Goal: Task Accomplishment & Management: Complete application form

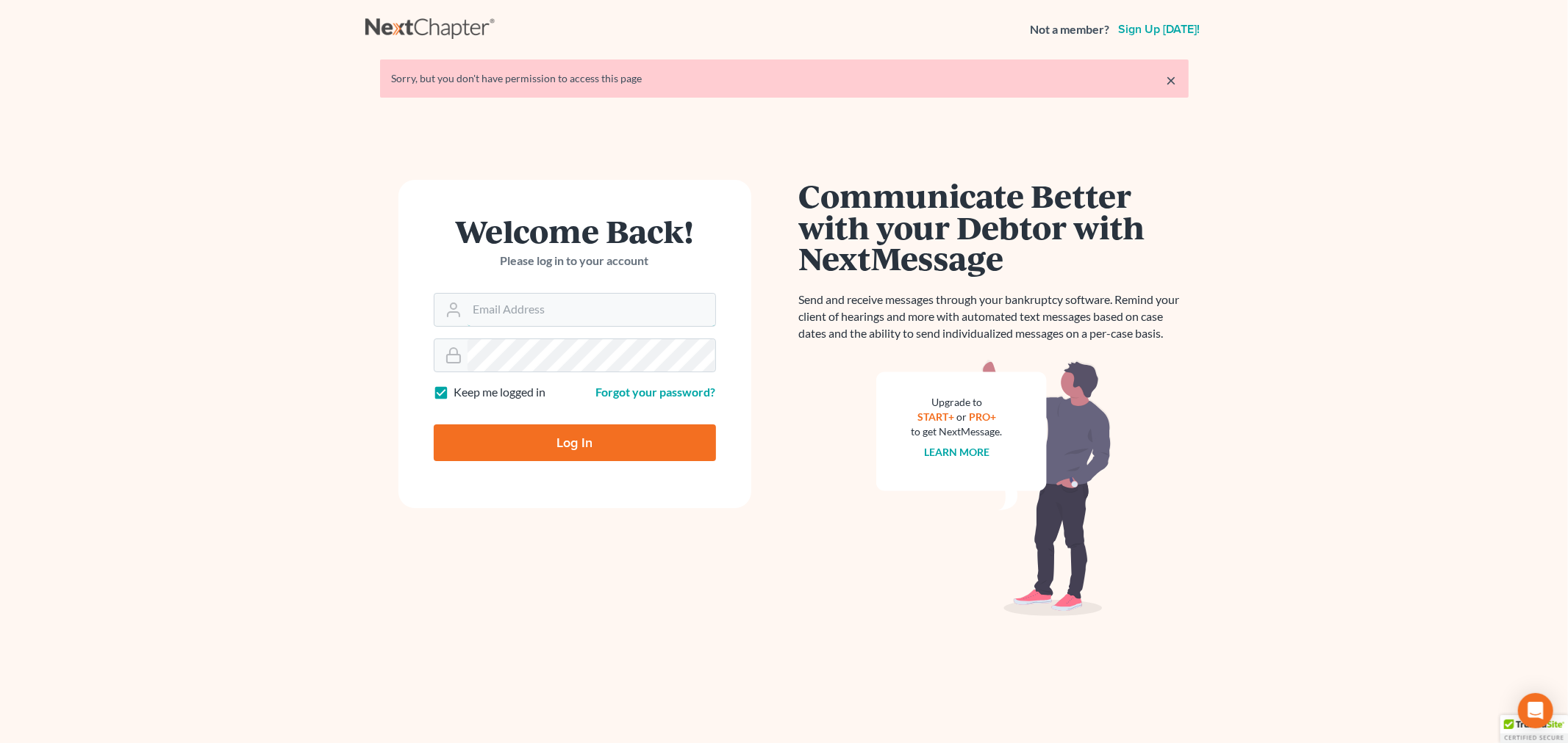
type input "[PERSON_NAME][EMAIL_ADDRESS][DOMAIN_NAME]"
drag, startPoint x: 580, startPoint y: 458, endPoint x: 568, endPoint y: 464, distance: 13.4
click at [578, 459] on input "Log In" at bounding box center [574, 443] width 282 height 37
type input "Thinking..."
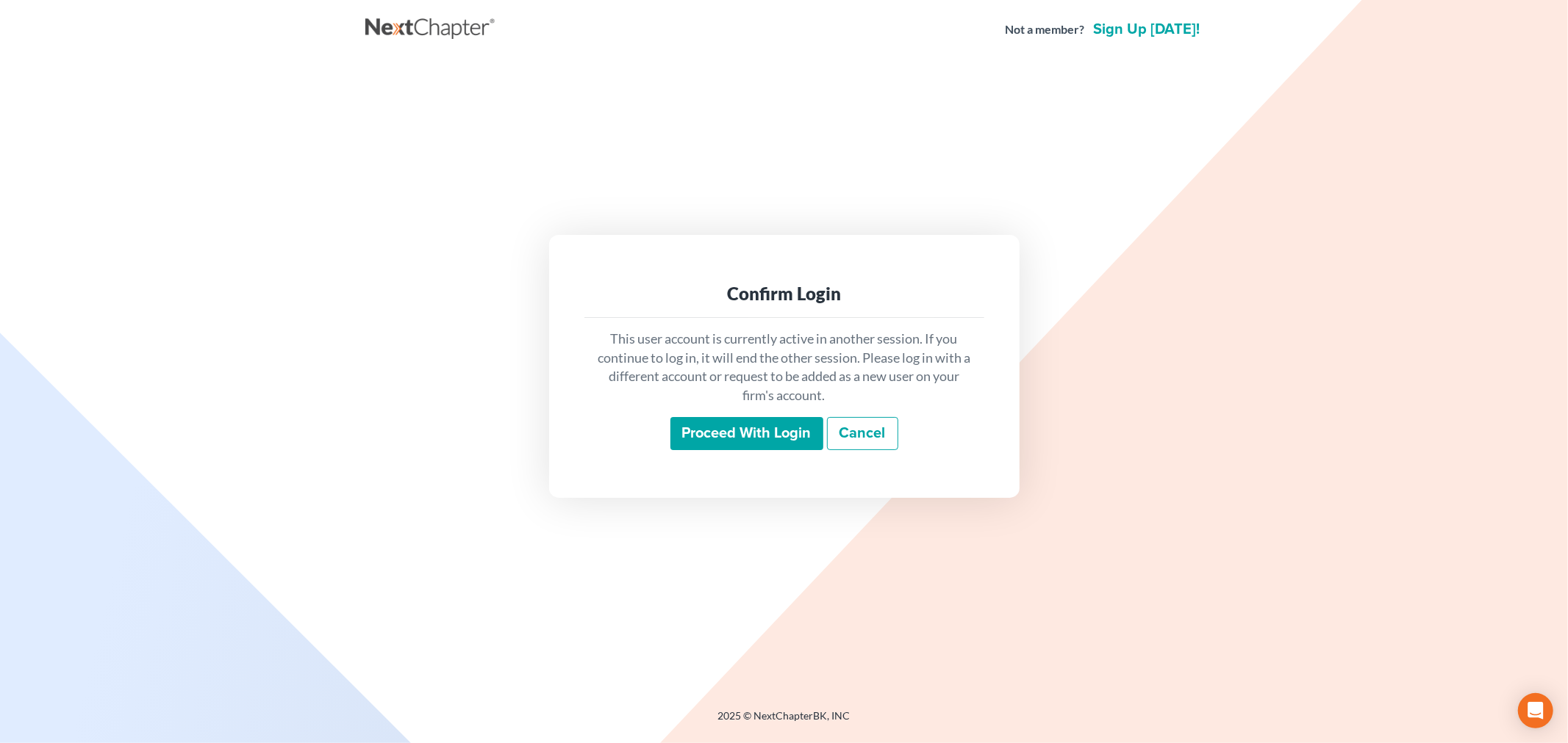
click at [746, 415] on div "This user account is currently active in another session. If you continue to lo…" at bounding box center [784, 391] width 400 height 145
click at [740, 431] on input "Proceed with login" at bounding box center [746, 433] width 153 height 34
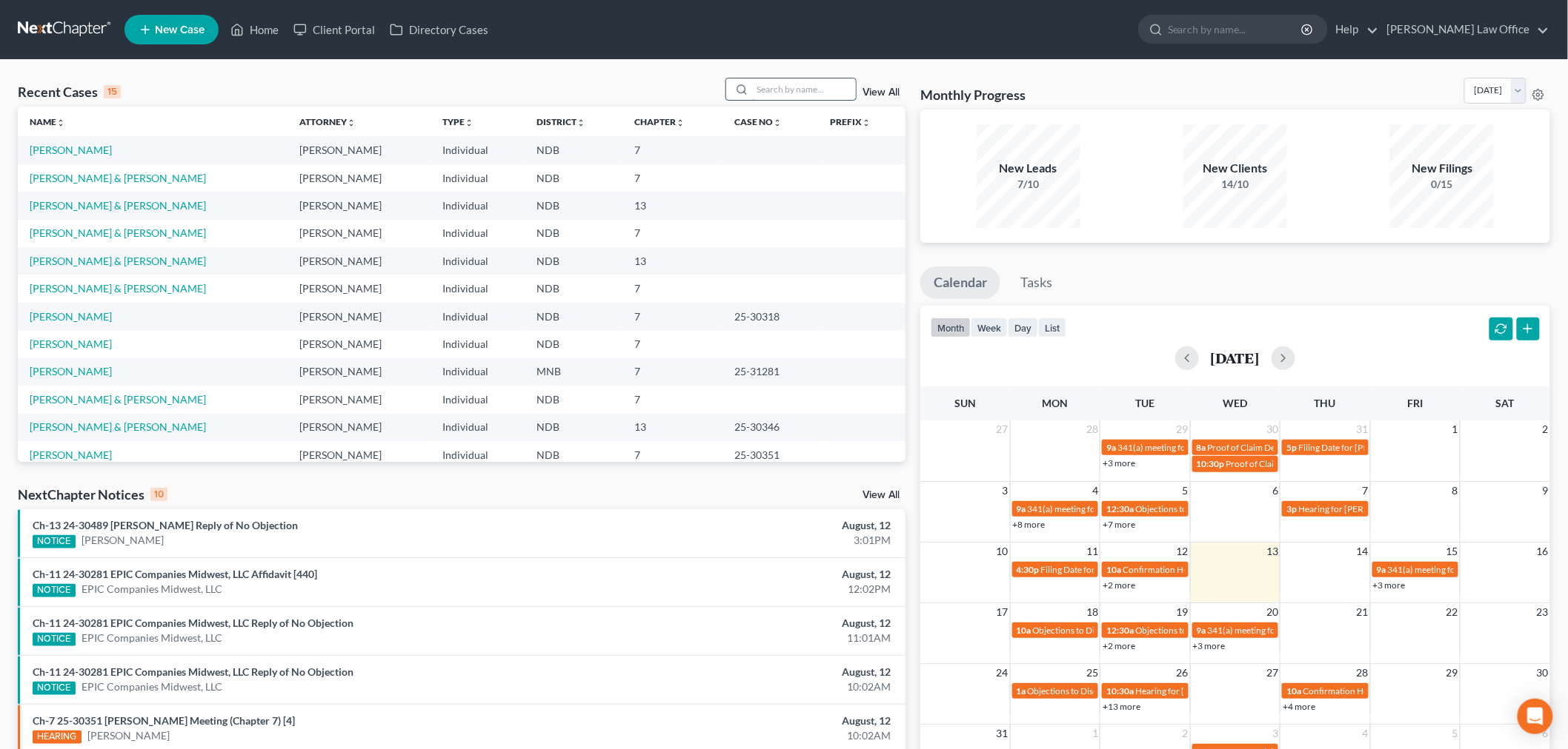
click at [787, 91] on input "search" at bounding box center [804, 89] width 104 height 21
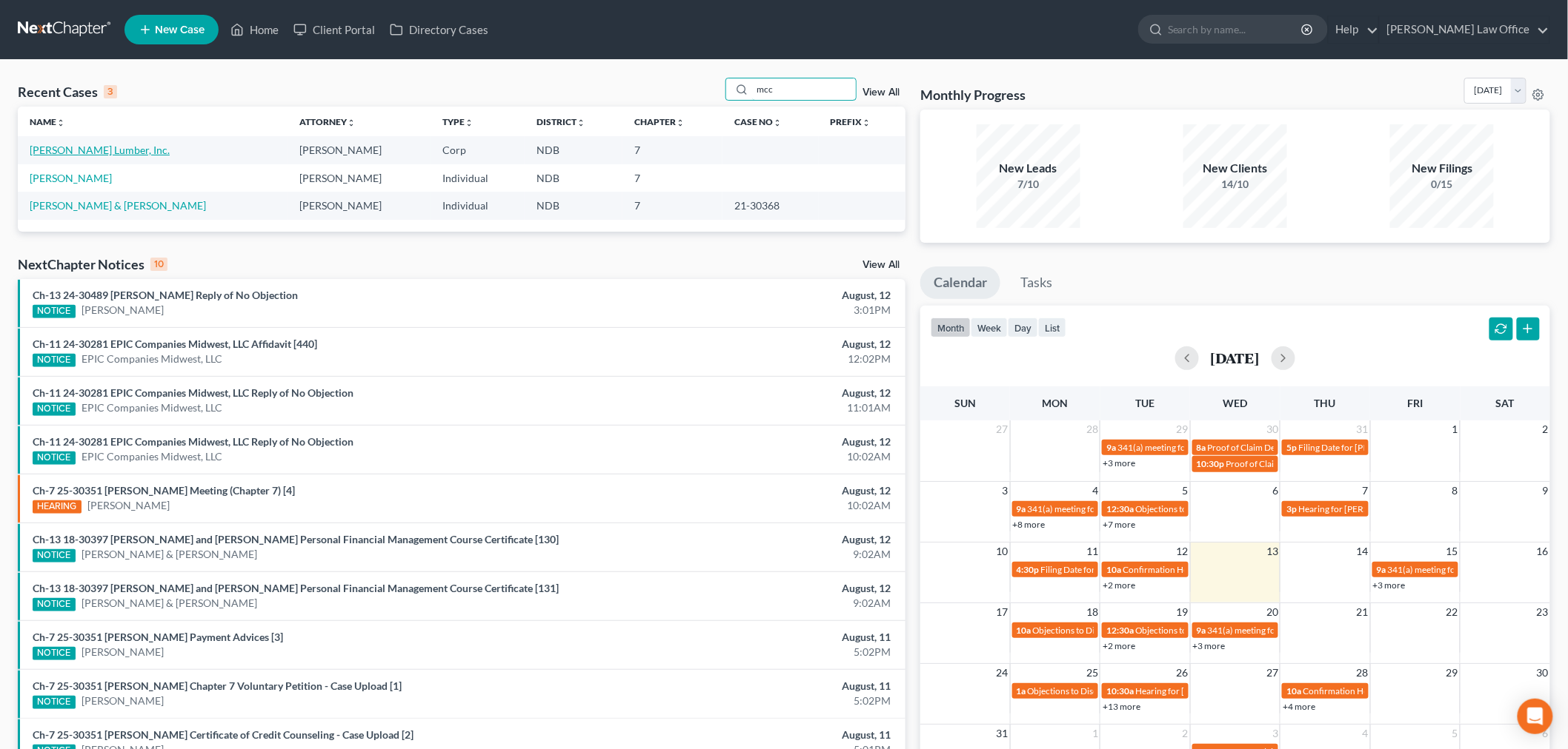
type input "mcc"
click at [72, 154] on link "[PERSON_NAME] Lumber, Inc." at bounding box center [99, 150] width 140 height 13
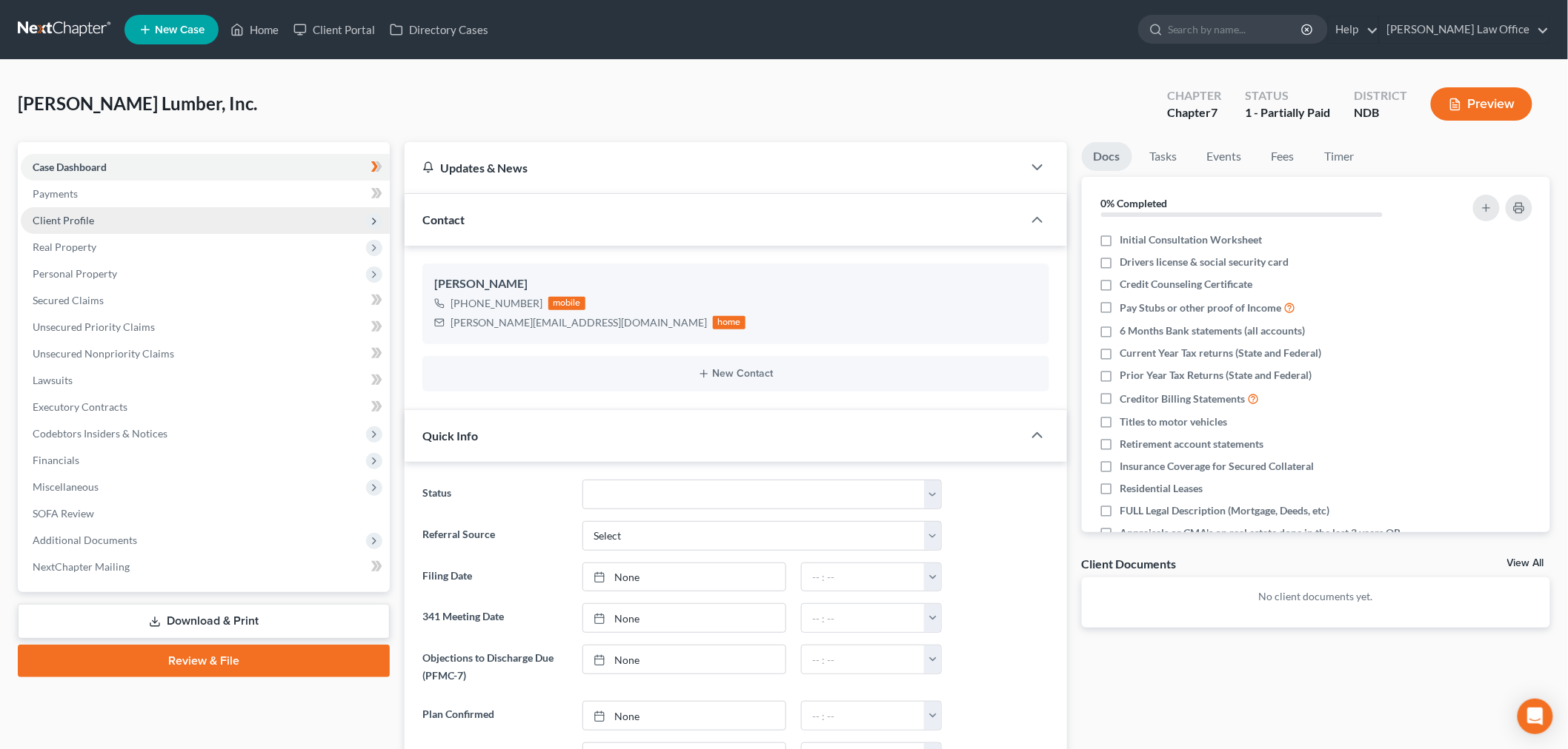
click at [144, 207] on span "Client Profile" at bounding box center [204, 220] width 369 height 26
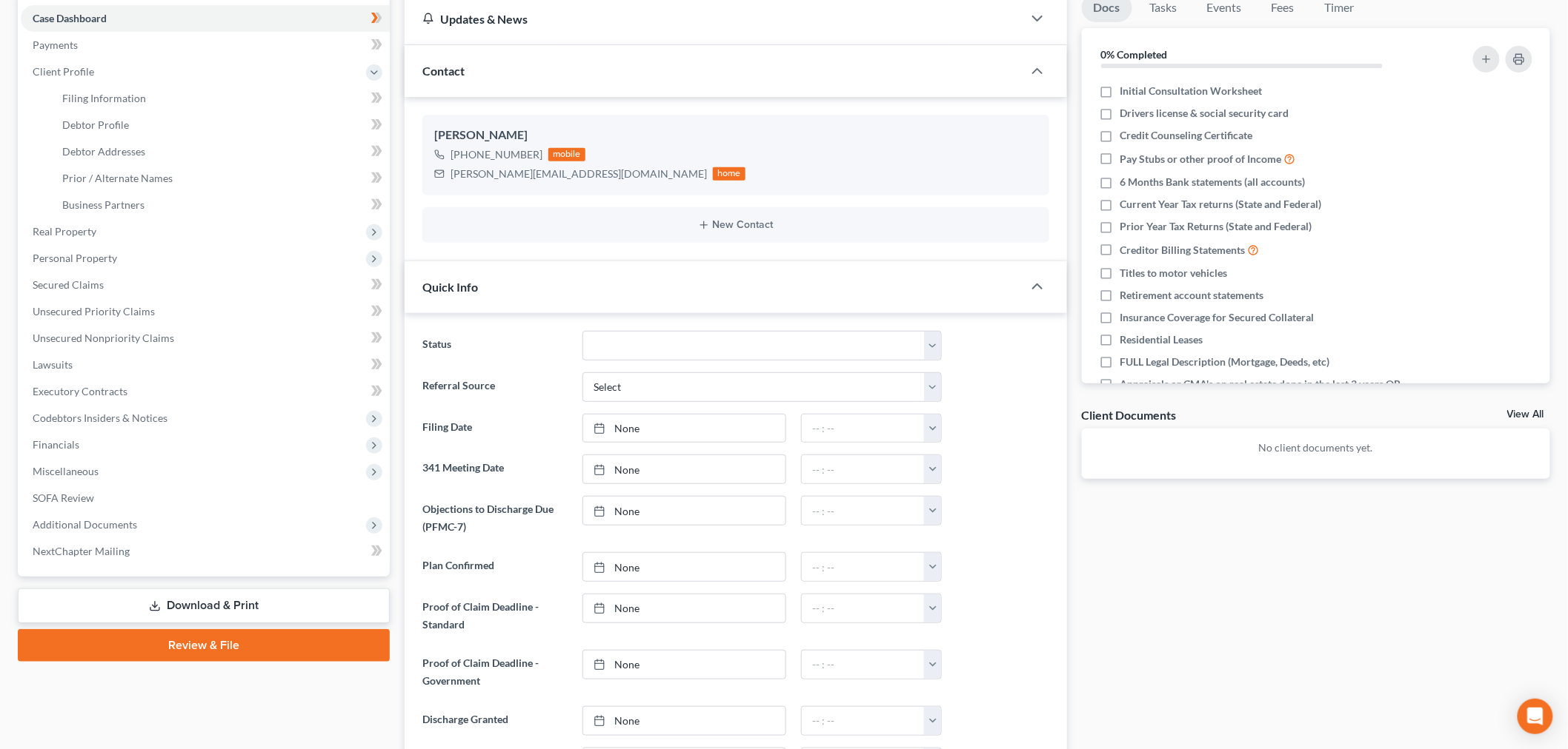
scroll to position [329, 0]
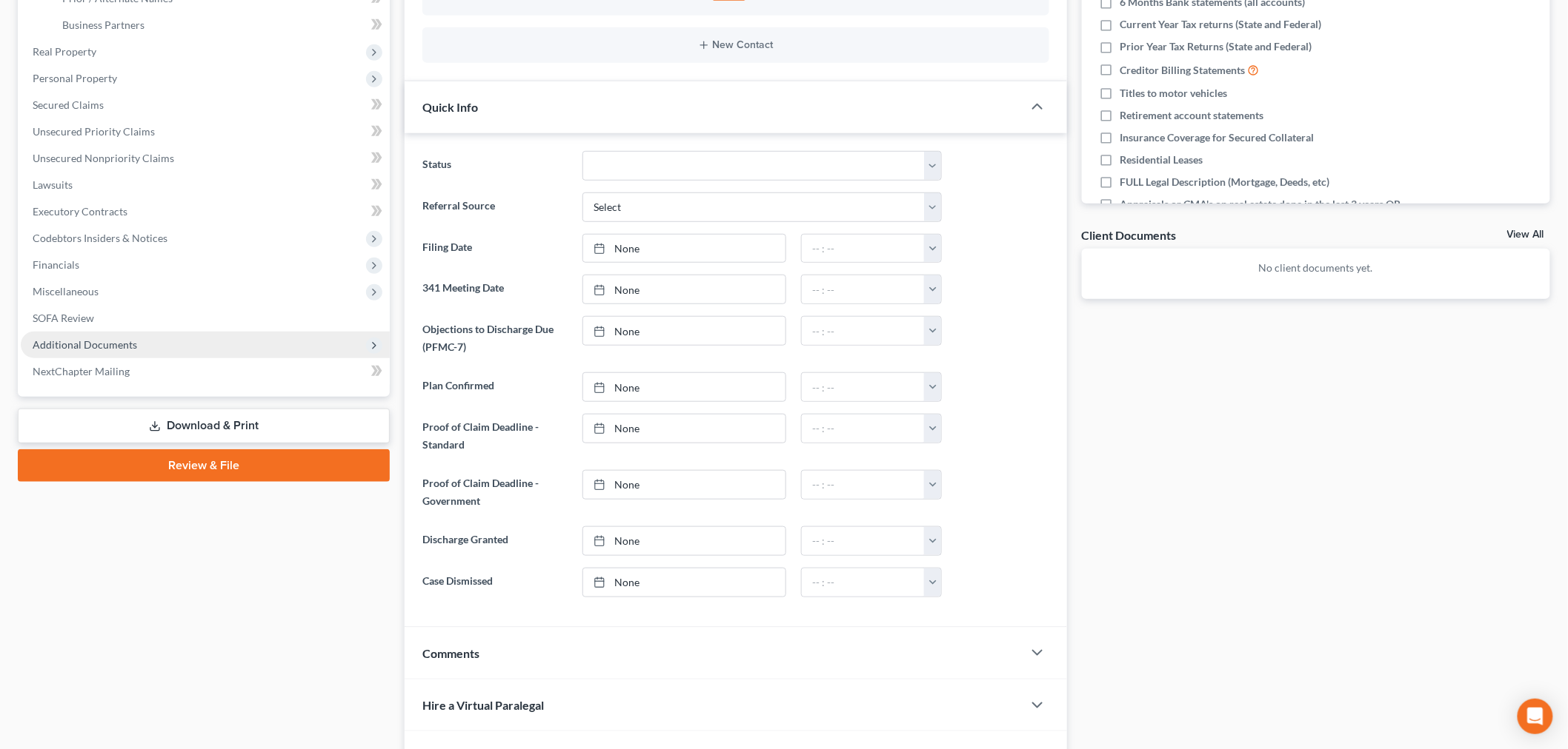
click at [131, 342] on span "Additional Documents" at bounding box center [84, 344] width 104 height 13
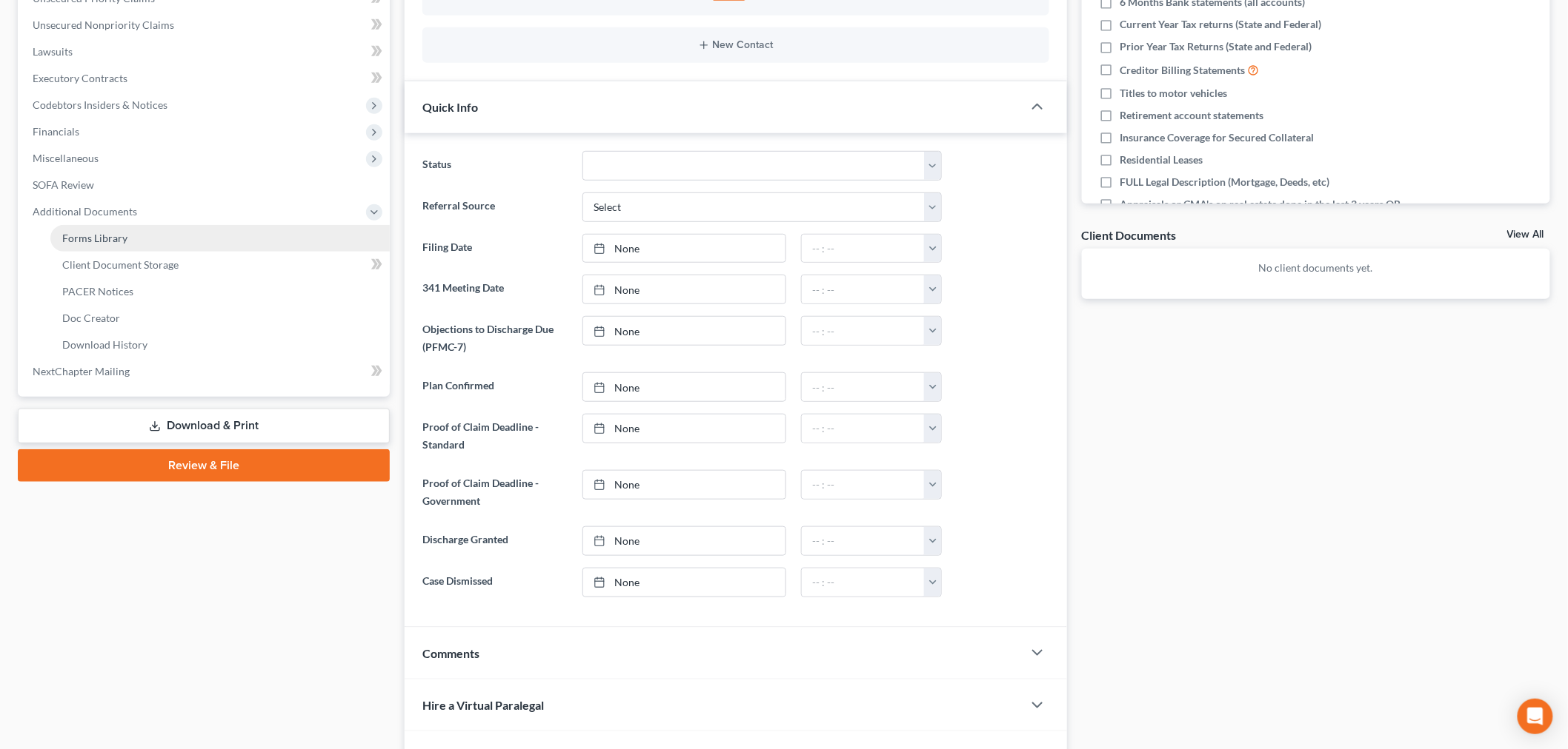
click at [141, 233] on link "Forms Library" at bounding box center [220, 237] width 340 height 26
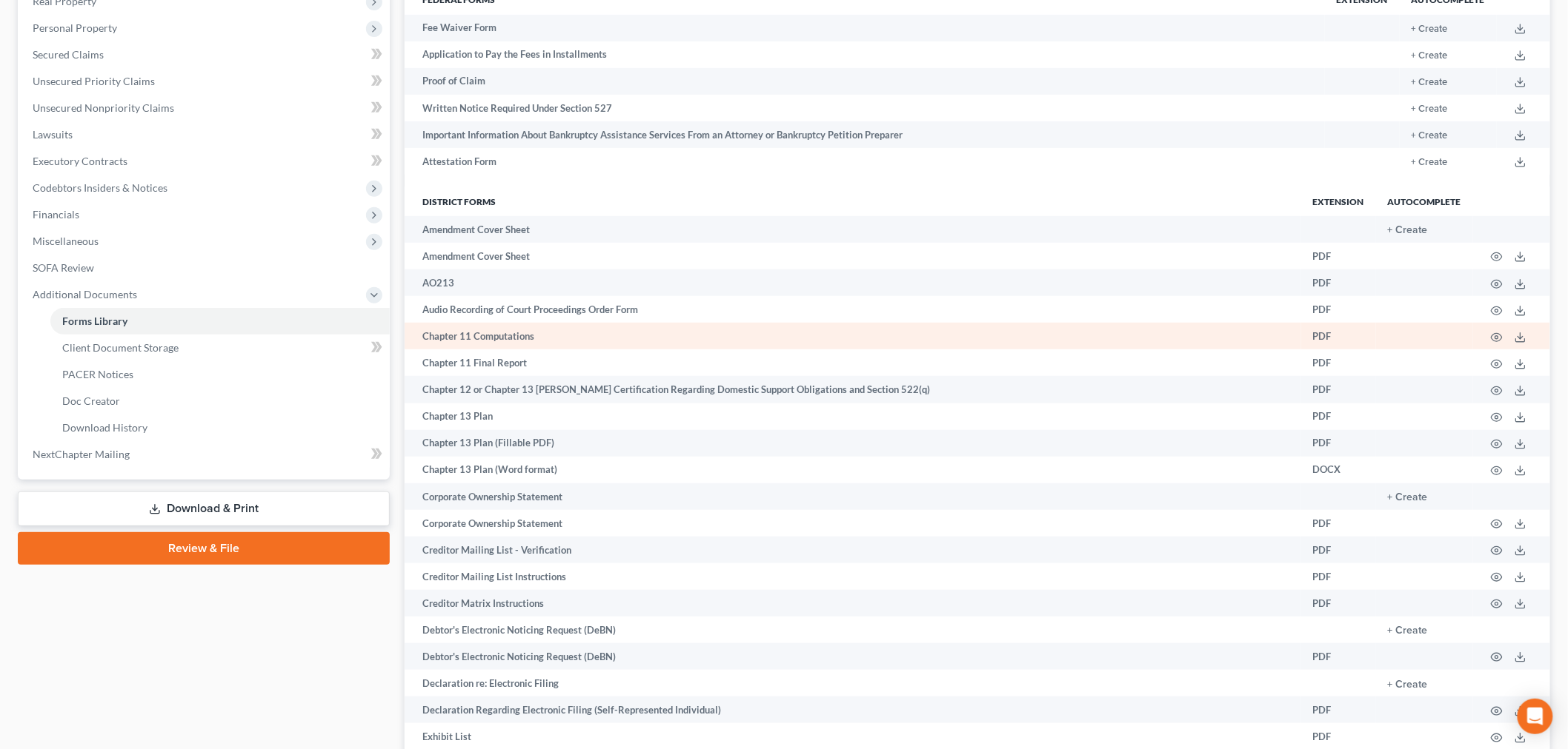
scroll to position [246, 0]
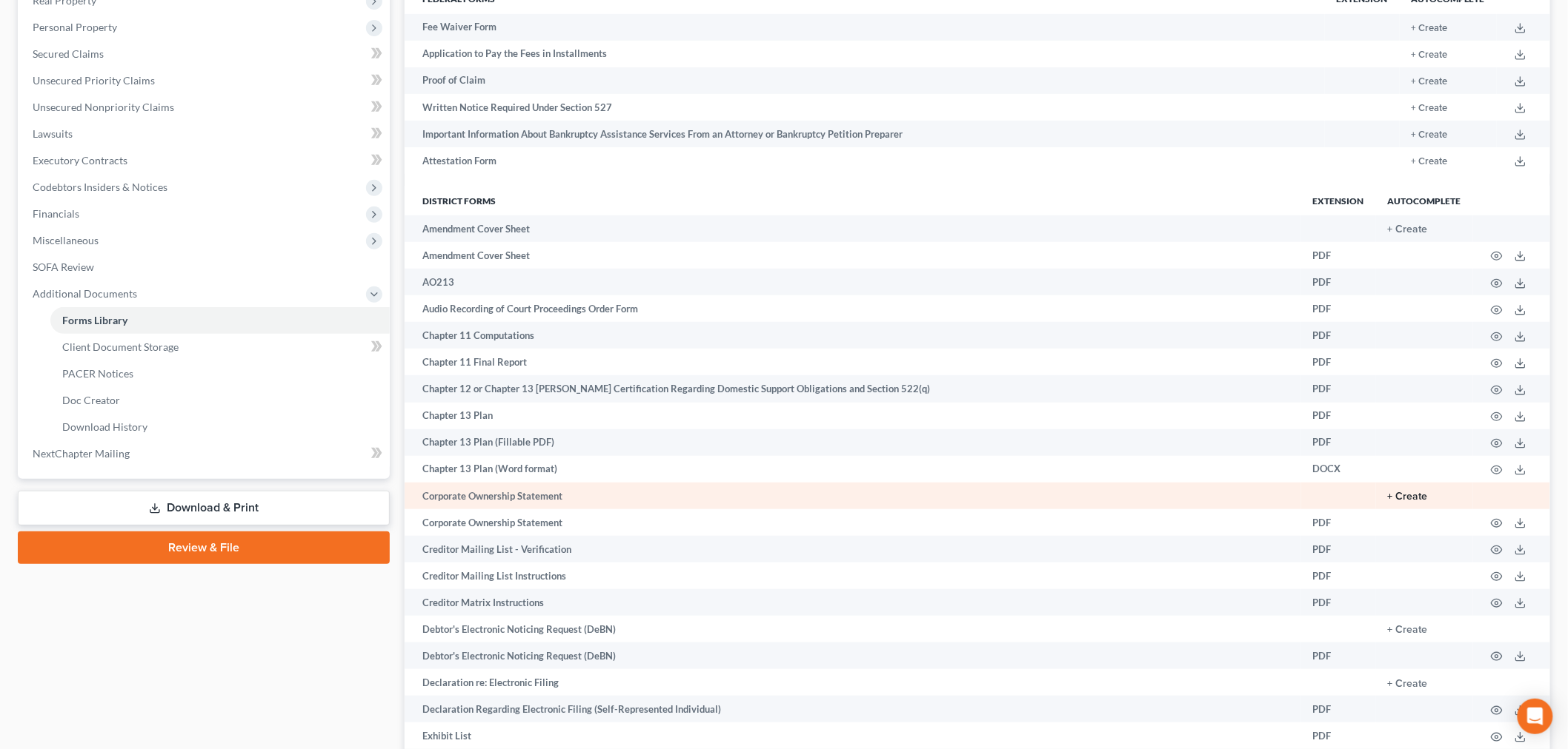
click at [1416, 502] on button "+ Create" at bounding box center [1407, 496] width 40 height 11
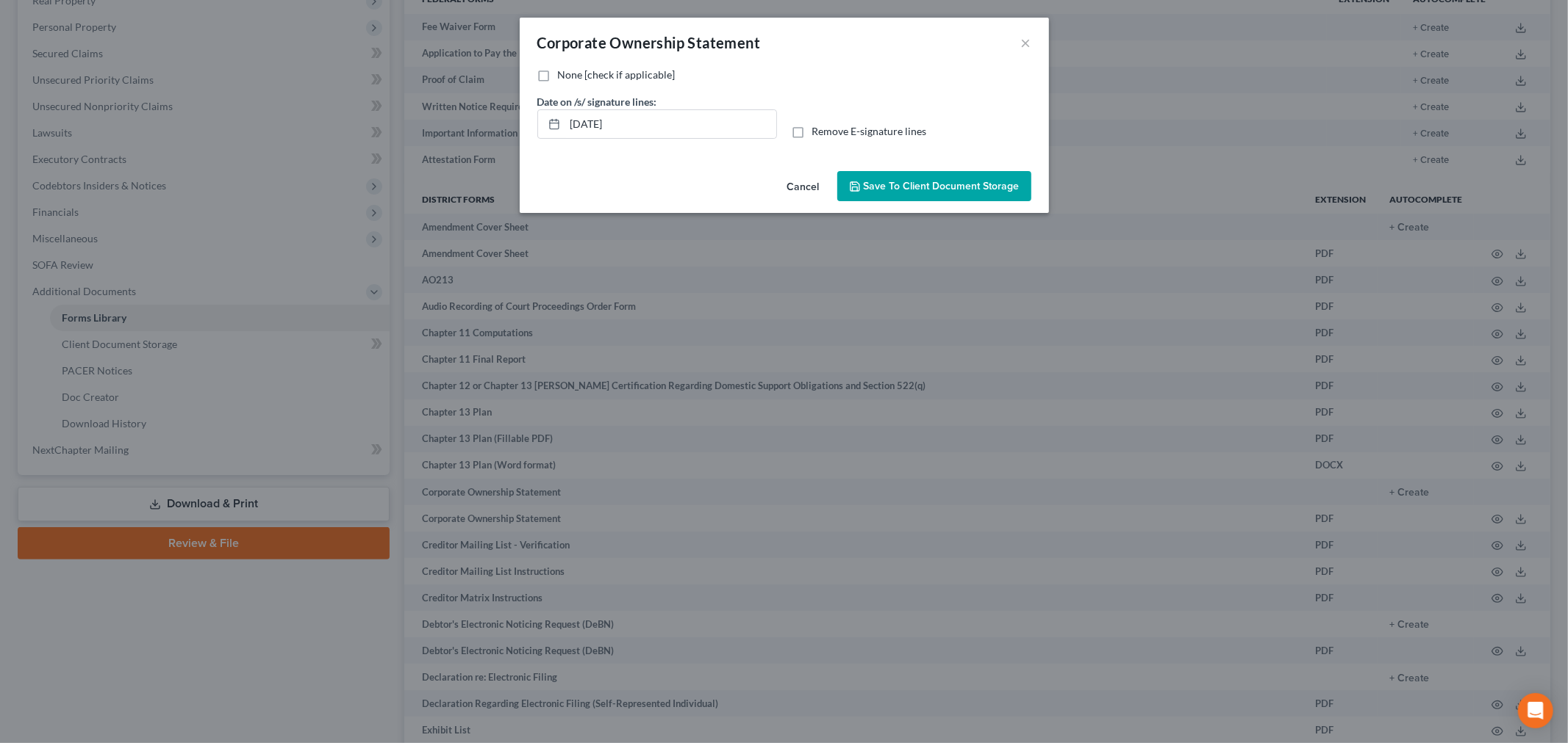
click at [558, 76] on label "None [check if applicable]" at bounding box center [617, 74] width 118 height 14
click at [564, 76] on input "None [check if applicable]" at bounding box center [569, 72] width 10 height 10
checkbox input "true"
click at [812, 133] on label "Remove E-signature lines" at bounding box center [869, 131] width 115 height 14
click at [818, 133] on input "Remove E-signature lines" at bounding box center [823, 129] width 10 height 10
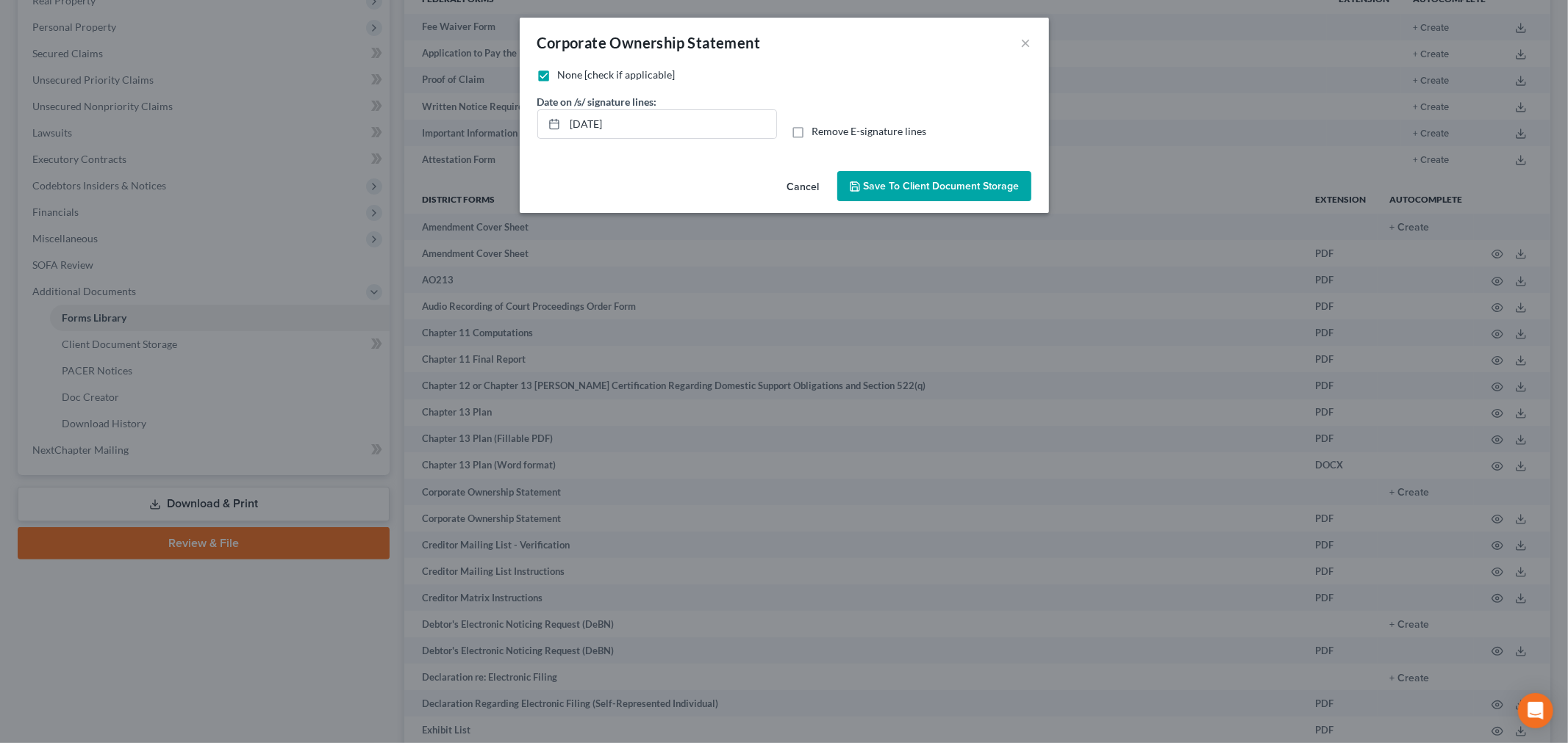
checkbox input "true"
click at [918, 188] on span "Save to Client Document Storage" at bounding box center [940, 185] width 155 height 13
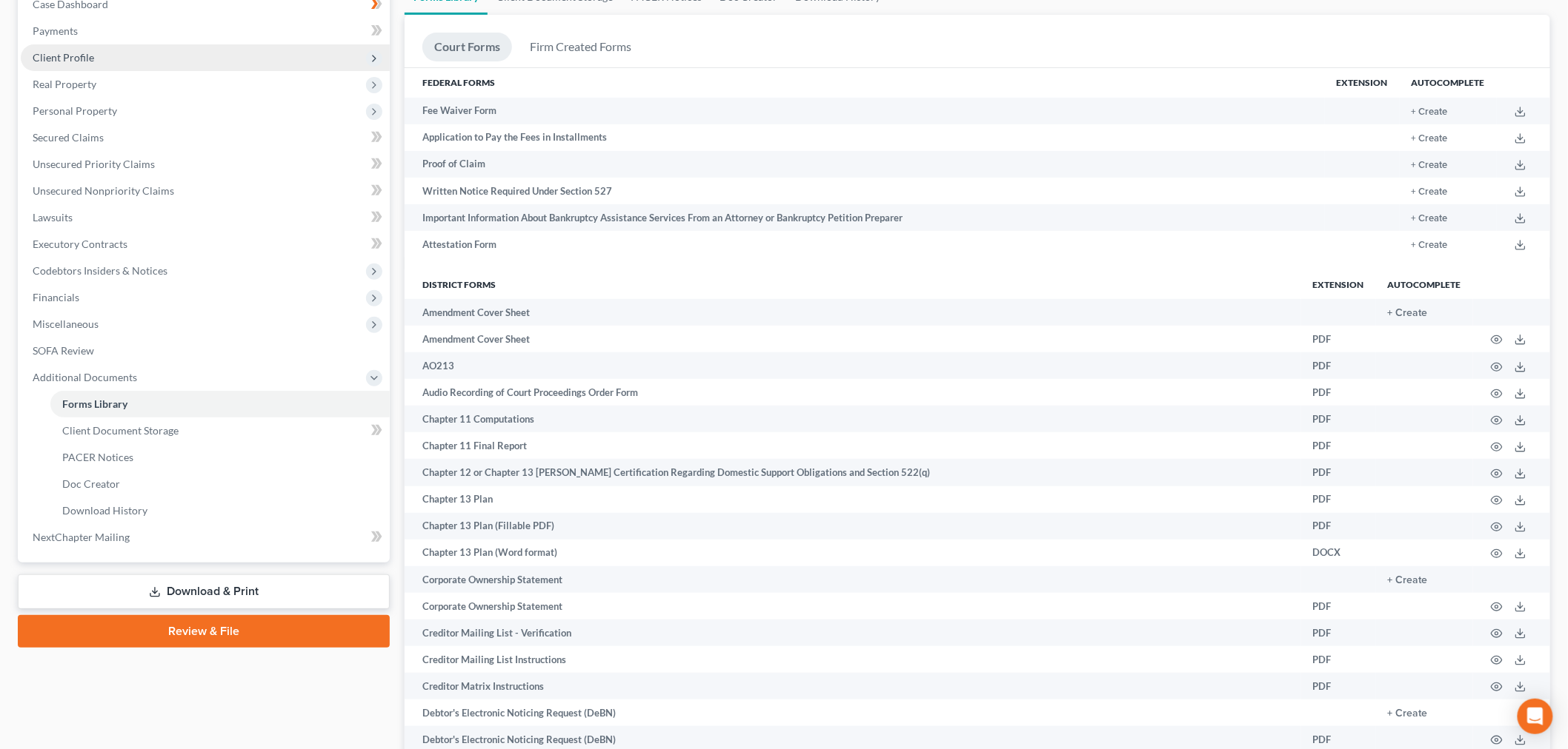
scroll to position [0, 0]
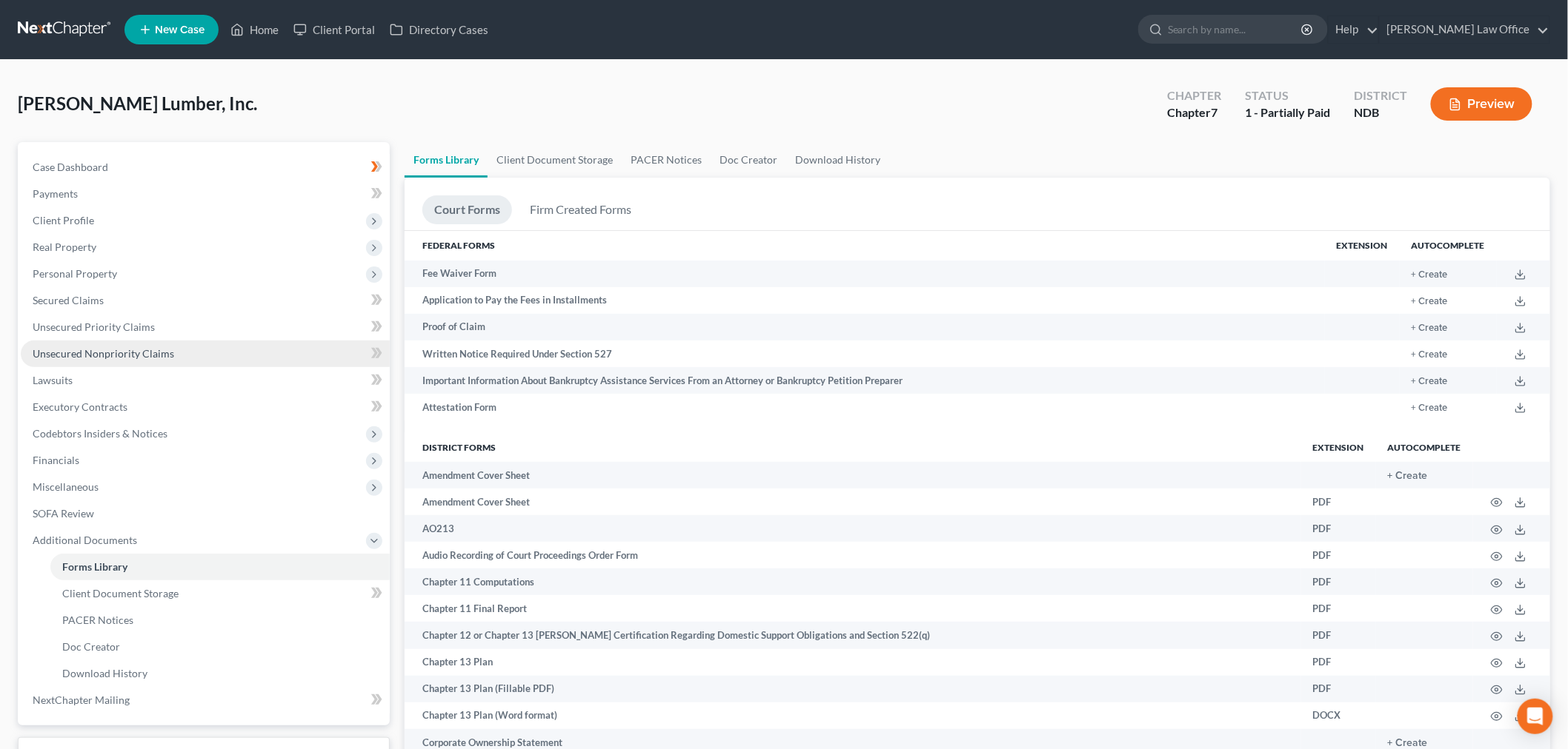
click at [151, 352] on span "Unsecured Nonpriority Claims" at bounding box center [102, 353] width 141 height 13
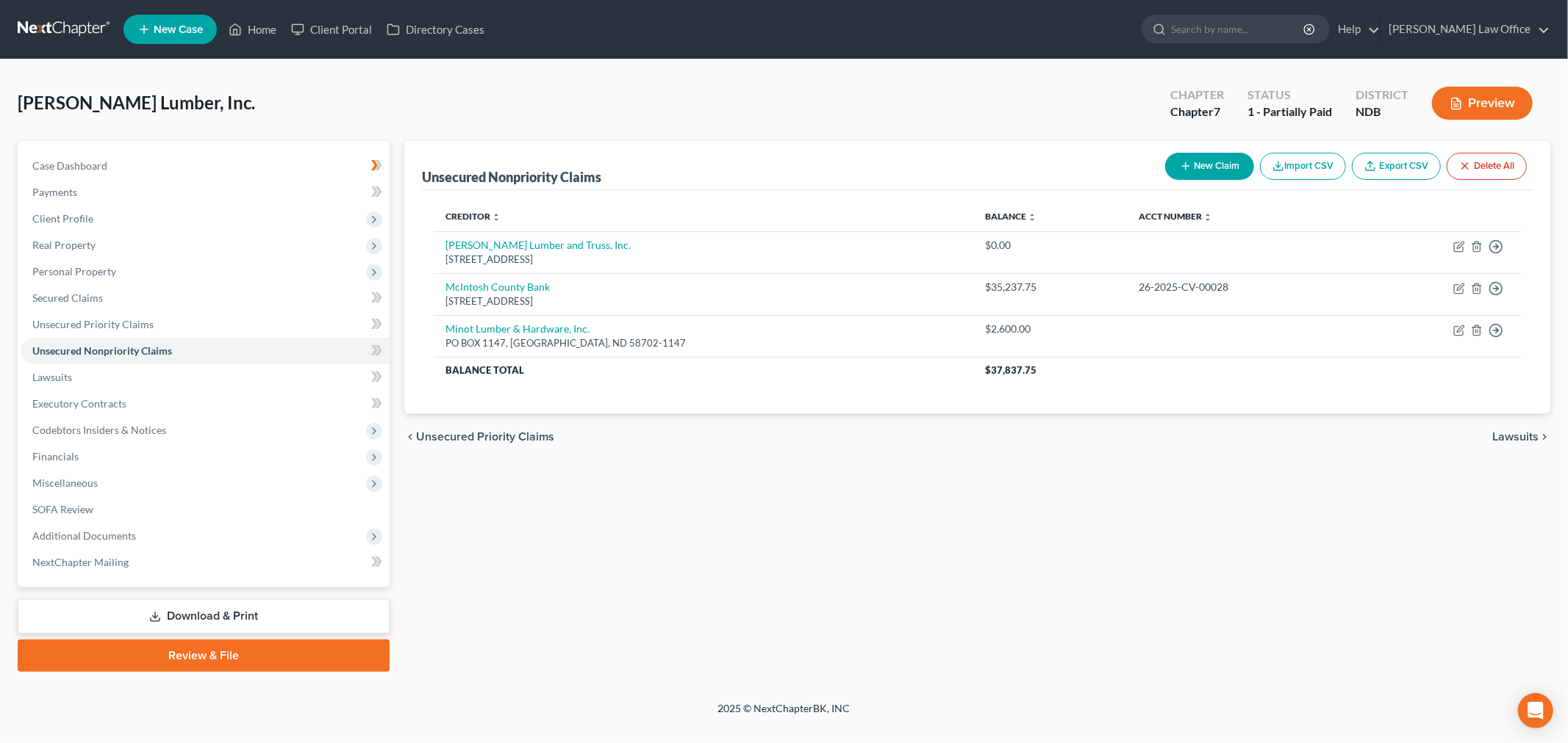
click at [1319, 162] on button "Import CSV" at bounding box center [1302, 166] width 86 height 27
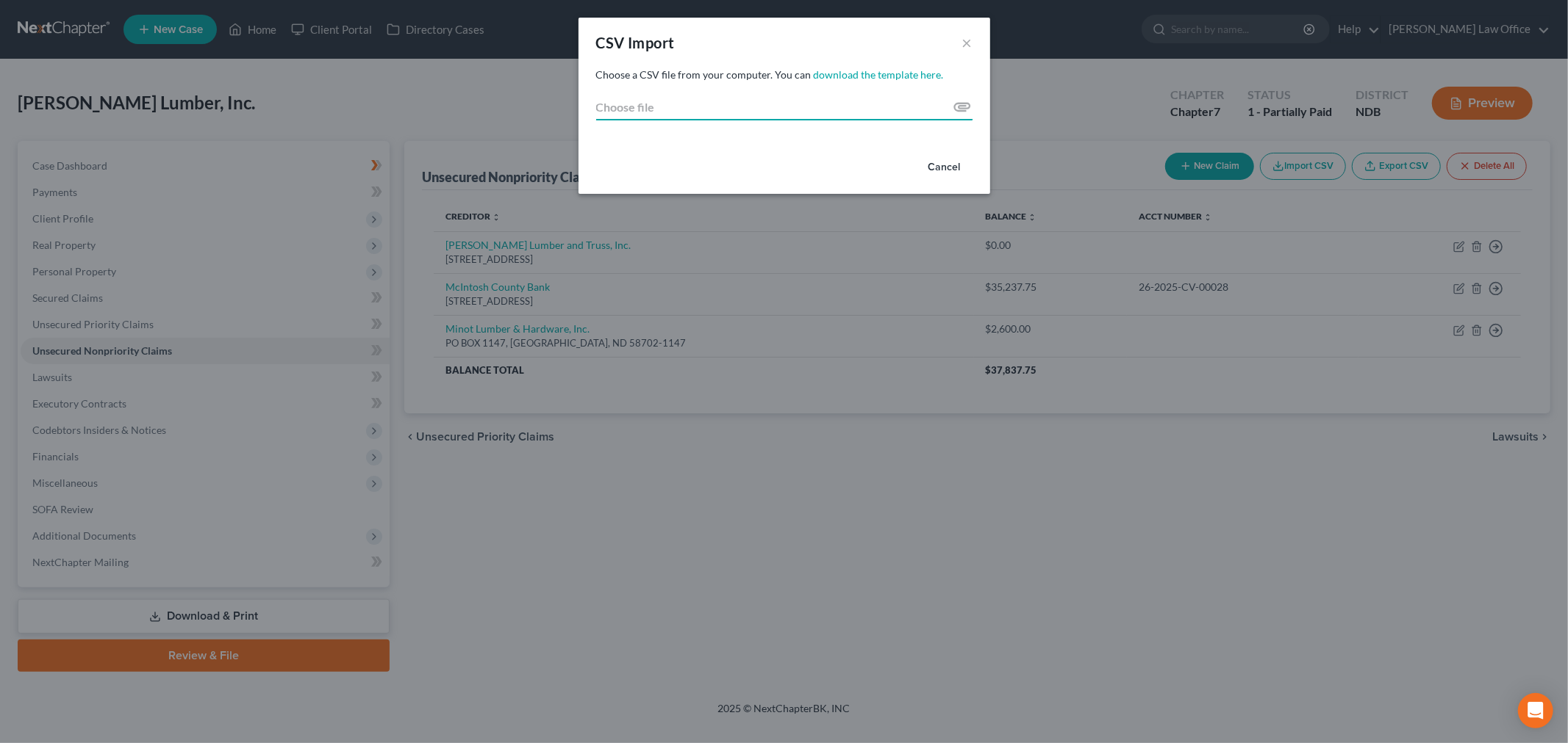
click at [960, 104] on input "Choose file" at bounding box center [784, 106] width 377 height 26
type input "C:\fakepath\export.csv"
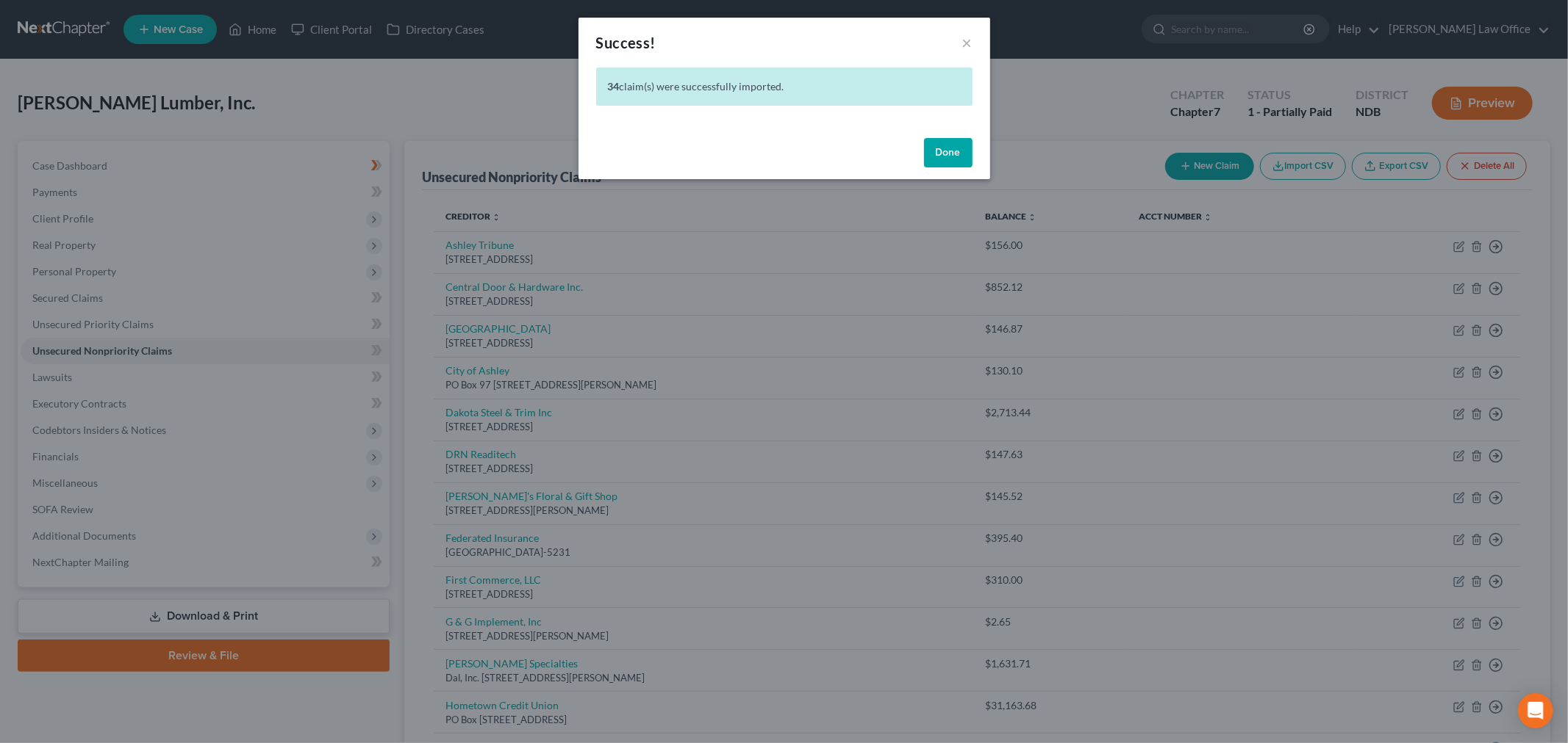
click at [957, 151] on button "Done" at bounding box center [948, 152] width 48 height 29
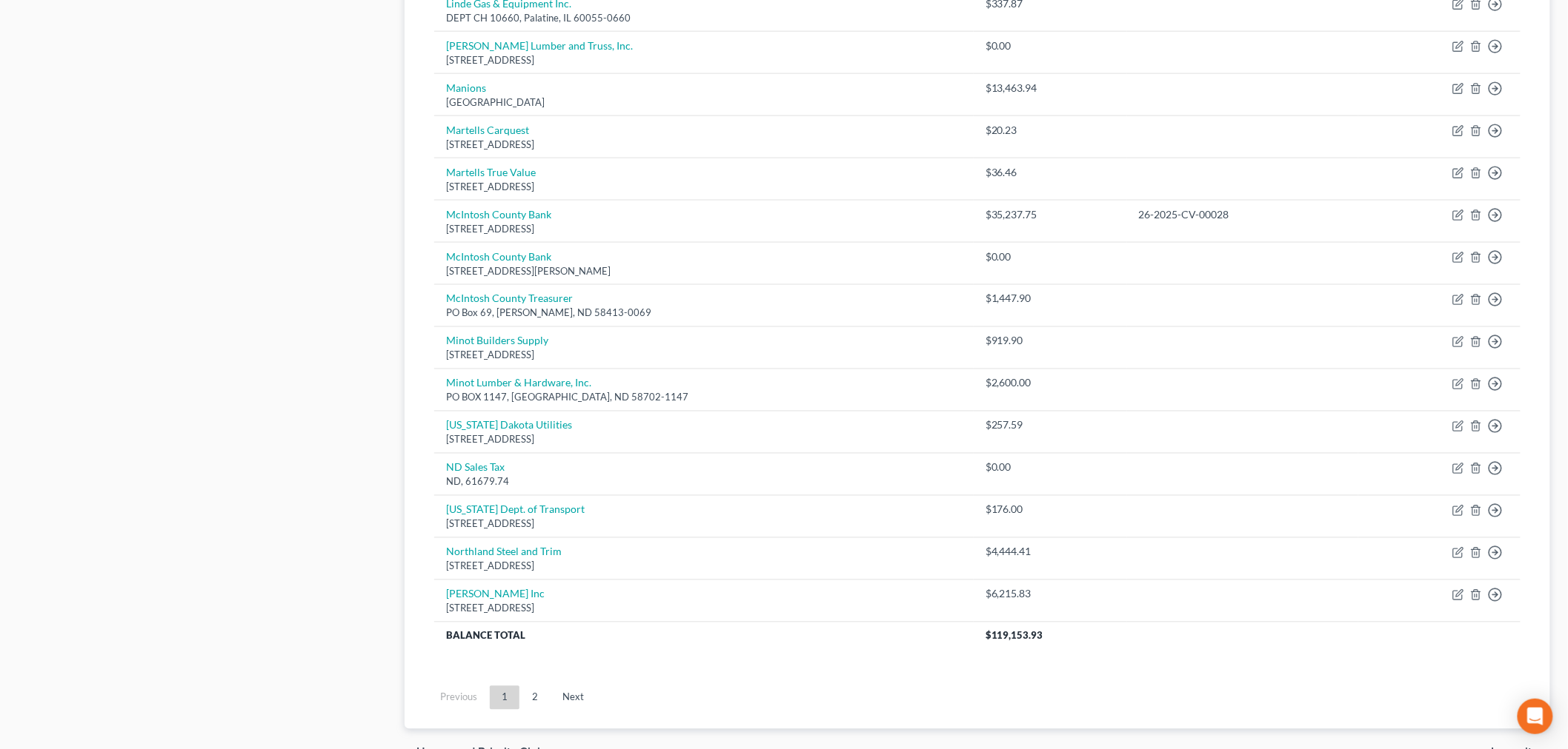
scroll to position [961, 0]
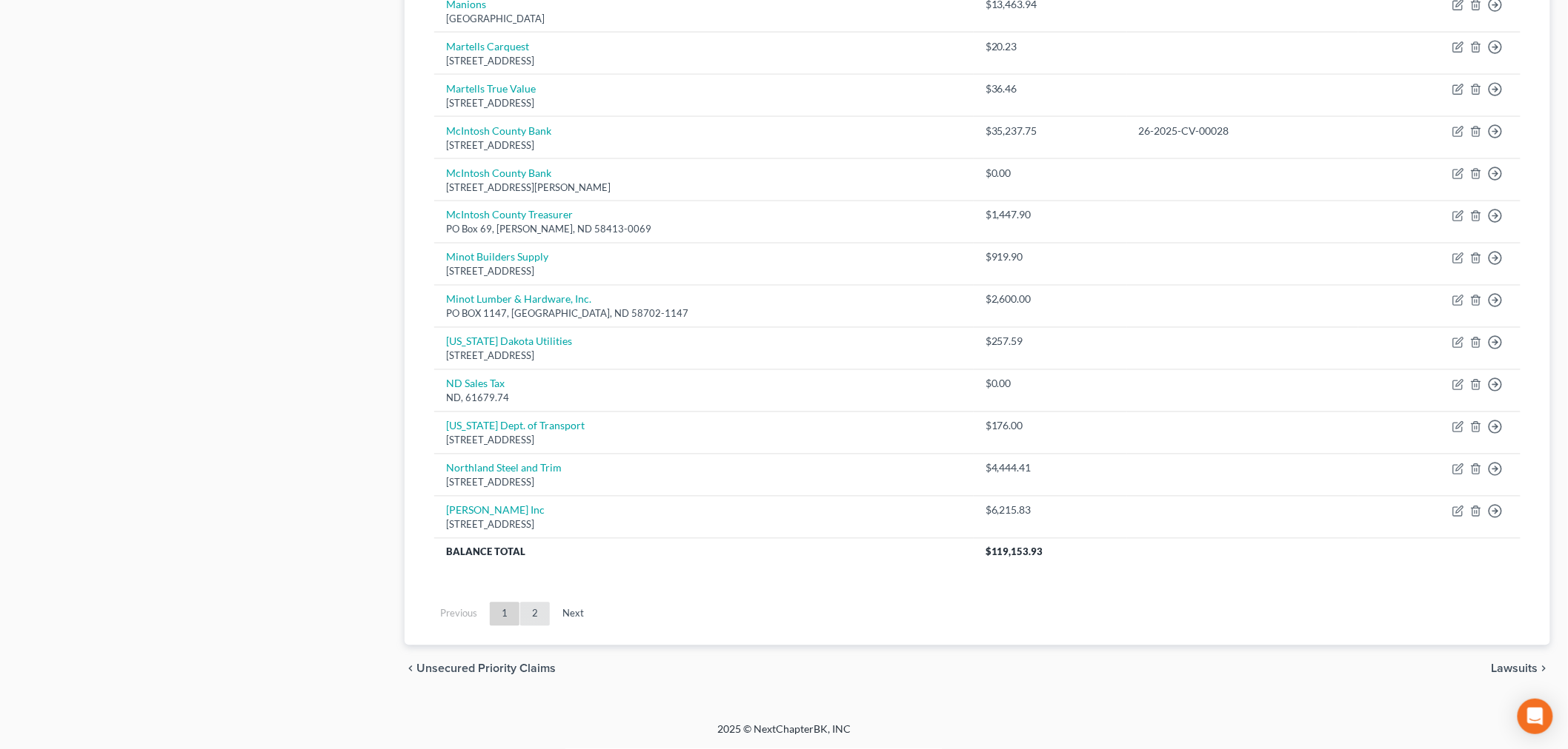
click at [542, 619] on link "2" at bounding box center [534, 615] width 29 height 23
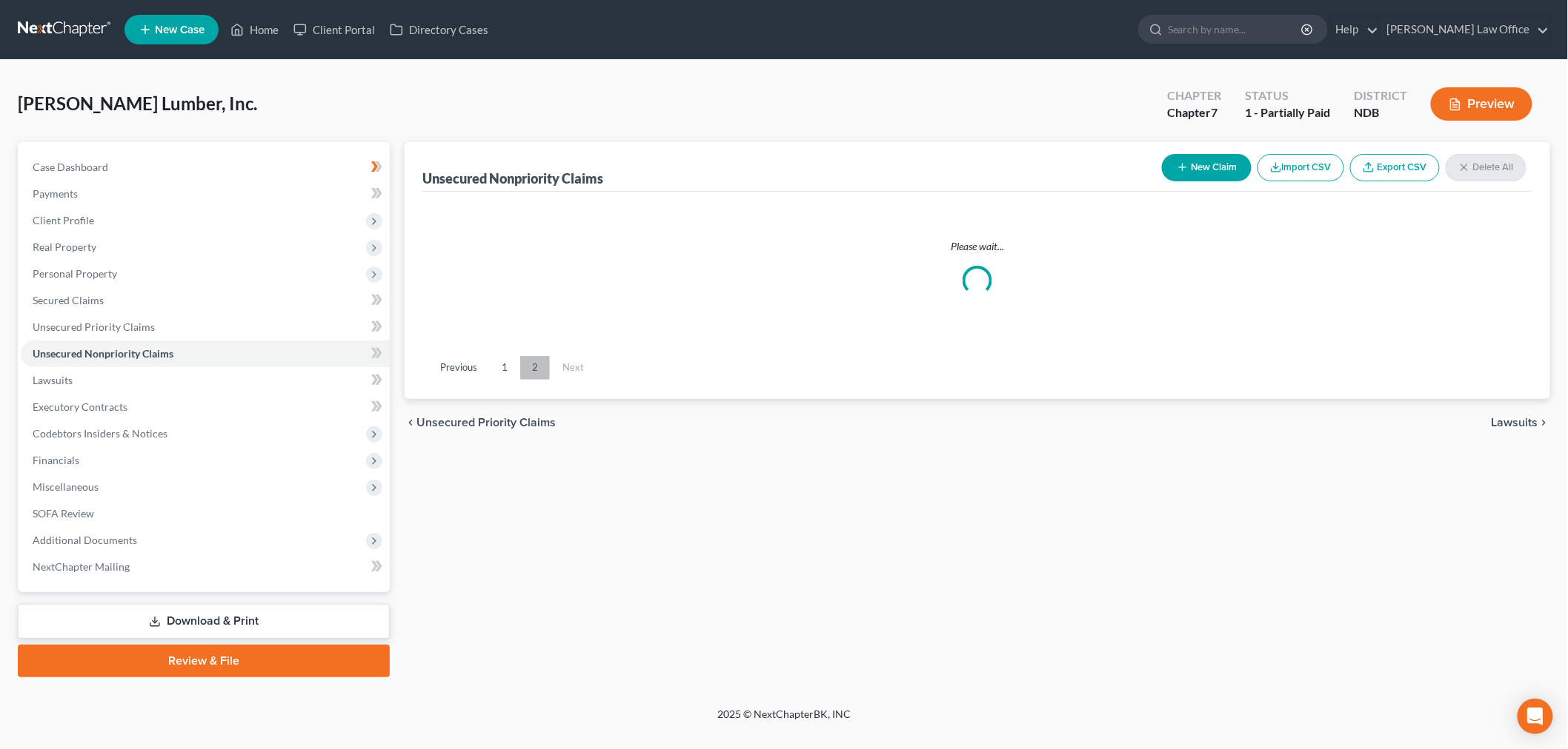
scroll to position [0, 0]
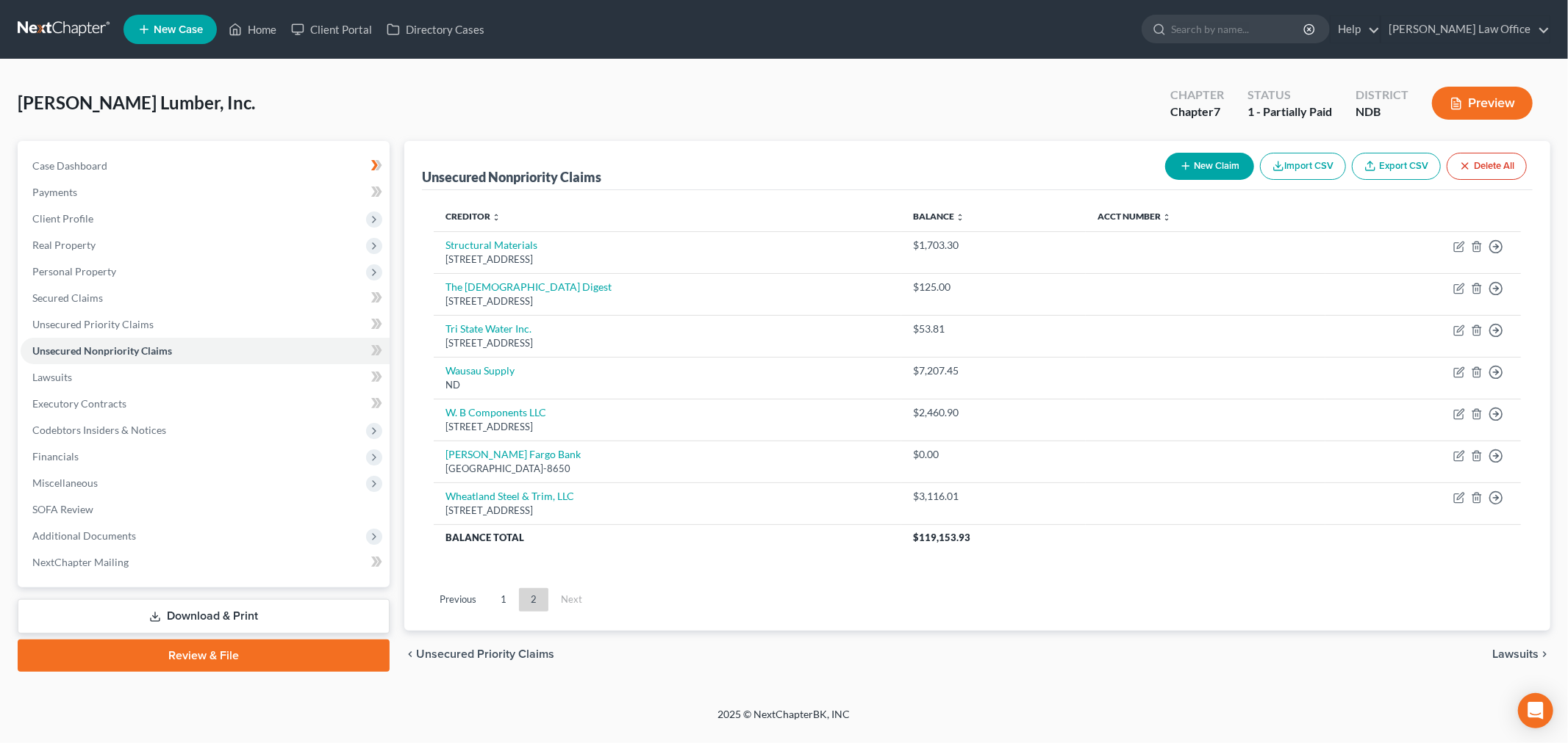
click at [1201, 158] on button "New Claim" at bounding box center [1209, 166] width 89 height 27
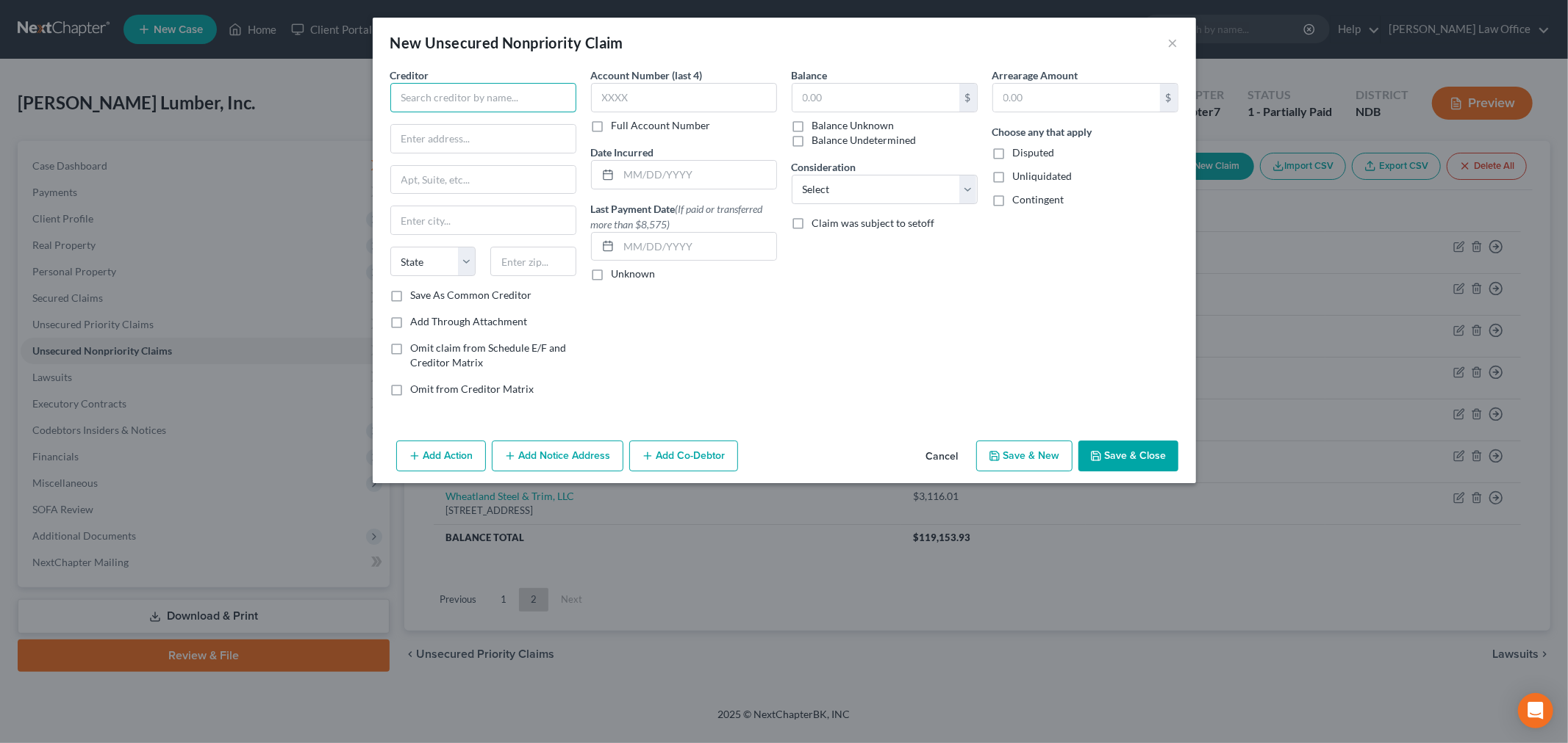
click at [509, 97] on input "text" at bounding box center [483, 97] width 186 height 29
type input "z"
type input "[DEMOGRAPHIC_DATA]"
type input "112 1st St. SE"
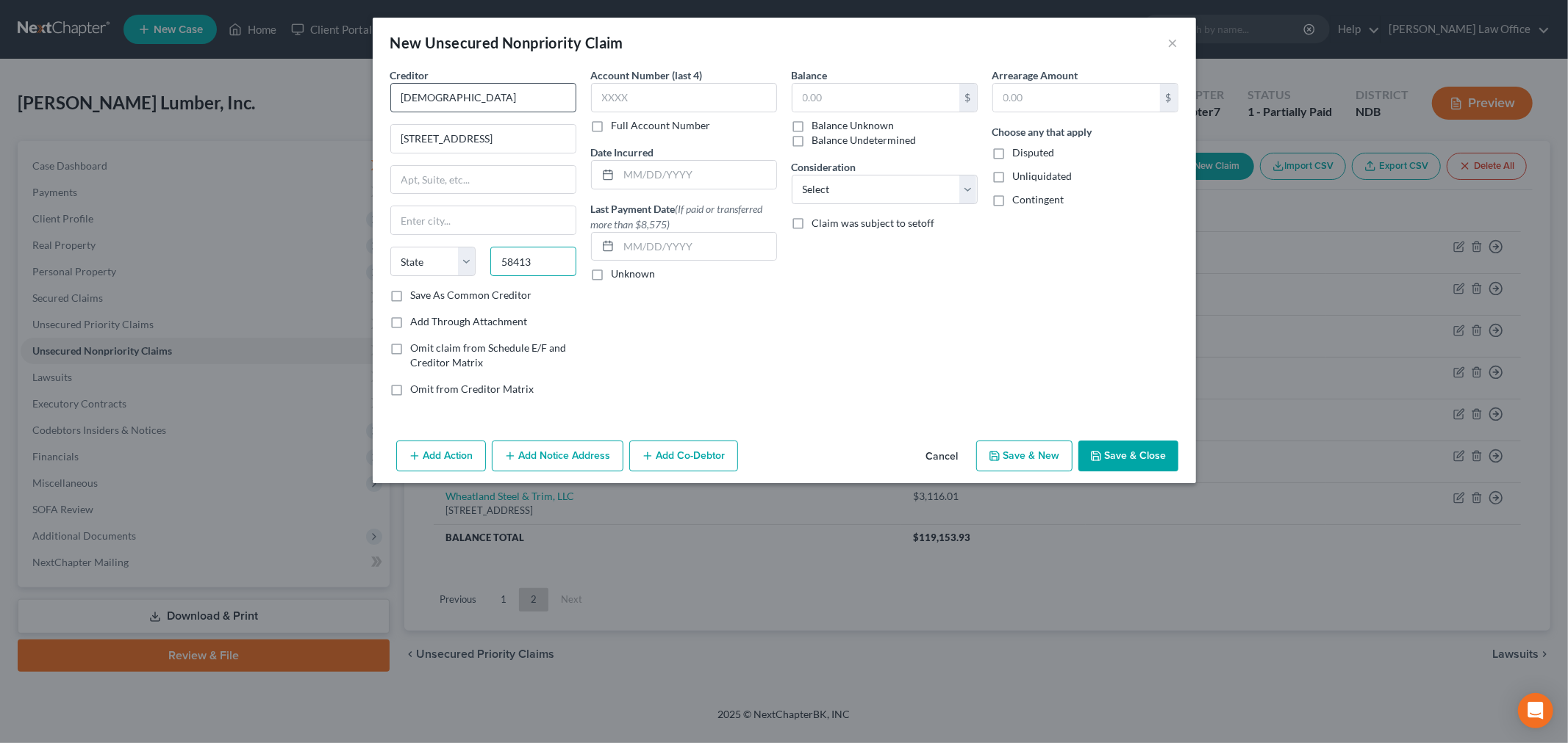
type input "58413"
type input "[PERSON_NAME]"
select select "29"
click at [664, 94] on input "text" at bounding box center [684, 97] width 186 height 29
type input "2025"
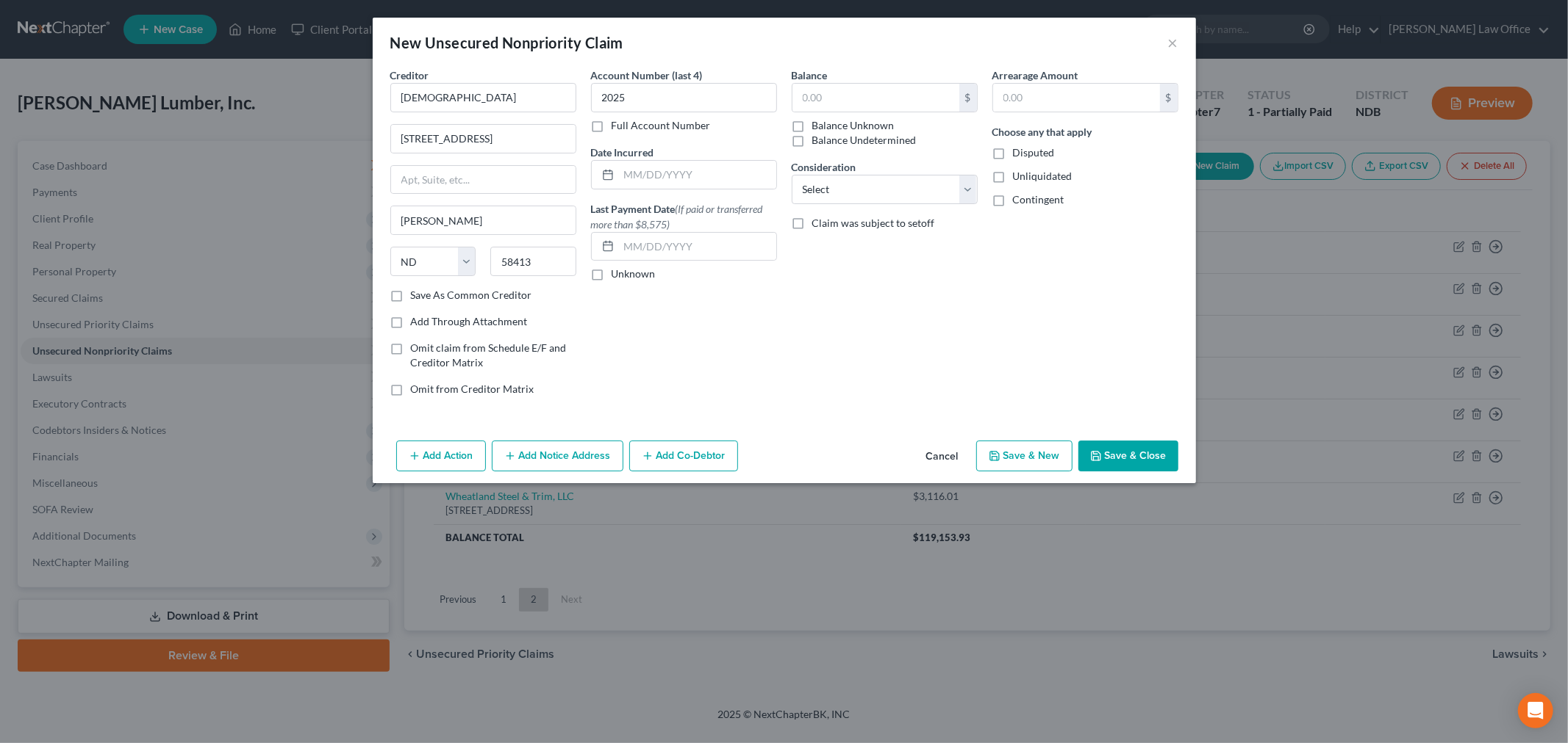
click at [611, 128] on label "Full Account Number" at bounding box center [660, 125] width 99 height 14
click at [617, 127] on input "Full Account Number" at bounding box center [622, 124] width 10 height 10
click at [663, 87] on input "2025" at bounding box center [684, 97] width 186 height 29
type input "2025-SC-3"
click at [930, 186] on select "Select Cable / Satellite Services Collection Agency Credit Card Debt Debt Couns…" at bounding box center [884, 189] width 186 height 29
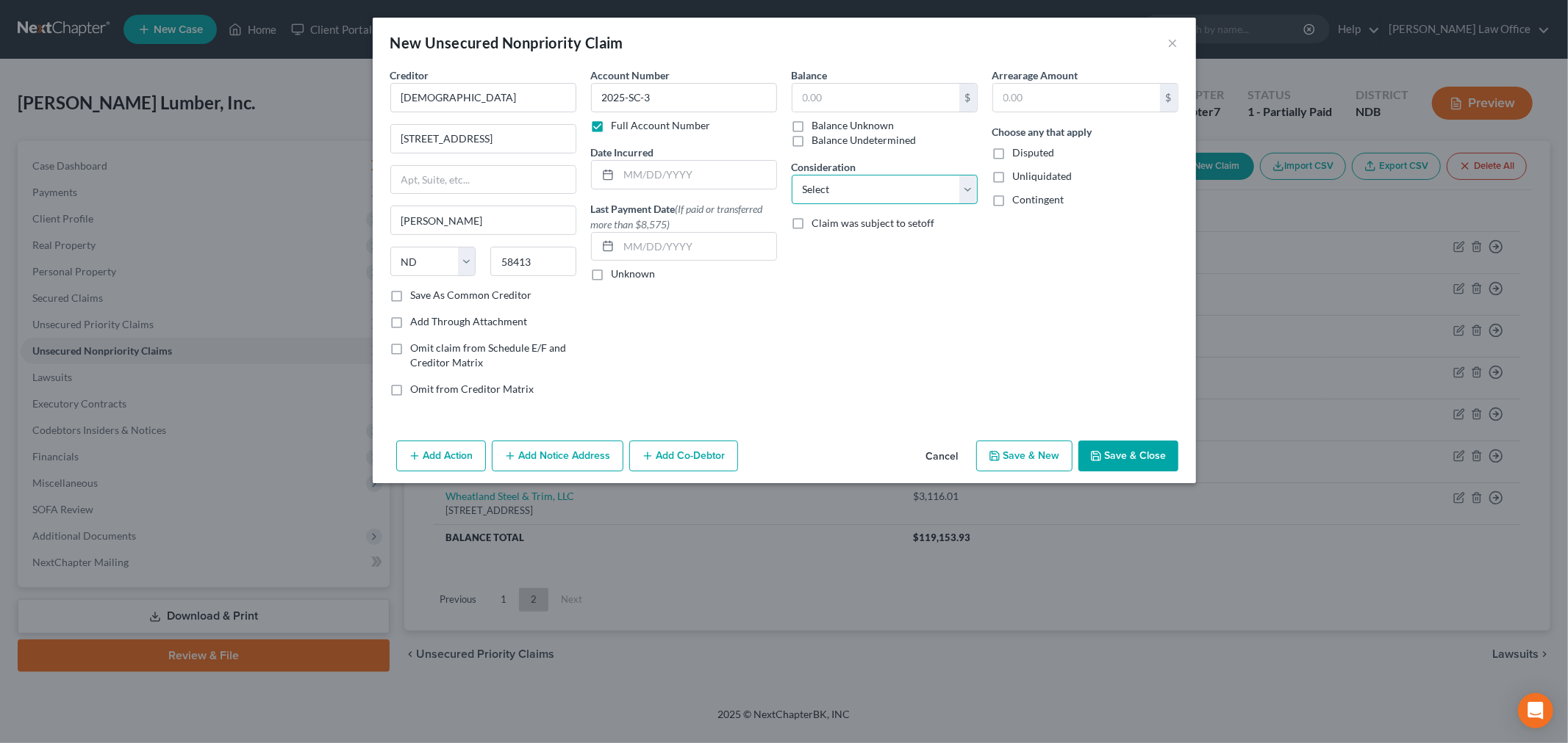
select select "11"
click at [792, 175] on select "Select Cable / Satellite Services Collection Agency Credit Card Debt Debt Couns…" at bounding box center [884, 189] width 186 height 29
click at [905, 245] on input "text" at bounding box center [884, 246] width 184 height 28
type input "Materials"
click at [863, 87] on input "text" at bounding box center [876, 97] width 167 height 28
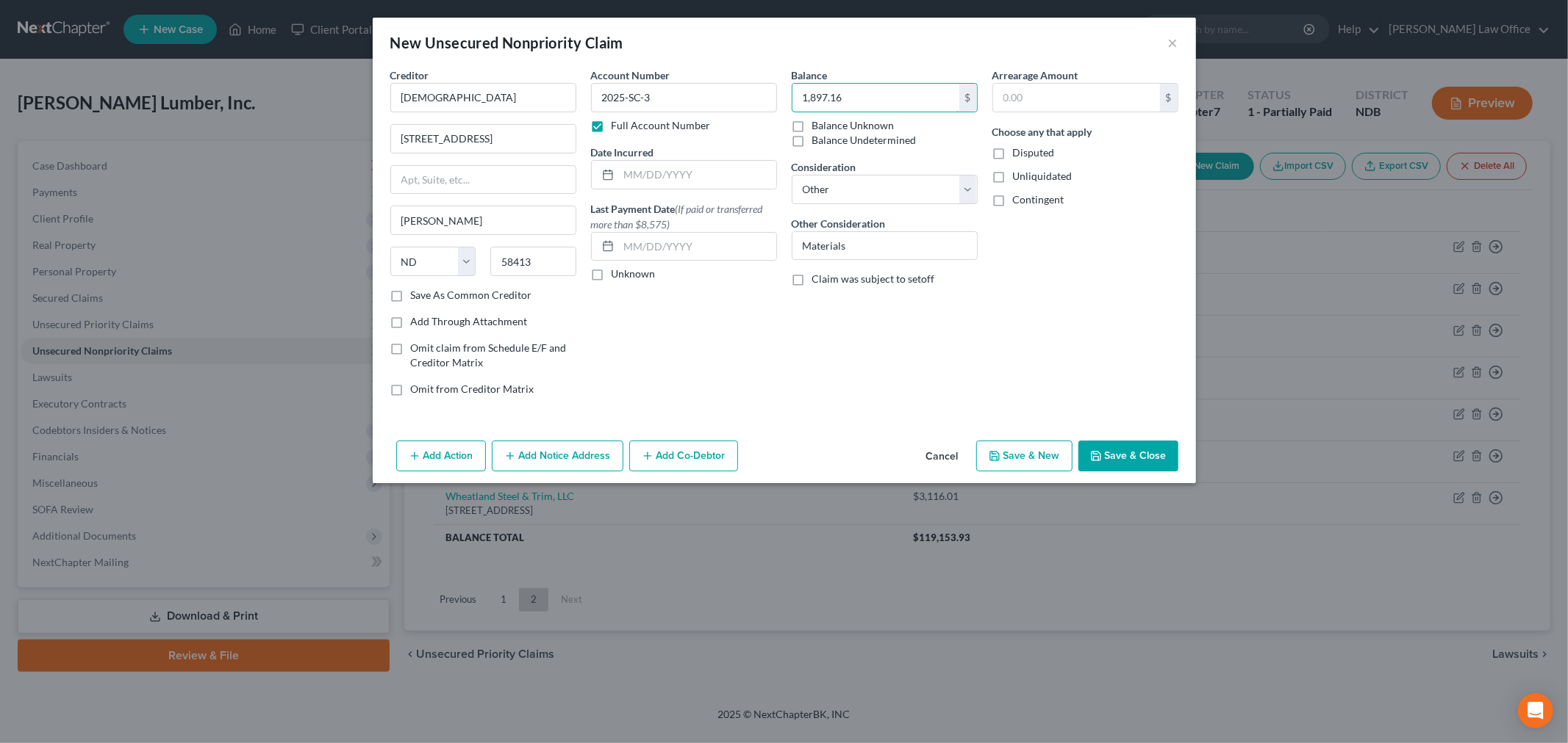
type input "1,897.16"
click at [1130, 457] on button "Save & Close" at bounding box center [1129, 456] width 100 height 31
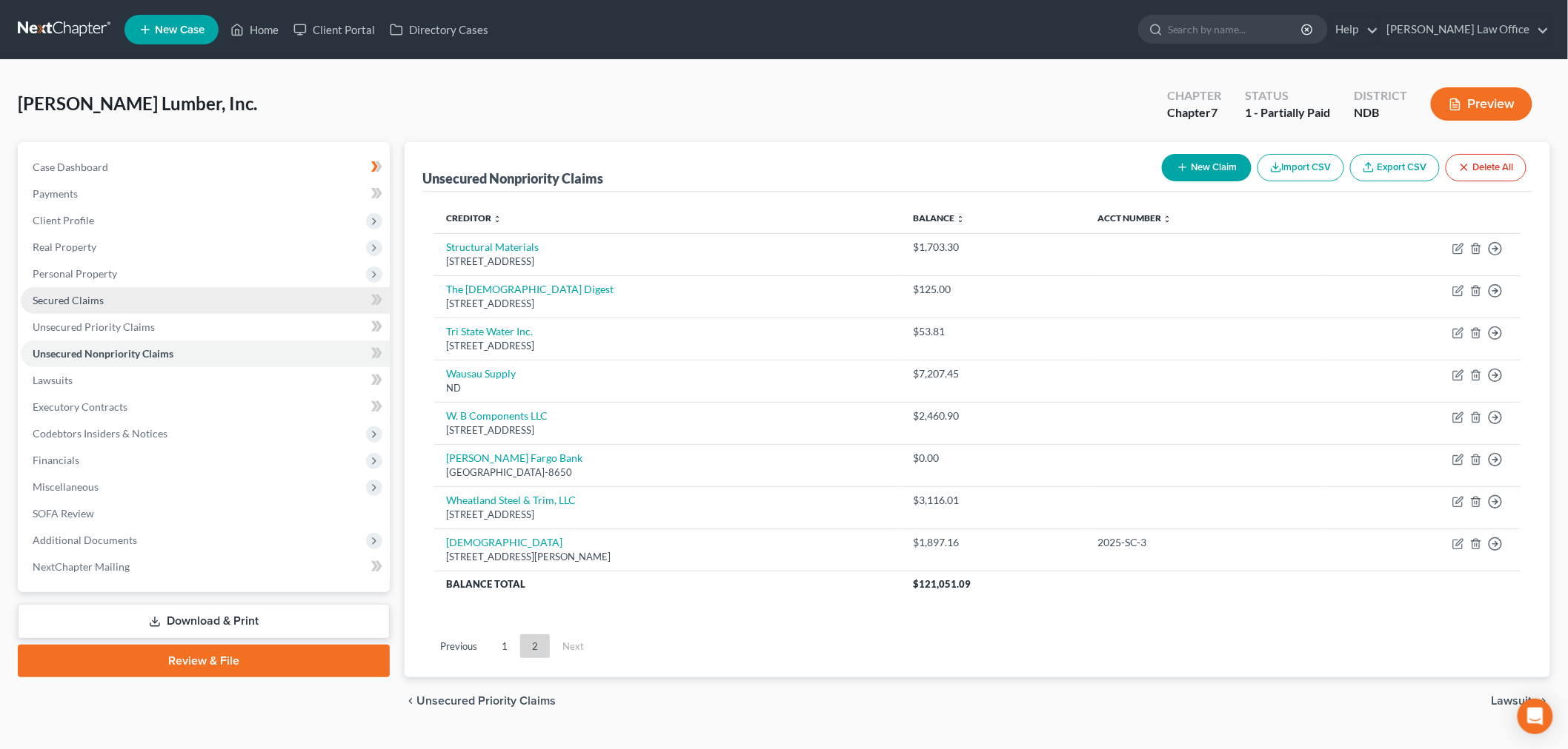
click at [87, 304] on span "Secured Claims" at bounding box center [67, 300] width 71 height 13
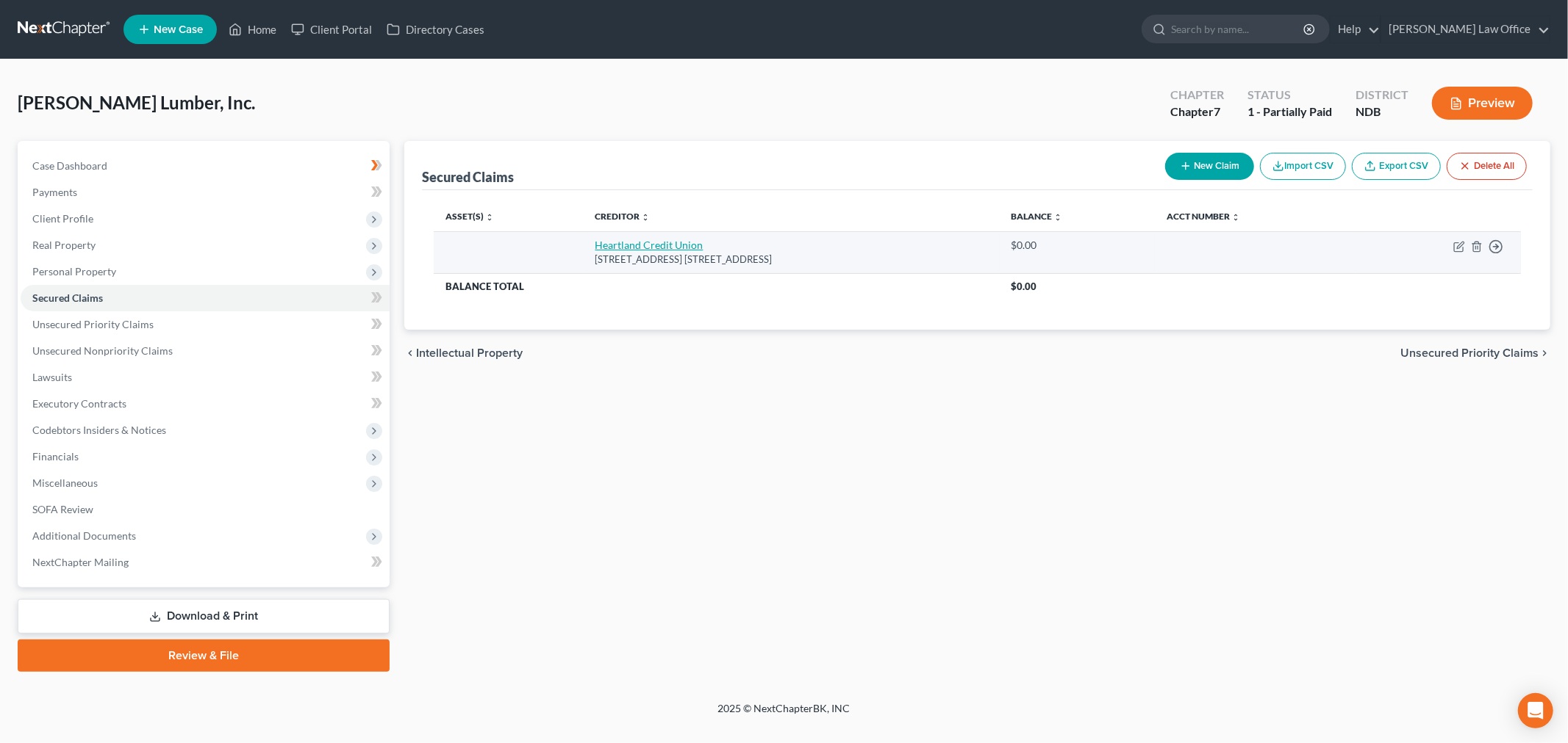
click at [636, 251] on link "Heartland Credit Union" at bounding box center [650, 244] width 108 height 13
select select "29"
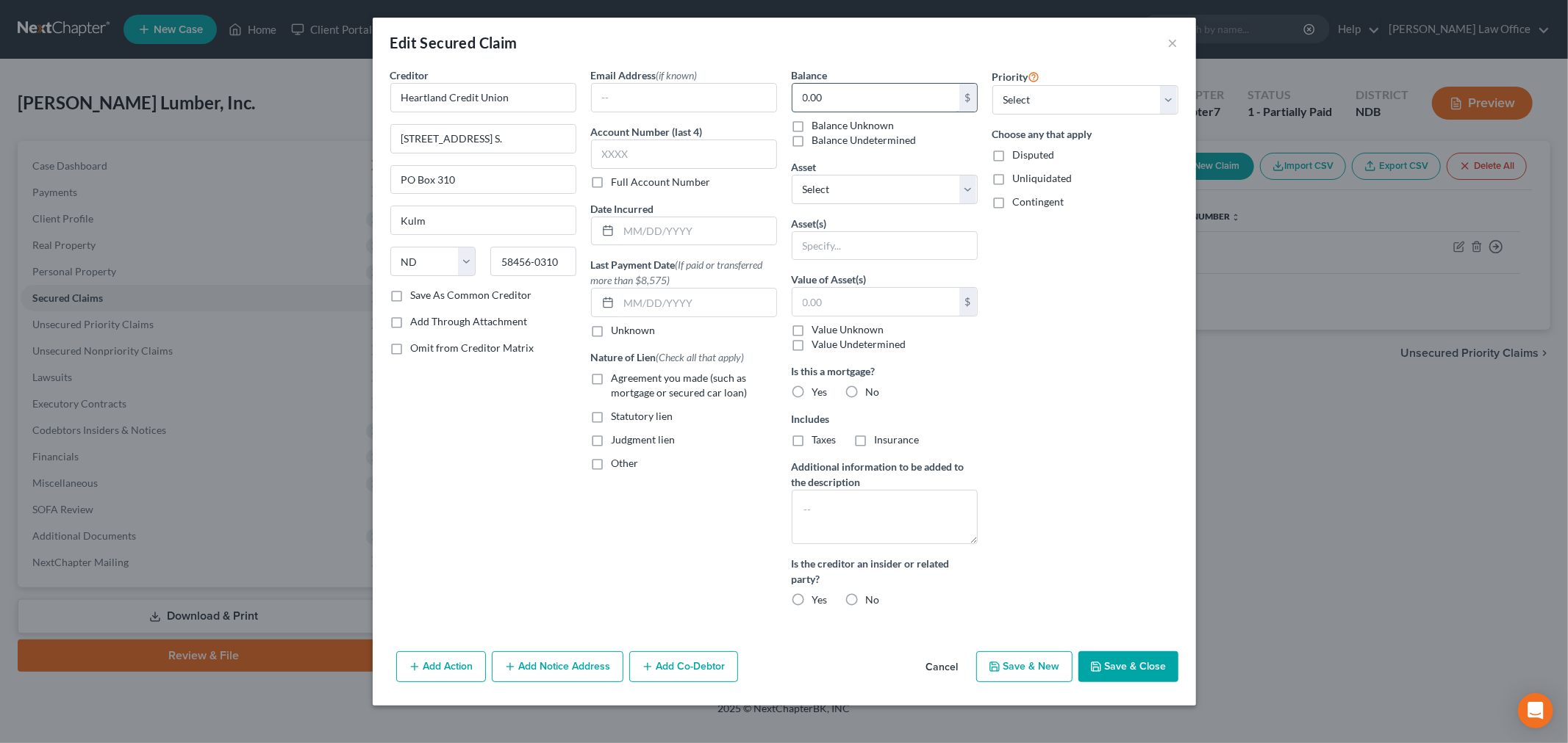
click at [892, 96] on input "0.00" at bounding box center [876, 97] width 167 height 28
type input "27,000"
click at [873, 206] on div "Balance 27,000 $ Balance Unknown Balance Undetermined 27,000.00 $ Balance Unkno…" at bounding box center [884, 344] width 201 height 552
click at [883, 195] on select "Select Other Multiple Assets" at bounding box center [884, 189] width 186 height 29
click at [884, 195] on select "Select Other Multiple Assets" at bounding box center [884, 189] width 186 height 29
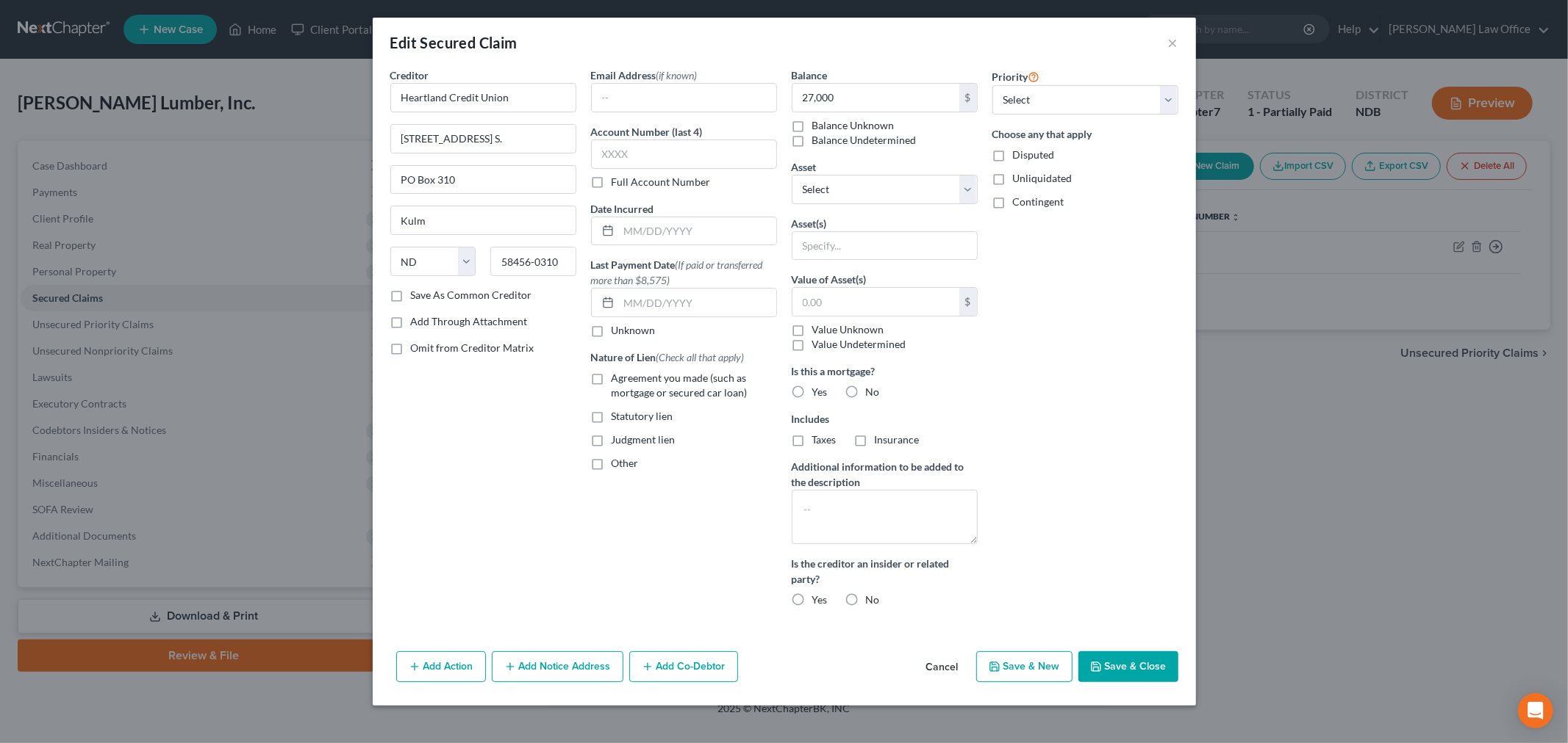
click at [1154, 669] on button "Save & Close" at bounding box center [1129, 667] width 100 height 31
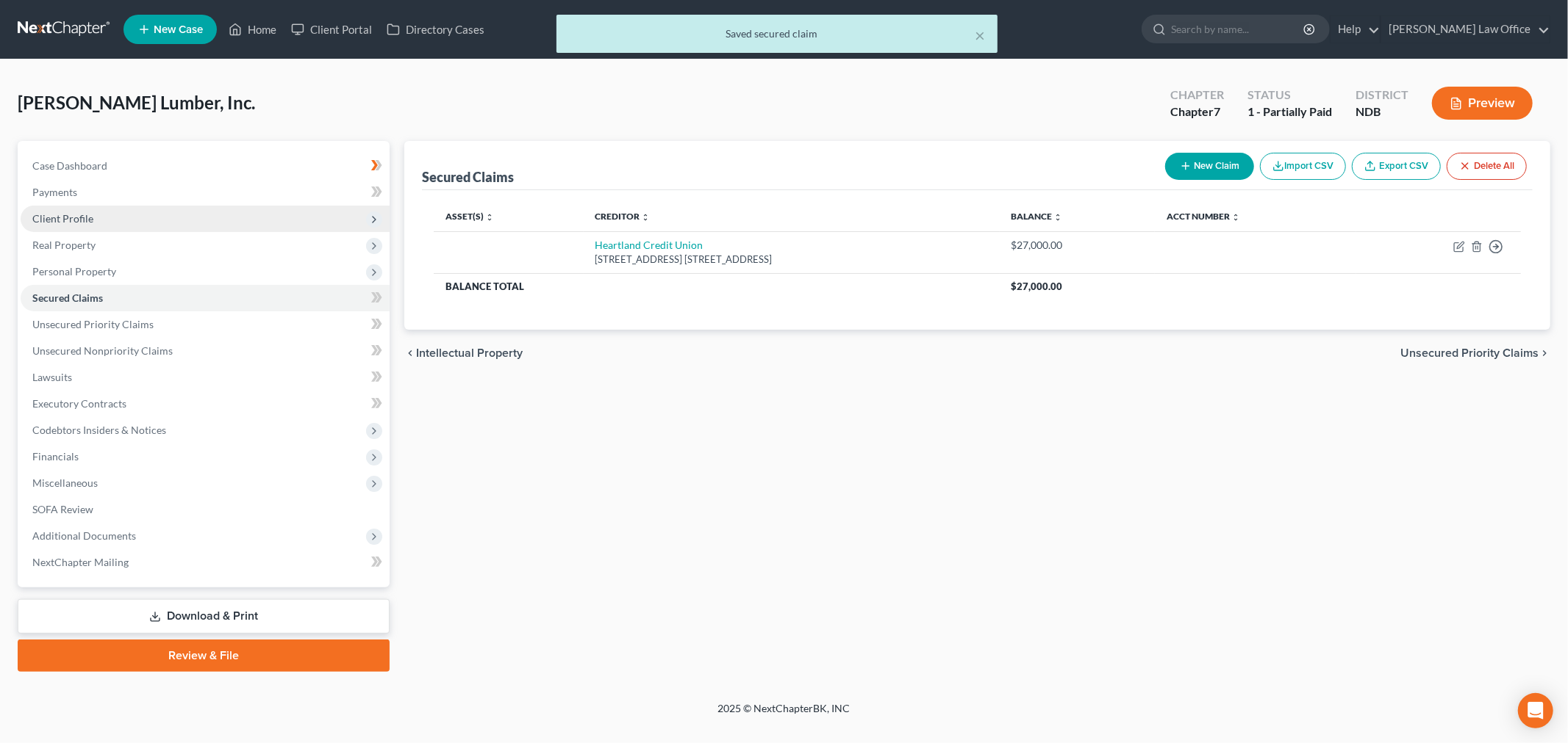
drag, startPoint x: 143, startPoint y: 215, endPoint x: 143, endPoint y: 230, distance: 15.0
click at [143, 215] on span "Client Profile" at bounding box center [205, 218] width 369 height 26
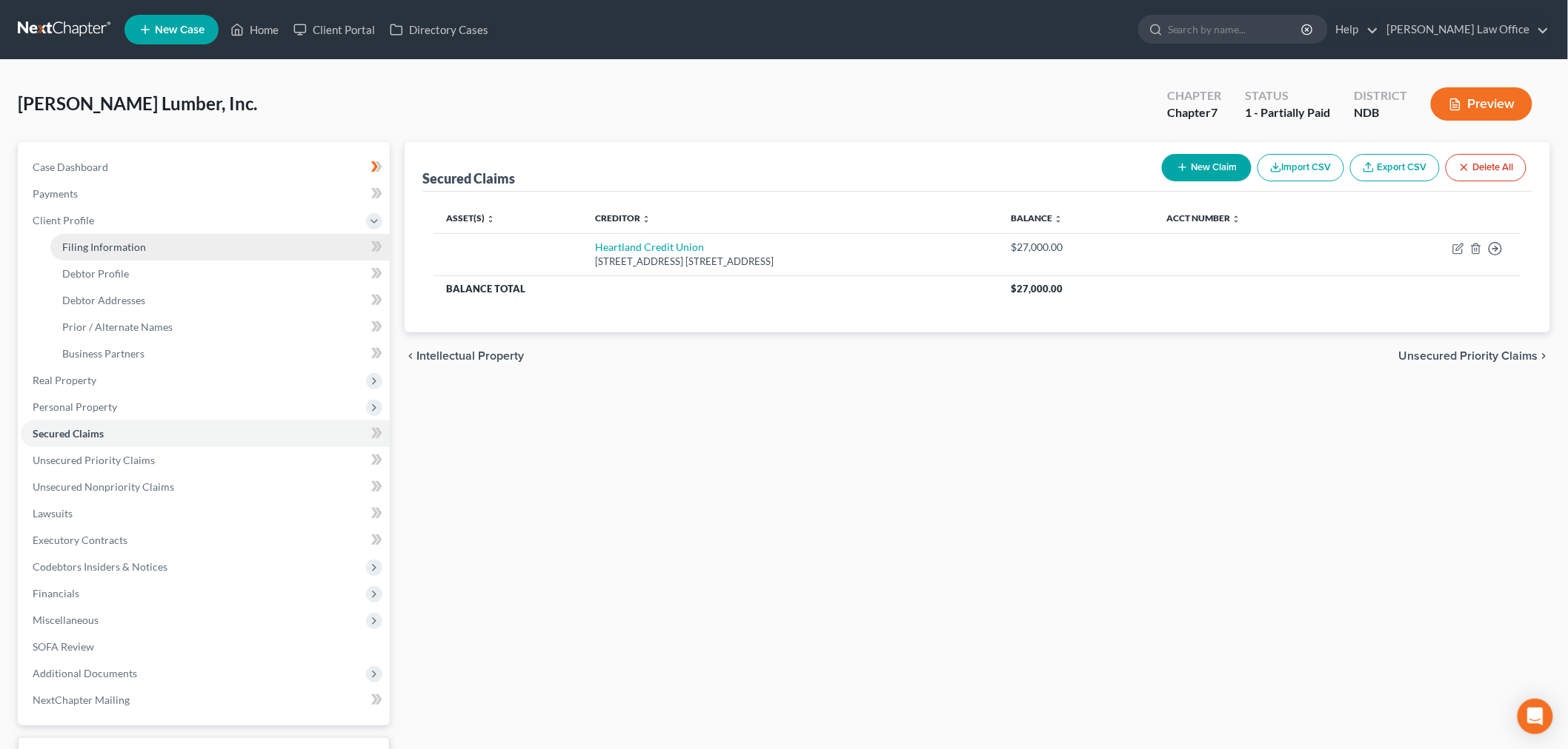
click at [131, 244] on span "Filing Information" at bounding box center [104, 246] width 84 height 13
select select "3"
select select "1"
select select "0"
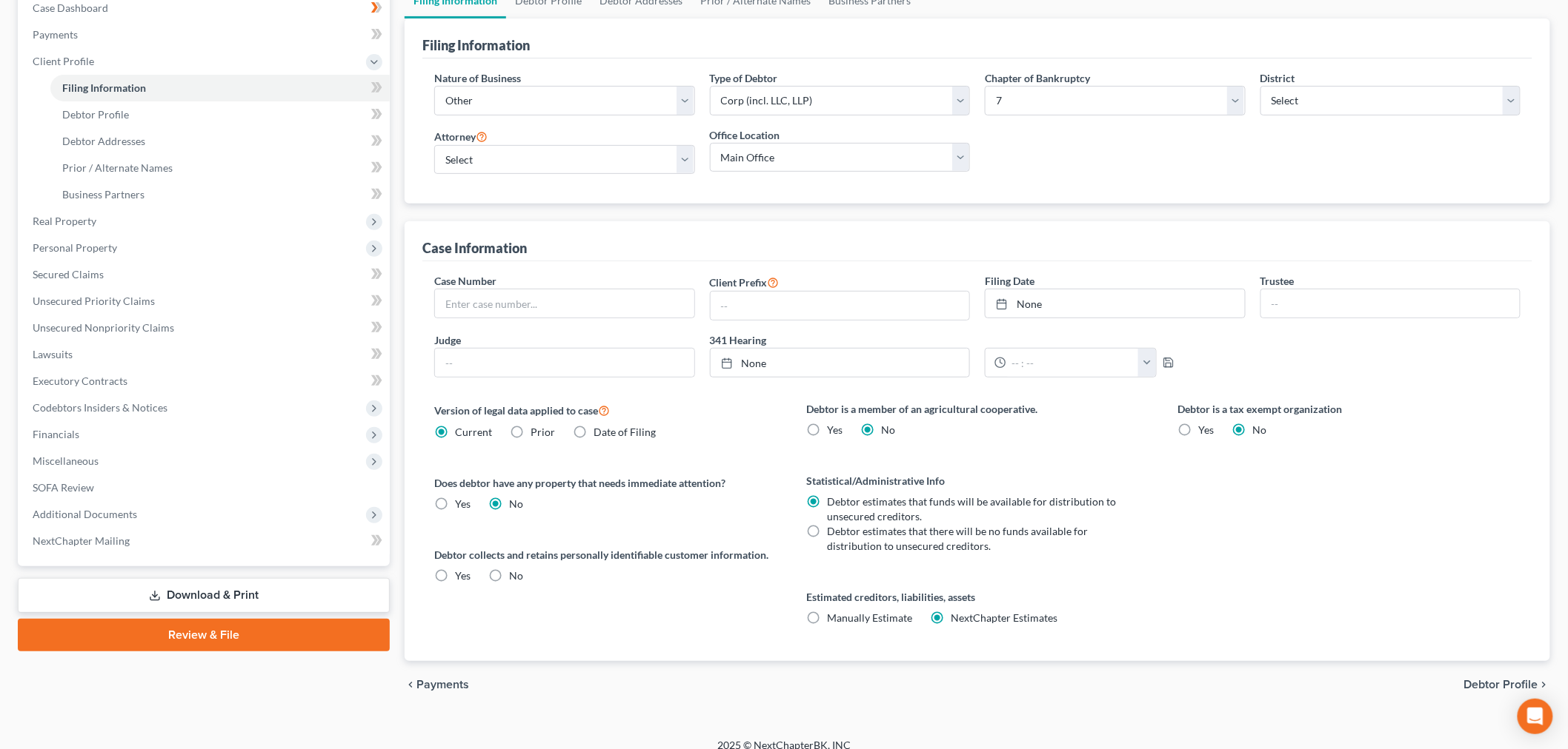
scroll to position [175, 0]
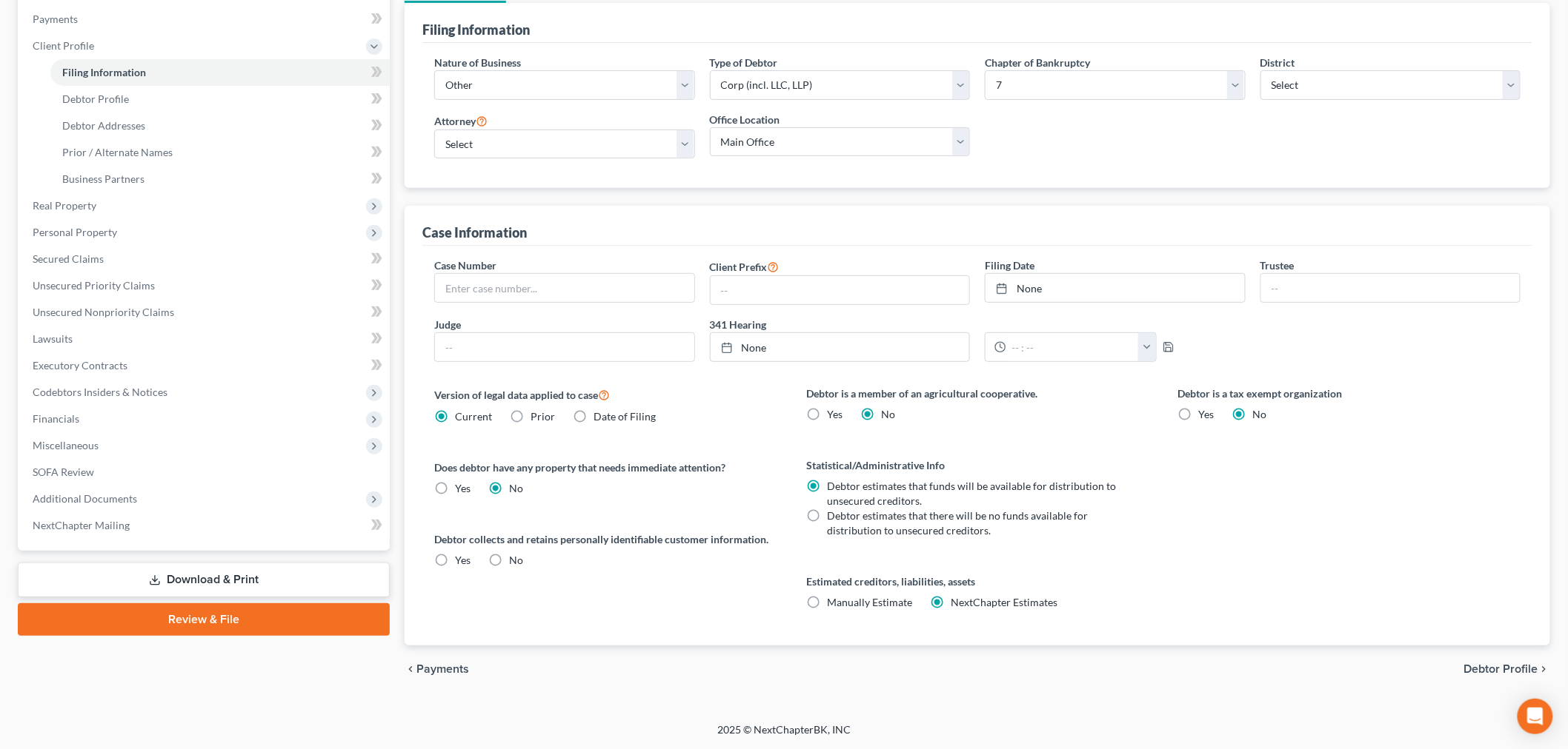
click at [839, 604] on span "Manually Estimate" at bounding box center [869, 602] width 86 height 13
click at [839, 604] on input "Manually Estimate Manually Estimate" at bounding box center [838, 600] width 10 height 10
radio input "true"
radio input "false"
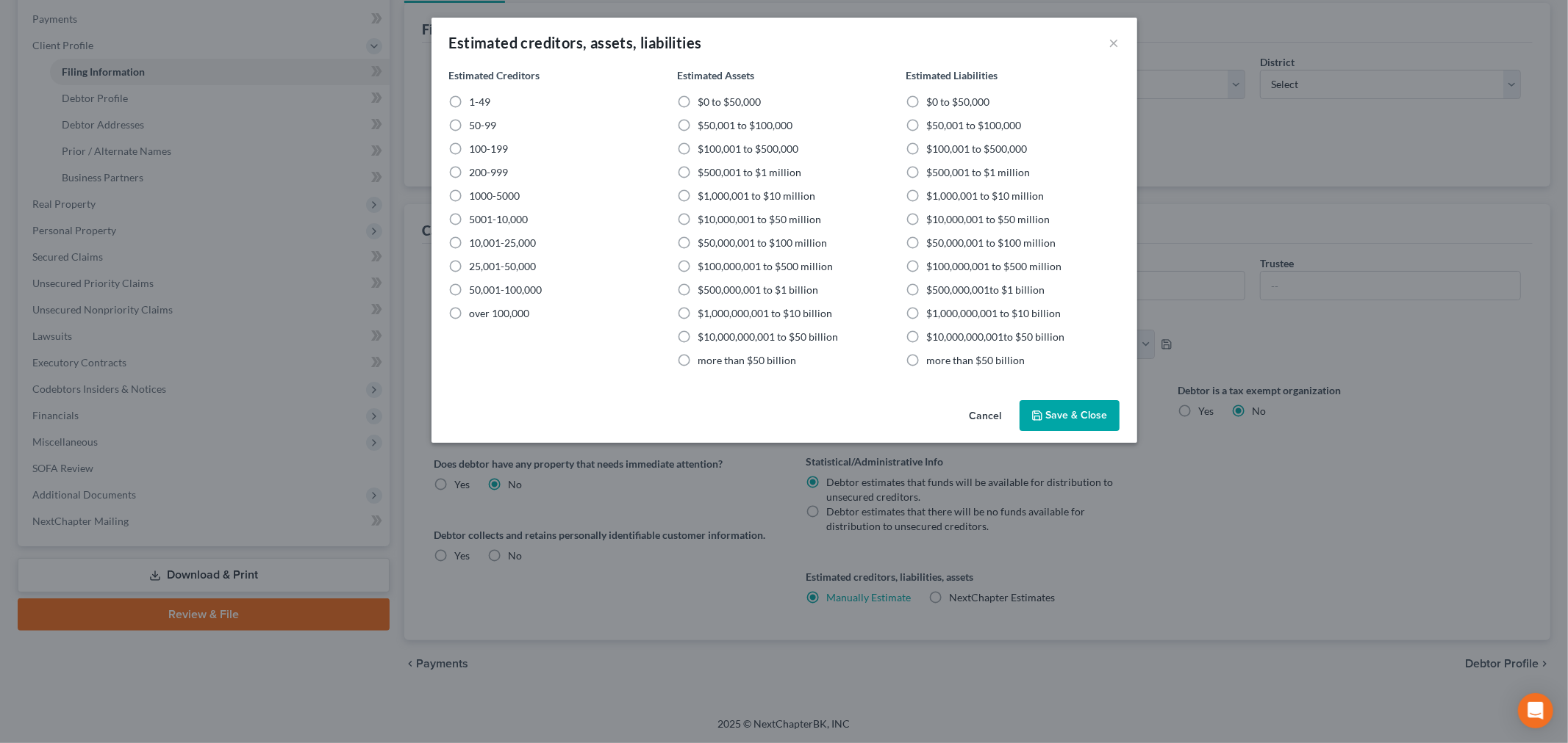
click at [473, 100] on span "1-49" at bounding box center [480, 101] width 21 height 13
click at [475, 100] on input "1-49" at bounding box center [480, 99] width 10 height 10
radio input "true"
click at [713, 123] on span "$50,001 to $100,000" at bounding box center [744, 124] width 95 height 13
click at [713, 123] on input "$50,001 to $100,000" at bounding box center [708, 124] width 10 height 10
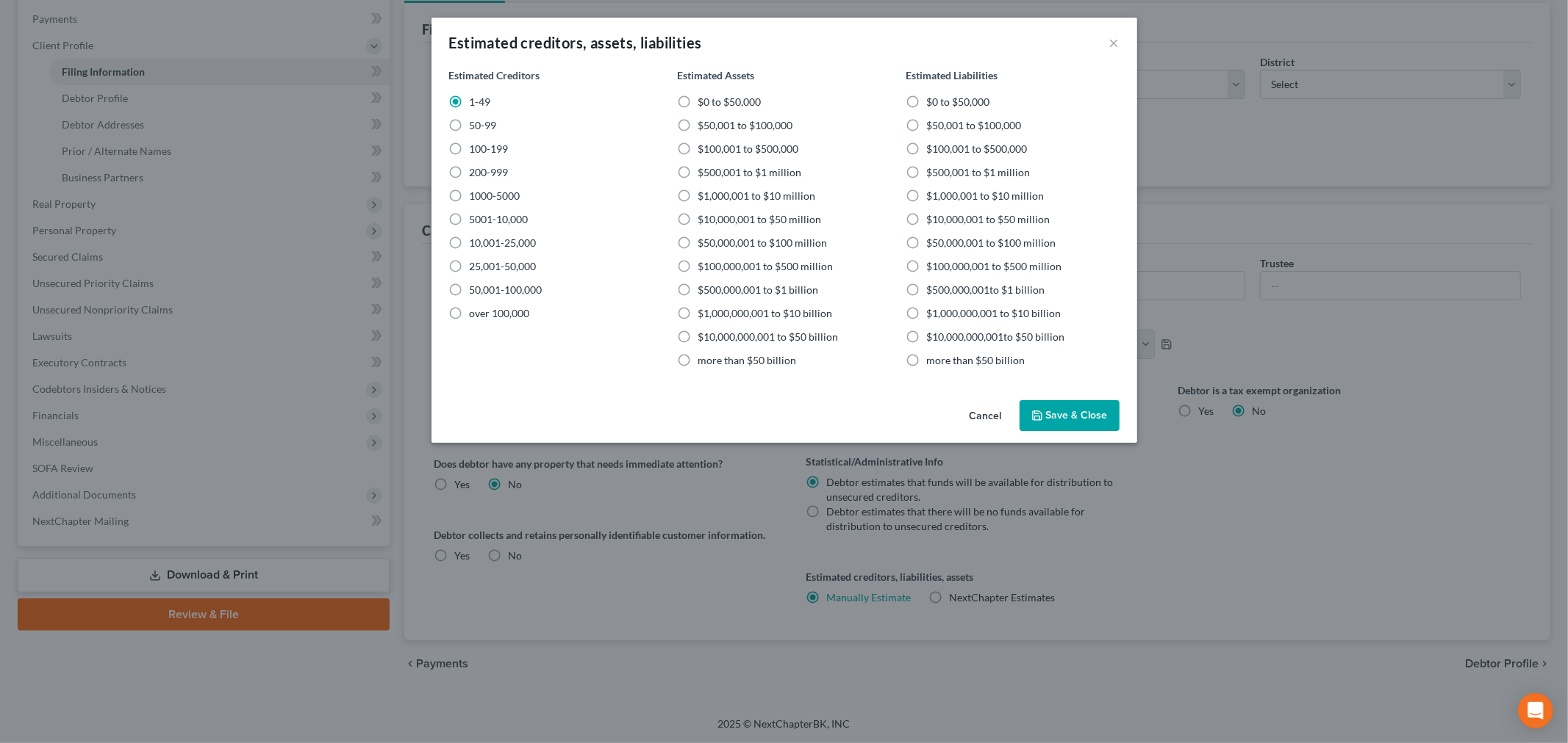
radio input "true"
click at [926, 148] on label "$100,001 to $500,000" at bounding box center [976, 149] width 100 height 14
click at [932, 148] on input "$100,001 to $500,000" at bounding box center [937, 147] width 10 height 10
radio input "true"
click at [1078, 405] on button "Save & Close" at bounding box center [1070, 416] width 100 height 31
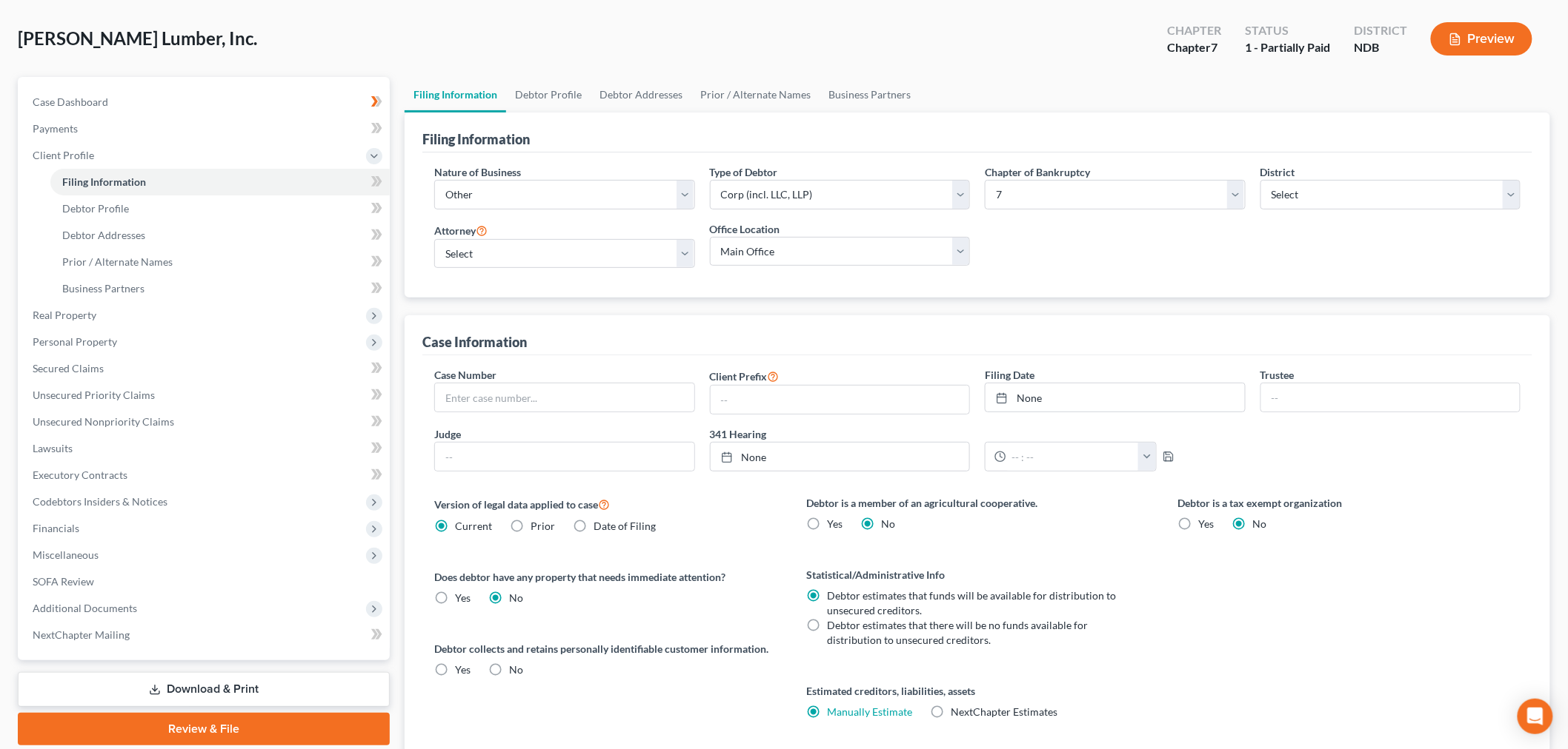
scroll to position [0, 0]
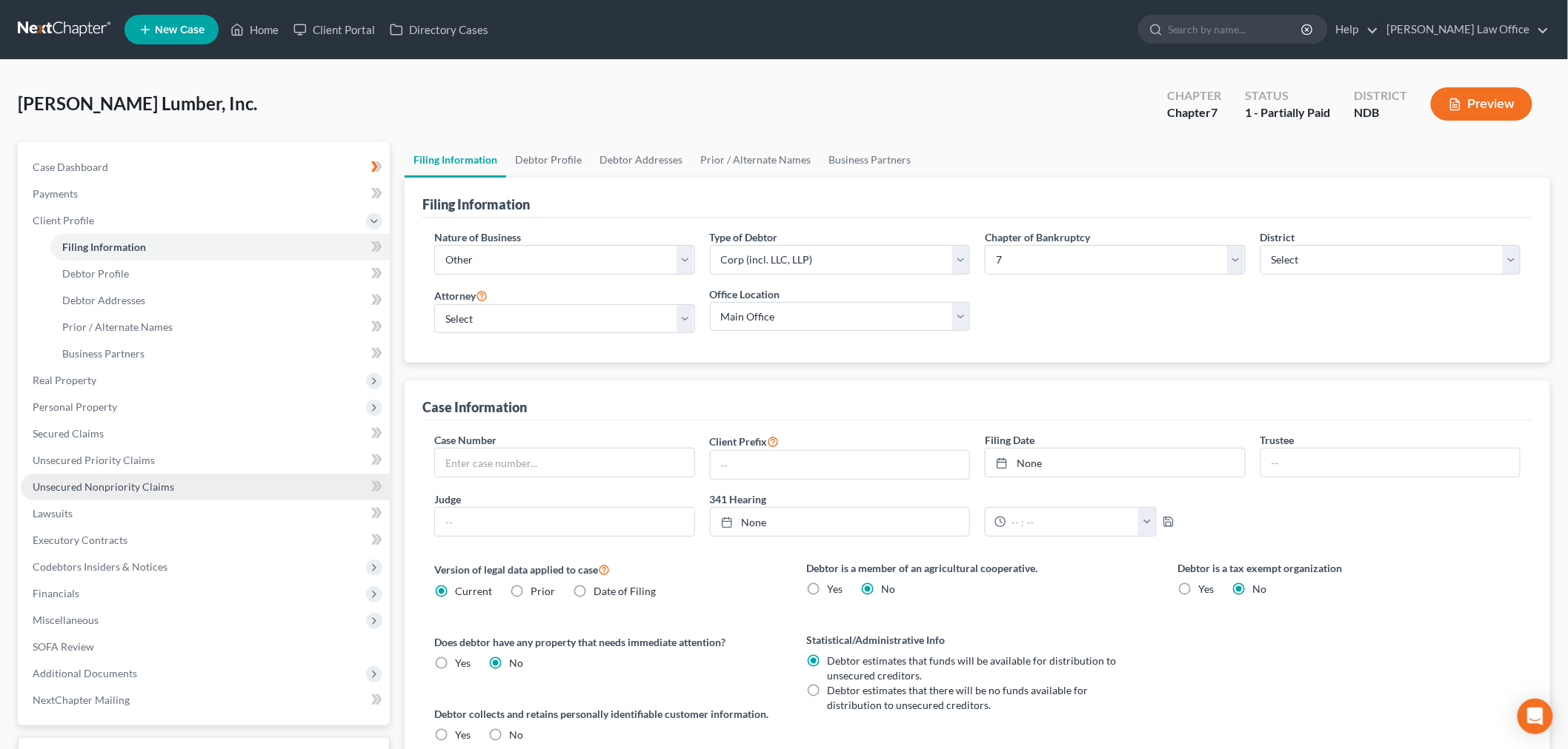
drag, startPoint x: 154, startPoint y: 479, endPoint x: 257, endPoint y: 479, distance: 103.0
click at [154, 481] on span "Unsecured Nonpriority Claims" at bounding box center [102, 486] width 141 height 13
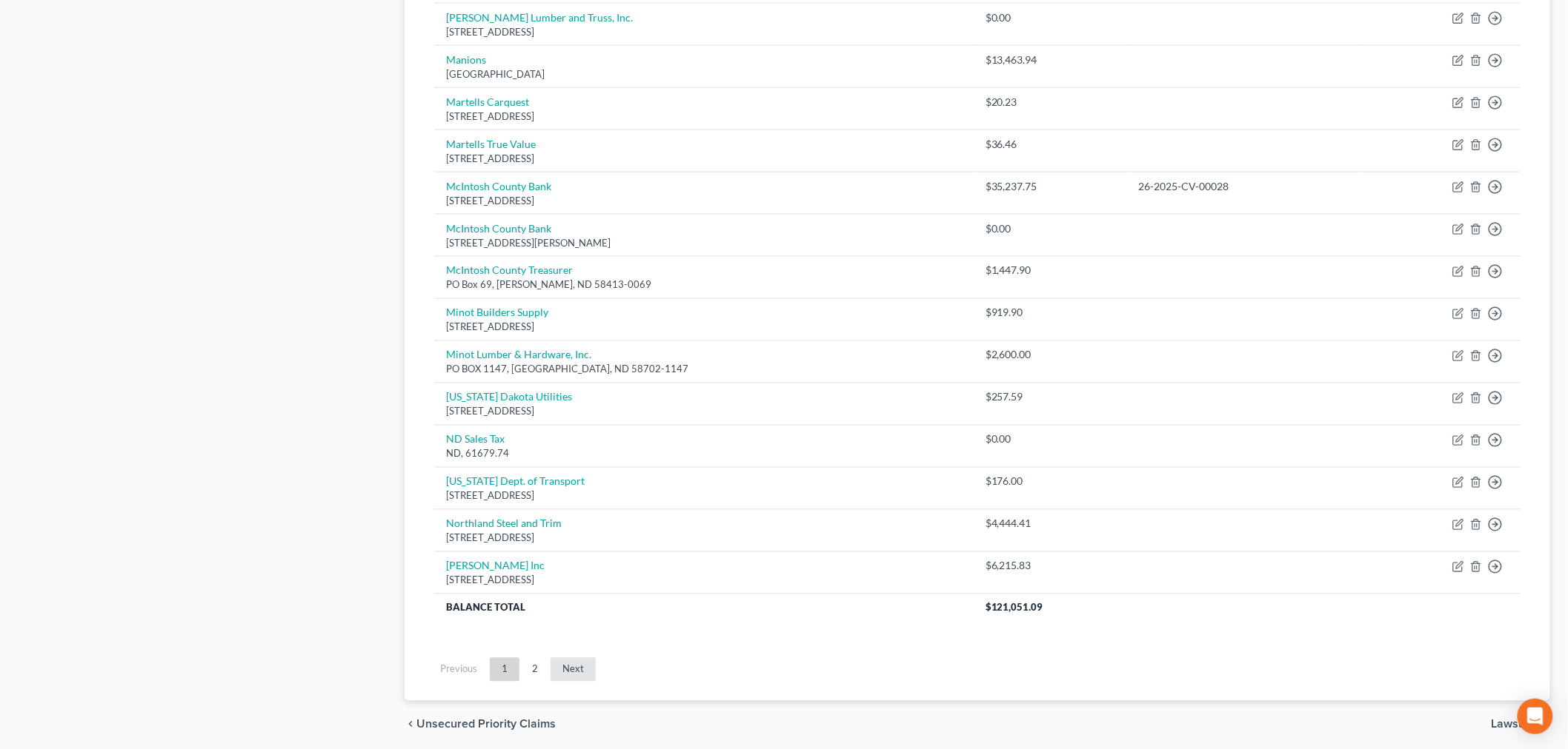
scroll to position [961, 0]
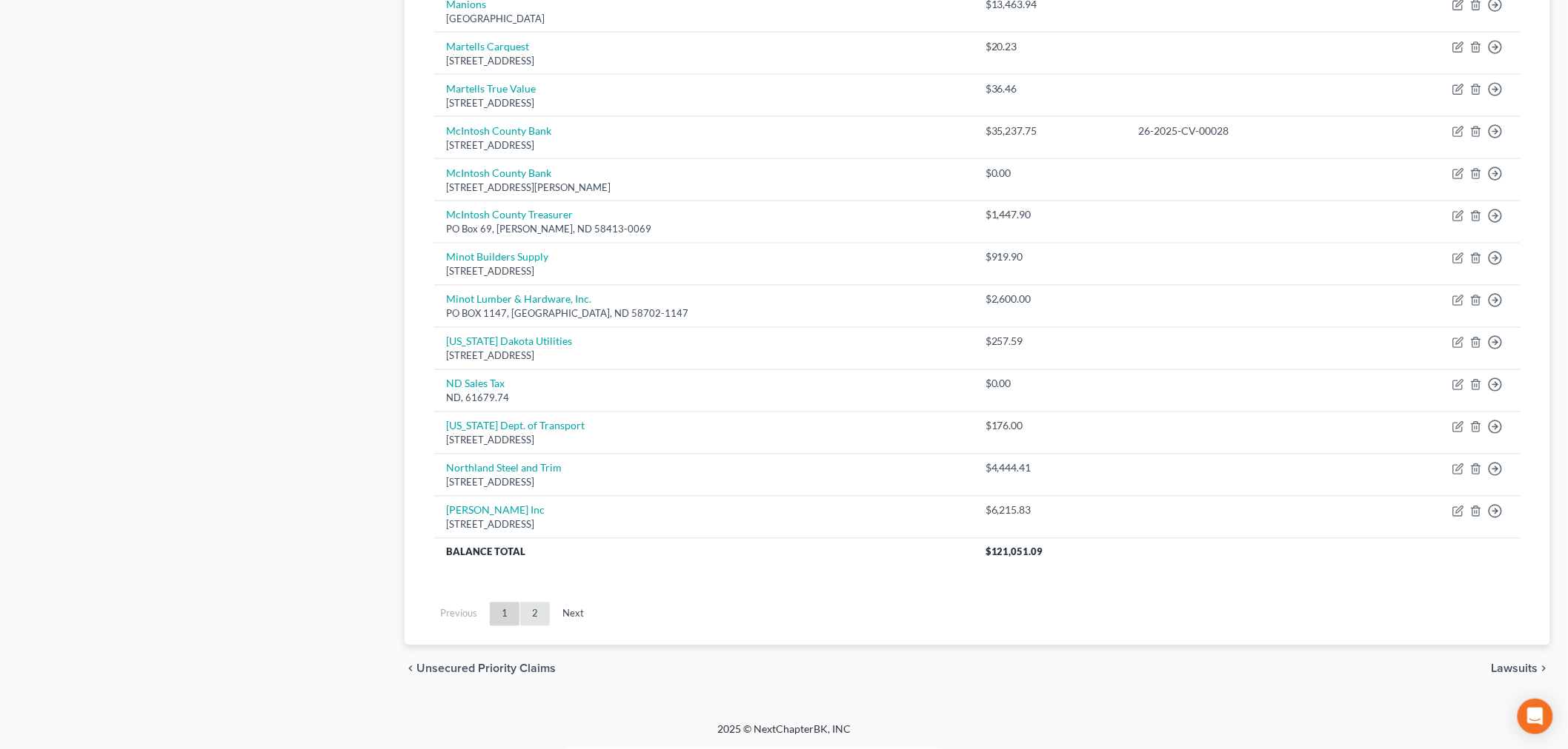
click at [541, 611] on link "2" at bounding box center [534, 615] width 29 height 23
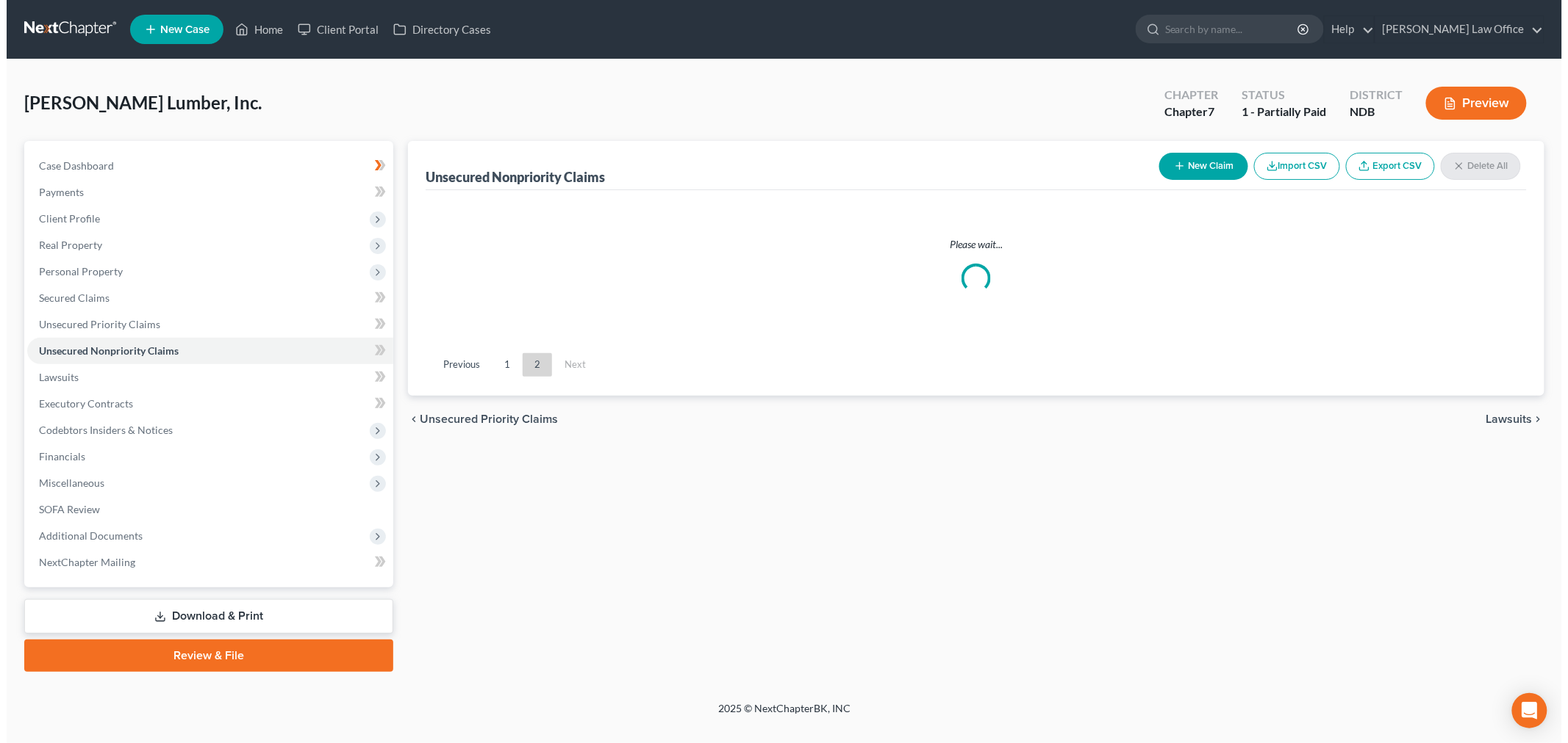
scroll to position [0, 0]
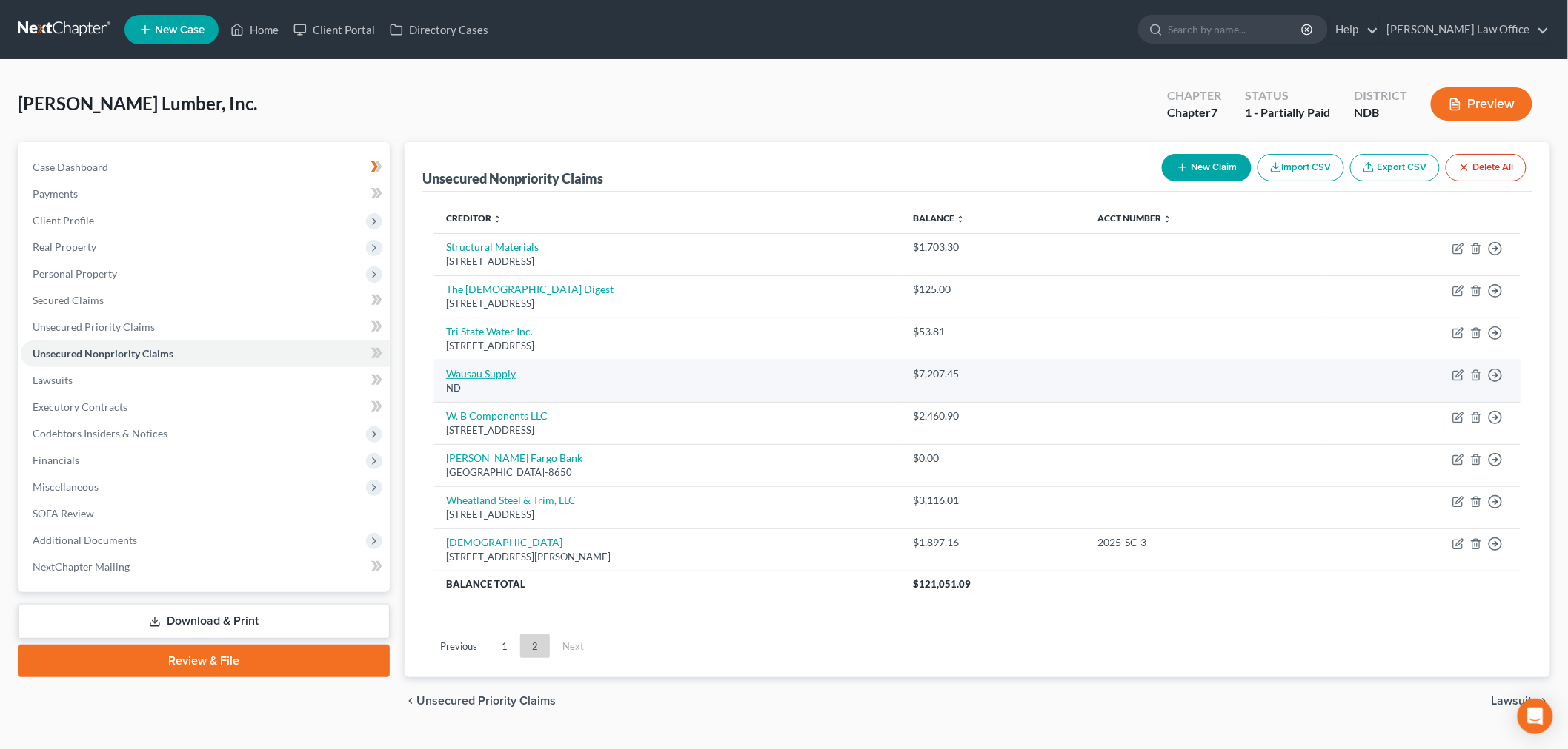
click at [509, 377] on link "Wausau Supply" at bounding box center [481, 374] width 70 height 13
select select "29"
select select "11"
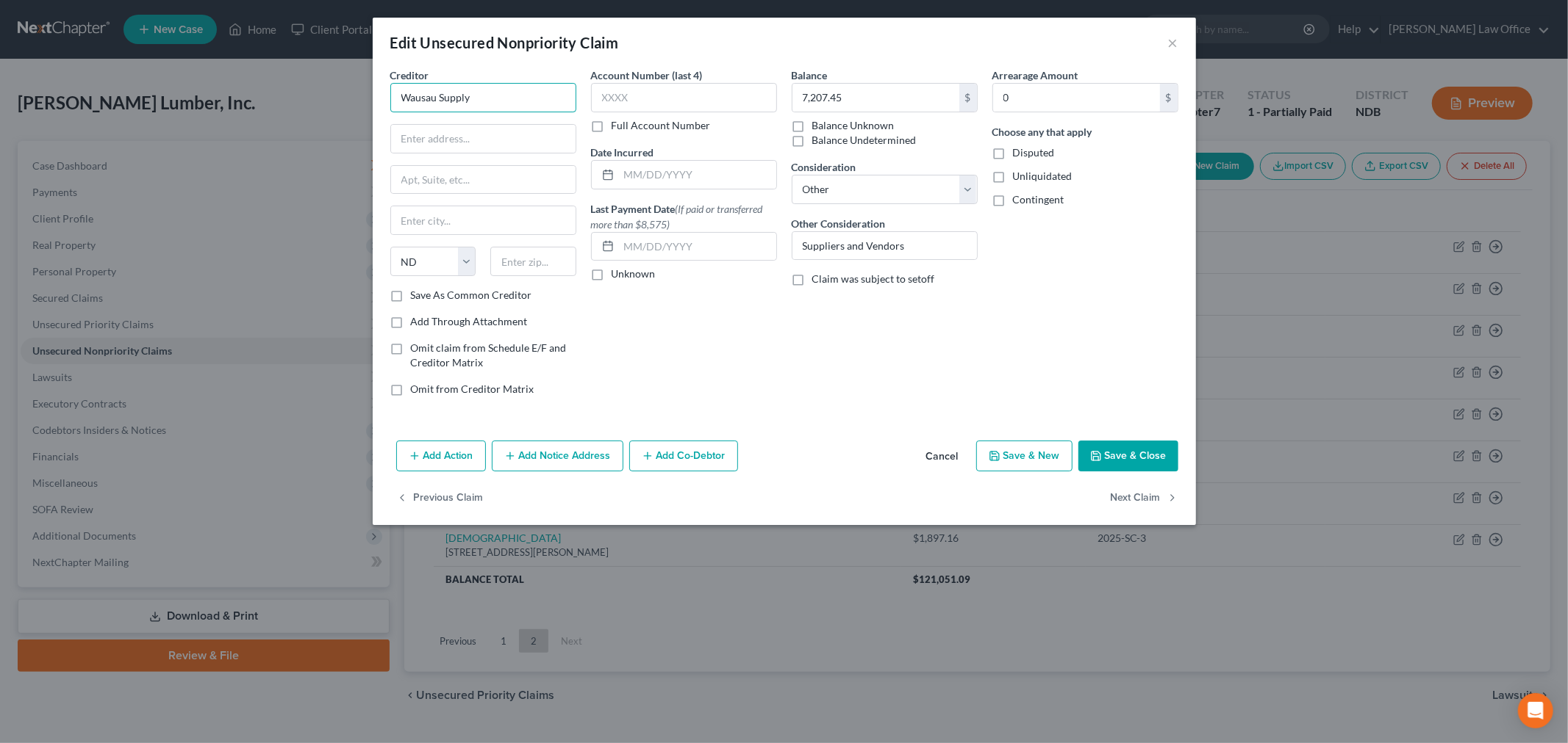
click at [522, 103] on input "Wausau Supply" at bounding box center [483, 97] width 186 height 29
type input "Wausau Supply Company"
type input "7305 Commerce Drive"
type input "5"
type input "54476"
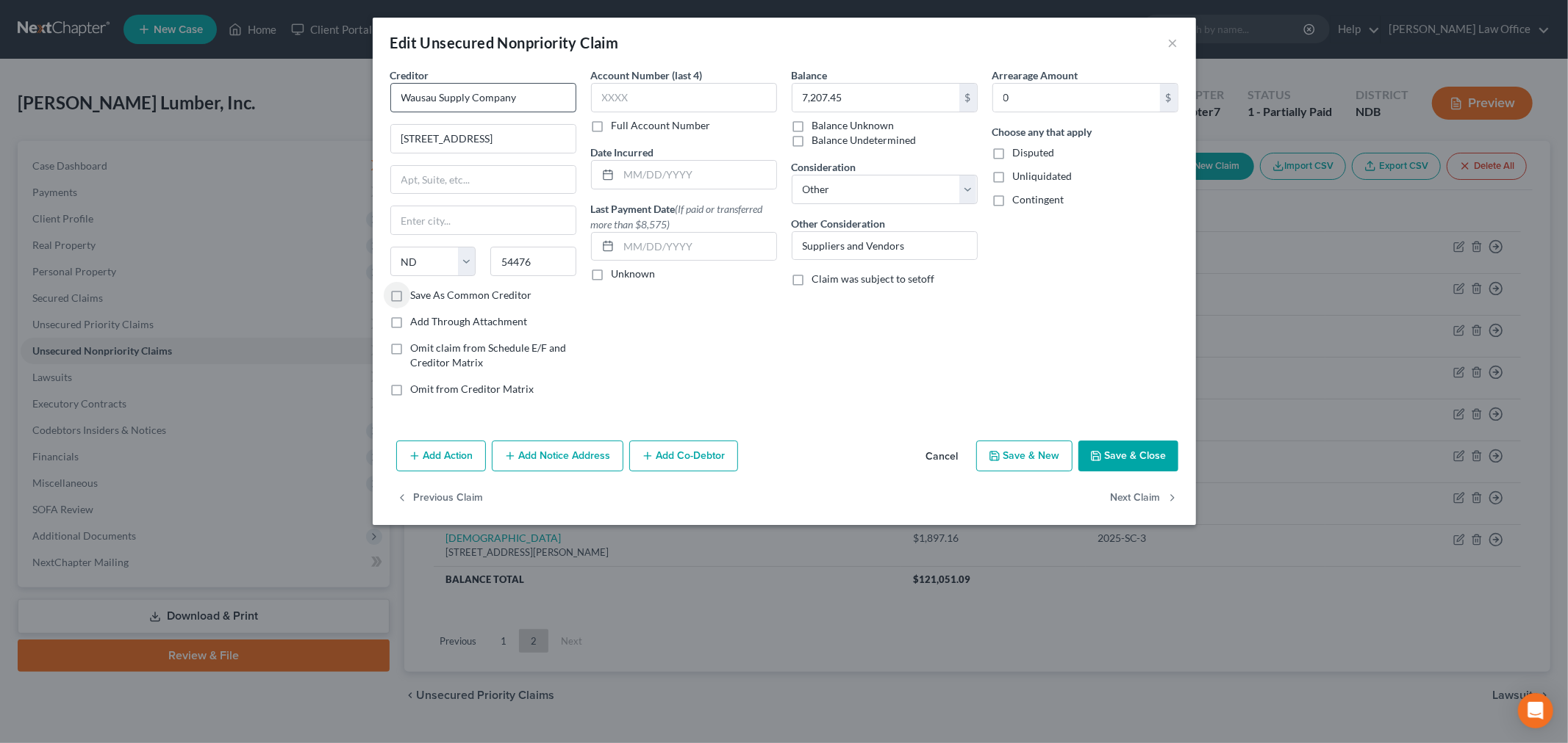
type input "Schofield"
select select "52"
click at [410, 296] on label "Save As Common Creditor" at bounding box center [471, 294] width 122 height 14
click at [417, 296] on input "Save As Common Creditor" at bounding box center [422, 292] width 10 height 10
checkbox input "true"
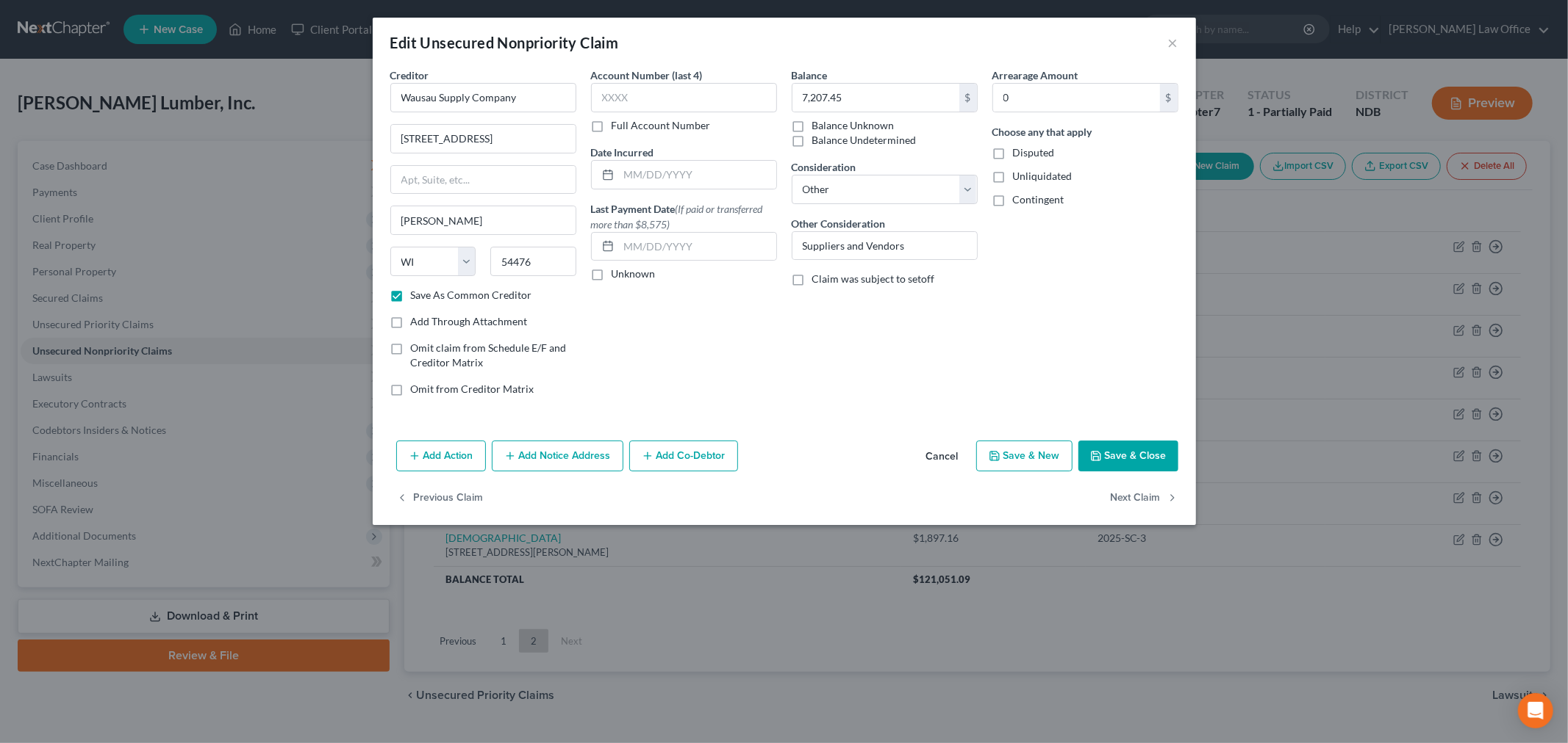
click at [552, 454] on button "Add Notice Address" at bounding box center [557, 456] width 131 height 31
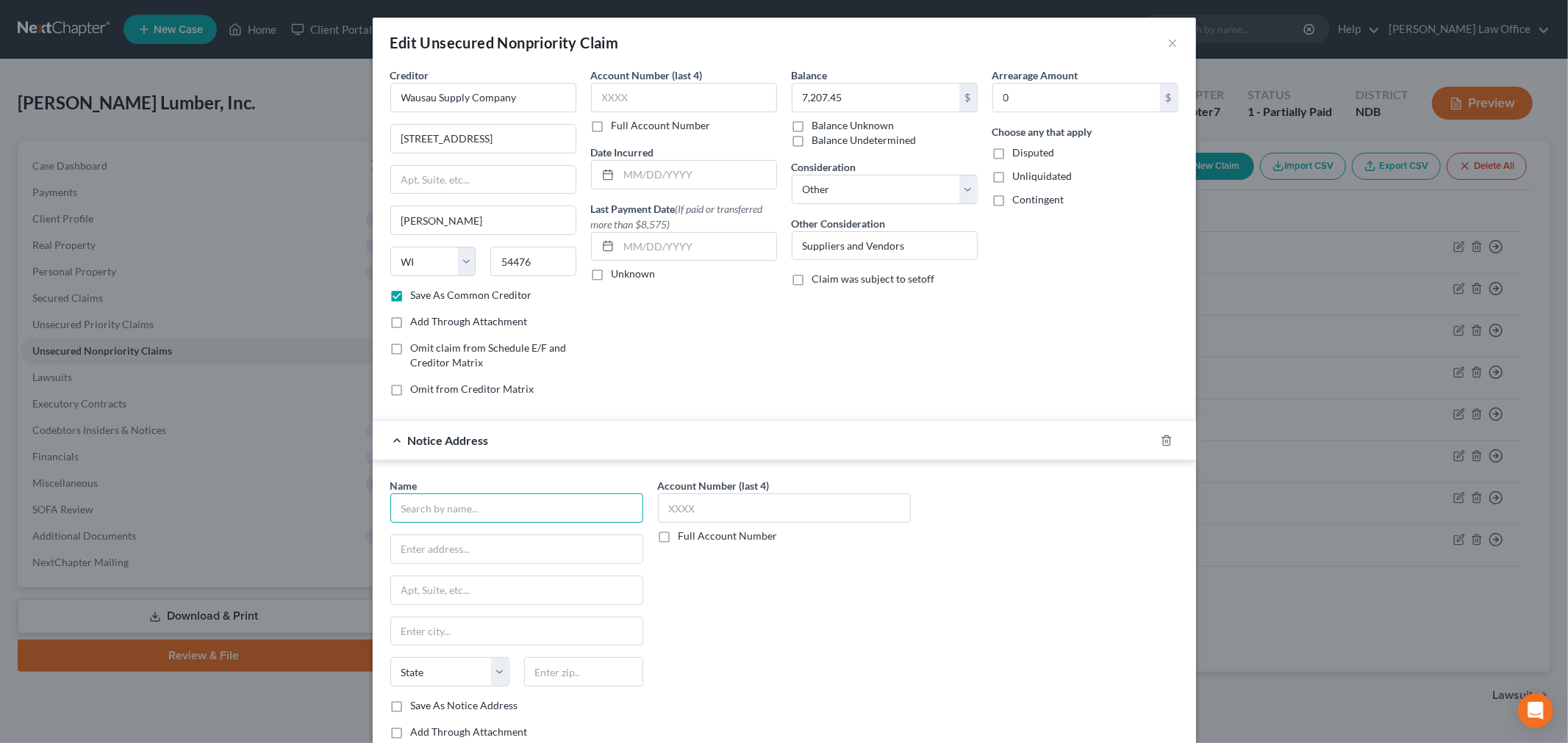
click at [513, 493] on input "text" at bounding box center [517, 508] width 253 height 29
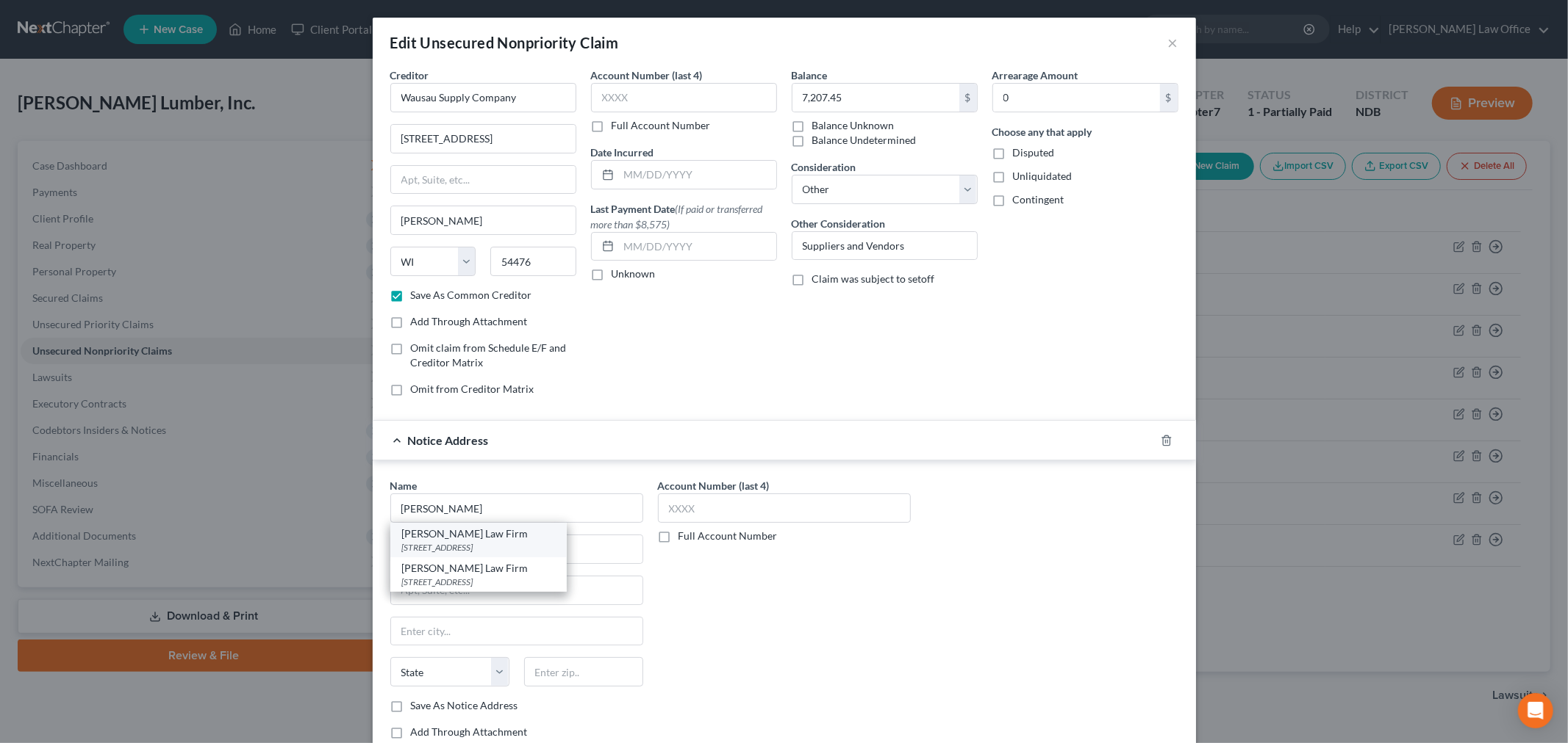
click at [493, 542] on div "218 NP Avenue PO Box 1389, Fargo, ND 58107-1389" at bounding box center [478, 547] width 153 height 13
type input "Vogel Law Firm"
type input "218 NP Avenue"
type input "PO Box 1389"
type input "Fargo"
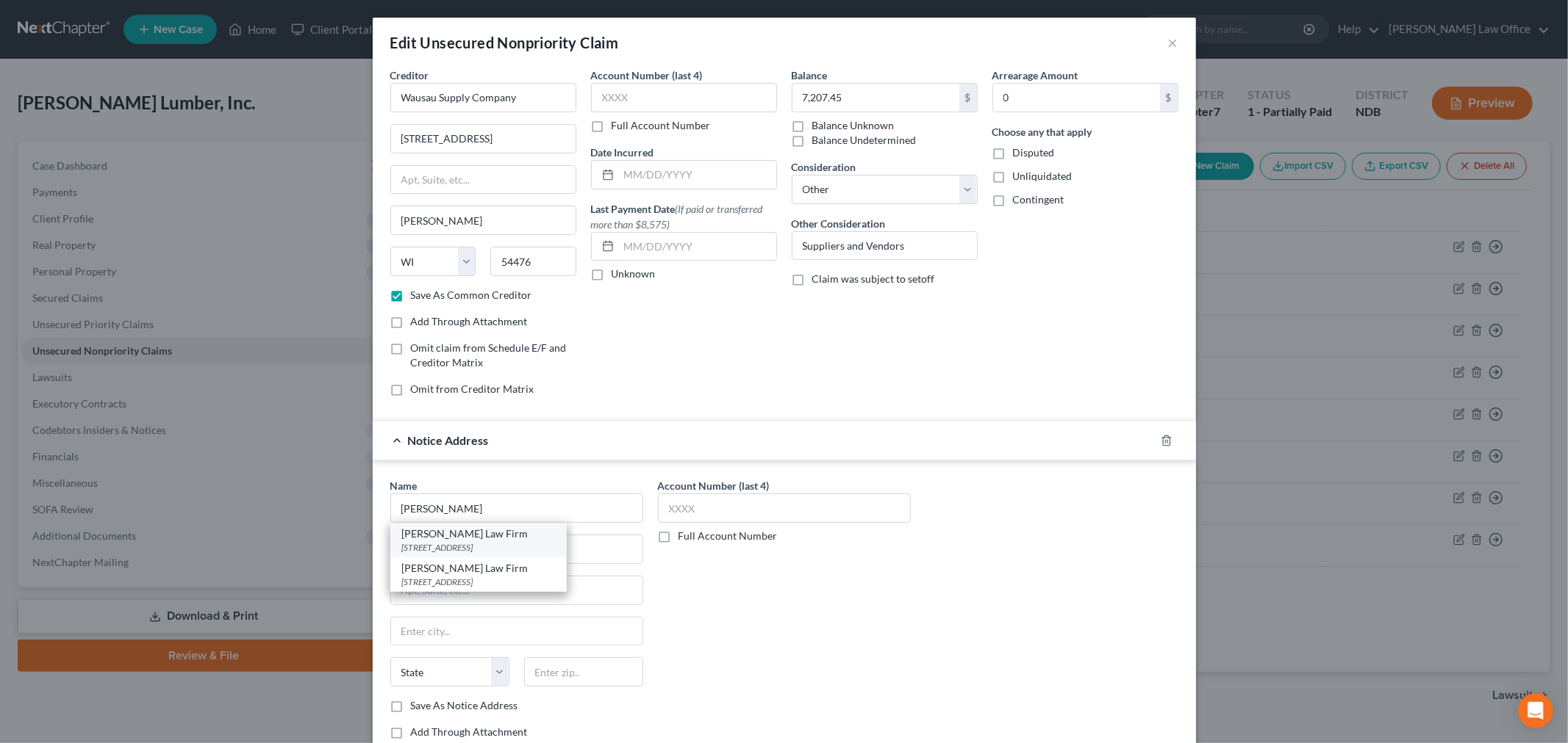
select select "29"
type input "58107-1389"
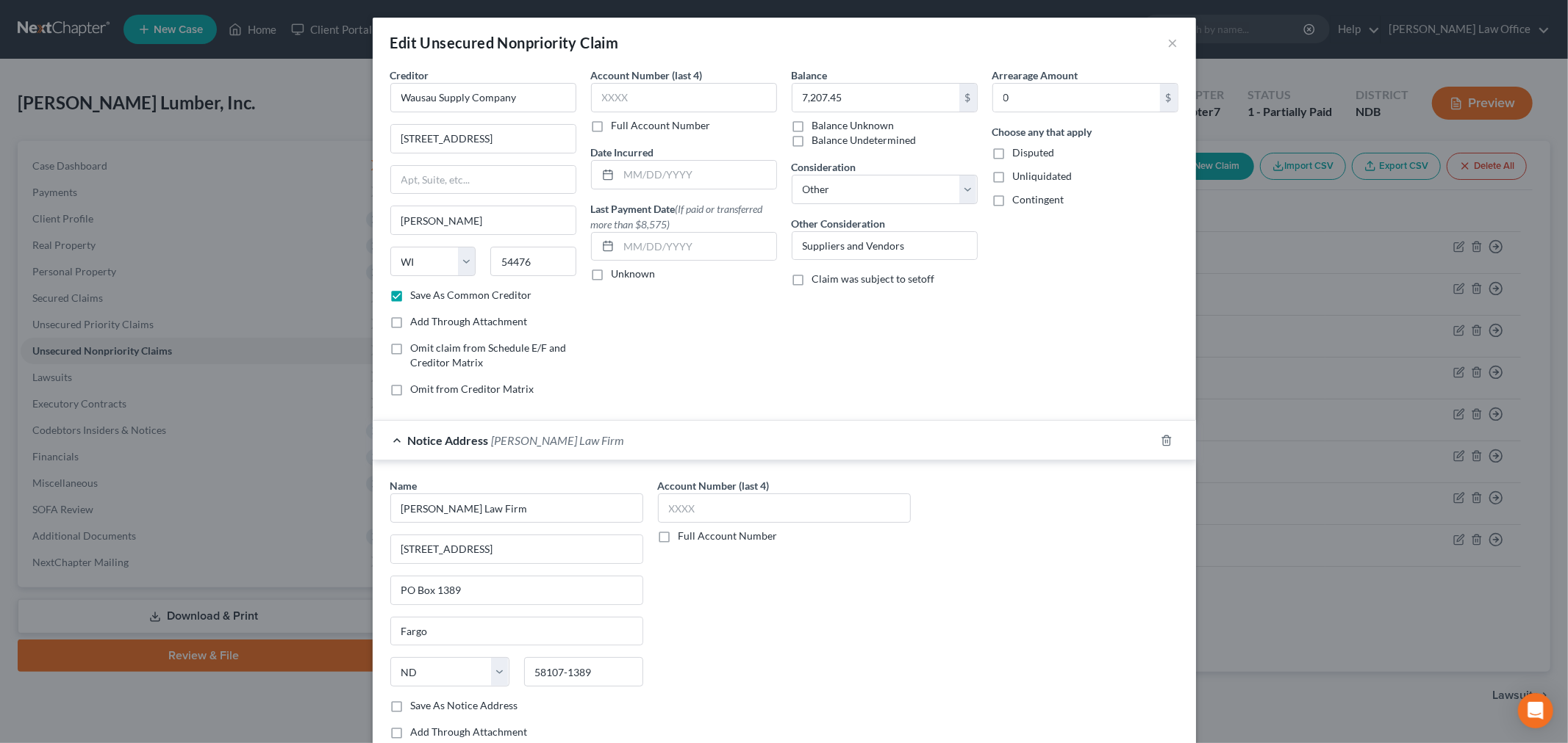
click at [611, 128] on label "Full Account Number" at bounding box center [660, 125] width 99 height 14
click at [617, 127] on input "Full Account Number" at bounding box center [622, 124] width 10 height 10
click at [677, 100] on input "text" at bounding box center [684, 97] width 186 height 29
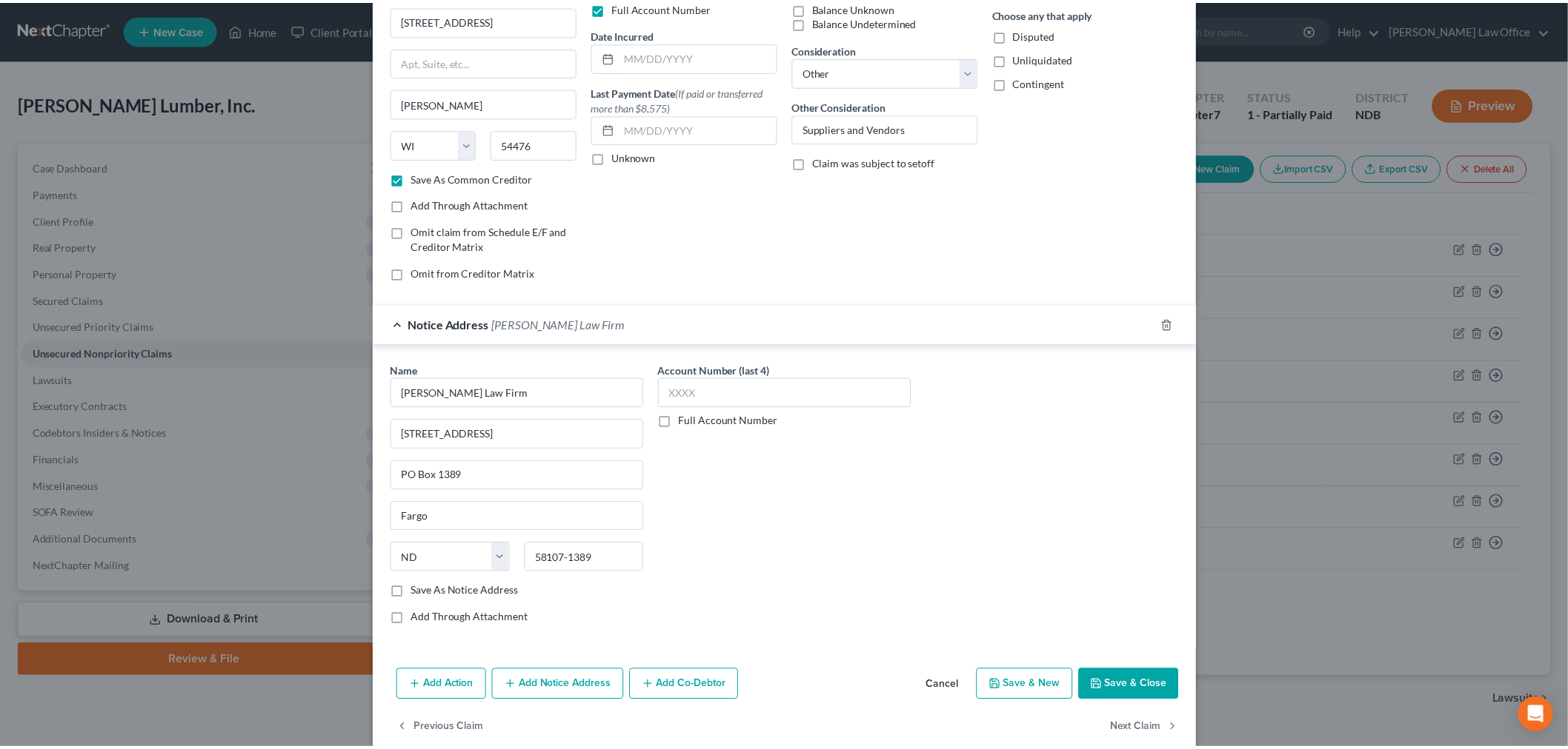
scroll to position [145, 0]
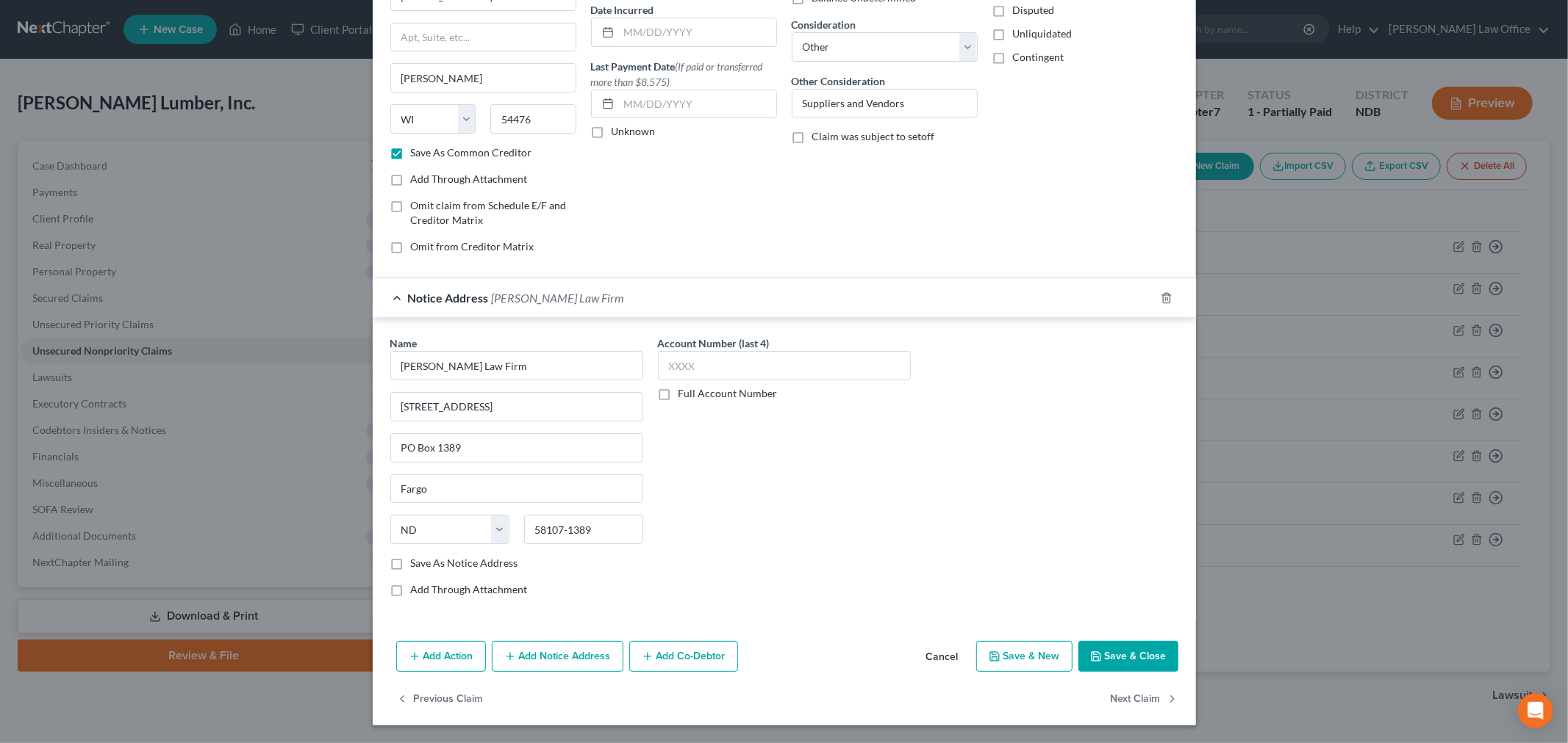
type input "26-2024-SC-00005"
drag, startPoint x: 1104, startPoint y: 662, endPoint x: 1094, endPoint y: 669, distance: 12.2
click at [1104, 662] on button "Save & Close" at bounding box center [1129, 656] width 100 height 31
checkbox input "false"
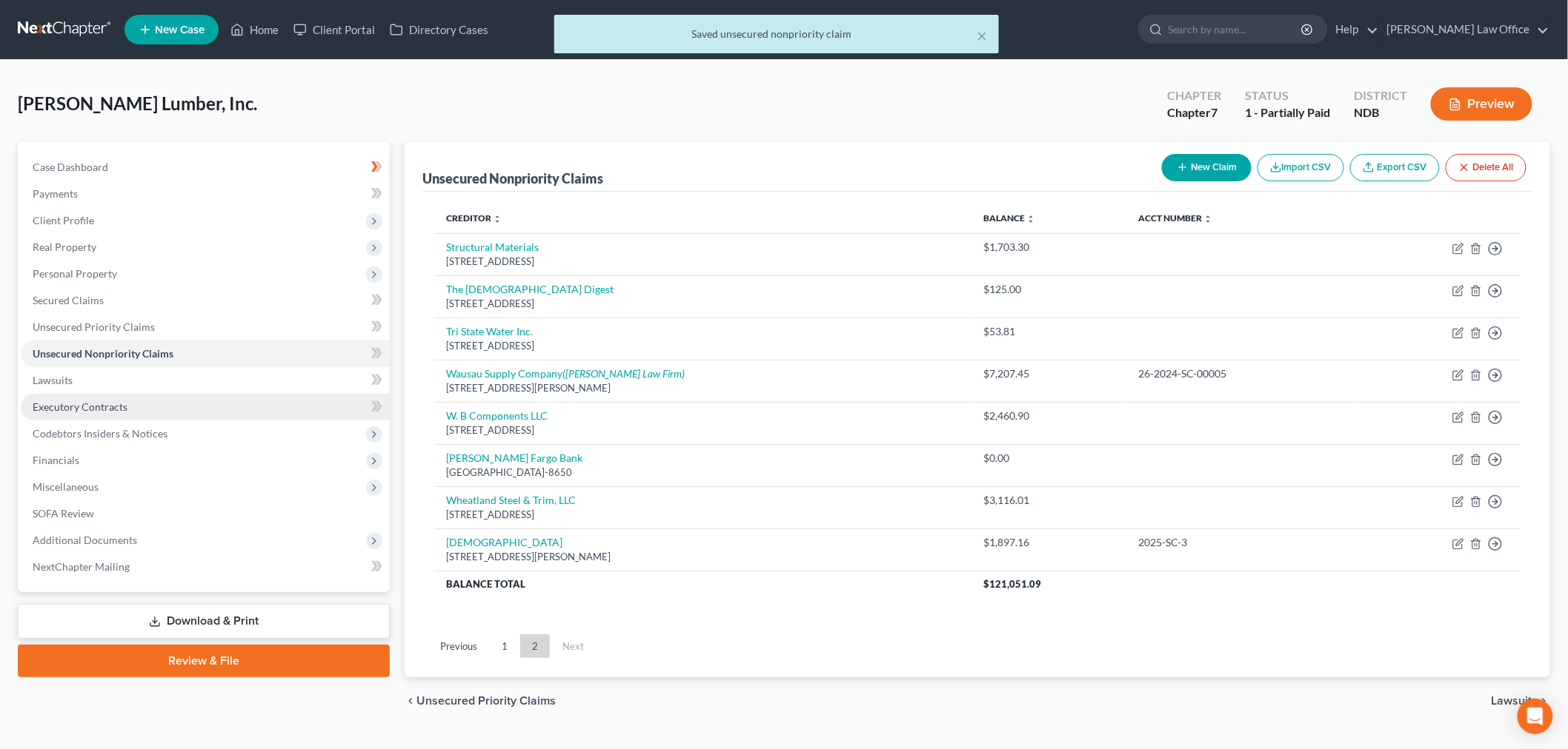
click at [135, 395] on link "Executory Contracts" at bounding box center [204, 407] width 369 height 26
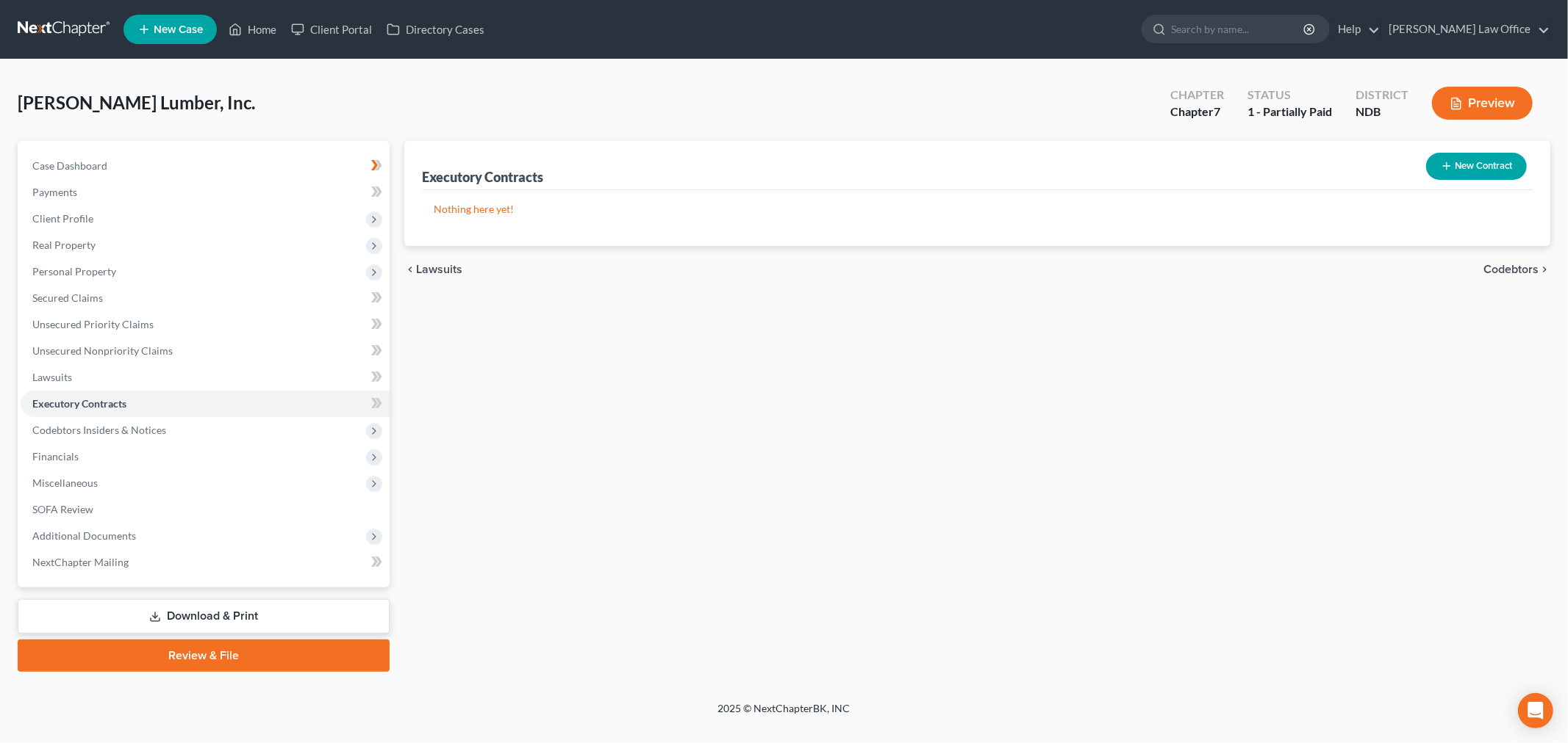
click at [1483, 170] on button "New Contract" at bounding box center [1476, 166] width 100 height 27
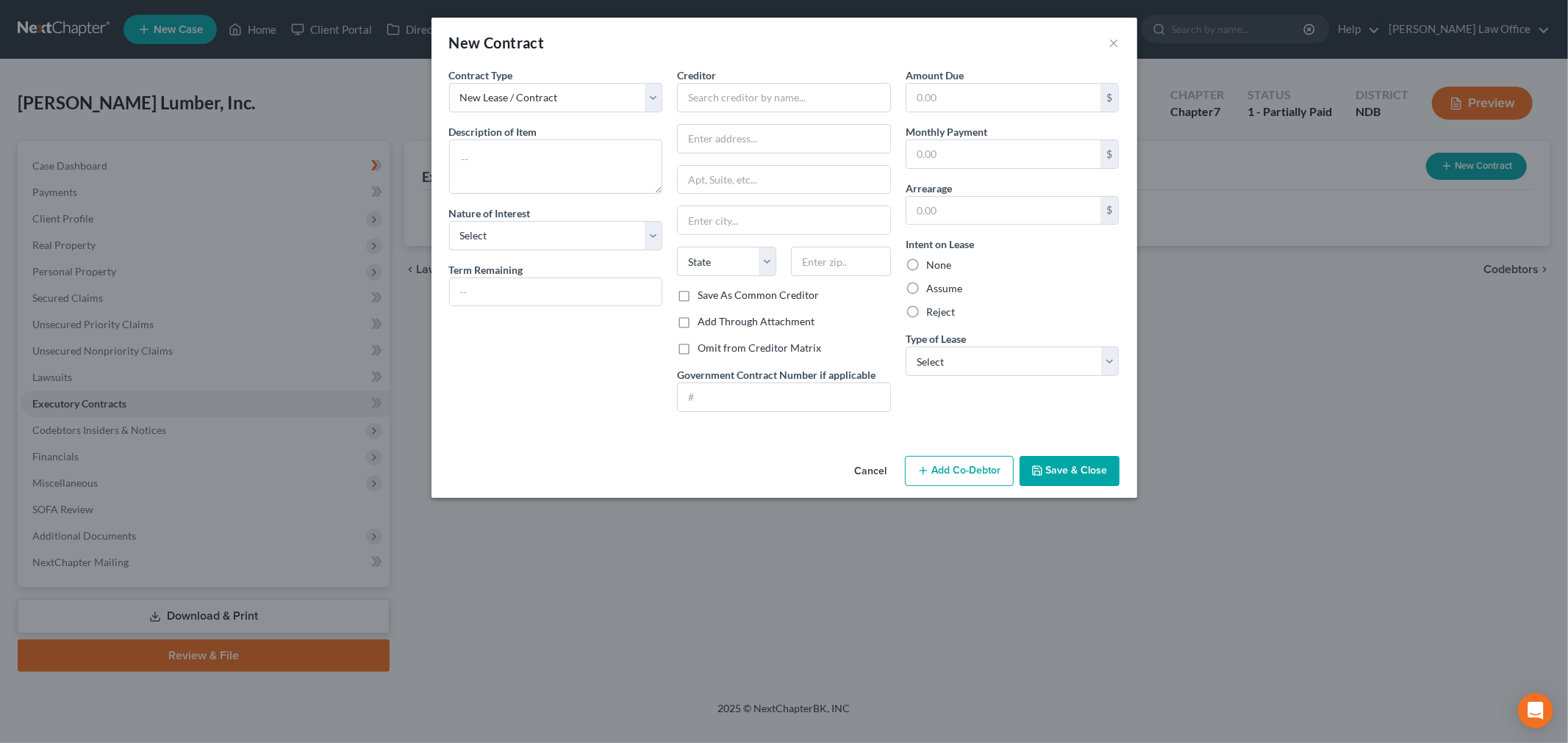
click at [873, 455] on div "Cancel Add Co-Debtor Save & Close" at bounding box center [784, 475] width 706 height 48
drag, startPoint x: 868, startPoint y: 474, endPoint x: 545, endPoint y: 444, distance: 324.4
click at [868, 475] on button "Cancel" at bounding box center [871, 472] width 56 height 29
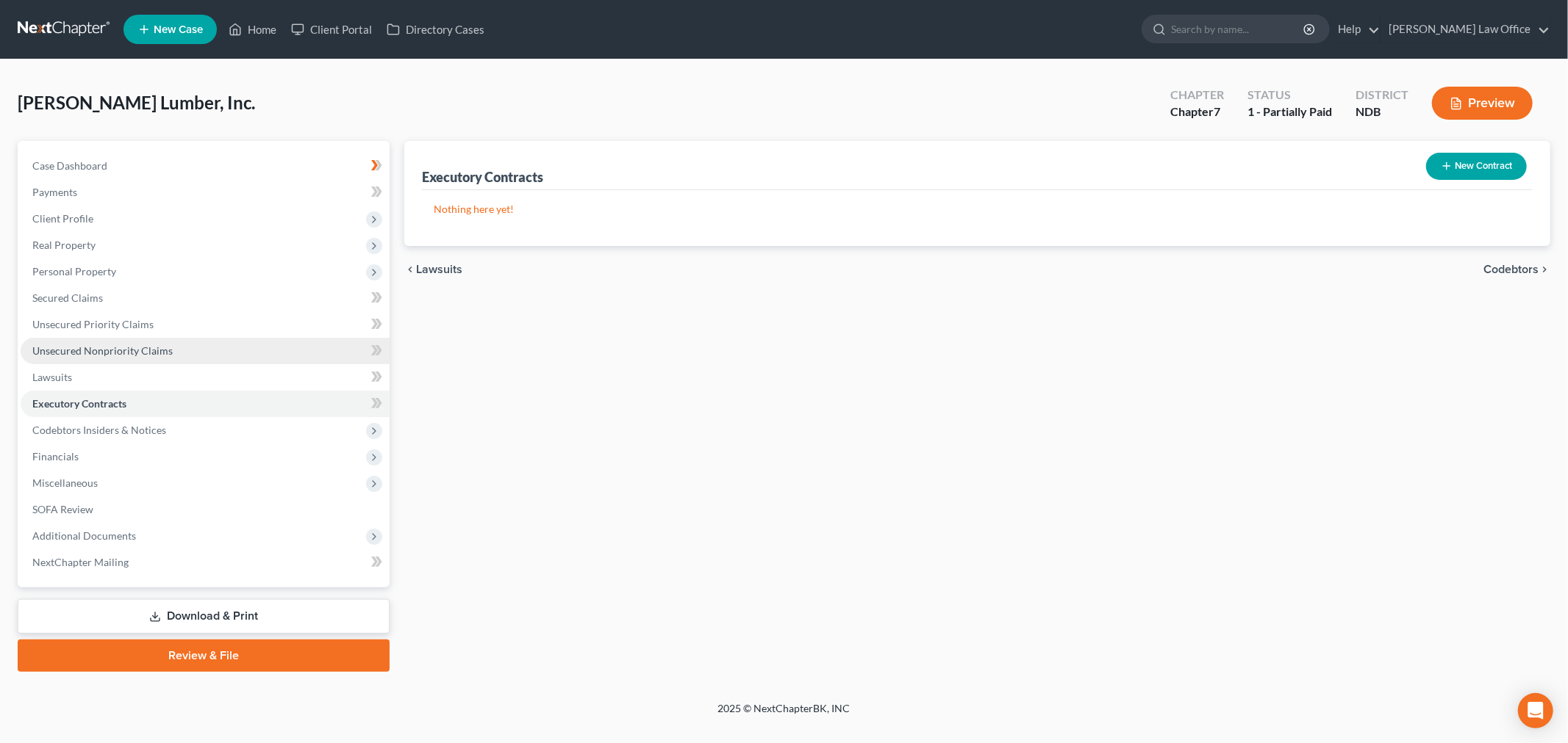
drag, startPoint x: 140, startPoint y: 340, endPoint x: 192, endPoint y: 348, distance: 52.6
click at [140, 340] on link "Unsecured Nonpriority Claims" at bounding box center [205, 350] width 369 height 26
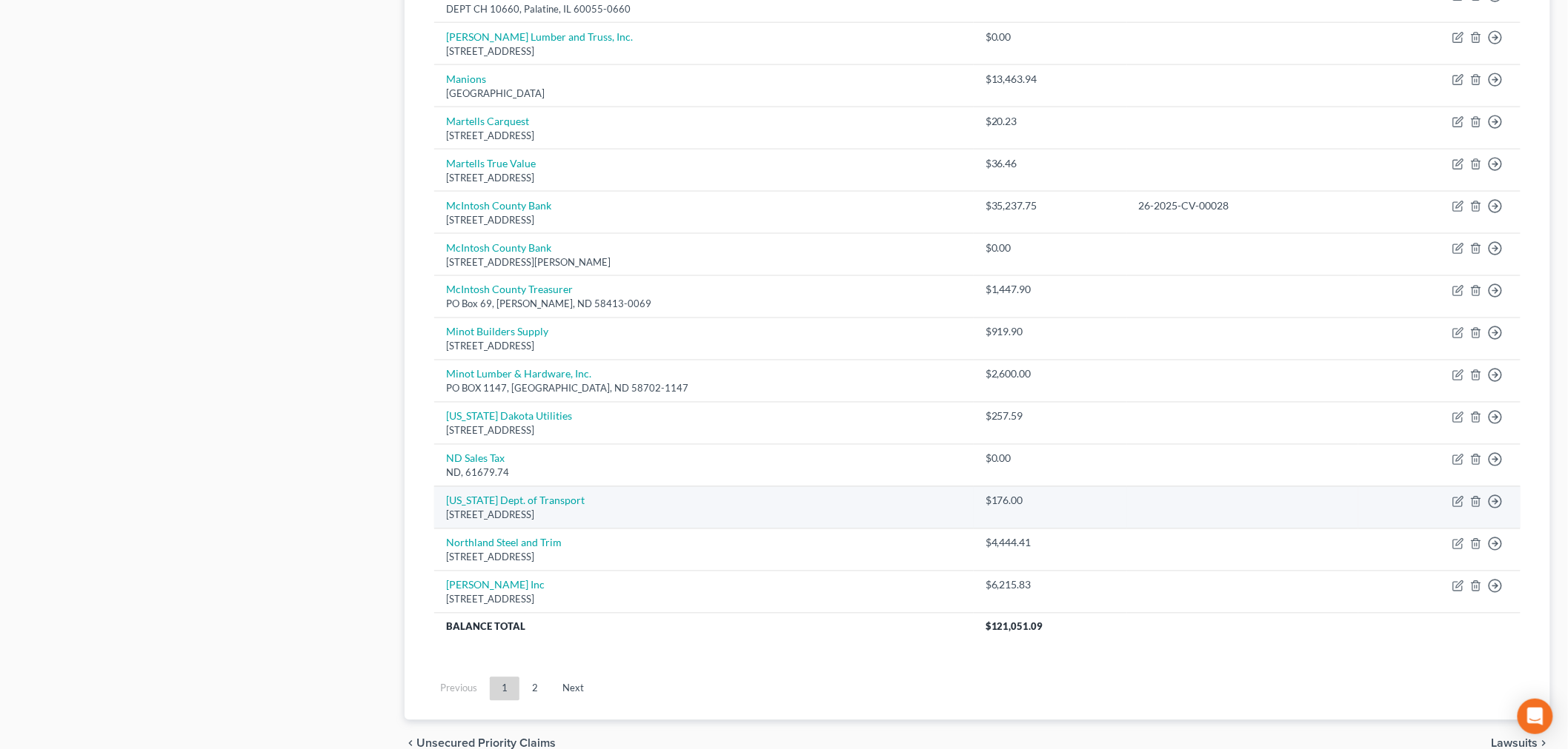
scroll to position [905, 0]
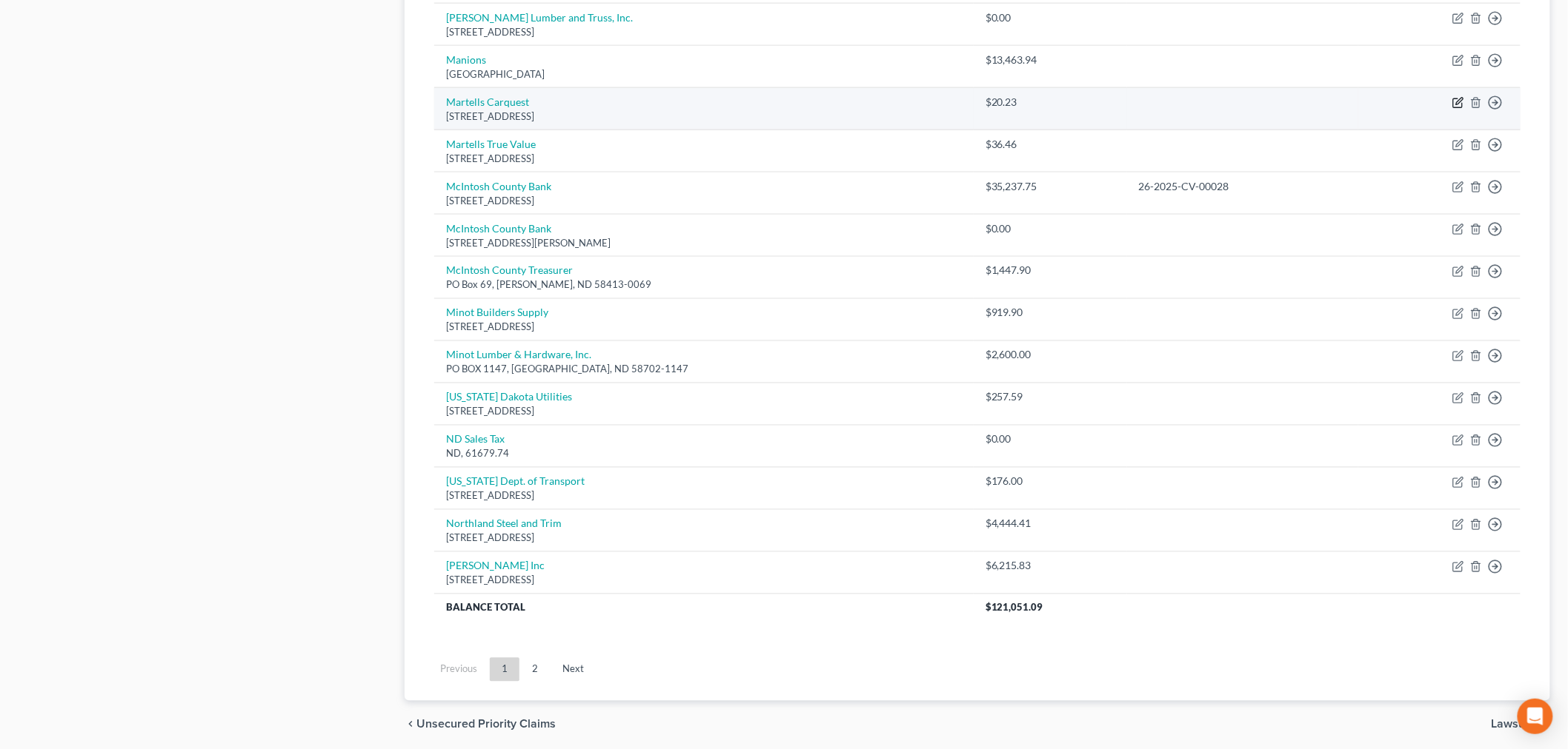
click at [1456, 106] on icon "button" at bounding box center [1458, 103] width 12 height 12
select select "29"
select select "11"
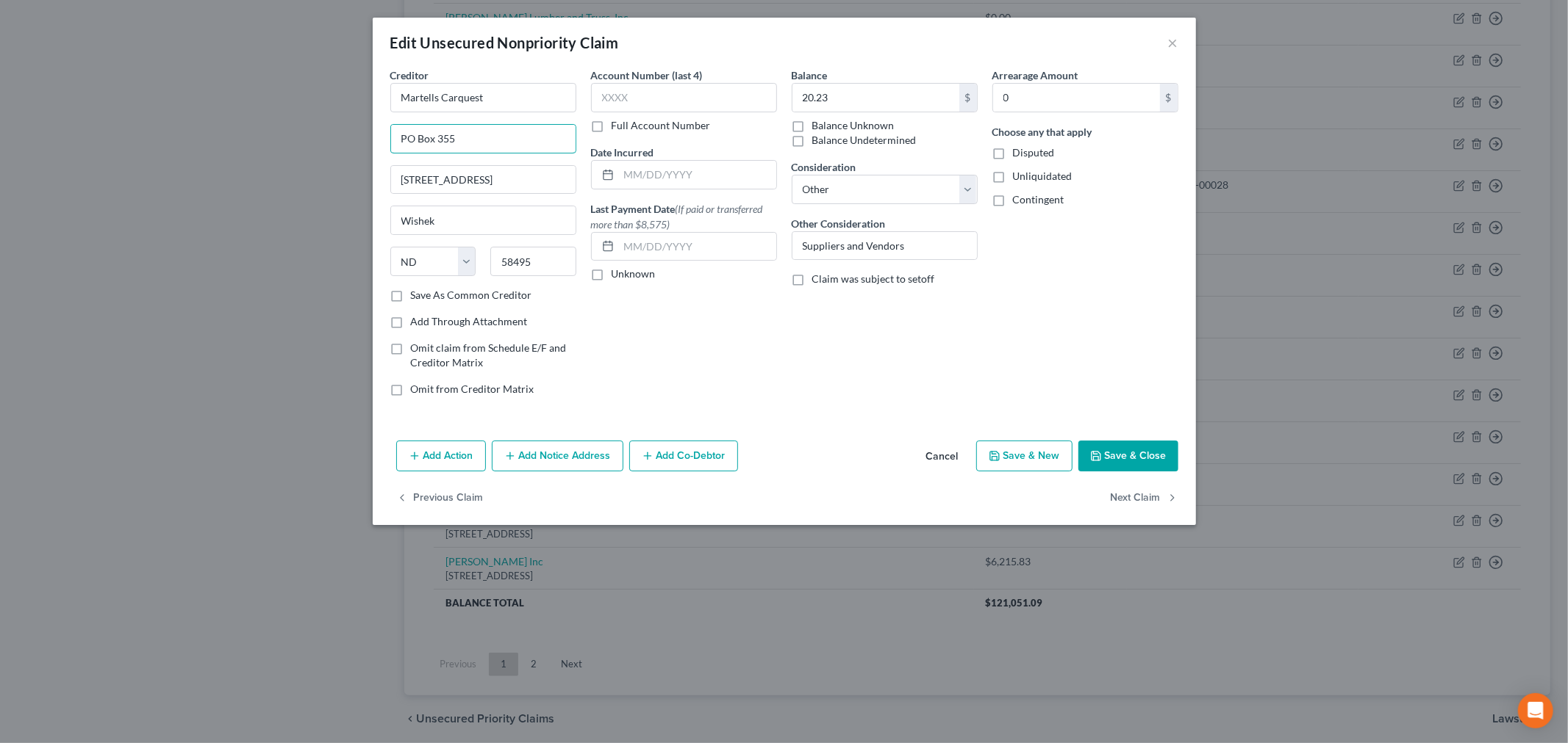
drag, startPoint x: 489, startPoint y: 141, endPoint x: 339, endPoint y: 140, distance: 150.0
click at [339, 140] on div "Edit Unsecured Nonpriority Claim × Creditor * Martells Carquest PO Box 355 3885…" at bounding box center [784, 372] width 1568 height 743
type input "3885 HWY 13PO Box 355"
click at [463, 177] on input "3885 HWY 13PO Box 355" at bounding box center [483, 179] width 184 height 28
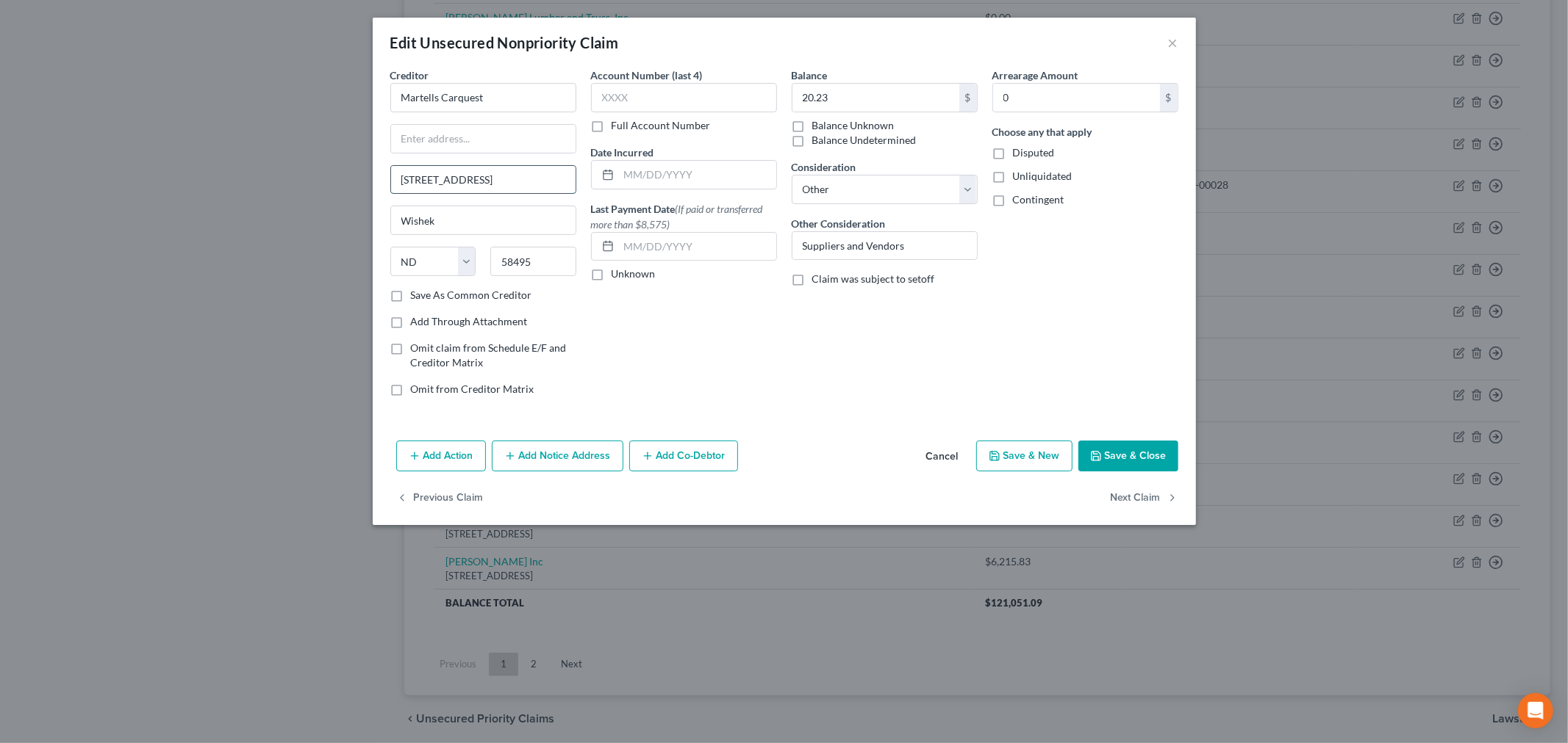
click at [463, 177] on input "3885 HWY 13PO Box 355" at bounding box center [483, 179] width 184 height 28
click at [472, 137] on input "3885 HWY 13PO Box 355" at bounding box center [483, 138] width 184 height 28
drag, startPoint x: 465, startPoint y: 135, endPoint x: 529, endPoint y: 138, distance: 64.1
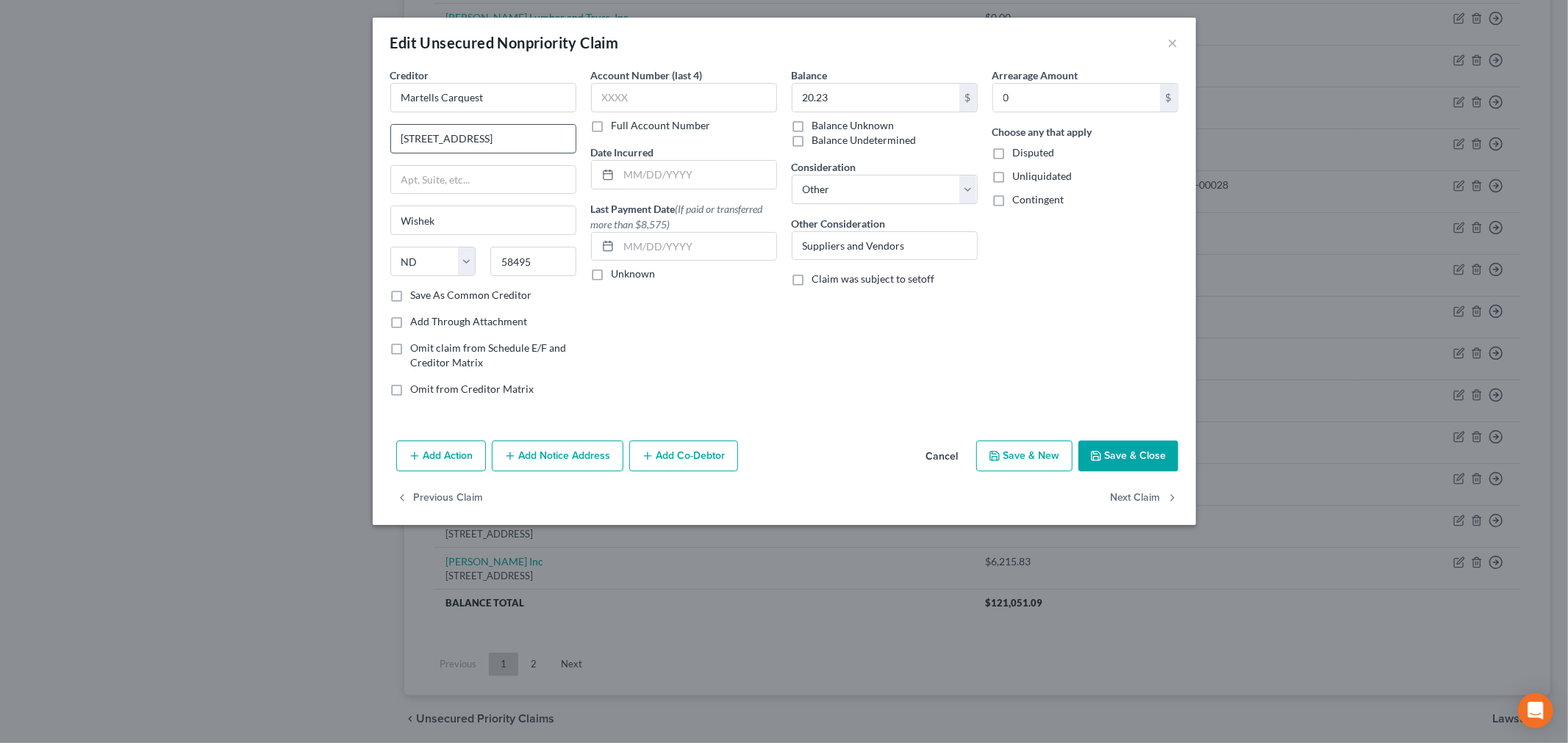
click at [528, 140] on input "3885 HWY 13PO Box 355" at bounding box center [483, 138] width 184 height 28
type input "3885 HWY 13"
type input "PO Box 355"
drag, startPoint x: 1108, startPoint y: 456, endPoint x: 1097, endPoint y: 456, distance: 11.0
click at [1109, 456] on button "Save & Close" at bounding box center [1129, 456] width 100 height 31
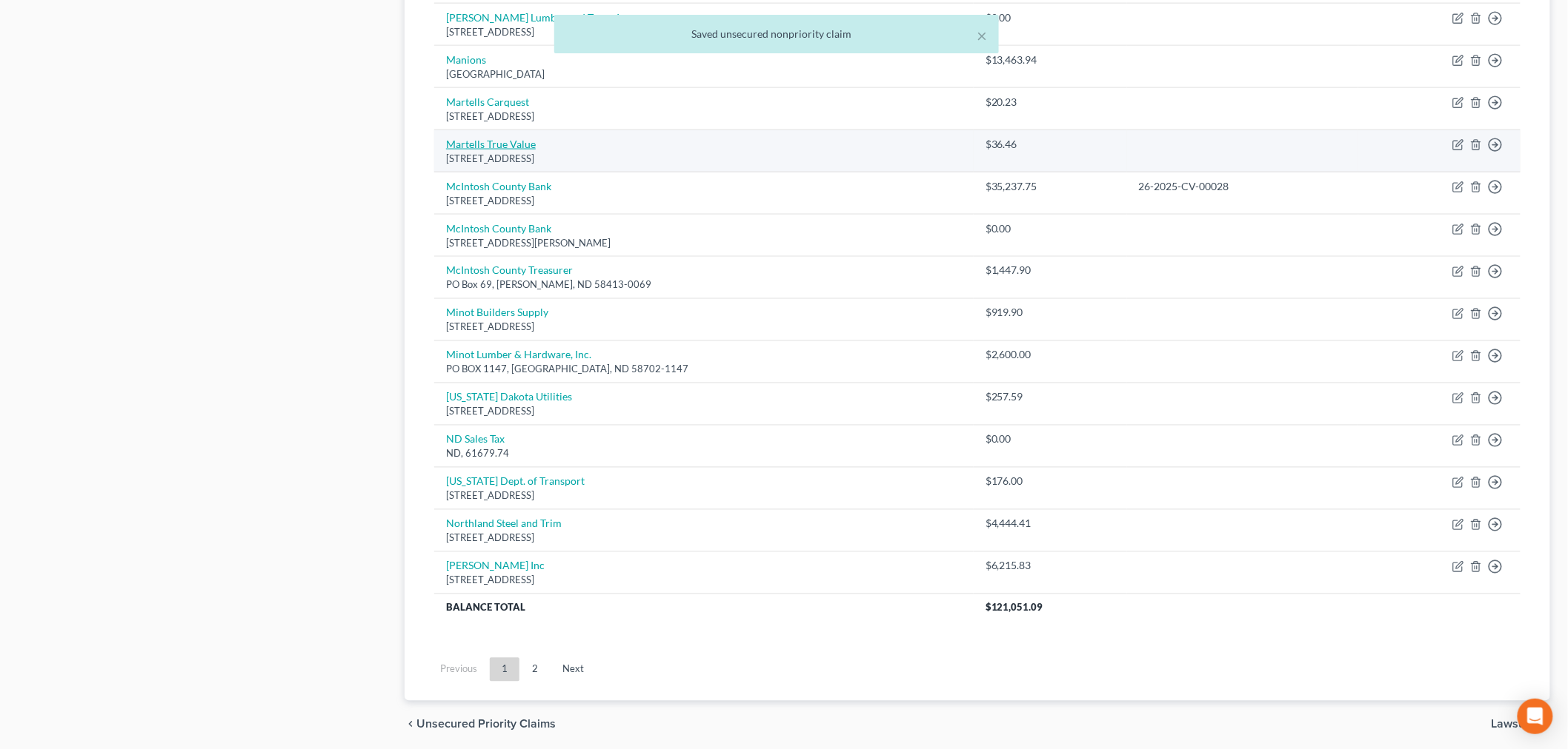
click at [490, 147] on link "Martells True Value" at bounding box center [491, 144] width 90 height 13
select select "29"
select select "11"
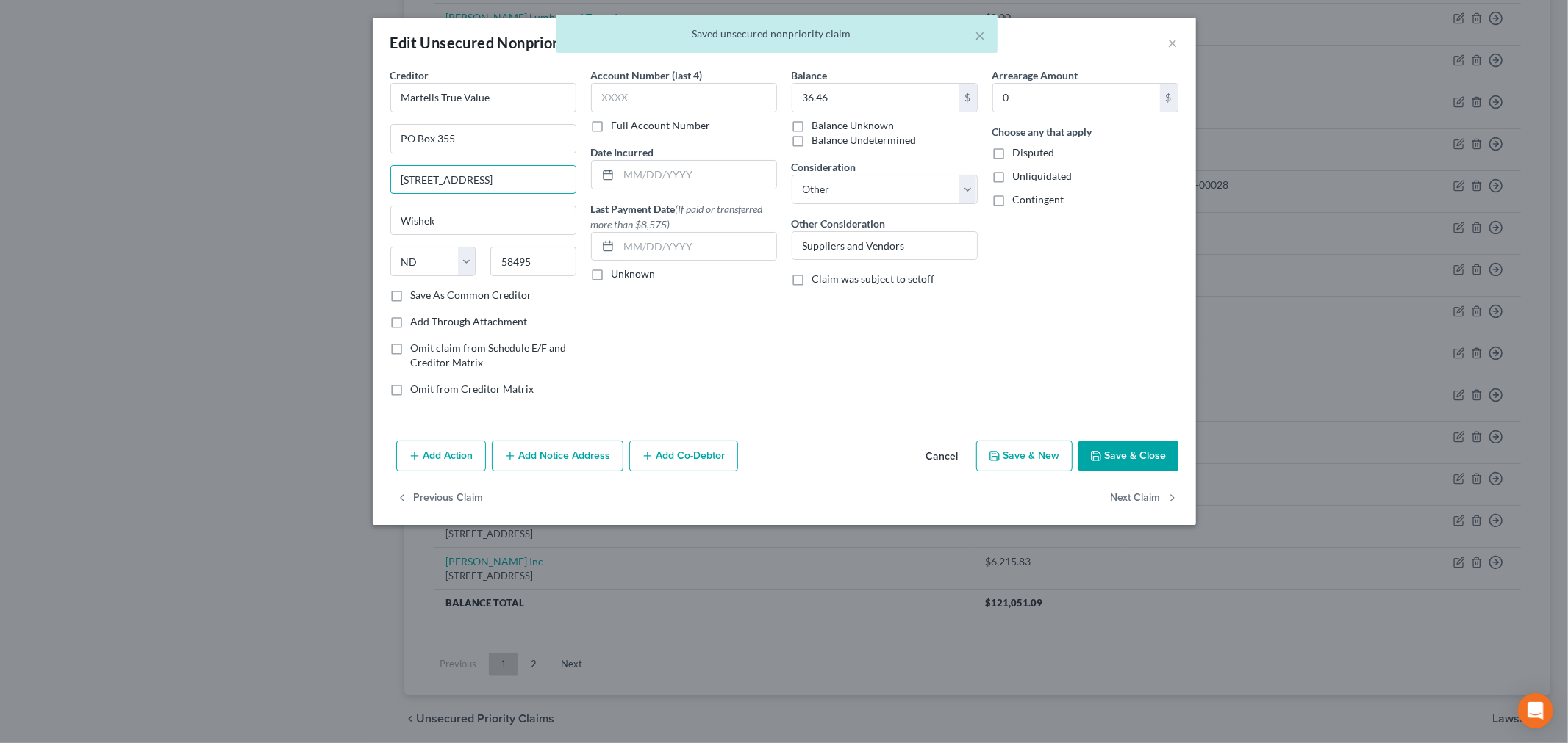
drag, startPoint x: 483, startPoint y: 174, endPoint x: 357, endPoint y: 174, distance: 126.0
click at [357, 174] on div "Edit Unsecured Nonpriority Claim × Creditor * Martells True Value PO Box 355 38…" at bounding box center [784, 372] width 1568 height 743
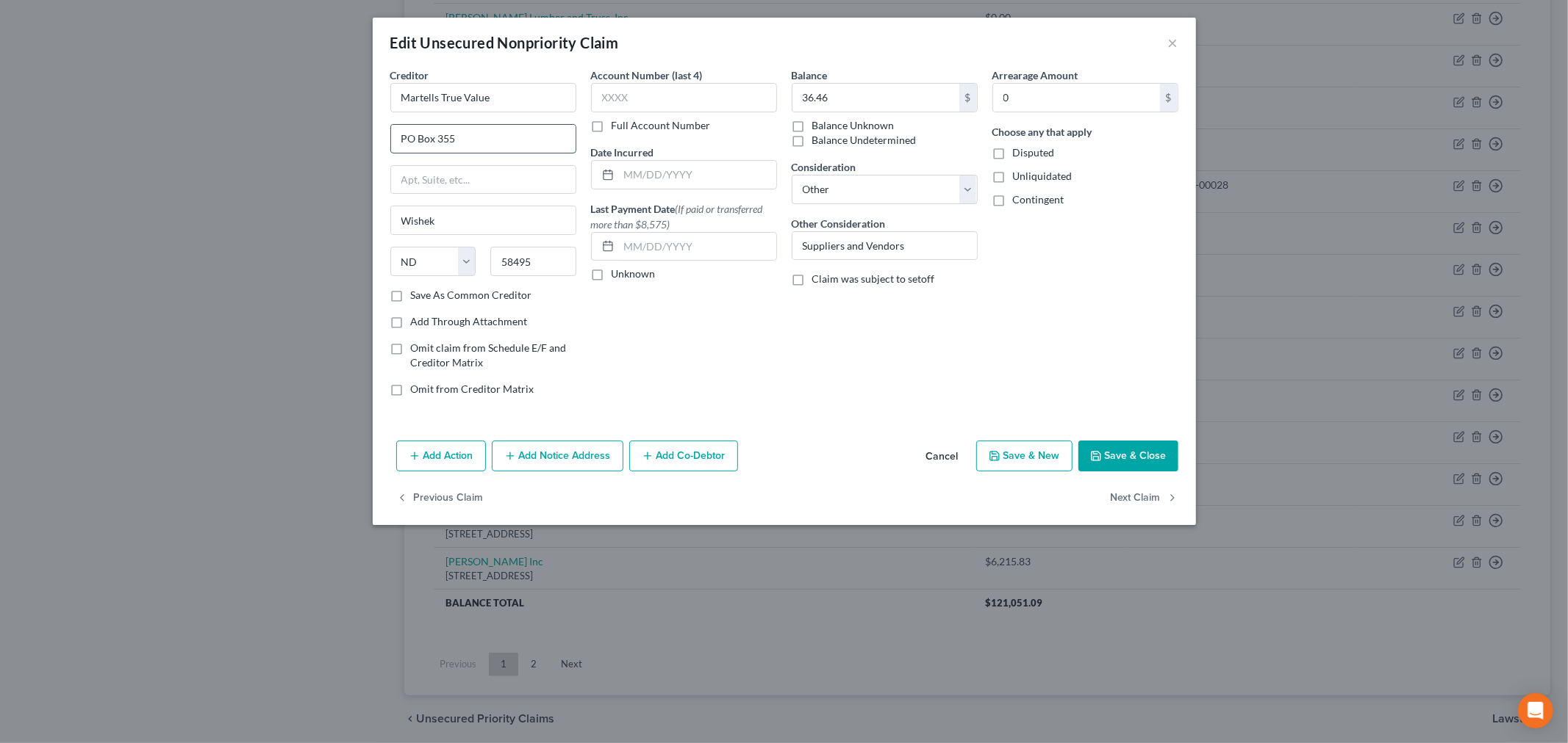
drag, startPoint x: 399, startPoint y: 138, endPoint x: 415, endPoint y: 143, distance: 16.8
click at [495, 134] on input "PO Box 355" at bounding box center [483, 138] width 184 height 28
type input "PO Box 355"
click at [423, 145] on input "text" at bounding box center [483, 138] width 184 height 28
paste input "3885 HWY 13"
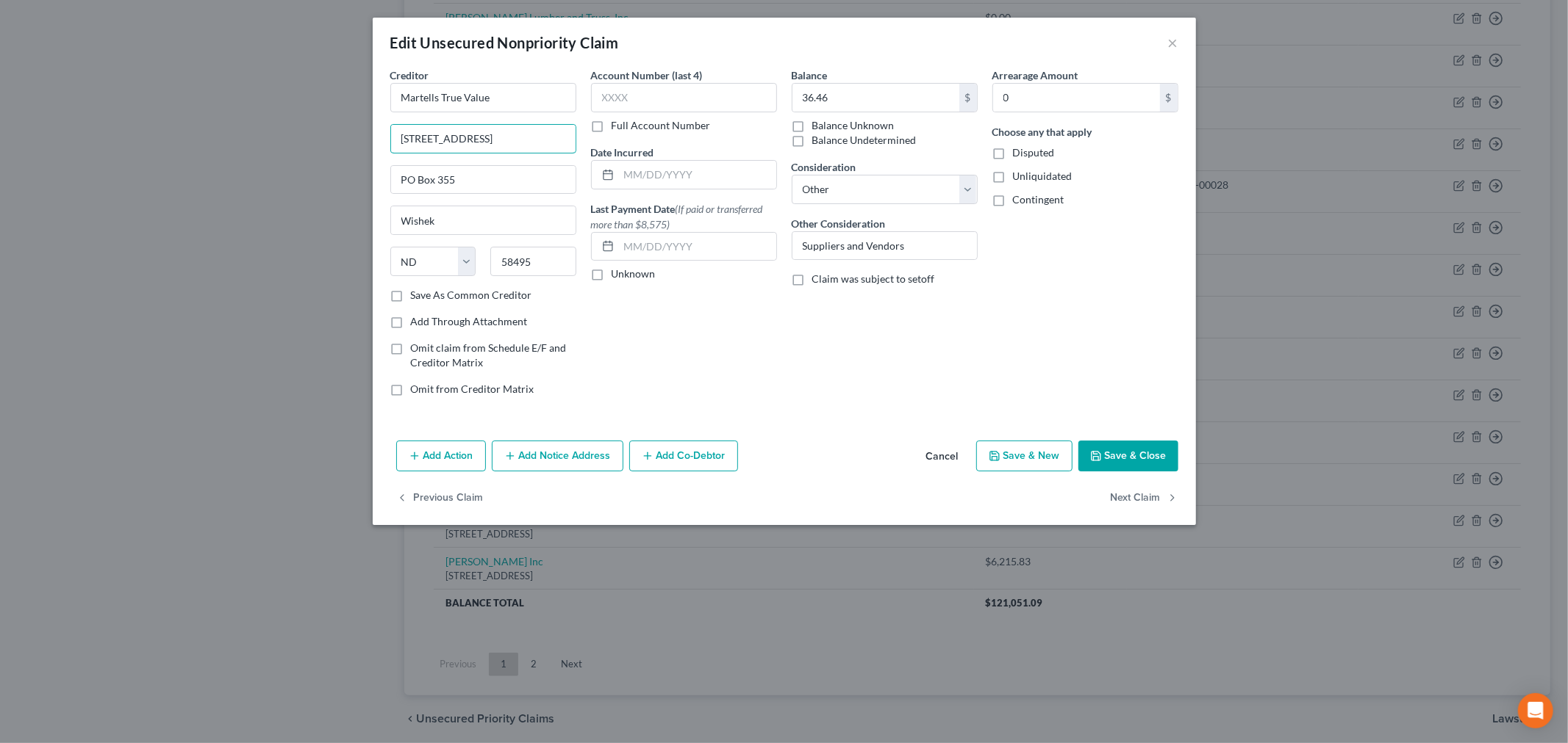
type input "3885 HWY 13"
click at [1125, 446] on button "Save & Close" at bounding box center [1129, 456] width 100 height 31
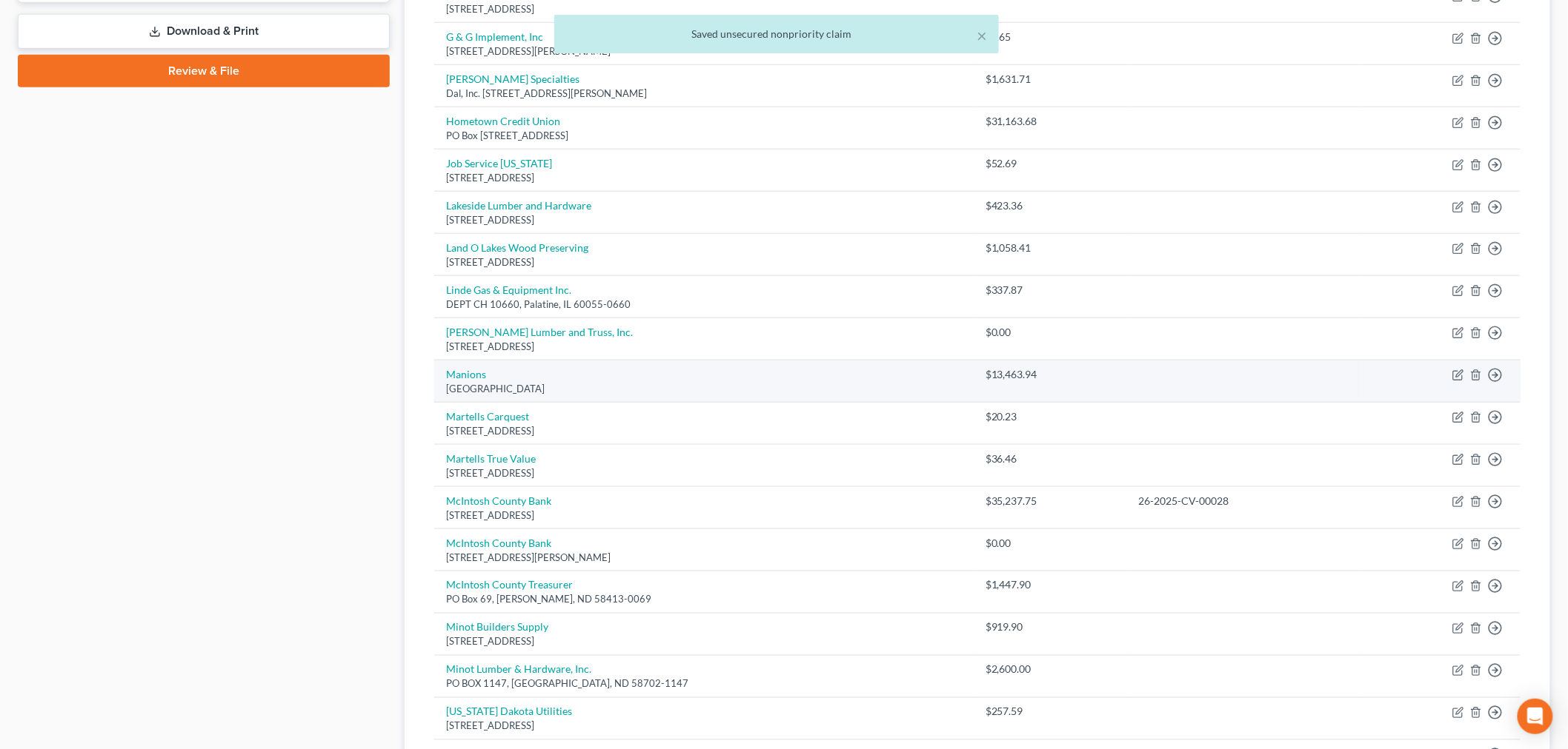
scroll to position [575, 0]
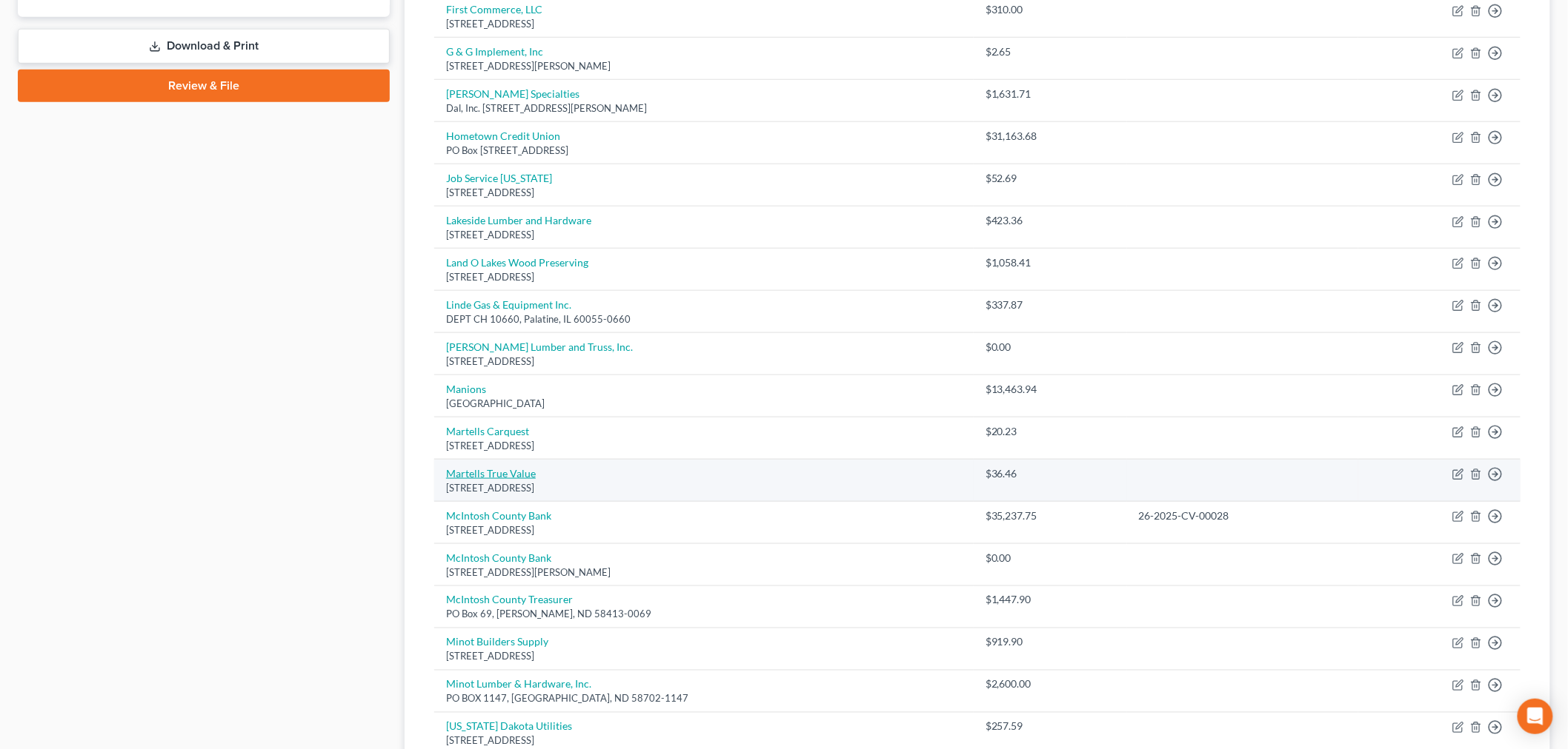
click at [492, 472] on link "Martells True Value" at bounding box center [491, 473] width 90 height 13
select select "29"
select select "11"
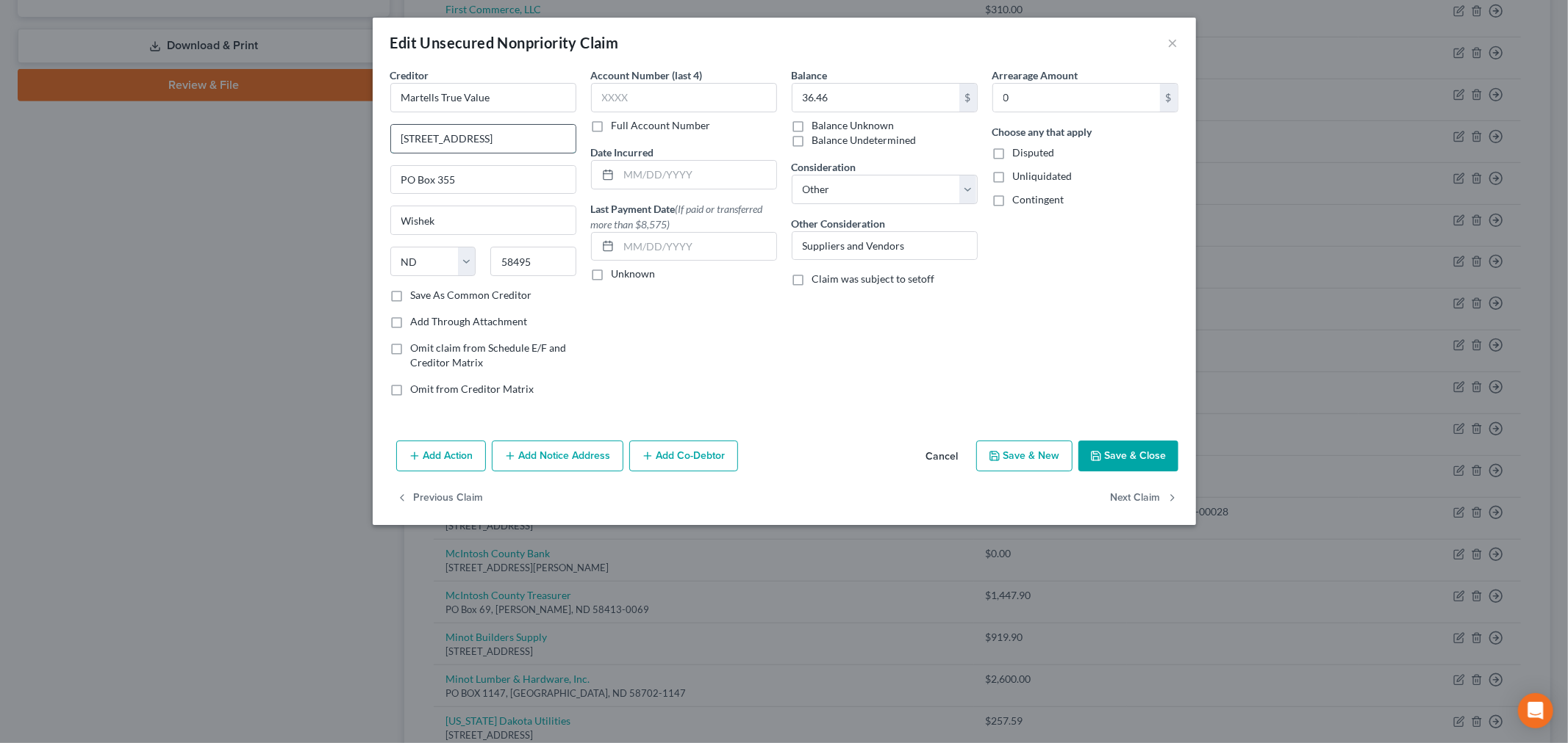
drag, startPoint x: 479, startPoint y: 140, endPoint x: 395, endPoint y: 140, distance: 84.0
click at [395, 140] on input "3885 HWY 13" at bounding box center [483, 138] width 184 height 28
click at [1159, 443] on button "Save & Close" at bounding box center [1129, 456] width 100 height 31
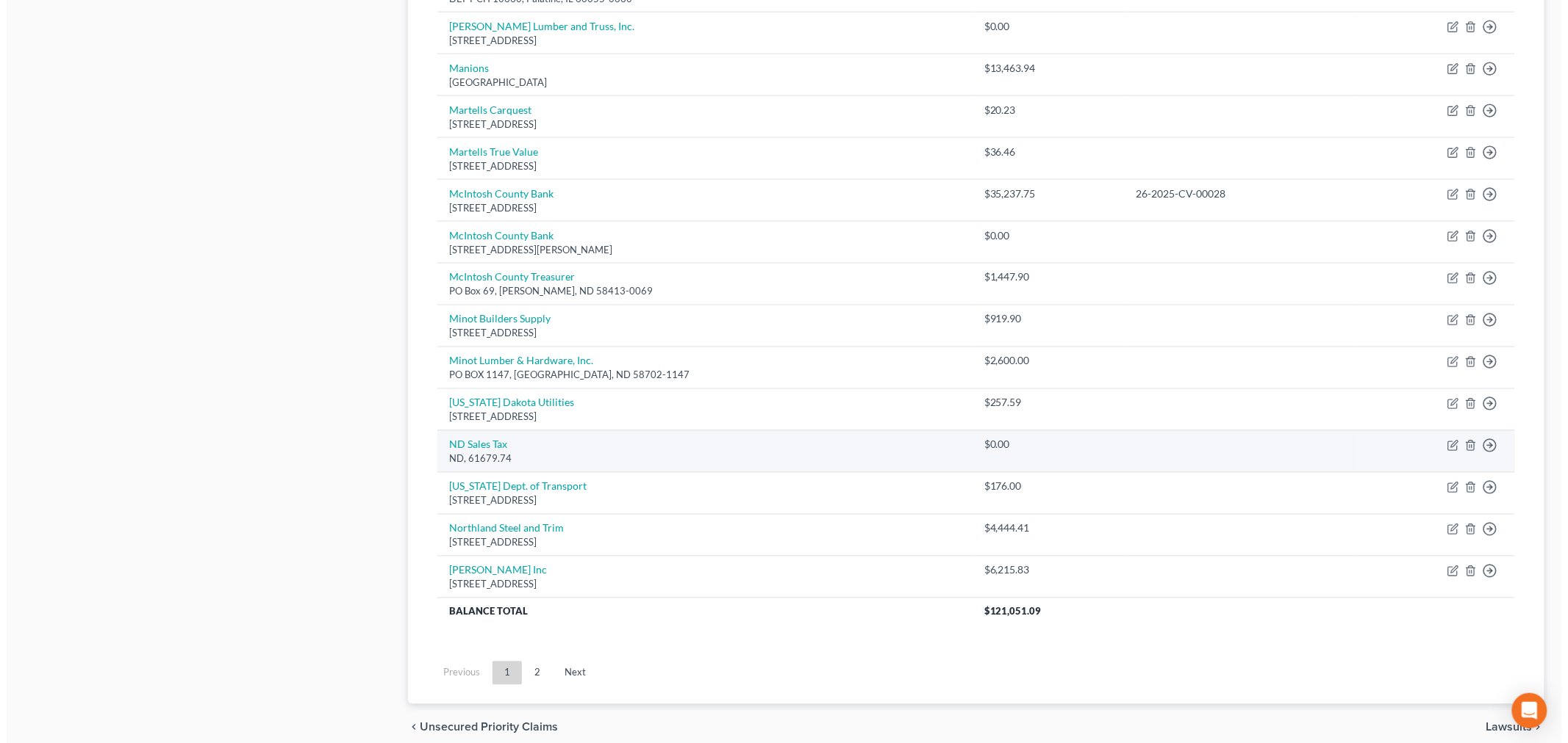
scroll to position [953, 0]
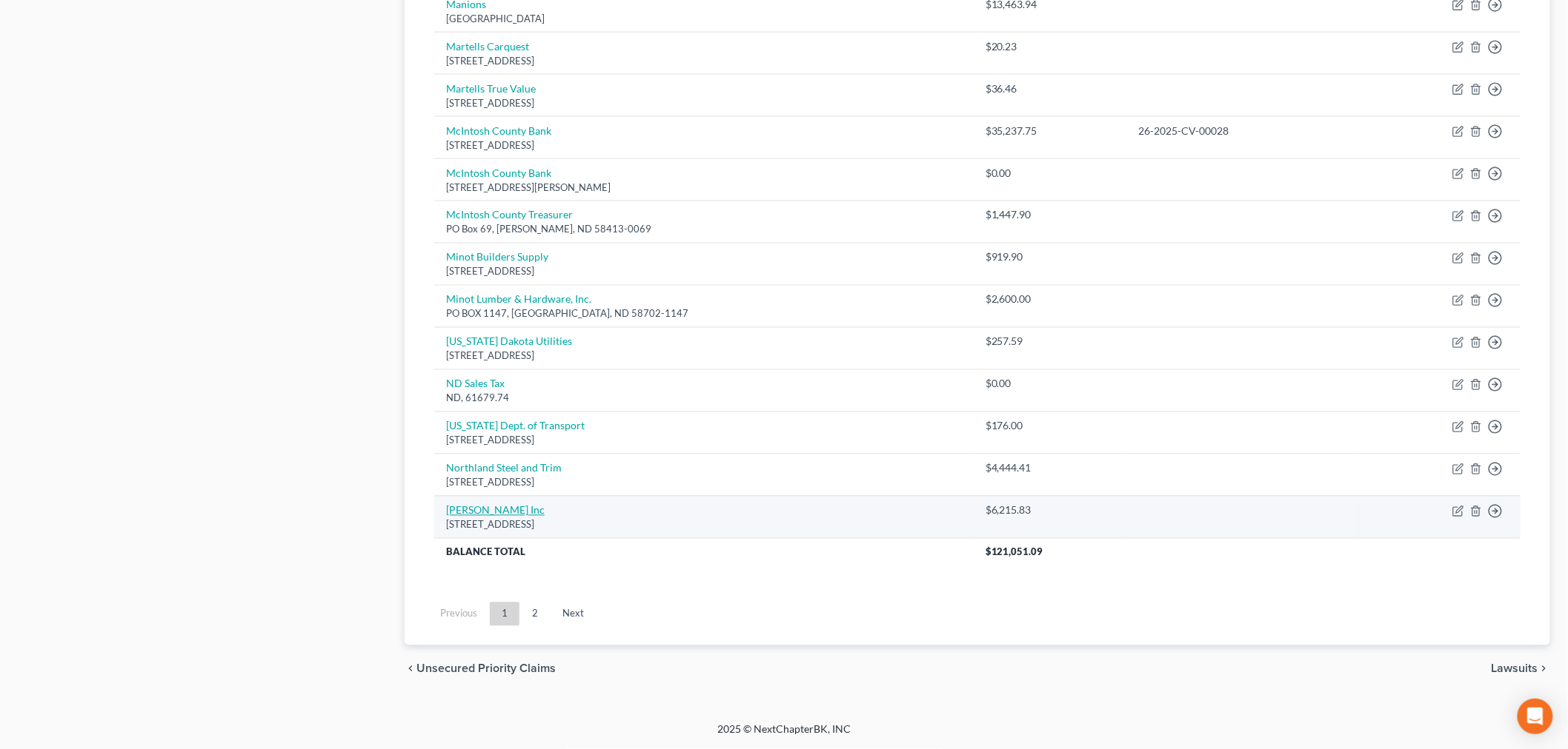
click at [463, 507] on link "[PERSON_NAME] Inc" at bounding box center [494, 510] width 98 height 13
select select "44"
select select "11"
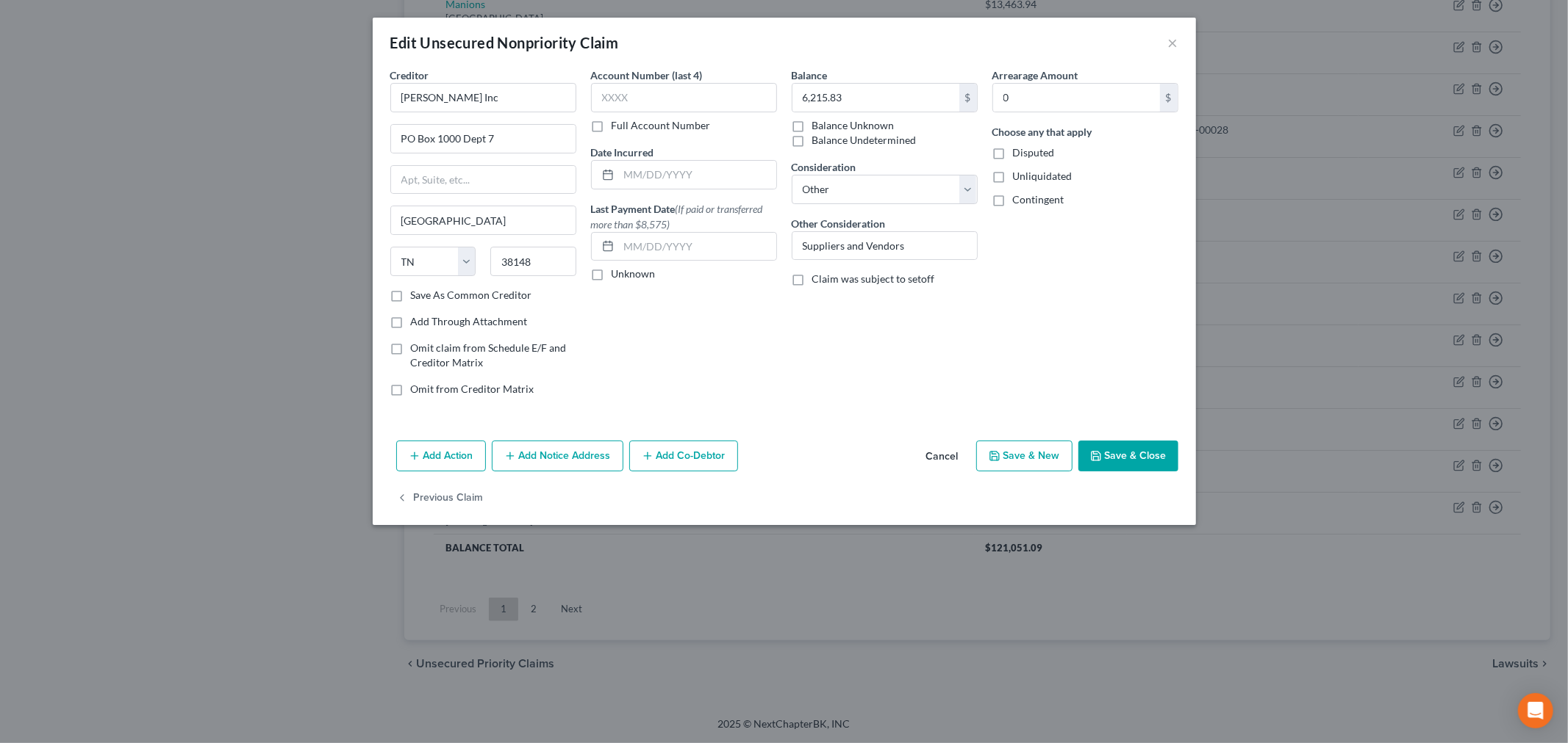
click at [559, 459] on button "Add Notice Address" at bounding box center [557, 456] width 131 height 31
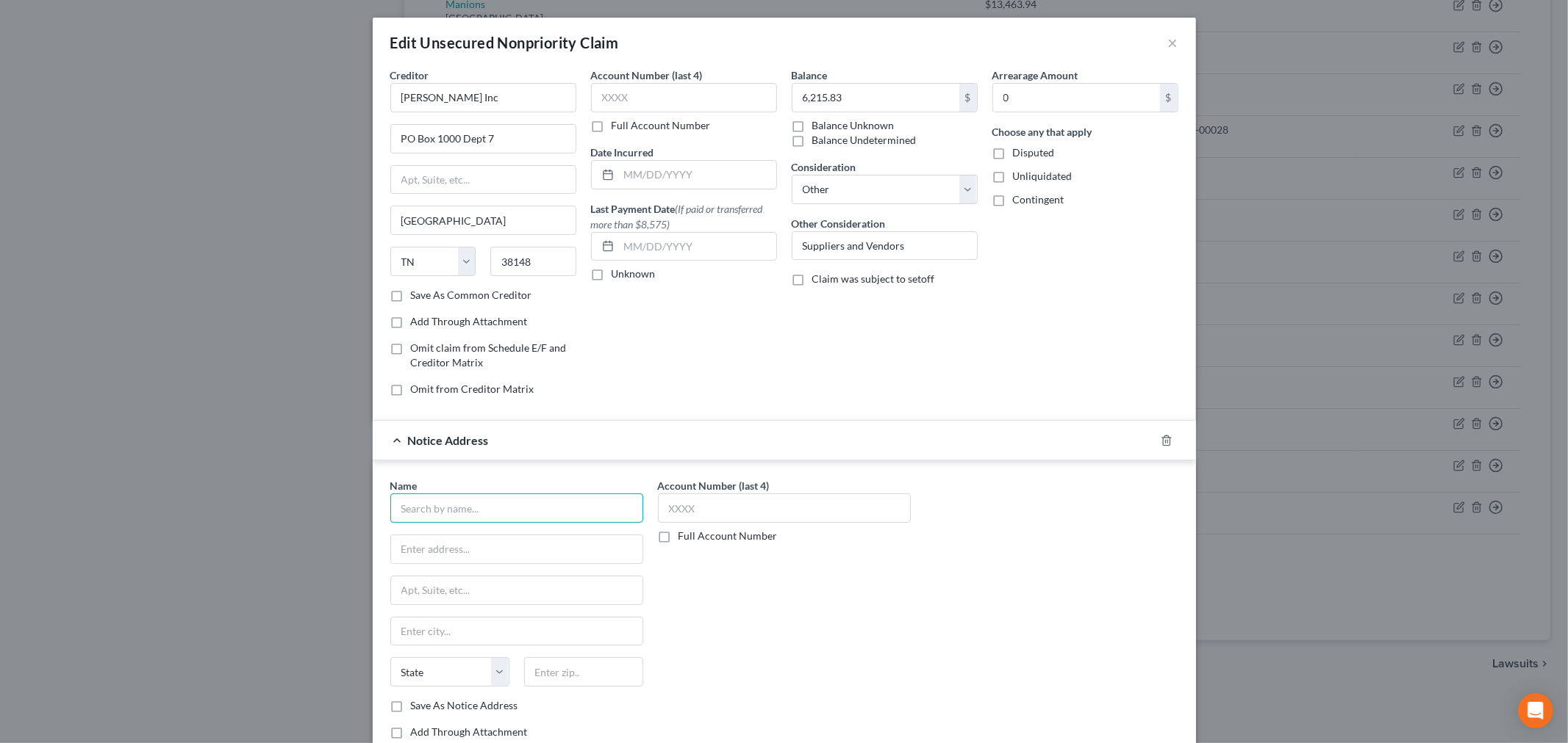
click at [509, 504] on input "text" at bounding box center [517, 508] width 253 height 29
type input "Spicer Rudstrum, PLLC"
type input "6060 Primacy Parkway, Suite 401"
type input "5"
type input "38119"
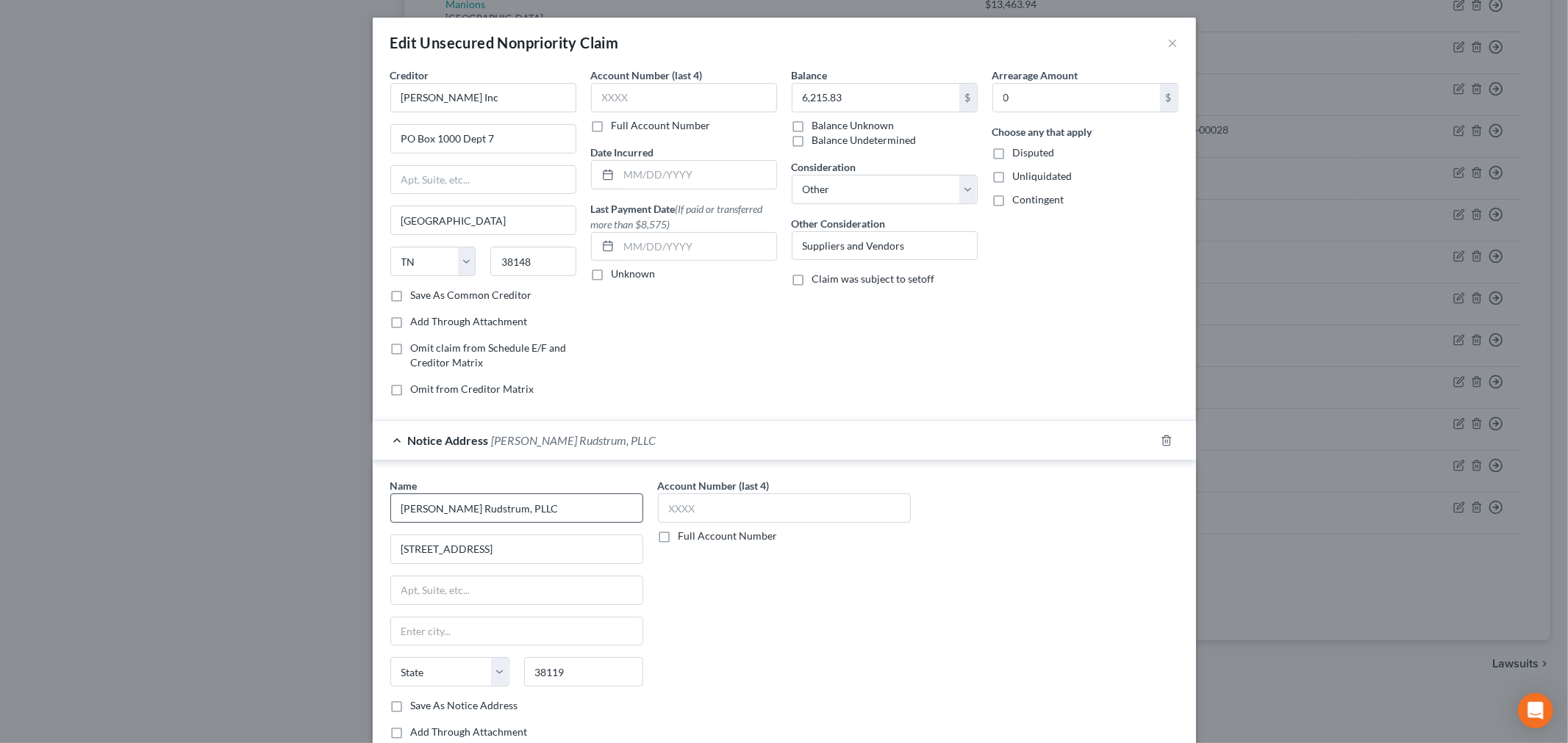
type input "Memphis"
select select "44"
click at [410, 712] on label "Save As Notice Address" at bounding box center [463, 705] width 107 height 14
click at [417, 708] on input "Save As Notice Address" at bounding box center [422, 703] width 10 height 10
checkbox input "true"
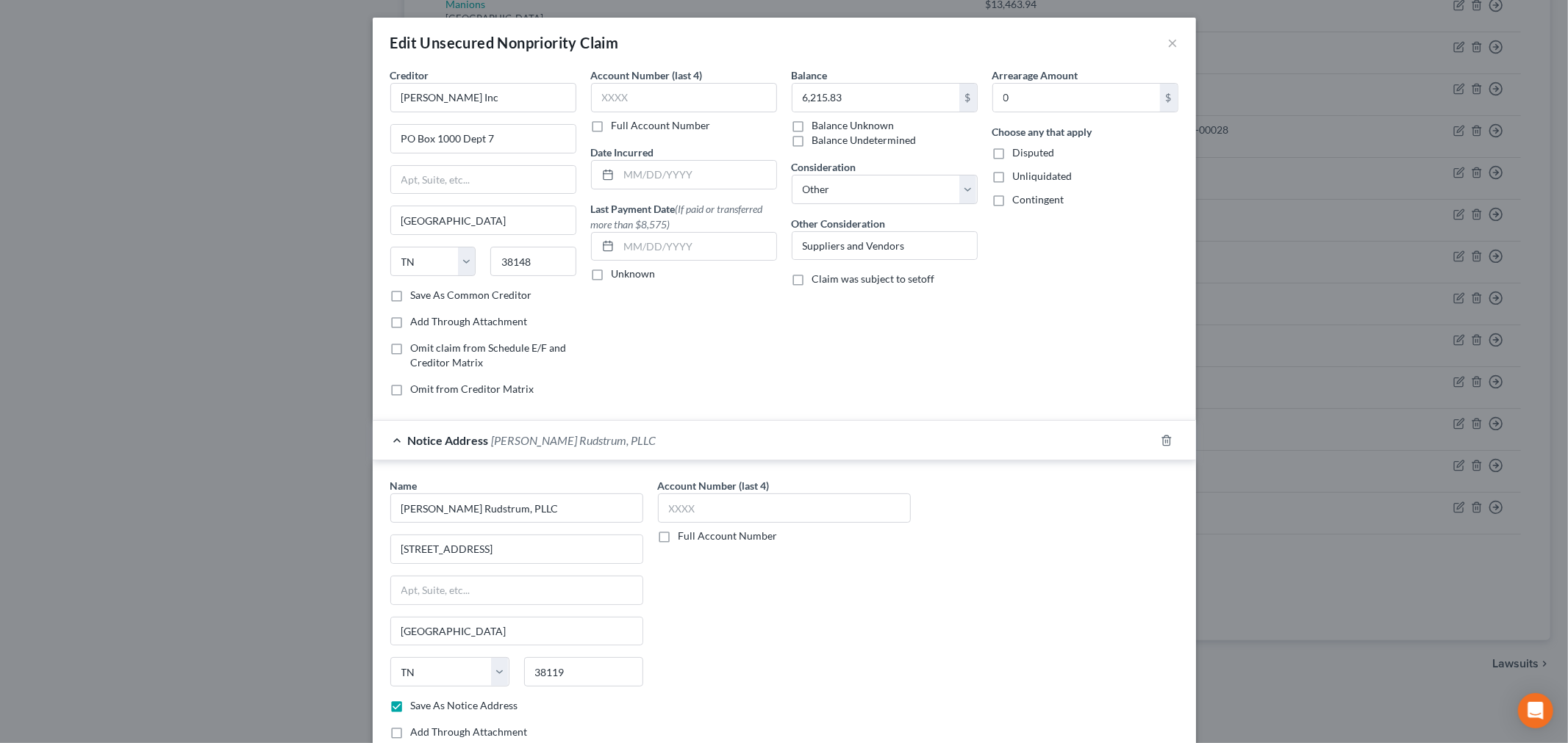
click at [679, 539] on label "Full Account Number" at bounding box center [728, 536] width 99 height 14
click at [685, 538] on input "Full Account Number" at bounding box center [689, 534] width 10 height 10
click at [771, 510] on input "text" at bounding box center [784, 508] width 253 height 29
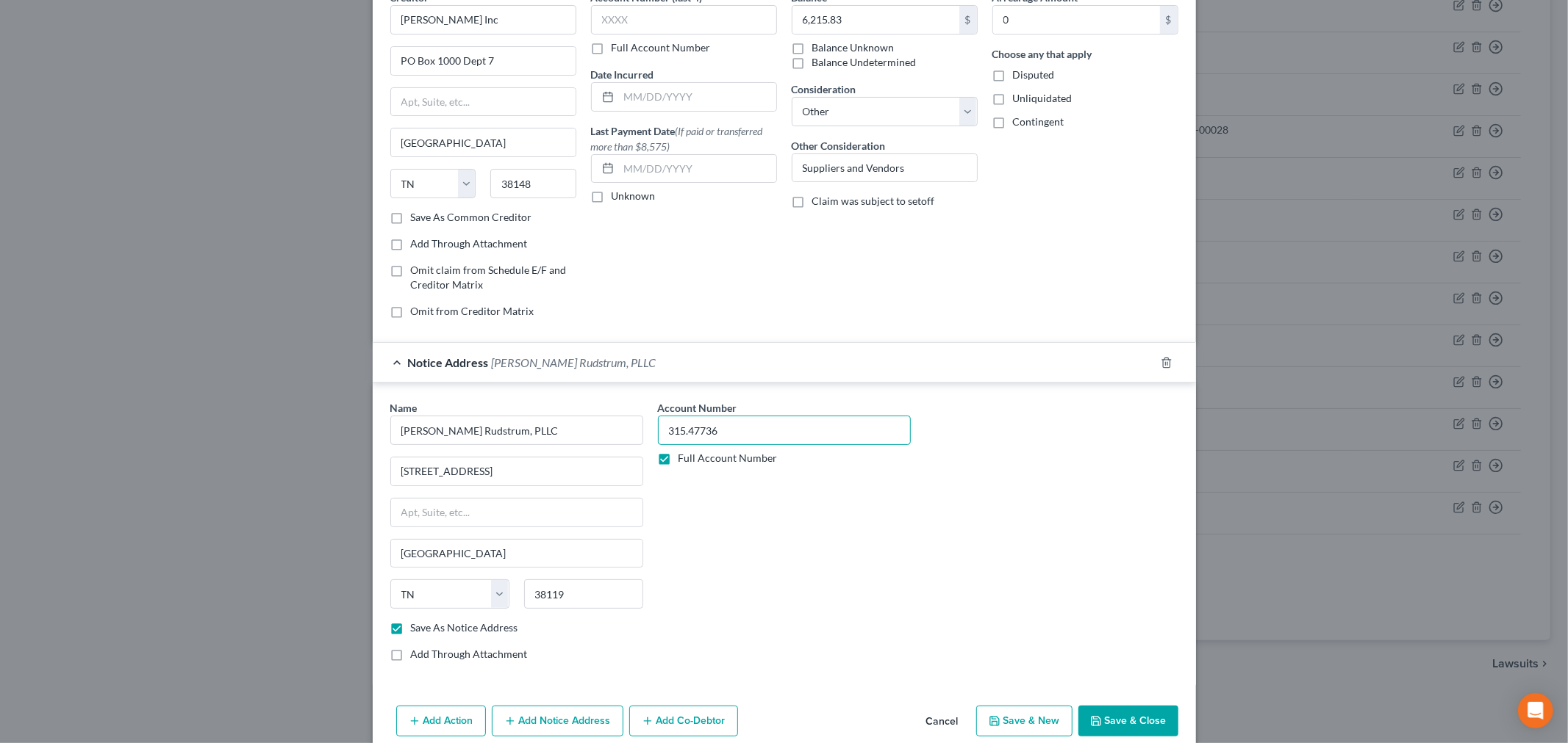
scroll to position [144, 0]
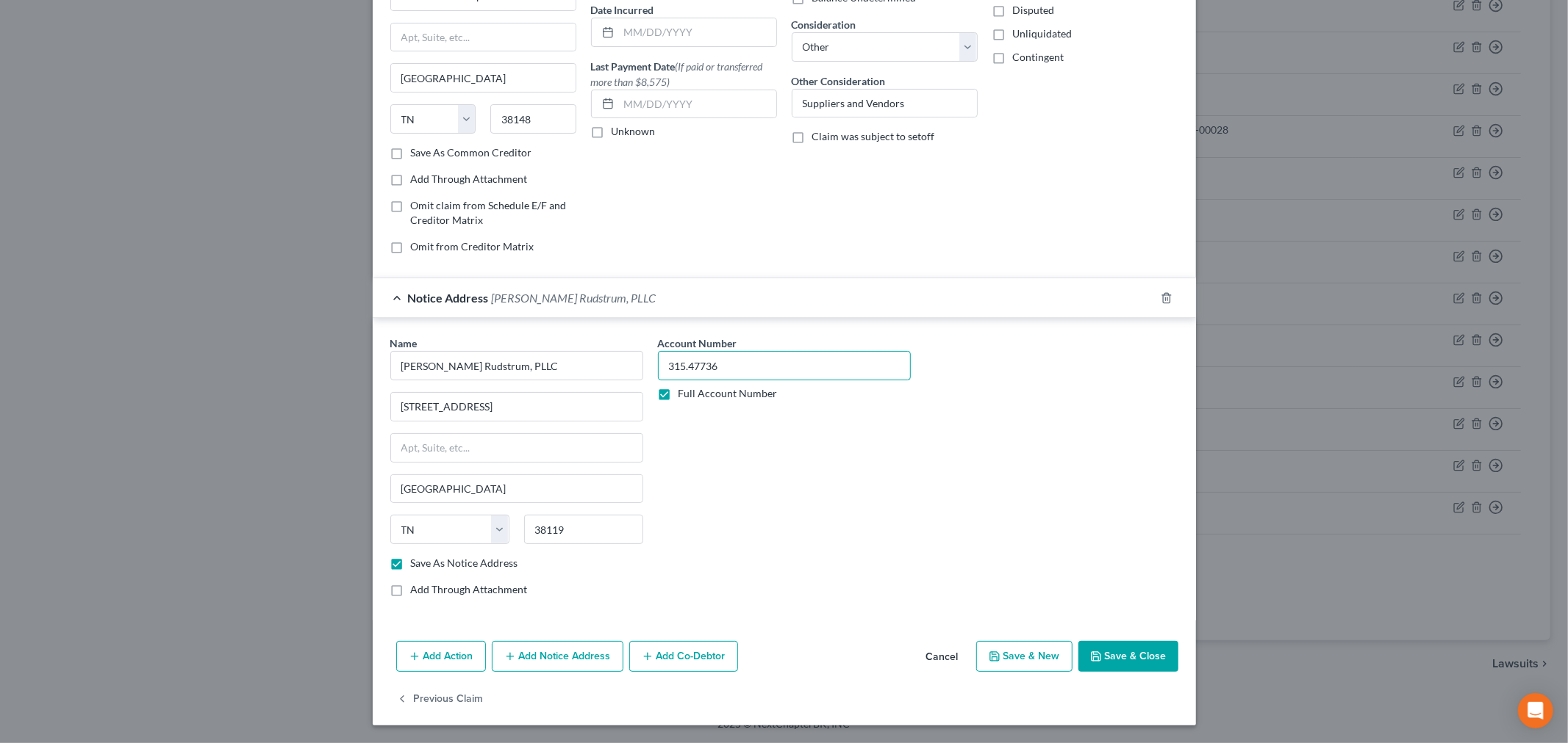
type input "315.47736"
click at [1140, 659] on button "Save & Close" at bounding box center [1129, 656] width 100 height 31
checkbox input "false"
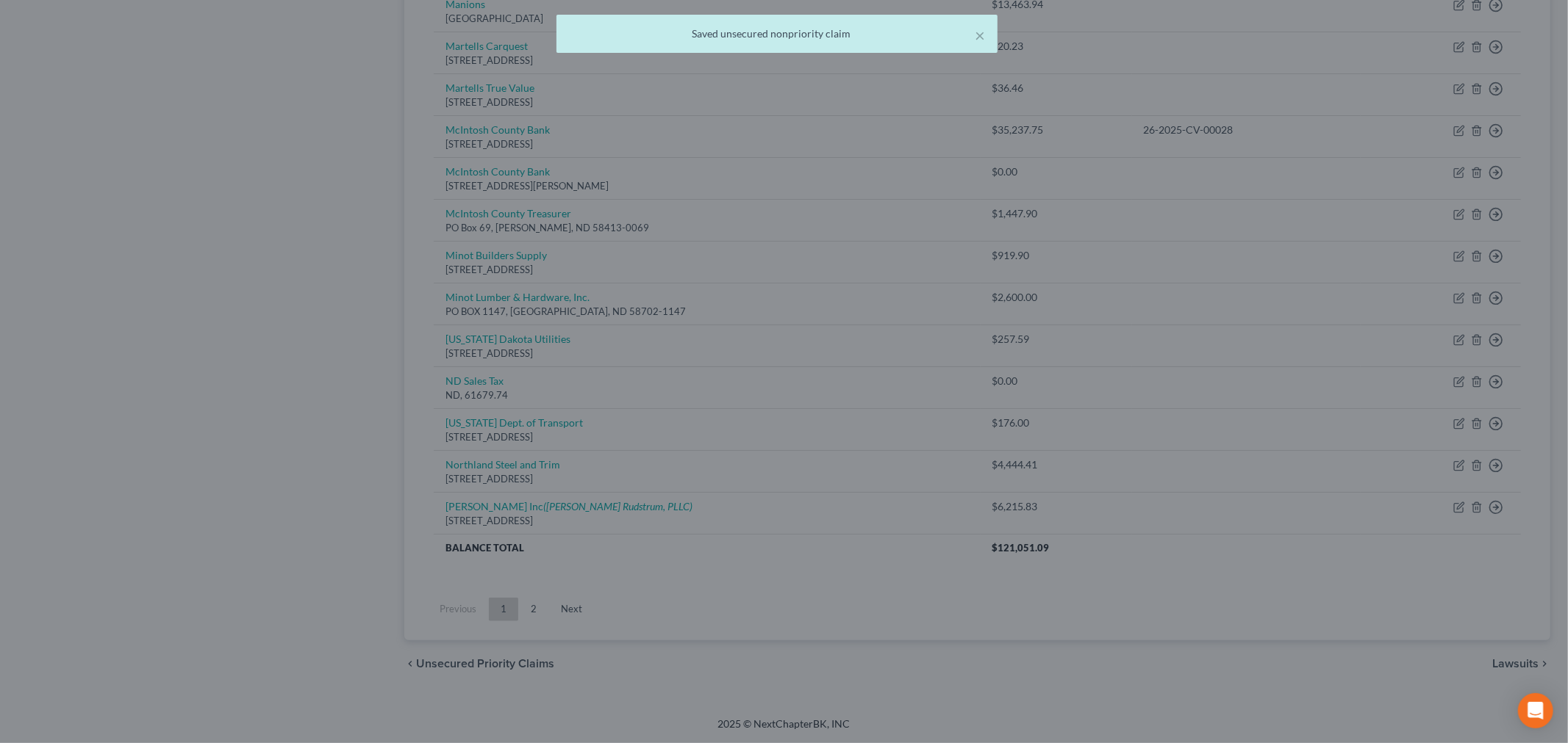
scroll to position [0, 0]
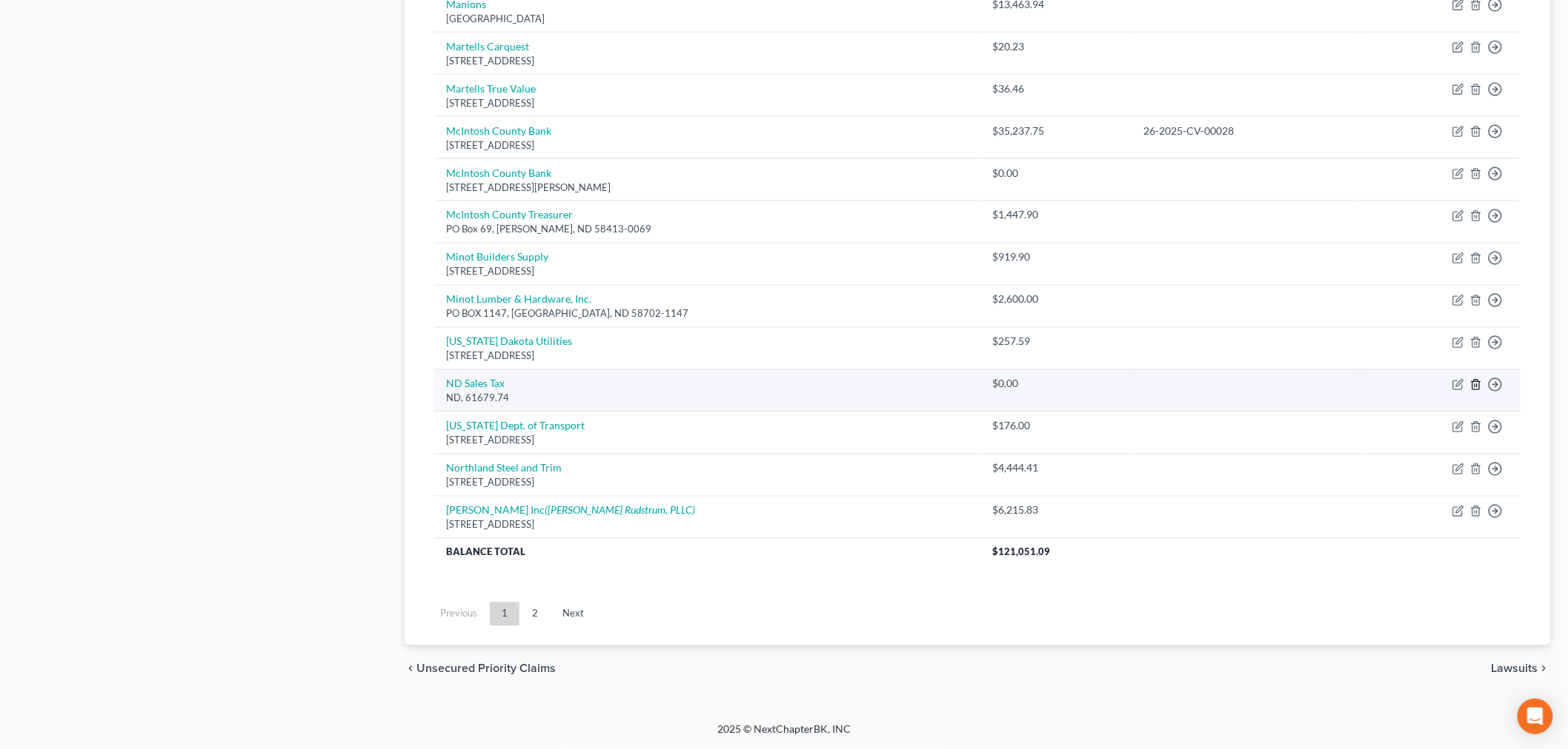
click at [1475, 380] on icon "button" at bounding box center [1476, 385] width 12 height 12
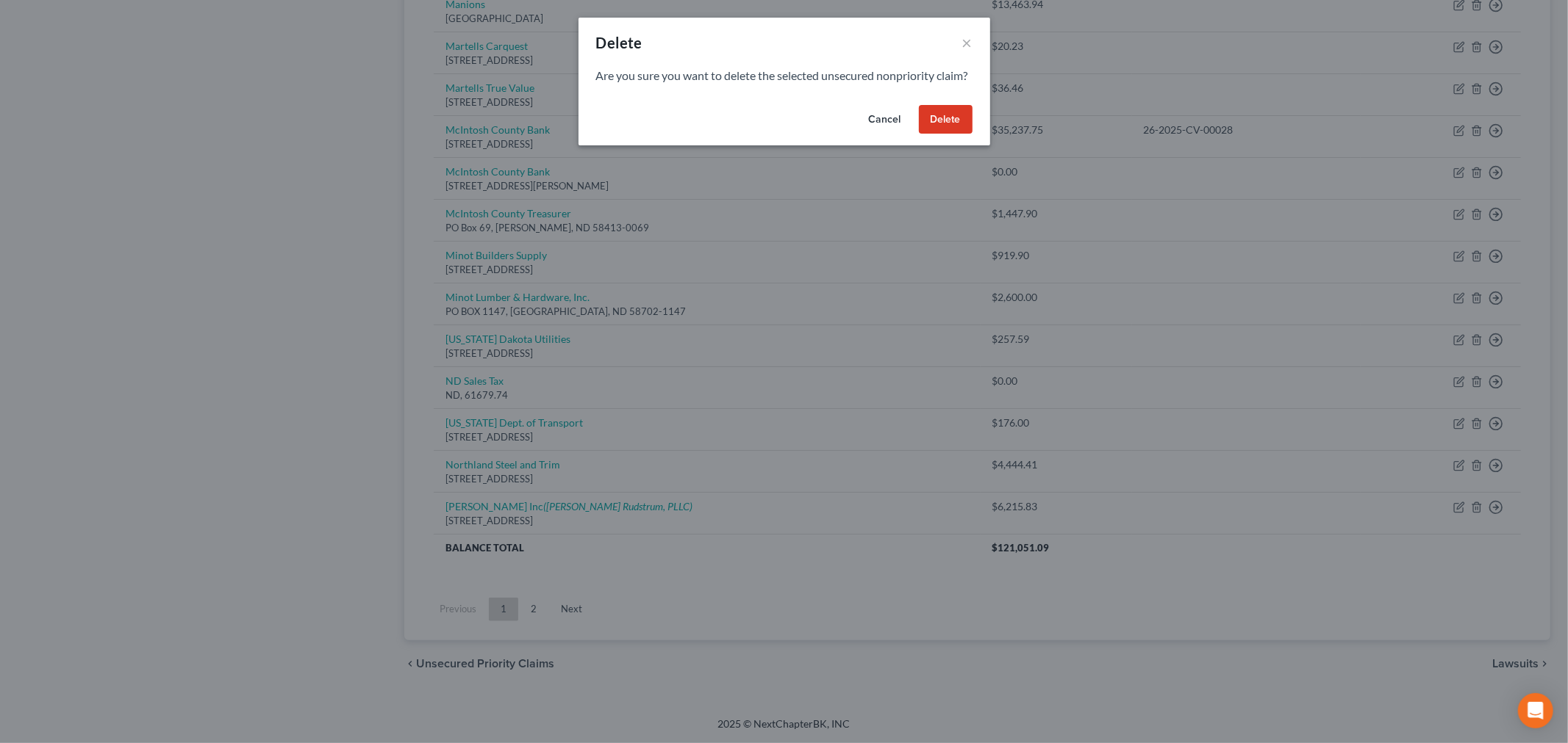
click at [951, 134] on button "Delete" at bounding box center [945, 120] width 54 height 29
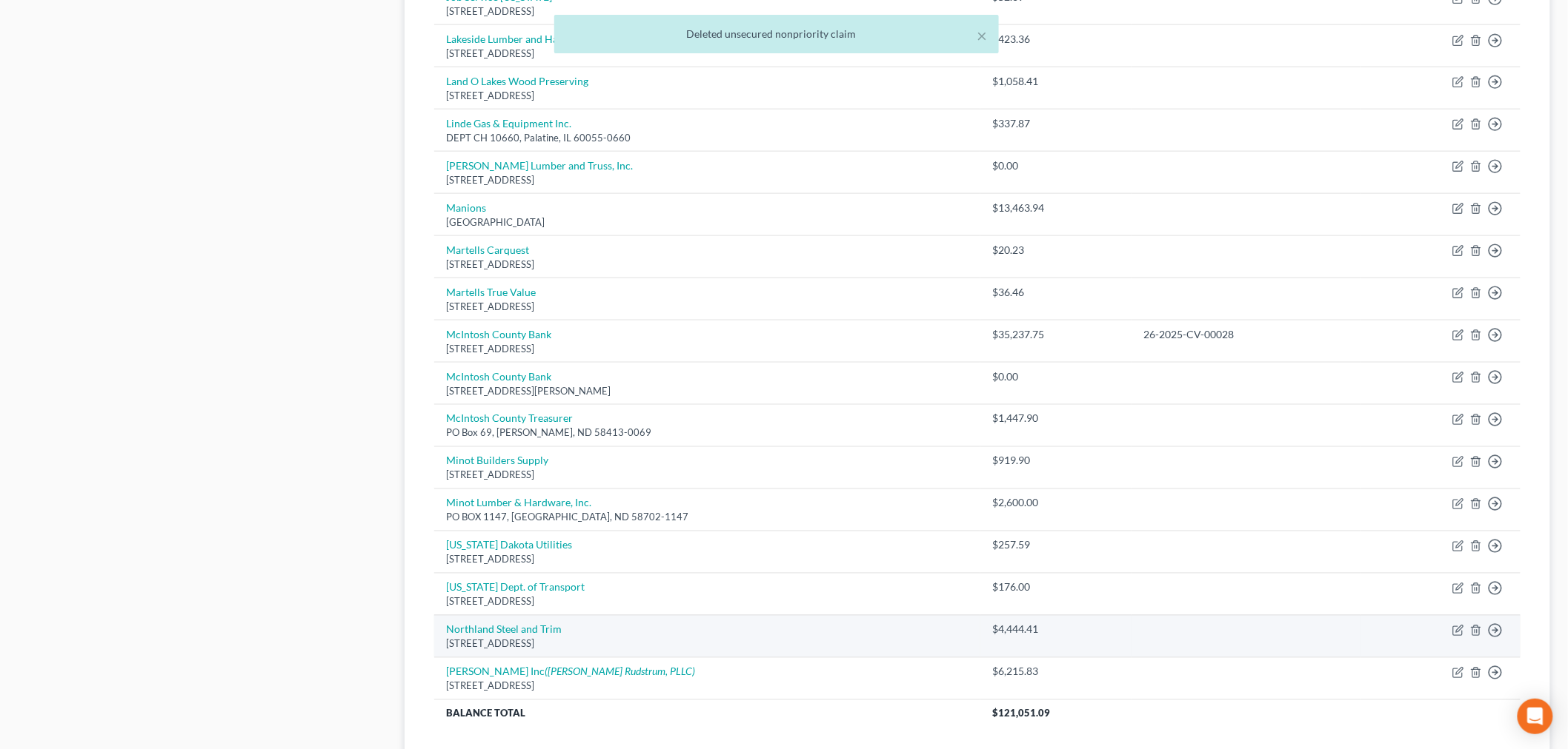
scroll to position [755, 0]
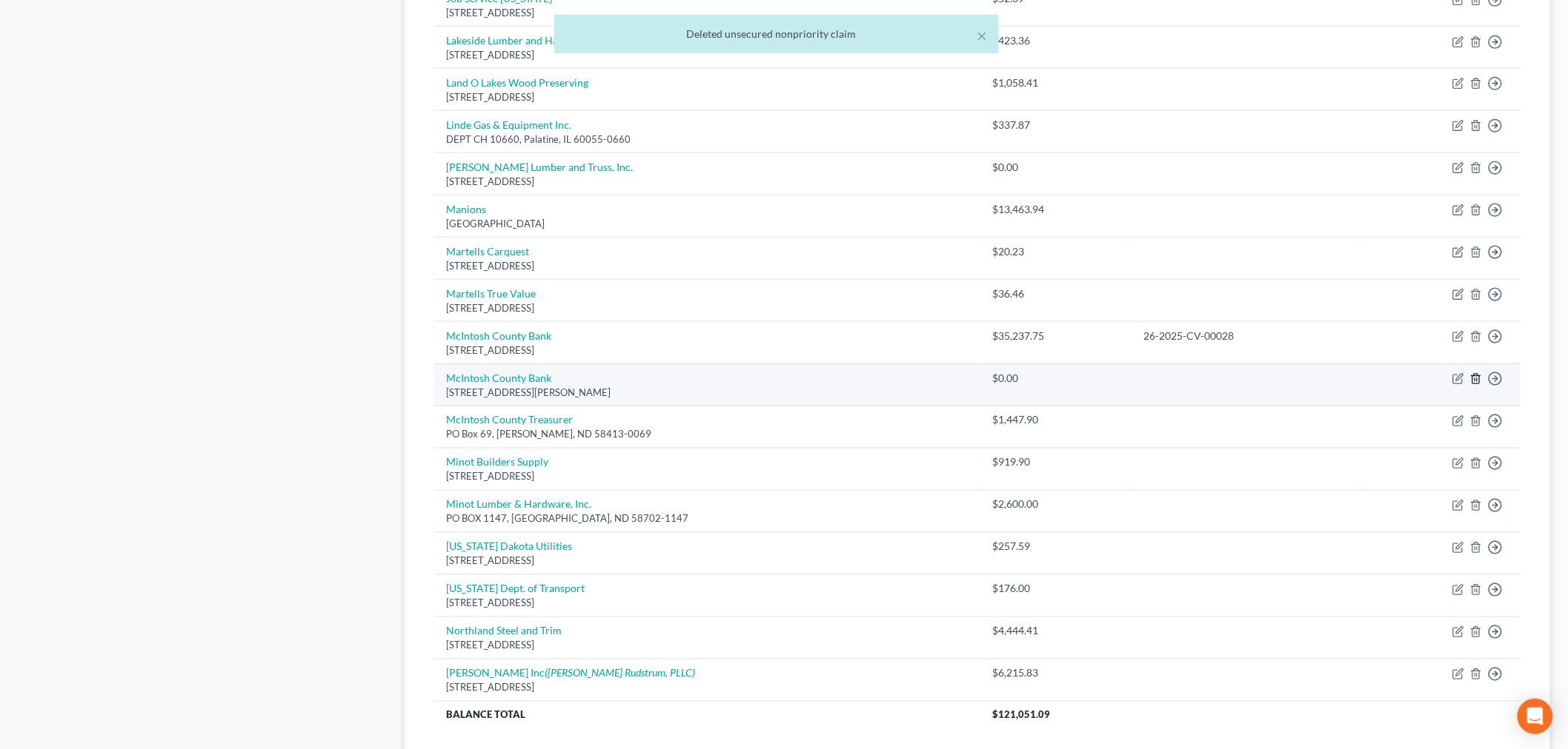
click at [1476, 380] on icon "button" at bounding box center [1476, 379] width 12 height 12
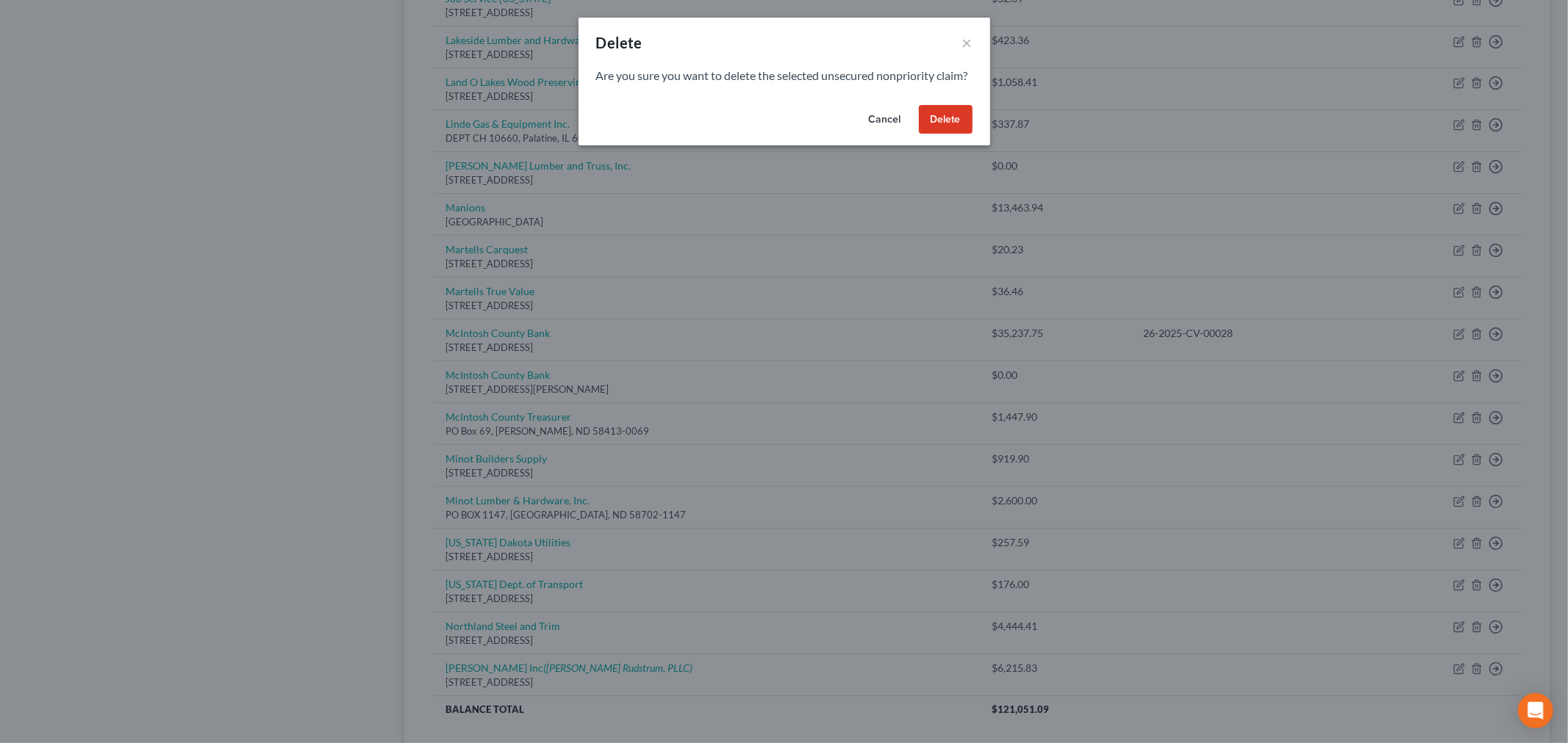
click at [949, 134] on button "Delete" at bounding box center [945, 120] width 54 height 29
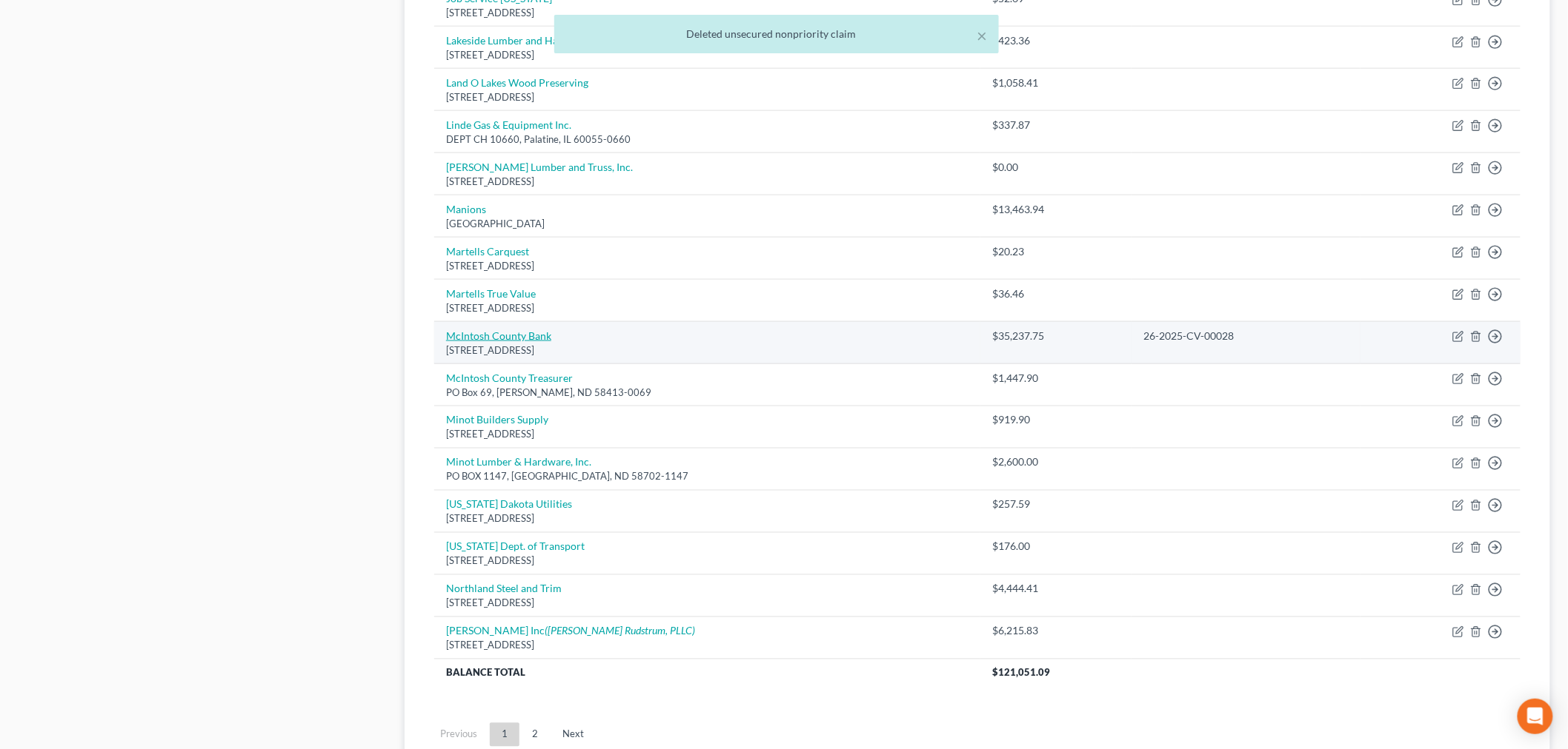
click at [491, 334] on link "McIntosh County Bank" at bounding box center [498, 336] width 105 height 13
select select "29"
select select "11"
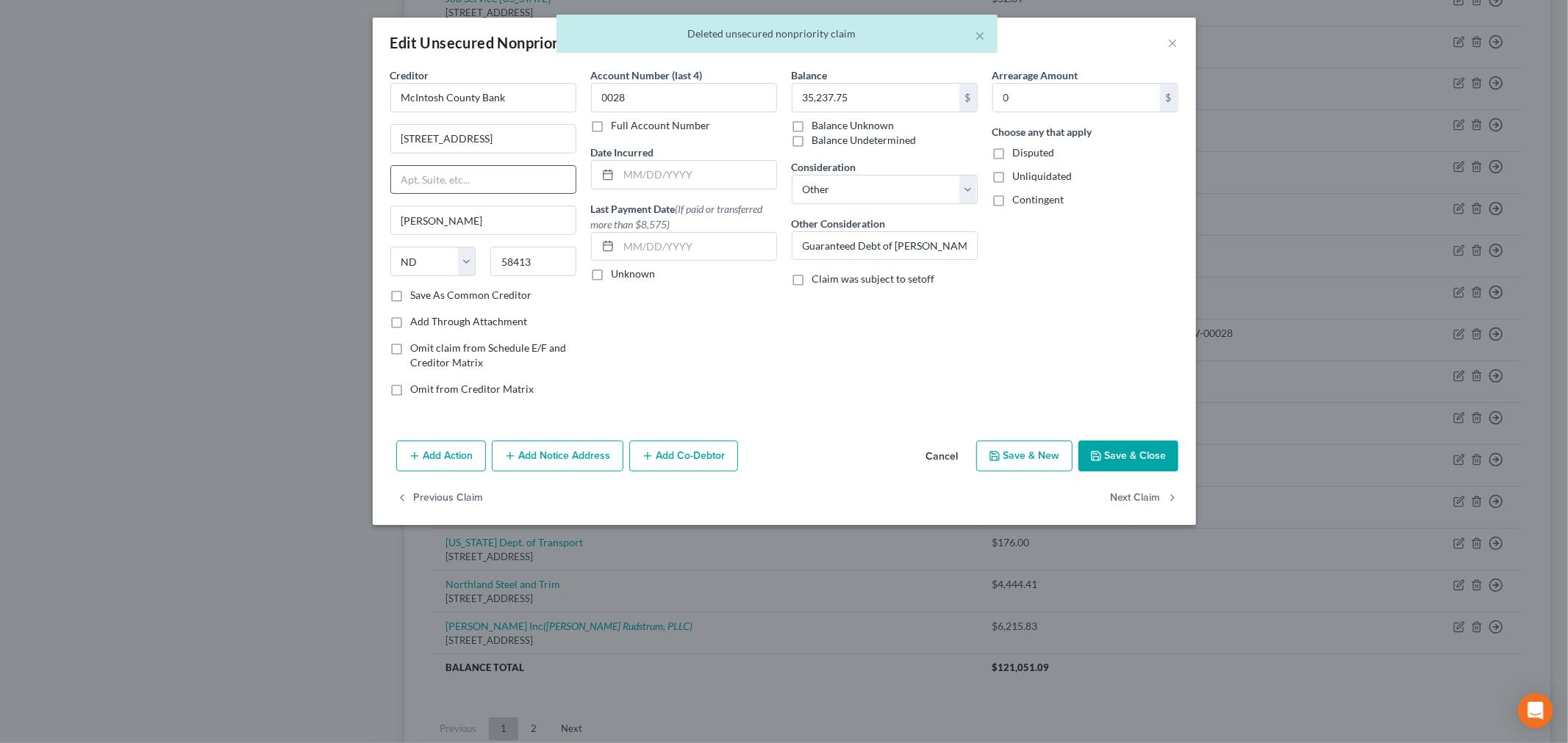
click at [482, 182] on input "text" at bounding box center [483, 179] width 184 height 28
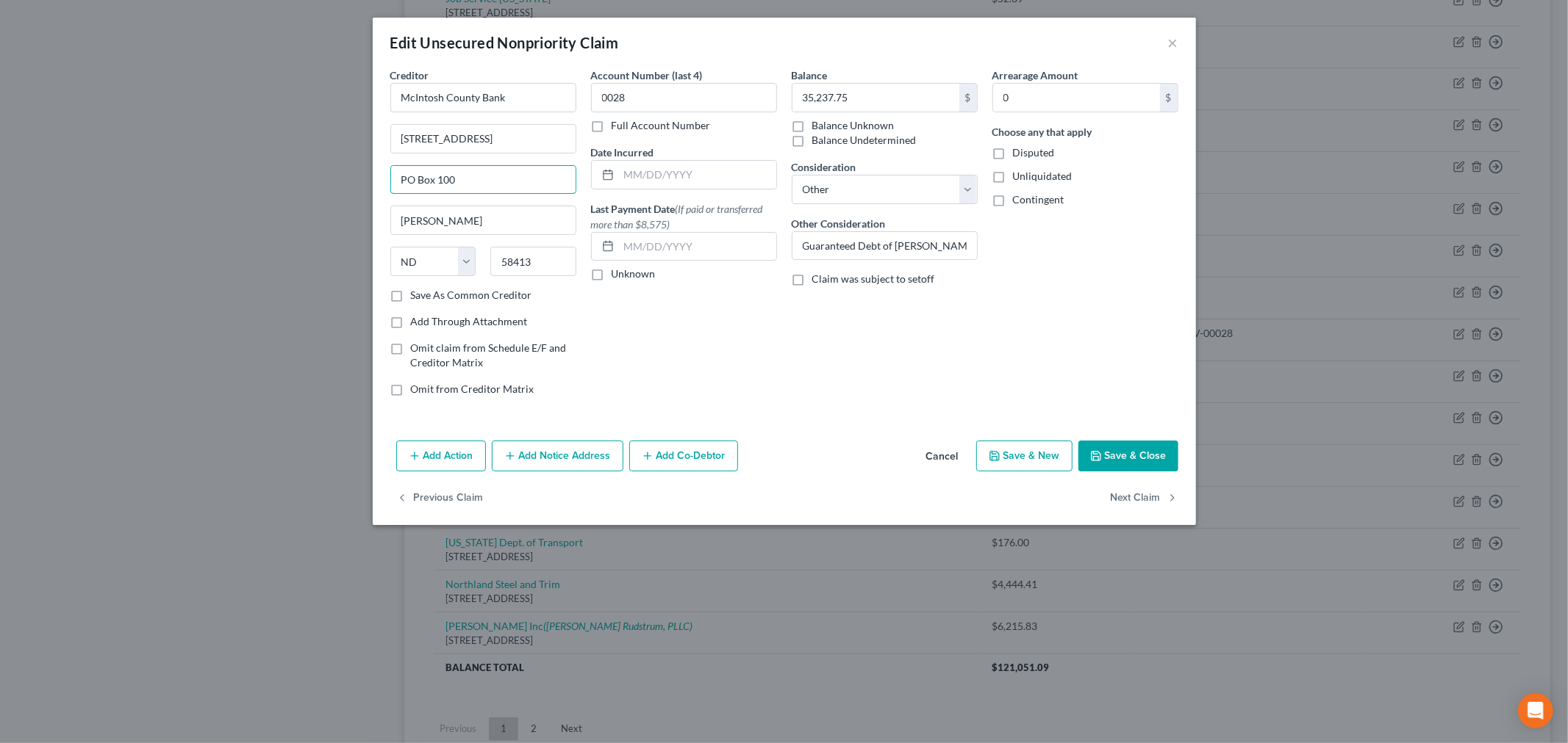
type input "PO Box 100"
click at [156, 342] on div "Edit Unsecured Nonpriority Claim × Creditor * McIntosh County Bank 204 W Main S…" at bounding box center [784, 372] width 1568 height 743
click at [1097, 457] on icon "button" at bounding box center [1096, 456] width 12 height 12
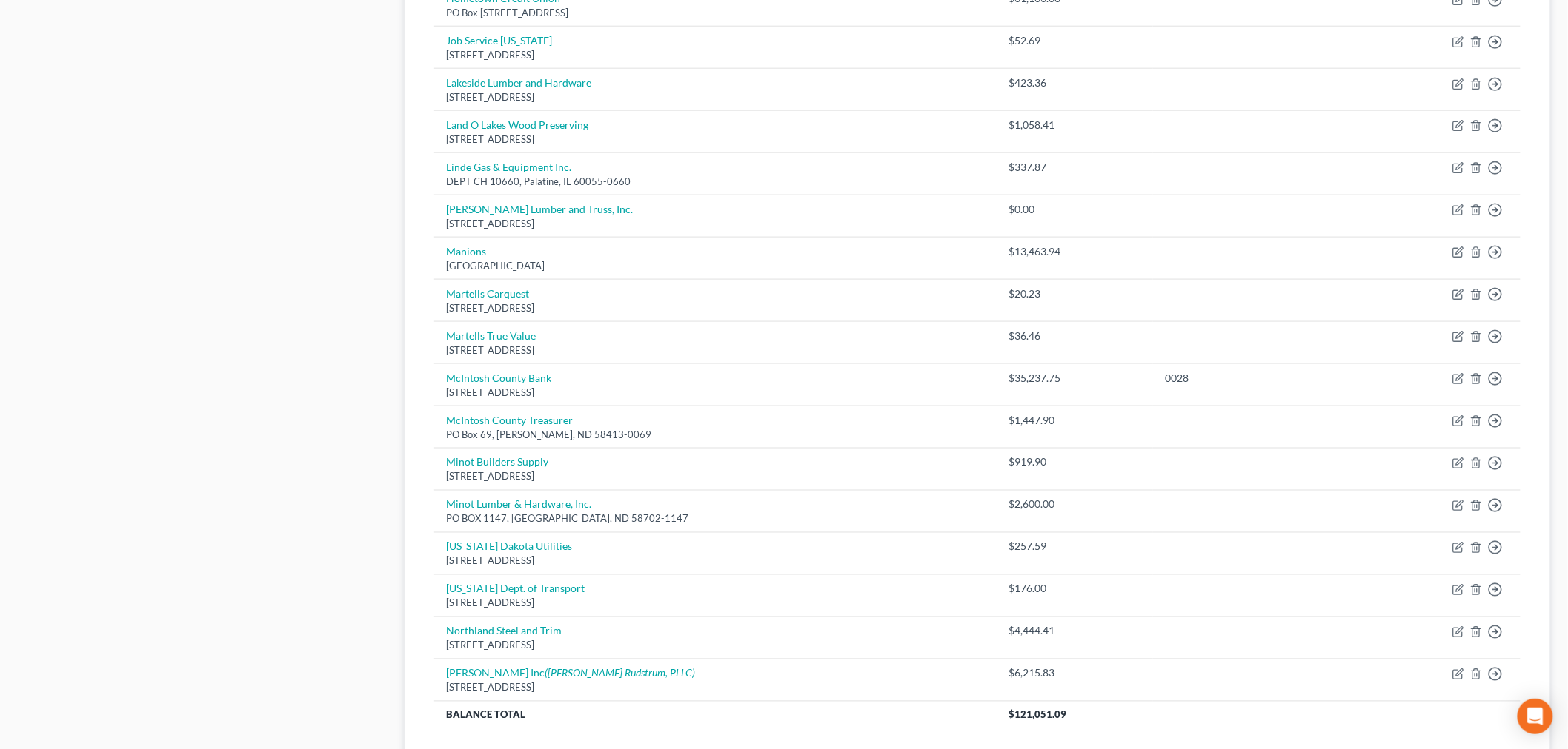
scroll to position [672, 0]
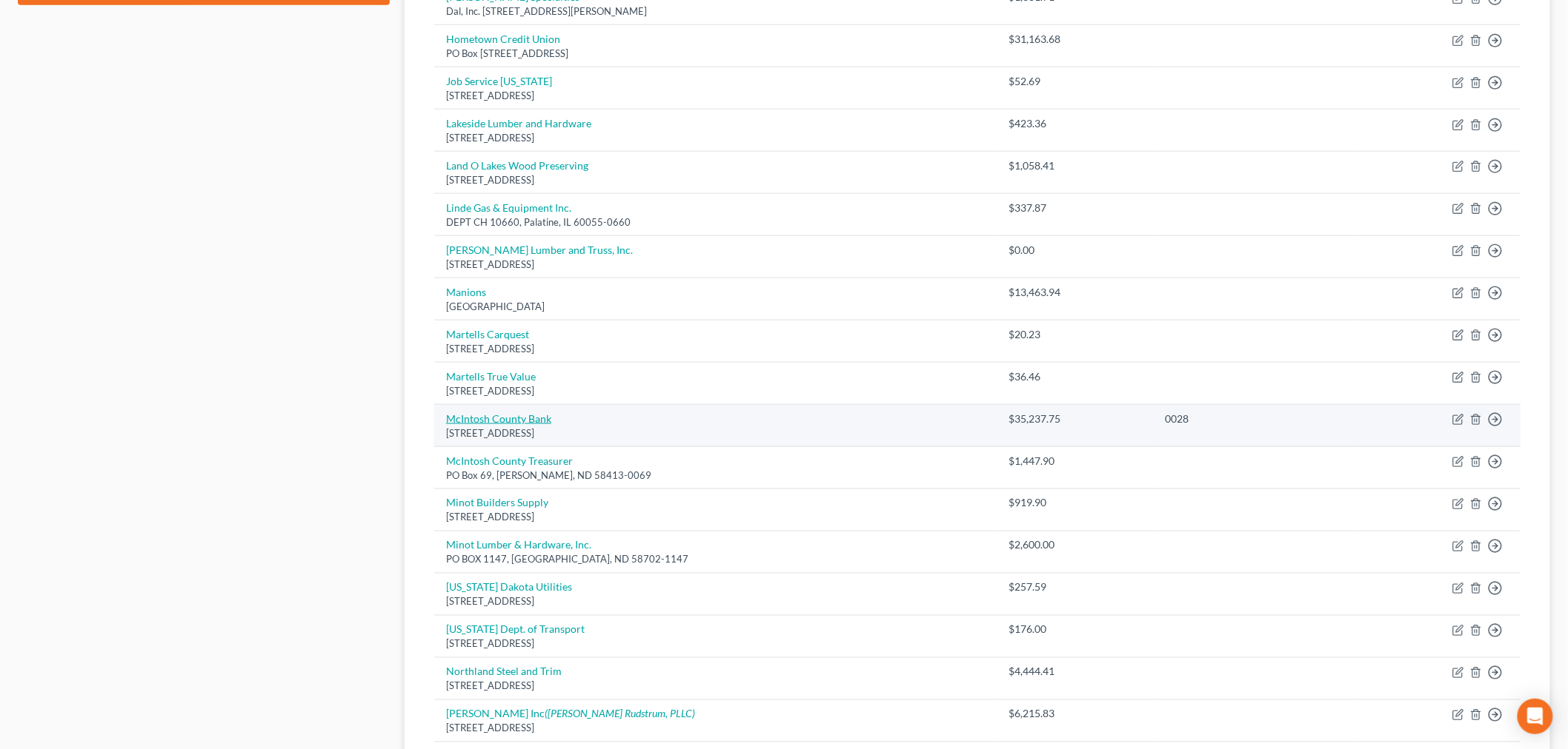
click at [501, 417] on link "McIntosh County Bank" at bounding box center [498, 418] width 105 height 13
select select "29"
select select "11"
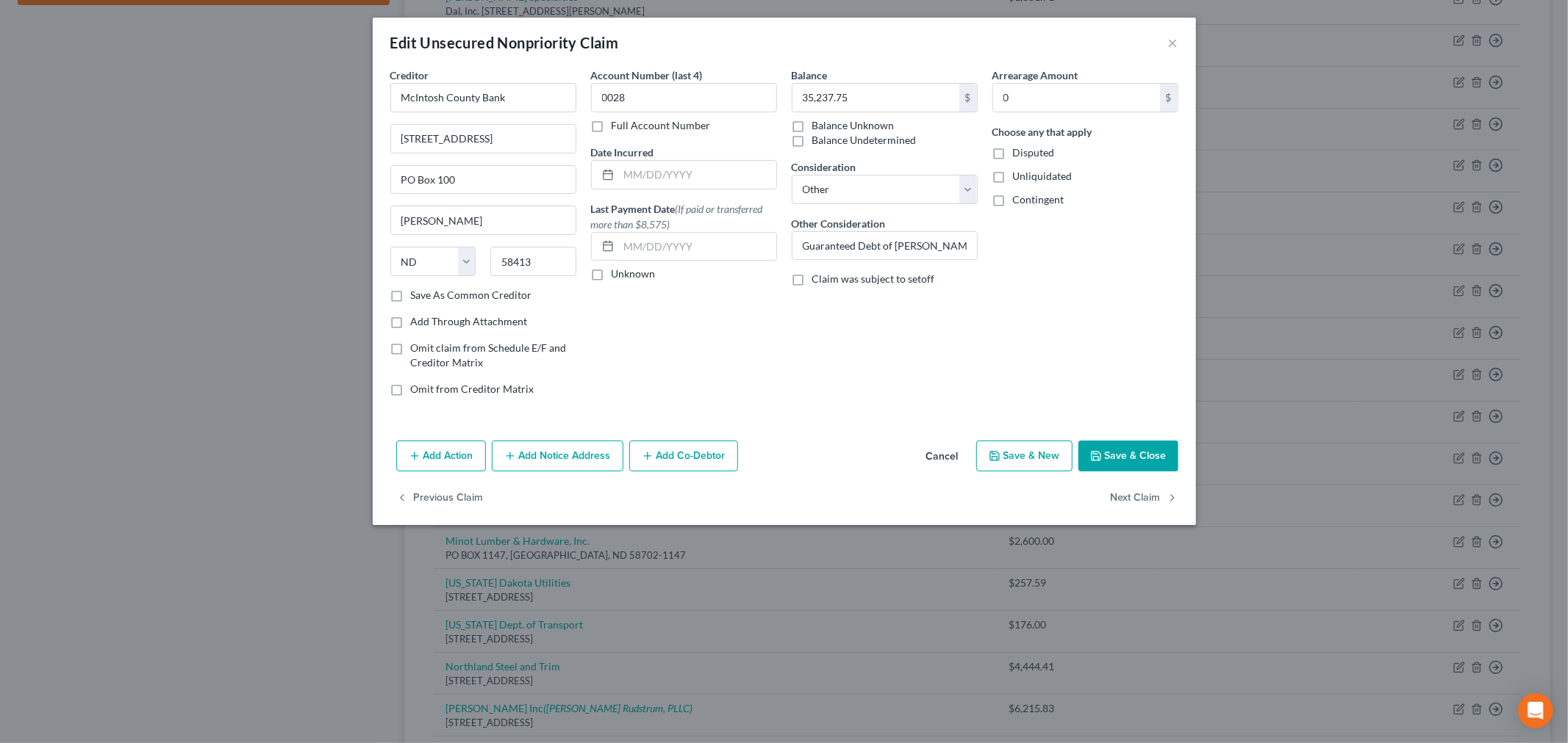
click at [611, 130] on label "Full Account Number" at bounding box center [660, 125] width 99 height 14
click at [617, 127] on input "Full Account Number" at bounding box center [622, 124] width 10 height 10
click at [713, 109] on input "0028" at bounding box center [684, 97] width 186 height 29
paste input "26-2025-CV-0"
type input "26-2025-CV-00028"
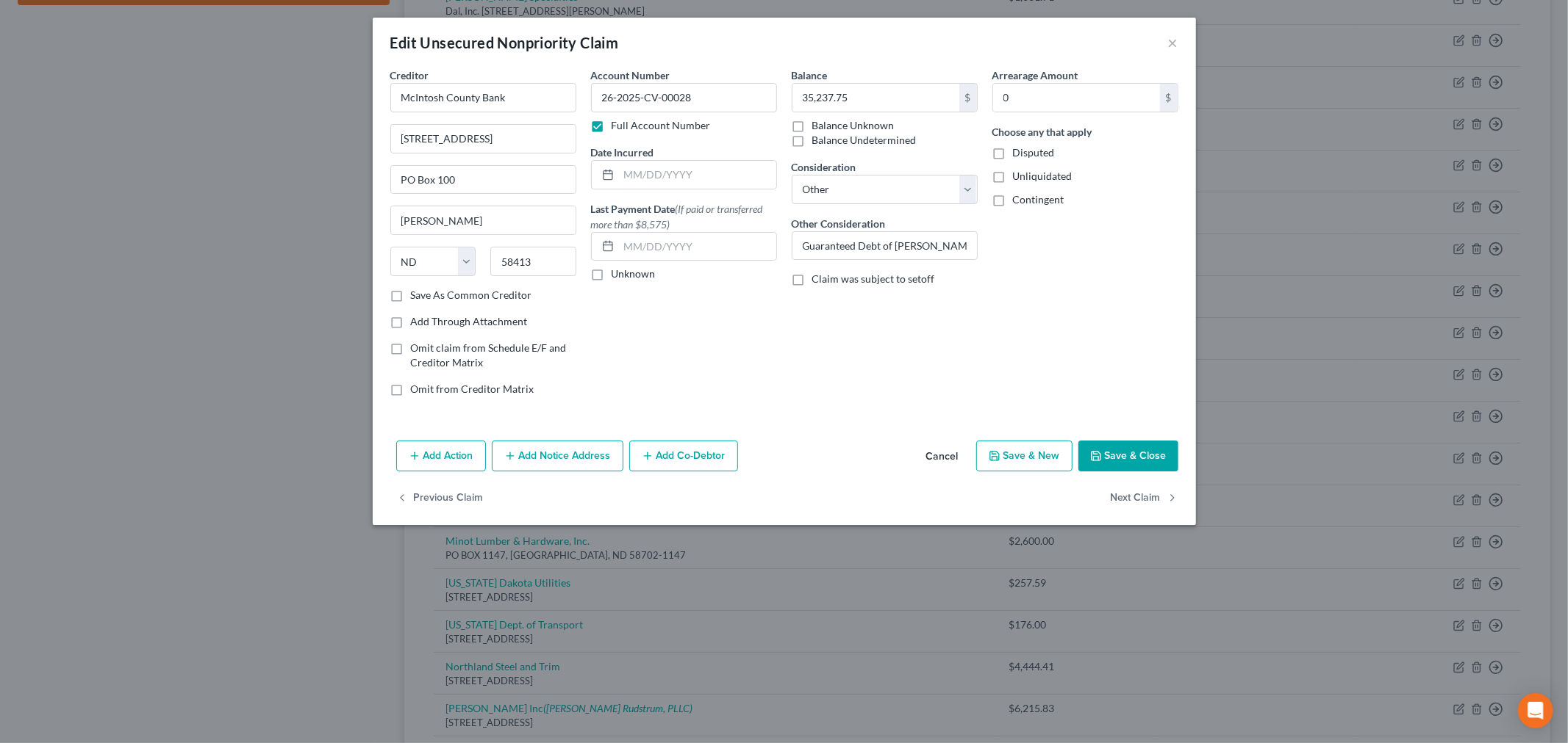
drag, startPoint x: 1148, startPoint y: 454, endPoint x: 182, endPoint y: 431, distance: 966.3
click at [1148, 453] on button "Save & Close" at bounding box center [1129, 456] width 100 height 31
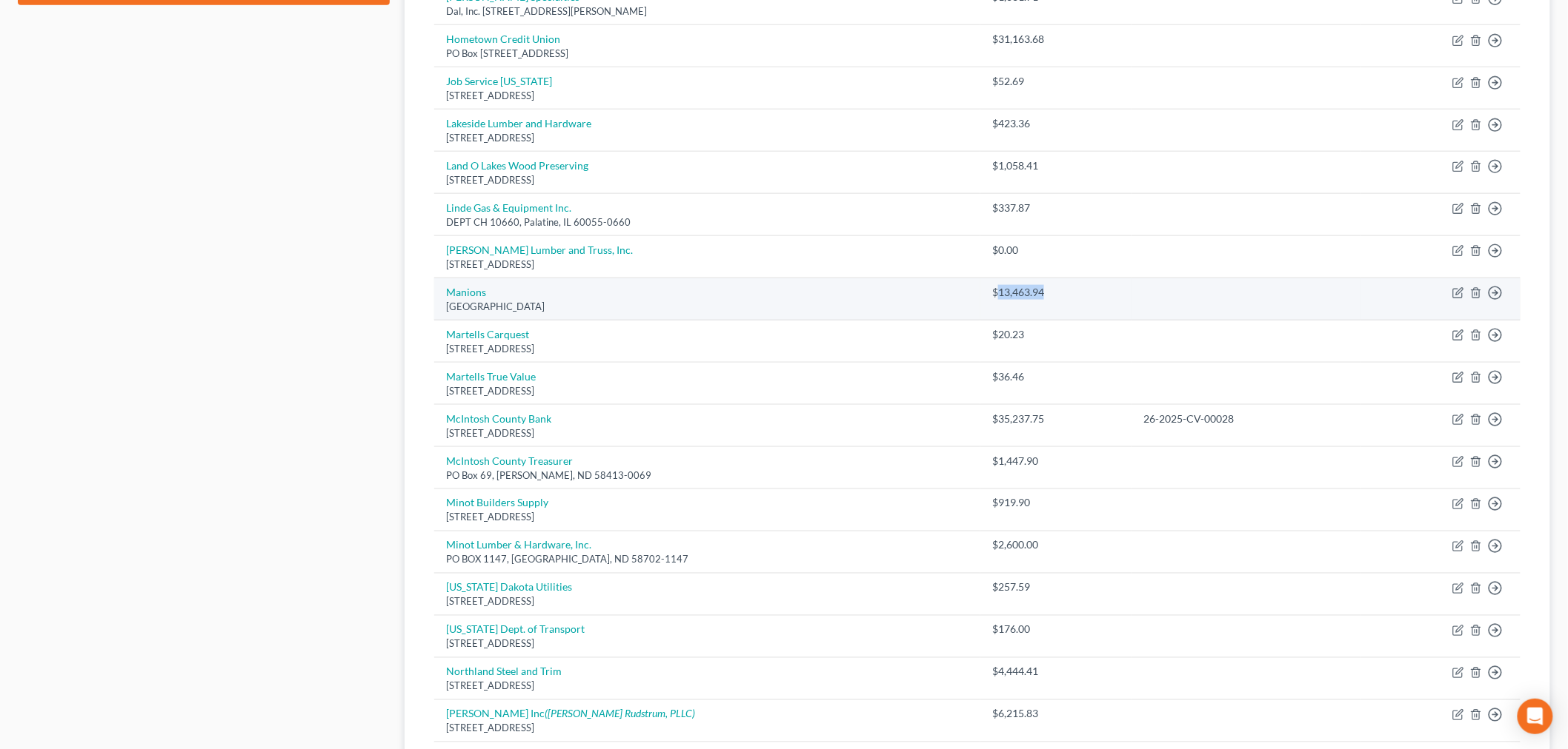
drag, startPoint x: 1006, startPoint y: 293, endPoint x: 968, endPoint y: 295, distance: 38.1
click at [992, 295] on div "$13,463.94" at bounding box center [1055, 292] width 128 height 15
copy div "13,463.94"
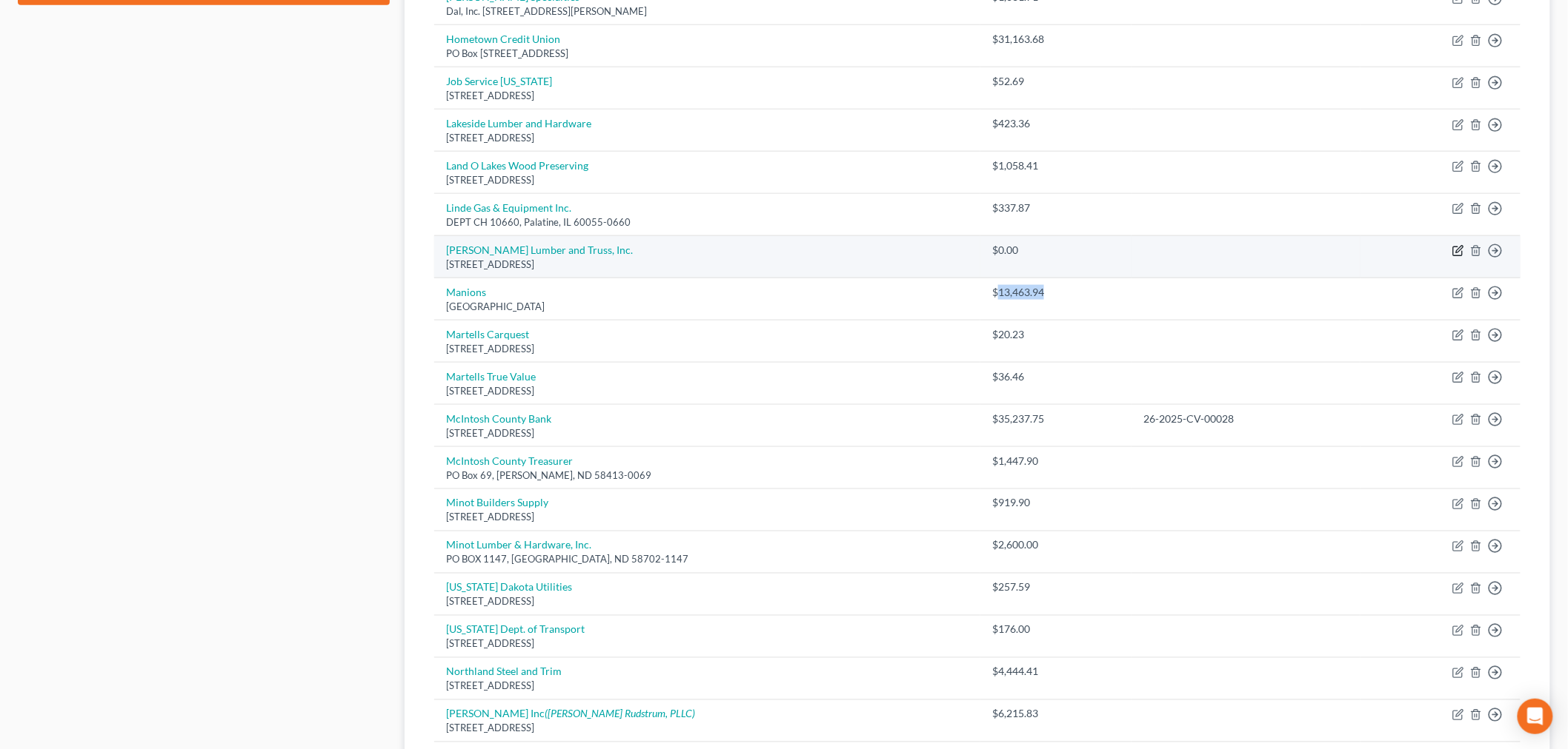
click at [1459, 250] on icon "button" at bounding box center [1458, 251] width 12 height 12
select select "24"
select select "2"
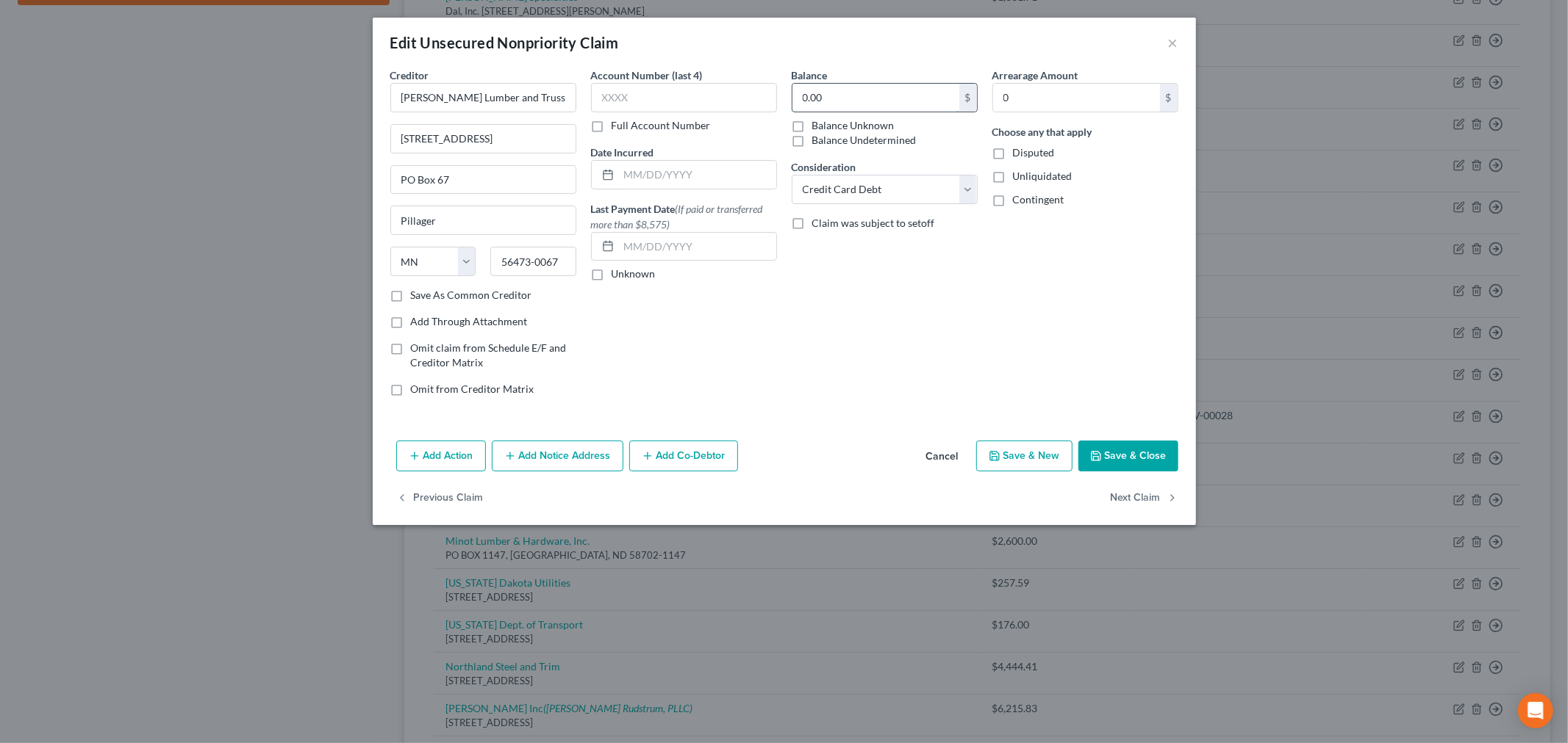
click at [864, 103] on input "0.00" at bounding box center [876, 97] width 167 height 28
paste input "13,463.94"
type input "13,463.94"
click at [866, 189] on select "Select Cable / Satellite Services Collection Agency Credit Card Debt Debt Couns…" at bounding box center [884, 189] width 186 height 29
select select "15"
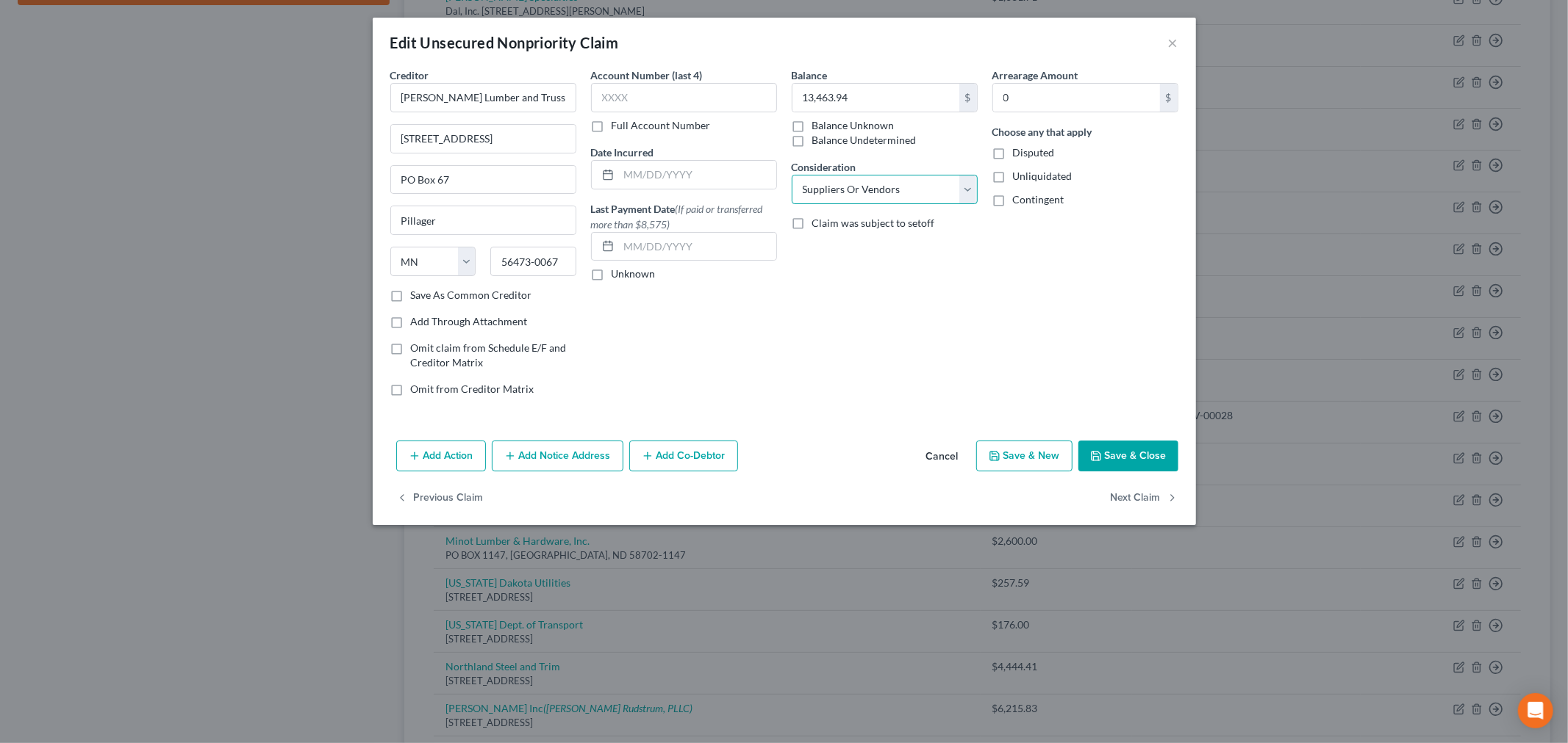
click at [792, 175] on select "Select Cable / Satellite Services Collection Agency Credit Card Debt Debt Couns…" at bounding box center [884, 189] width 186 height 29
click at [1120, 463] on button "Save & Close" at bounding box center [1129, 456] width 100 height 31
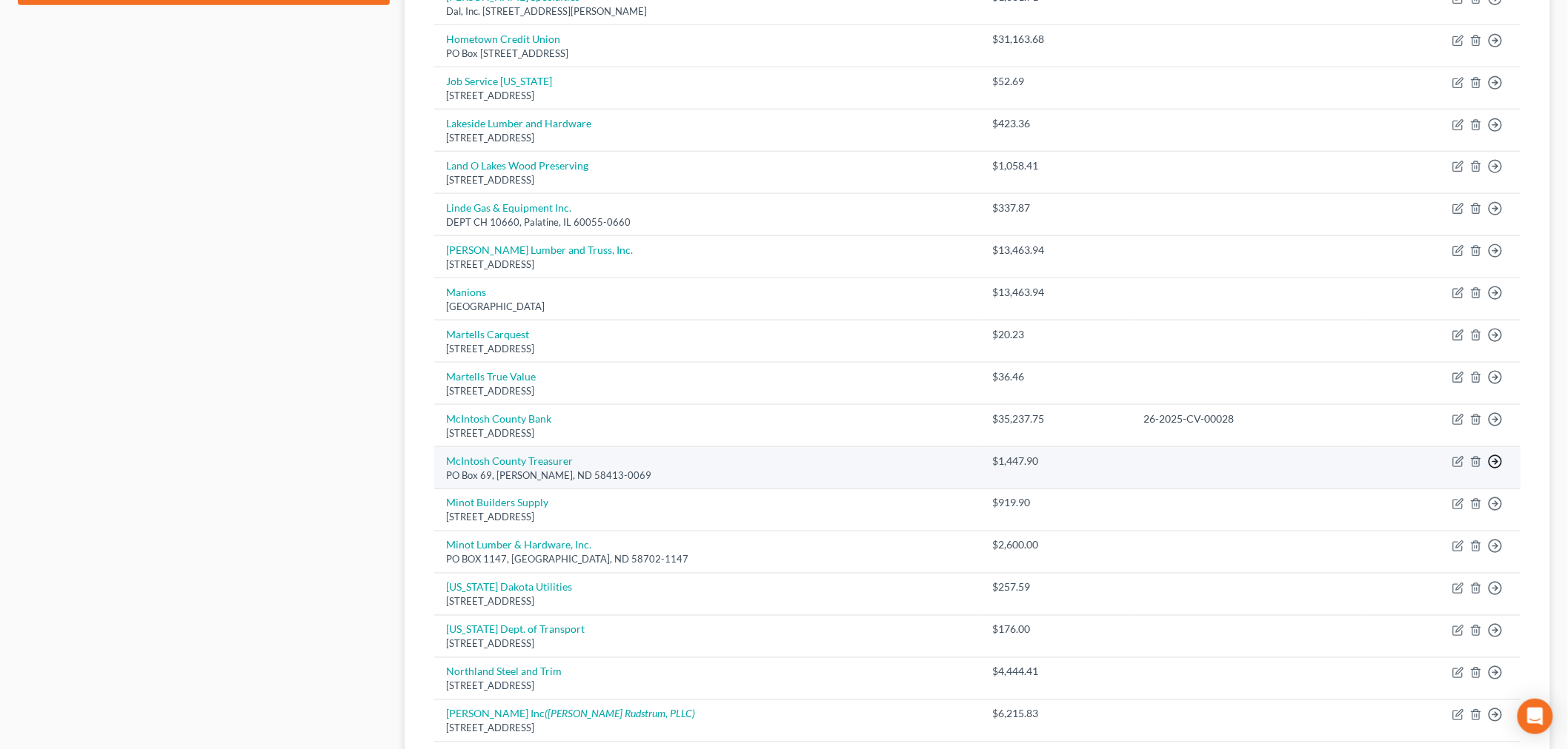
drag, startPoint x: 1418, startPoint y: 477, endPoint x: 842, endPoint y: 476, distance: 576.0
click at [1417, 476] on link "Move to D" at bounding box center [1427, 473] width 124 height 25
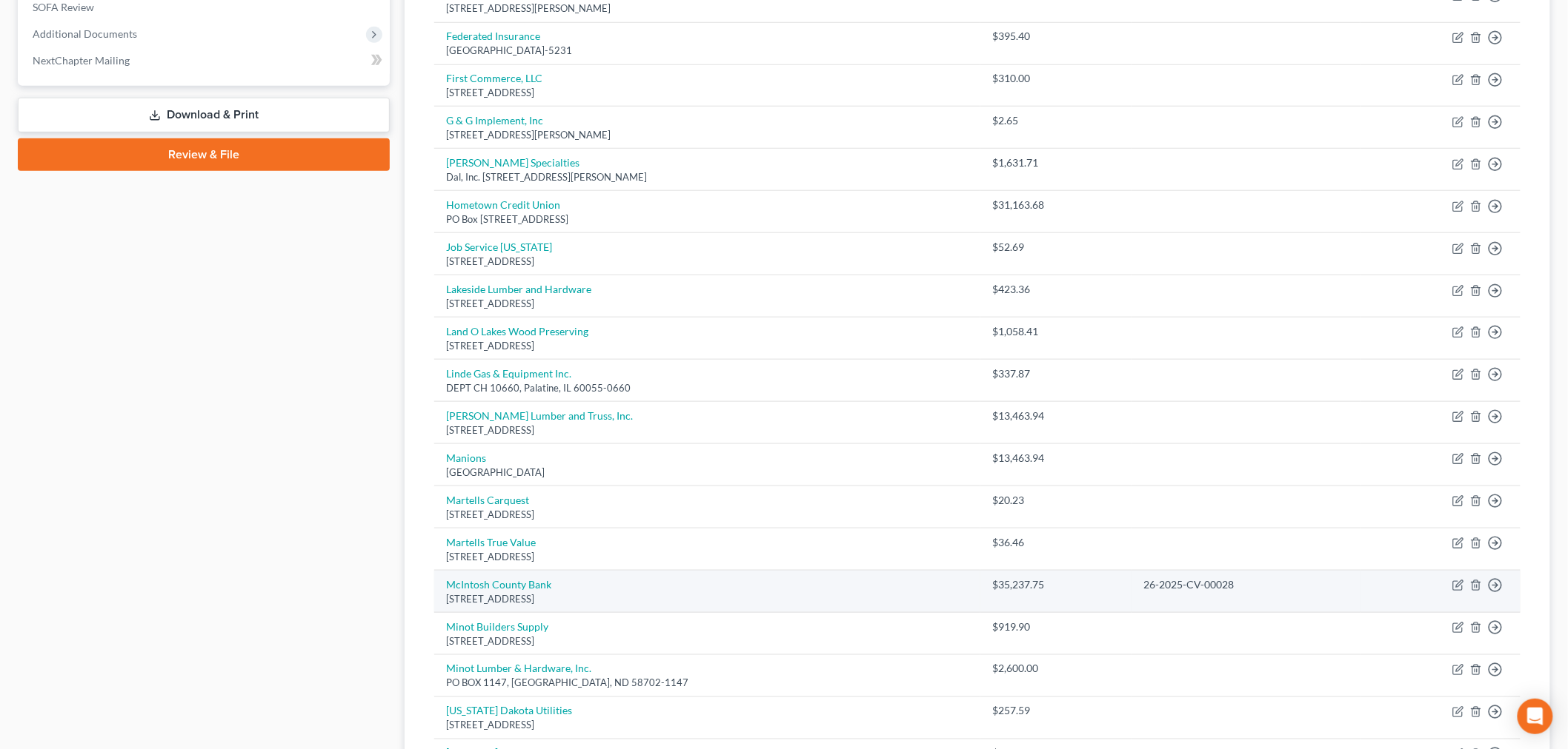
scroll to position [262, 0]
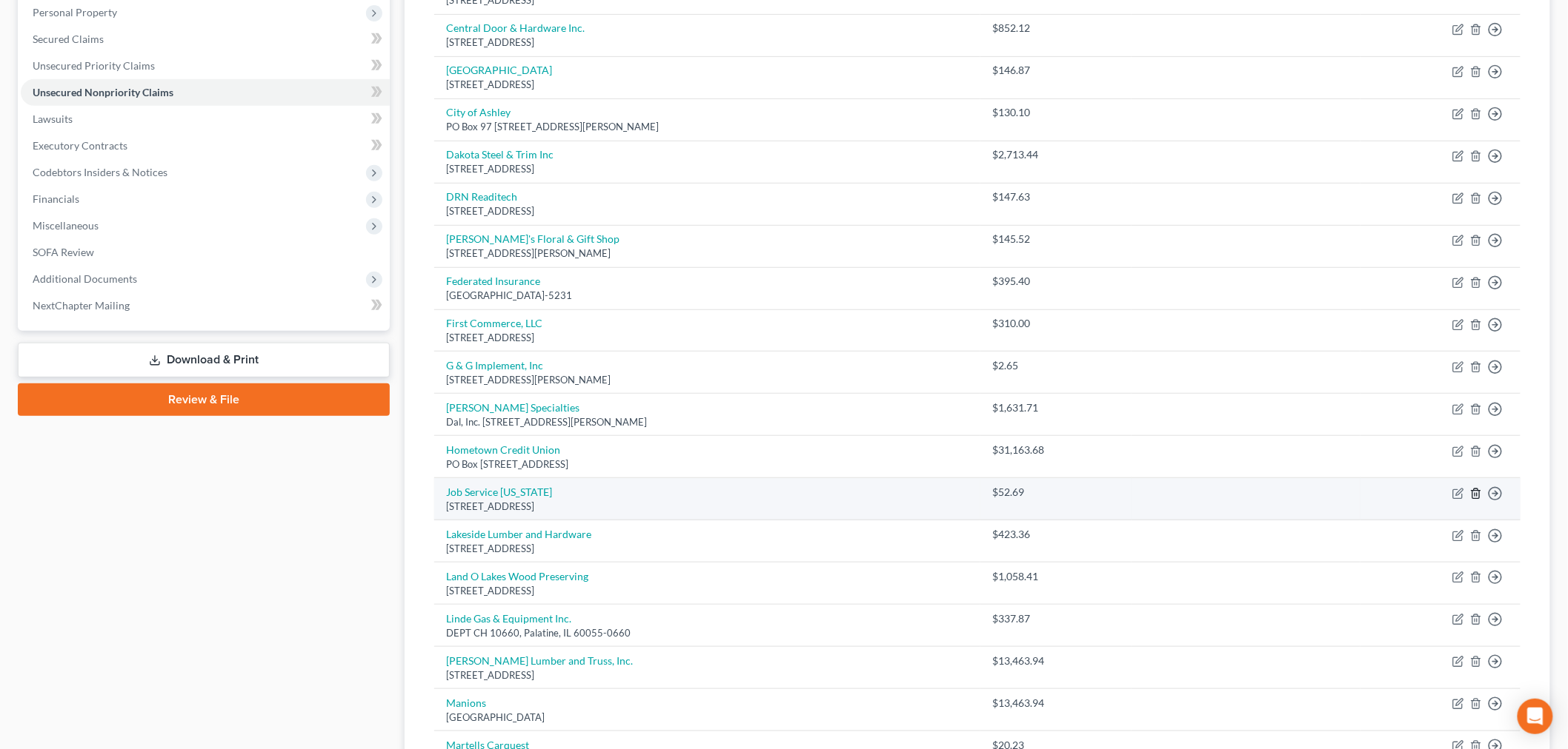
click at [1476, 498] on icon "button" at bounding box center [1475, 493] width 7 height 10
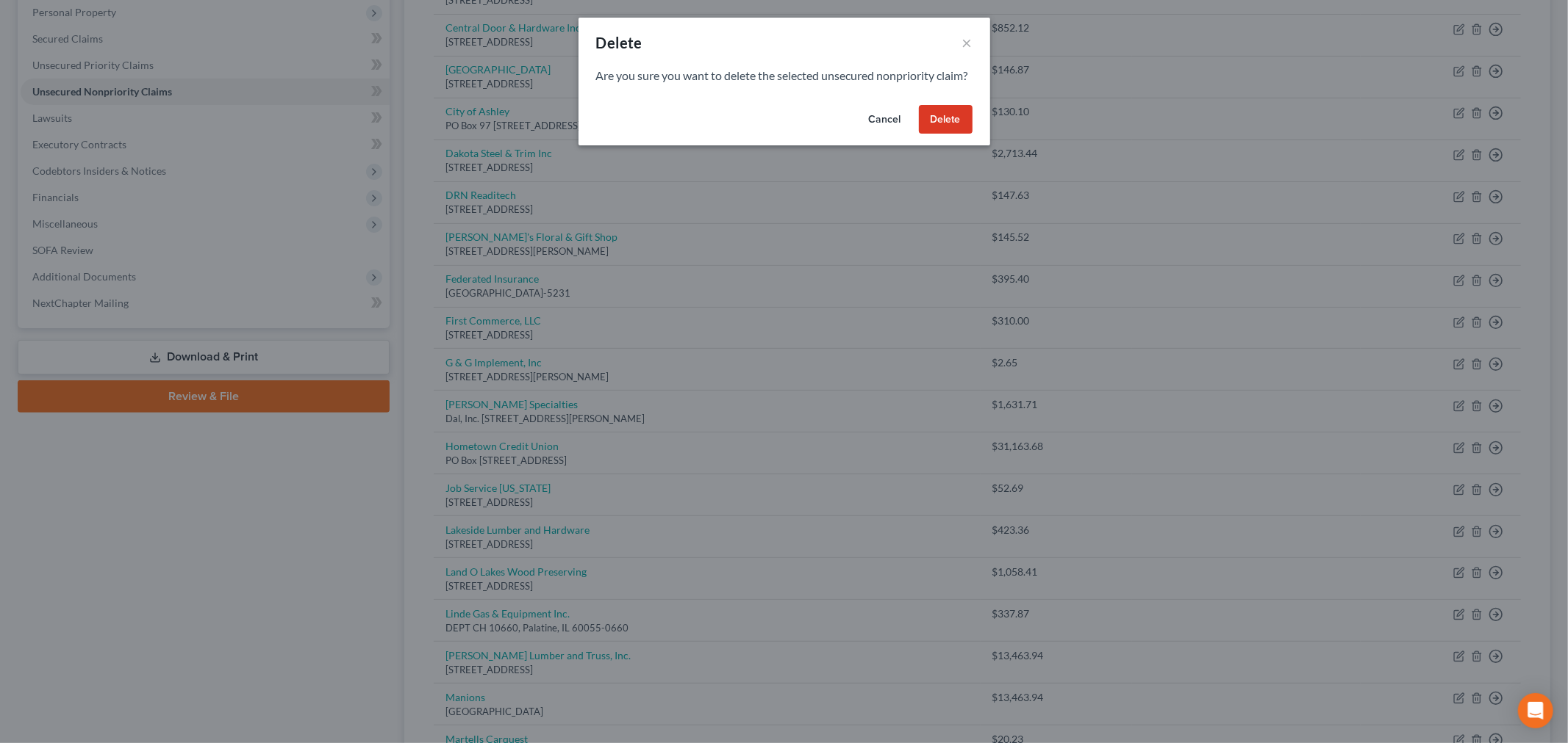
click at [952, 134] on button "Delete" at bounding box center [945, 120] width 54 height 29
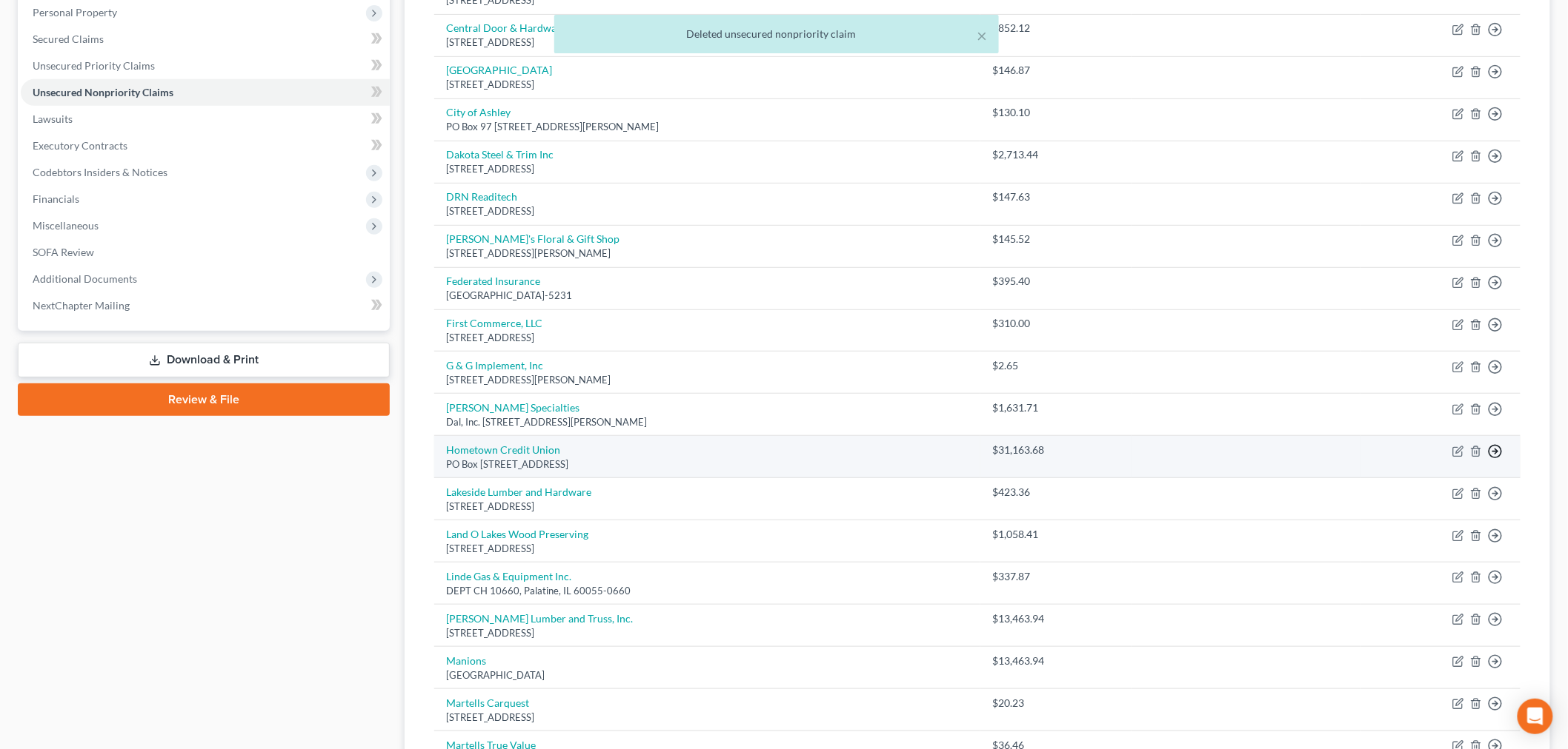
click at [1404, 465] on link "Move to D" at bounding box center [1427, 462] width 124 height 25
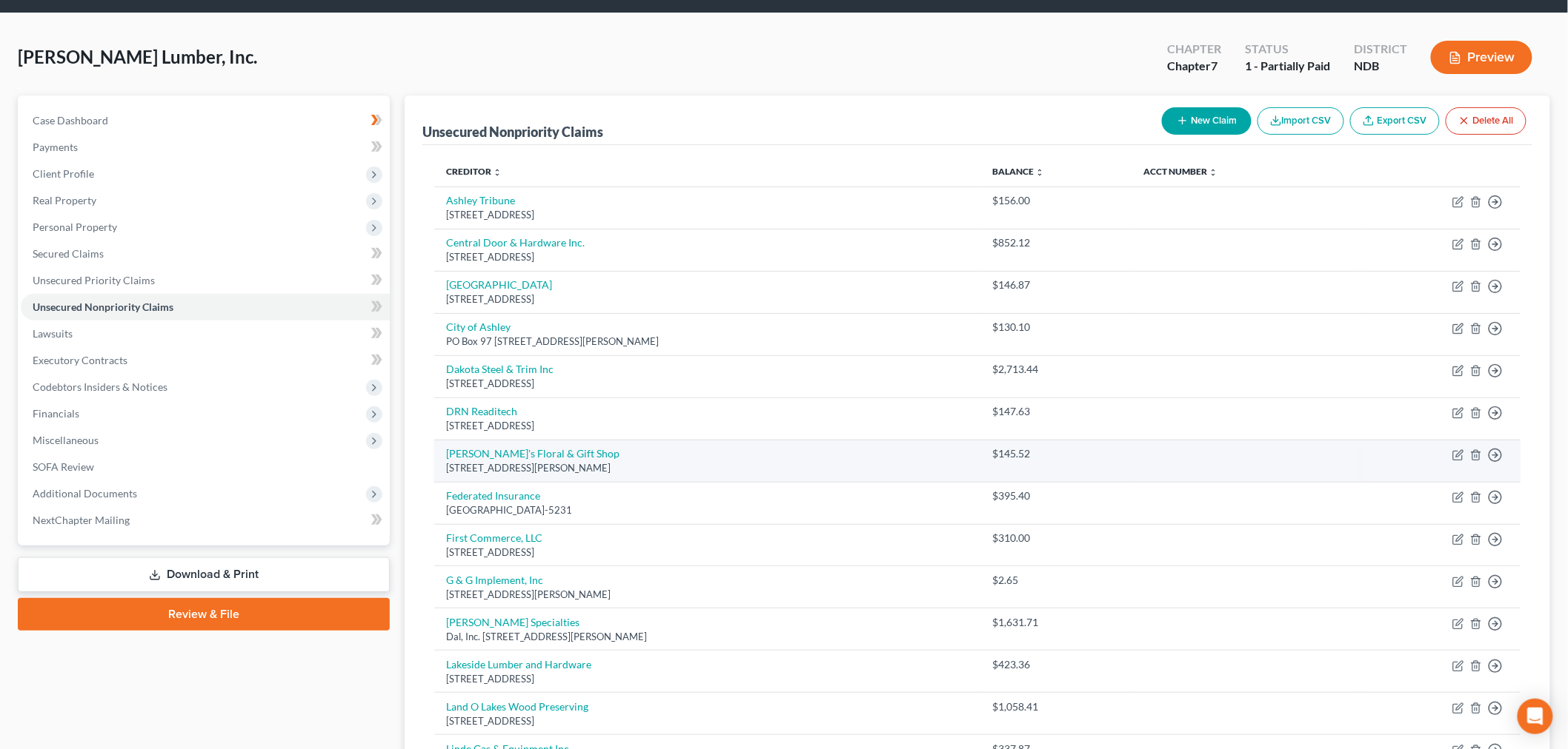
scroll to position [15, 0]
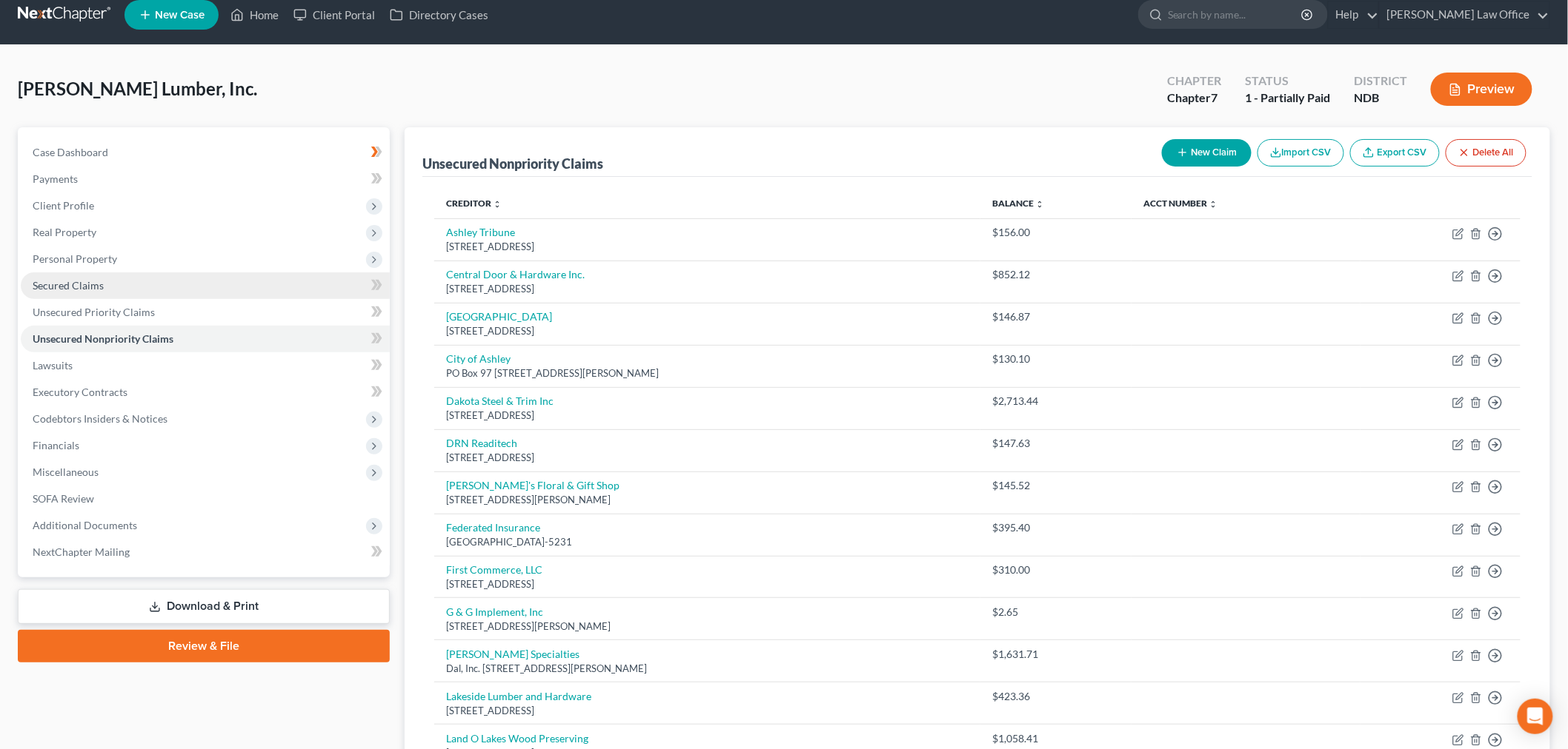
click at [188, 290] on link "Secured Claims" at bounding box center [204, 285] width 369 height 26
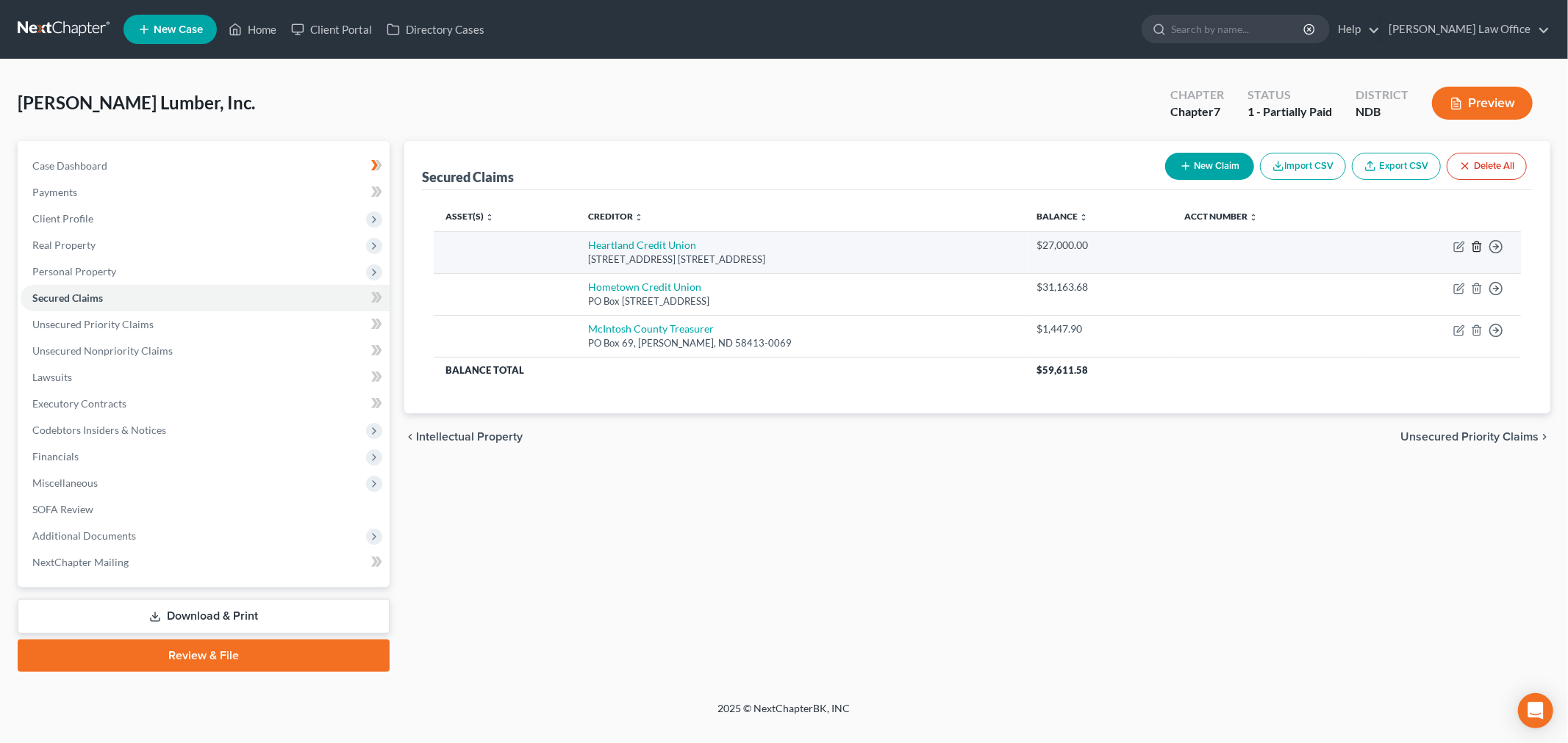
click at [1481, 247] on icon "button" at bounding box center [1476, 247] width 12 height 12
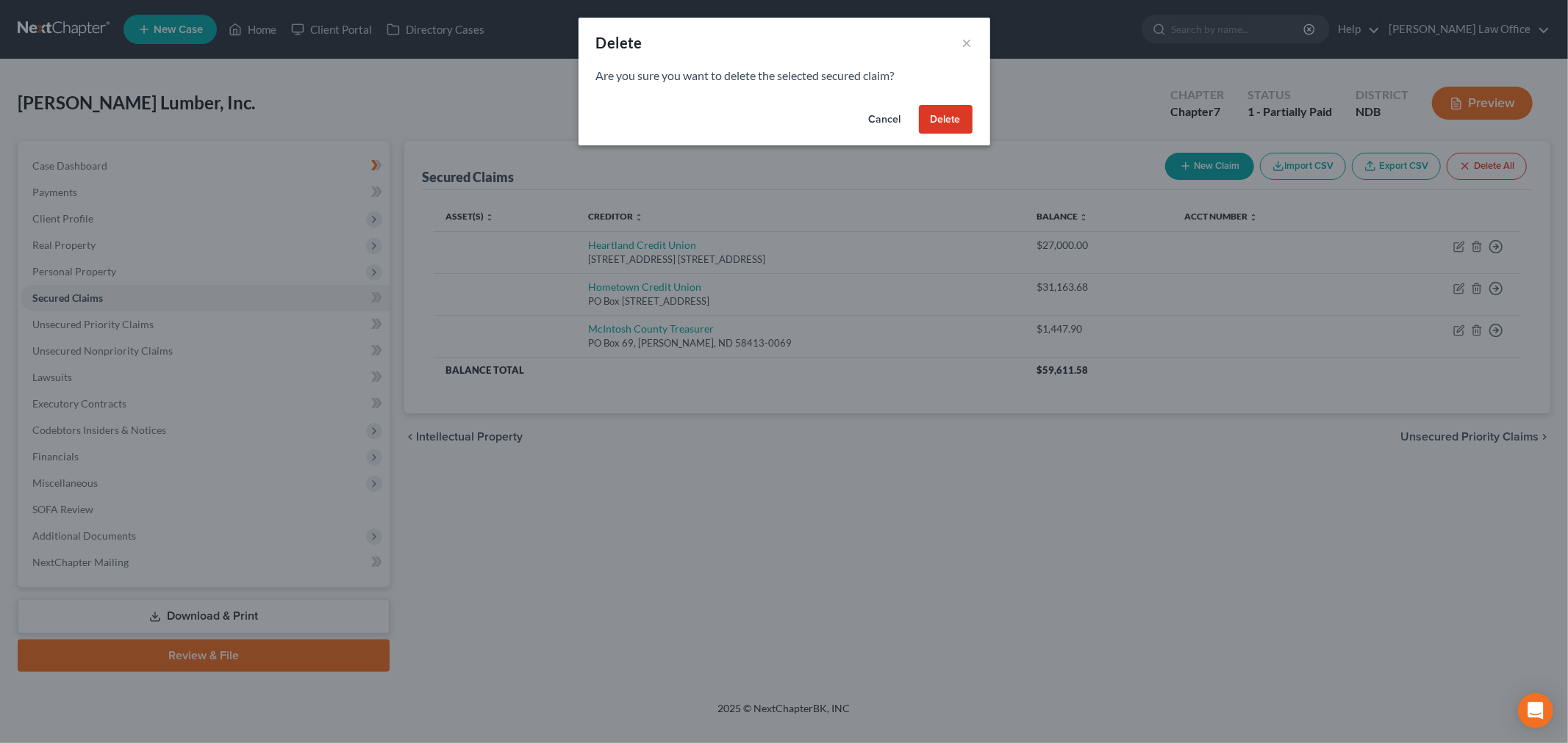
click at [938, 122] on button "Delete" at bounding box center [945, 120] width 54 height 29
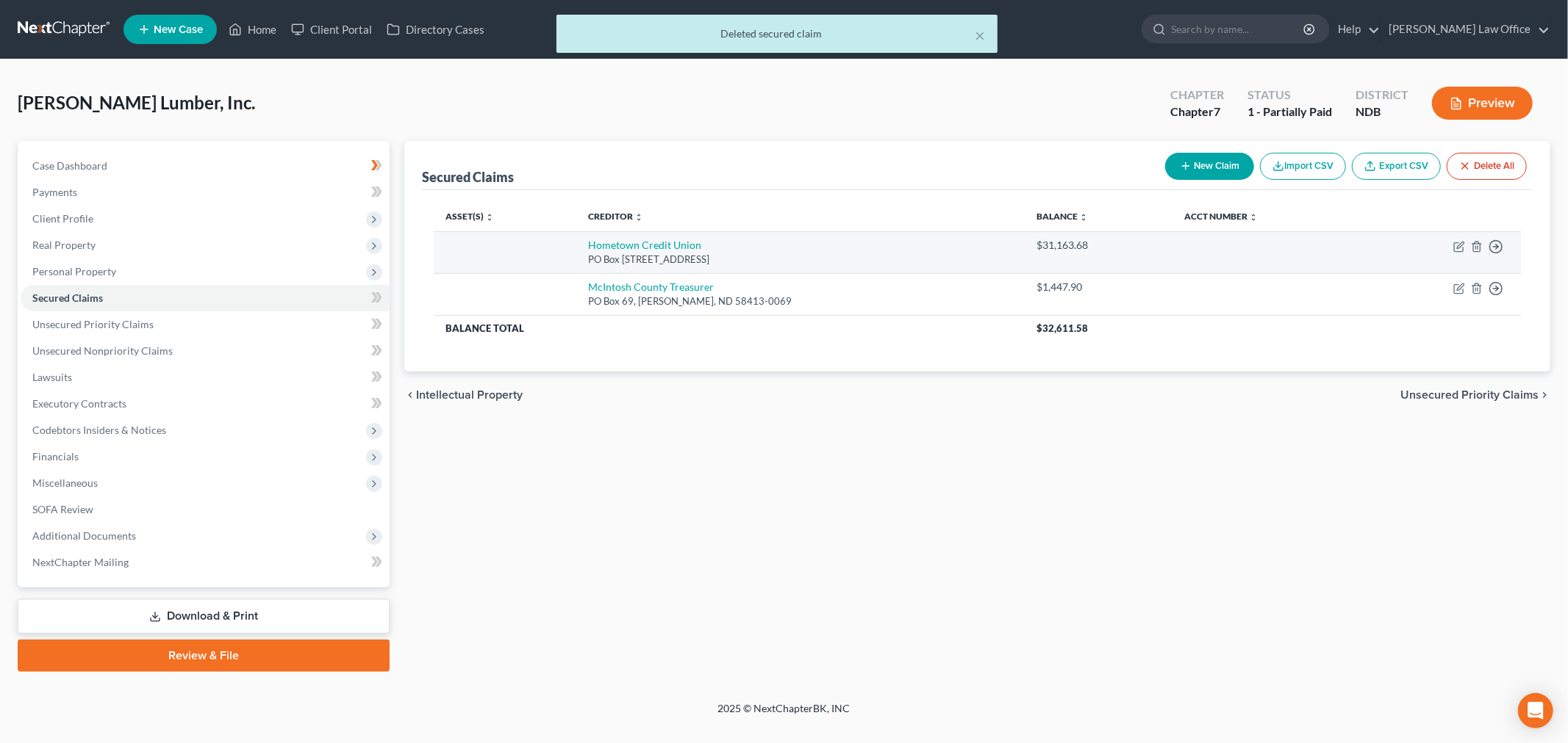
click at [647, 254] on div "PO Box 310 18 Main Ave South, Kulm, ND 58456" at bounding box center [800, 260] width 425 height 14
click at [649, 246] on link "Hometown Credit Union" at bounding box center [644, 244] width 113 height 13
select select "29"
select select "0"
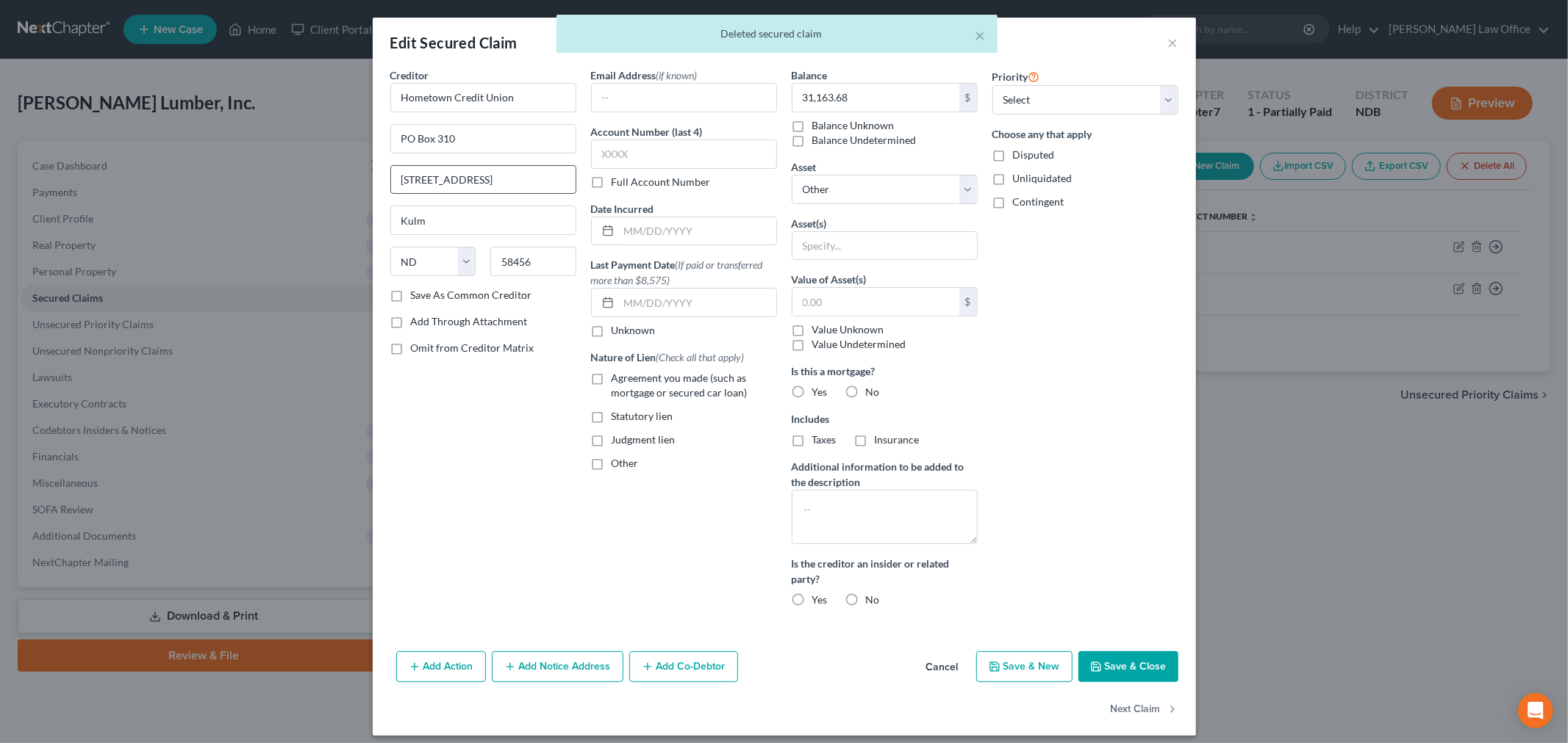
drag, startPoint x: 489, startPoint y: 179, endPoint x: 389, endPoint y: 179, distance: 100.0
click at [391, 179] on input "18 Main Ave South" at bounding box center [483, 179] width 184 height 28
drag, startPoint x: 466, startPoint y: 140, endPoint x: 386, endPoint y: 143, distance: 80.1
click at [373, 141] on div "Creditor * Hometown Credit Union PO Box 310 Kulm State AL AK AR AZ CA CO CT DE …" at bounding box center [784, 356] width 823 height 578
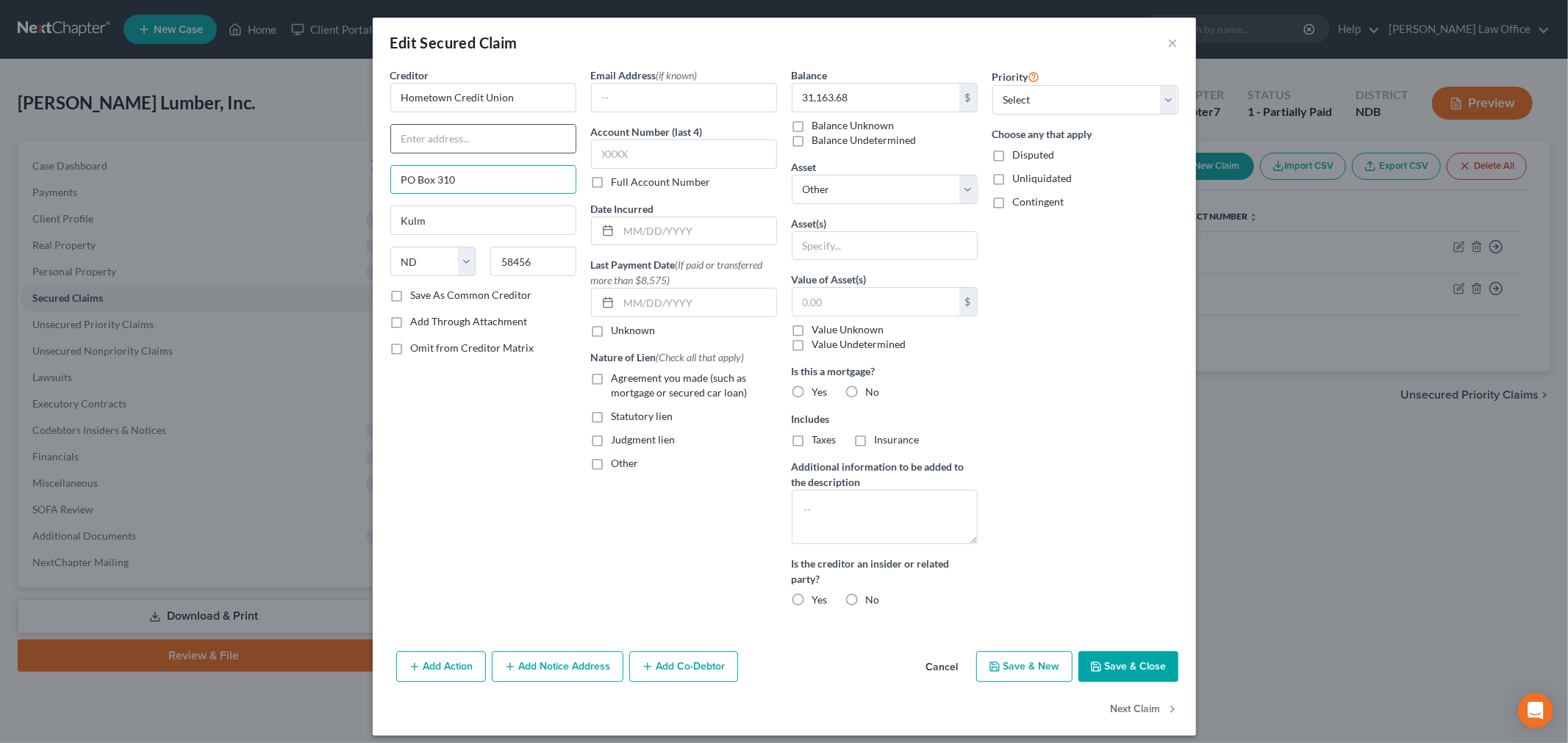
type input "PO Box 310"
click at [441, 145] on input "text" at bounding box center [483, 138] width 184 height 28
paste input "18 Main Ave South"
type input "18 Main Ave South"
click at [410, 294] on label "Save As Common Creditor" at bounding box center [471, 294] width 122 height 14
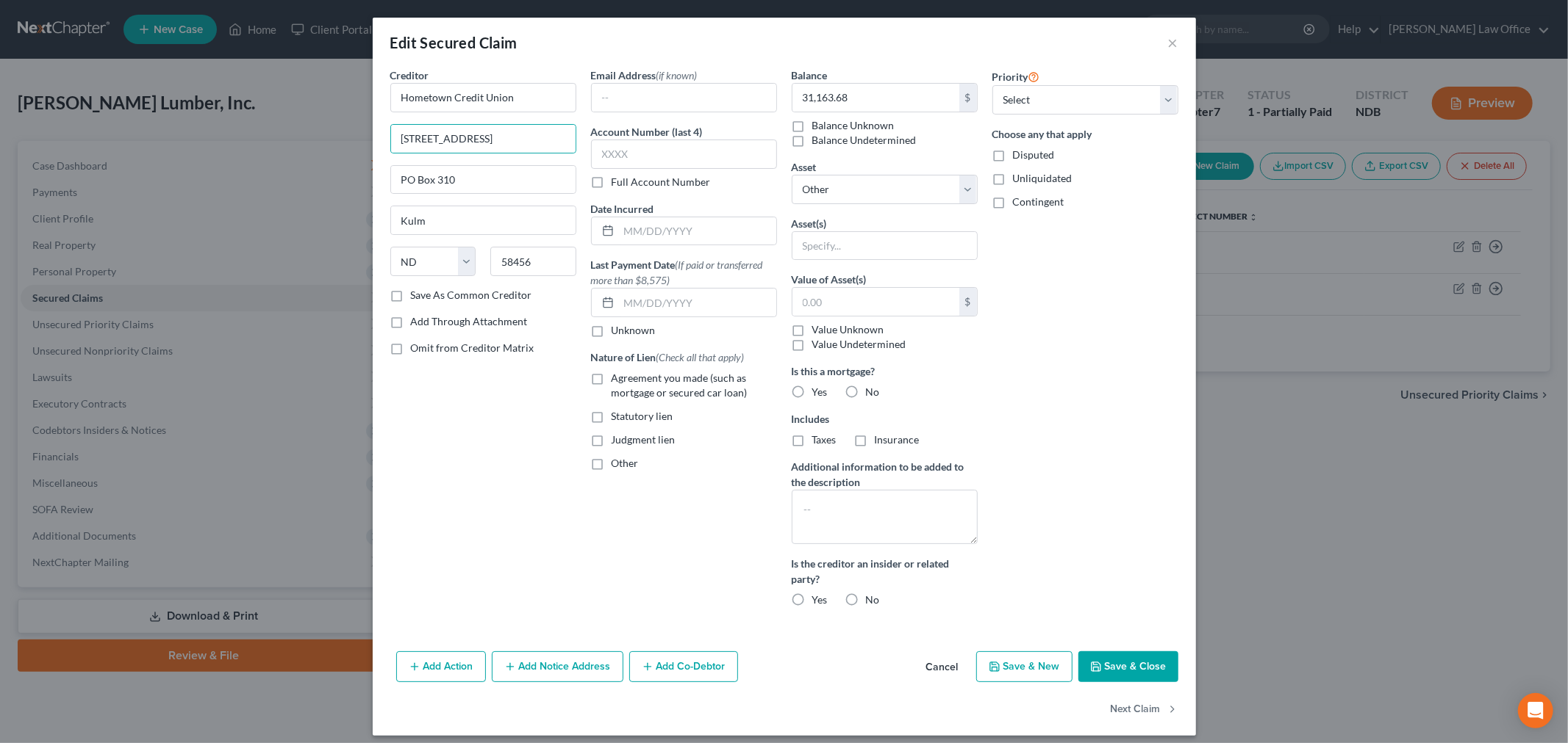
click at [417, 294] on input "Save As Common Creditor" at bounding box center [422, 292] width 10 height 10
checkbox input "true"
click at [897, 296] on input "text" at bounding box center [876, 301] width 167 height 28
type input "55,000"
click at [1112, 672] on button "Save & Close" at bounding box center [1129, 667] width 100 height 31
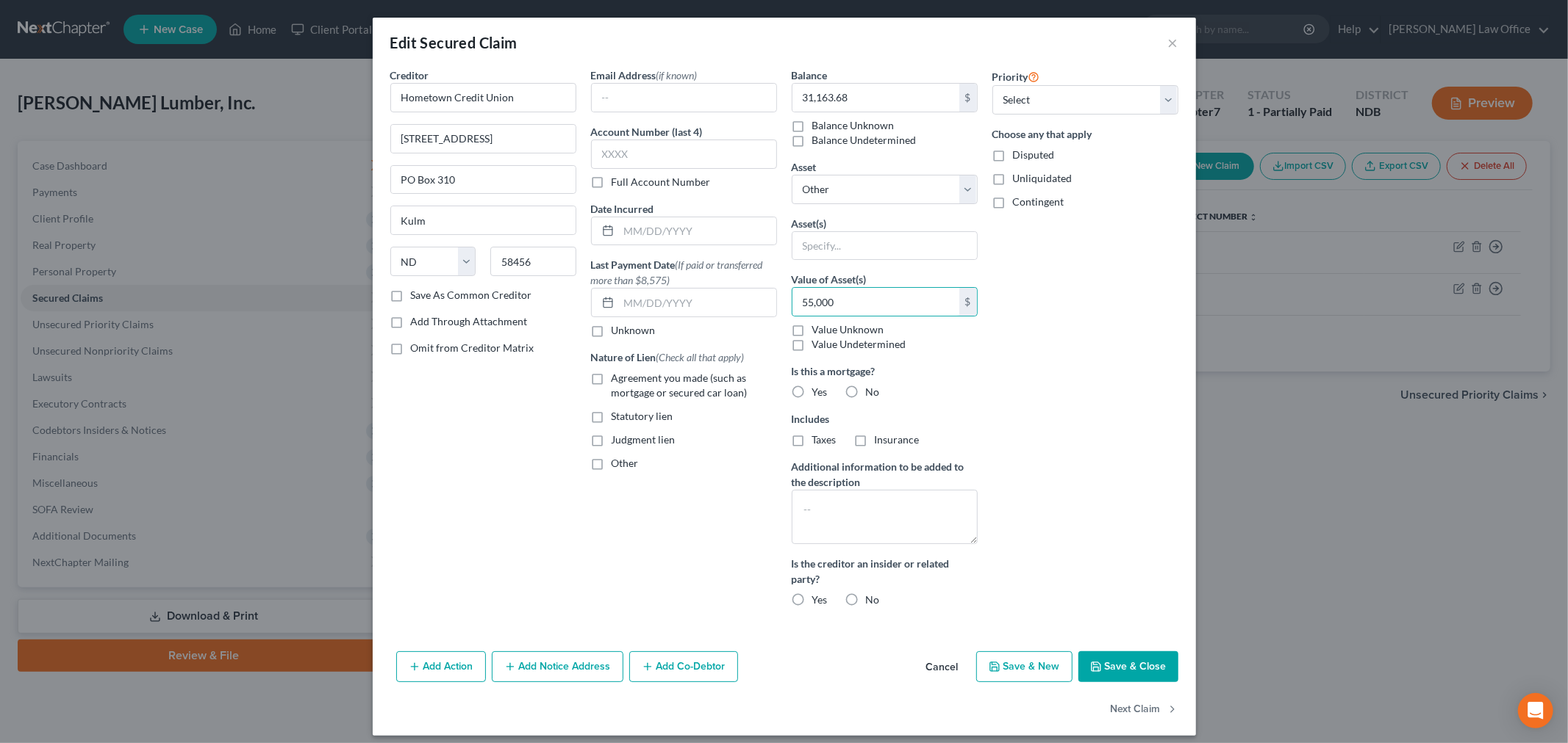
checkbox input "false"
select select
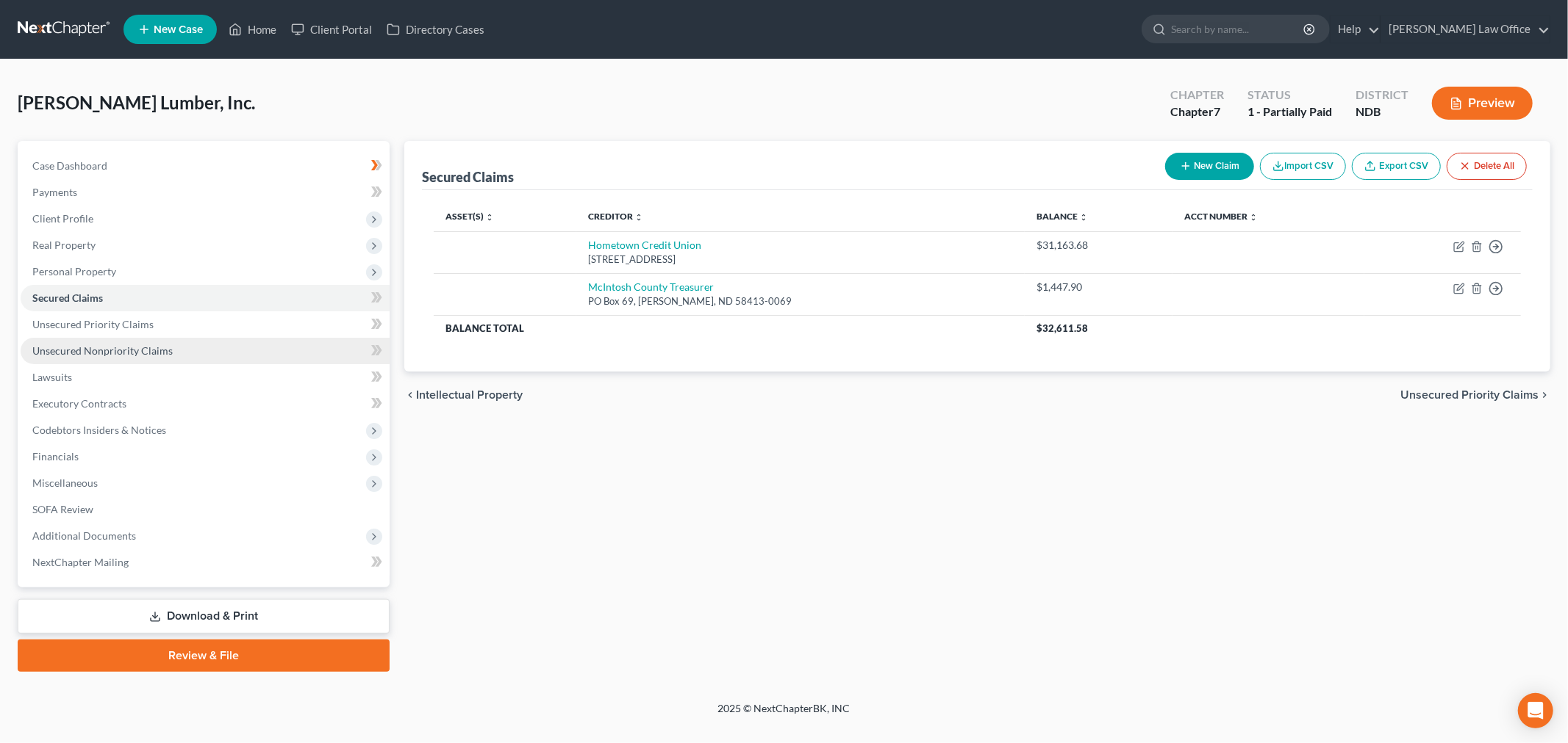
drag, startPoint x: 164, startPoint y: 342, endPoint x: 189, endPoint y: 346, distance: 25.3
click at [164, 342] on link "Unsecured Nonpriority Claims" at bounding box center [205, 350] width 369 height 26
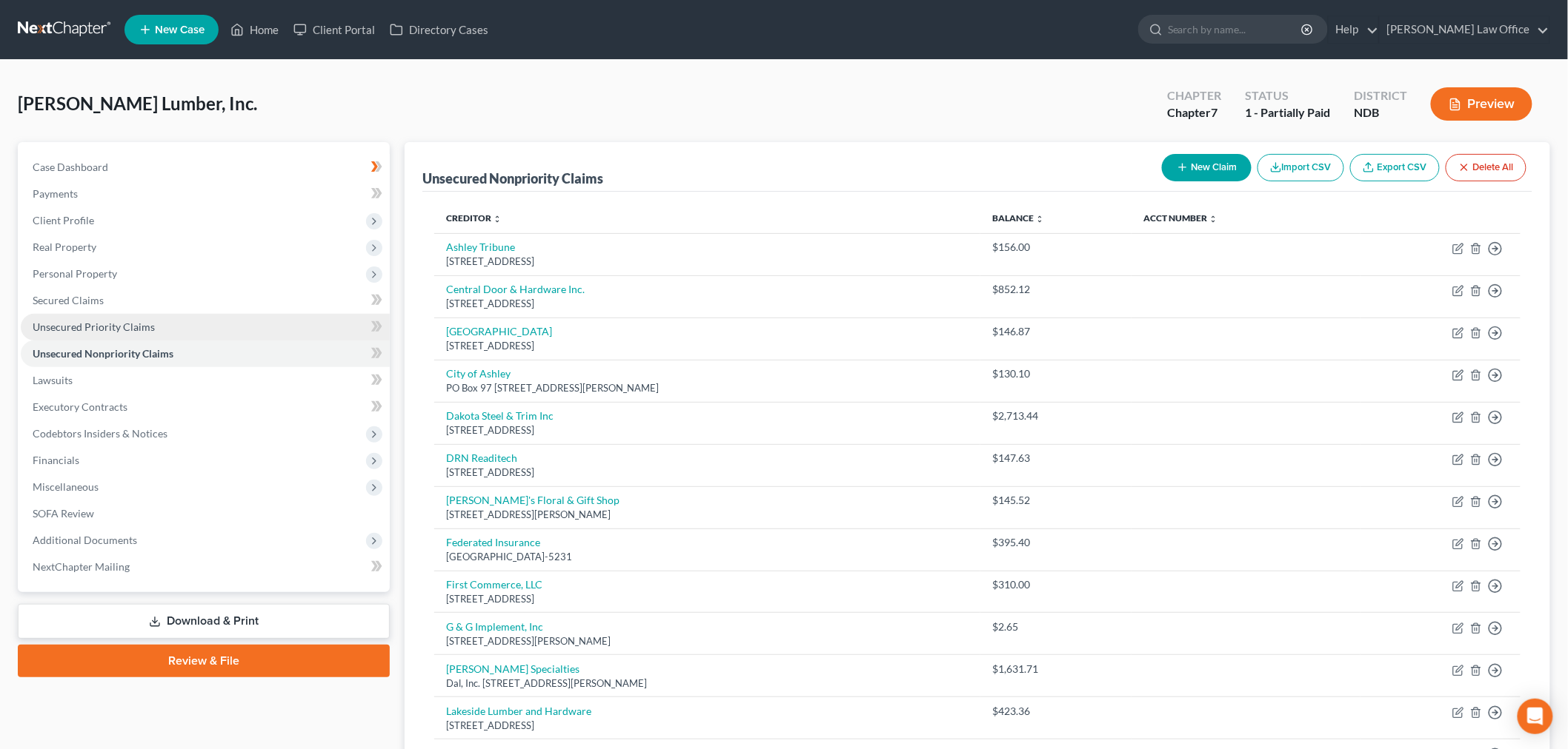
click at [164, 318] on link "Unsecured Priority Claims" at bounding box center [204, 327] width 369 height 26
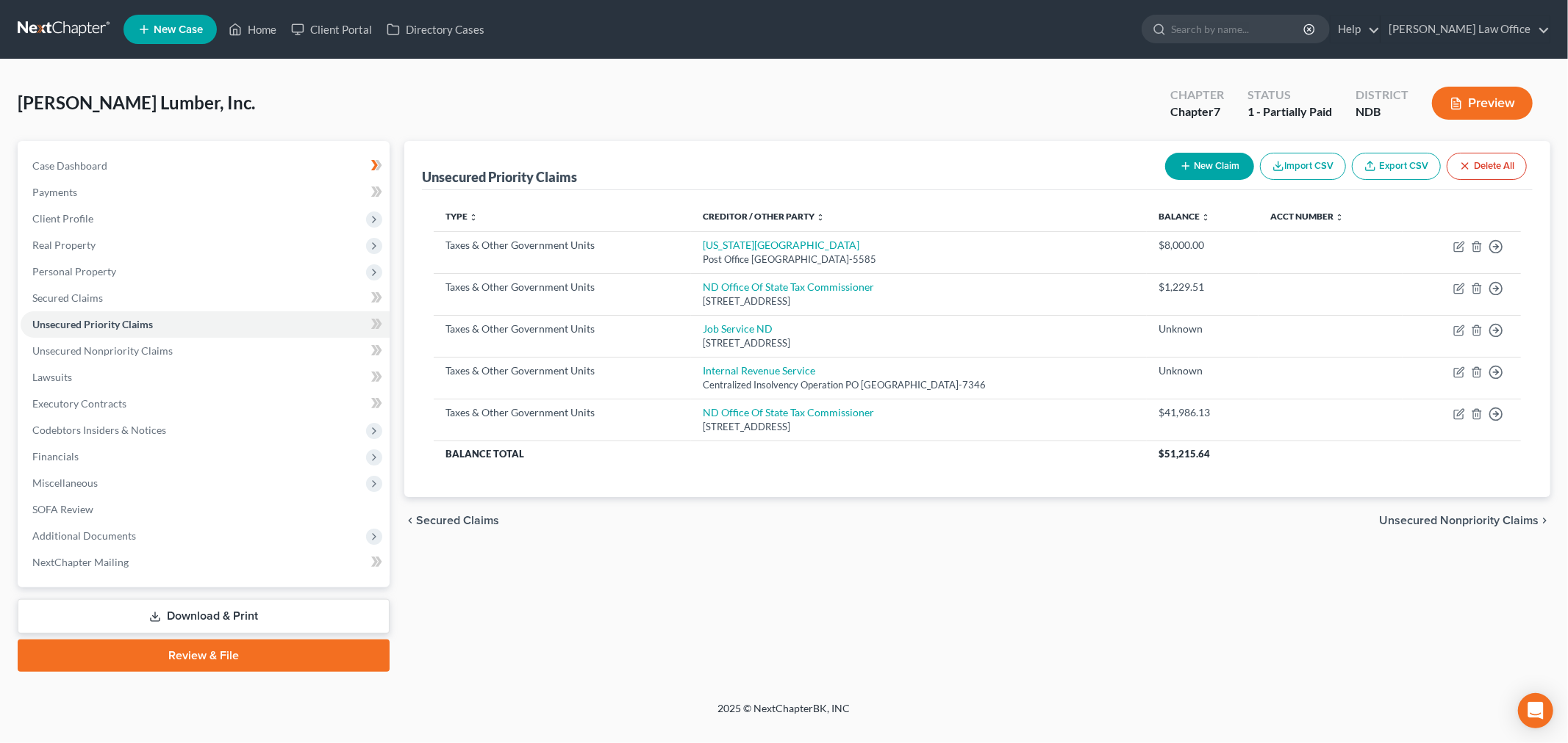
click at [1400, 170] on link "Export CSV" at bounding box center [1396, 166] width 89 height 27
click at [157, 338] on link "Unsecured Nonpriority Claims" at bounding box center [205, 350] width 369 height 26
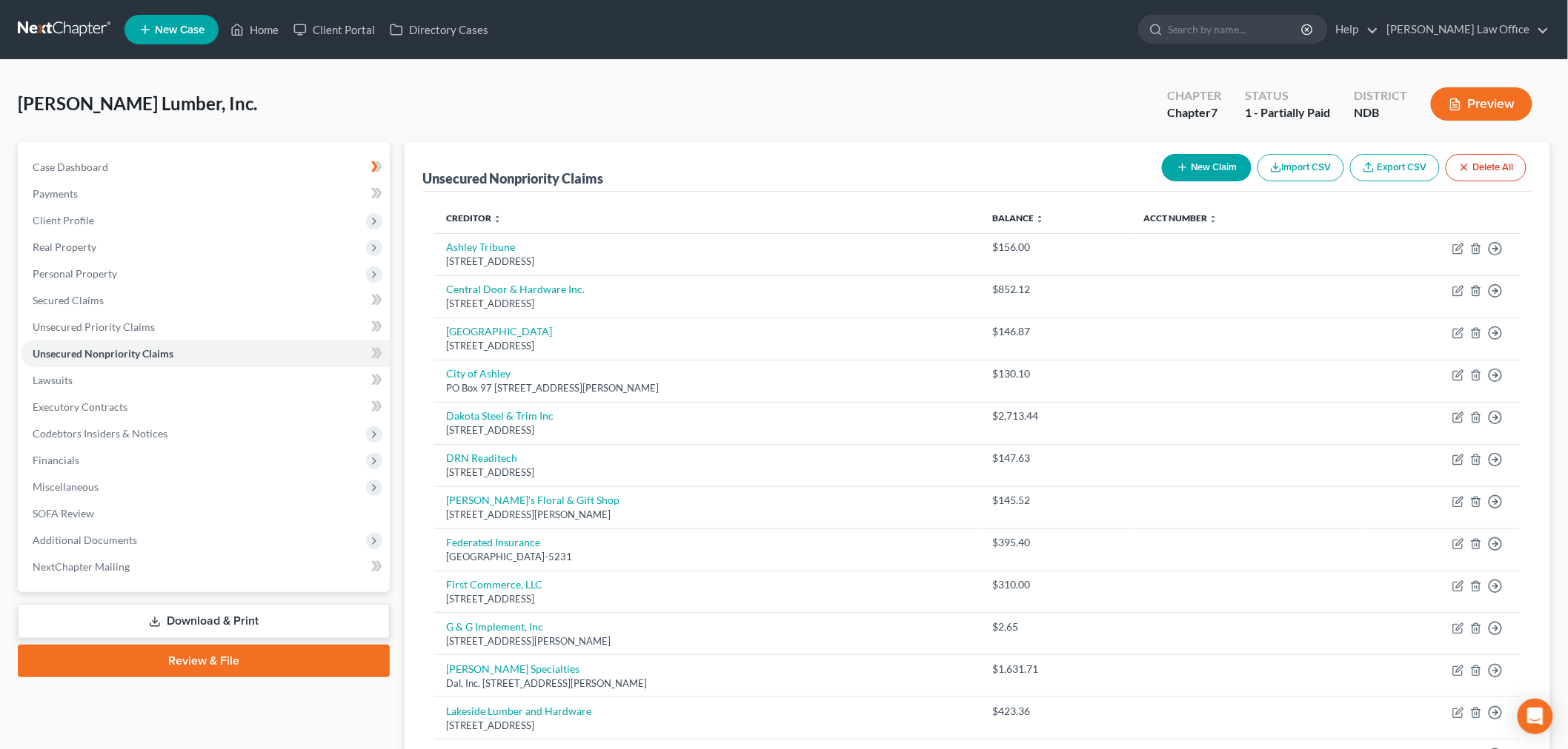
click at [1413, 165] on link "Export CSV" at bounding box center [1395, 167] width 90 height 27
drag, startPoint x: 262, startPoint y: 619, endPoint x: 276, endPoint y: 616, distance: 14.3
click at [262, 619] on link "Download & Print" at bounding box center [203, 622] width 372 height 35
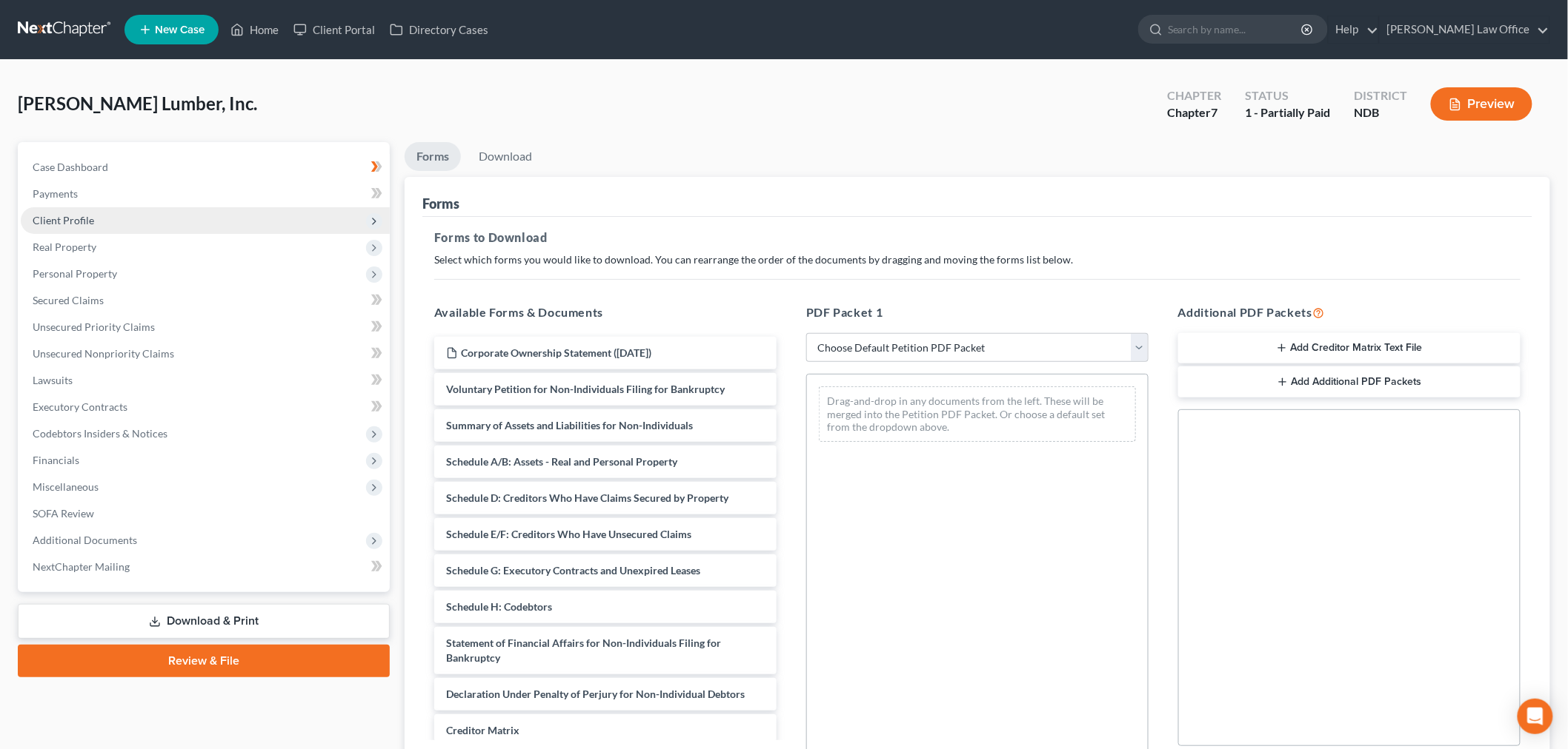
click at [101, 219] on span "Client Profile" at bounding box center [204, 220] width 369 height 26
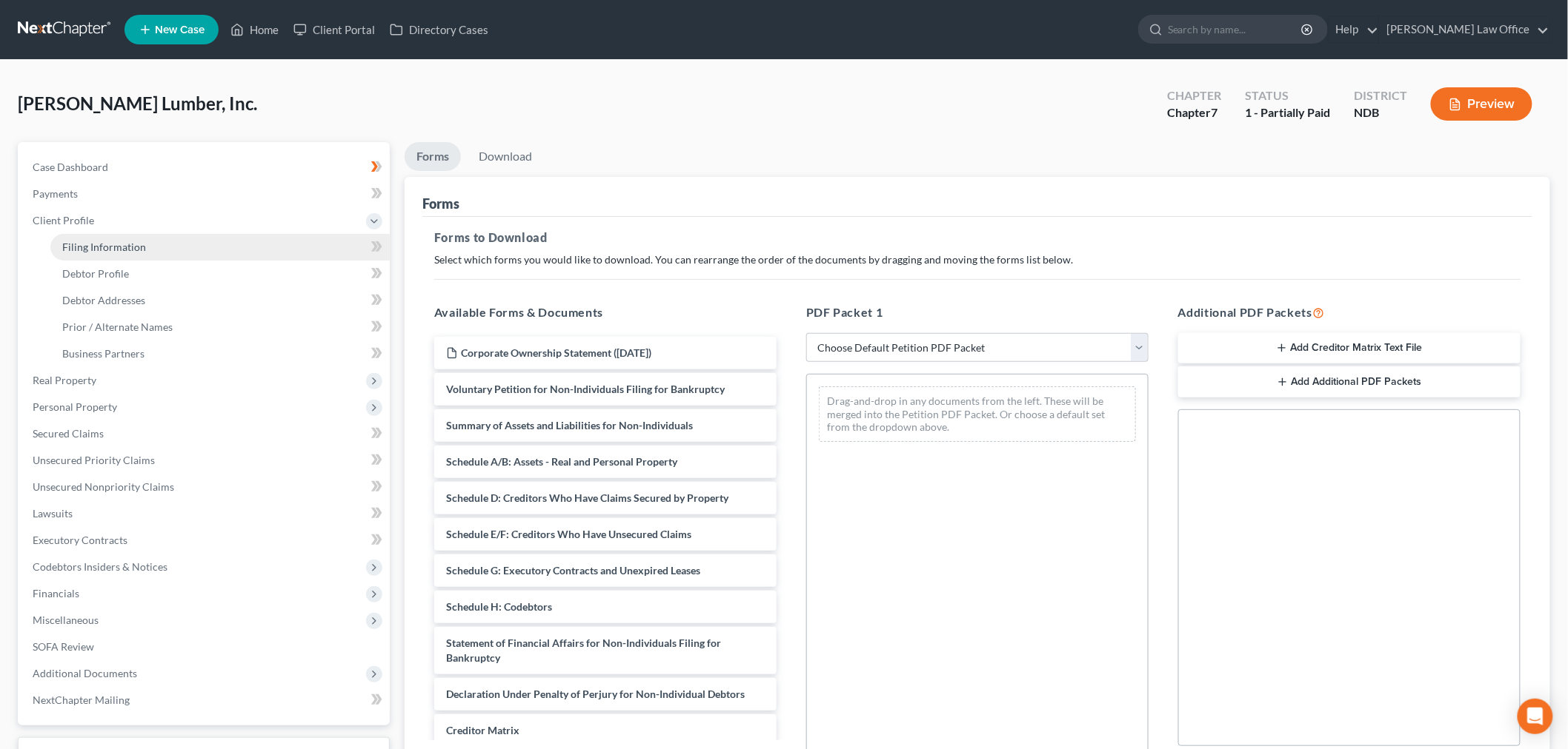
click at [135, 238] on link "Filing Information" at bounding box center [220, 247] width 340 height 26
select select "3"
select select "1"
select select "0"
select select "60"
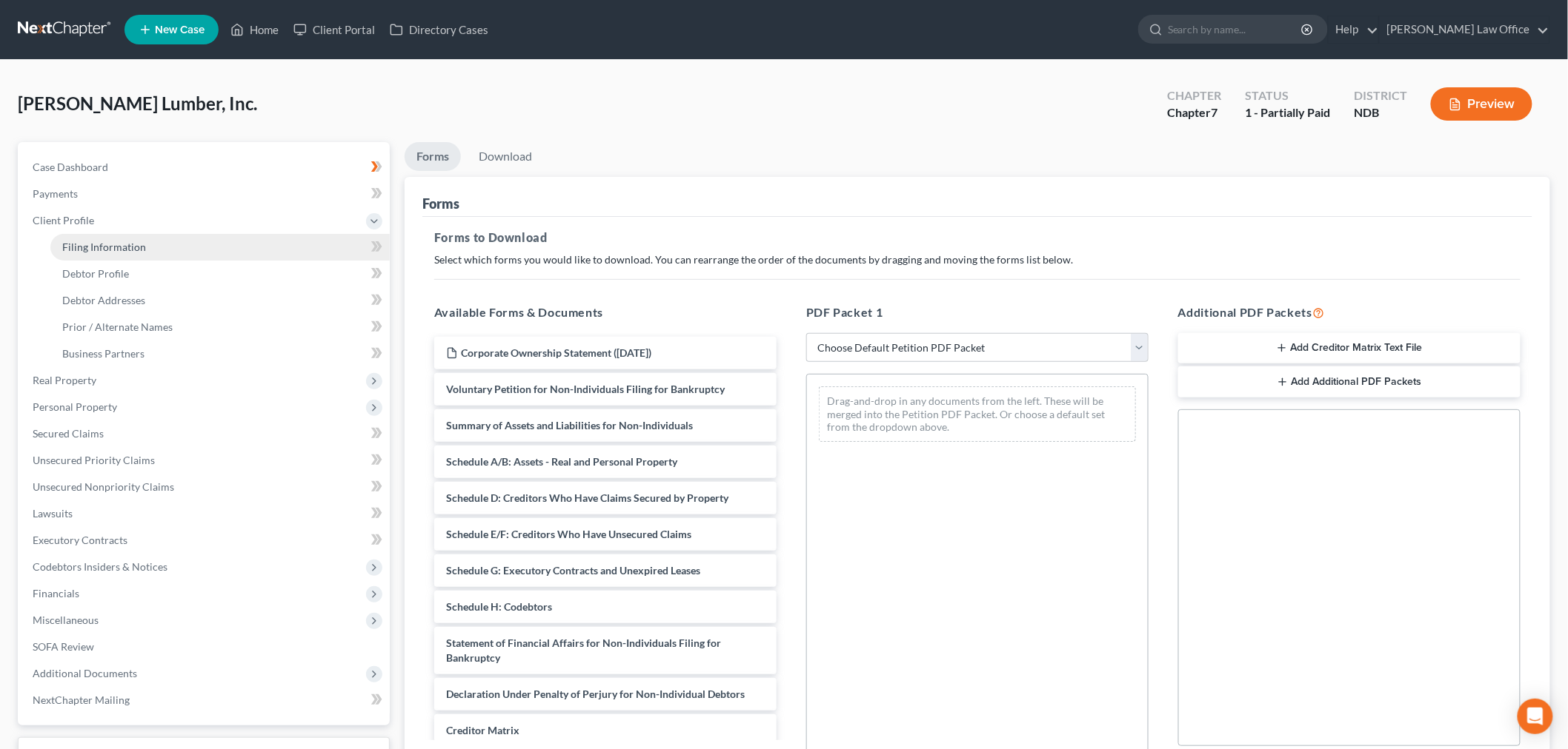
select select "0"
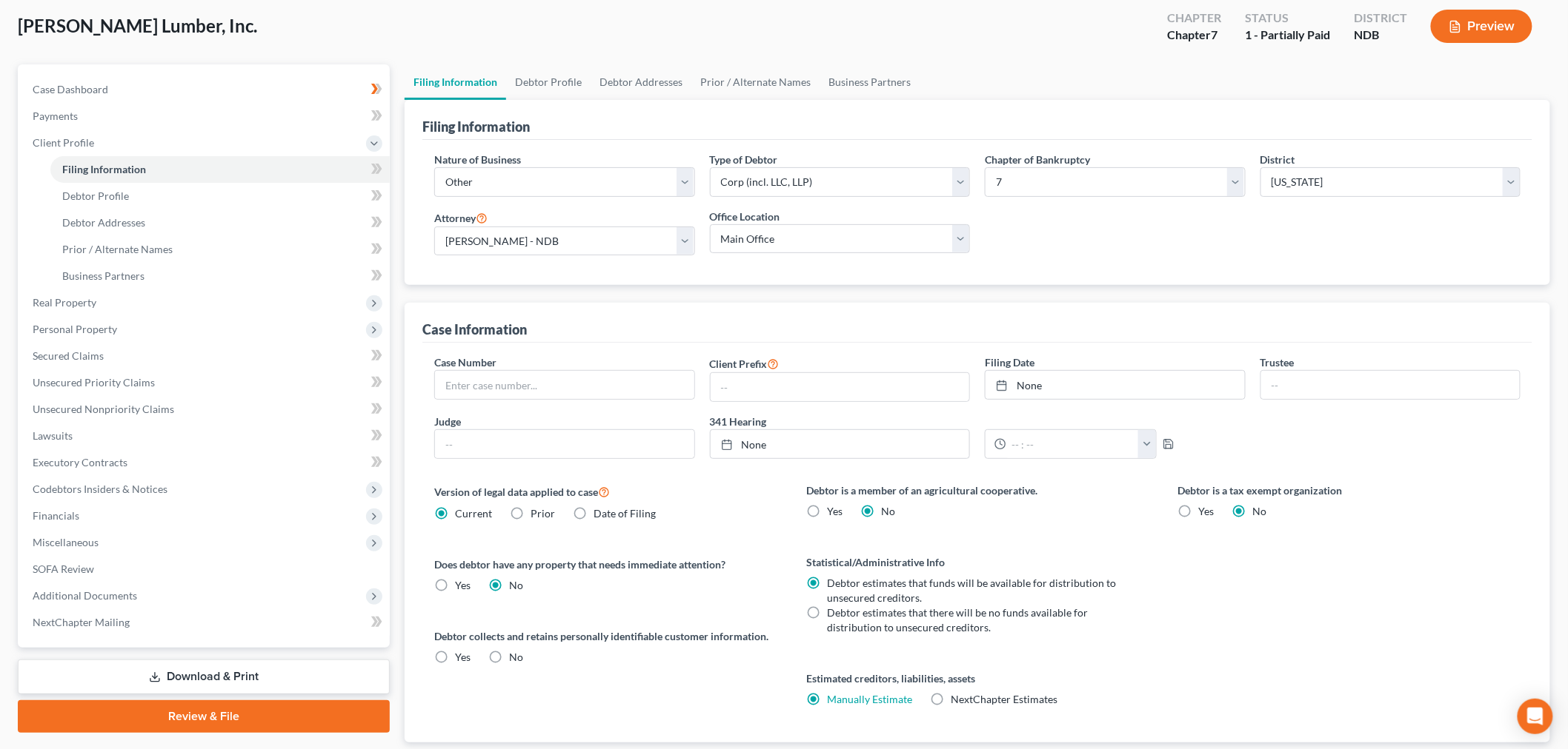
scroll to position [82, 0]
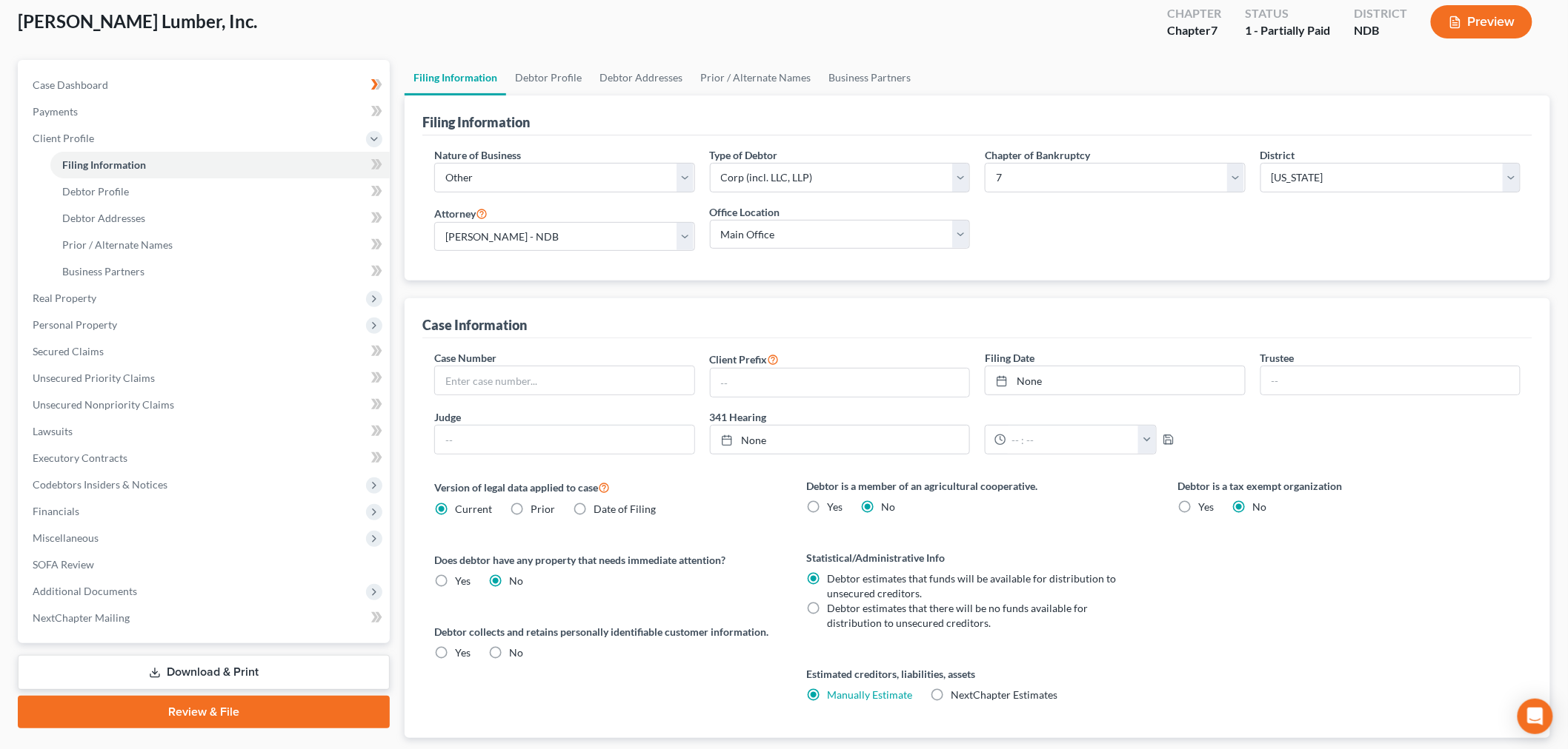
click at [509, 653] on label "No" at bounding box center [516, 653] width 14 height 15
click at [515, 653] on input "No" at bounding box center [520, 651] width 10 height 10
radio input "true"
click at [539, 78] on link "Debtor Profile" at bounding box center [548, 78] width 85 height 36
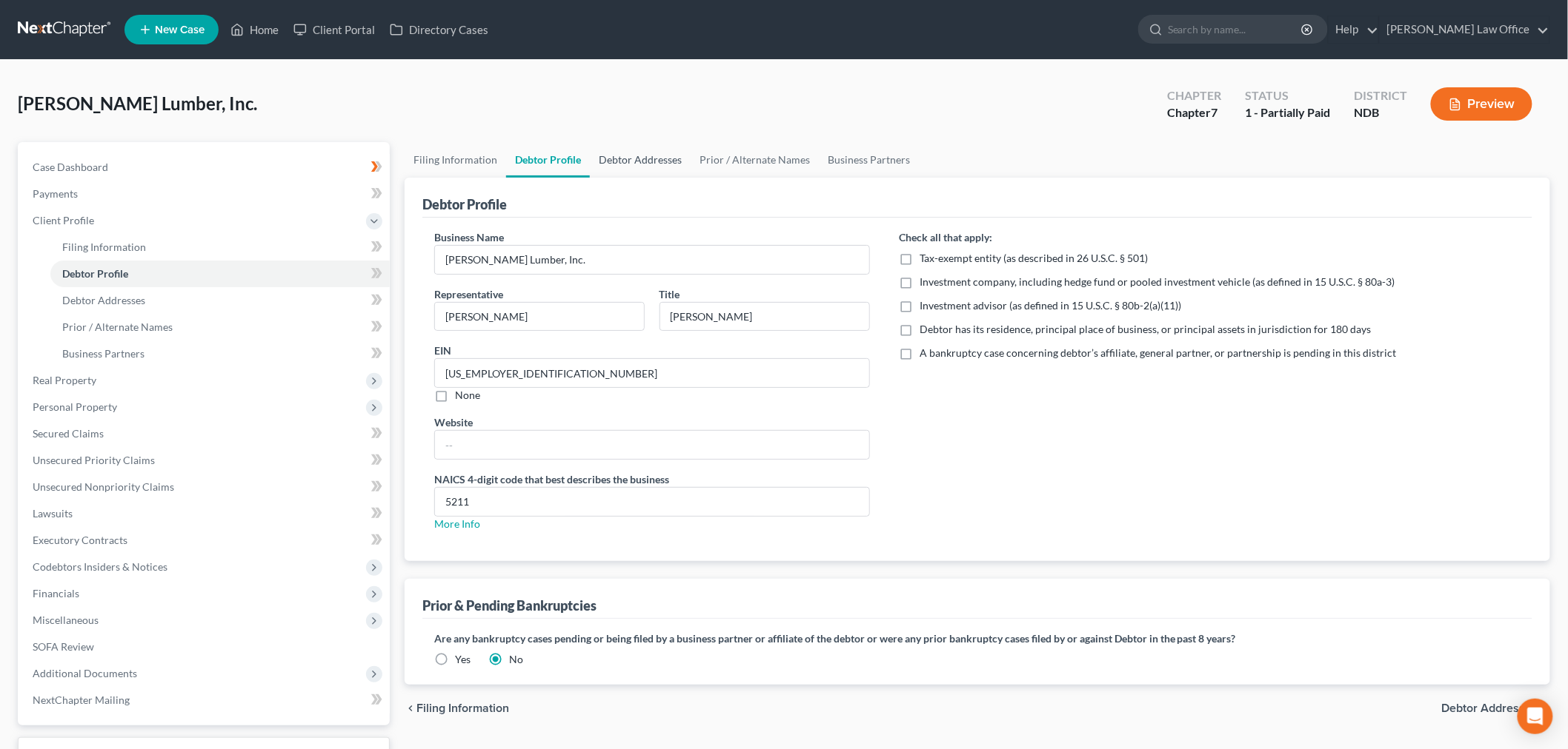
radio input "true"
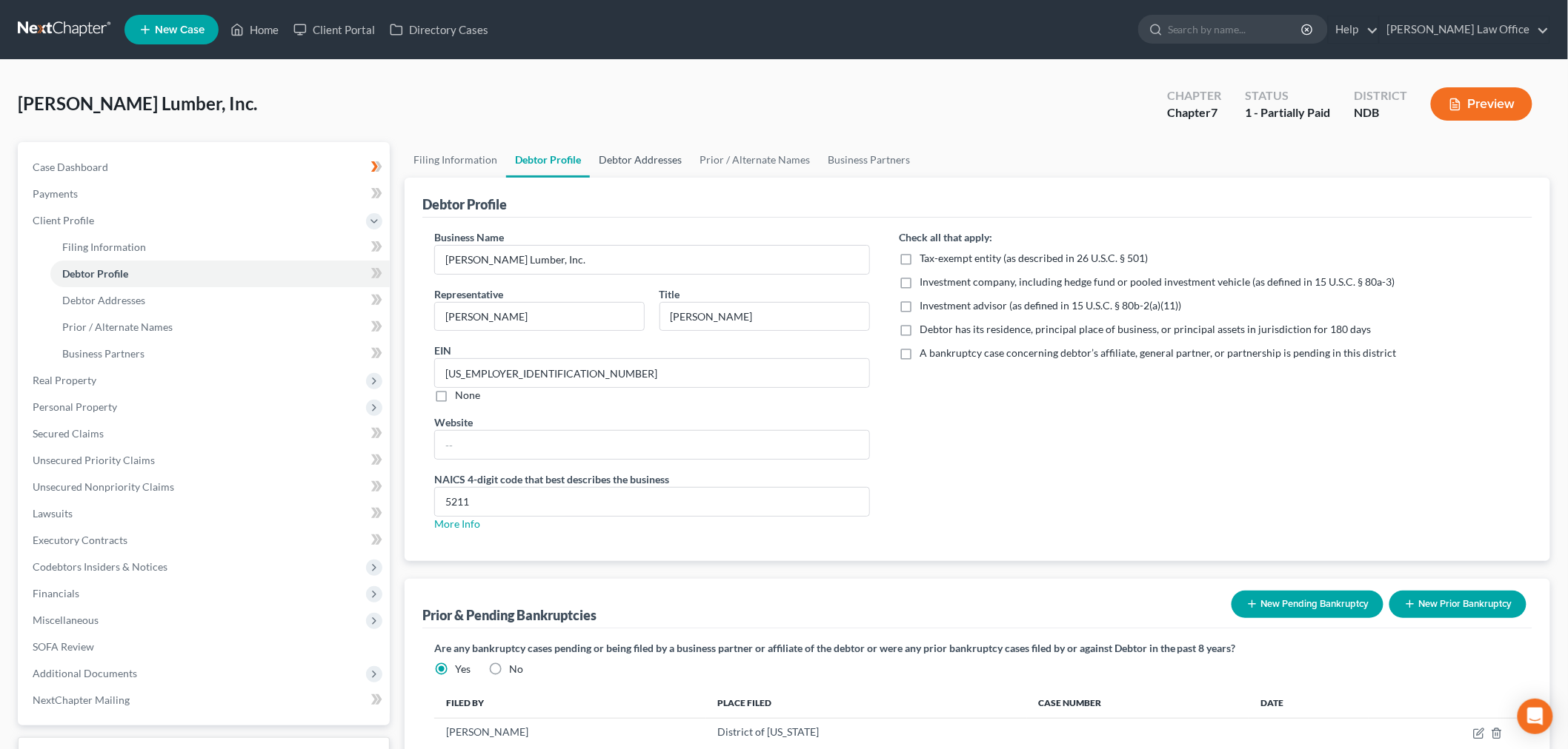
click at [646, 153] on link "Debtor Addresses" at bounding box center [640, 160] width 101 height 36
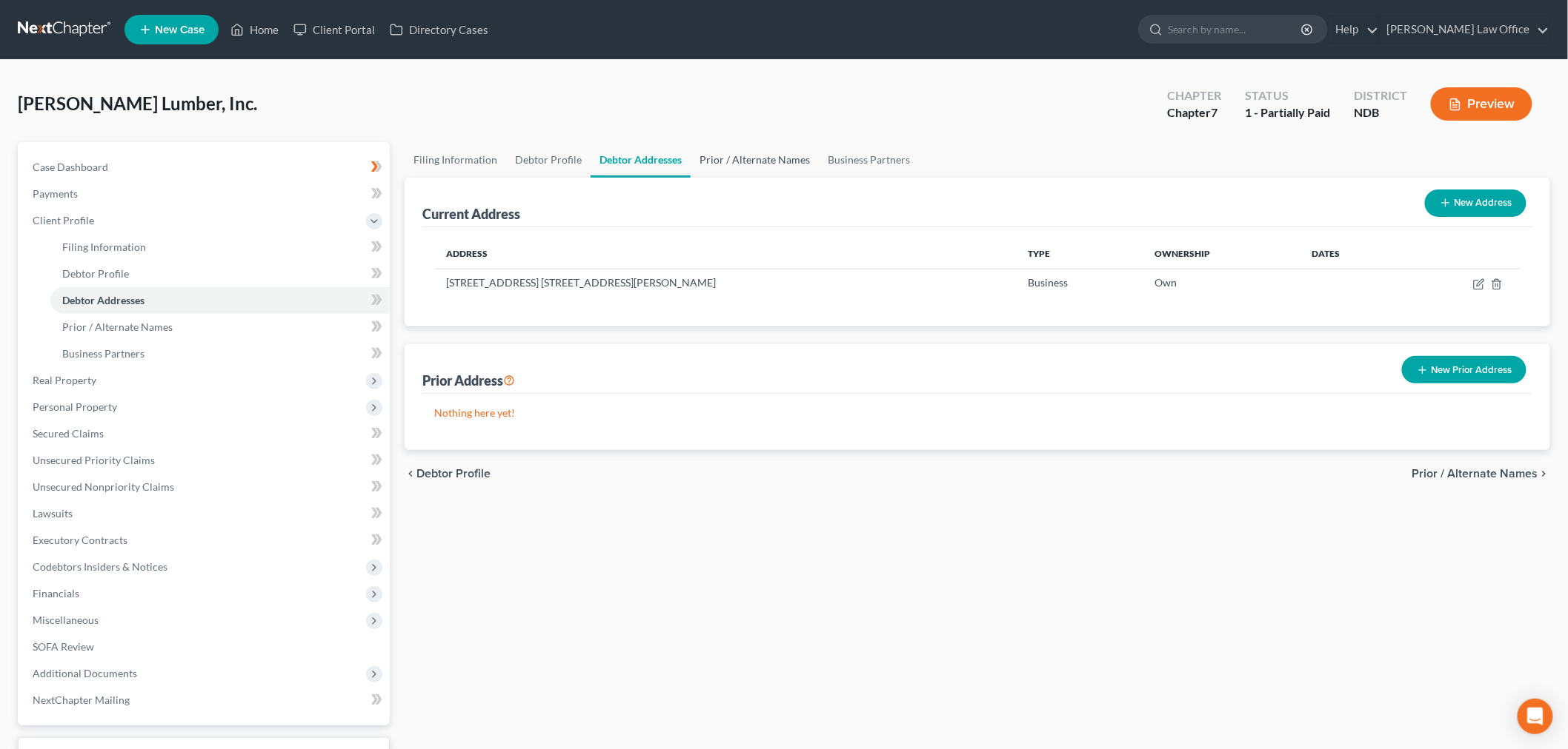
click at [760, 160] on link "Prior / Alternate Names" at bounding box center [754, 160] width 128 height 36
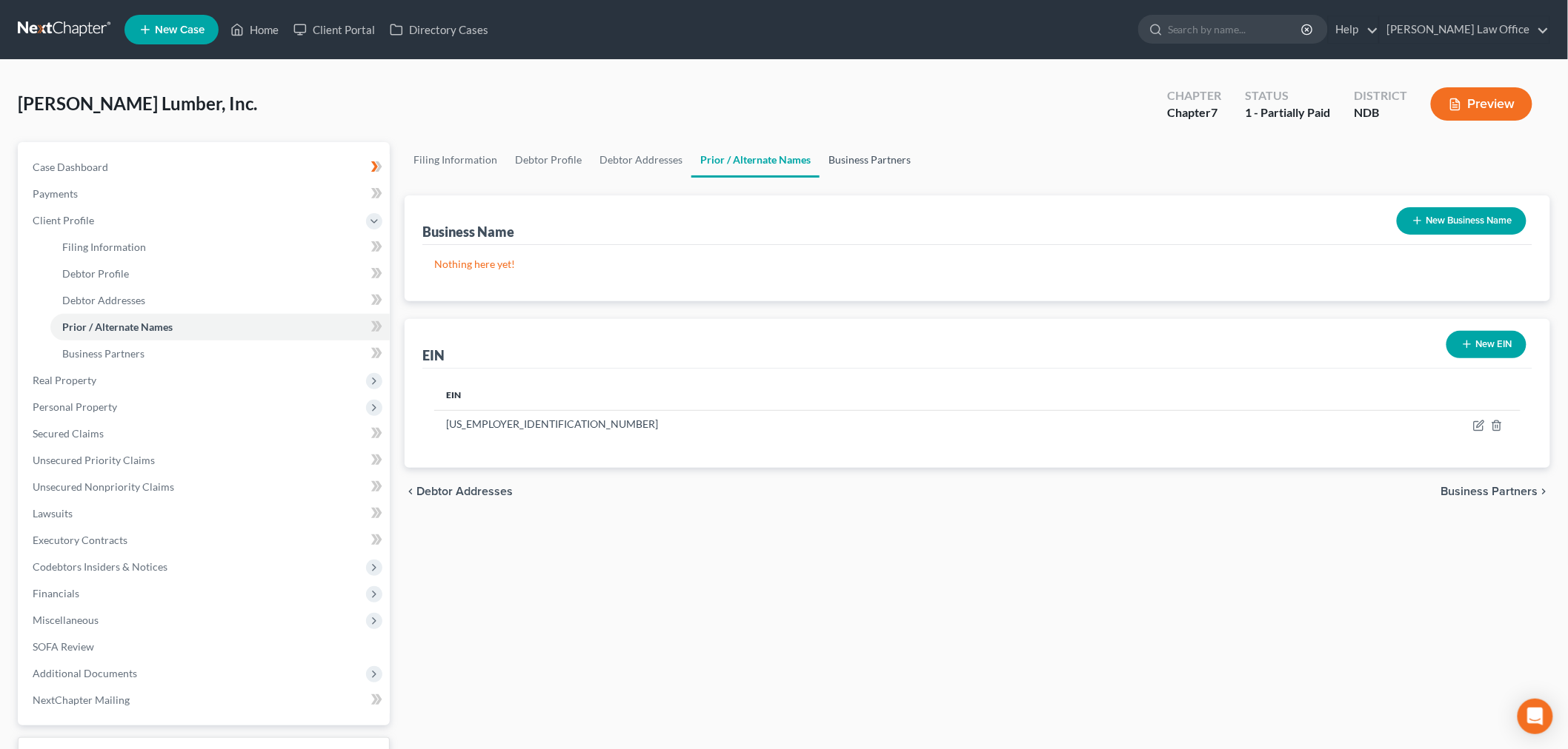
click at [880, 158] on link "Business Partners" at bounding box center [869, 160] width 100 height 36
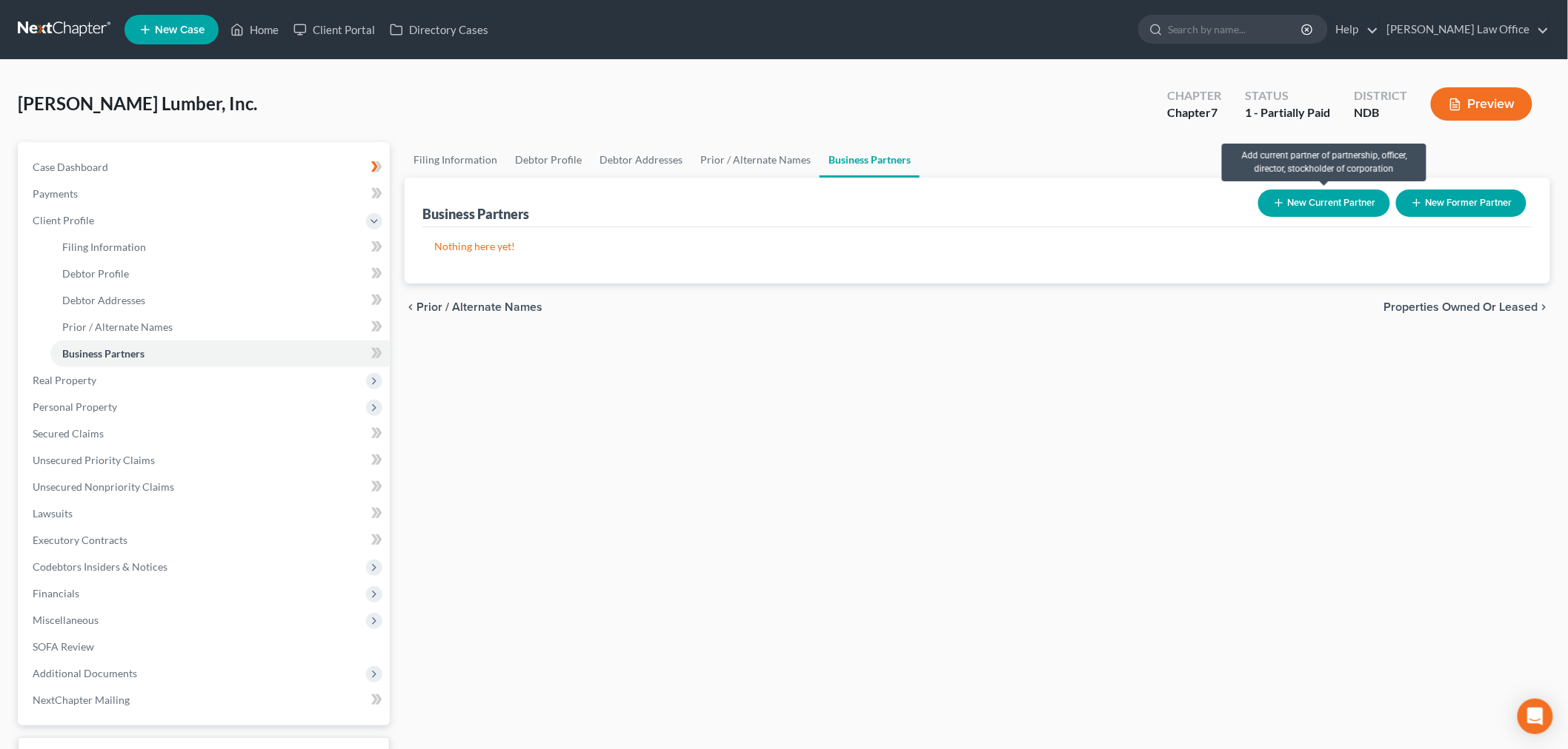
click at [1308, 201] on button "New Current Partner" at bounding box center [1323, 203] width 131 height 27
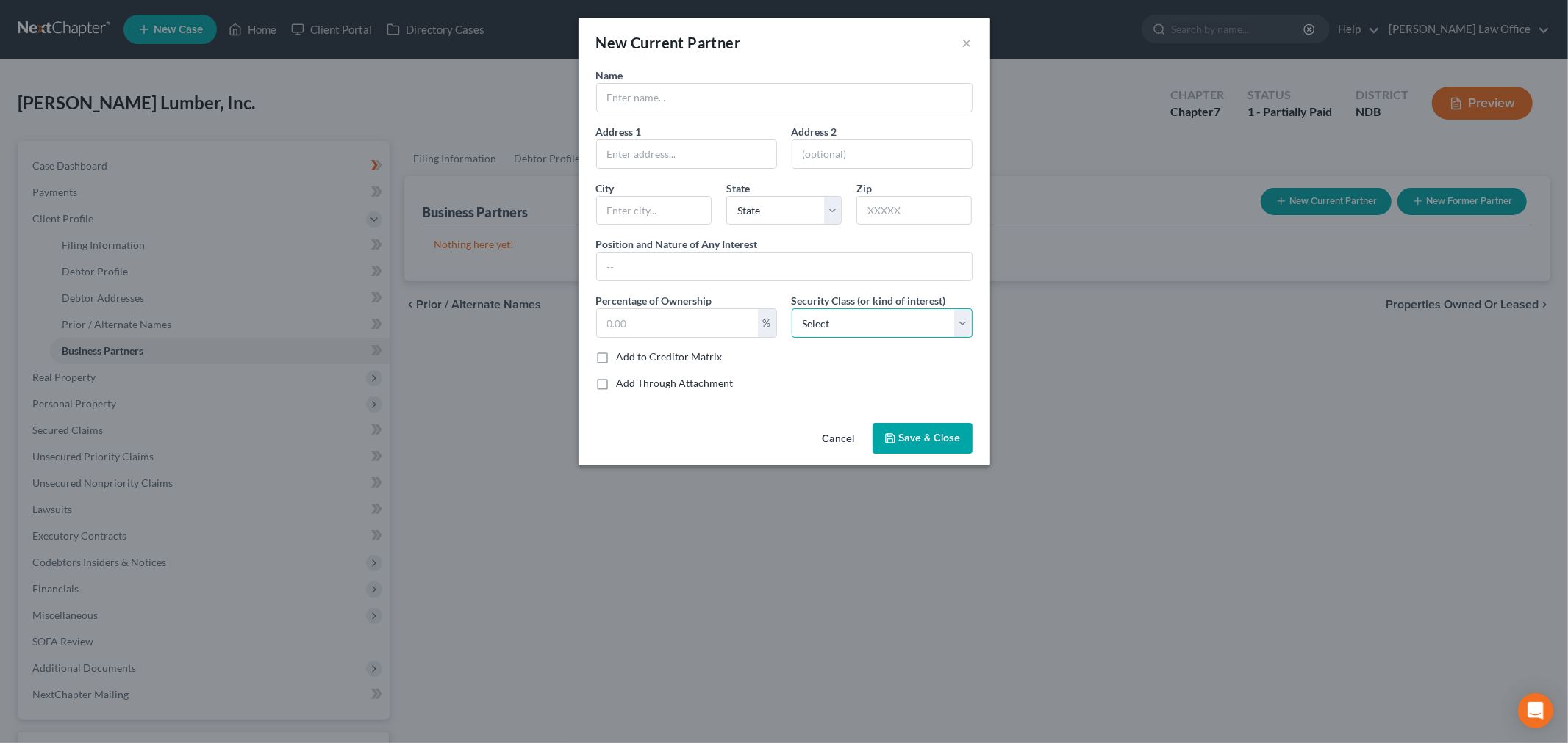
click at [875, 316] on select "Select Select Common Stockholder General Partner Limited Partner Managing Membe…" at bounding box center [882, 323] width 181 height 29
select select "5"
click at [792, 309] on select "Select Select Common Stockholder General Partner Limited Partner Managing Membe…" at bounding box center [882, 323] width 181 height 29
drag, startPoint x: 713, startPoint y: 325, endPoint x: 709, endPoint y: 318, distance: 8.1
click at [710, 325] on input "text" at bounding box center [677, 322] width 161 height 28
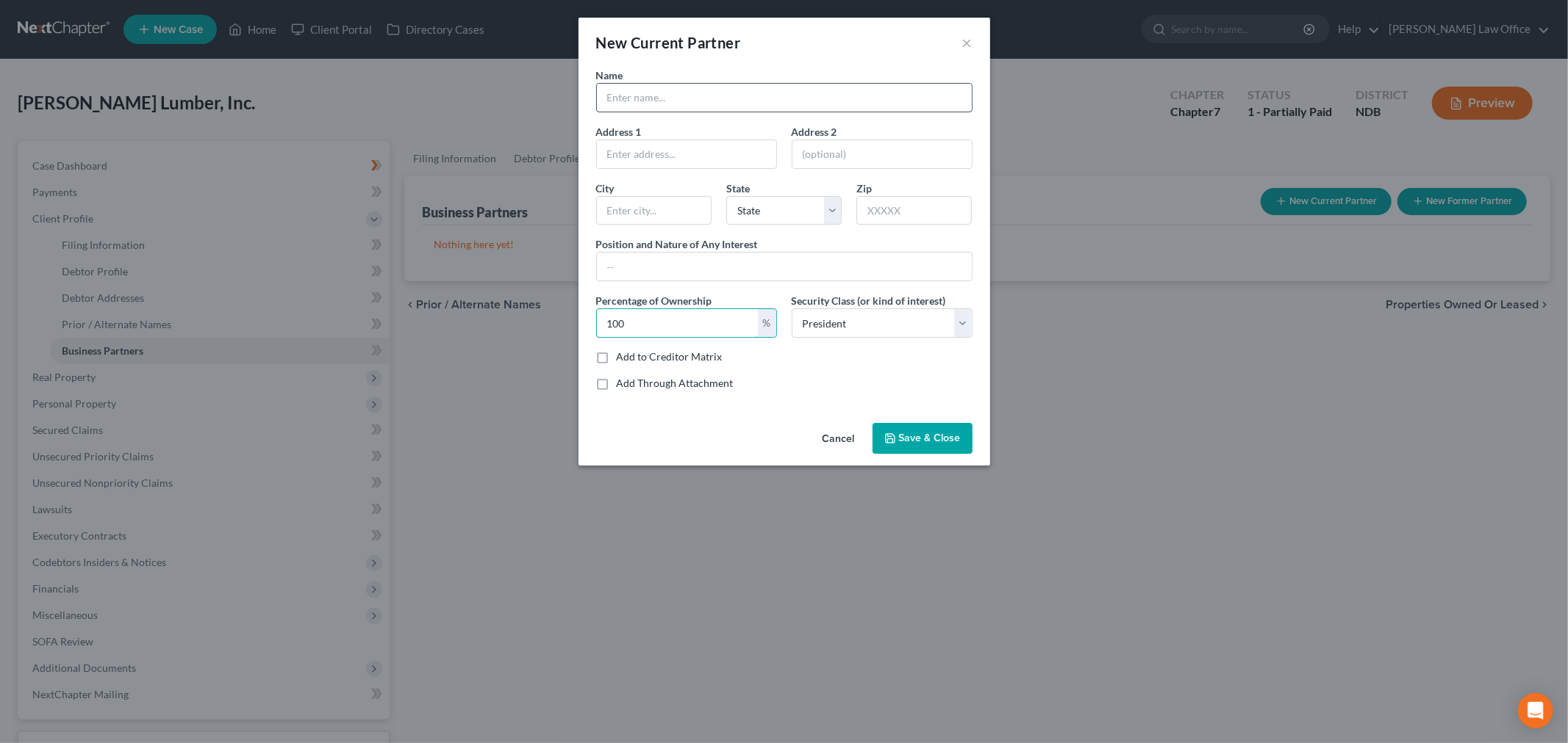
type input "100"
click at [673, 111] on input "text" at bounding box center [784, 97] width 375 height 28
type input "Terry McCleary"
click at [666, 162] on input "text" at bounding box center [686, 153] width 180 height 28
paste input "[STREET_ADDRESS] [STREET_ADDRESS][PERSON_NAME]"
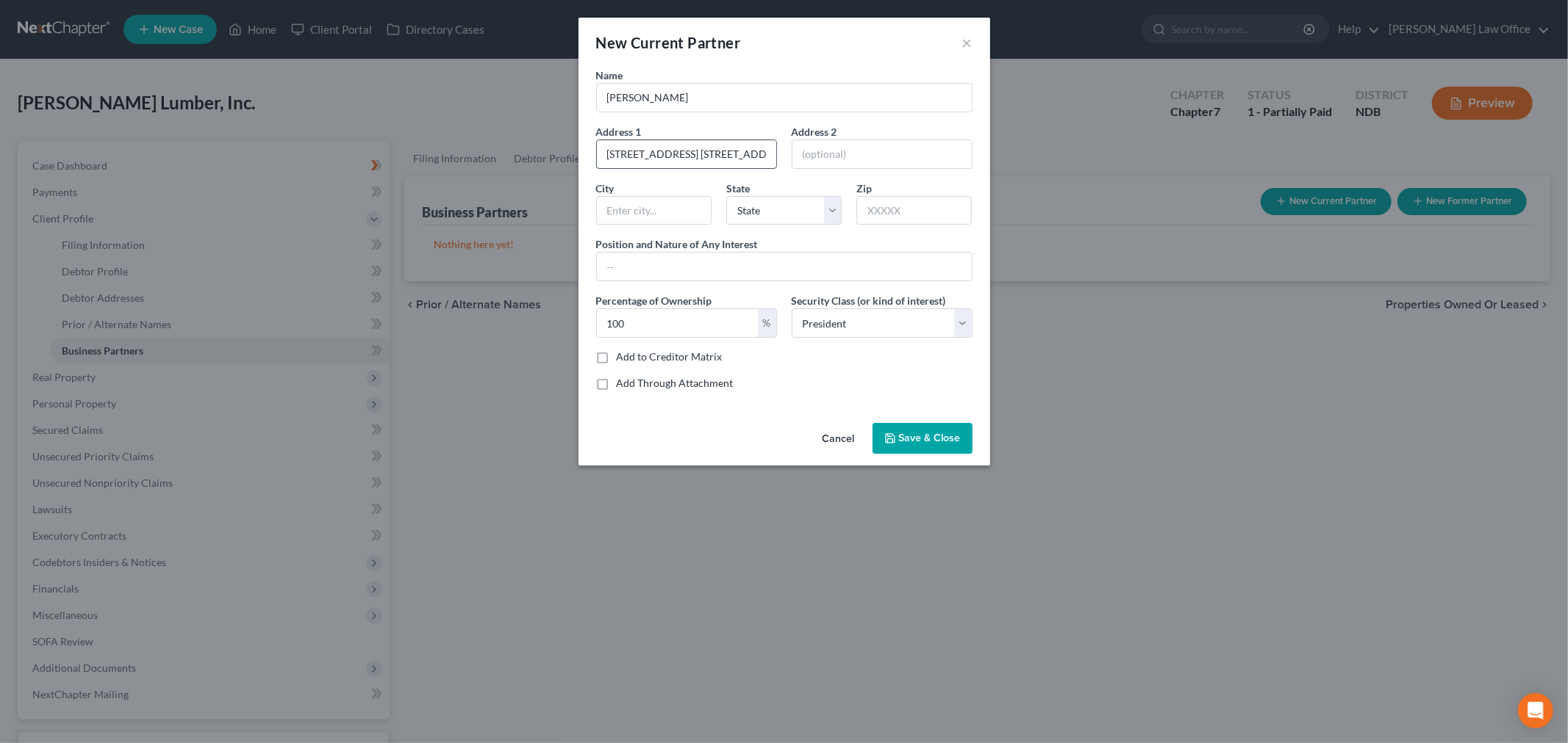
scroll to position [0, 63]
type input "[STREET_ADDRESS] [STREET_ADDRESS][PERSON_NAME]"
click at [893, 206] on input "text" at bounding box center [914, 210] width 116 height 29
type input "58413"
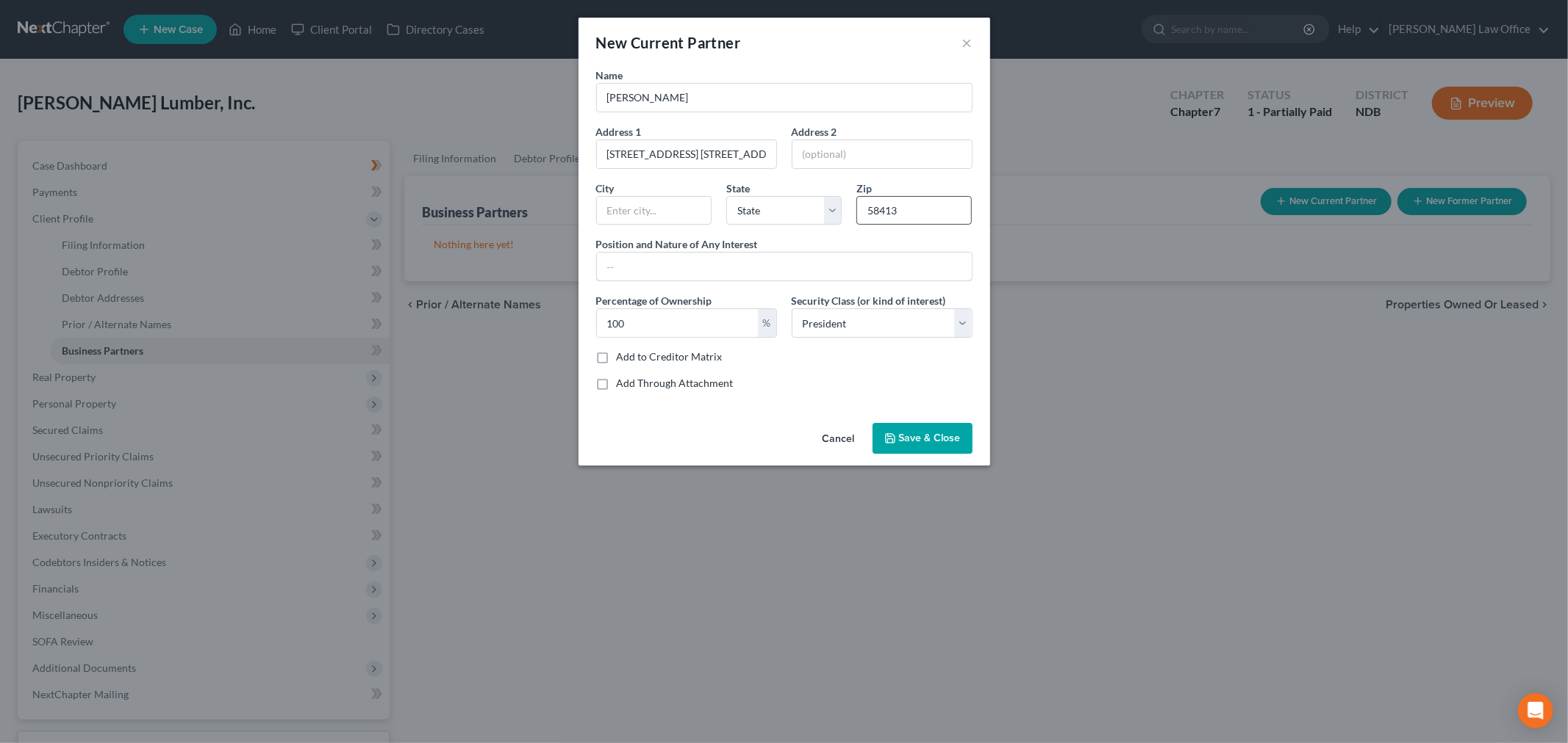
type input "[PERSON_NAME]"
select select "29"
drag, startPoint x: 747, startPoint y: 152, endPoint x: 897, endPoint y: 152, distance: 150.0
click at [894, 154] on div "Name Terry McCleary Address 1 124 2nd Ave. NW, PO Box 158, Ashley, ND 58413 Add…" at bounding box center [784, 234] width 391 height 335
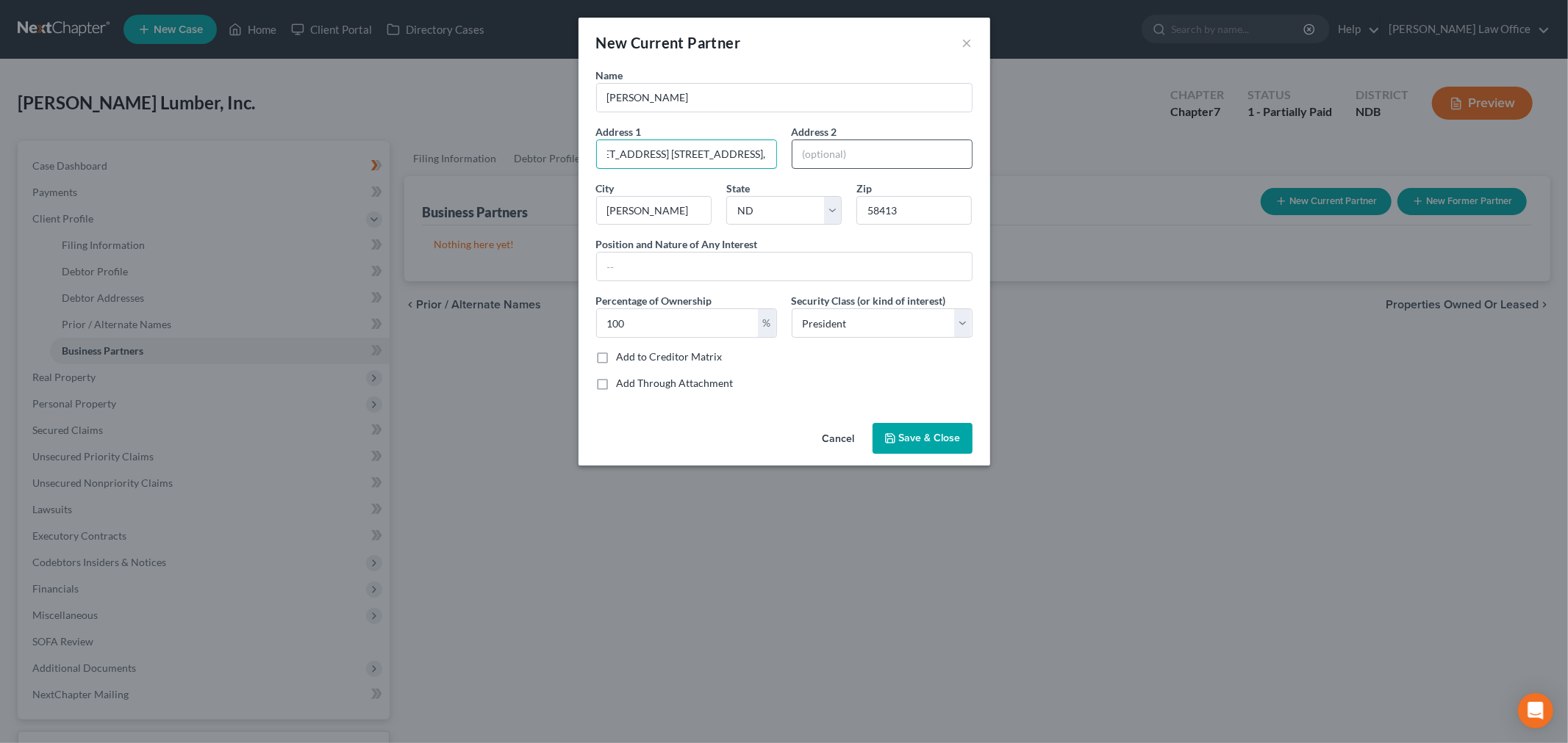
scroll to position [0, 0]
drag, startPoint x: 688, startPoint y: 155, endPoint x: 752, endPoint y: 150, distance: 64.2
click at [761, 149] on input "124 2nd Ave. NW, PO Box 158" at bounding box center [686, 153] width 180 height 28
type input "124 2nd Ave. NW,"
type input "PO Box 158"
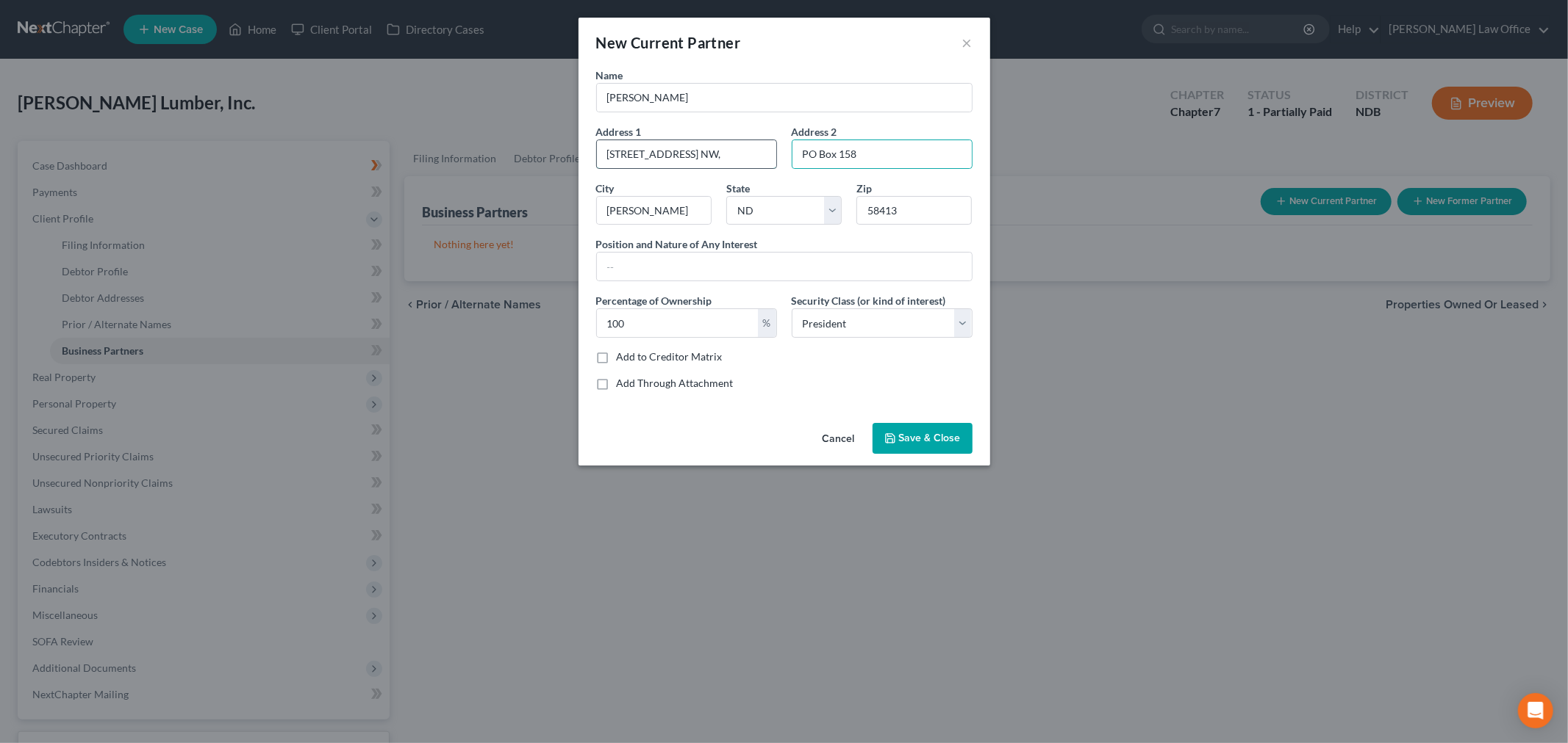
click at [712, 155] on input "124 2nd Ave. NW," at bounding box center [686, 153] width 180 height 28
type input "124 2nd Ave. NW"
click at [738, 262] on input "text" at bounding box center [784, 266] width 375 height 28
type input "President & Owner"
click at [917, 417] on div "Cancel Save & Close" at bounding box center [784, 441] width 411 height 48
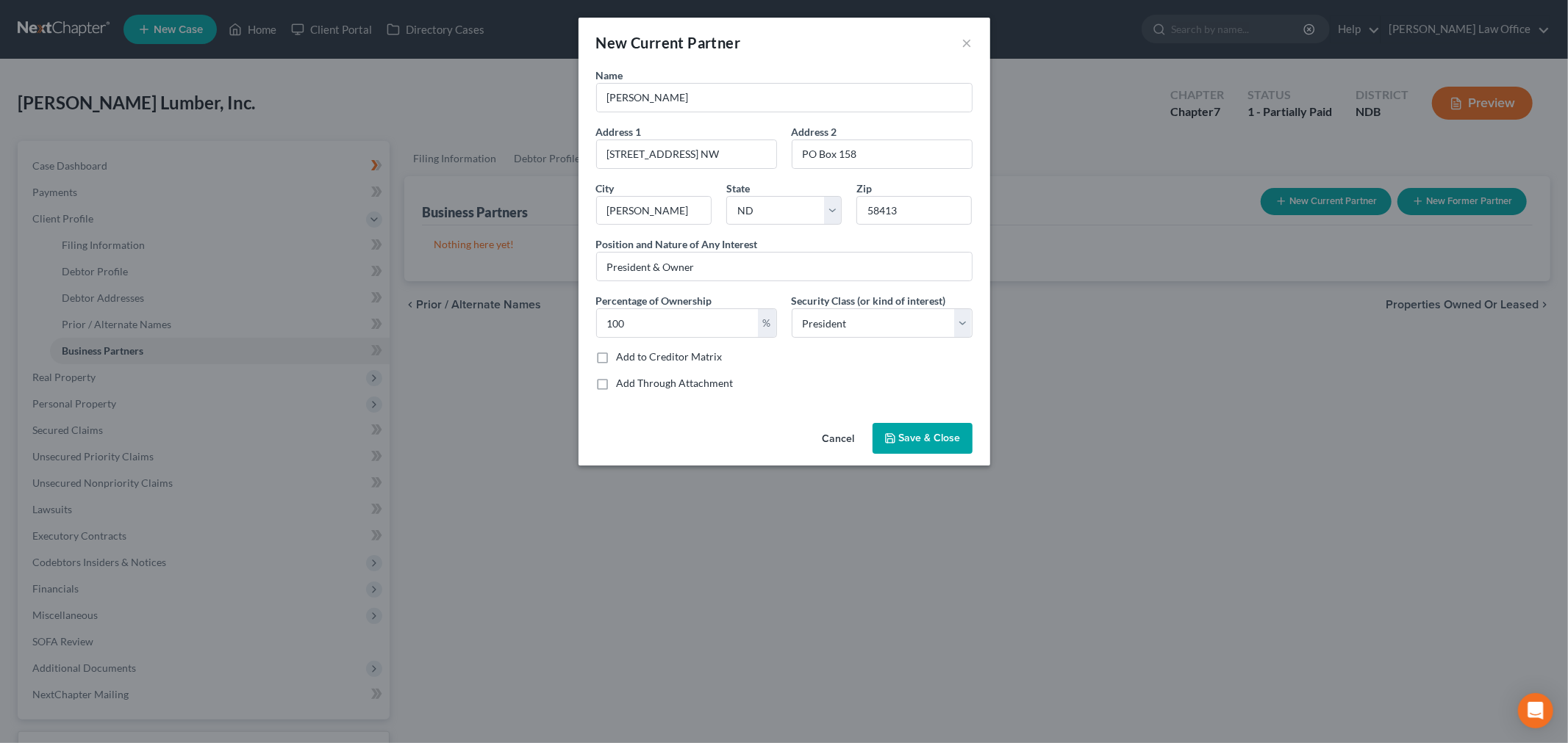
click at [916, 443] on span "Save & Close" at bounding box center [930, 438] width 62 height 13
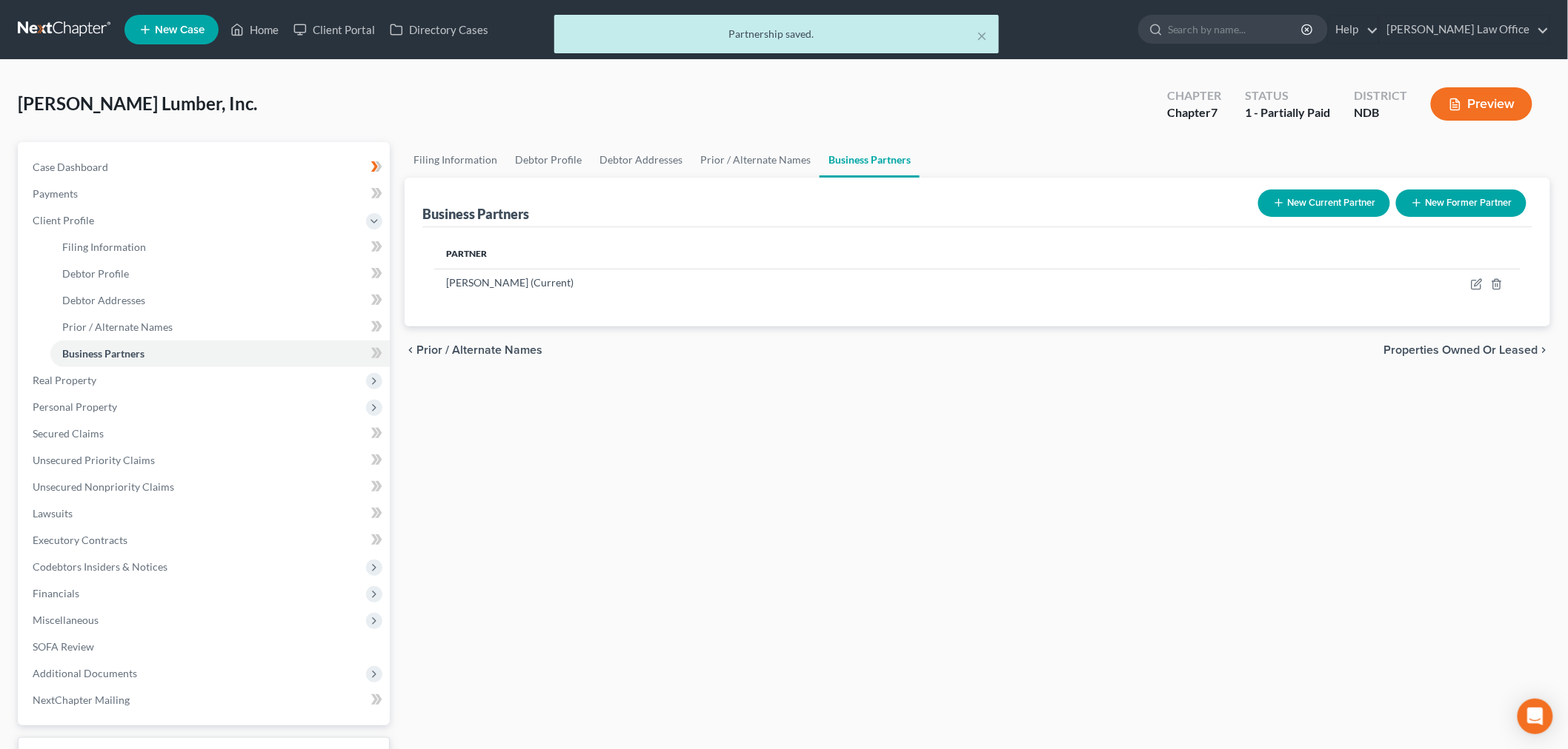
click at [1469, 101] on button "Preview" at bounding box center [1481, 104] width 101 height 33
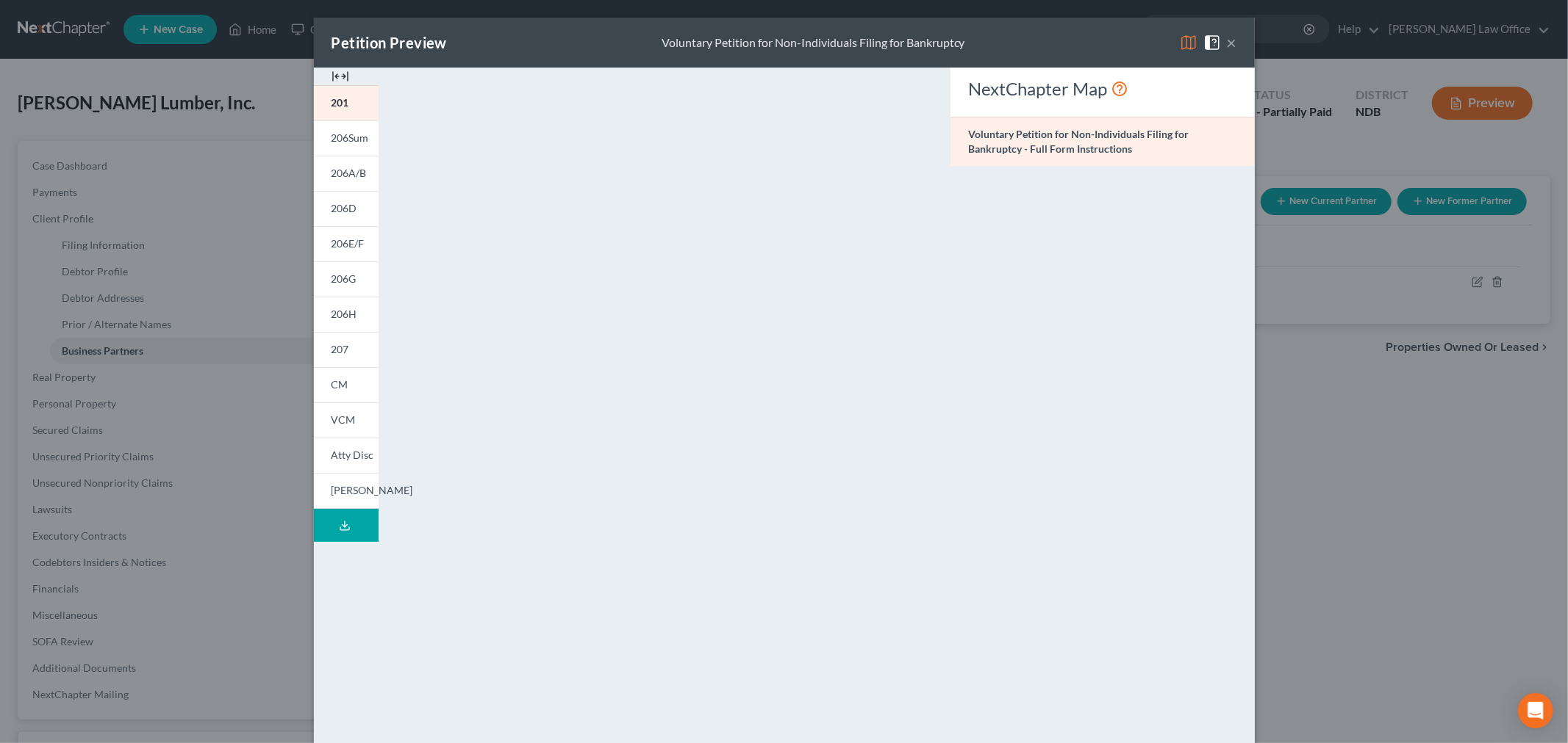
drag, startPoint x: 1228, startPoint y: 40, endPoint x: 959, endPoint y: 91, distance: 273.8
click at [1228, 41] on button "×" at bounding box center [1231, 42] width 11 height 17
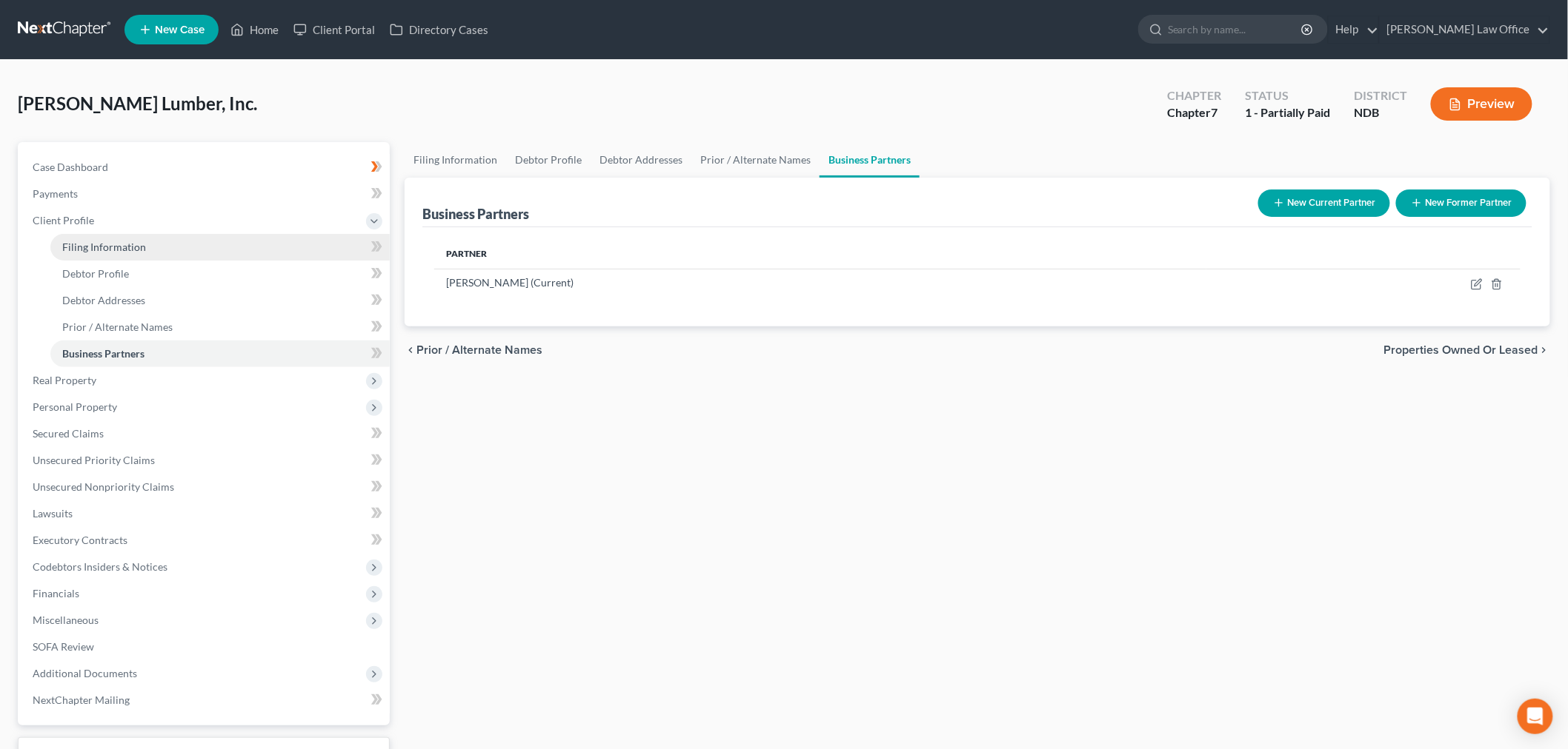
click at [124, 240] on span "Filing Information" at bounding box center [104, 246] width 84 height 13
select select "3"
select select "1"
select select "0"
select select "60"
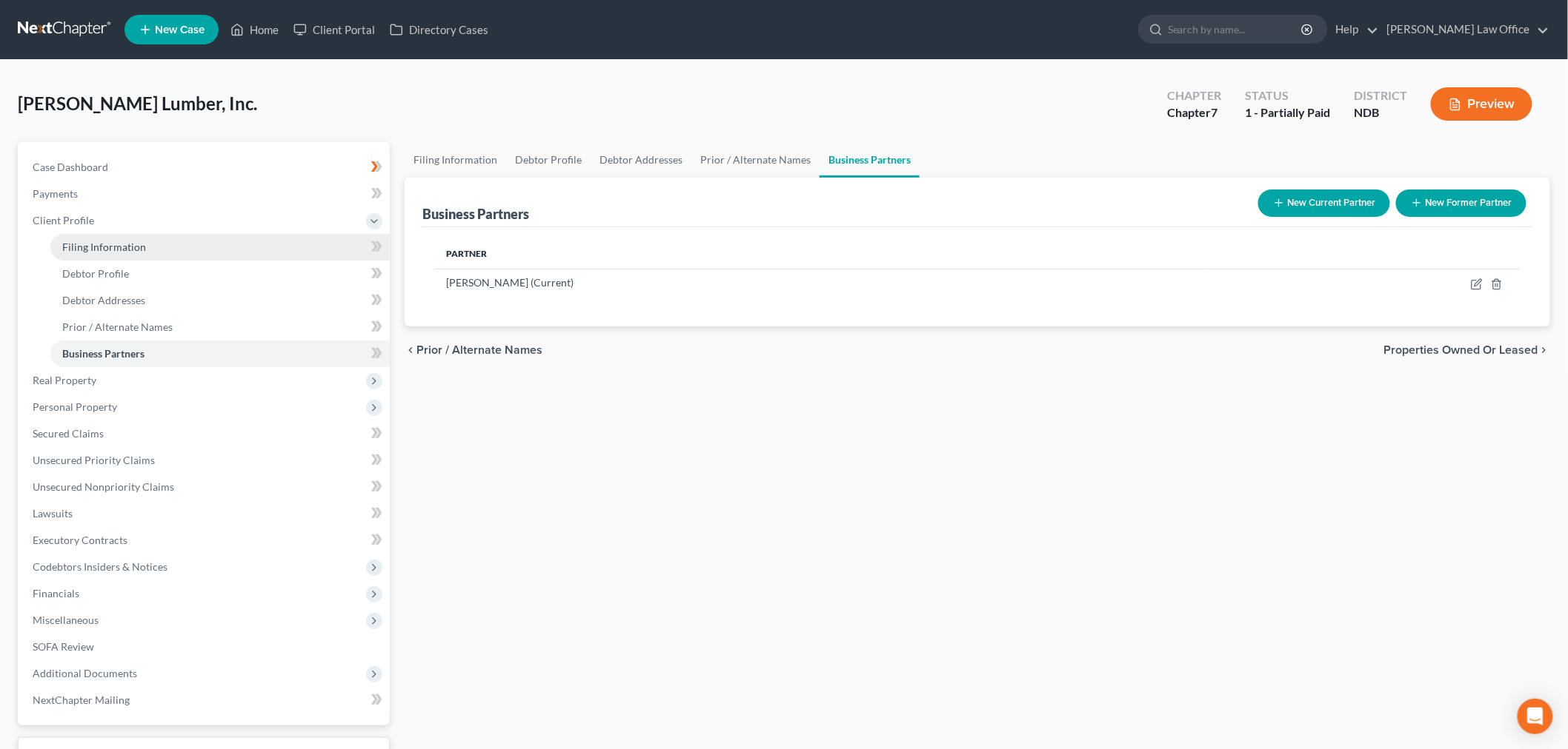
select select "0"
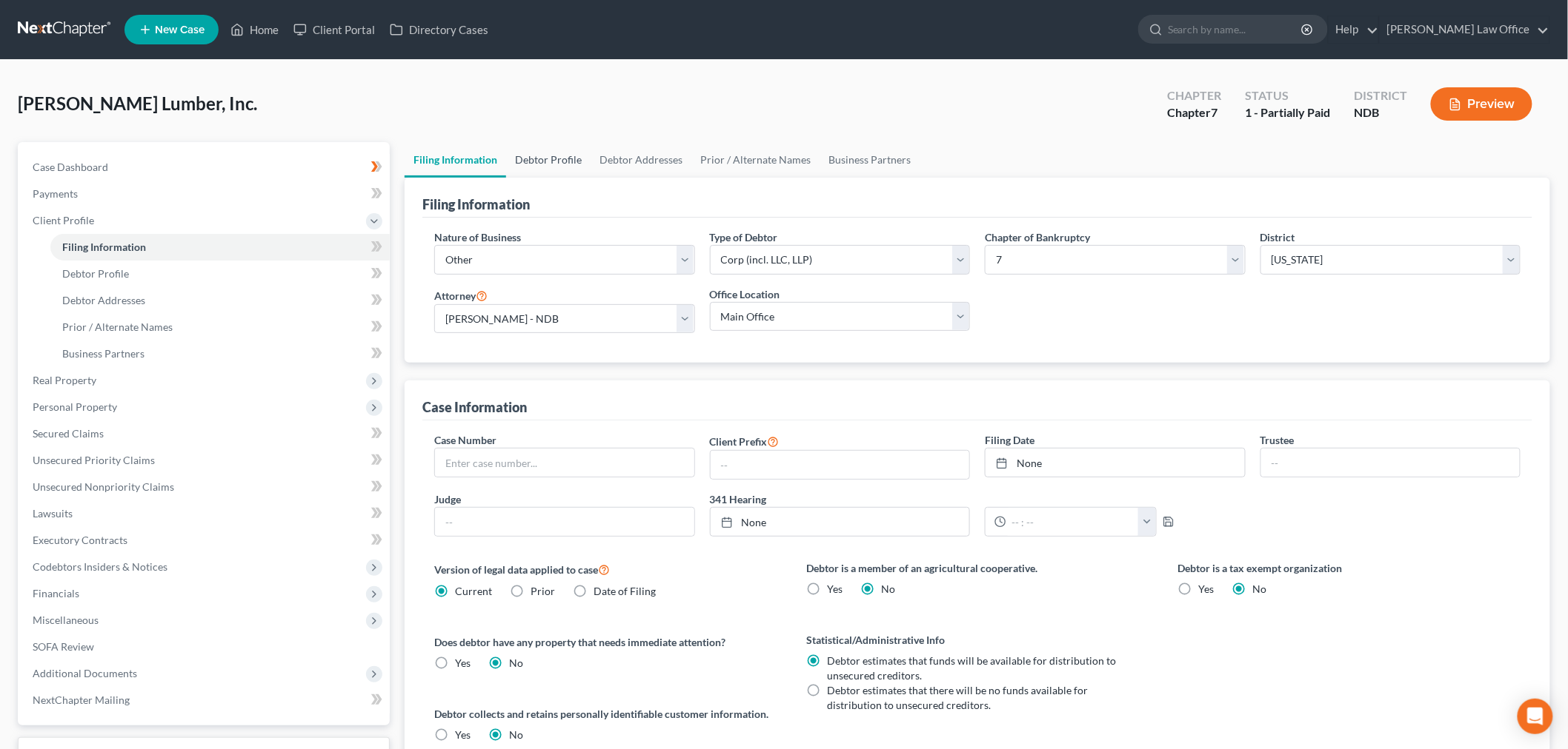
click at [564, 160] on link "Debtor Profile" at bounding box center [548, 160] width 85 height 36
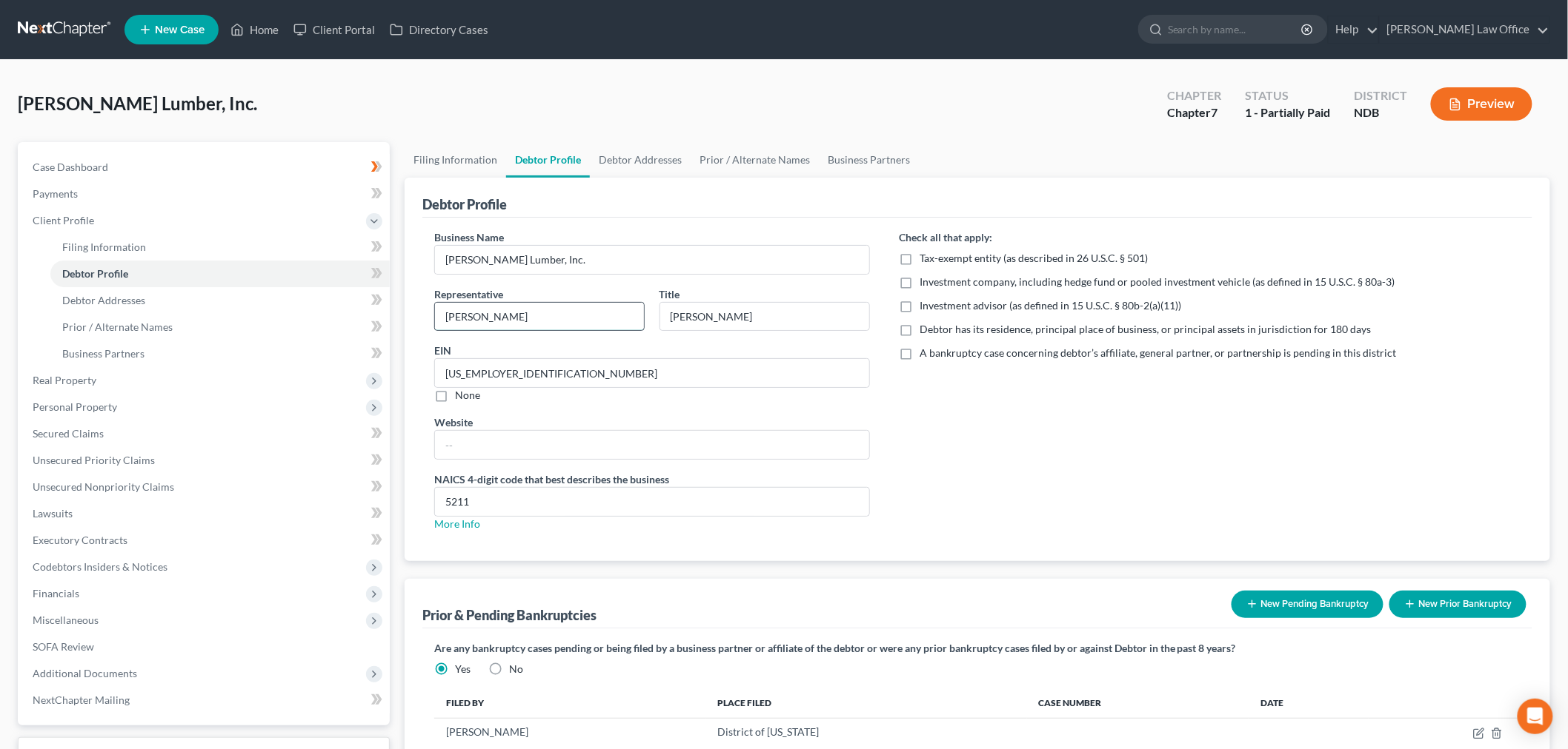
drag, startPoint x: 511, startPoint y: 321, endPoint x: 512, endPoint y: 330, distance: 9.1
click at [512, 321] on input "[PERSON_NAME]" at bounding box center [539, 316] width 209 height 28
type input "Terry McCleary"
type input "`"
type input "President"
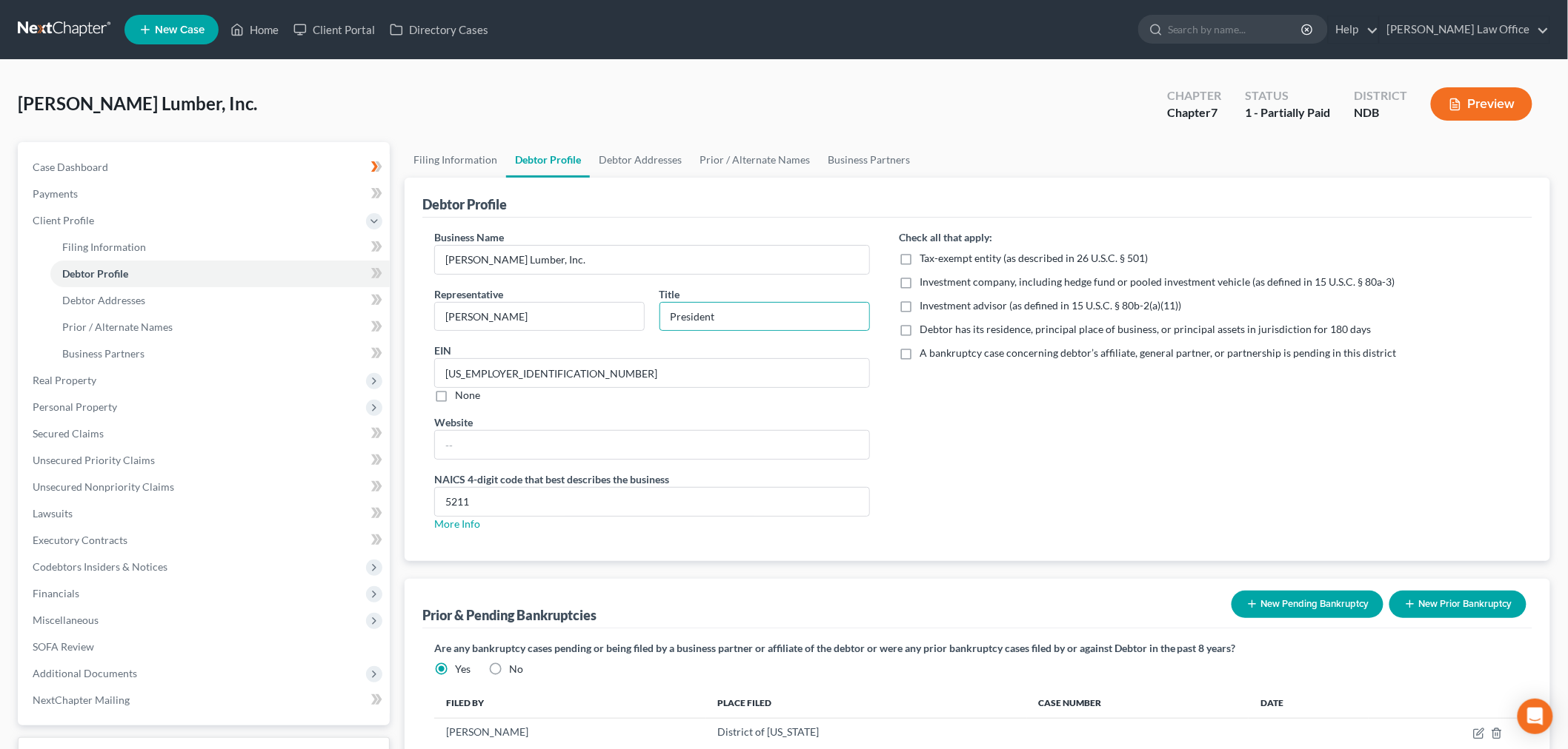
click at [920, 346] on label "A bankruptcy case concerning debtor’s affiliate, general partner, or partnershi…" at bounding box center [1157, 352] width 476 height 15
click at [926, 346] on input "A bankruptcy case concerning debtor’s affiliate, general partner, or partnershi…" at bounding box center [930, 350] width 10 height 10
click at [920, 349] on label "A bankruptcy case concerning debtor’s affiliate, general partner, or partnershi…" at bounding box center [1157, 352] width 476 height 15
click at [926, 349] on input "A bankruptcy case concerning debtor’s affiliate, general partner, or partnershi…" at bounding box center [930, 350] width 10 height 10
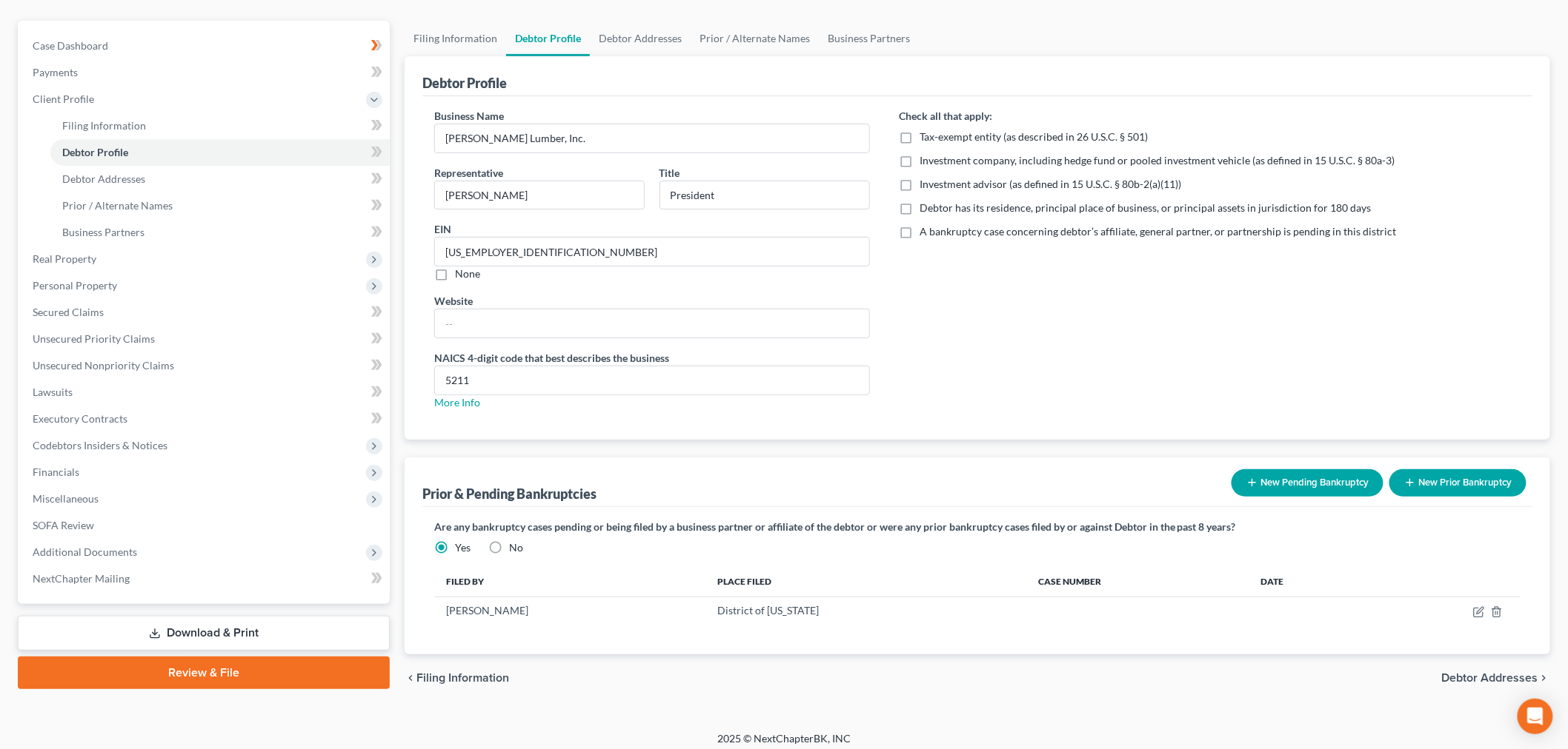
scroll to position [130, 0]
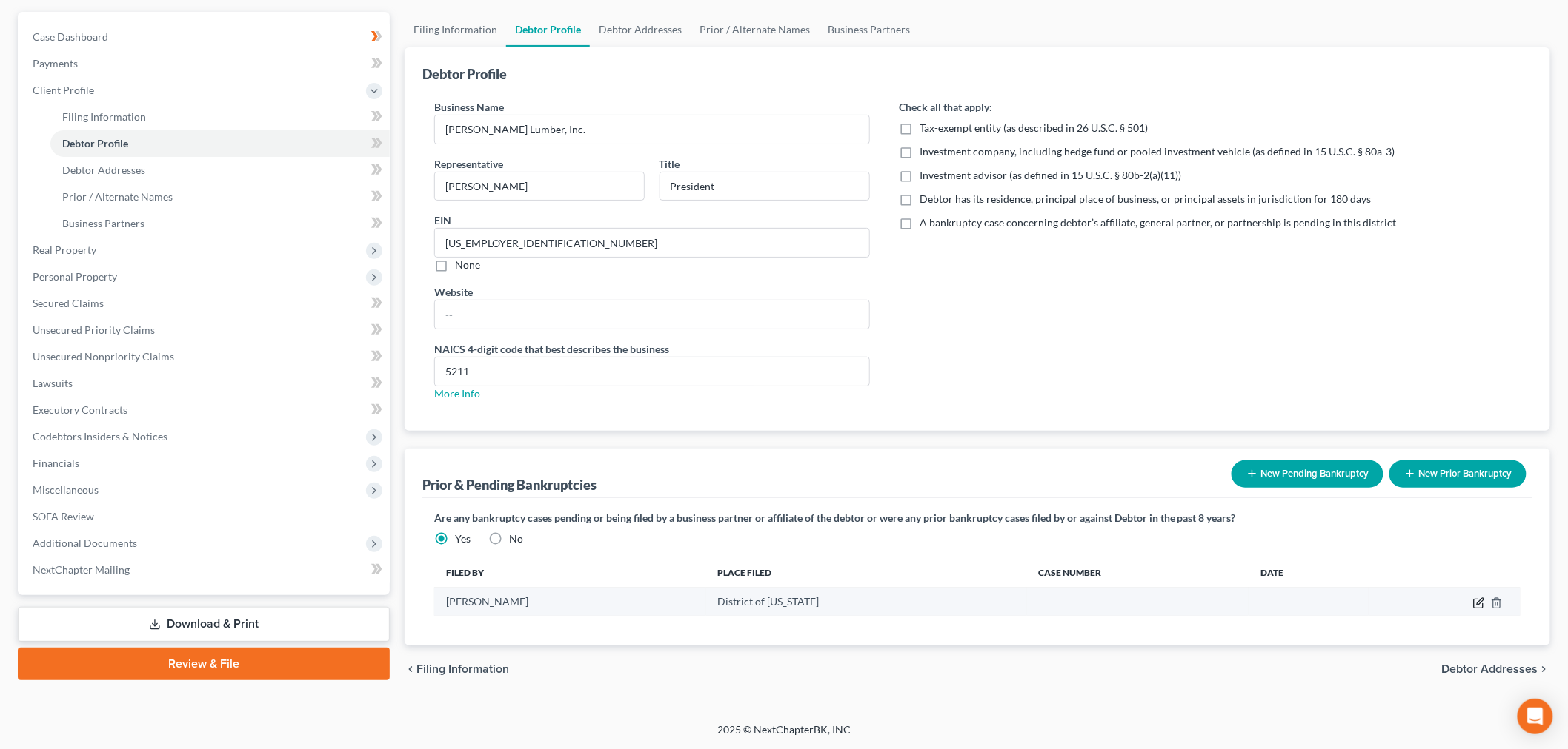
click at [1476, 599] on icon "button" at bounding box center [1477, 603] width 9 height 9
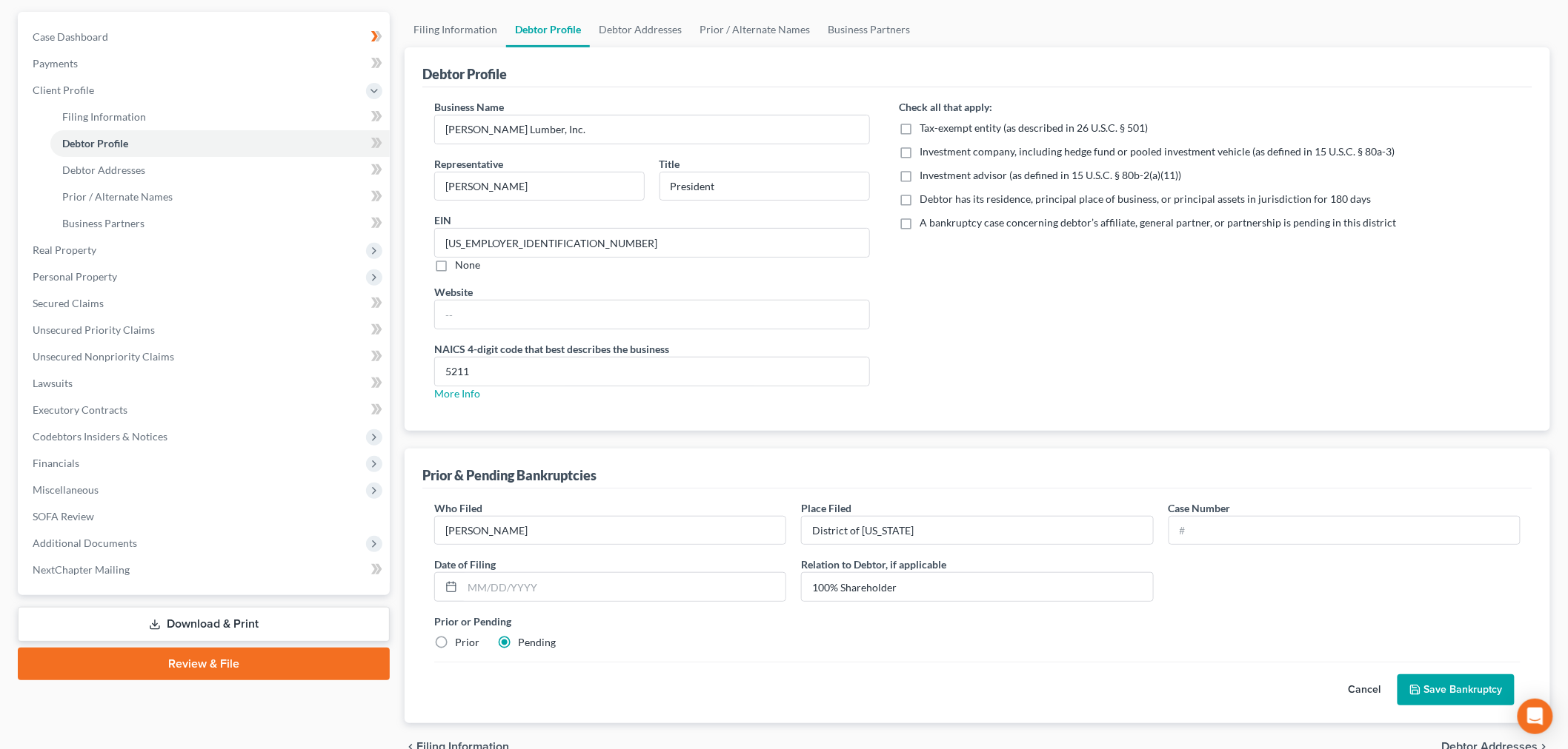
click at [1443, 692] on button "Save Bankruptcy" at bounding box center [1456, 690] width 117 height 31
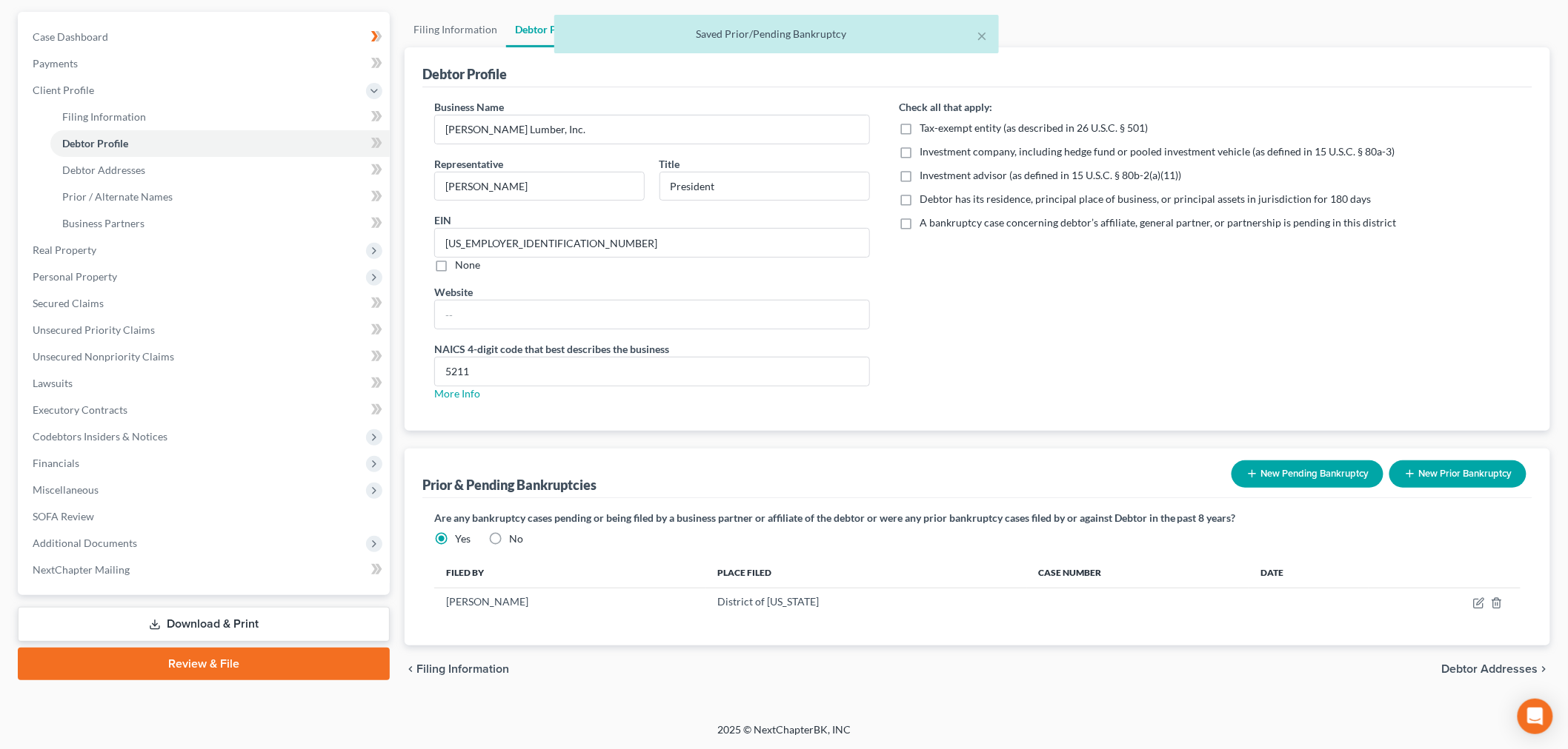
click at [920, 221] on label "A bankruptcy case concerning debtor’s affiliate, general partner, or partnershi…" at bounding box center [1157, 222] width 476 height 15
click at [926, 221] on input "A bankruptcy case concerning debtor’s affiliate, general partner, or partnershi…" at bounding box center [930, 220] width 10 height 10
checkbox input "true"
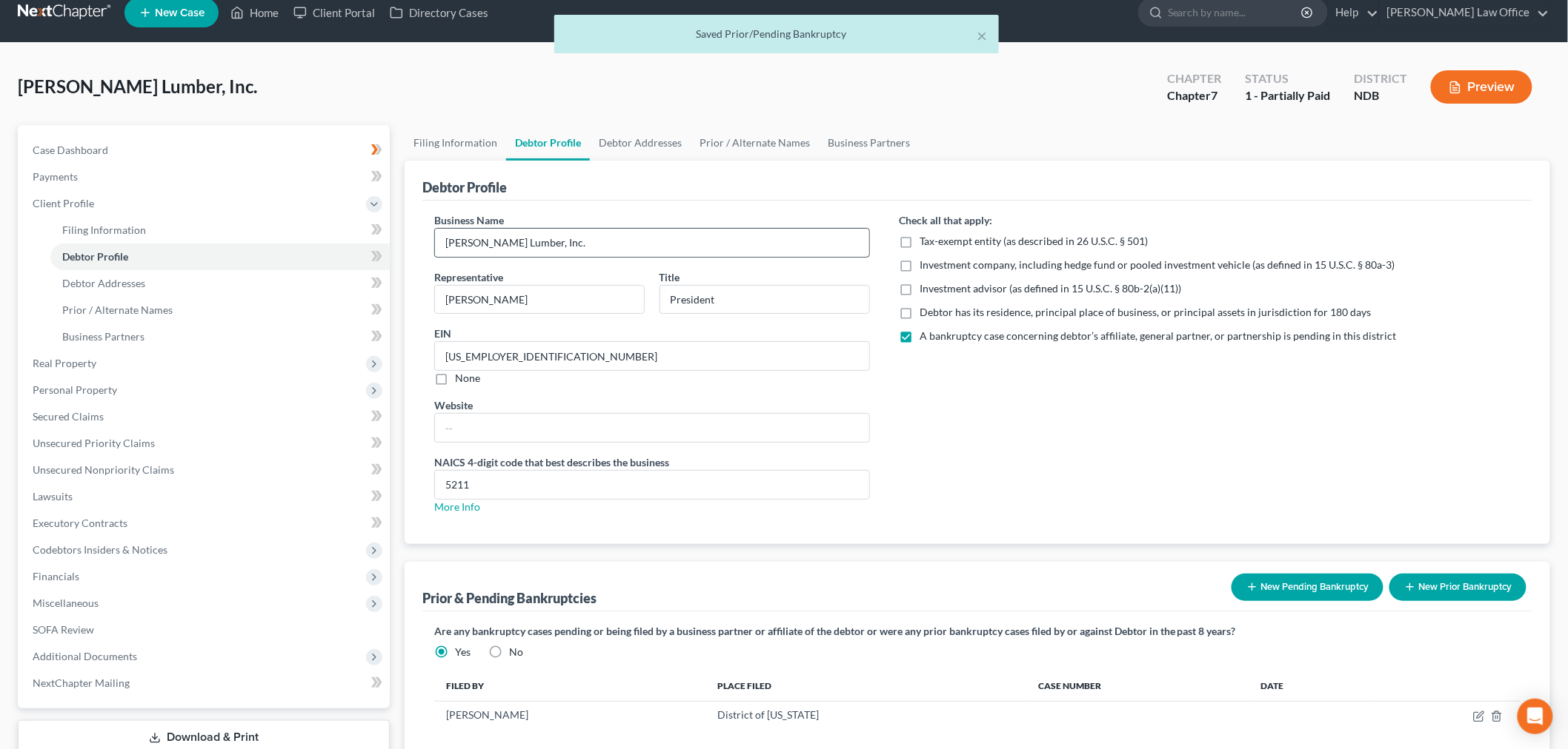
scroll to position [0, 0]
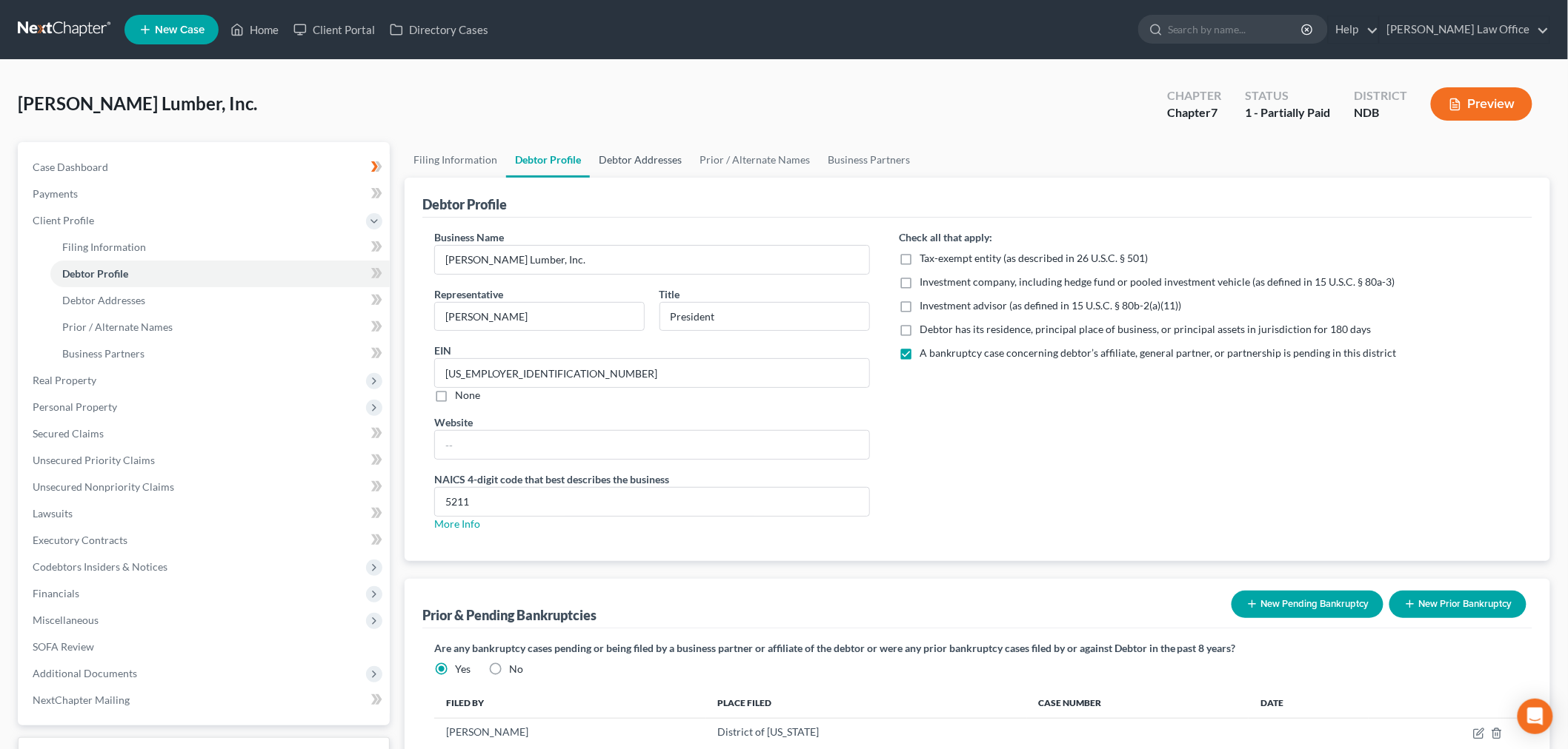
drag, startPoint x: 641, startPoint y: 156, endPoint x: 654, endPoint y: 171, distance: 19.8
click at [642, 156] on link "Debtor Addresses" at bounding box center [640, 160] width 101 height 36
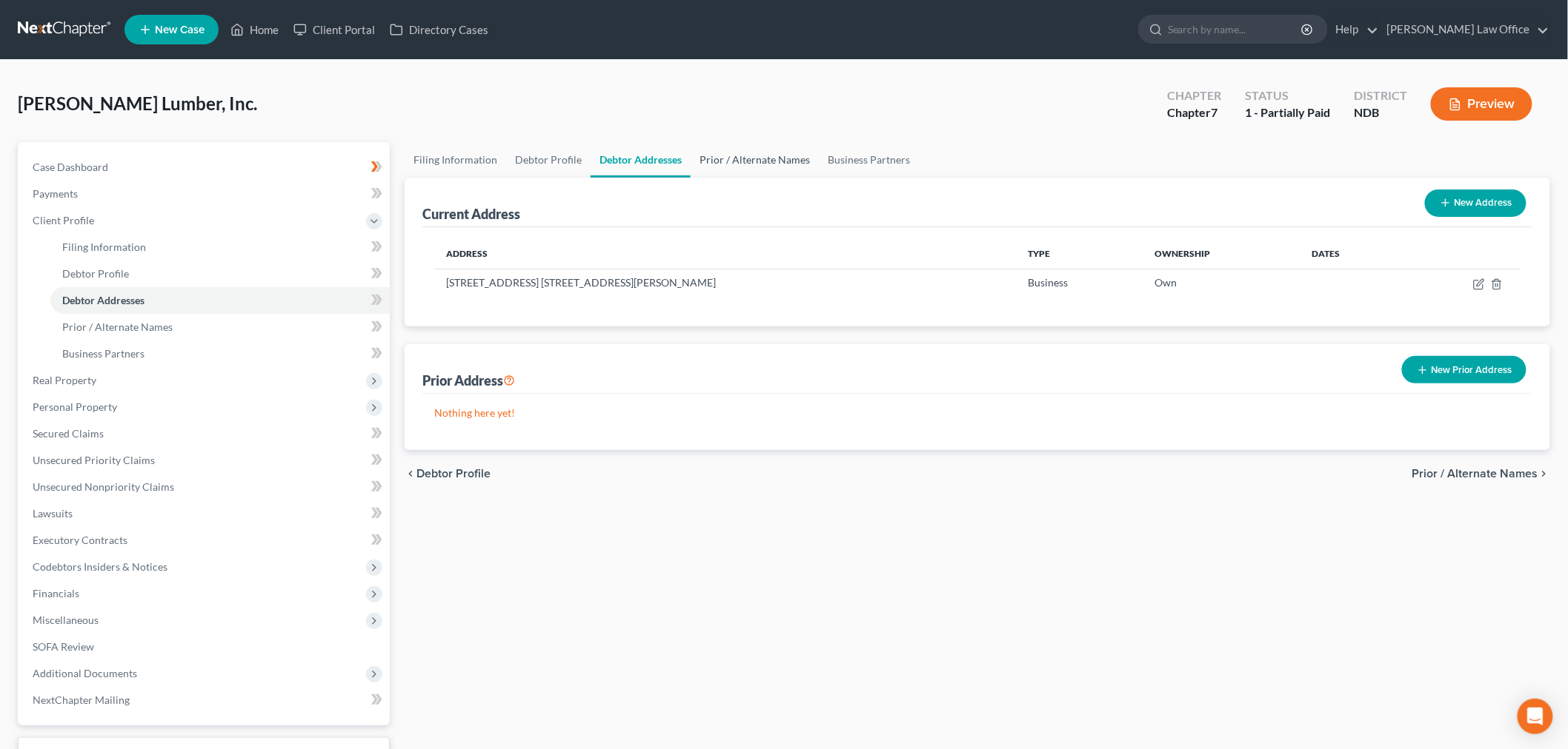
click at [746, 146] on link "Prior / Alternate Names" at bounding box center [754, 160] width 128 height 36
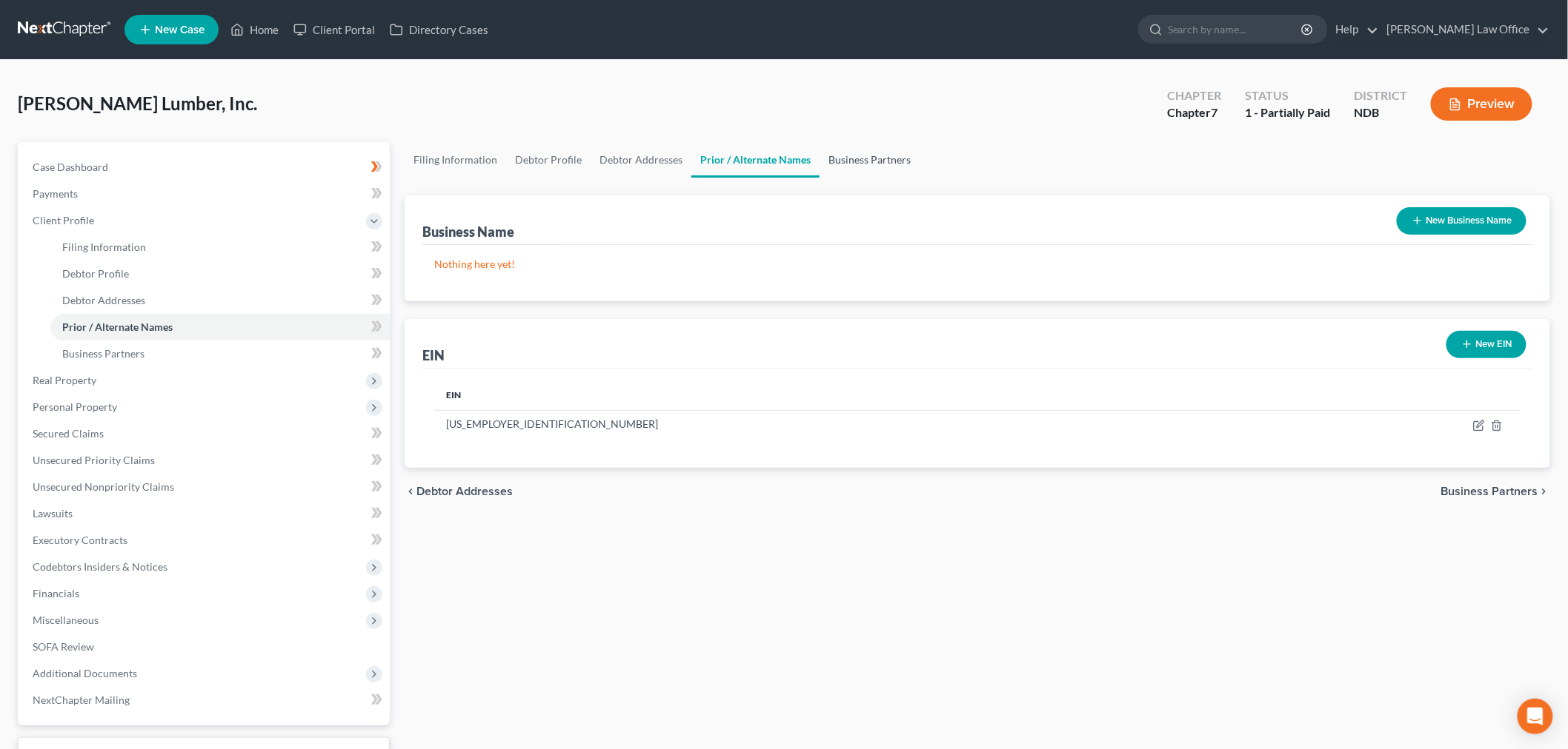
click at [842, 165] on link "Business Partners" at bounding box center [869, 160] width 100 height 36
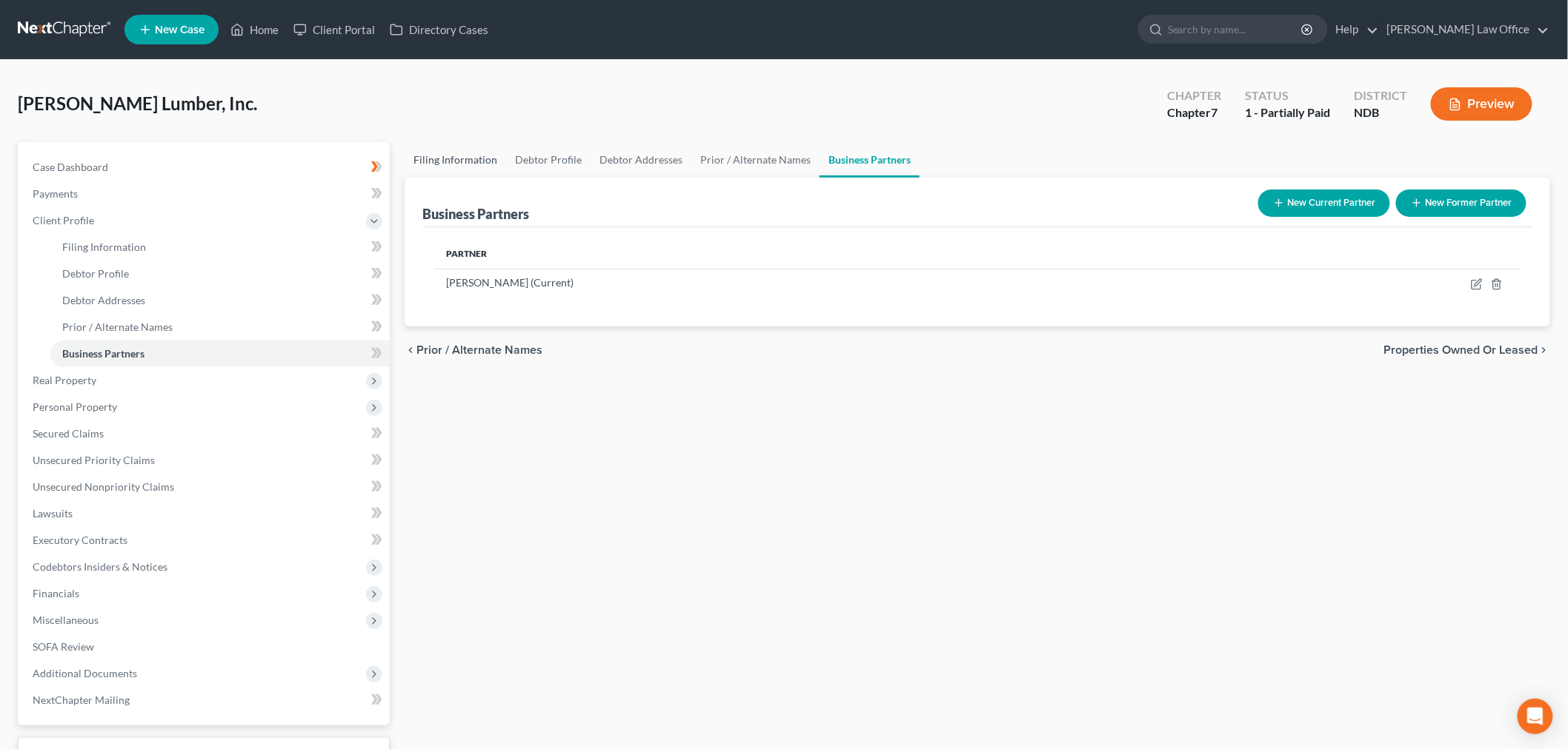
click at [439, 160] on link "Filing Information" at bounding box center [456, 160] width 101 height 36
select select "3"
select select "1"
select select "0"
select select "60"
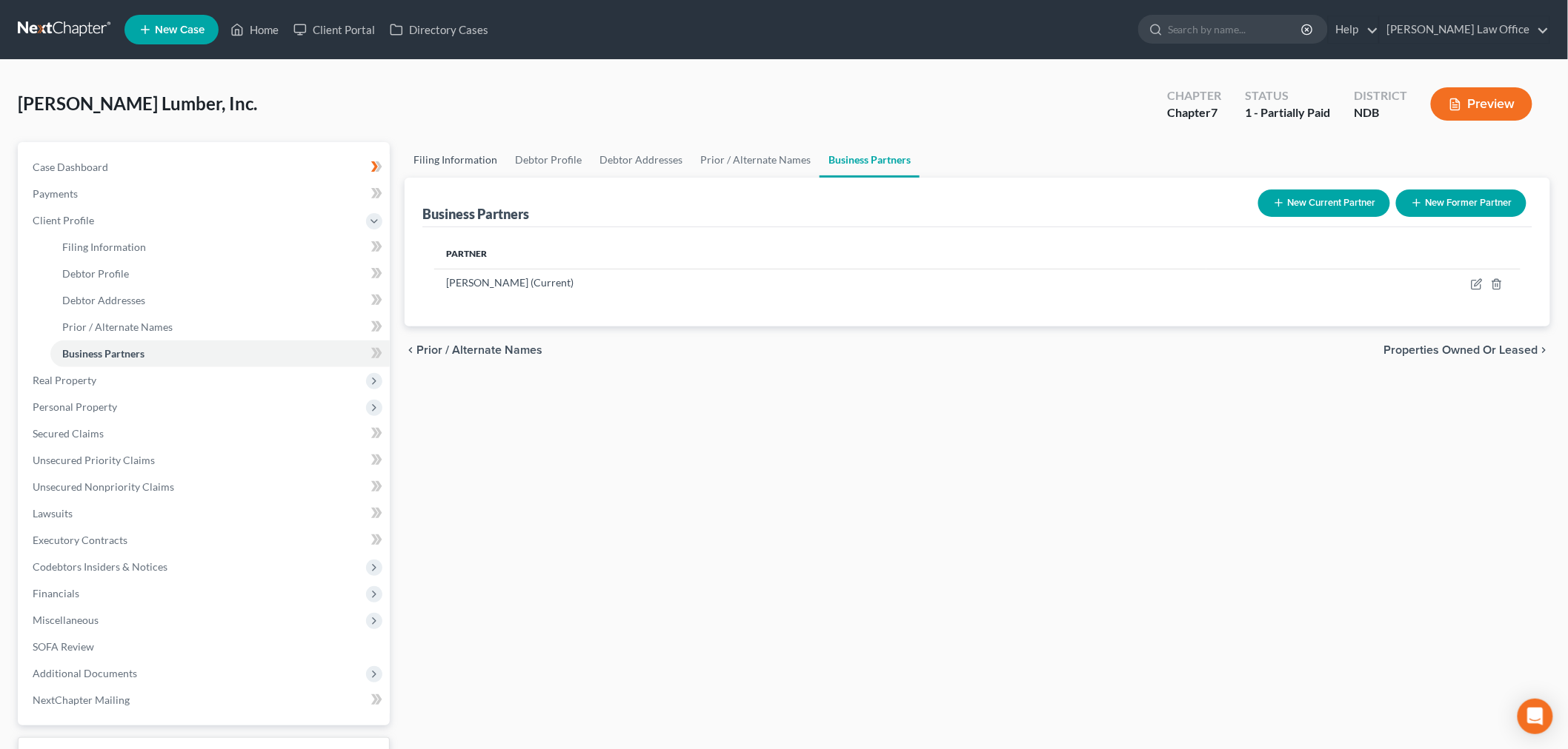
select select "0"
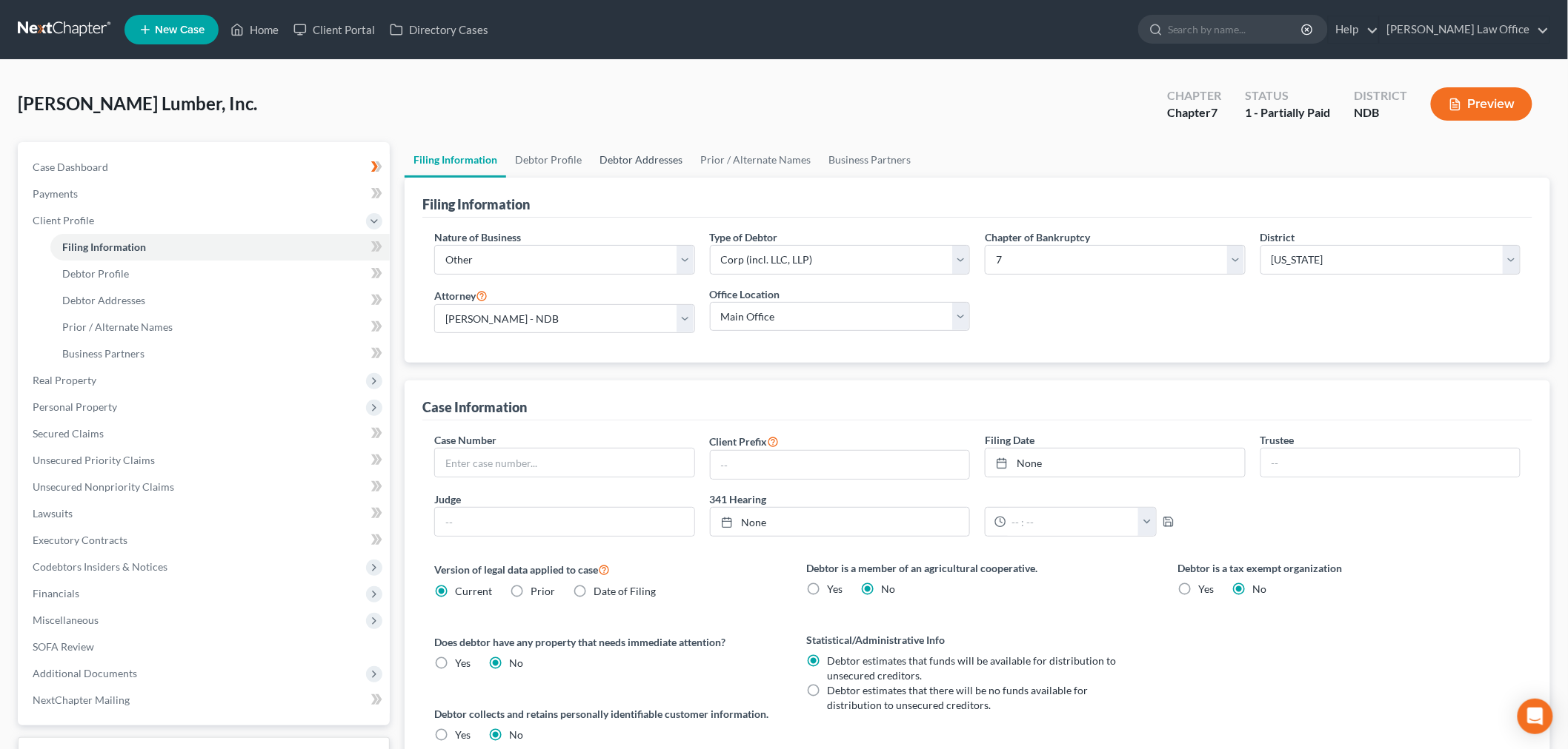
click at [627, 154] on link "Debtor Addresses" at bounding box center [641, 160] width 101 height 36
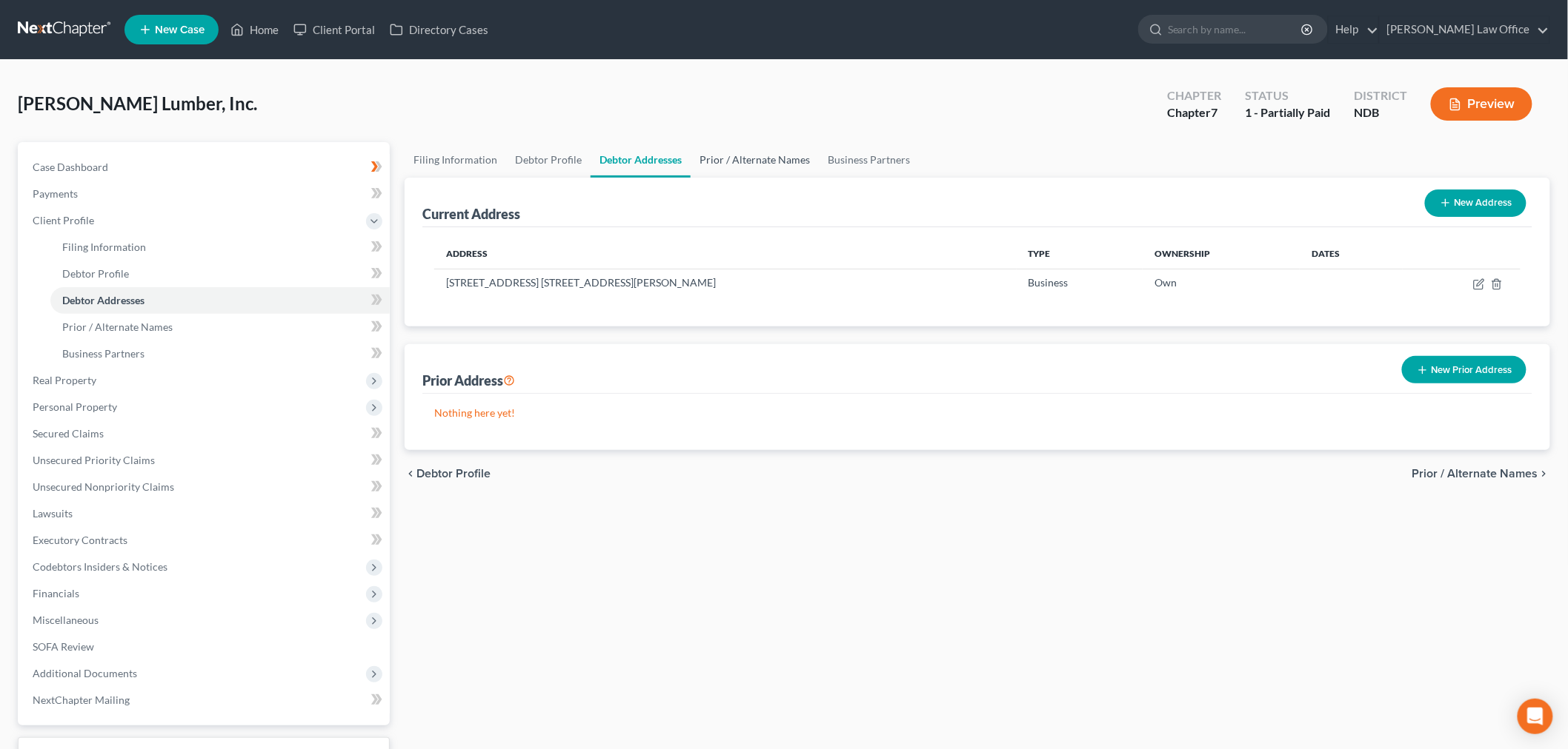
click at [724, 159] on link "Prior / Alternate Names" at bounding box center [754, 160] width 128 height 36
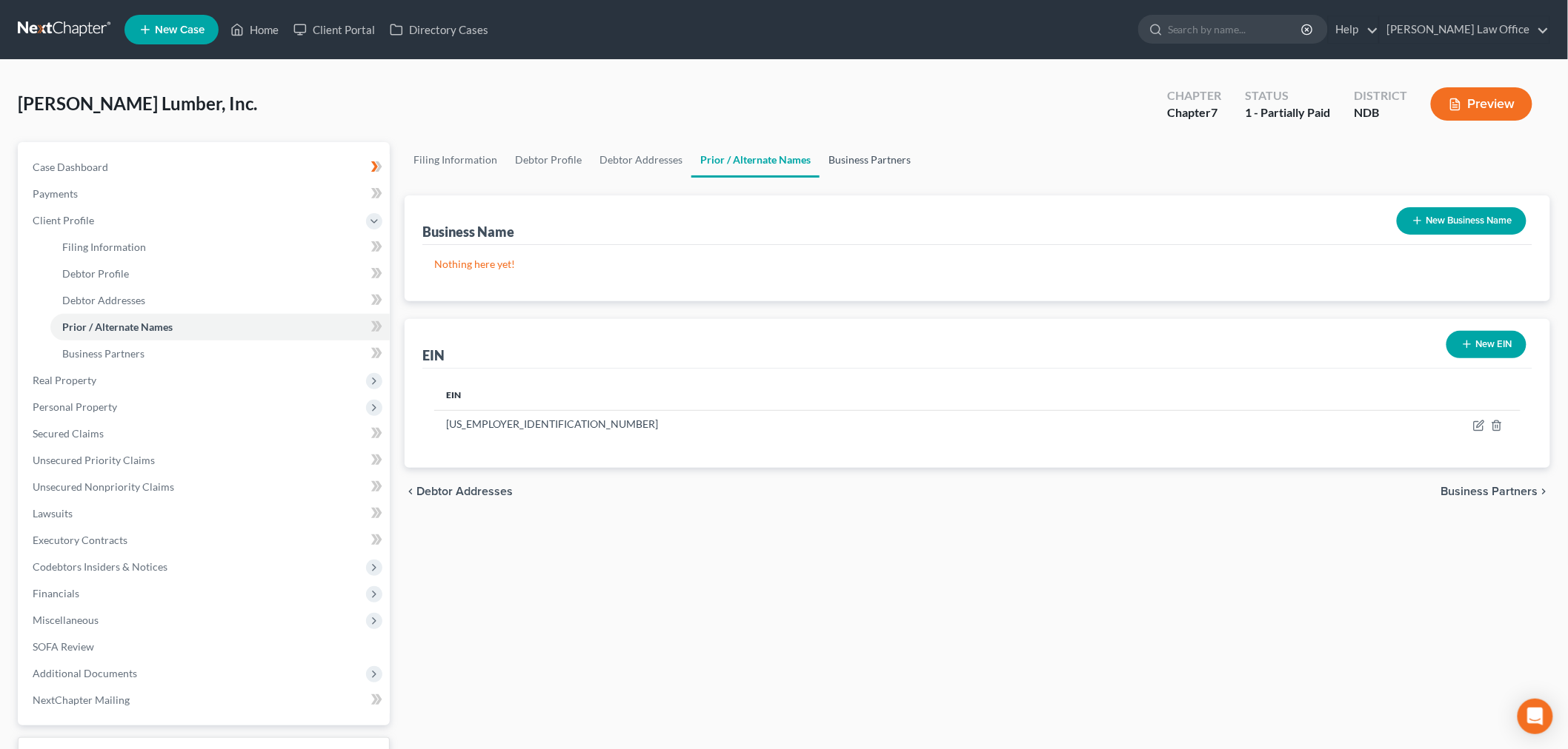
click at [855, 154] on link "Business Partners" at bounding box center [869, 160] width 100 height 36
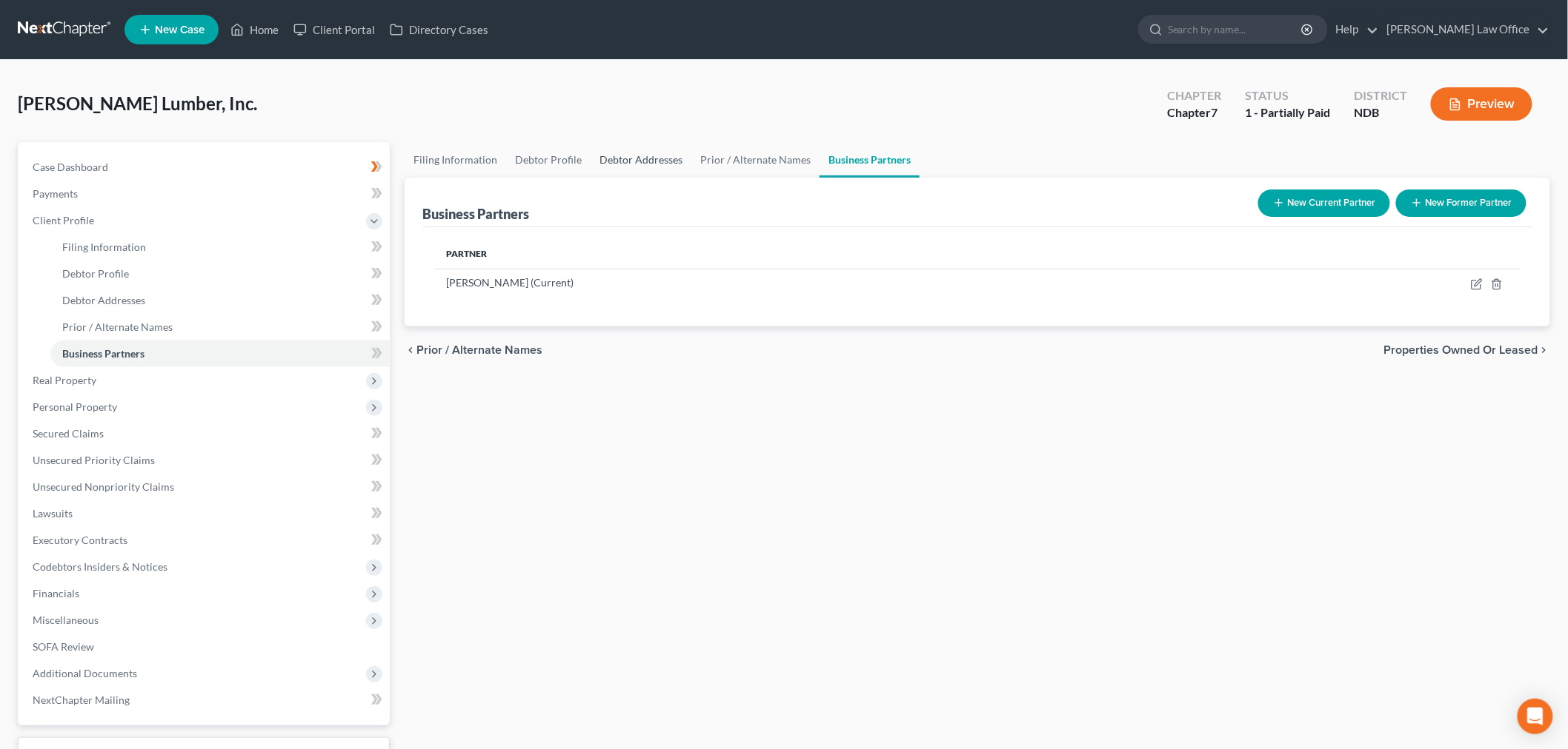
click at [659, 159] on link "Debtor Addresses" at bounding box center [641, 160] width 101 height 36
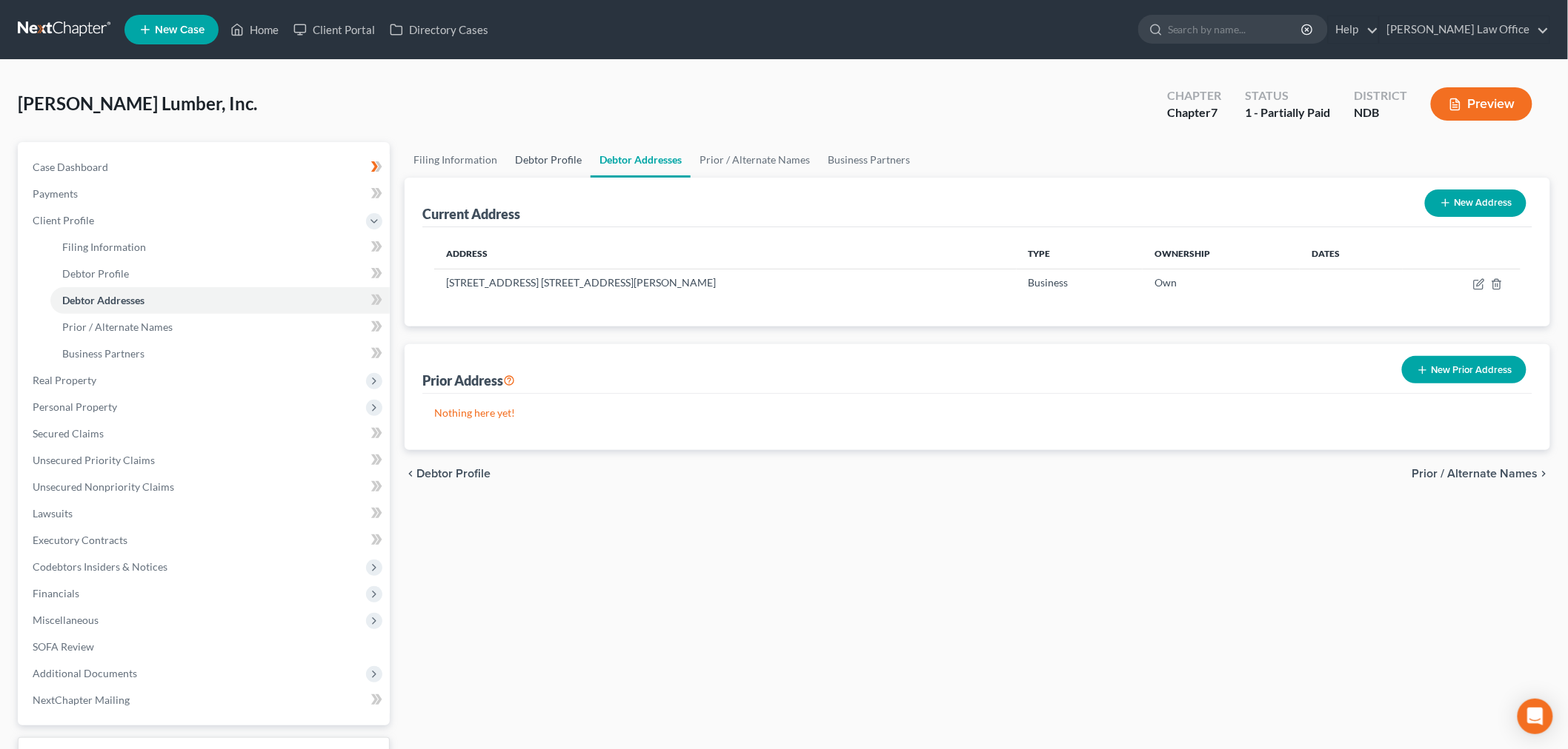
click at [542, 165] on link "Debtor Profile" at bounding box center [548, 160] width 85 height 36
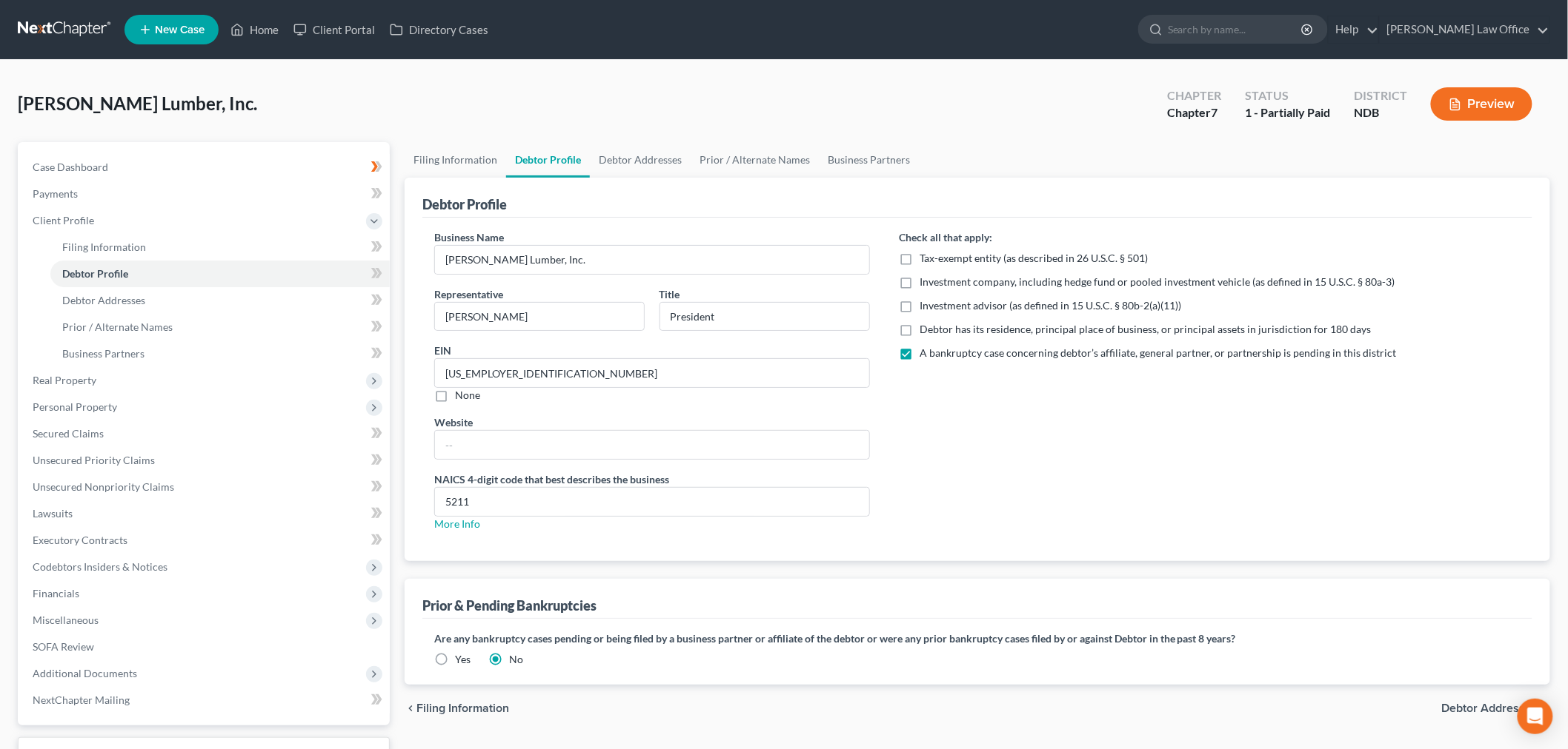
radio input "true"
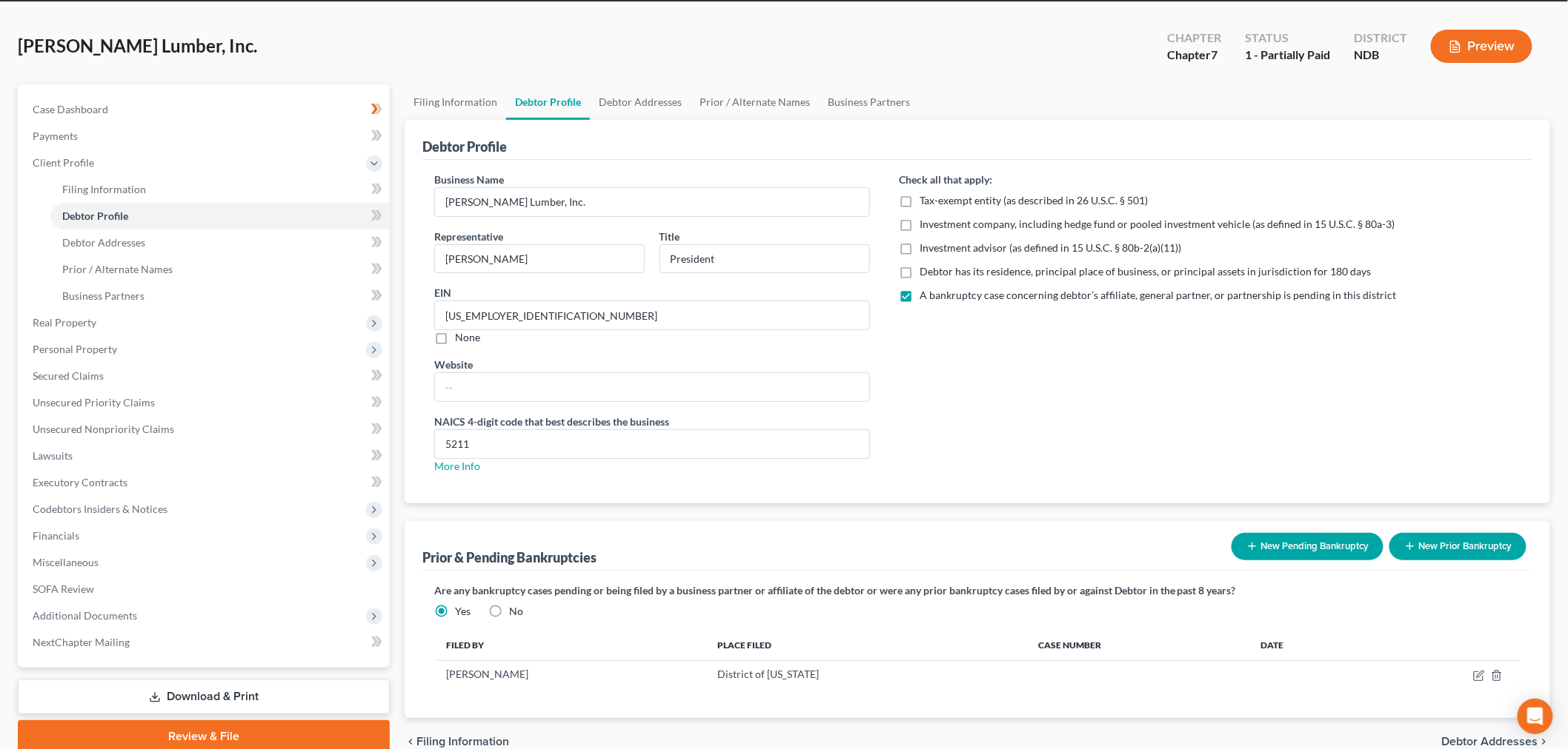
scroll to position [130, 0]
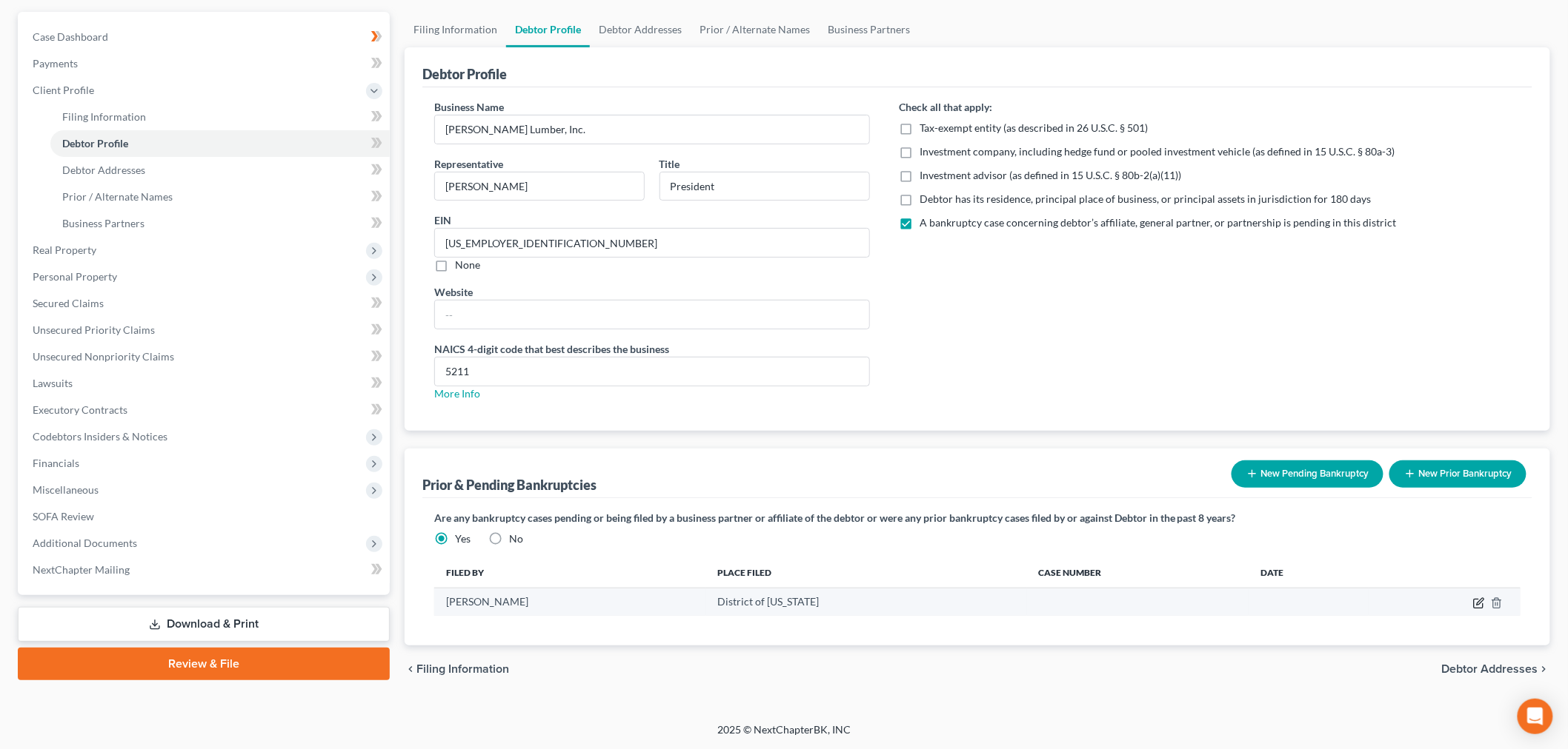
click at [1477, 601] on icon "button" at bounding box center [1478, 603] width 12 height 12
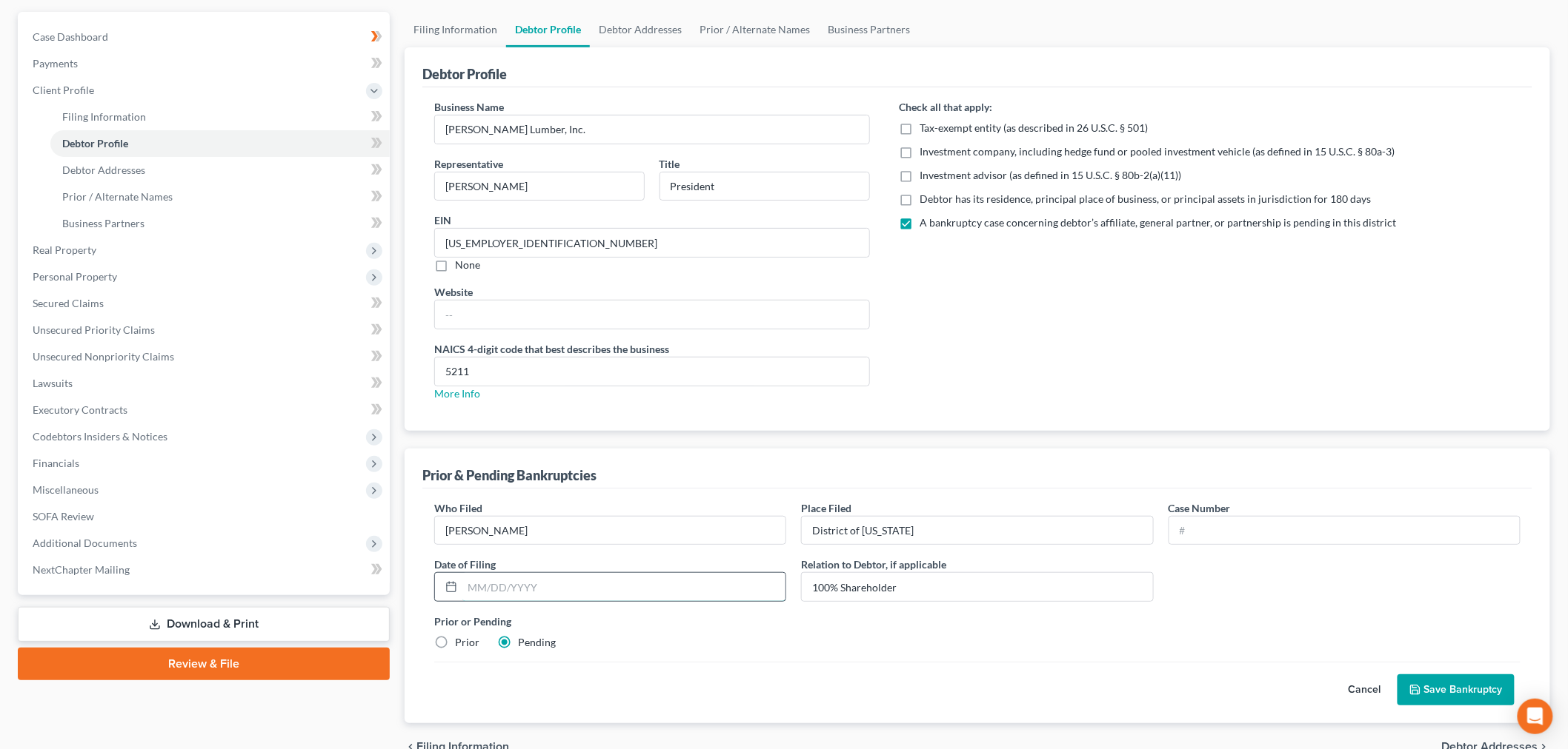
click at [587, 593] on input "text" at bounding box center [624, 587] width 323 height 28
type input "[DATE]"
click at [1461, 679] on button "Save Bankruptcy" at bounding box center [1456, 690] width 117 height 31
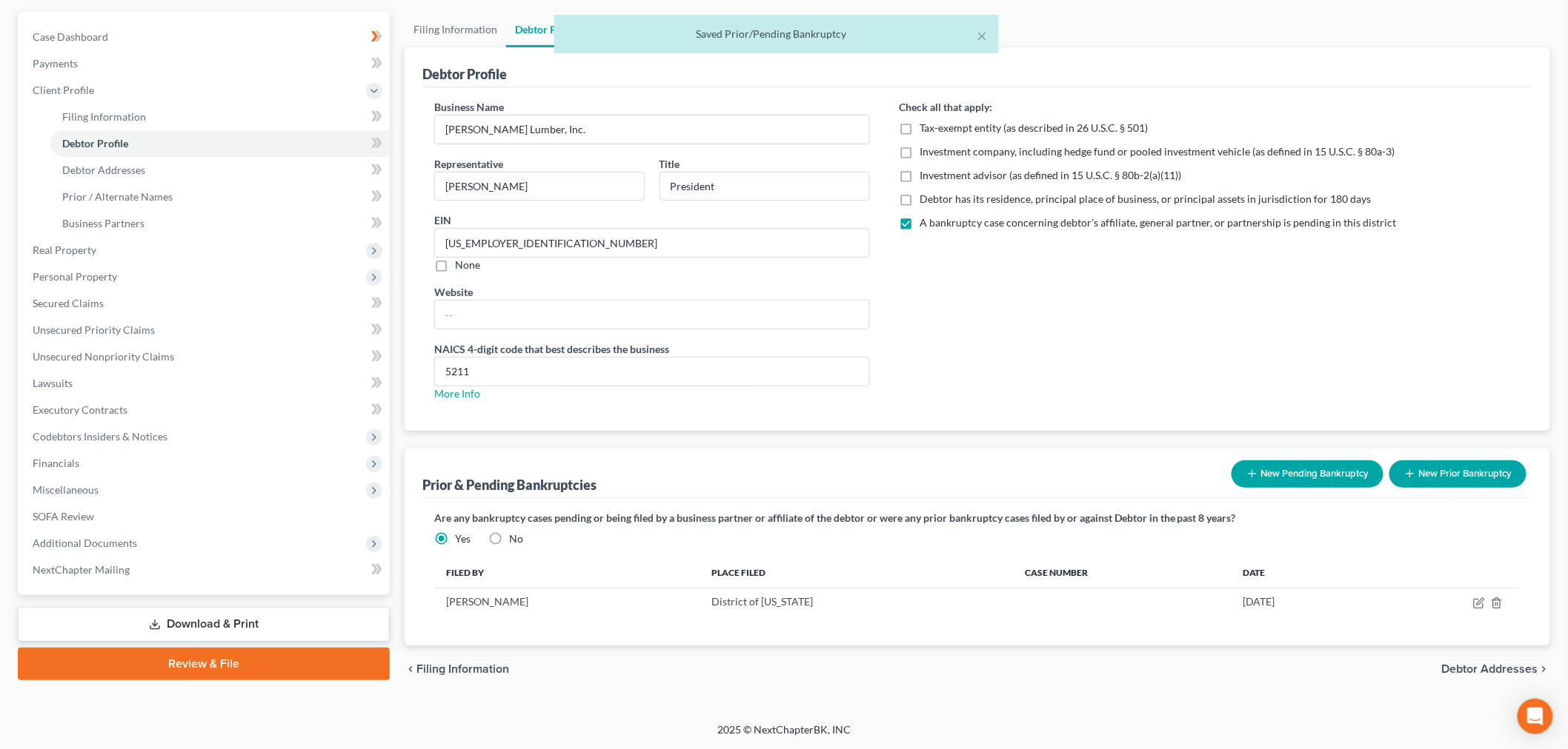
click at [235, 622] on link "Download & Print" at bounding box center [203, 624] width 372 height 35
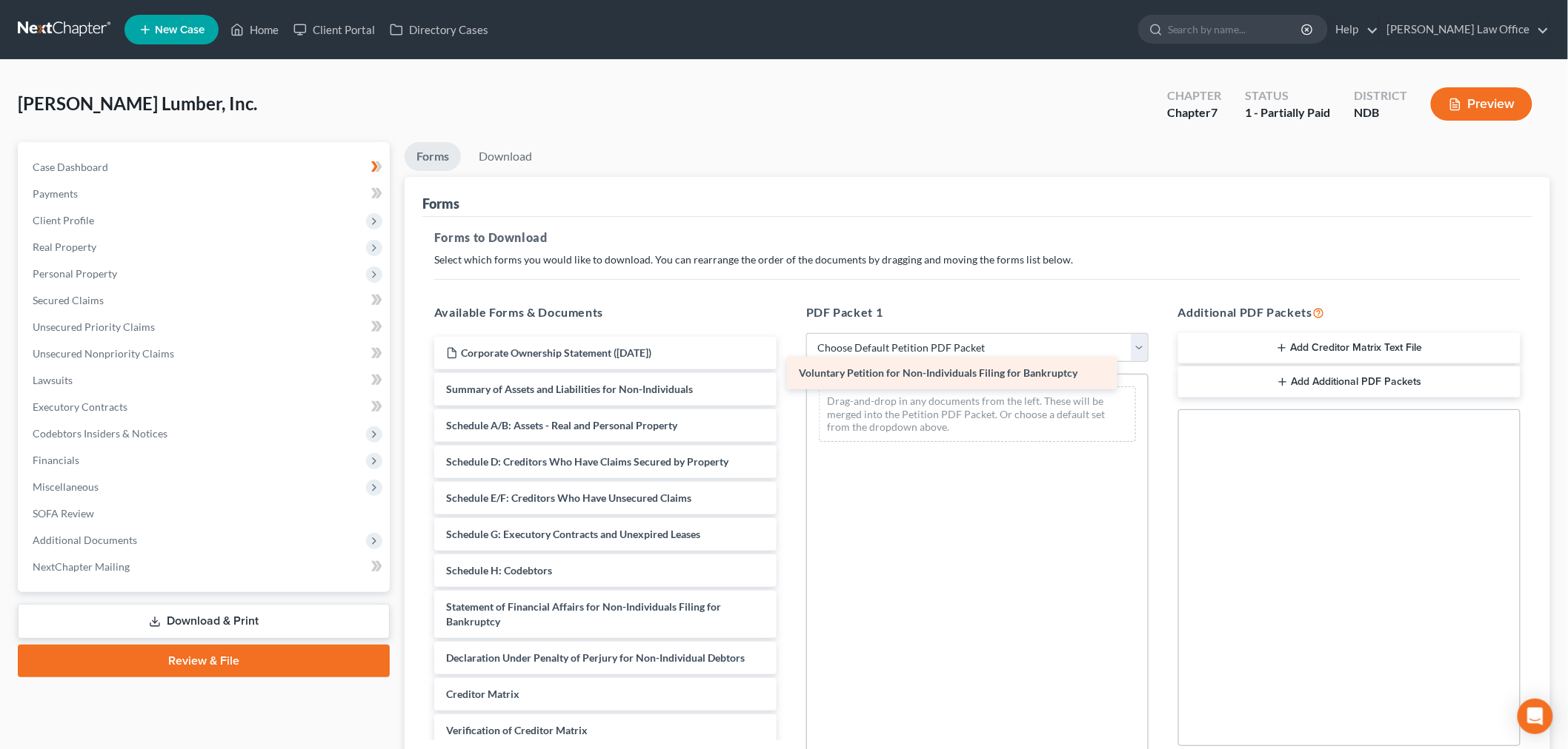
drag, startPoint x: 573, startPoint y: 390, endPoint x: 926, endPoint y: 374, distance: 353.4
click at [788, 374] on div "Voluntary Petition for Non-Individuals Filing for Bankruptcy Corporate Ownershi…" at bounding box center [605, 578] width 366 height 482
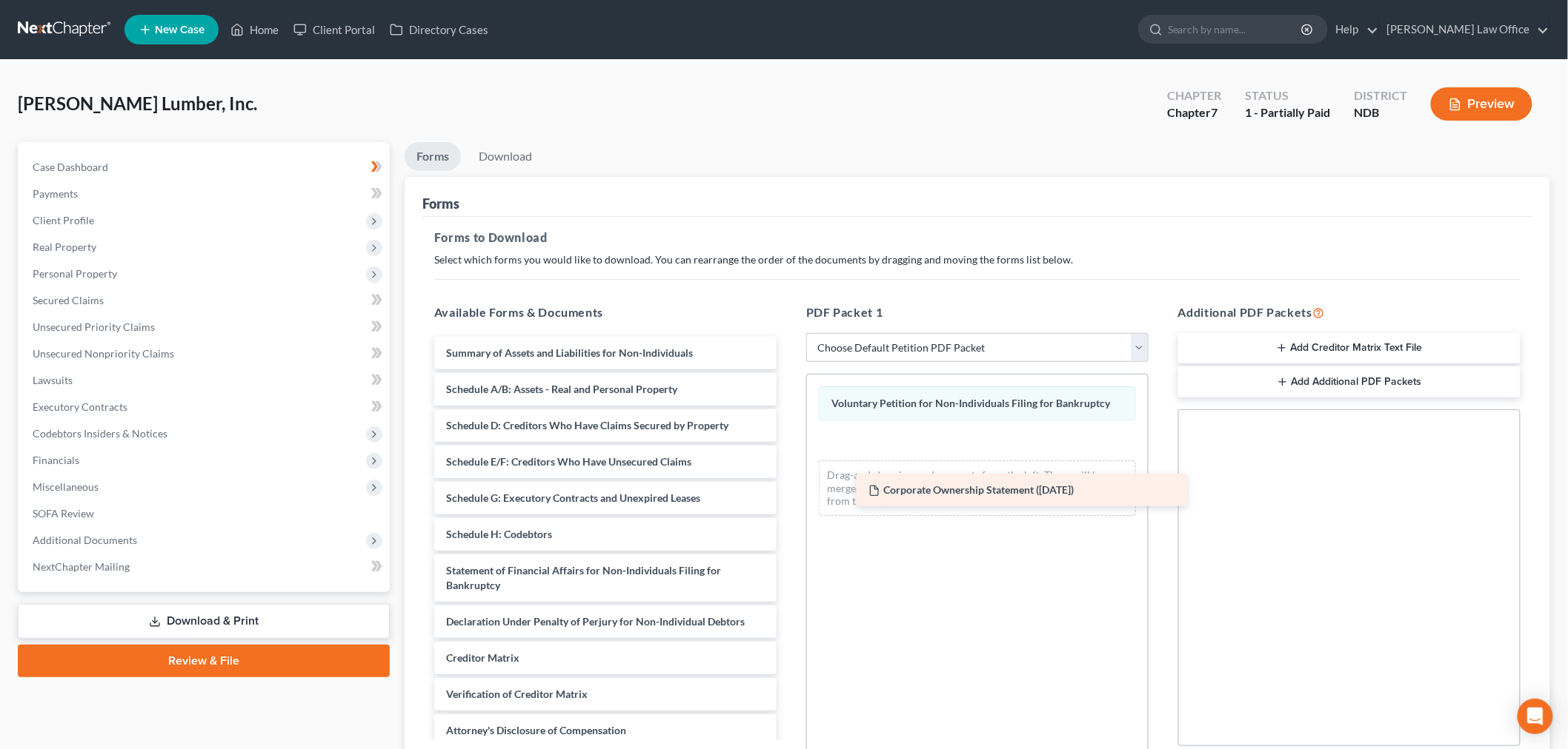
drag, startPoint x: 812, startPoint y: 411, endPoint x: 907, endPoint y: 446, distance: 101.2
click at [788, 437] on div "Corporate Ownership Statement (08/13/2025) Corporate Ownership Statement (08/13…" at bounding box center [605, 559] width 366 height 446
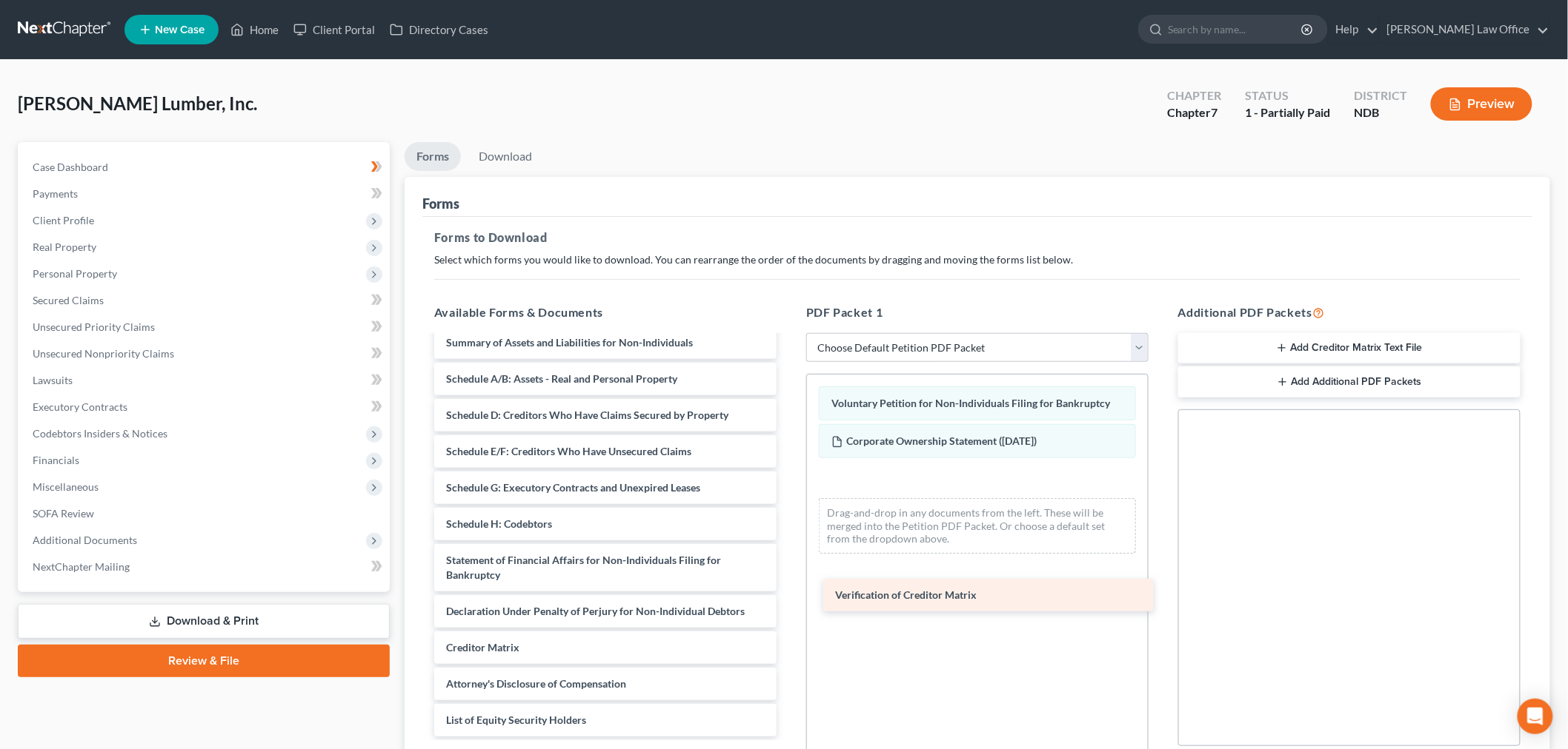
scroll to position [10, 0]
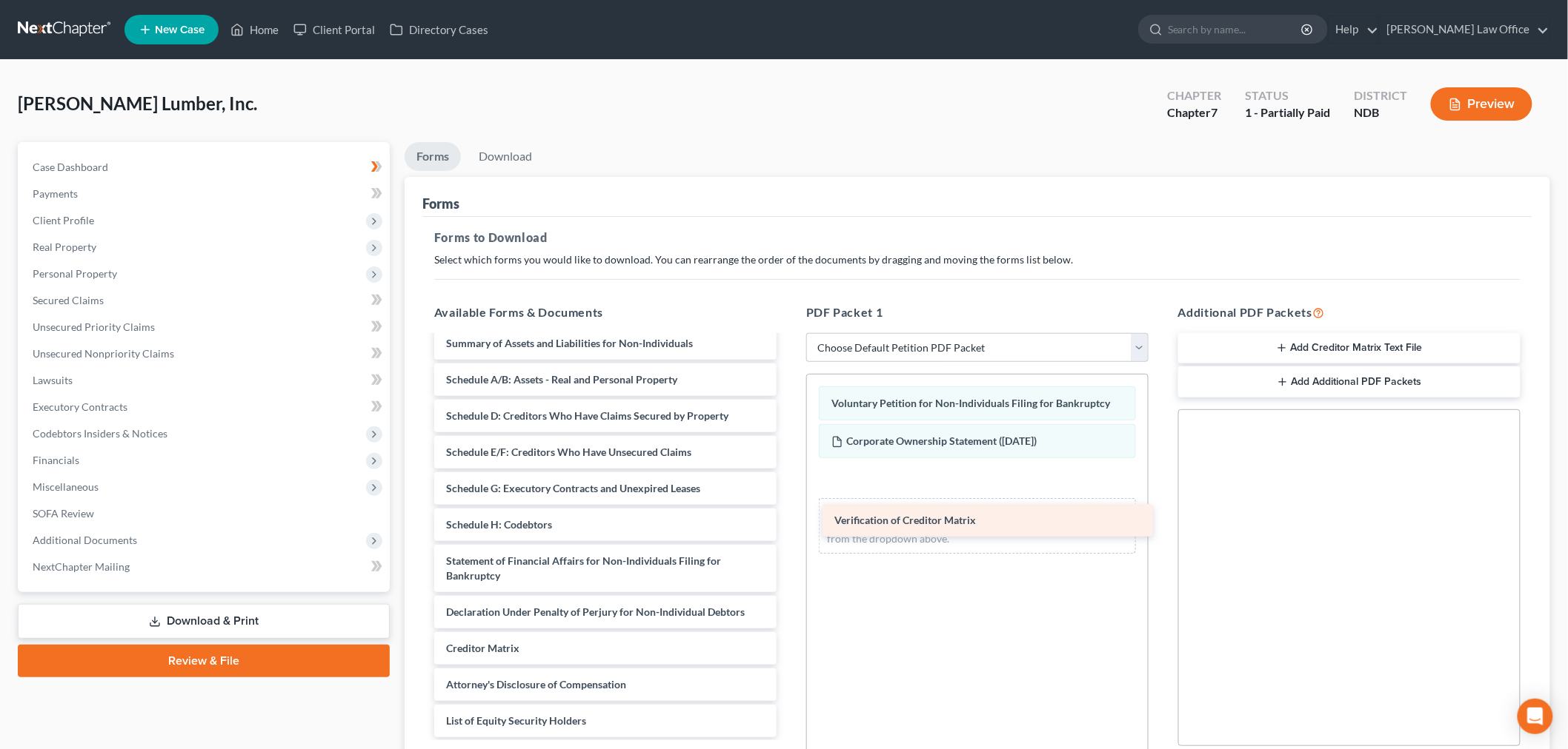
drag, startPoint x: 817, startPoint y: 624, endPoint x: 986, endPoint y: 478, distance: 223.3
click at [788, 465] on div "Verification of Creditor Matrix Summary of Assets and Liabilities for Non-Indiv…" at bounding box center [605, 532] width 366 height 410
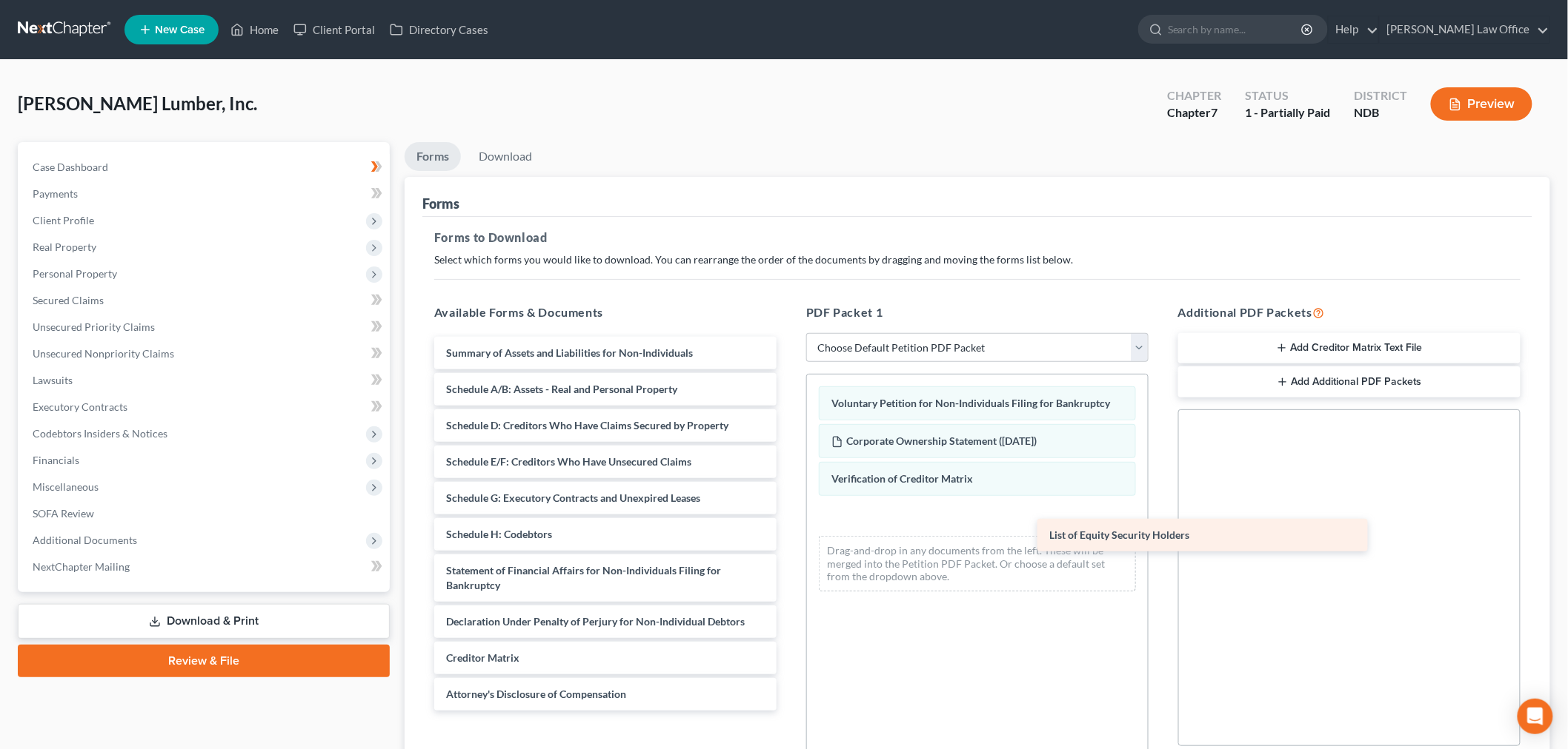
scroll to position [0, 0]
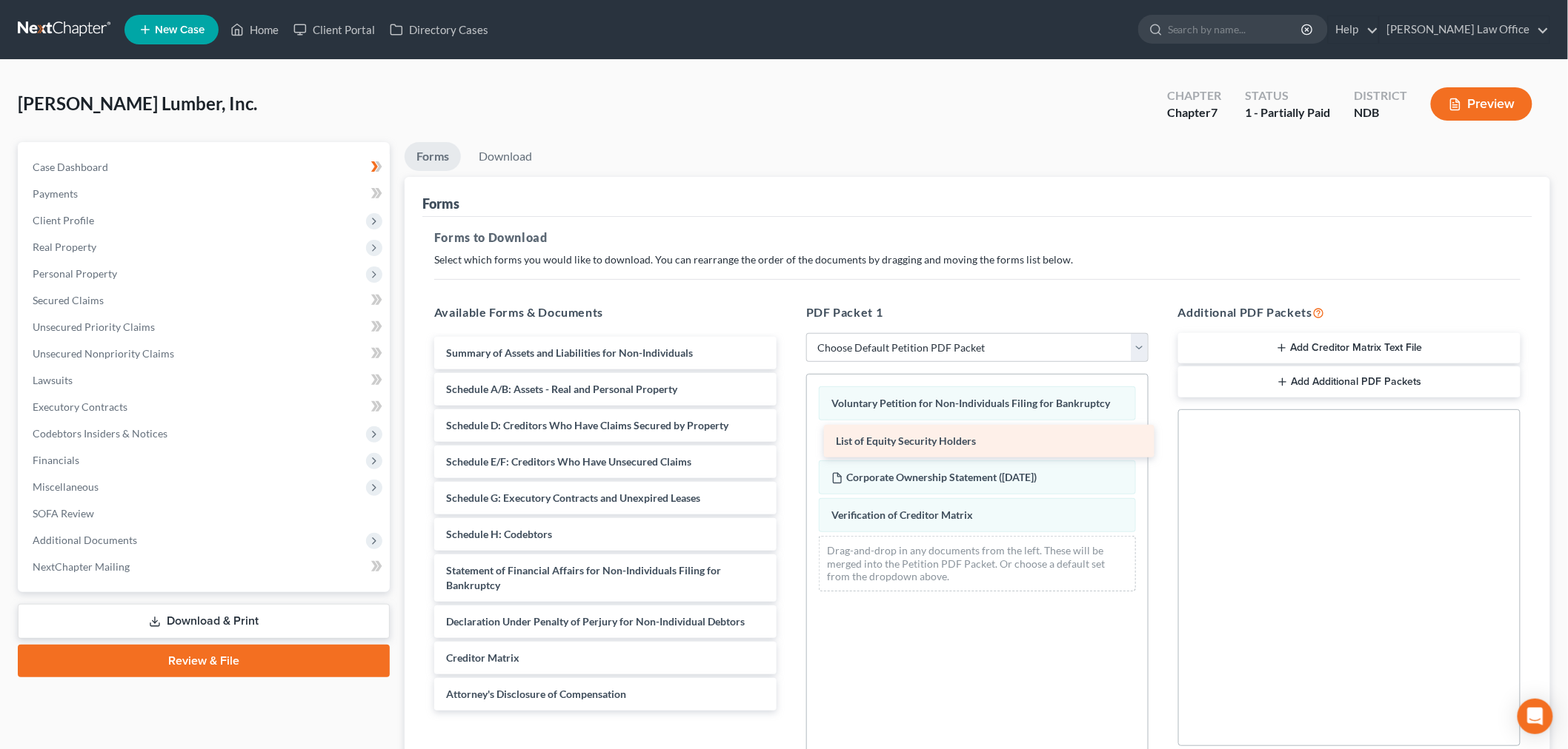
drag, startPoint x: 608, startPoint y: 718, endPoint x: 969, endPoint y: 446, distance: 452.0
click at [788, 437] on div "List of Equity Security Holders Summary of Assets and Liabilities for Non-Indiv…" at bounding box center [605, 523] width 366 height 374
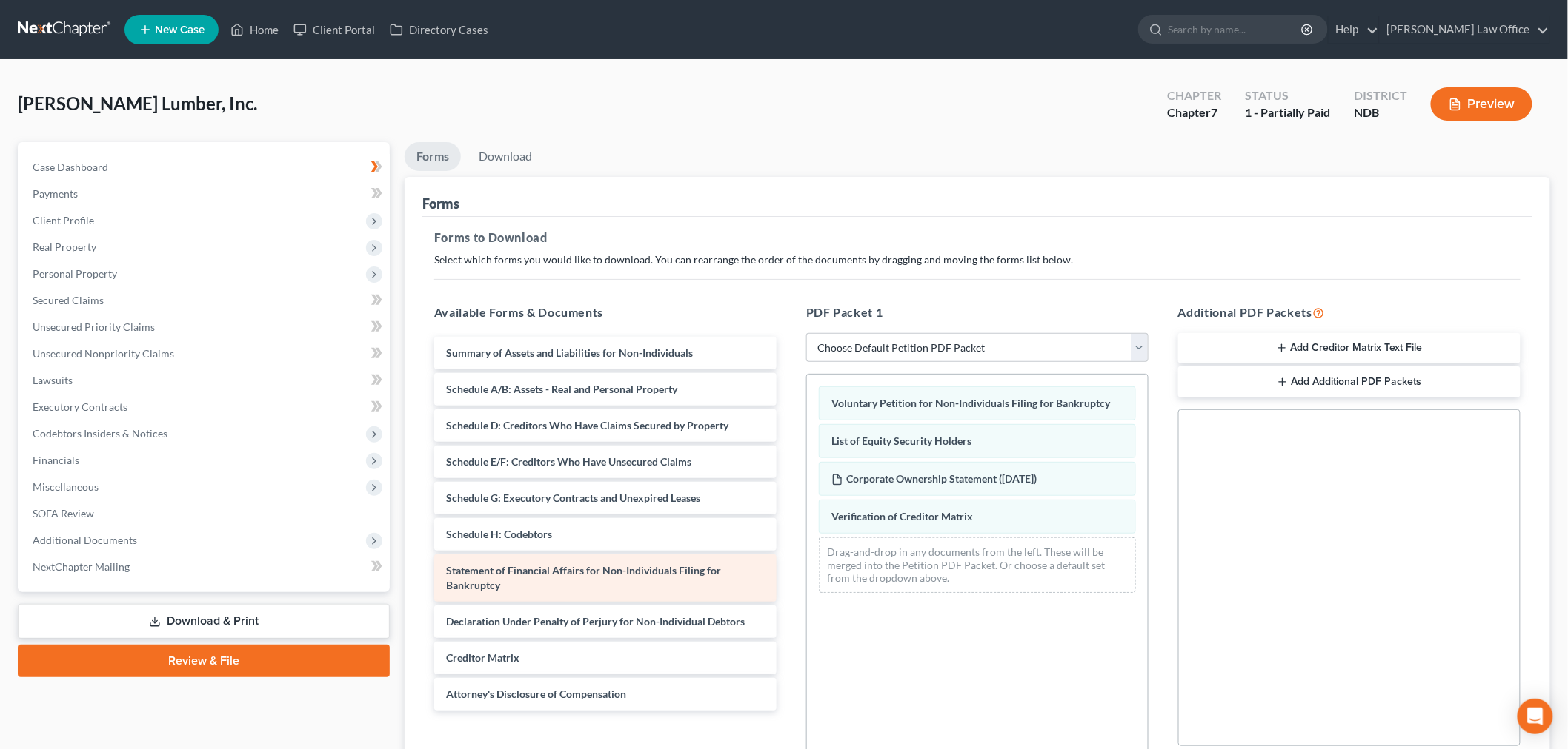
scroll to position [164, 0]
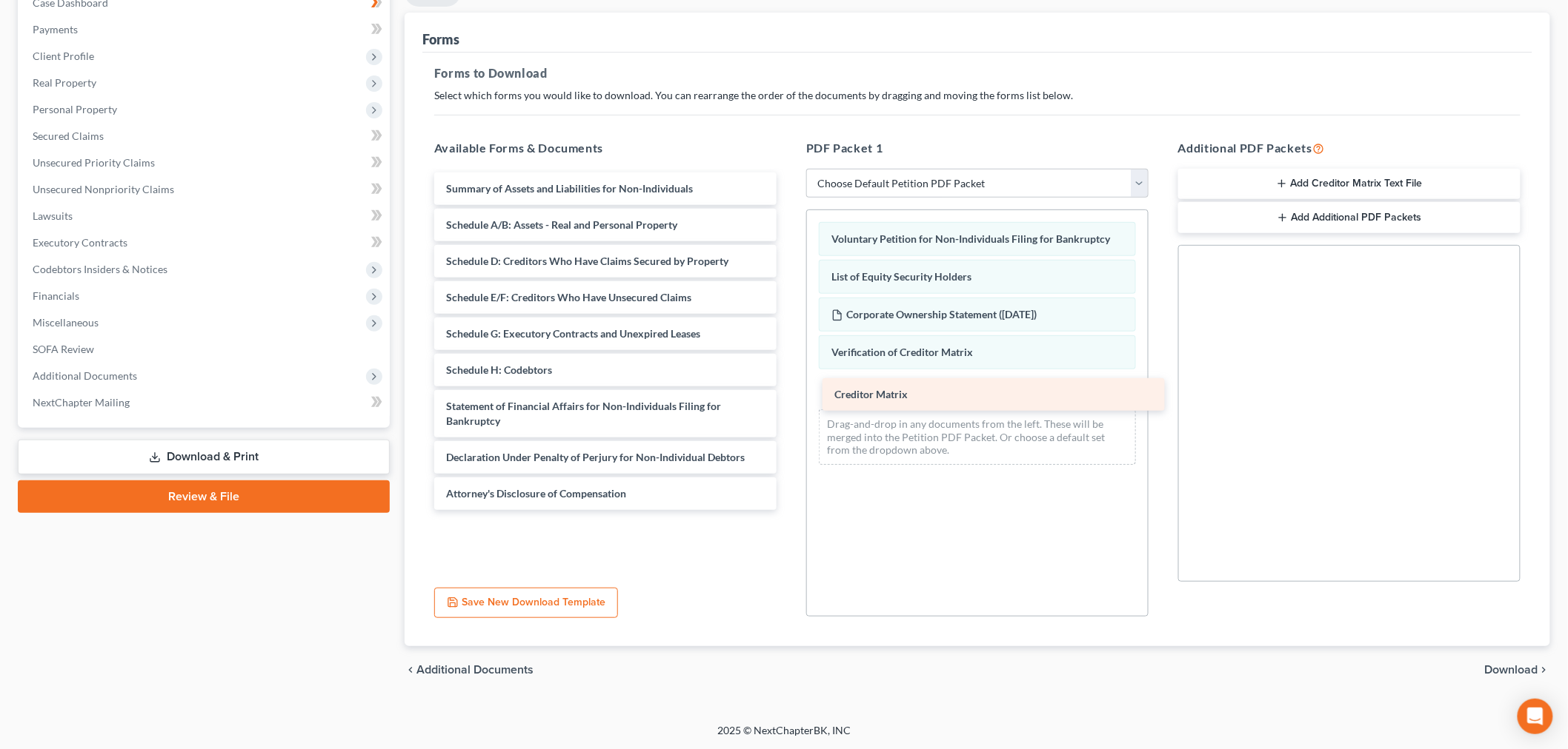
drag, startPoint x: 598, startPoint y: 491, endPoint x: 980, endPoint y: 394, distance: 394.1
click at [788, 391] on div "Creditor Matrix Summary of Assets and Liabilities for Non-Individuals Schedule …" at bounding box center [605, 340] width 366 height 338
click at [1520, 665] on span "Download" at bounding box center [1511, 670] width 54 height 12
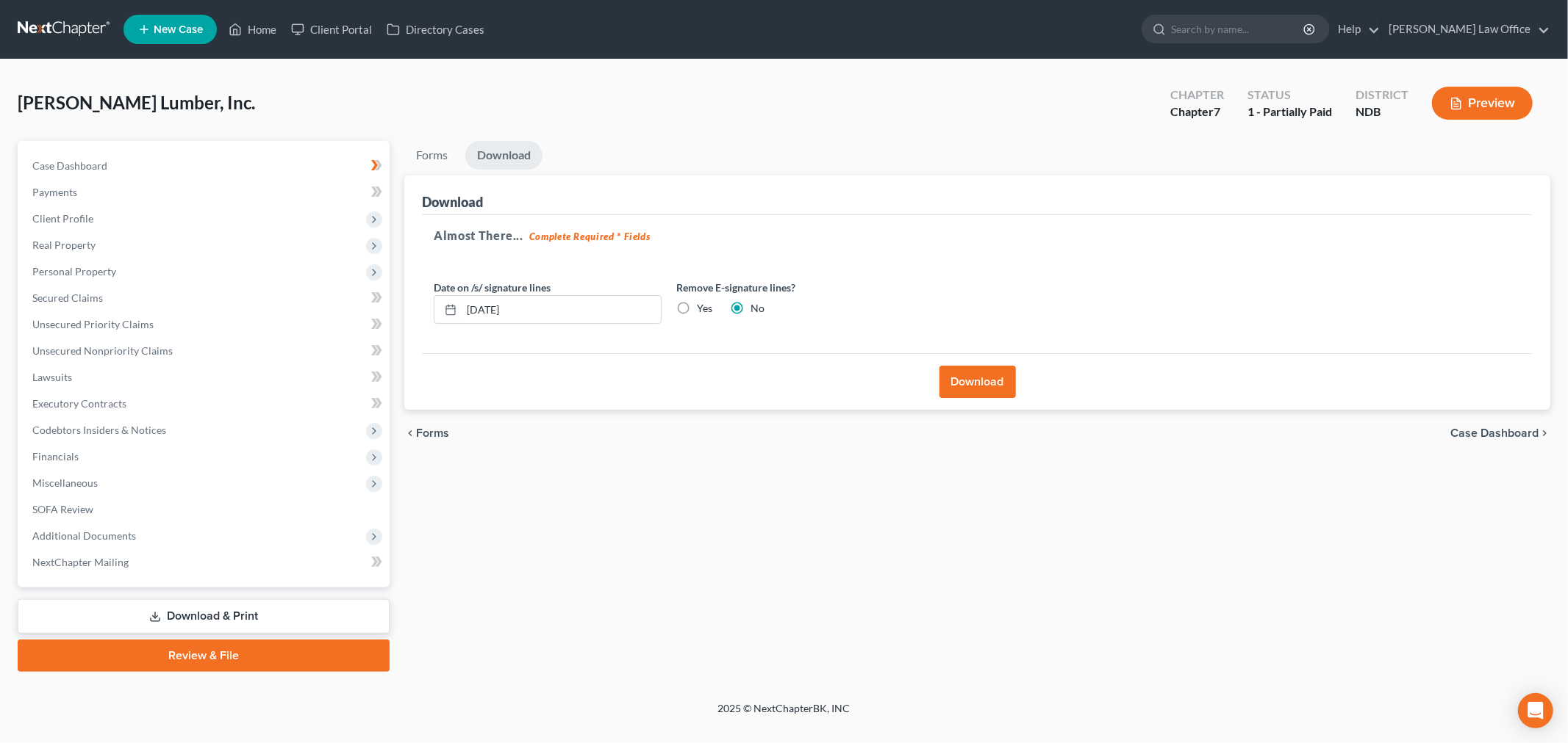
click at [697, 312] on label "Yes" at bounding box center [705, 308] width 15 height 14
click at [703, 311] on input "Yes" at bounding box center [708, 306] width 10 height 10
radio input "true"
radio input "false"
click at [977, 386] on button "Download" at bounding box center [977, 381] width 76 height 32
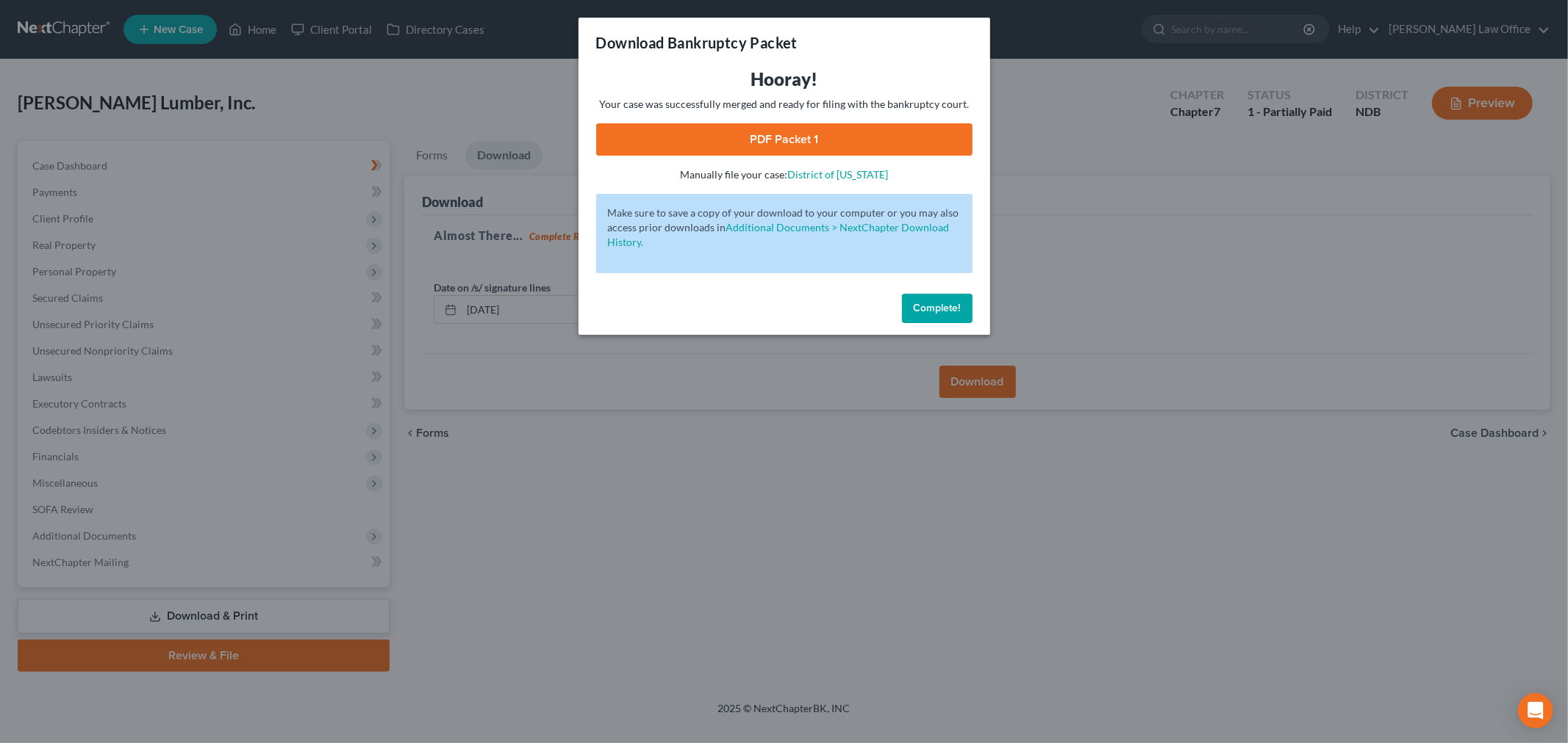
drag, startPoint x: 827, startPoint y: 134, endPoint x: 814, endPoint y: 127, distance: 14.8
click at [827, 134] on link "PDF Packet 1" at bounding box center [784, 139] width 377 height 32
click at [923, 312] on span "Complete!" at bounding box center [937, 308] width 47 height 13
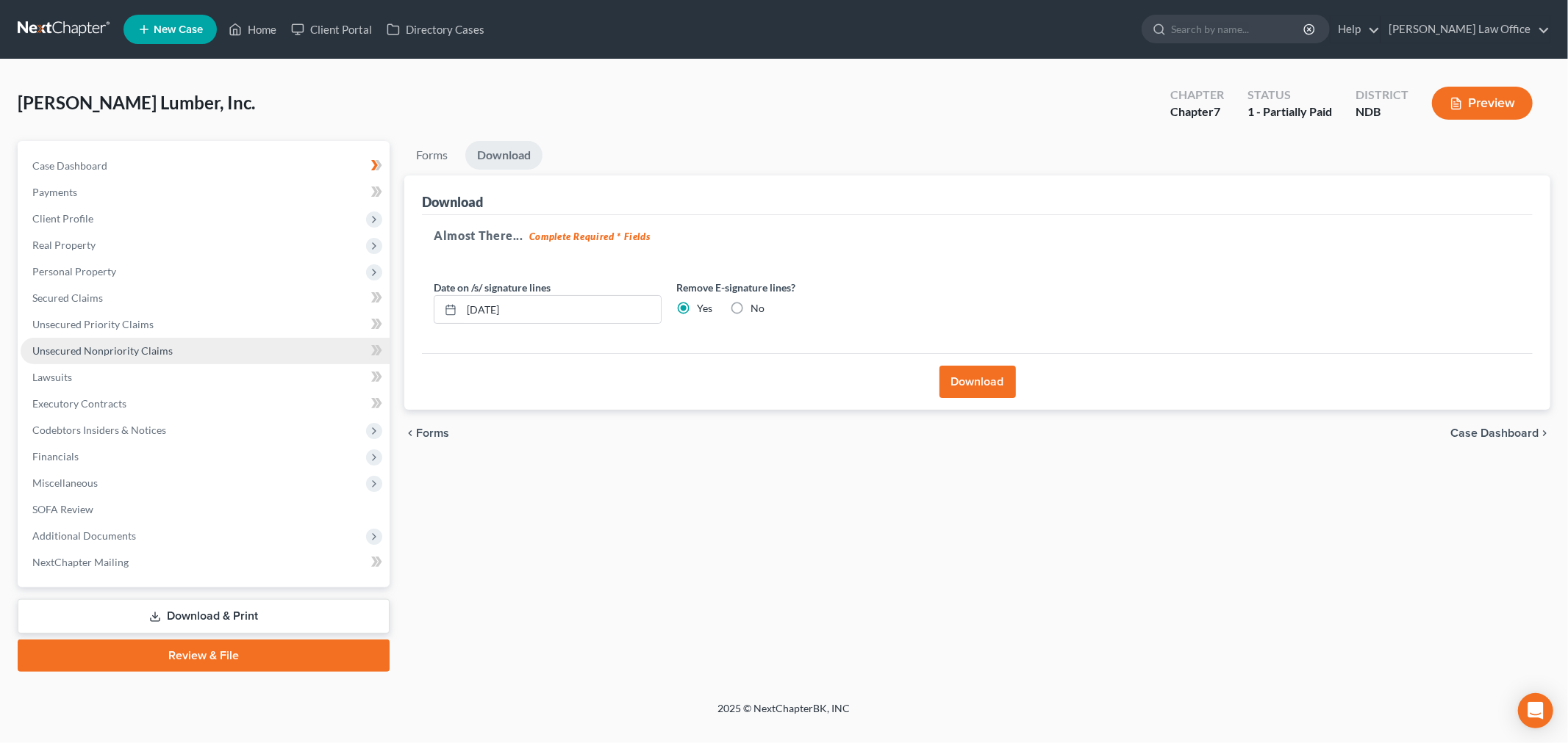
click at [167, 344] on span "Unsecured Nonpriority Claims" at bounding box center [101, 350] width 140 height 13
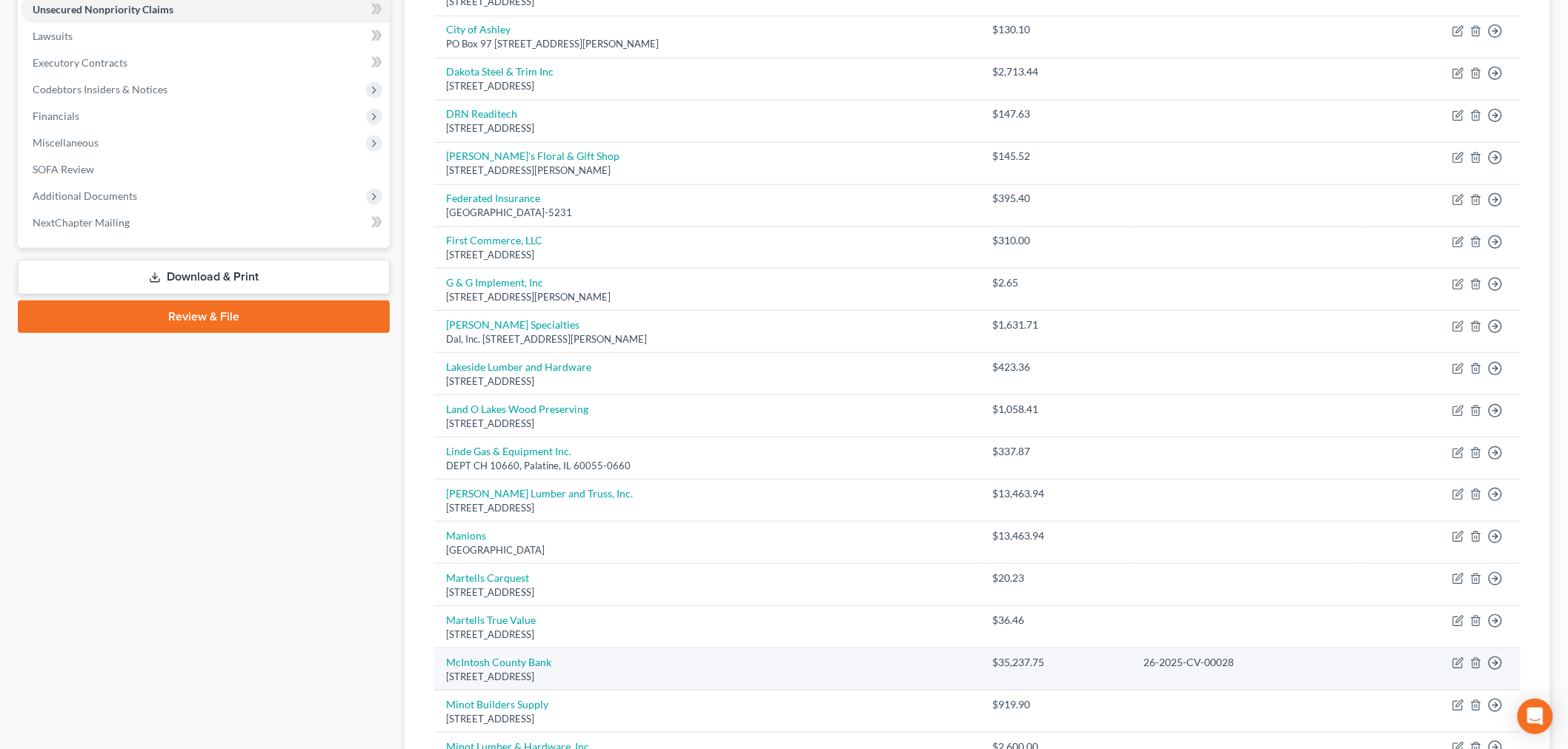
scroll to position [575, 0]
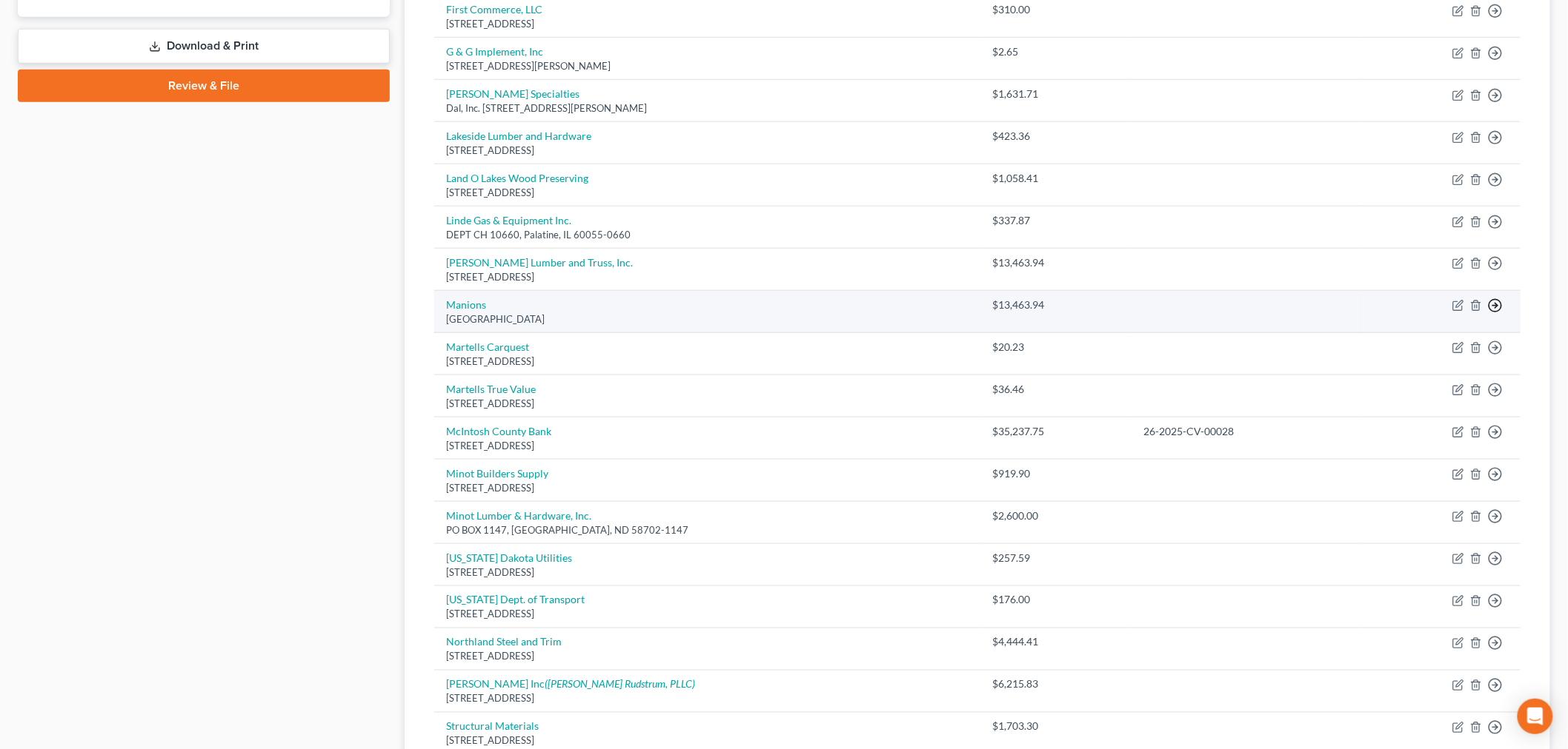
click at [1425, 390] on link "Move to Notice Only" at bounding box center [1427, 392] width 124 height 25
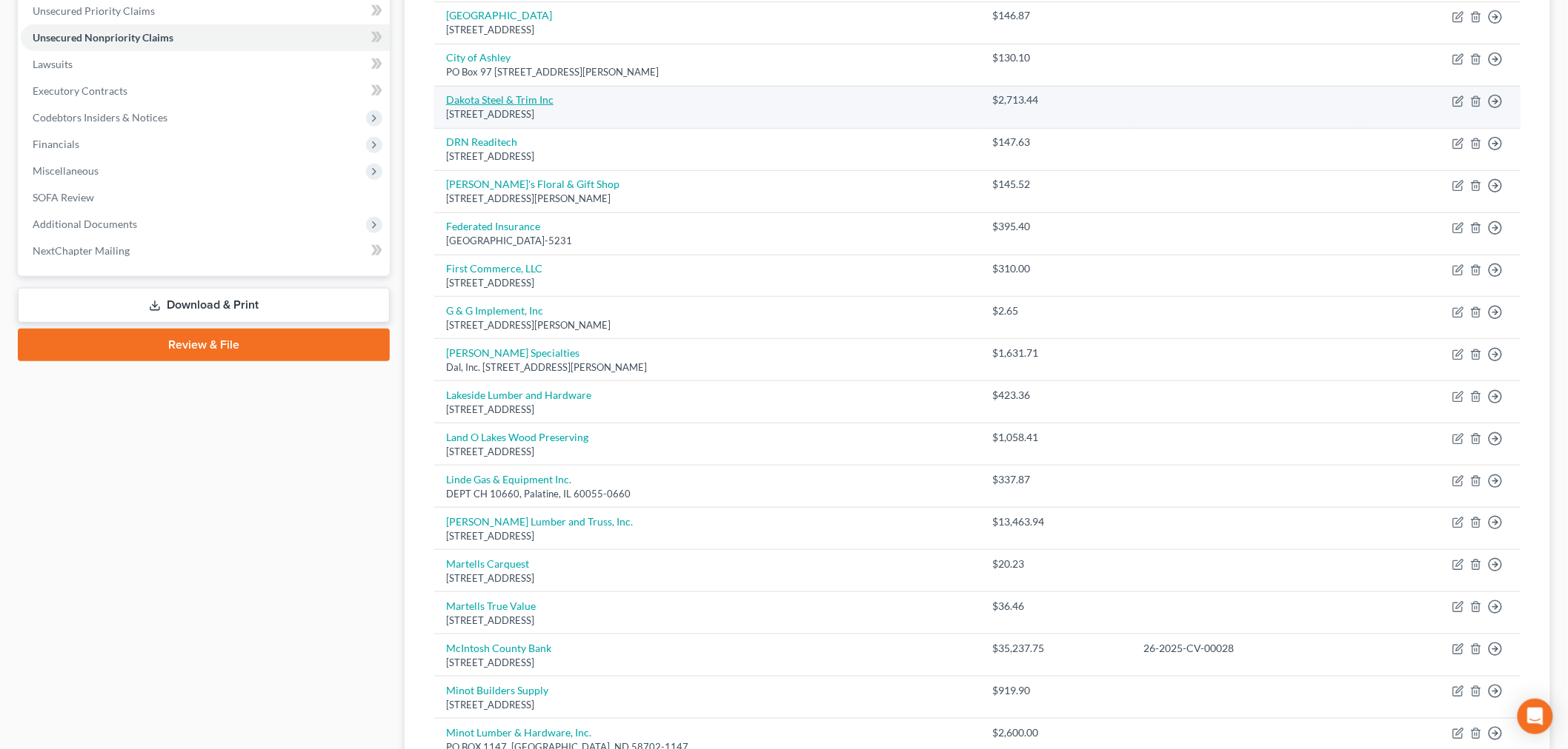
scroll to position [0, 0]
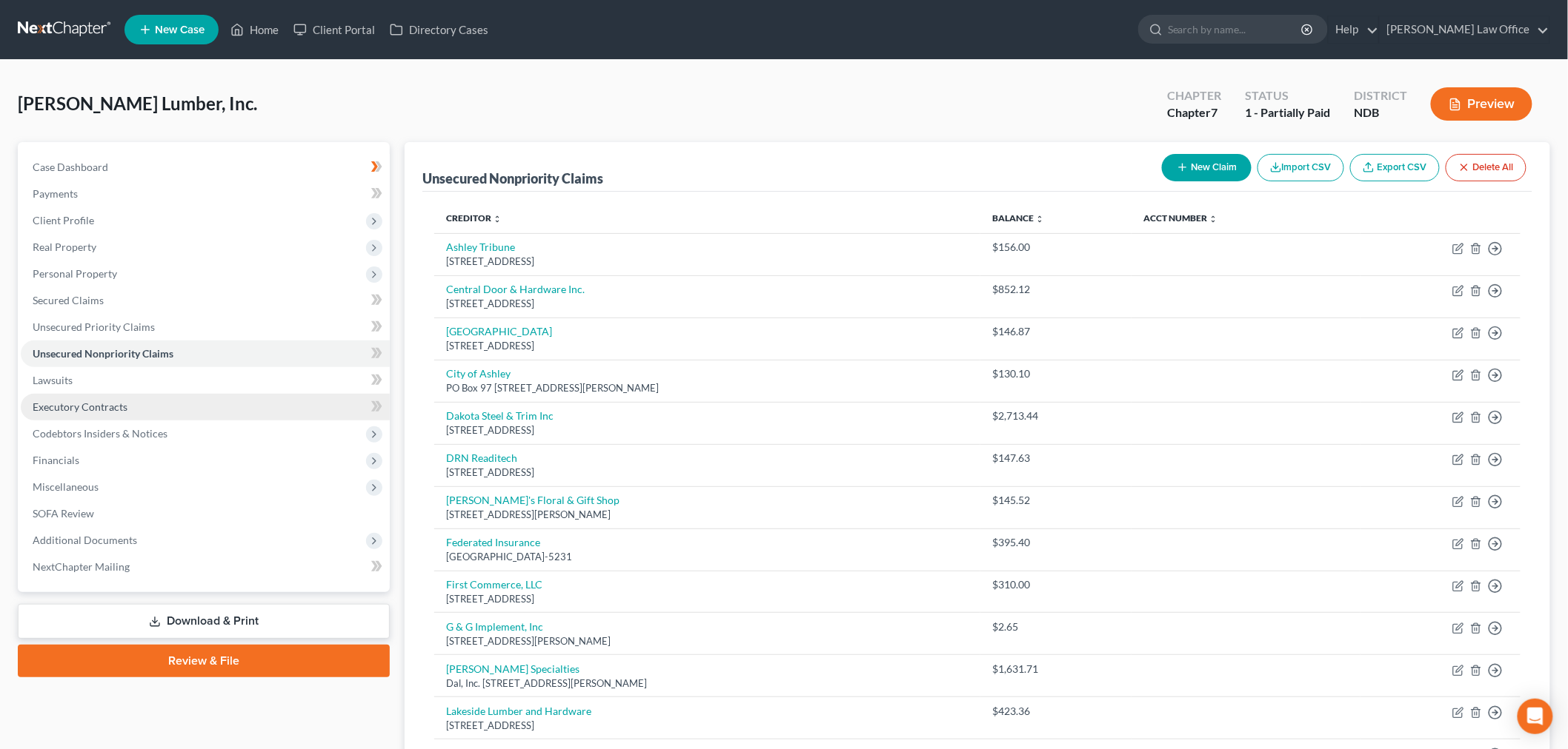
drag, startPoint x: 108, startPoint y: 398, endPoint x: 249, endPoint y: 398, distance: 141.0
click at [108, 398] on link "Executory Contracts" at bounding box center [204, 407] width 369 height 26
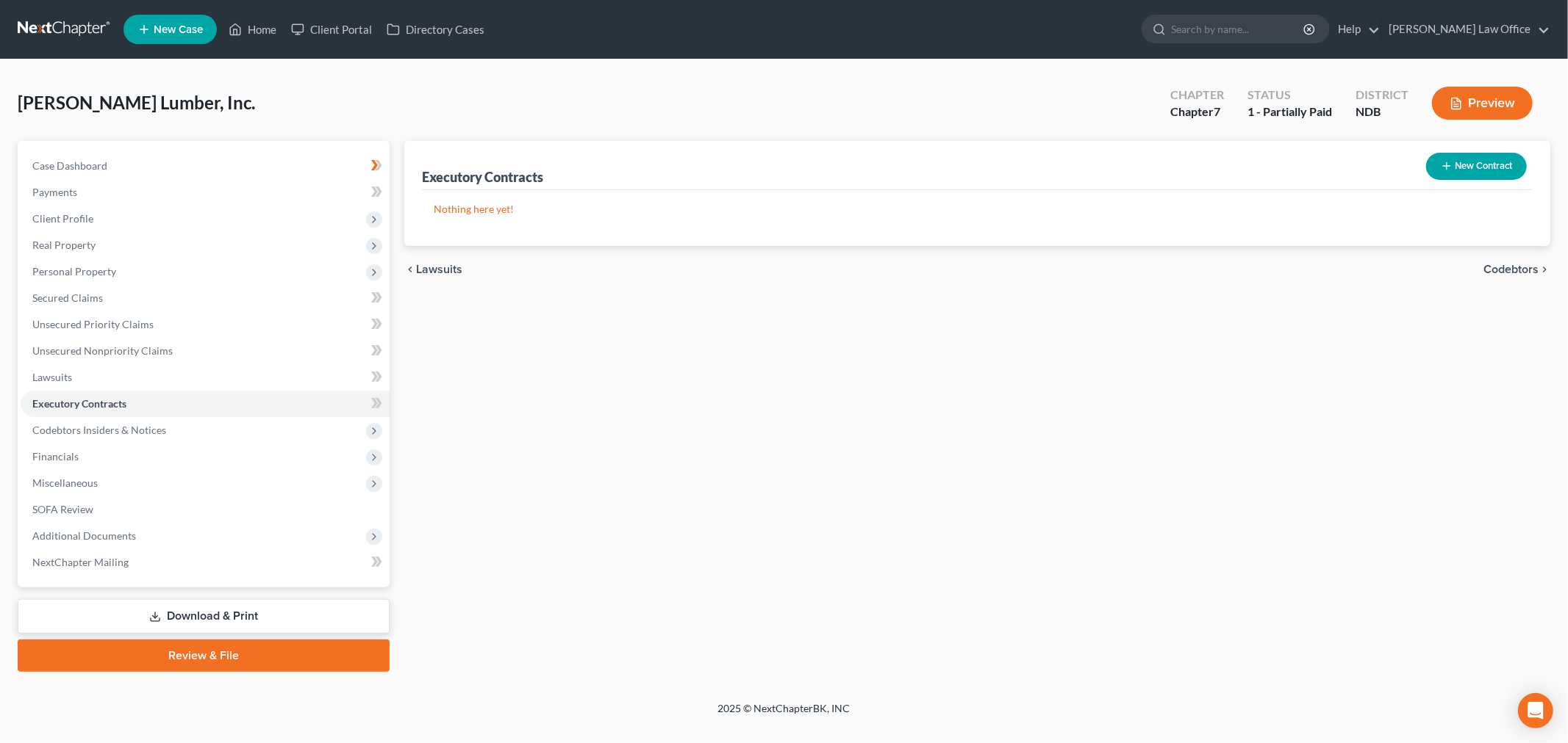
click at [1459, 166] on button "New Contract" at bounding box center [1476, 166] width 100 height 27
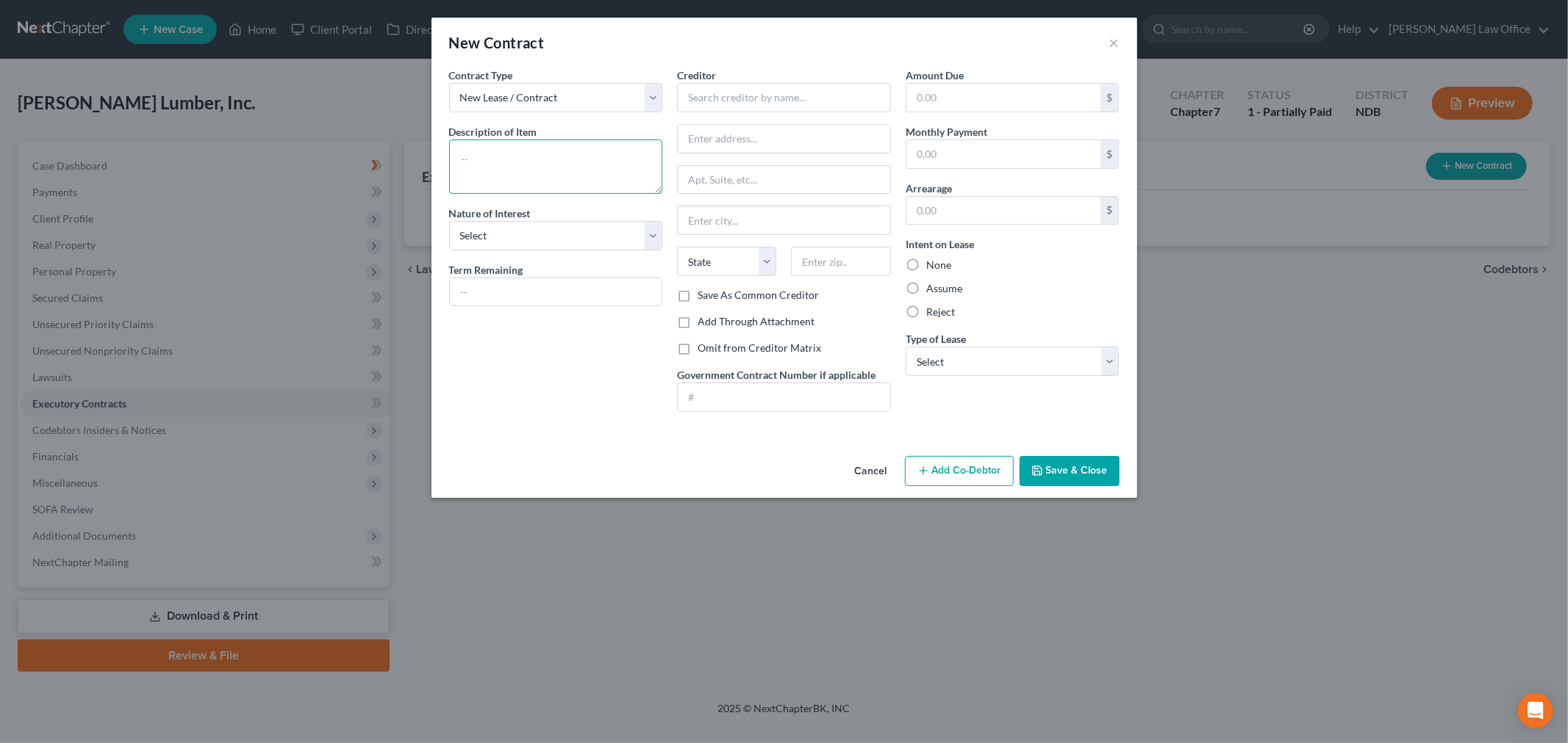
click at [538, 171] on textarea at bounding box center [555, 167] width 213 height 54
type textarea "Contract for Deed"
click at [493, 251] on div "Contract Type New Lease / Contract New Timeshare Description of non-residential…" at bounding box center [555, 245] width 229 height 356
click at [517, 235] on select "Select Purchaser Agent Lessor Lessee" at bounding box center [555, 235] width 213 height 29
click at [543, 94] on select "New Lease / Contract New Timeshare" at bounding box center [555, 97] width 213 height 29
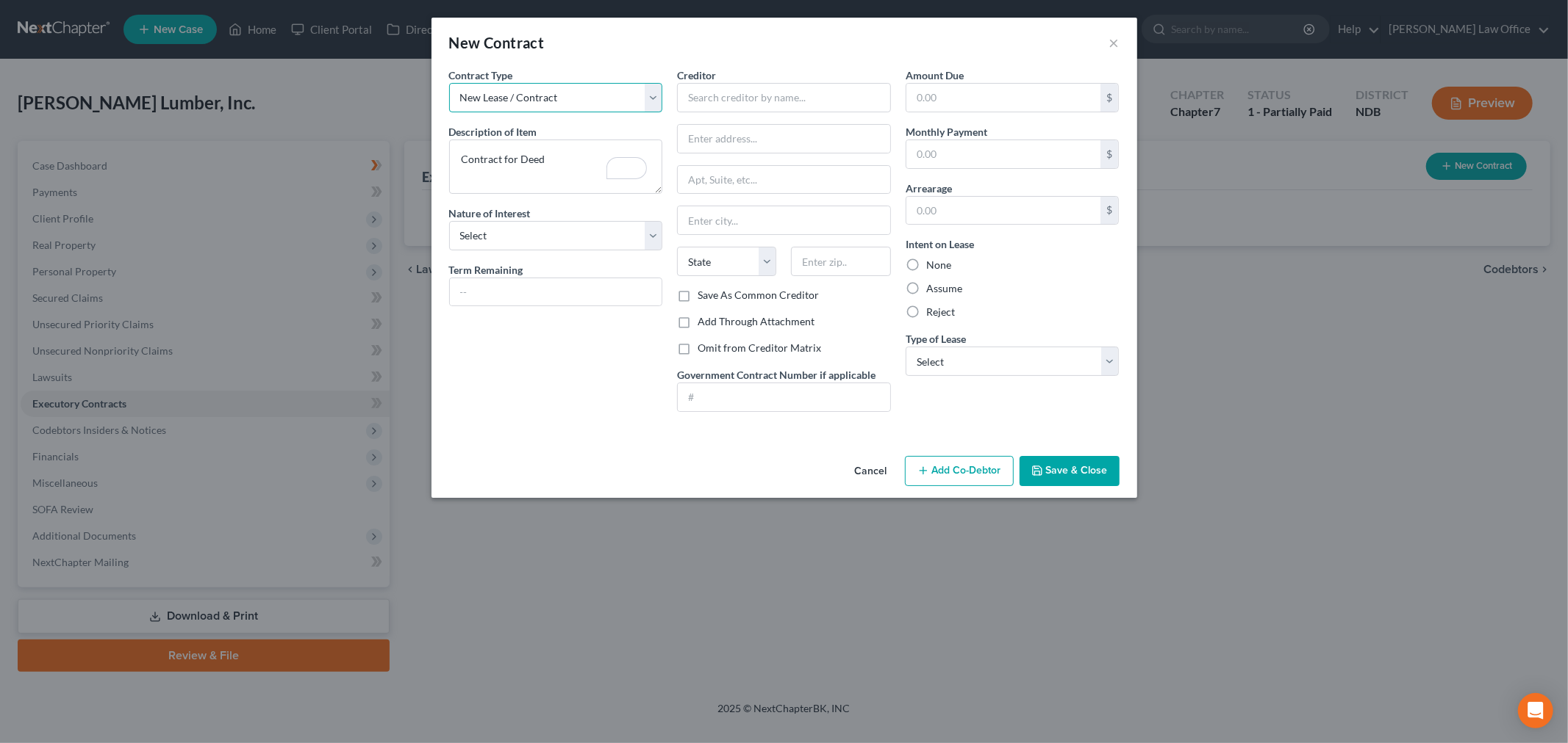
click at [543, 94] on select "New Lease / Contract New Timeshare" at bounding box center [555, 97] width 213 height 29
drag, startPoint x: 524, startPoint y: 220, endPoint x: 513, endPoint y: 239, distance: 22.0
click at [520, 226] on div "Nature of Interest Select Purchaser Agent Lessor Lessee" at bounding box center [555, 228] width 213 height 44
click at [513, 239] on select "Select Purchaser Agent Lessor Lessee" at bounding box center [555, 235] width 213 height 29
select select "2"
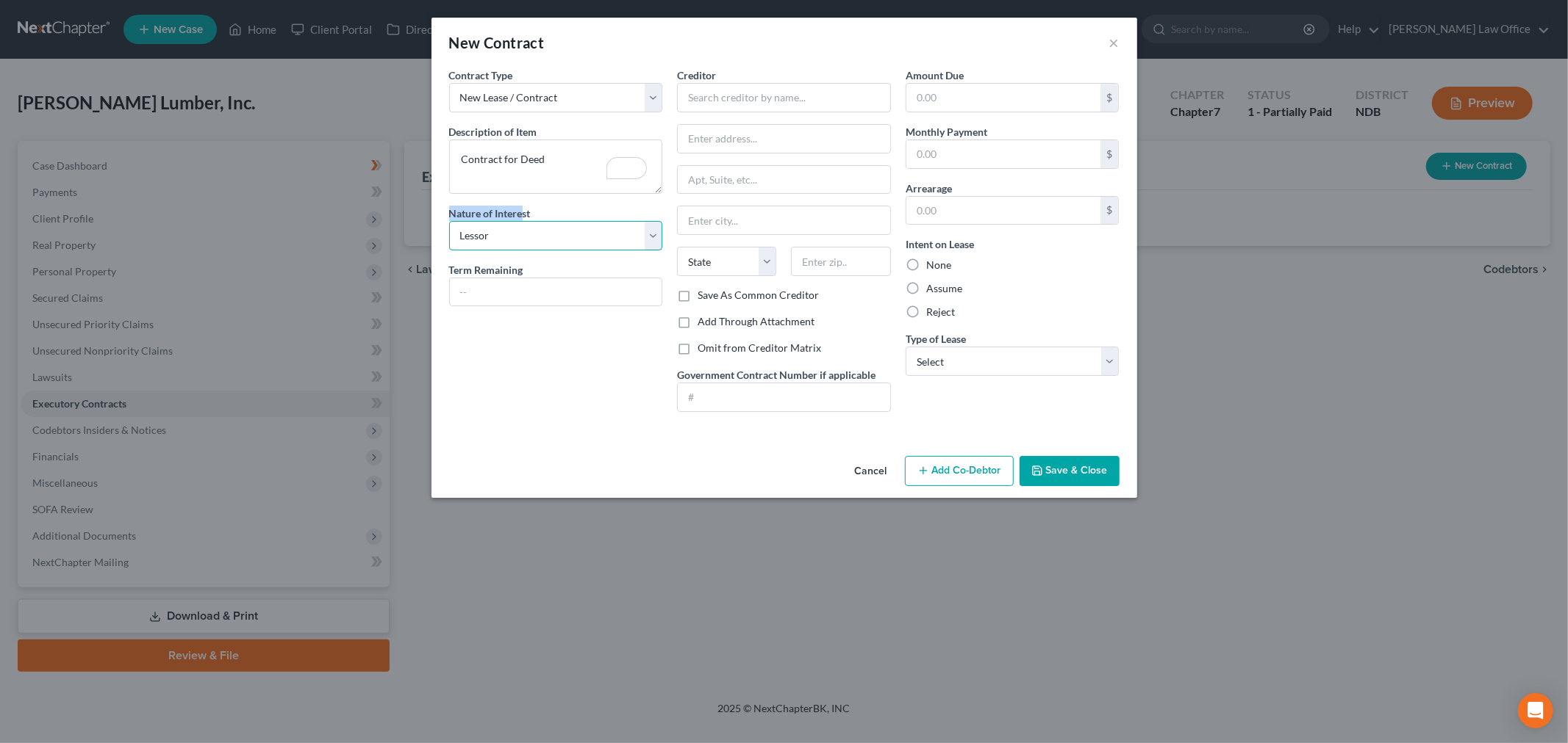
click at [449, 221] on select "Select Purchaser Agent Lessor Lessee" at bounding box center [555, 235] width 213 height 29
click at [589, 238] on select "Select Purchaser Agent Lessor Lessee" at bounding box center [555, 235] width 213 height 29
click at [589, 237] on select "Select Purchaser Agent Lessor Lessee" at bounding box center [555, 235] width 213 height 29
click at [529, 299] on input "text" at bounding box center [556, 291] width 212 height 28
type input "Approximately 5 Years"
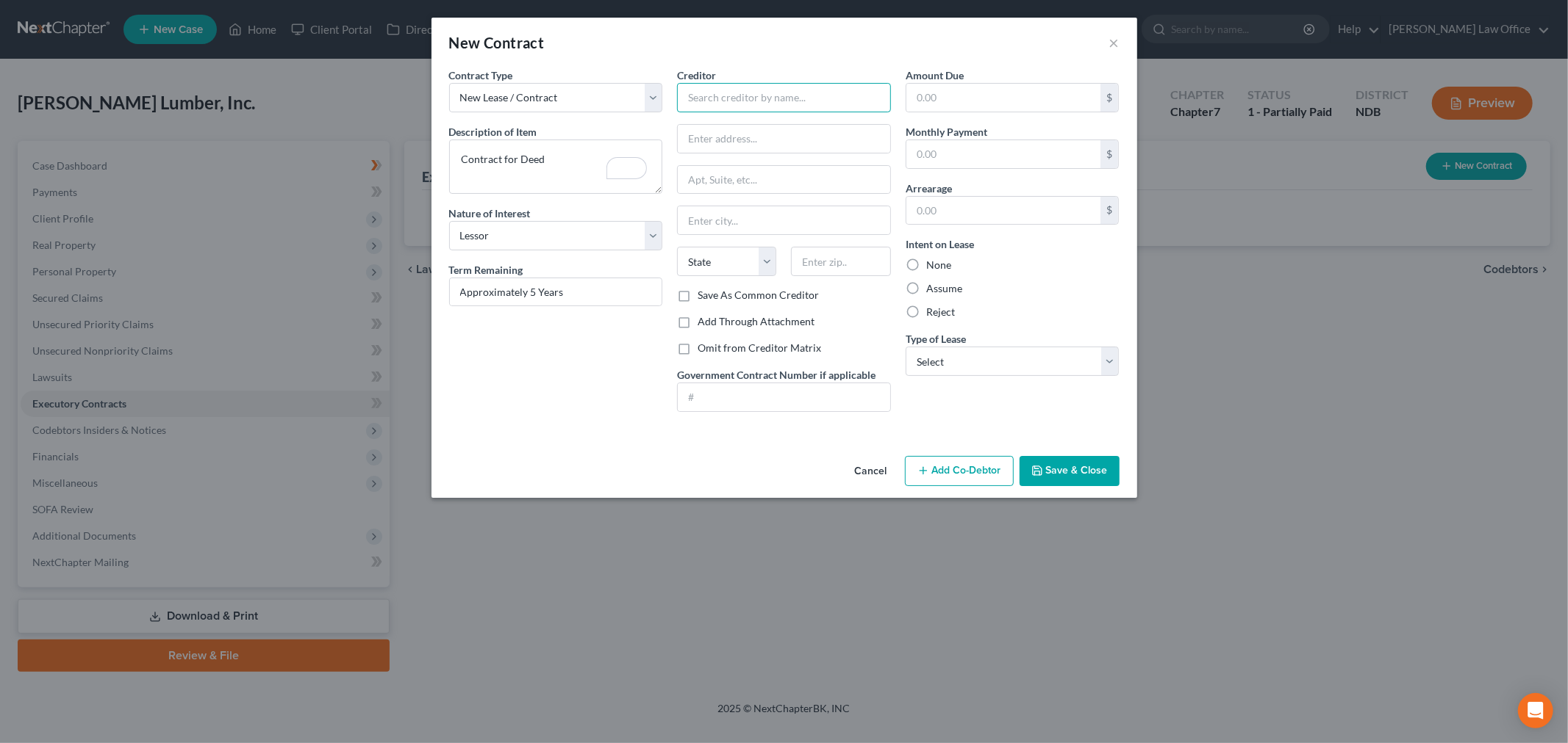
click at [751, 94] on input "text" at bounding box center [783, 97] width 213 height 29
type input "[PERSON_NAME] & [PERSON_NAME]"
type input "PO Box 142"
type input "58413"
type input "[PERSON_NAME]"
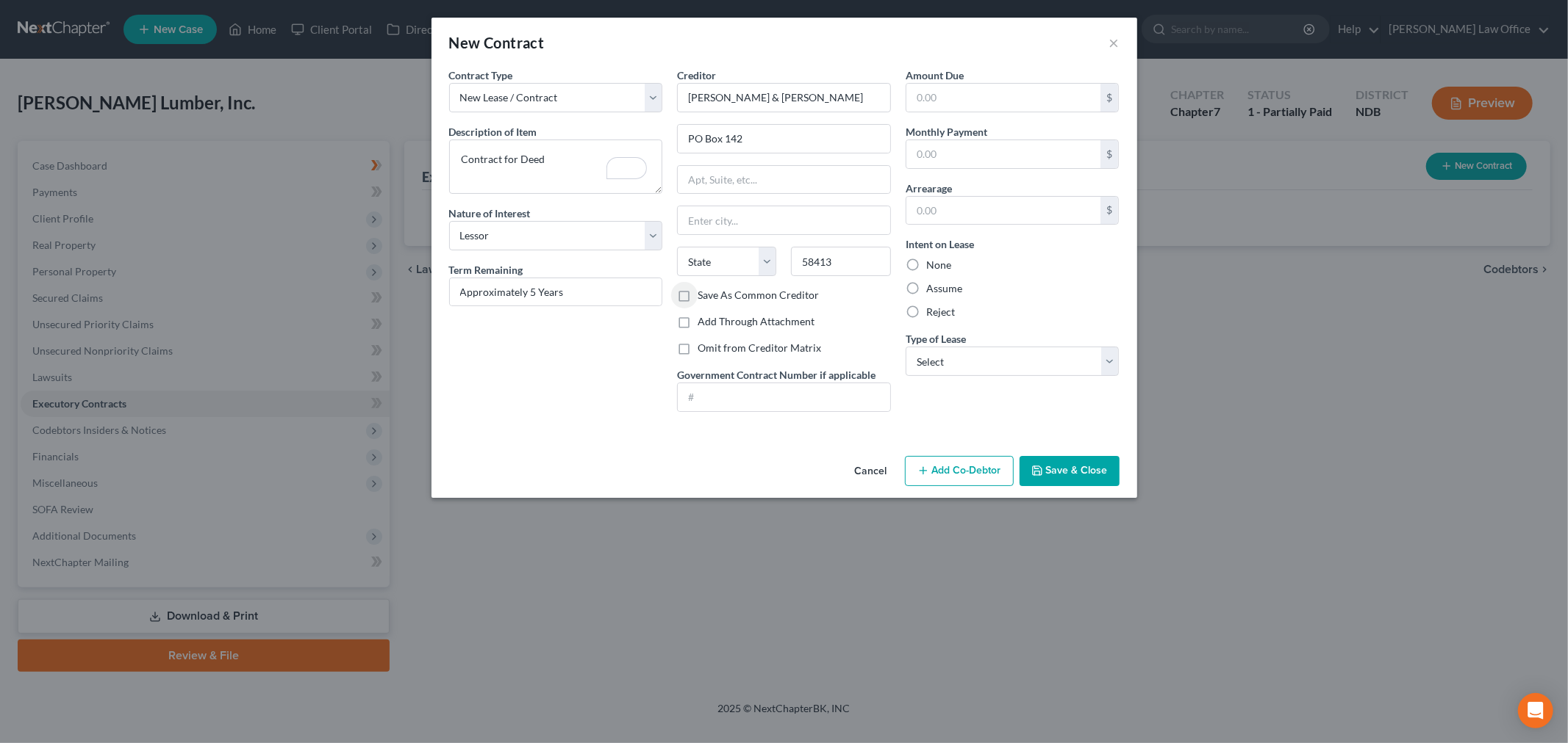
select select "29"
click at [993, 360] on select "Select Real Estate Car Other" at bounding box center [1012, 361] width 213 height 29
select select "0"
click at [906, 346] on select "Select Real Estate Car Other" at bounding box center [1012, 361] width 213 height 29
click at [1084, 467] on button "Save & Close" at bounding box center [1070, 472] width 100 height 31
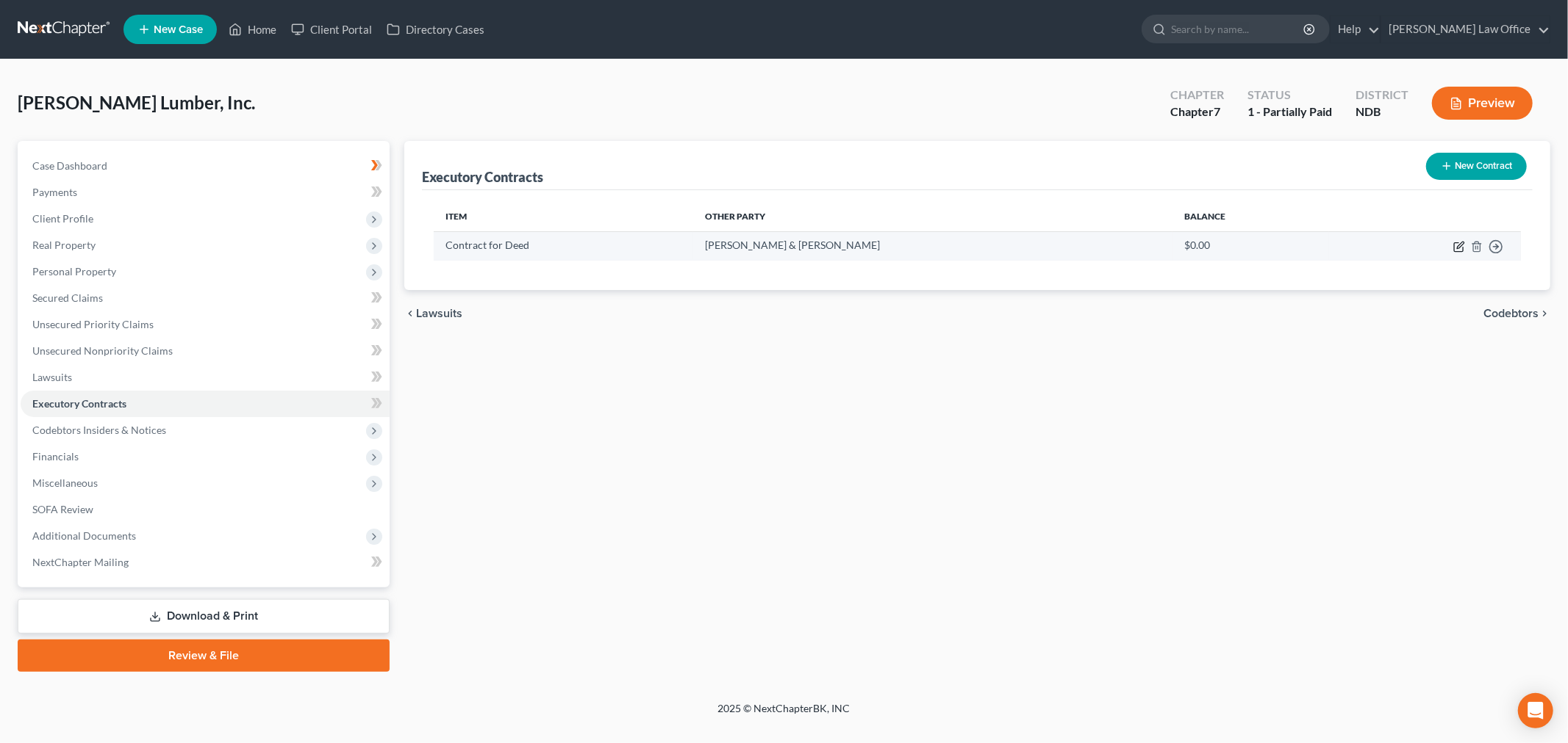
click at [1460, 244] on icon "button" at bounding box center [1459, 247] width 12 height 12
select select "2"
select select "29"
select select "0"
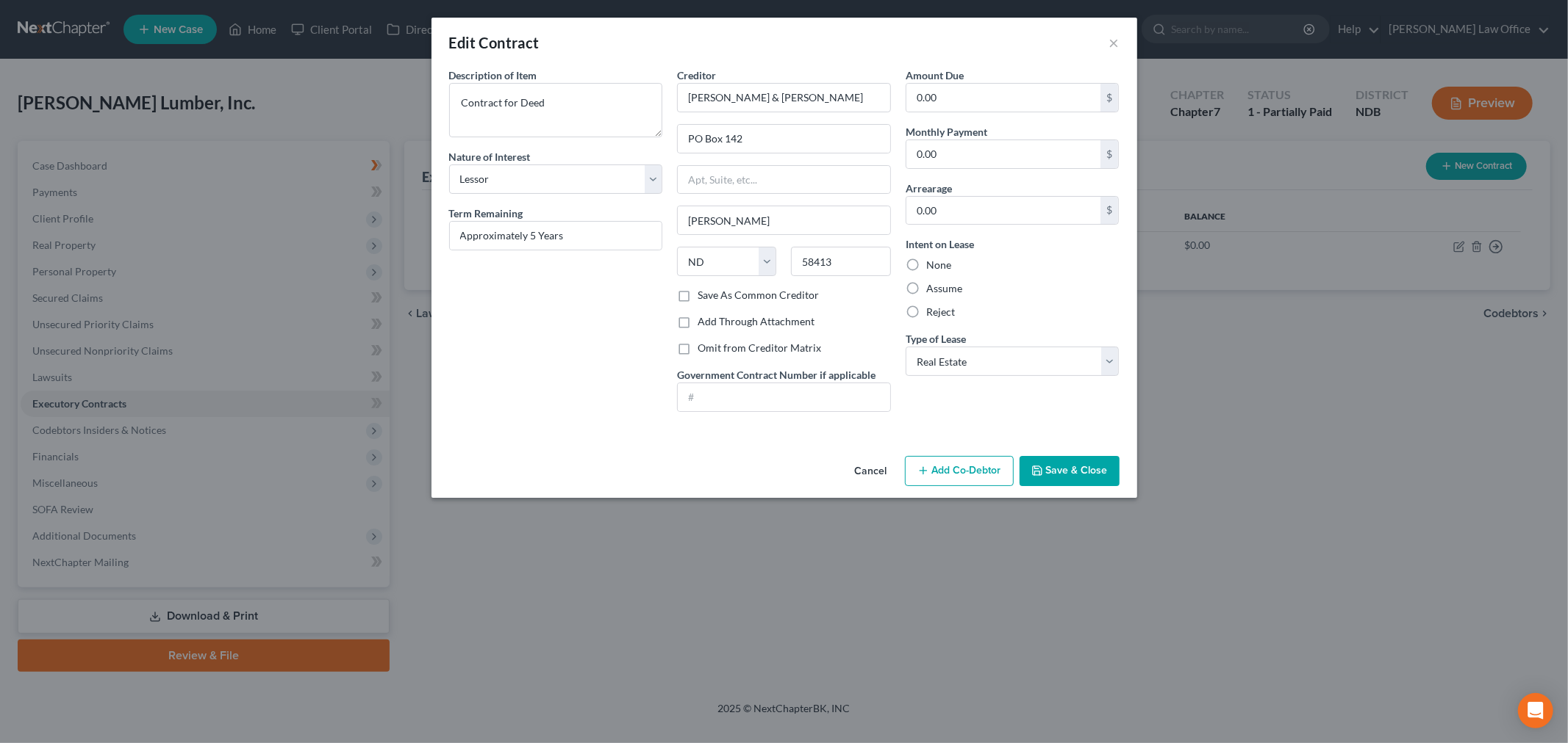
click at [697, 300] on label "Save As Common Creditor" at bounding box center [758, 294] width 122 height 14
click at [703, 297] on input "Save As Common Creditor" at bounding box center [708, 292] width 10 height 10
checkbox input "true"
drag, startPoint x: 1088, startPoint y: 460, endPoint x: 1033, endPoint y: 422, distance: 66.9
click at [1087, 460] on button "Save & Close" at bounding box center [1070, 472] width 100 height 31
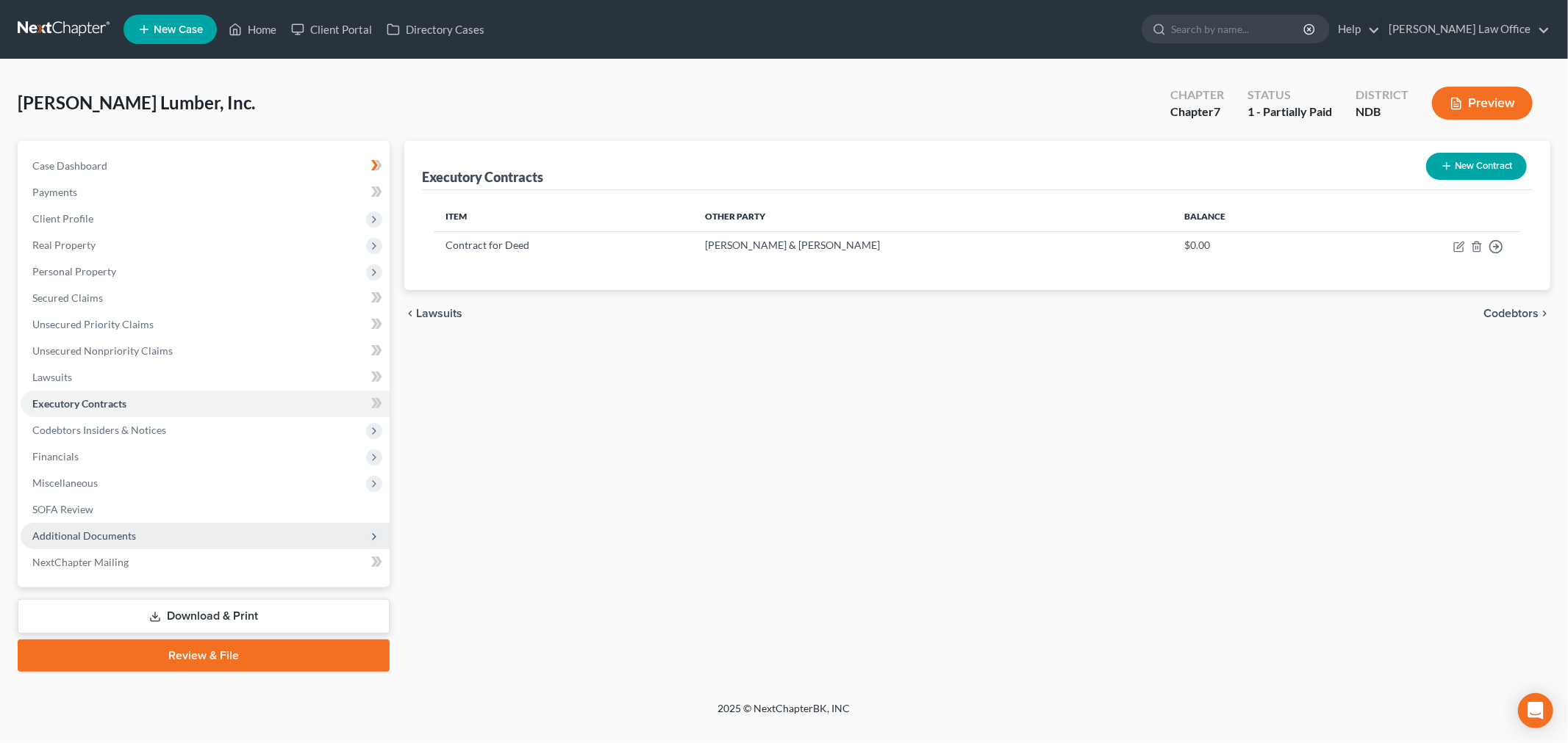
click at [142, 530] on span "Additional Documents" at bounding box center [205, 536] width 369 height 26
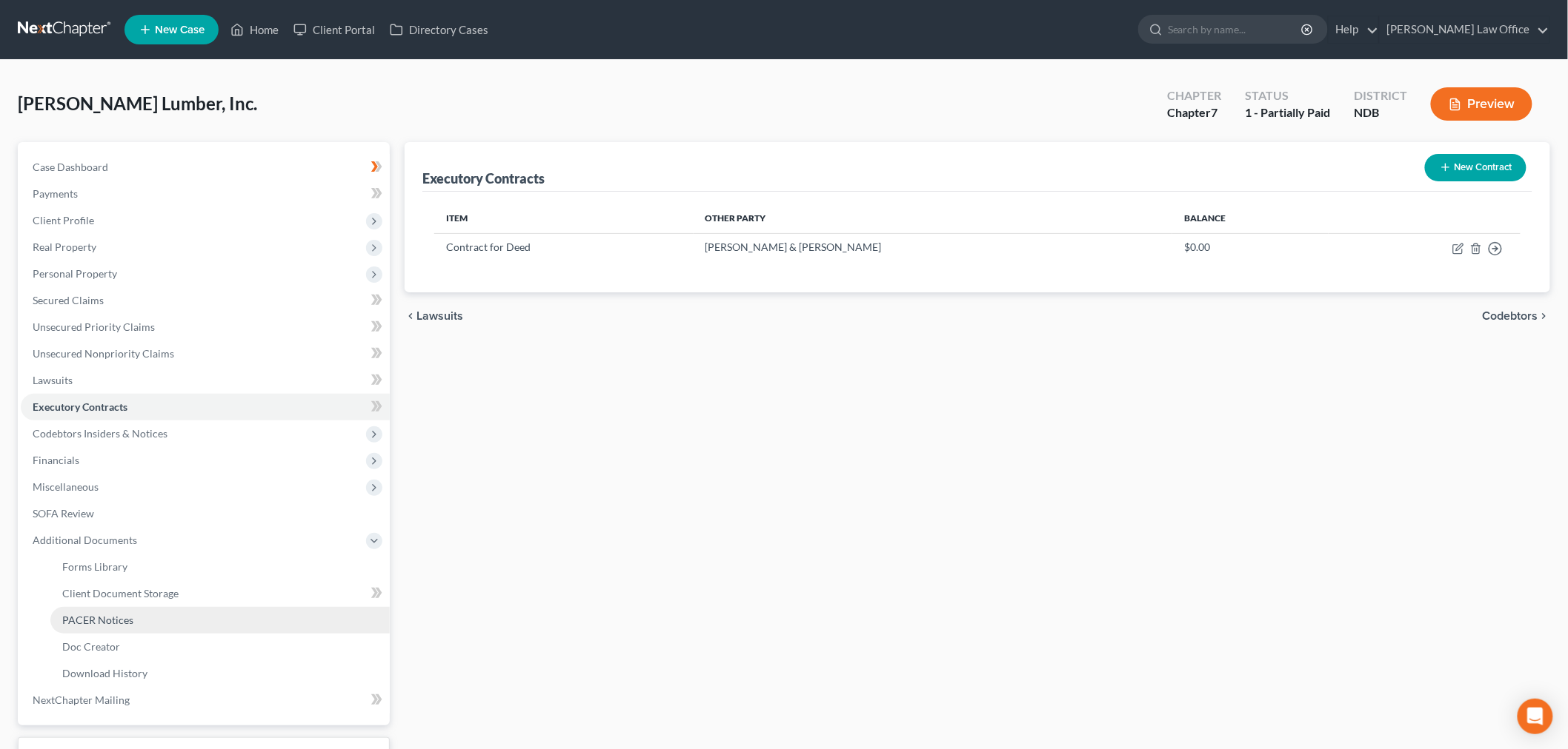
click at [102, 622] on span "PACER Notices" at bounding box center [97, 620] width 71 height 13
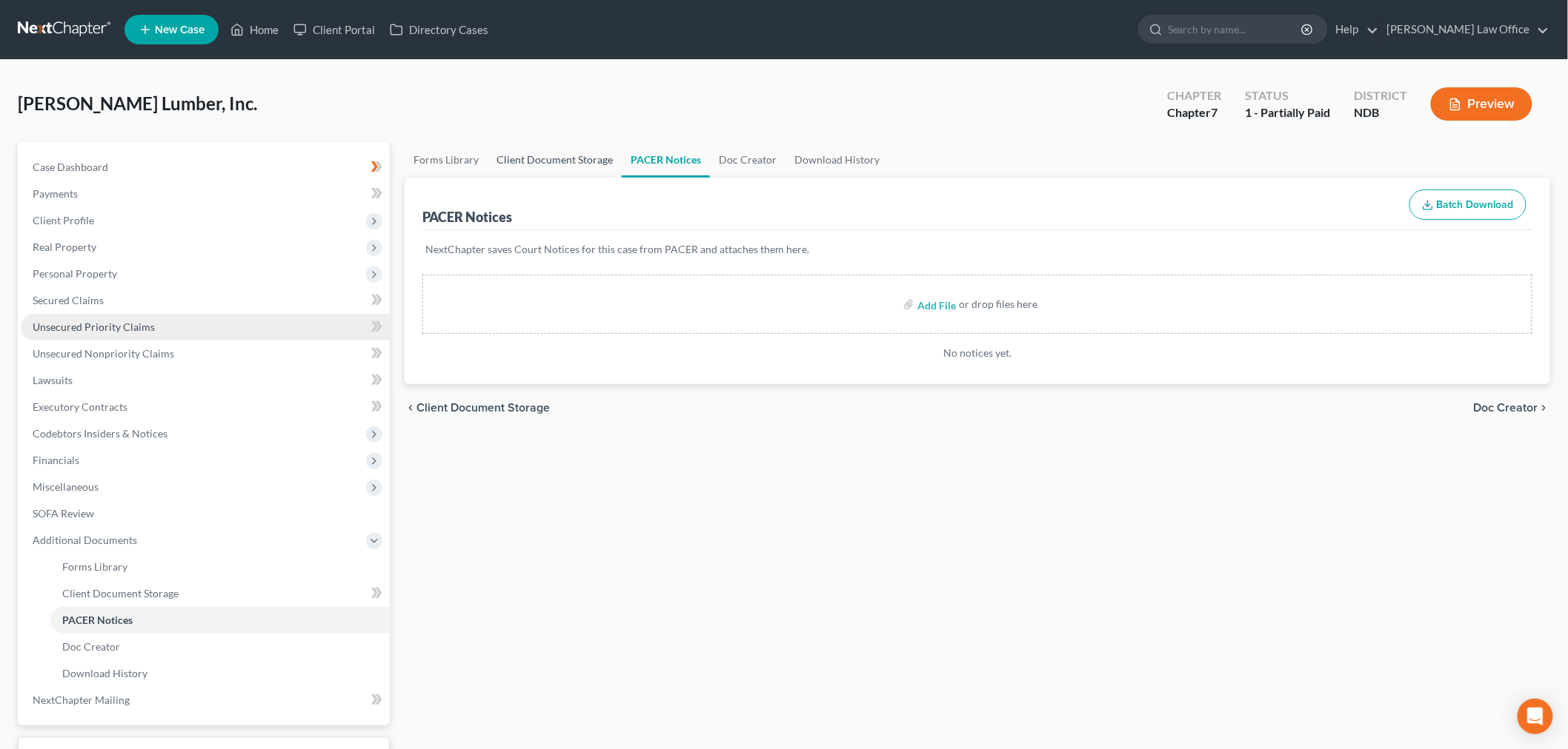
drag, startPoint x: 529, startPoint y: 154, endPoint x: 158, endPoint y: 337, distance: 413.7
click at [529, 154] on link "Client Document Storage" at bounding box center [555, 160] width 134 height 36
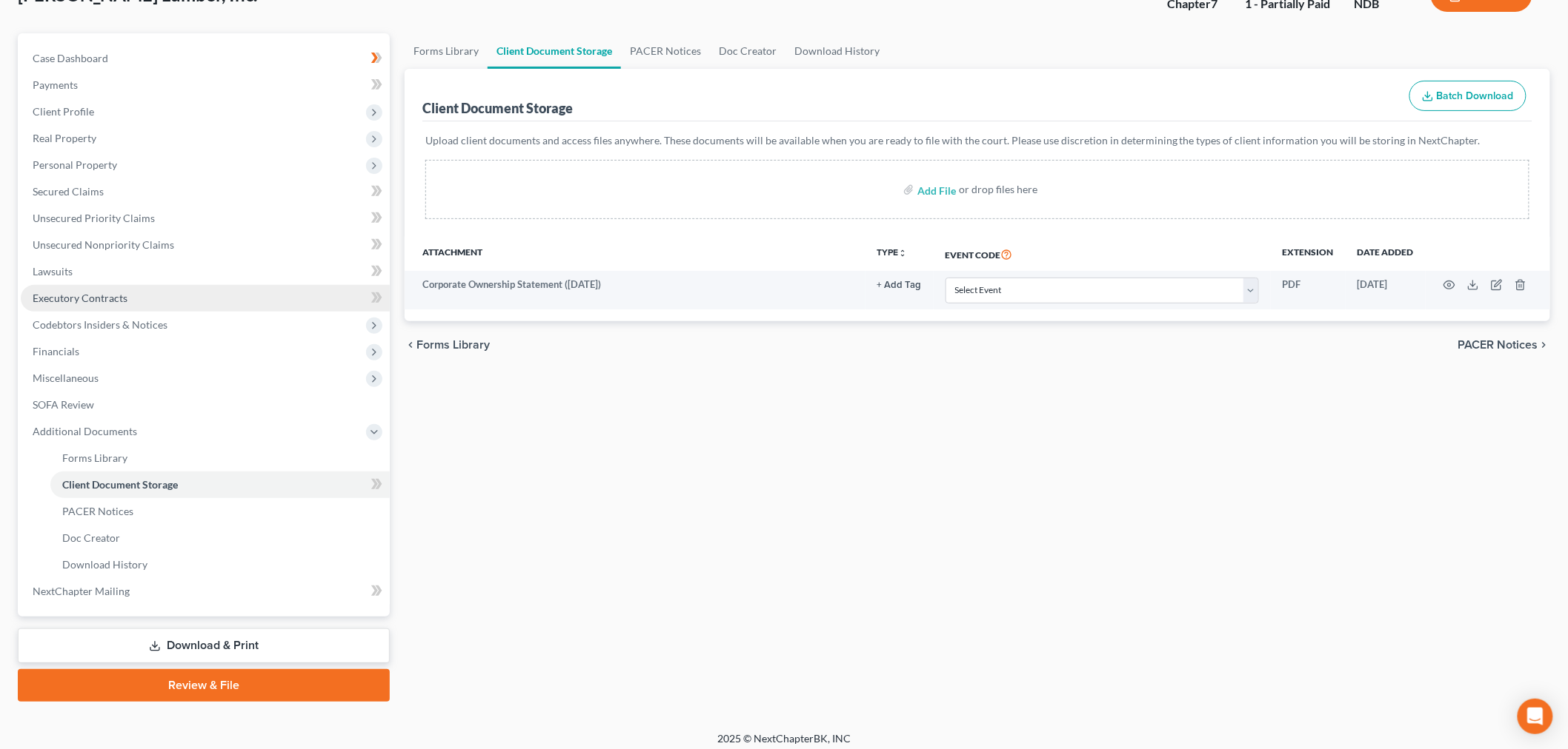
scroll to position [116, 0]
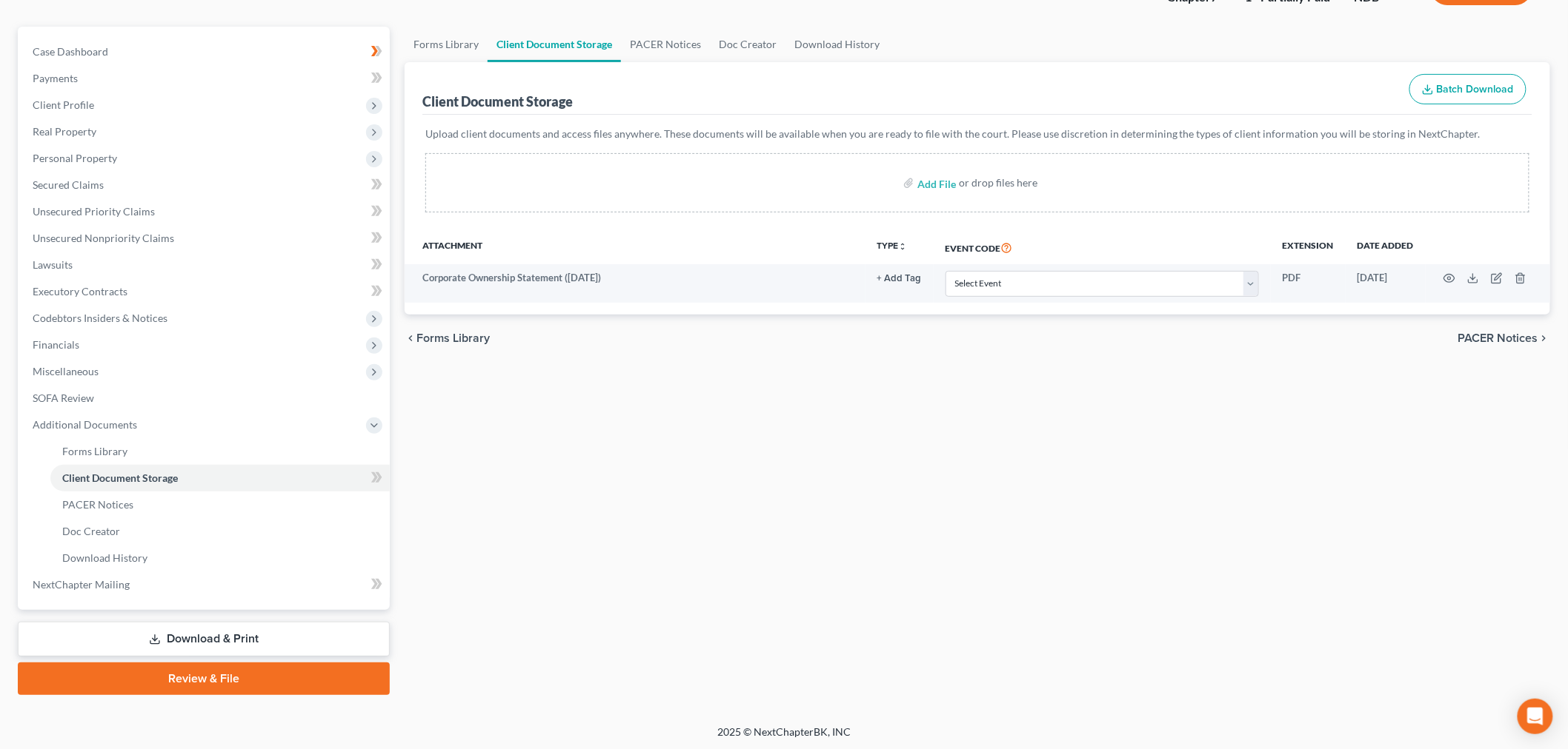
click at [239, 630] on link "Download & Print" at bounding box center [203, 639] width 372 height 35
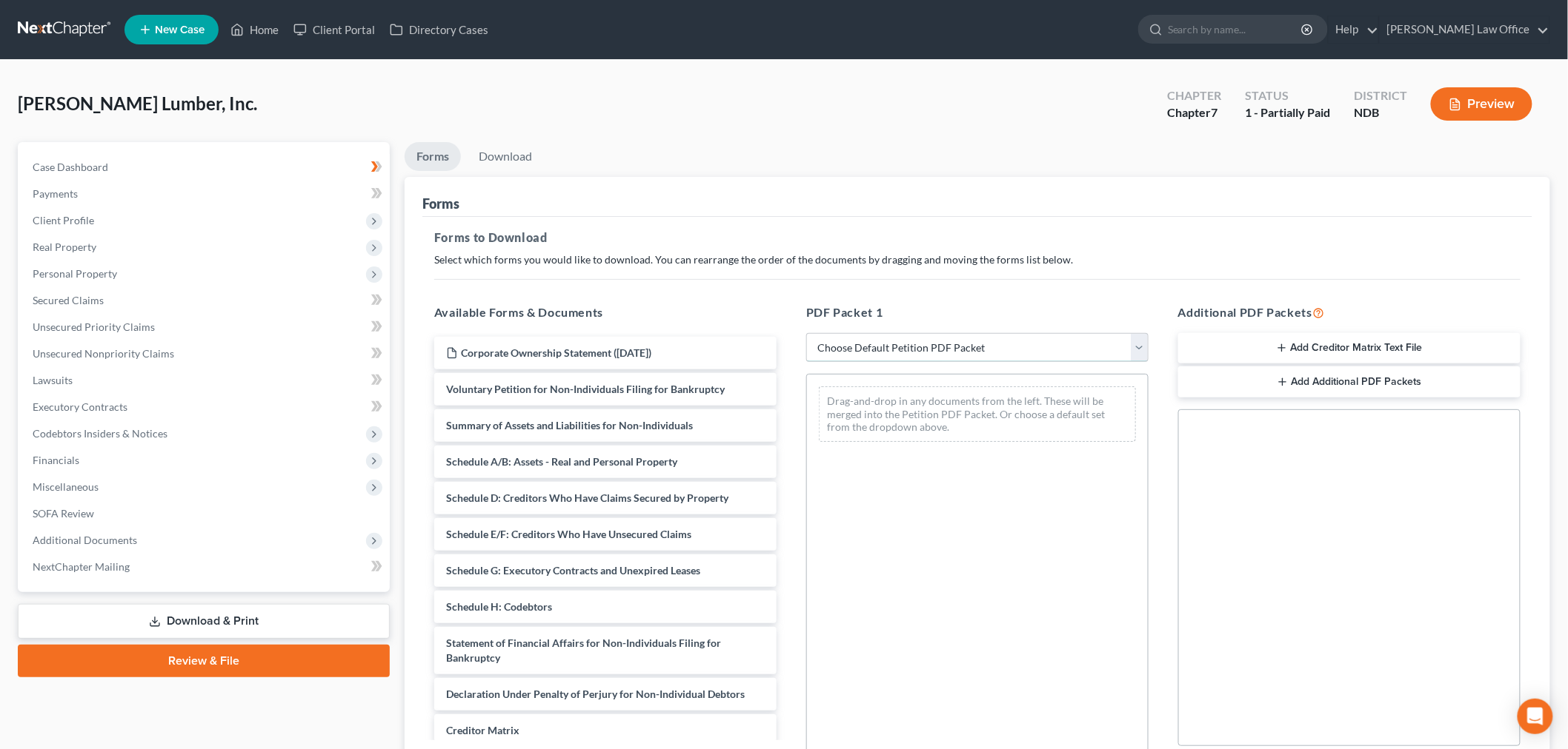
click at [994, 348] on select "Choose Default Petition PDF Packet Complete Bankruptcy Petition (all forms and …" at bounding box center [977, 348] width 343 height 29
select select "1"
click at [812, 334] on select "Choose Default Petition PDF Packet Complete Bankruptcy Petition (all forms and …" at bounding box center [977, 348] width 343 height 29
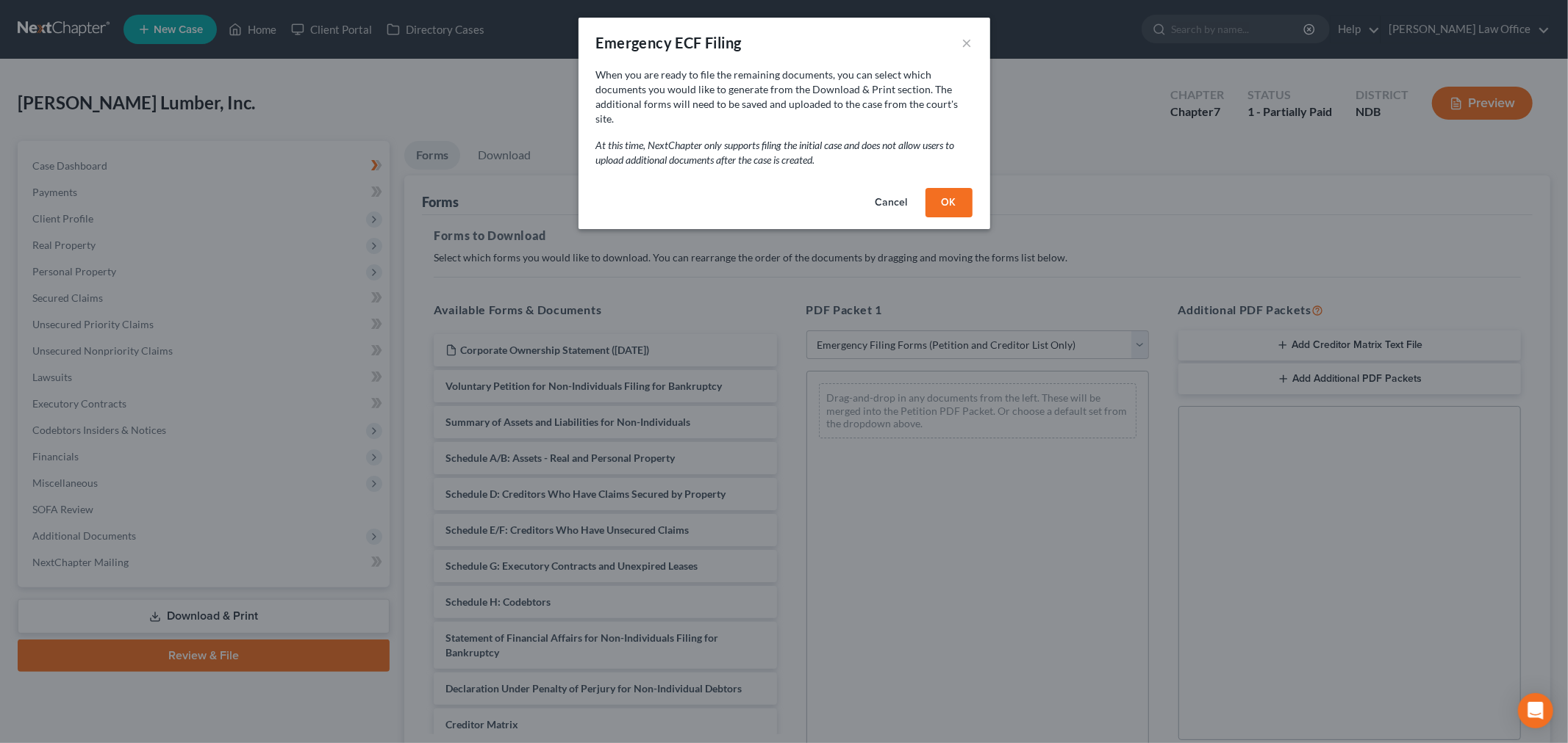
click at [940, 188] on button "OK" at bounding box center [948, 203] width 47 height 29
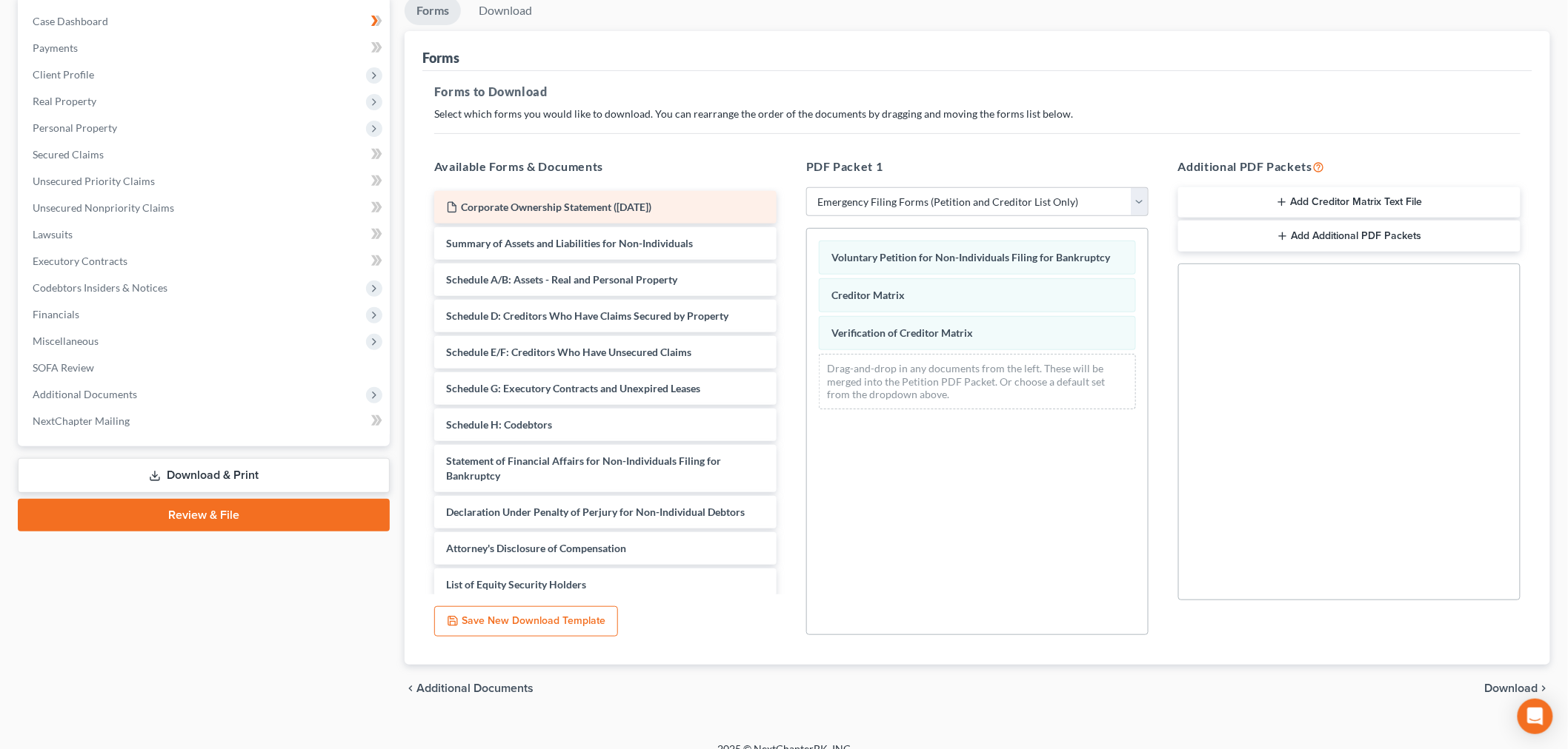
scroll to position [165, 0]
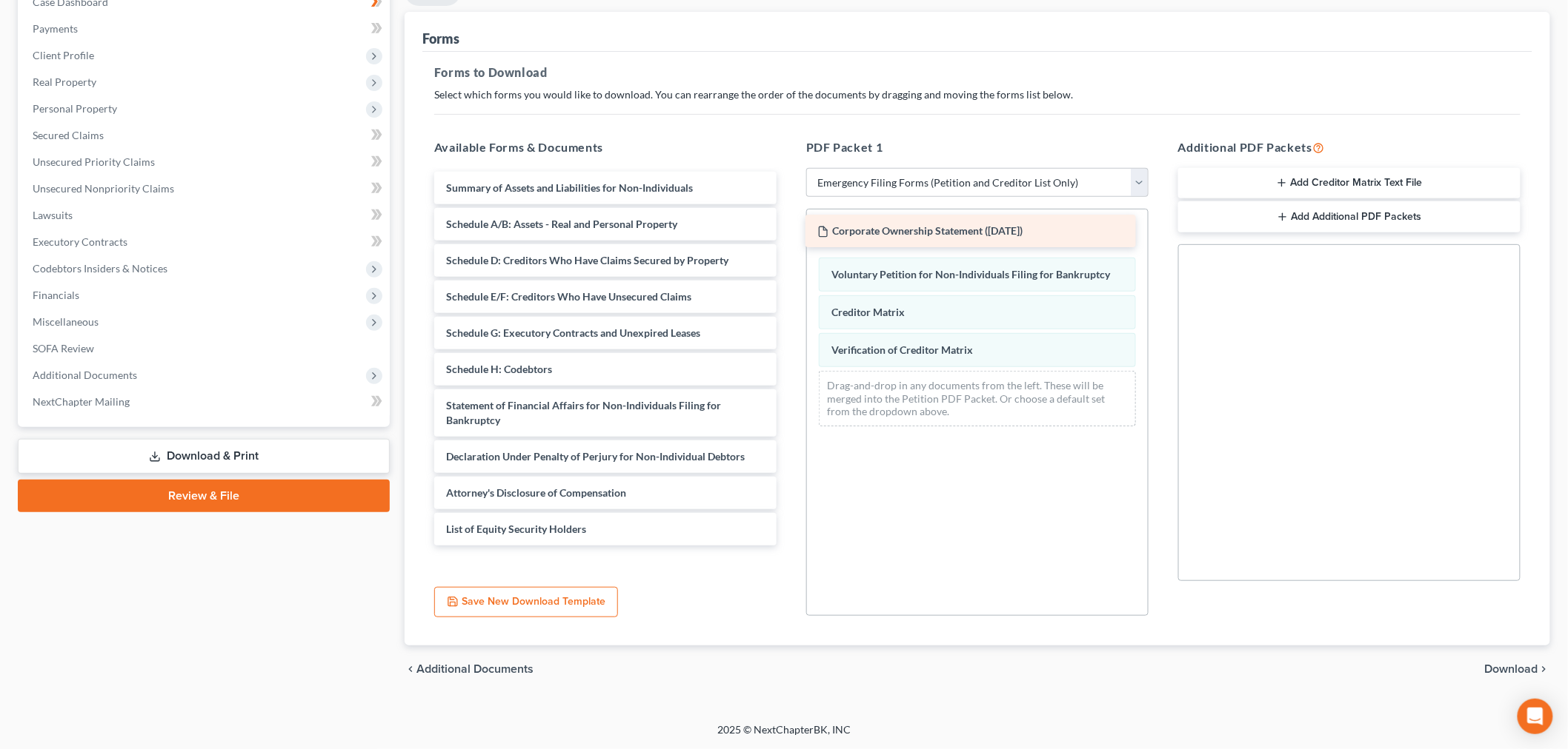
drag, startPoint x: 598, startPoint y: 175, endPoint x: 964, endPoint y: 222, distance: 369.0
click at [788, 219] on div "Corporate Ownership Statement (08/13/2025) Corporate Ownership Statement (08/13…" at bounding box center [605, 359] width 366 height 374
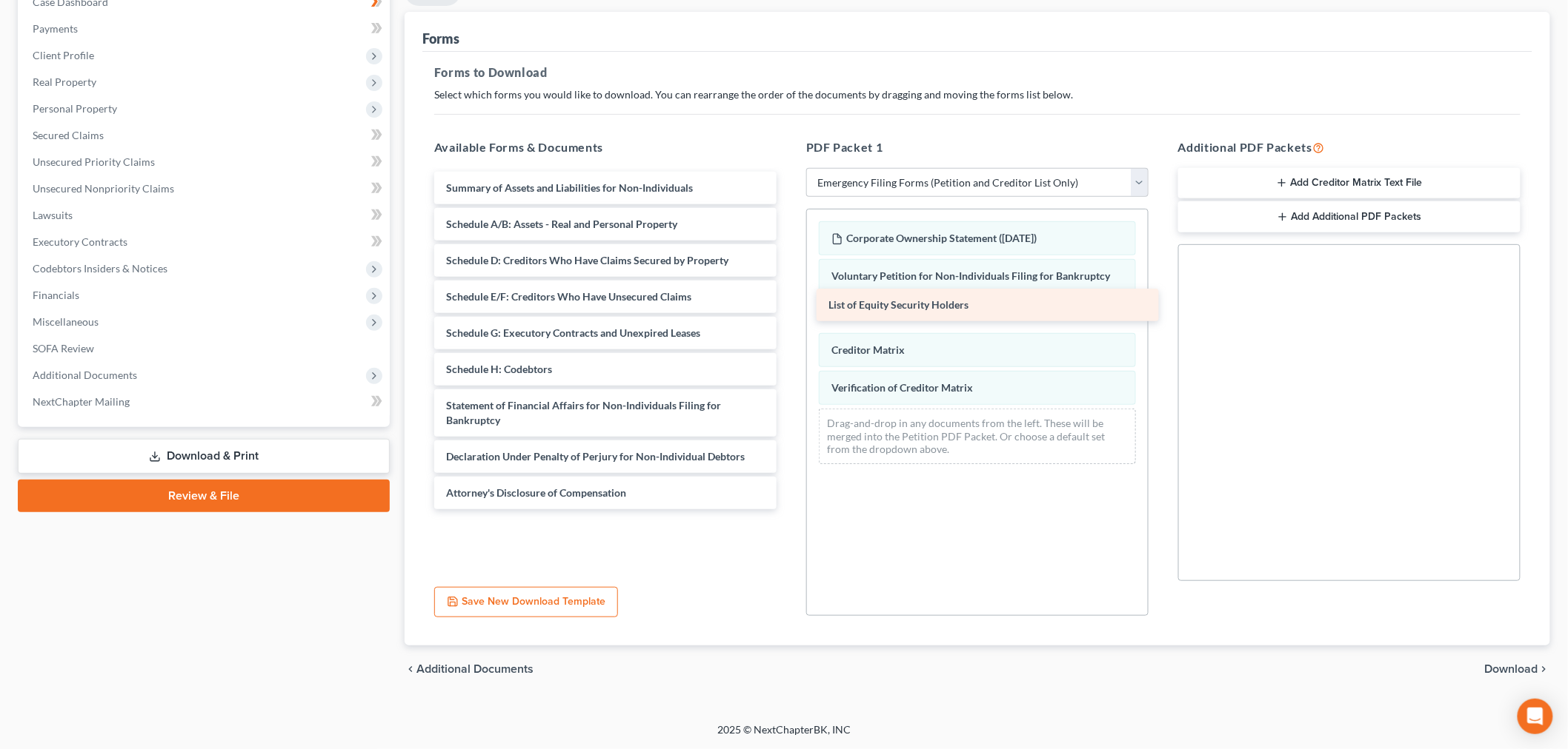
drag, startPoint x: 545, startPoint y: 529, endPoint x: 925, endPoint y: 305, distance: 441.1
click at [788, 305] on div "List of Equity Security Holders Summary of Assets and Liabilities for Non-Indiv…" at bounding box center [605, 340] width 366 height 338
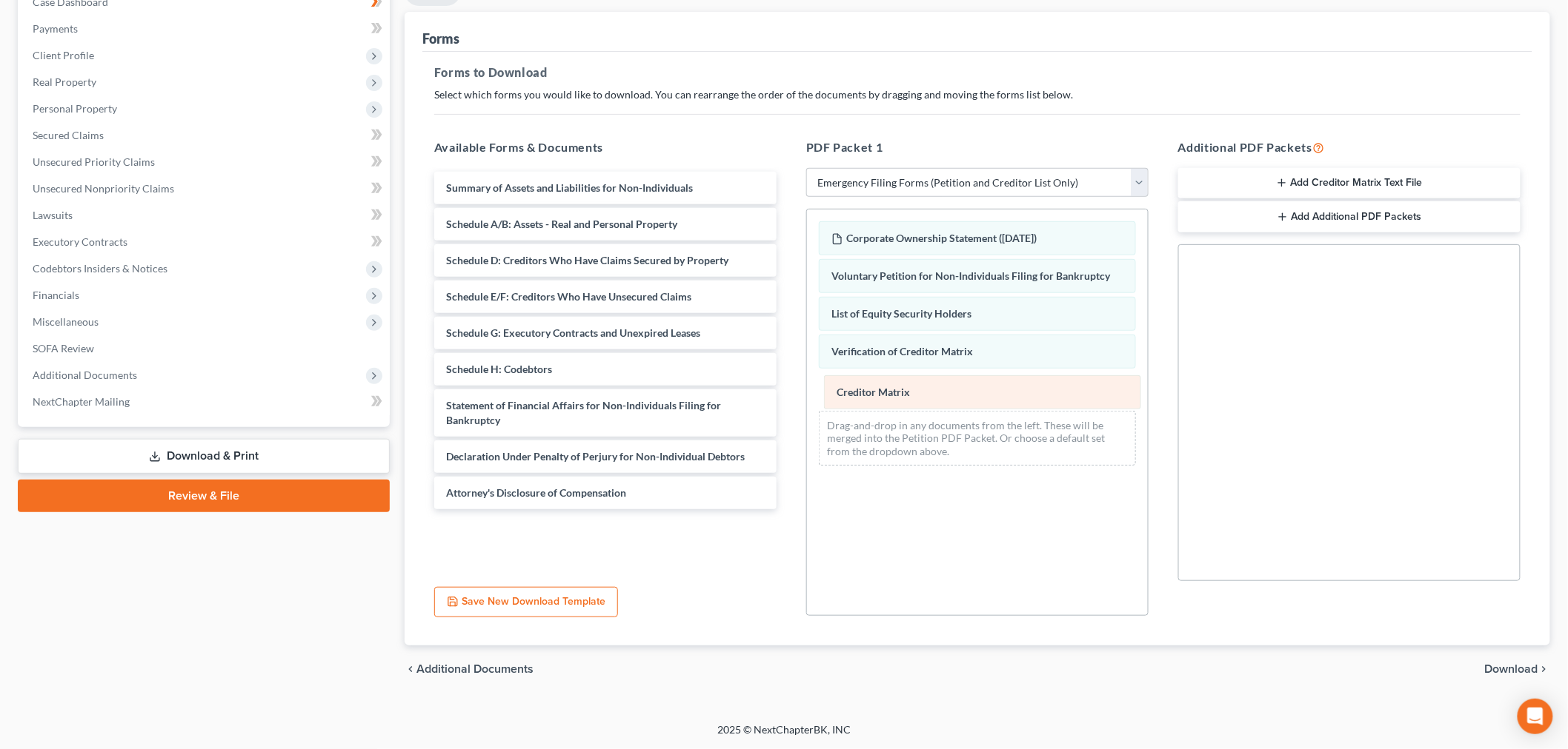
drag, startPoint x: 876, startPoint y: 342, endPoint x: 882, endPoint y: 381, distance: 39.5
click at [882, 381] on div "Creditor Matrix Corporate Ownership Statement (08/13/2025) Voluntary Petition f…" at bounding box center [977, 343] width 341 height 268
click at [1520, 665] on span "Download" at bounding box center [1511, 669] width 54 height 12
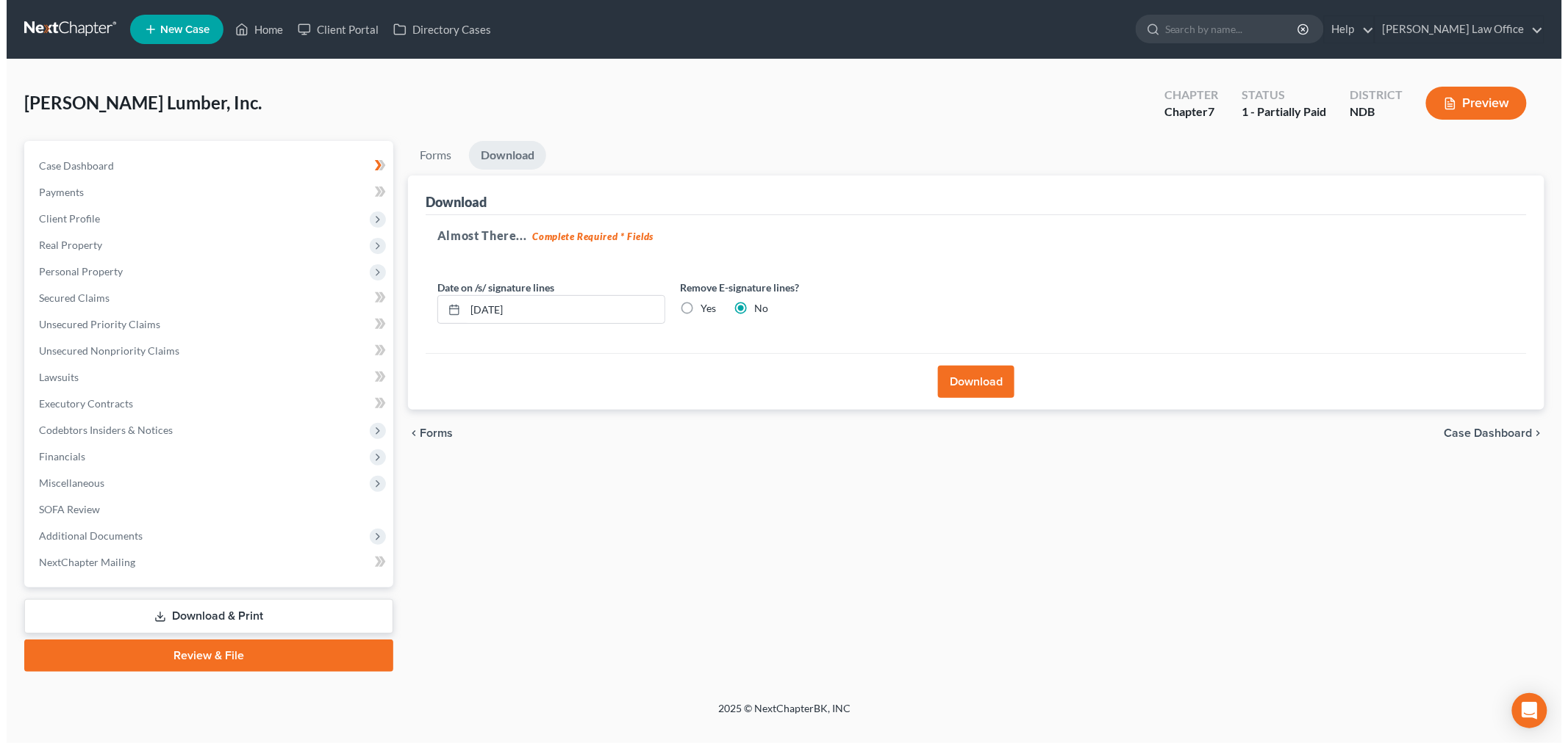
scroll to position [0, 0]
drag, startPoint x: 679, startPoint y: 305, endPoint x: 881, endPoint y: 385, distance: 217.3
click at [697, 304] on label "Yes" at bounding box center [705, 308] width 15 height 14
click at [703, 304] on input "Yes" at bounding box center [708, 306] width 10 height 10
radio input "true"
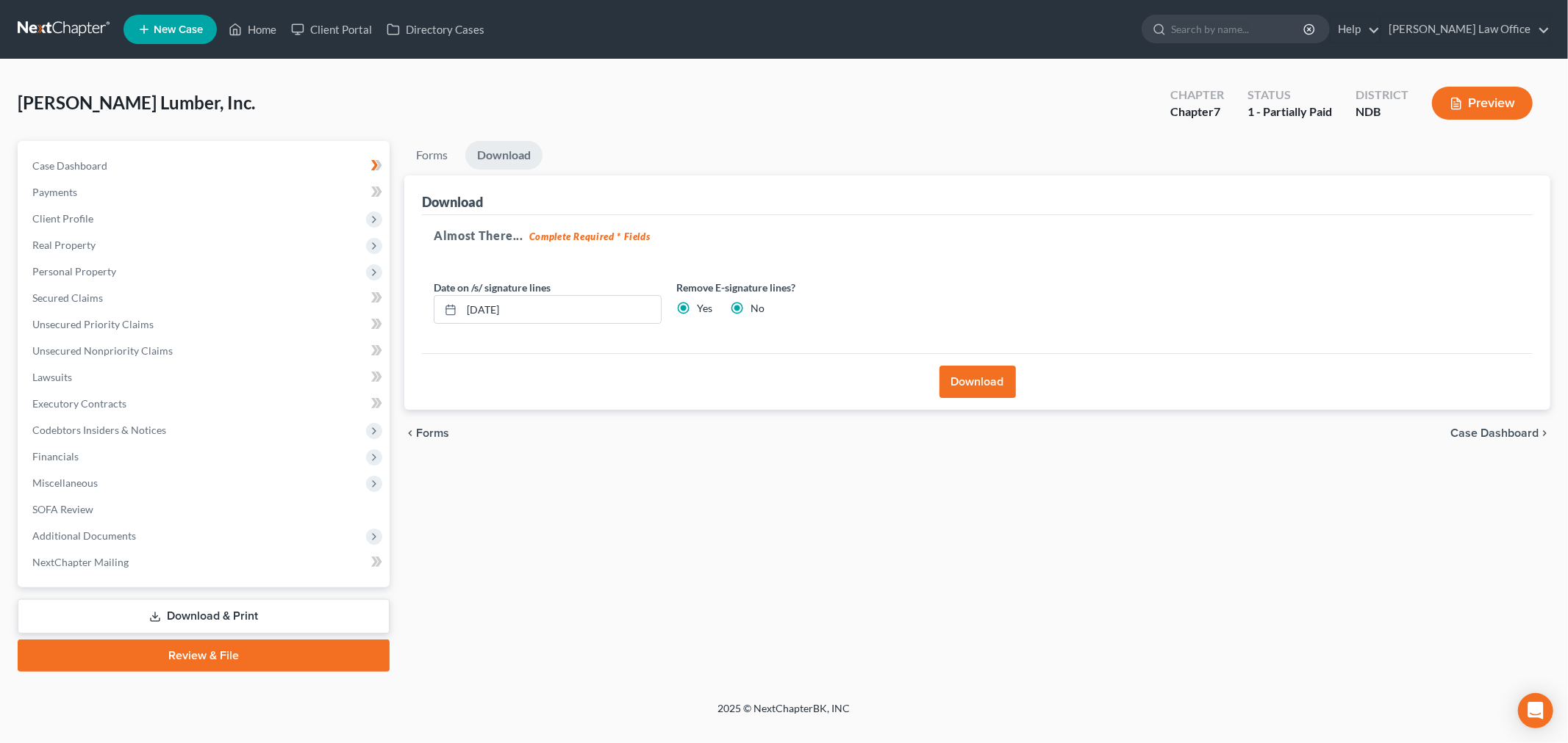
radio input "false"
click at [987, 387] on button "Download" at bounding box center [977, 381] width 76 height 32
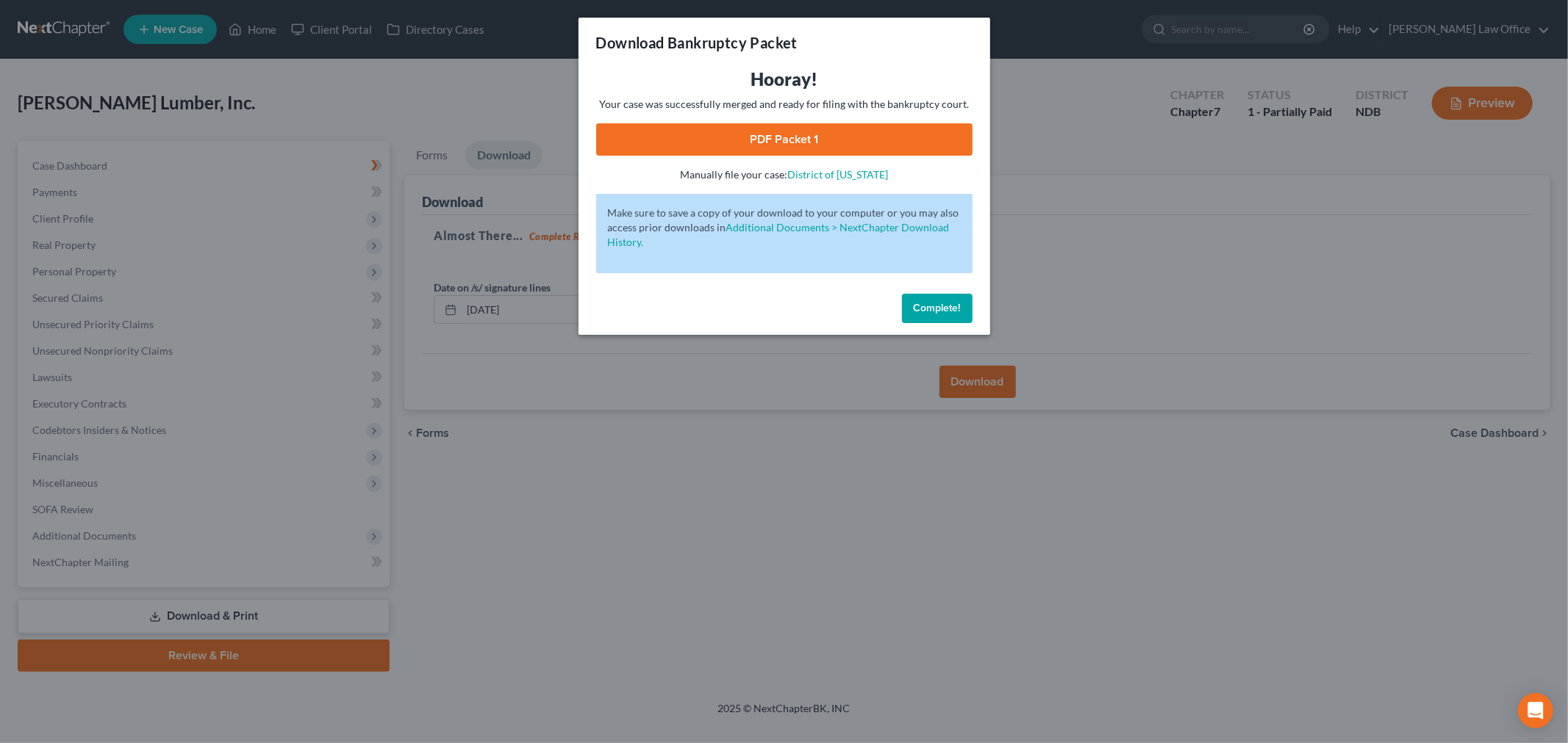
drag, startPoint x: 717, startPoint y: 134, endPoint x: 721, endPoint y: 144, distance: 10.8
click at [717, 134] on link "PDF Packet 1" at bounding box center [784, 139] width 377 height 32
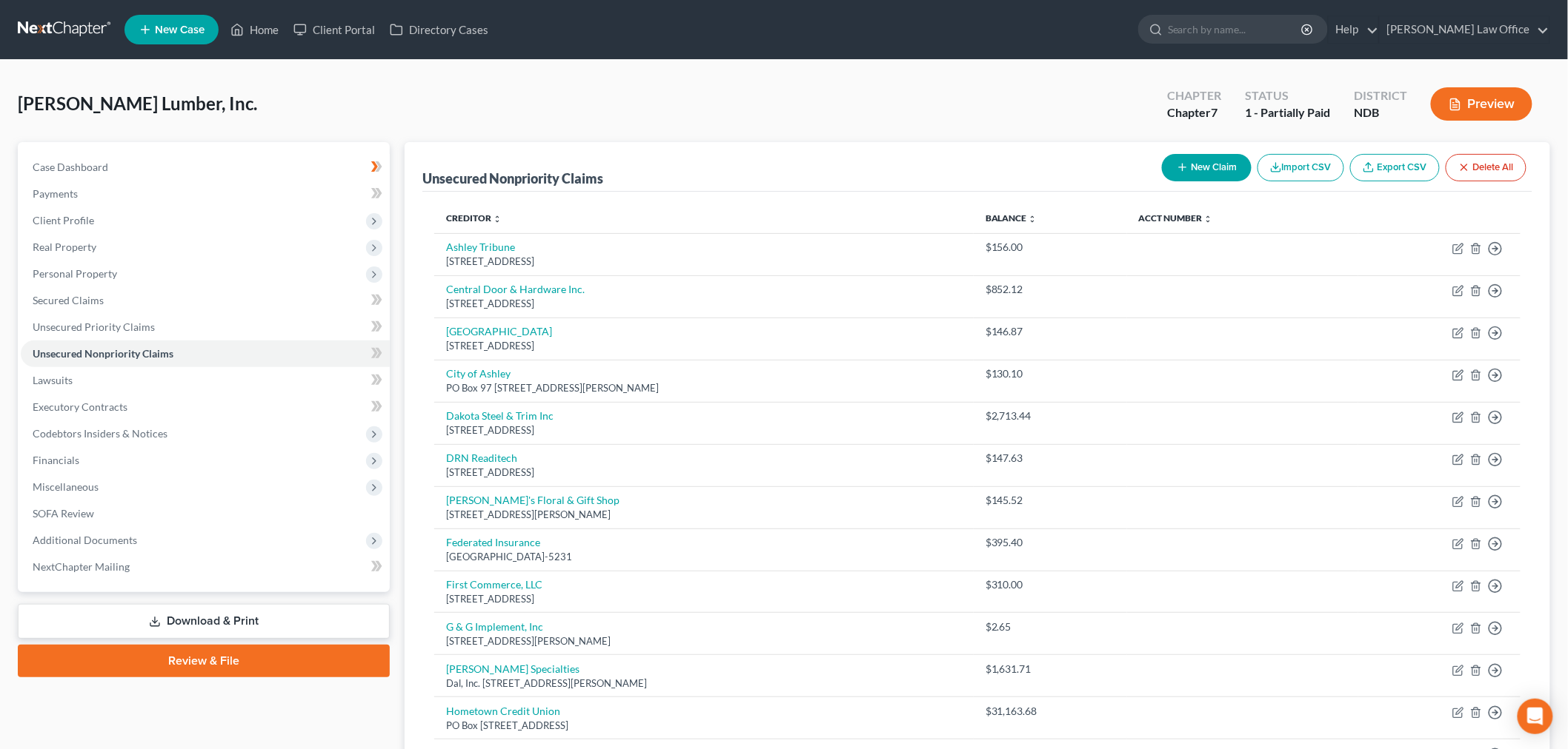
click at [57, 39] on link at bounding box center [64, 29] width 94 height 26
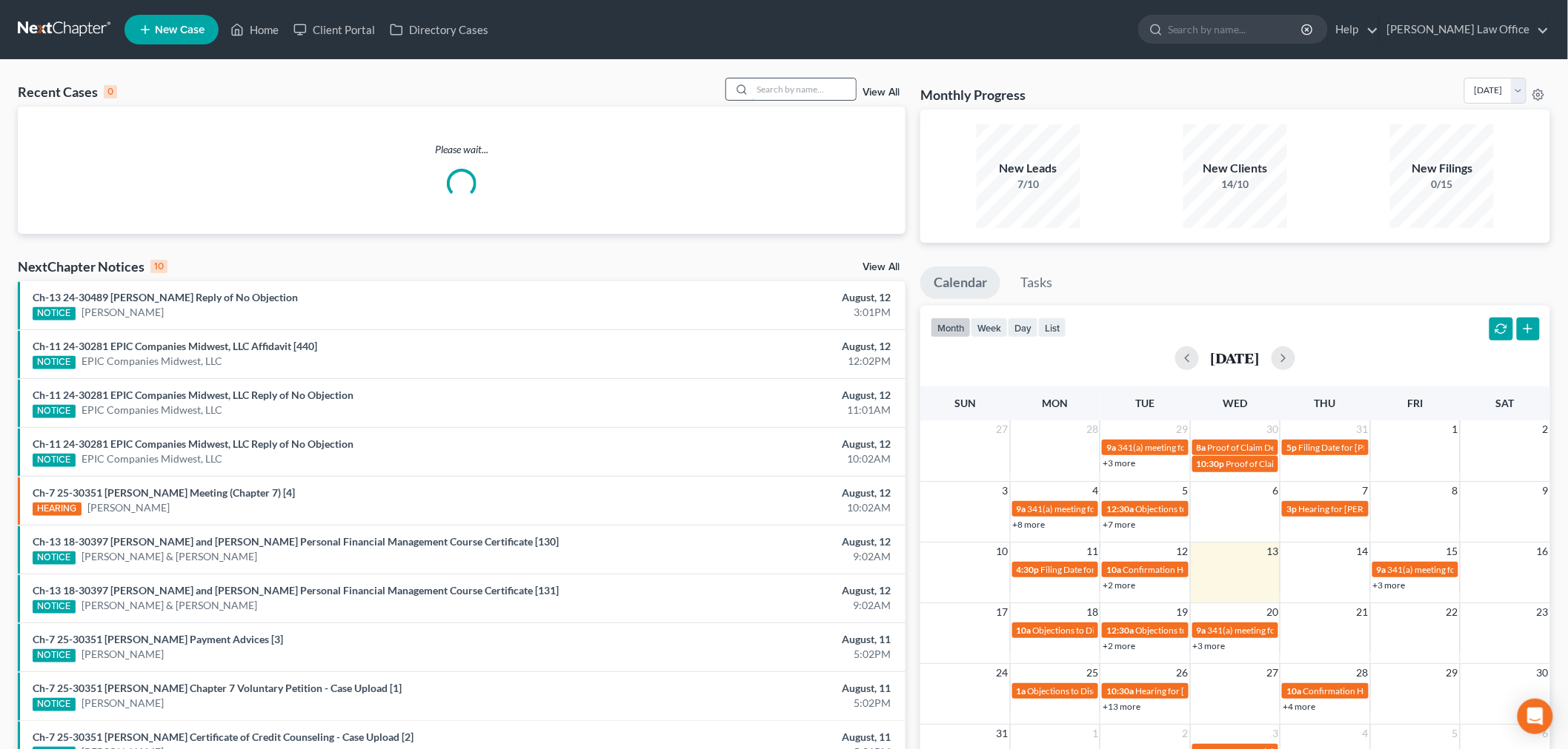
click at [774, 89] on input "search" at bounding box center [804, 89] width 104 height 21
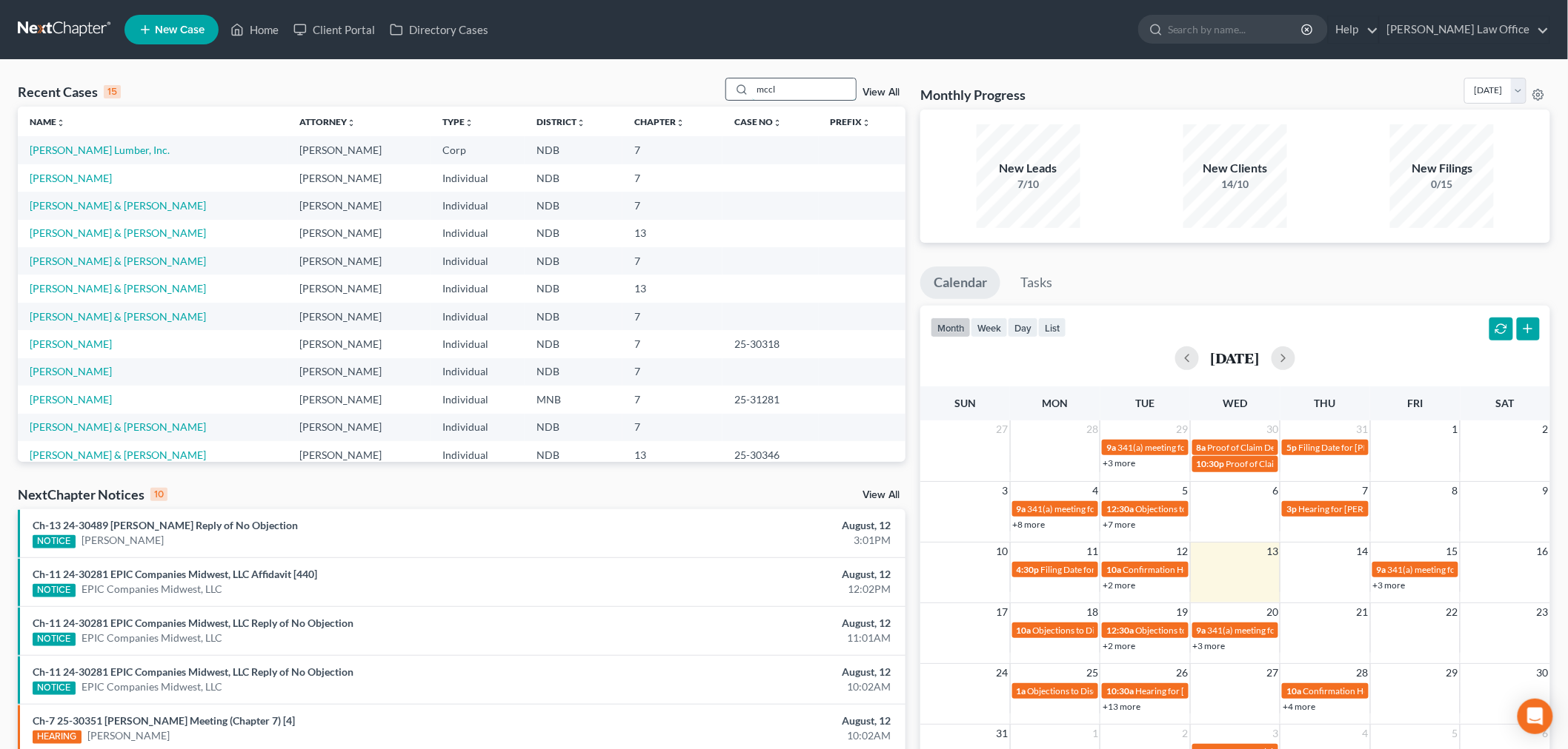
type input "mccl"
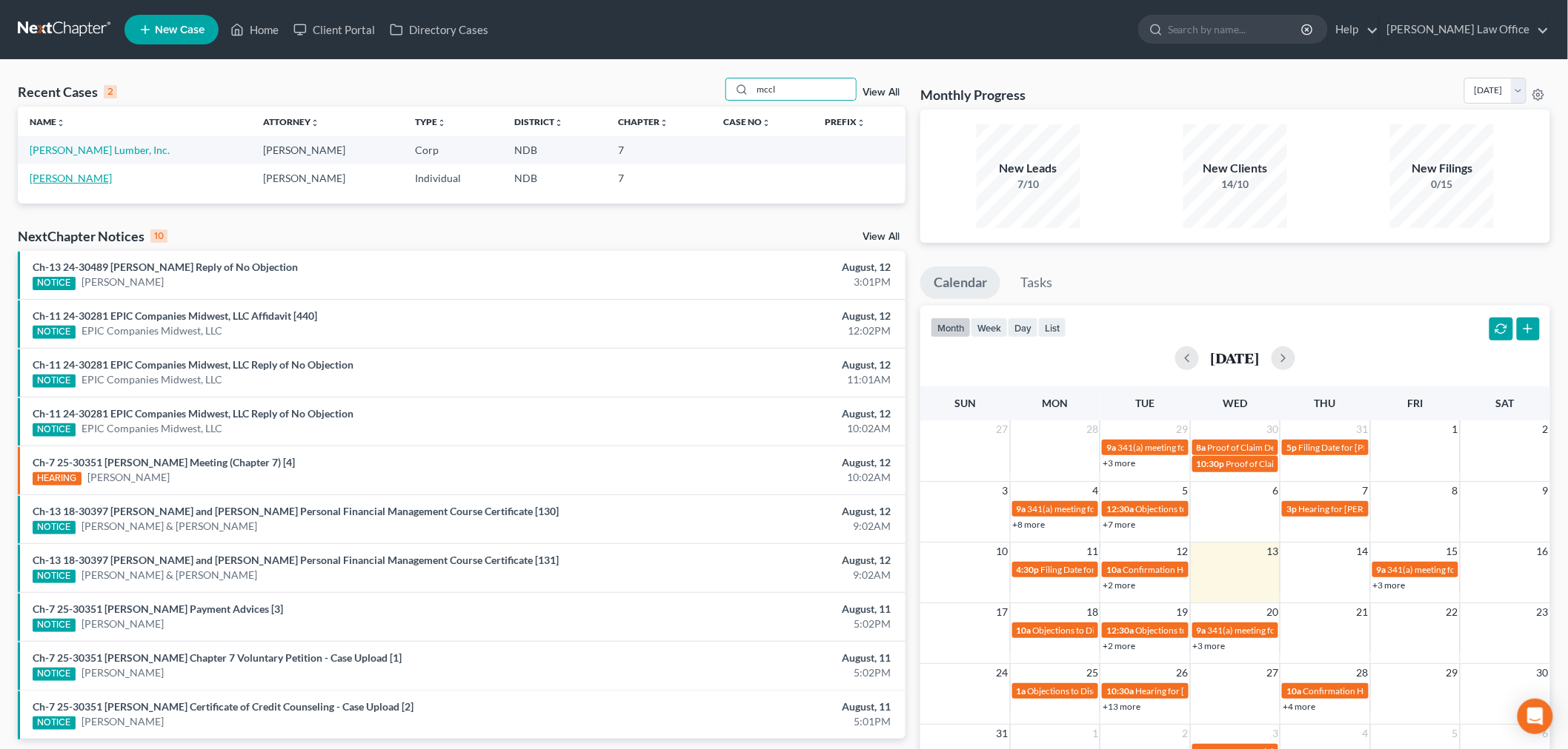
click at [76, 181] on link "[PERSON_NAME]" at bounding box center [70, 178] width 82 height 13
select select "6"
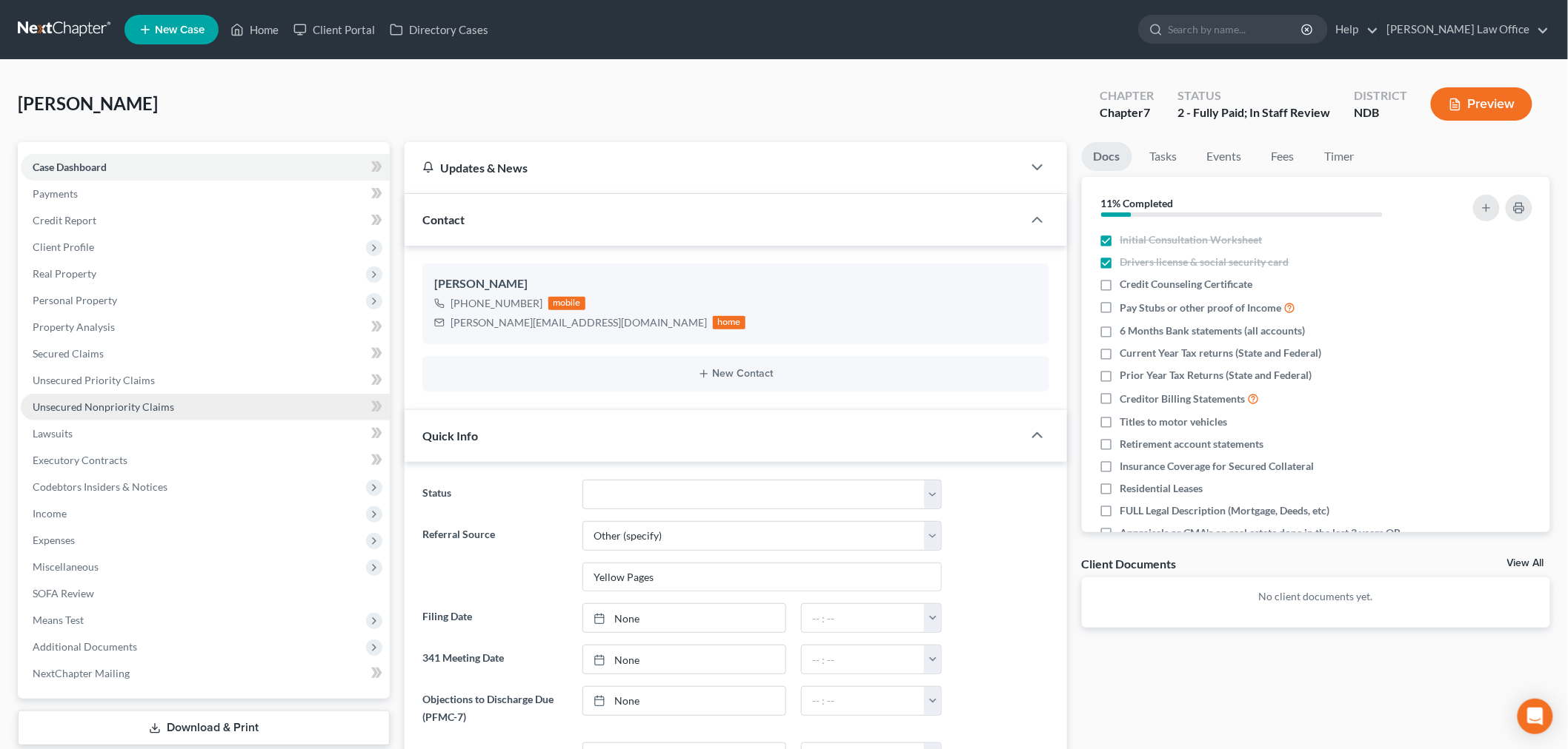
click at [126, 404] on span "Unsecured Nonpriority Claims" at bounding box center [102, 407] width 141 height 13
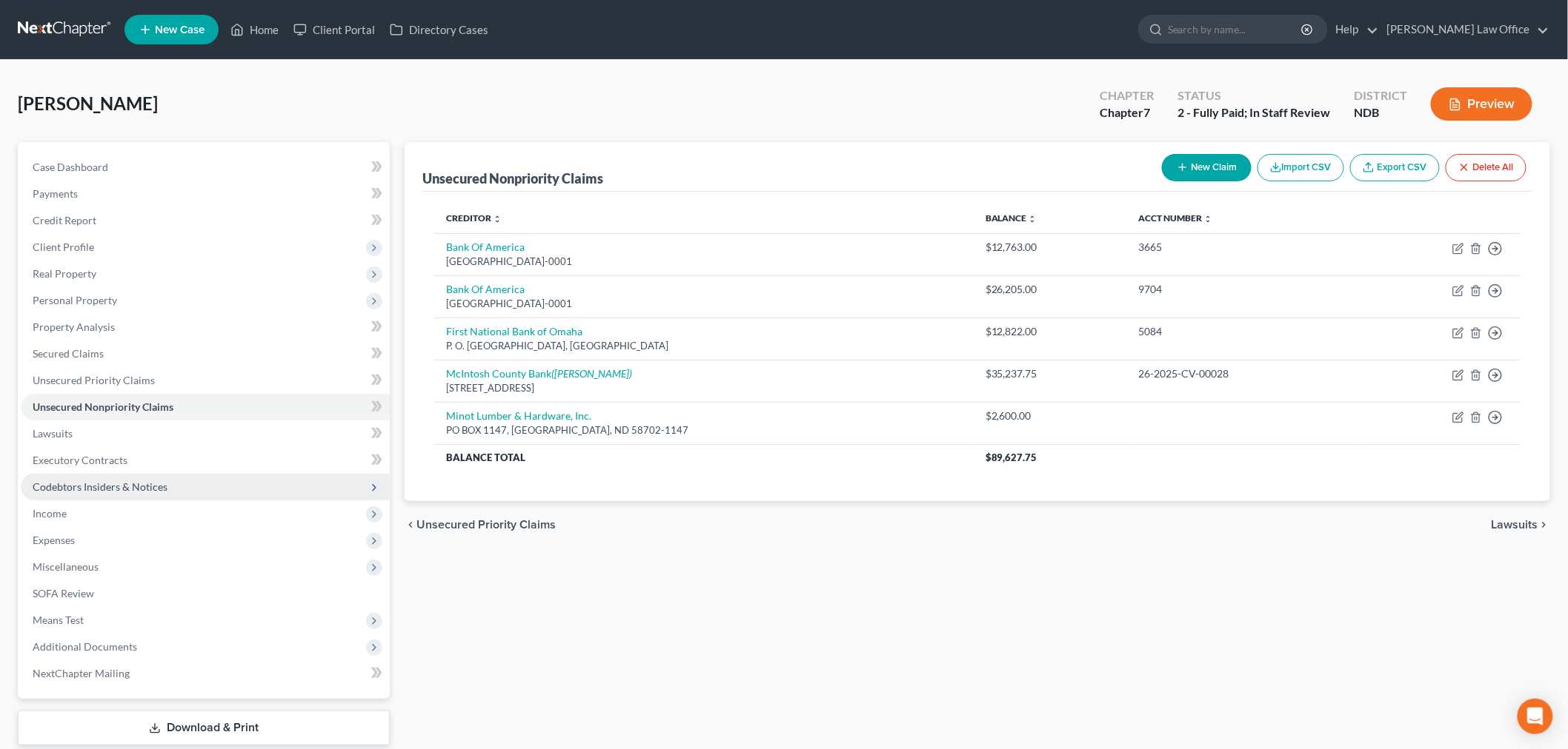
drag, startPoint x: 130, startPoint y: 482, endPoint x: 202, endPoint y: 493, distance: 72.8
click at [130, 481] on span "Codebtors Insiders & Notices" at bounding box center [99, 486] width 135 height 13
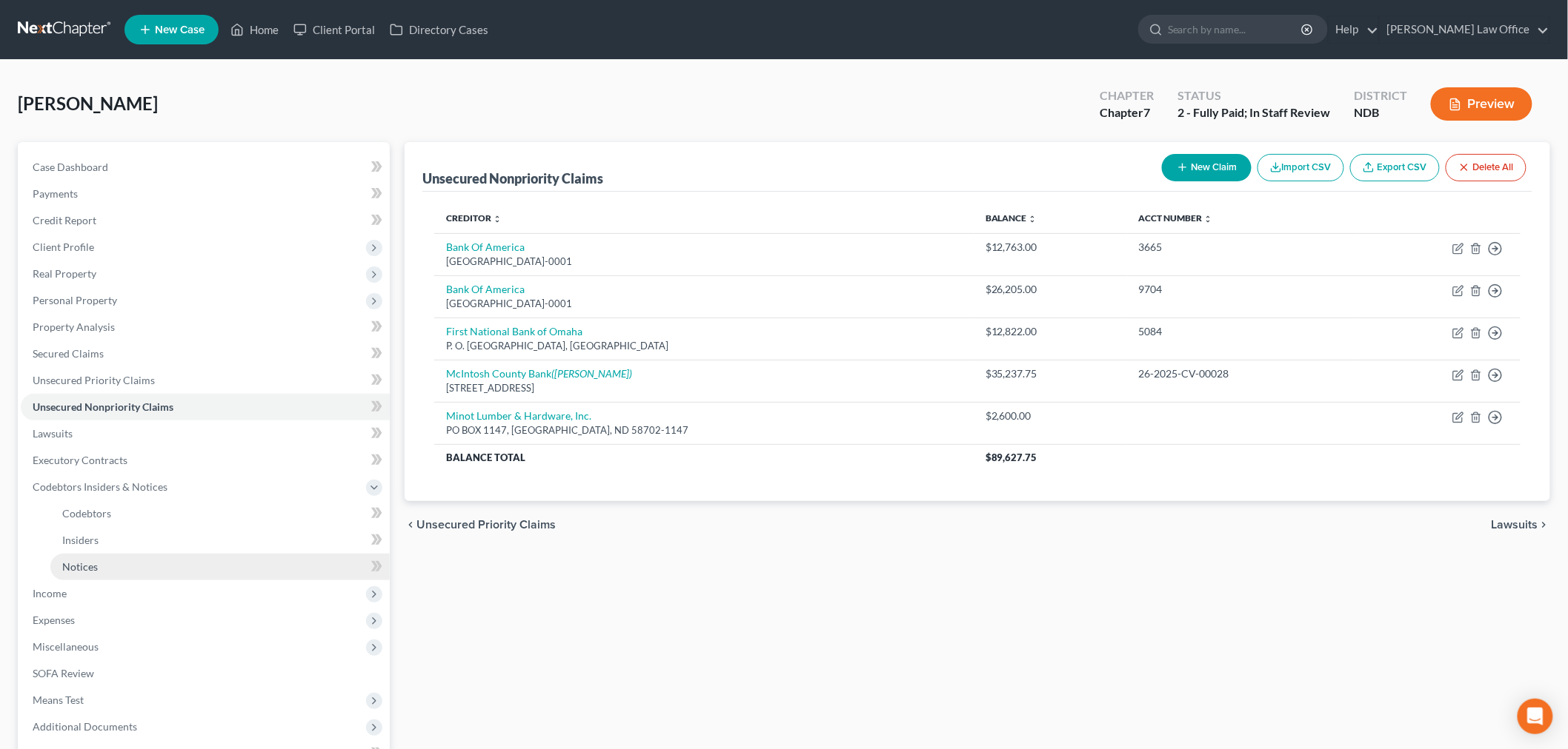
click at [104, 566] on link "Notices" at bounding box center [220, 566] width 340 height 26
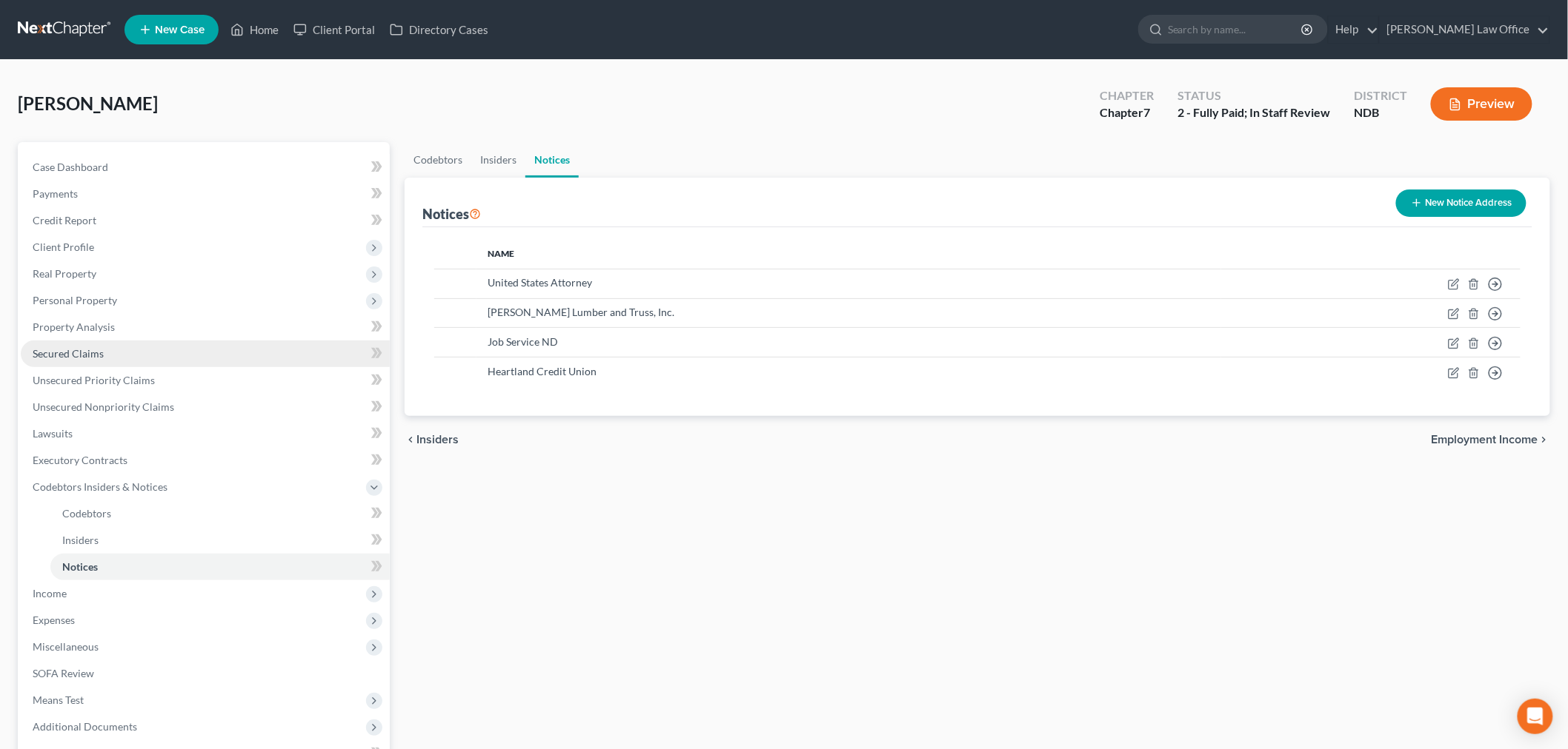
click at [117, 346] on link "Secured Claims" at bounding box center [204, 353] width 369 height 26
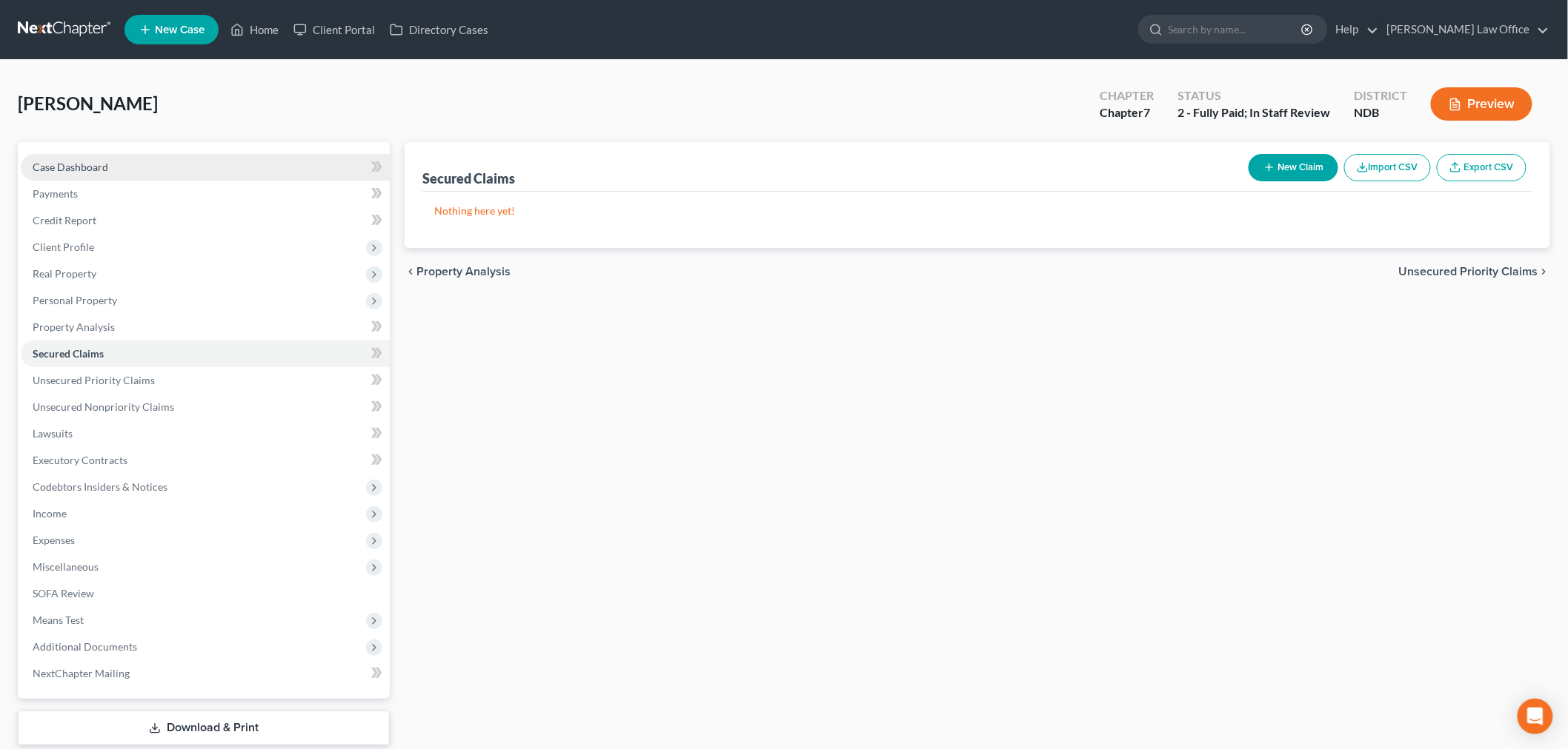
click at [101, 164] on span "Case Dashboard" at bounding box center [70, 166] width 76 height 13
select select "5"
select select "6"
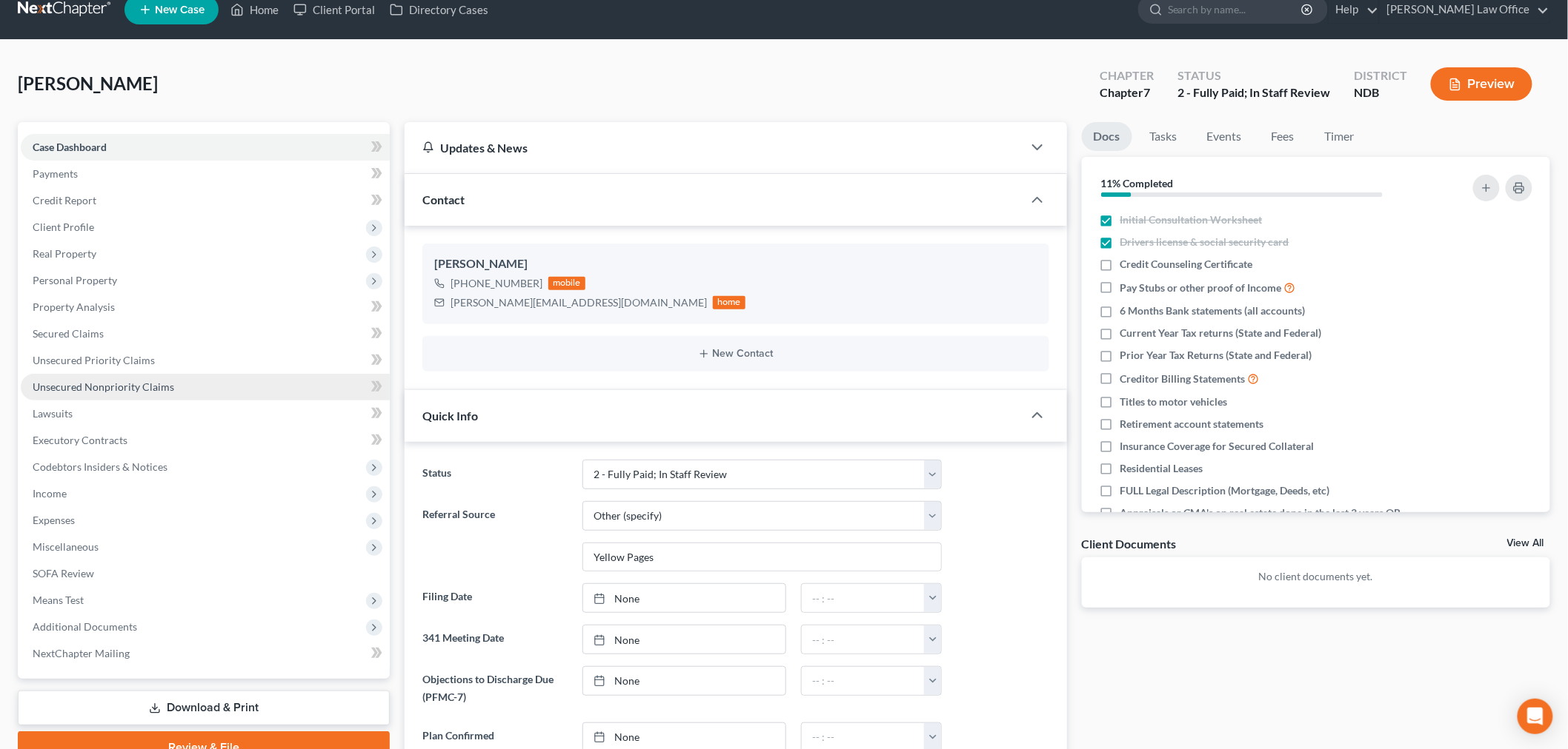
click at [160, 374] on link "Unsecured Nonpriority Claims" at bounding box center [204, 386] width 369 height 26
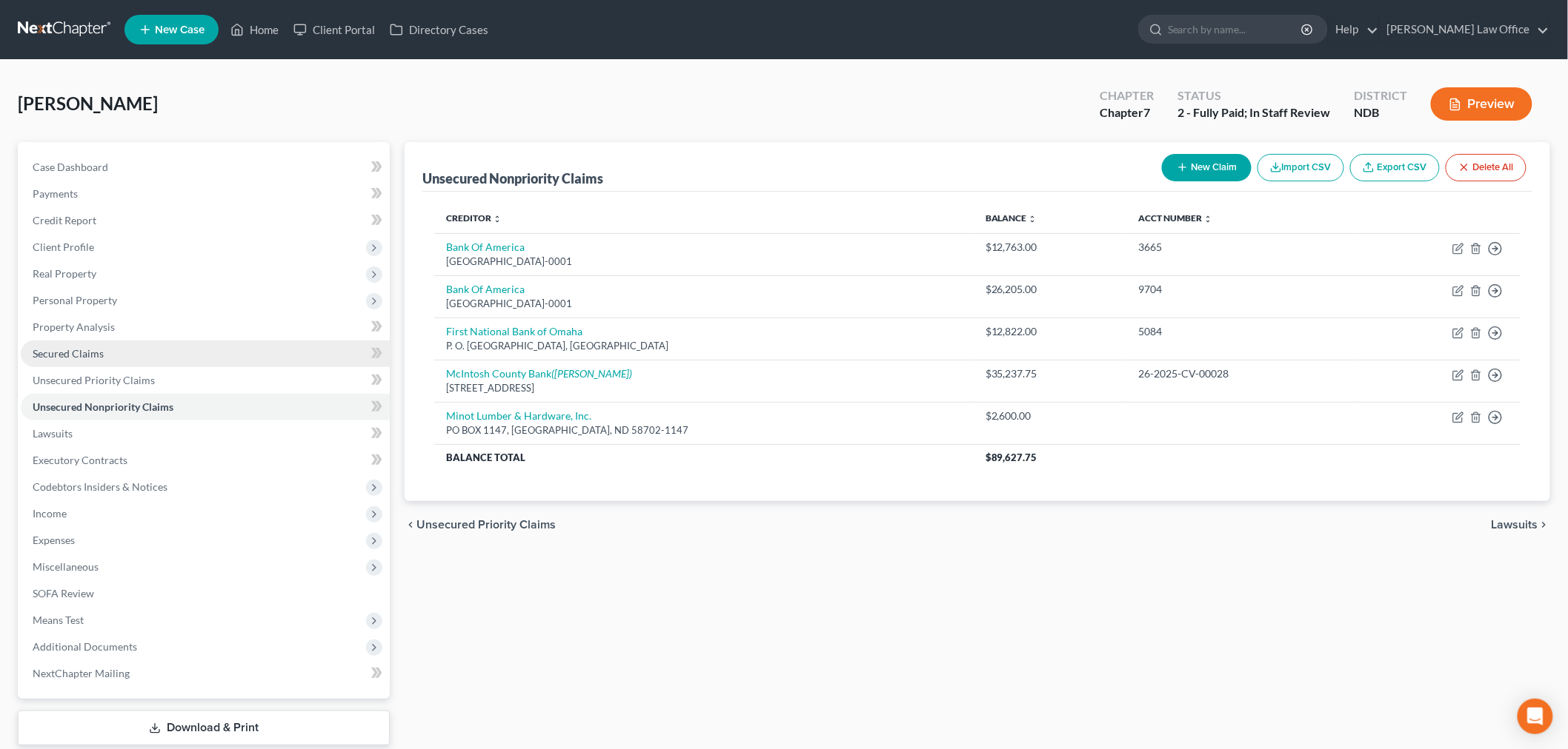
click at [76, 358] on span "Secured Claims" at bounding box center [67, 353] width 71 height 13
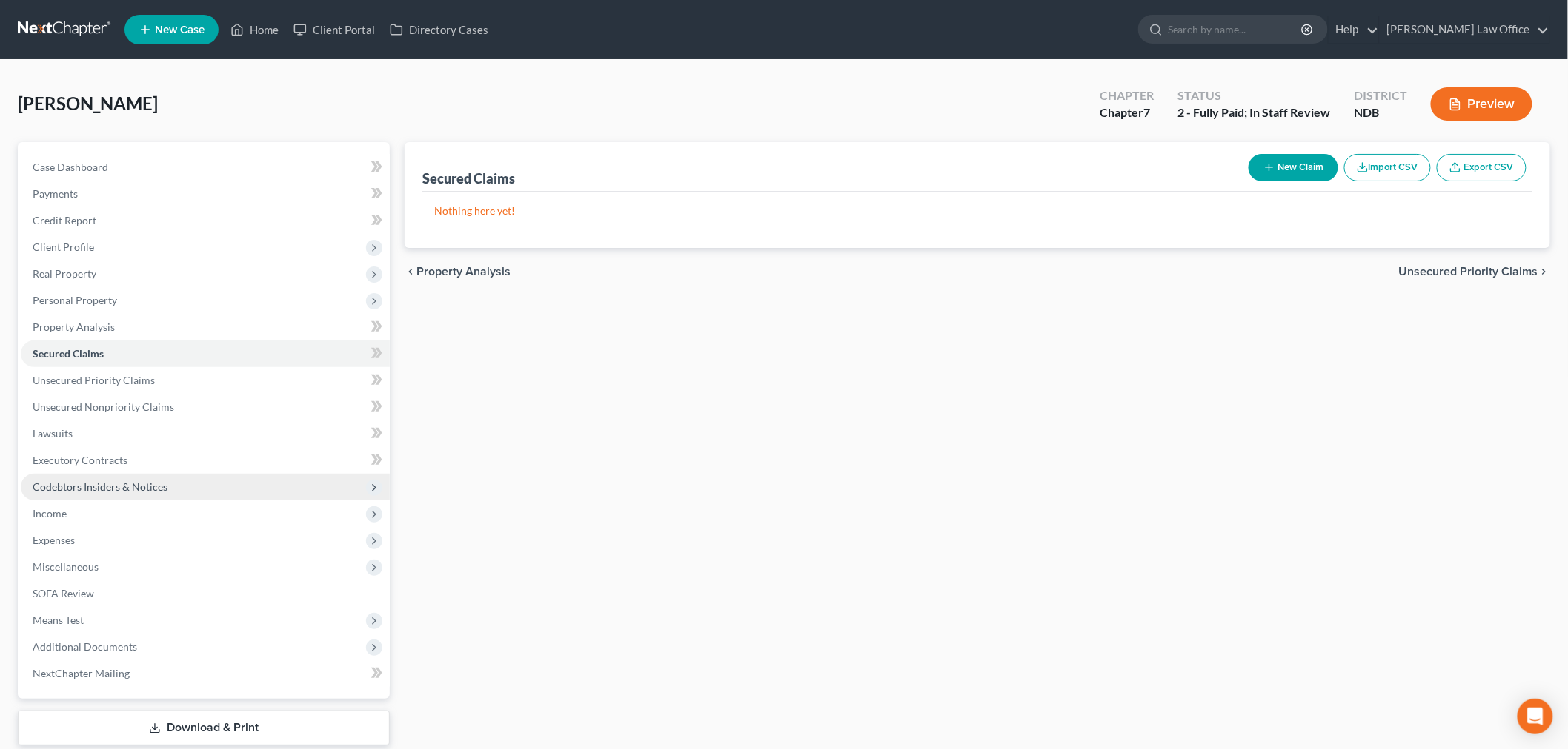
click at [176, 474] on span "Codebtors Insiders & Notices" at bounding box center [204, 486] width 369 height 26
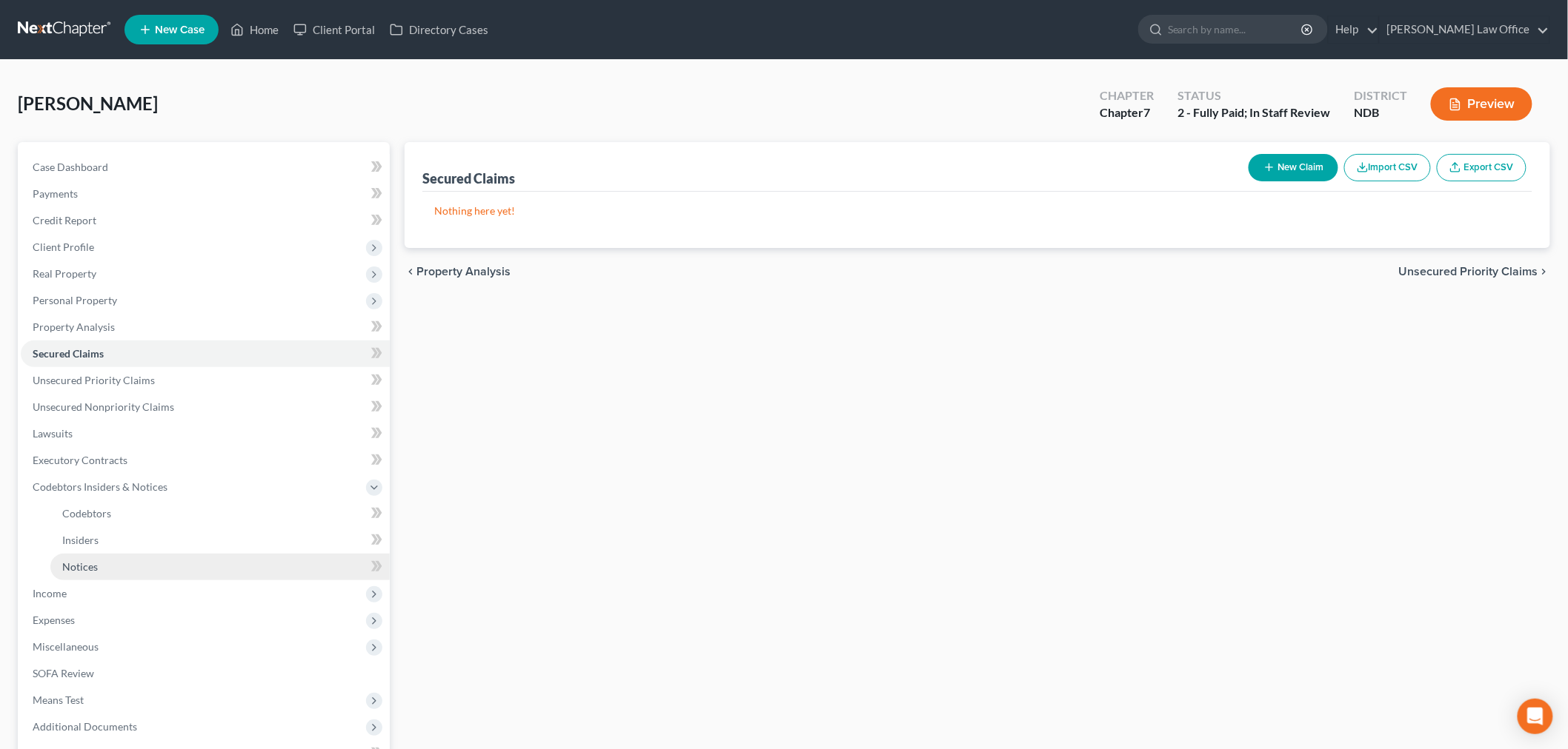
drag, startPoint x: 94, startPoint y: 560, endPoint x: 122, endPoint y: 560, distance: 28.0
click at [97, 560] on link "Notices" at bounding box center [220, 566] width 340 height 26
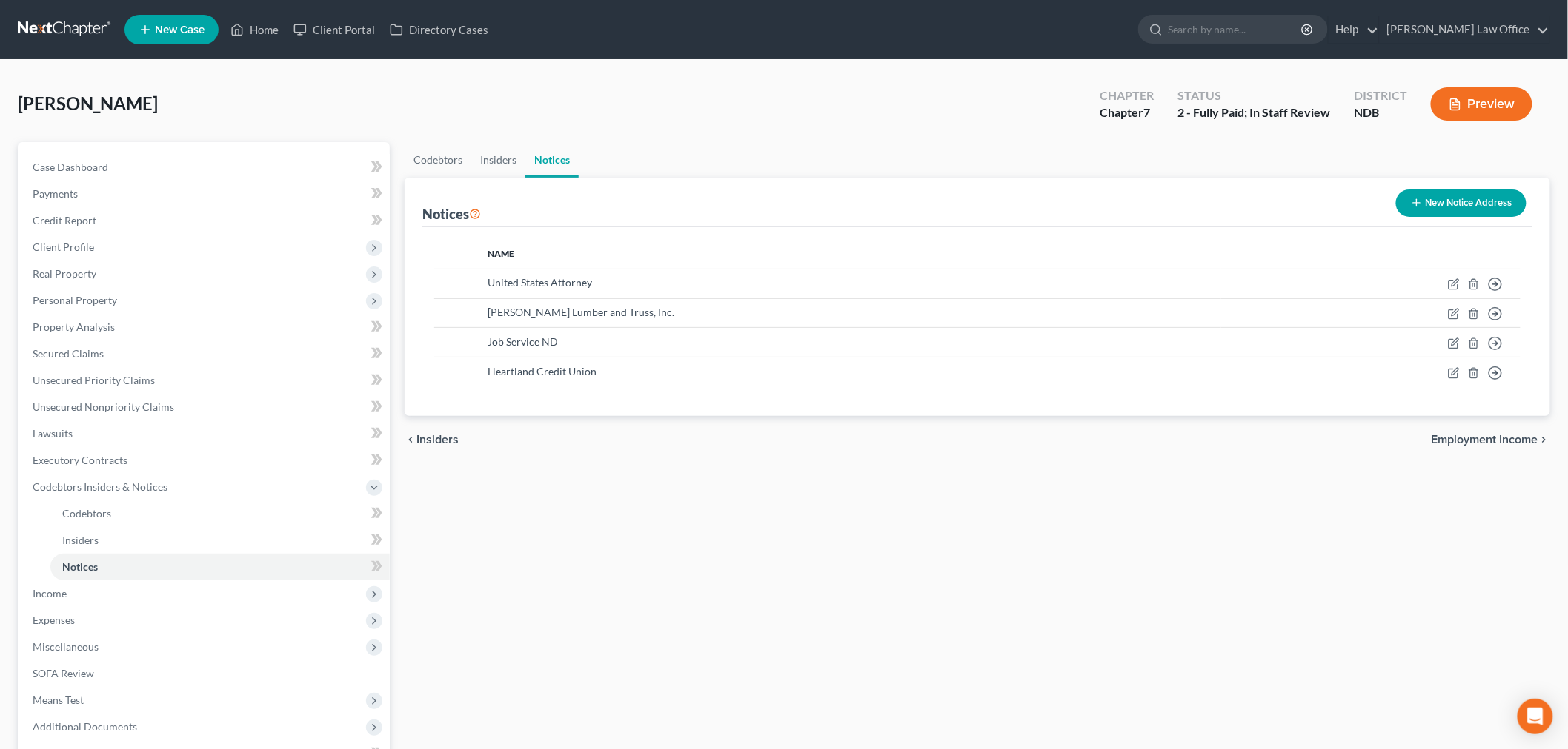
click at [73, 25] on link at bounding box center [64, 29] width 94 height 26
click at [63, 32] on link at bounding box center [64, 29] width 94 height 26
drag, startPoint x: 203, startPoint y: 405, endPoint x: 312, endPoint y: 420, distance: 110.0
click at [203, 405] on link "Unsecured Nonpriority Claims" at bounding box center [204, 407] width 369 height 26
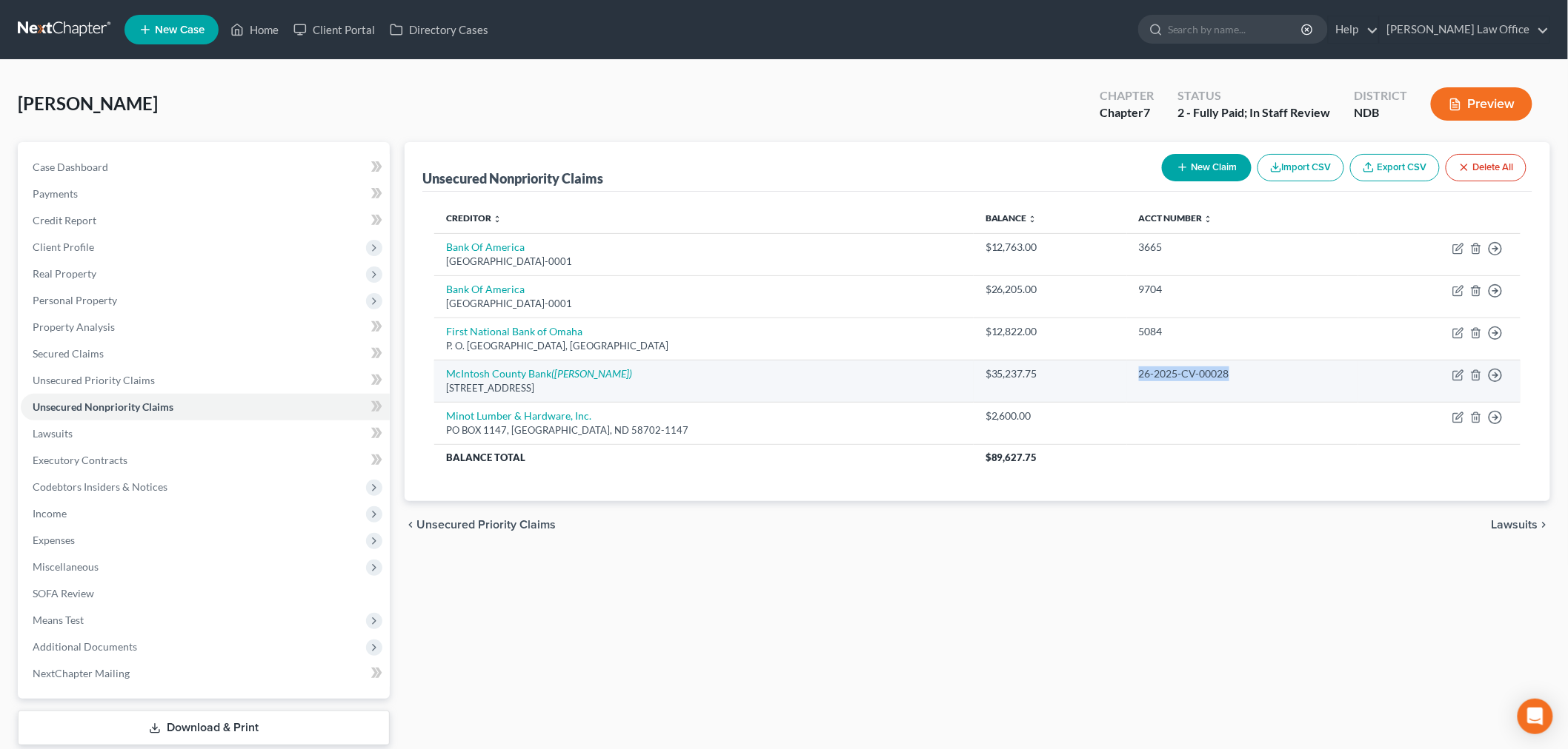
drag, startPoint x: 1185, startPoint y: 376, endPoint x: 1084, endPoint y: 385, distance: 101.4
click at [1127, 385] on td "26-2025-CV-00028" at bounding box center [1242, 380] width 231 height 42
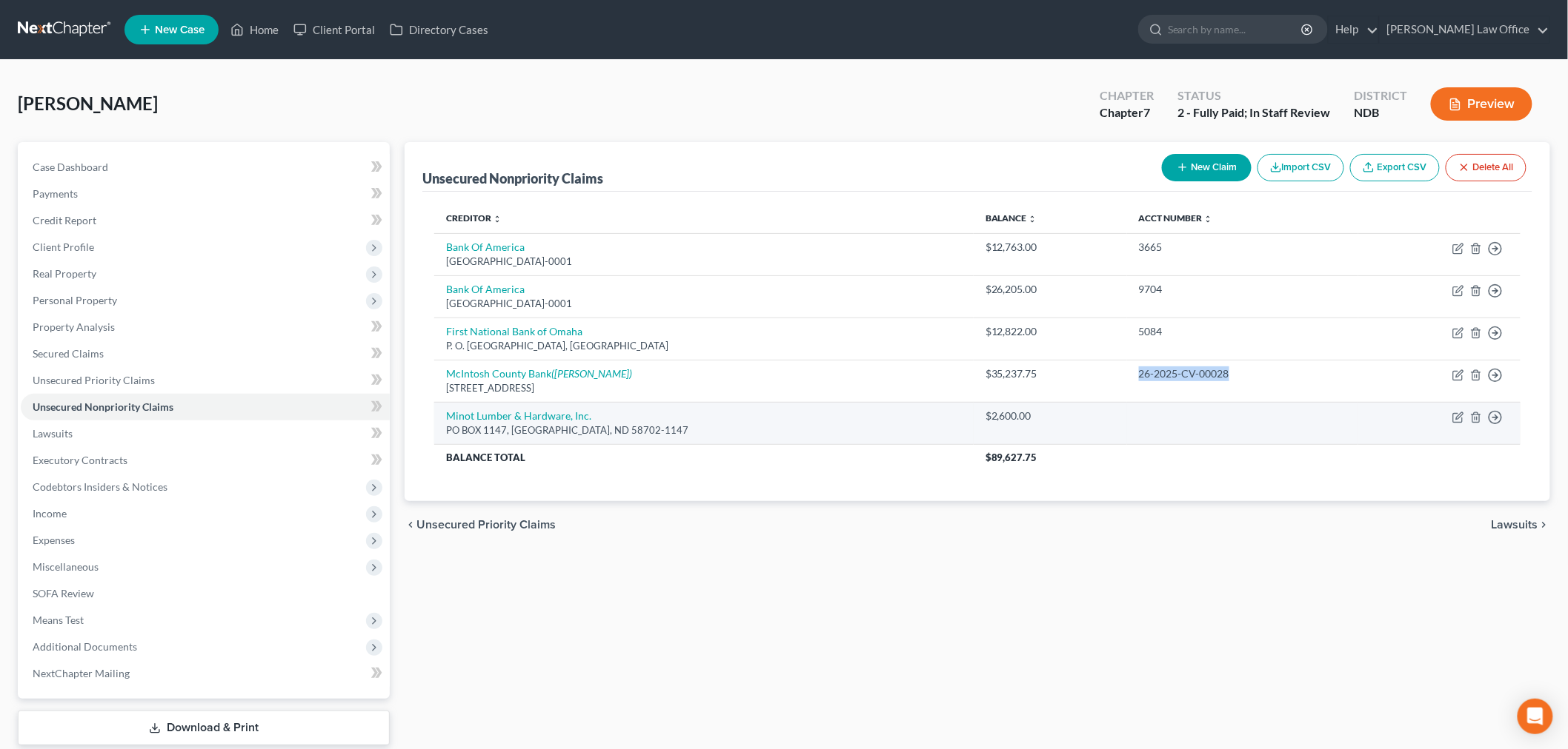
copy div "26-2025-CV-00028"
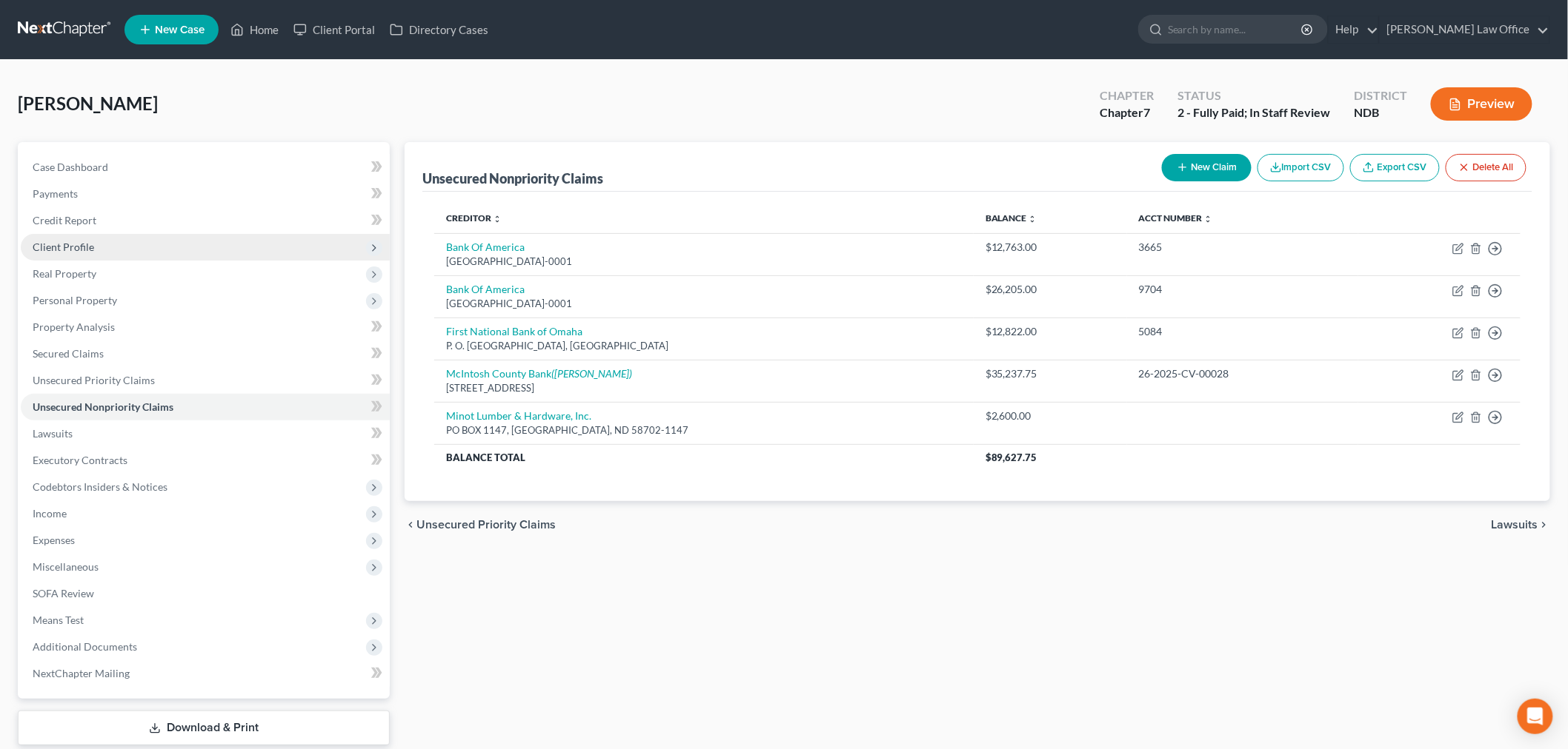
click at [128, 241] on span "Client Profile" at bounding box center [204, 247] width 369 height 26
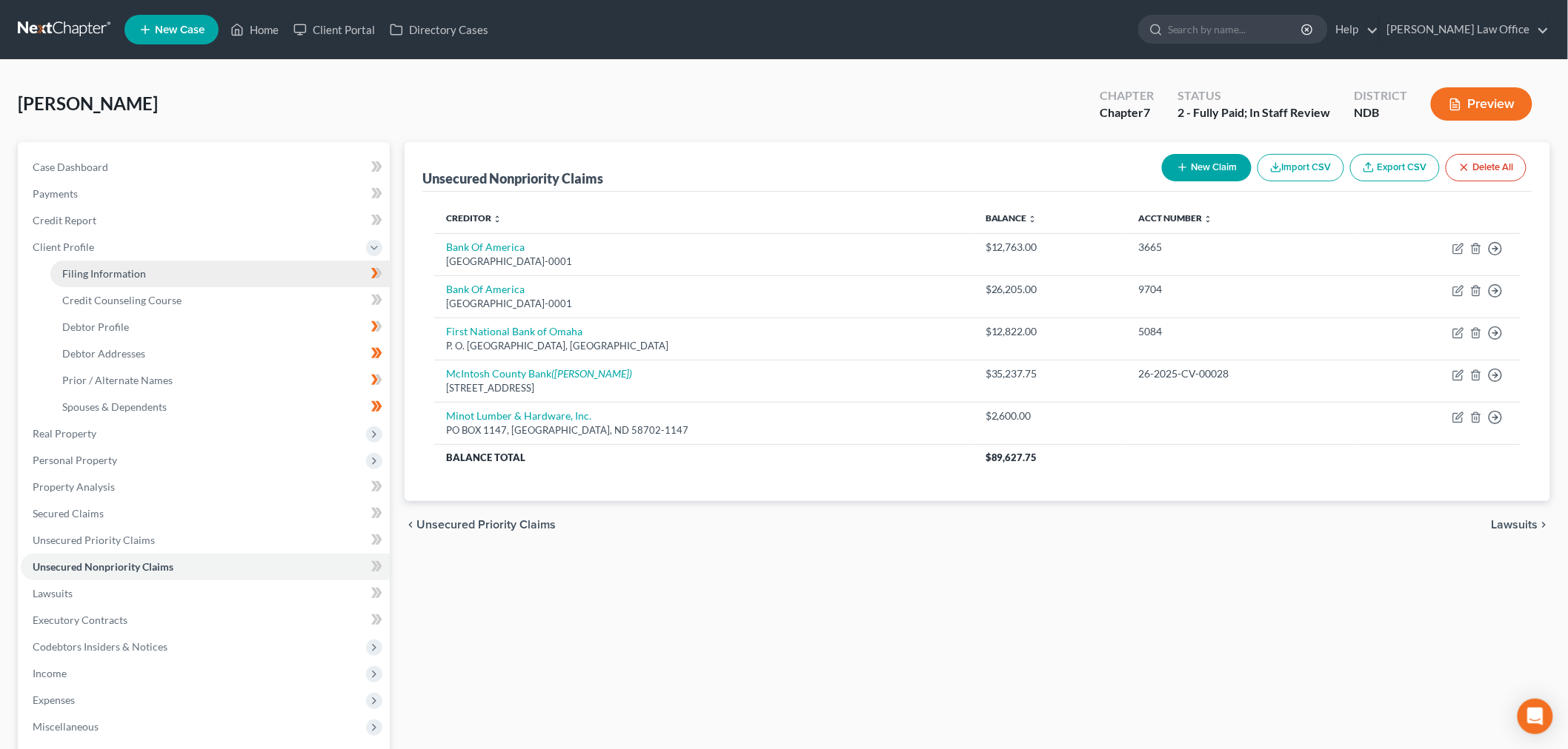
click at [162, 264] on link "Filing Information" at bounding box center [220, 273] width 340 height 26
select select "0"
select select "3"
select select "0"
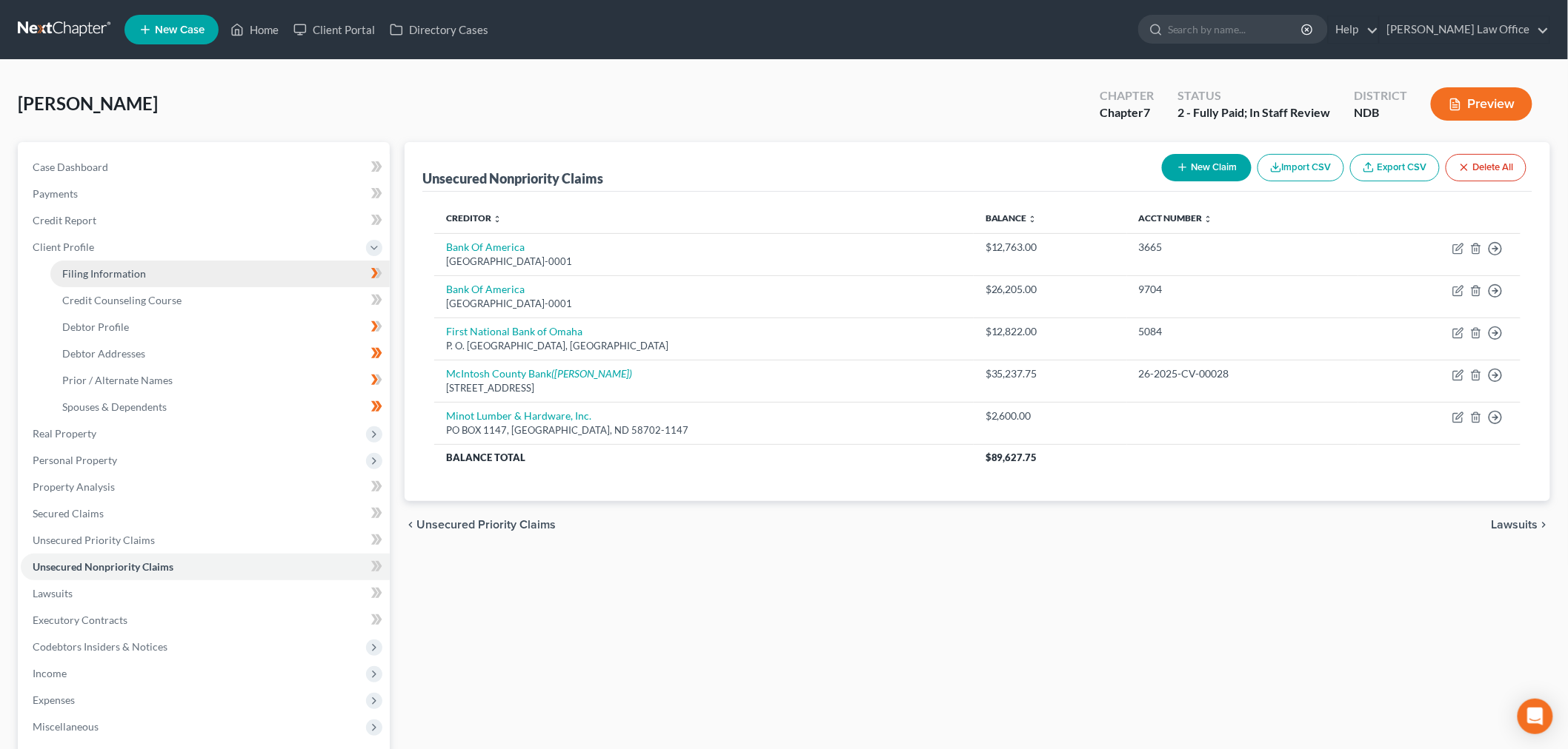
select select "60"
select select "0"
select select "29"
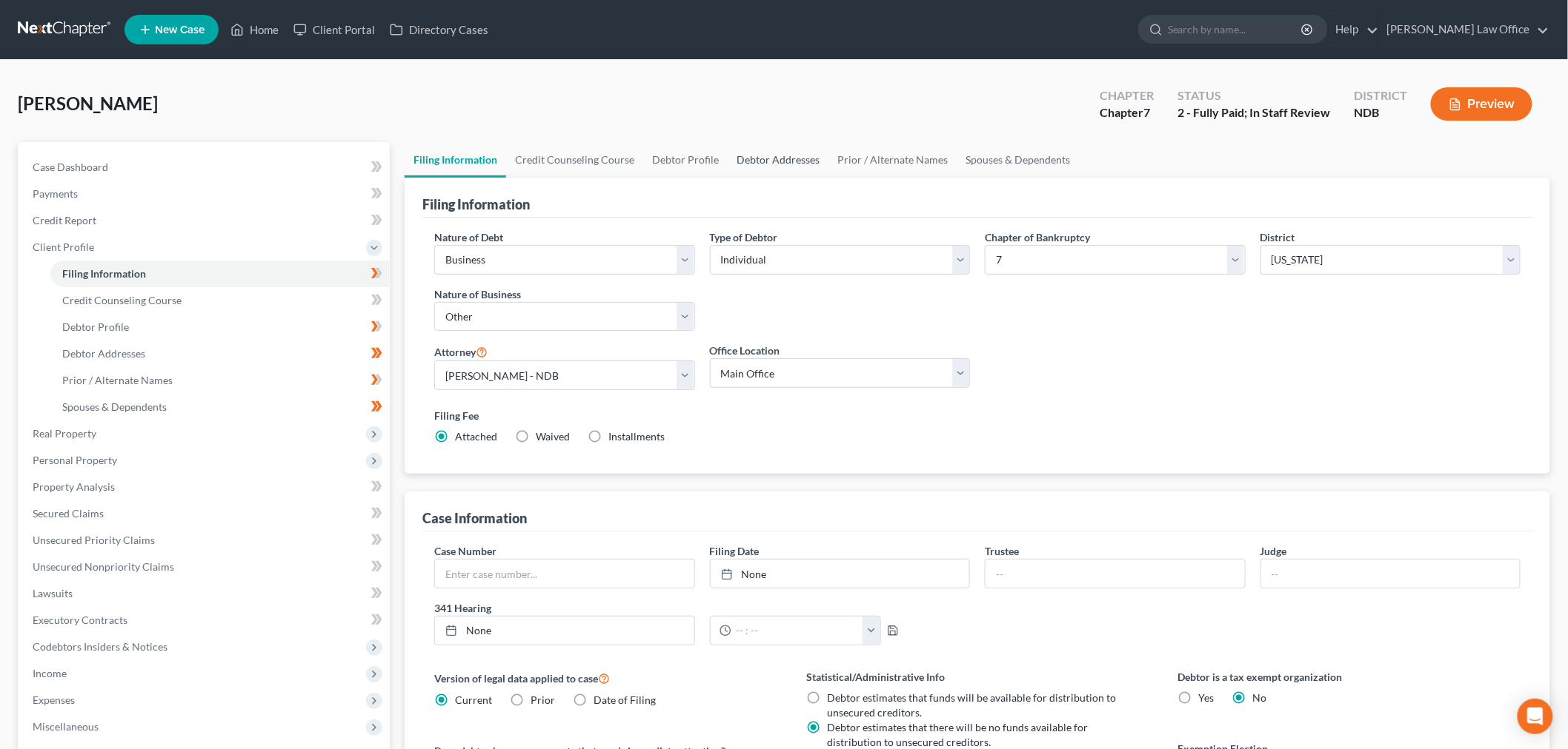
click at [767, 159] on link "Debtor Addresses" at bounding box center [778, 160] width 101 height 36
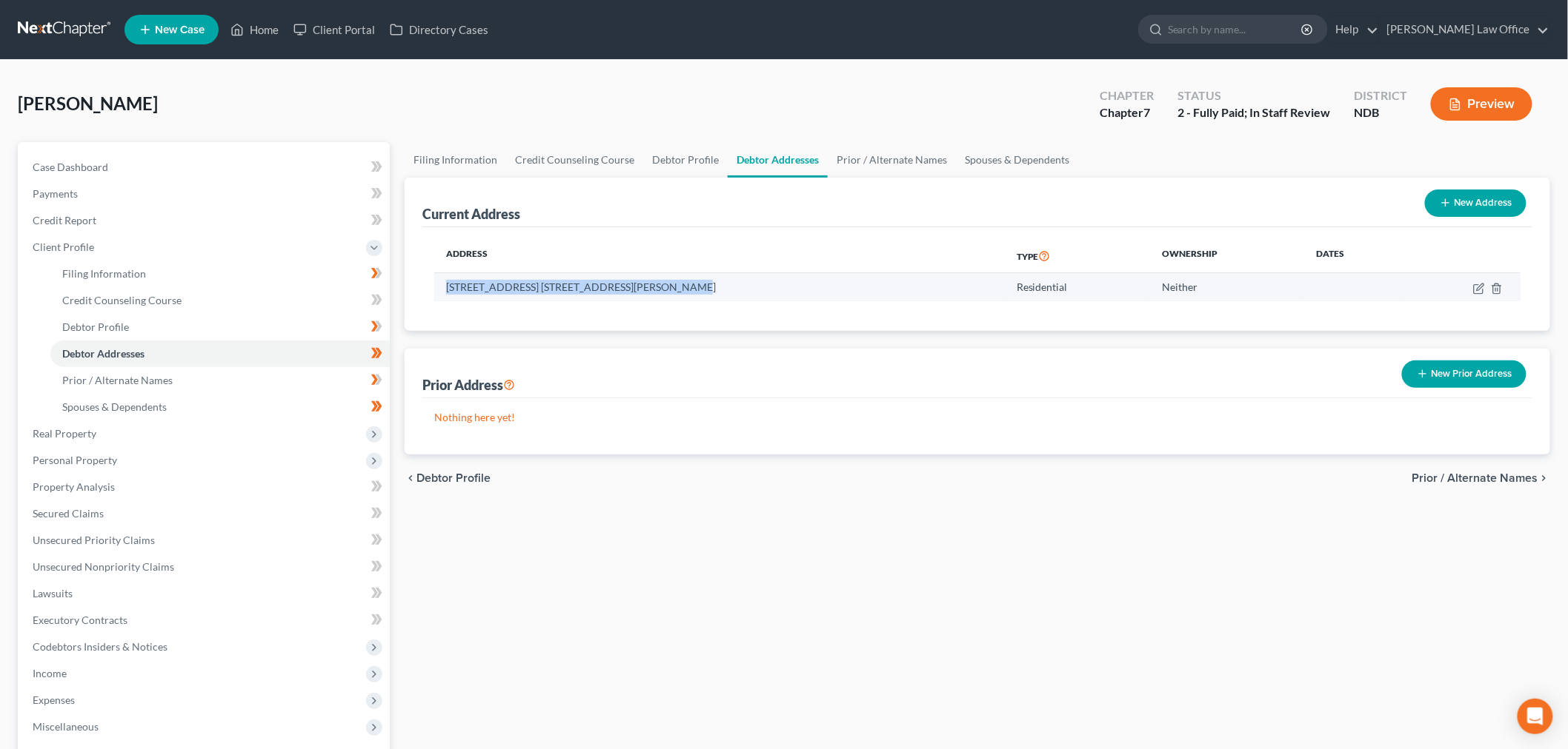
drag, startPoint x: 448, startPoint y: 289, endPoint x: 692, endPoint y: 290, distance: 244.0
click at [692, 290] on td "[STREET_ADDRESS] [STREET_ADDRESS][PERSON_NAME]" at bounding box center [719, 287] width 570 height 28
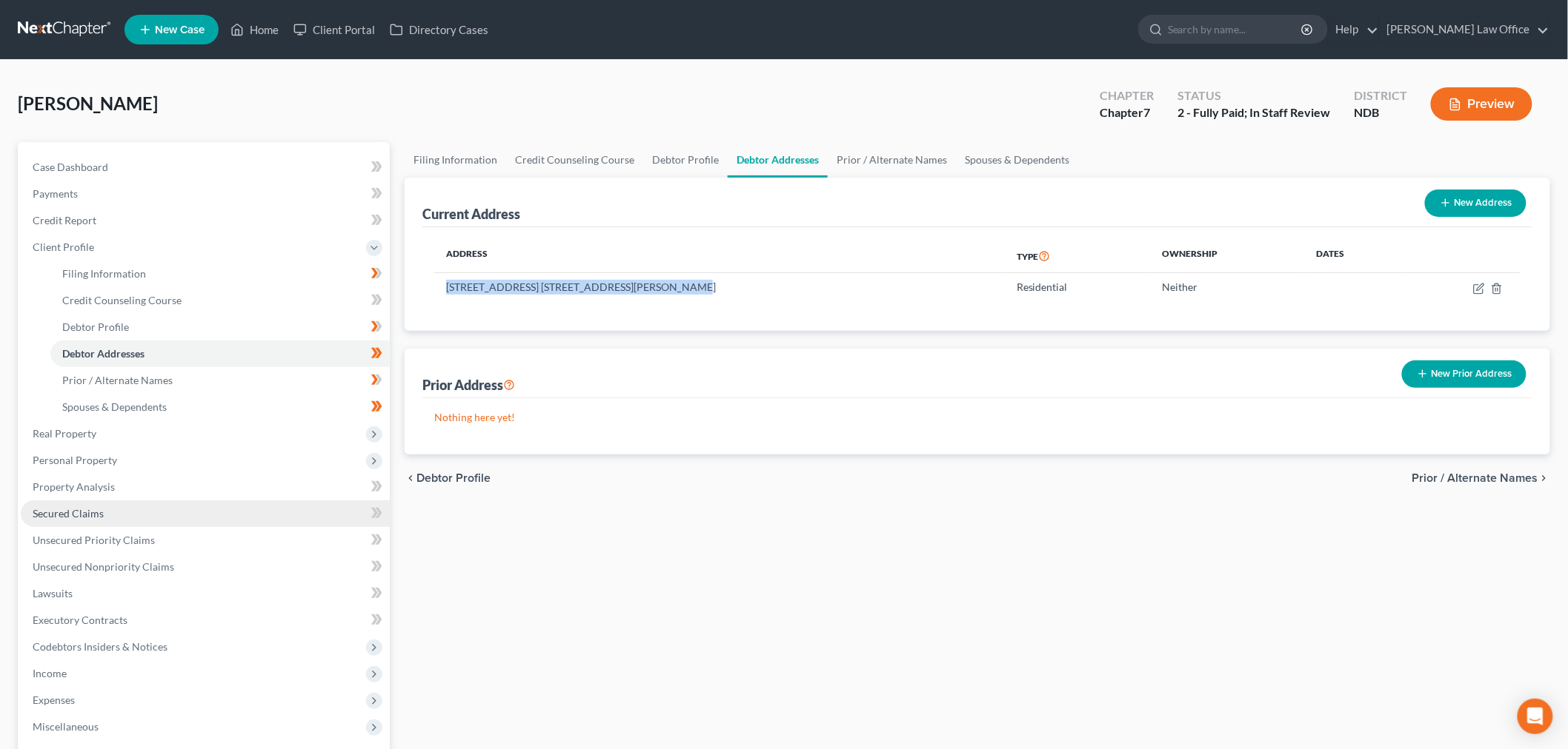
drag, startPoint x: 82, startPoint y: 509, endPoint x: 146, endPoint y: 519, distance: 64.8
click at [83, 509] on span "Secured Claims" at bounding box center [67, 513] width 71 height 13
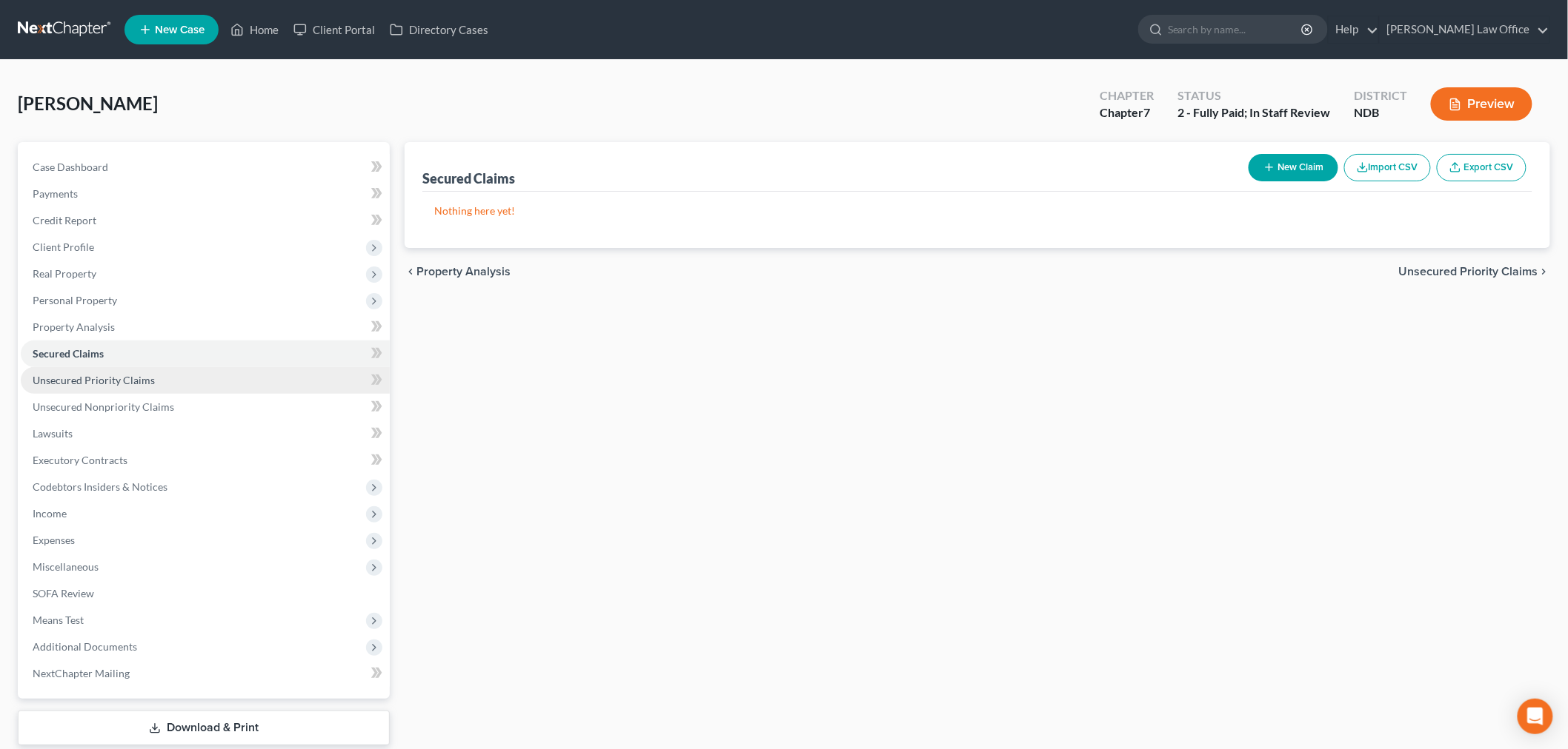
click at [120, 382] on span "Unsecured Priority Claims" at bounding box center [93, 379] width 123 height 13
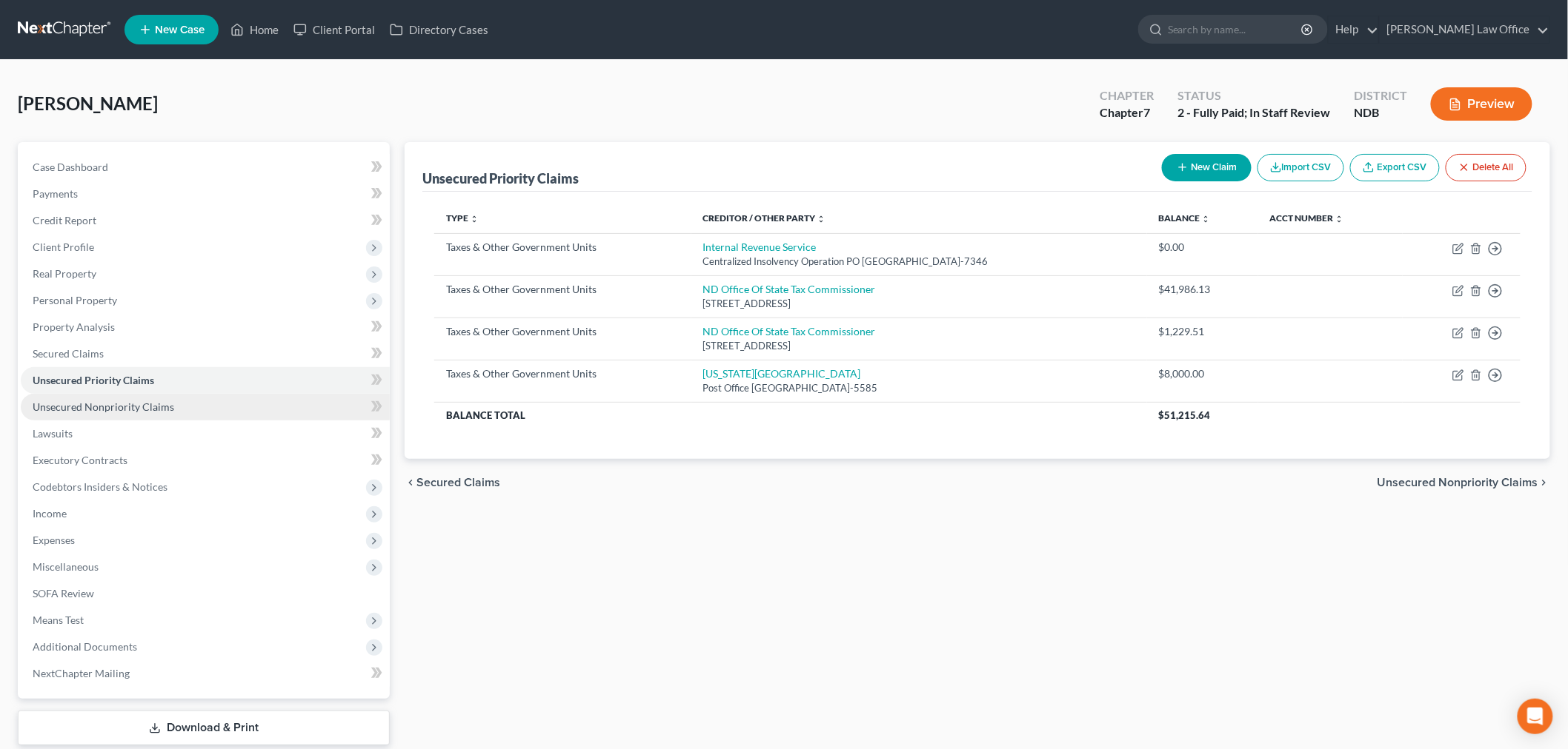
click at [157, 401] on span "Unsecured Nonpriority Claims" at bounding box center [102, 407] width 141 height 13
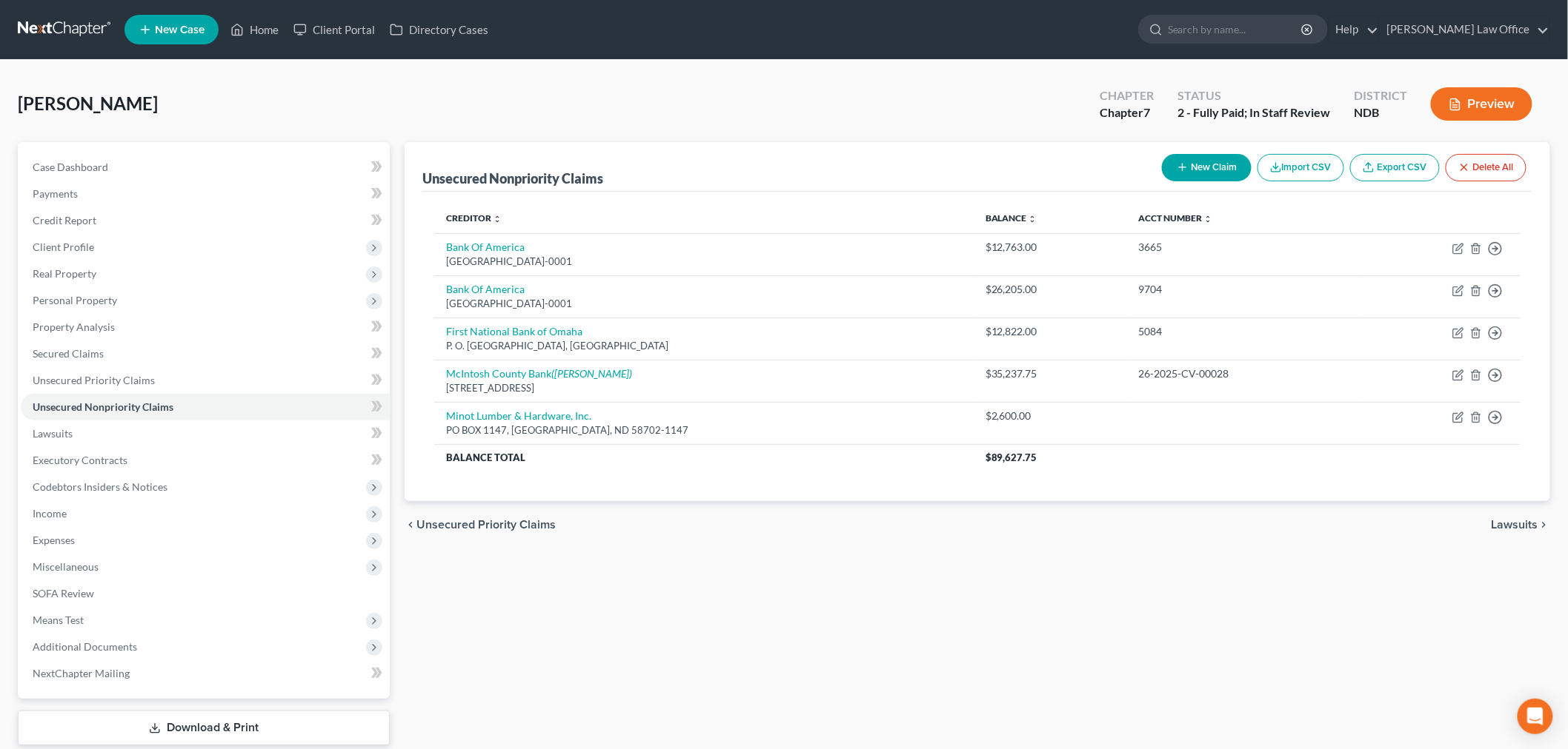
click at [1327, 172] on button "Import CSV" at bounding box center [1300, 167] width 87 height 27
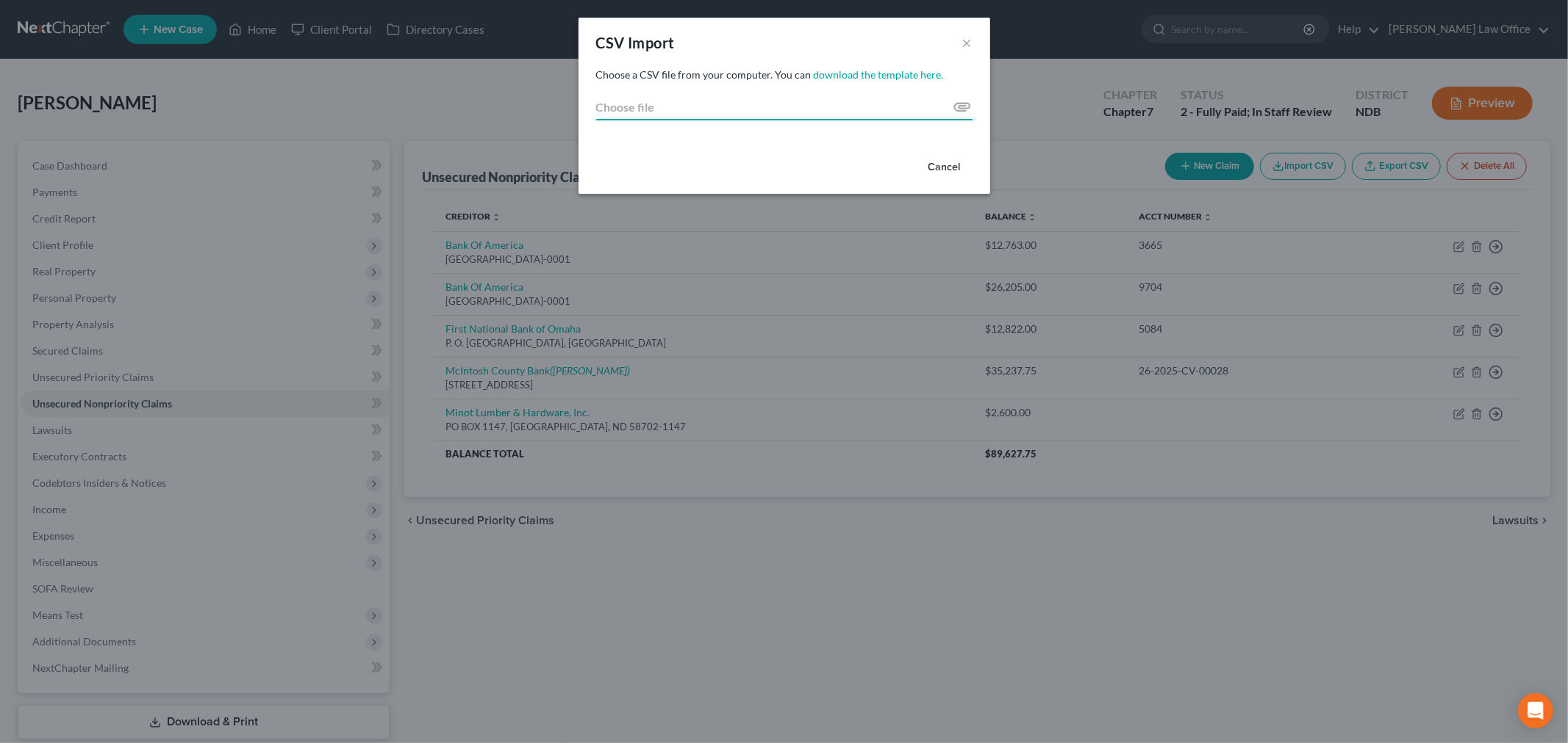
click at [961, 112] on input "Choose file" at bounding box center [784, 106] width 377 height 26
type input "C:\fakepath\export (2).csv"
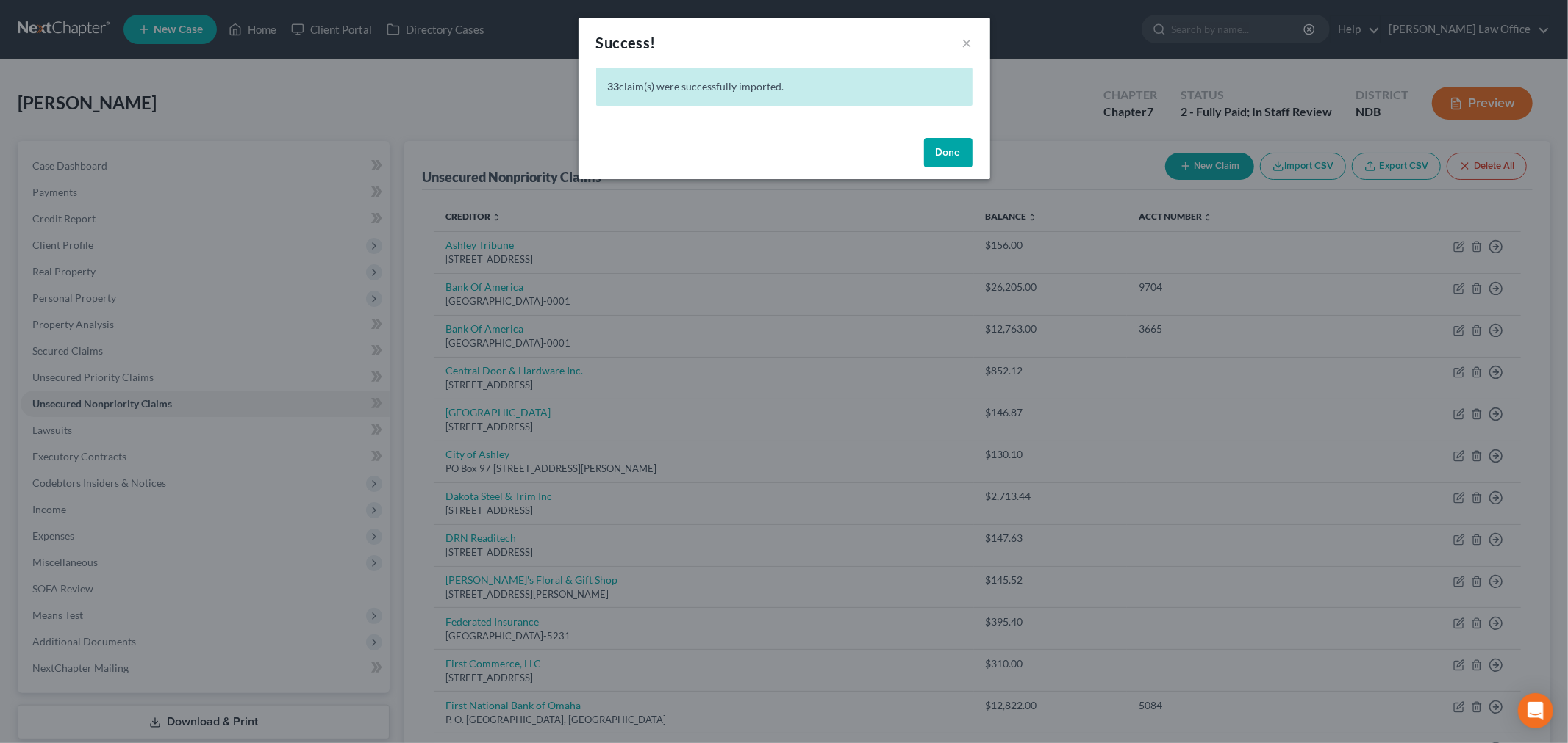
click at [948, 142] on button "Done" at bounding box center [948, 152] width 48 height 29
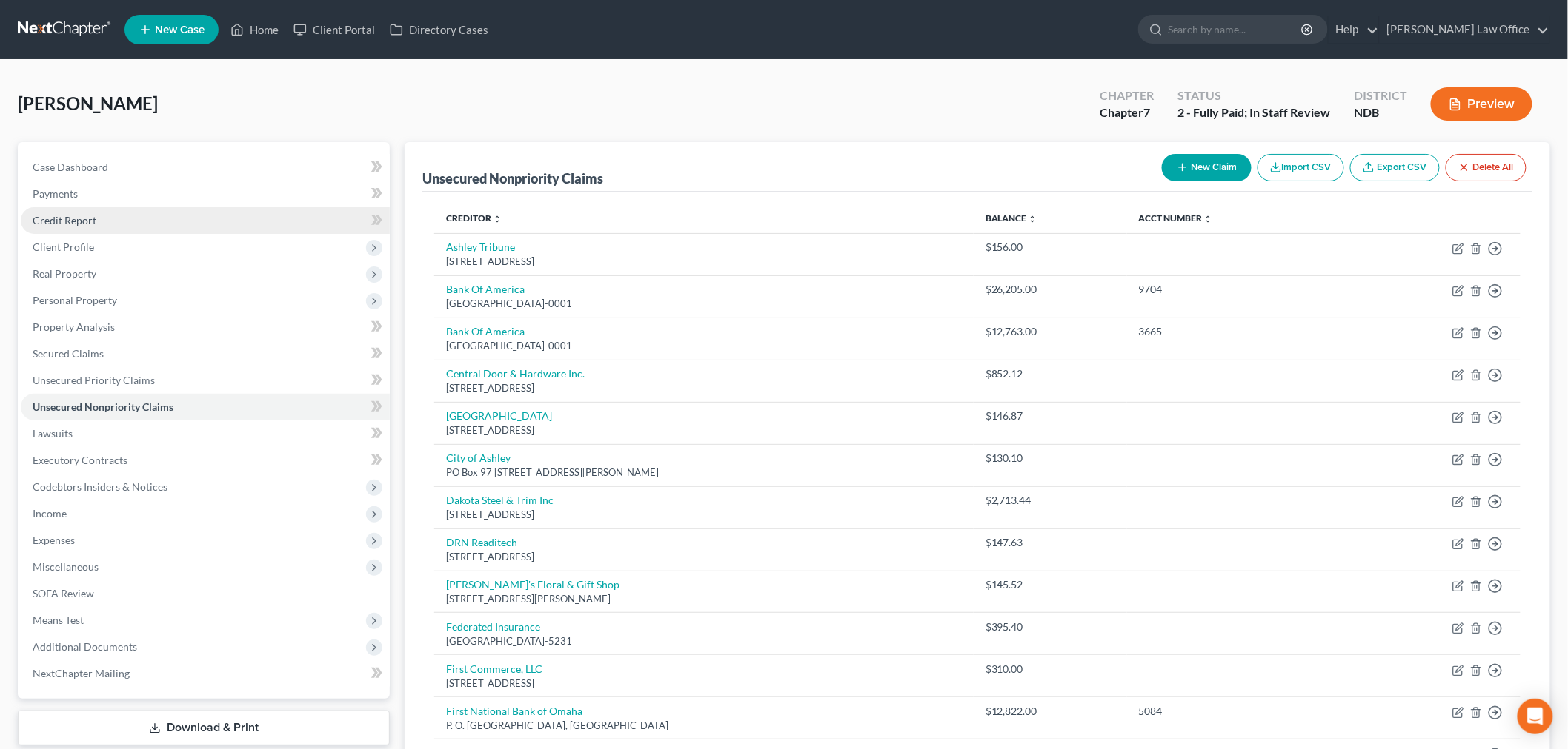
drag, startPoint x: 117, startPoint y: 220, endPoint x: 121, endPoint y: 228, distance: 8.9
click at [117, 220] on link "Credit Report" at bounding box center [204, 220] width 369 height 26
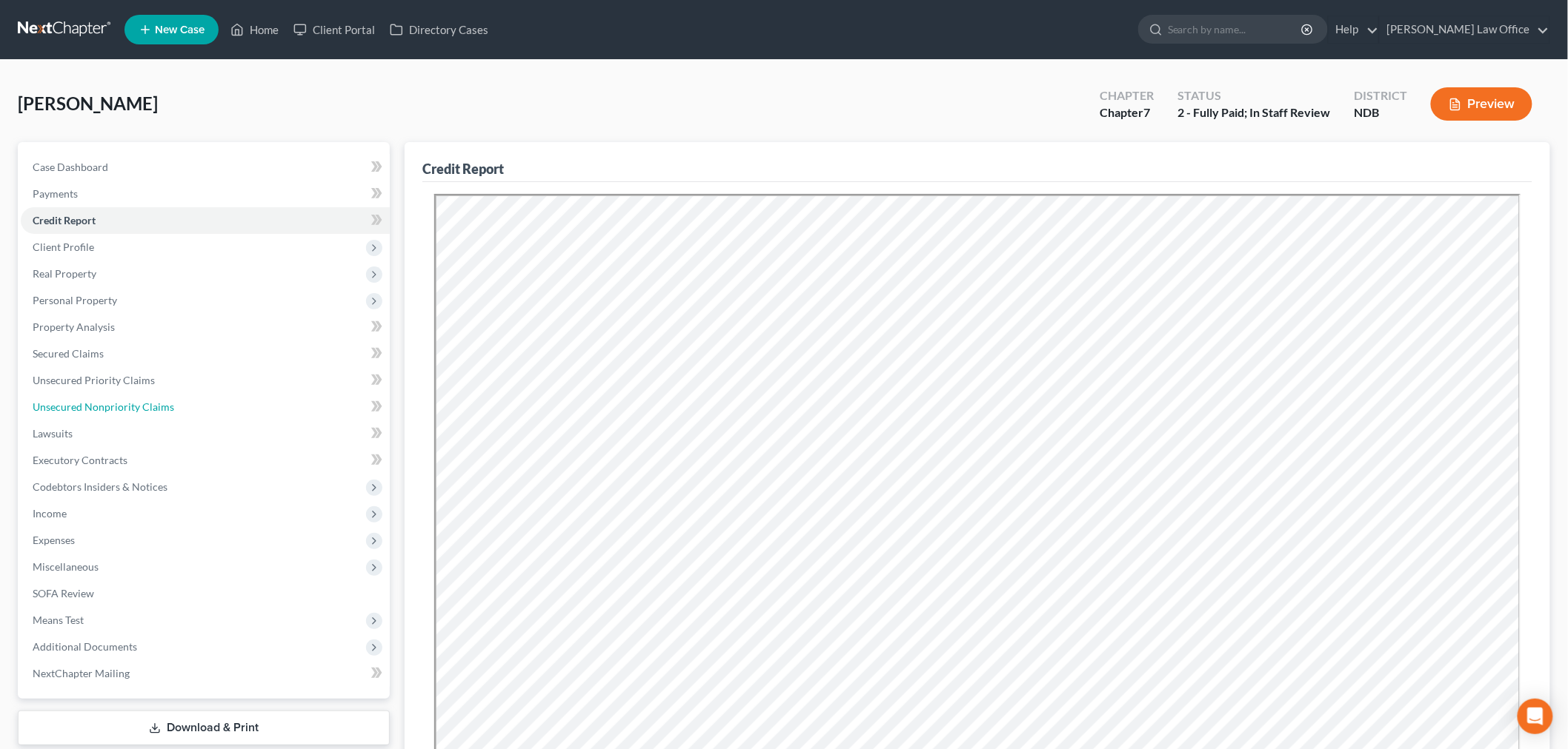
drag, startPoint x: 184, startPoint y: 408, endPoint x: 802, endPoint y: 439, distance: 618.8
click at [185, 408] on link "Unsecured Nonpriority Claims" at bounding box center [204, 407] width 369 height 26
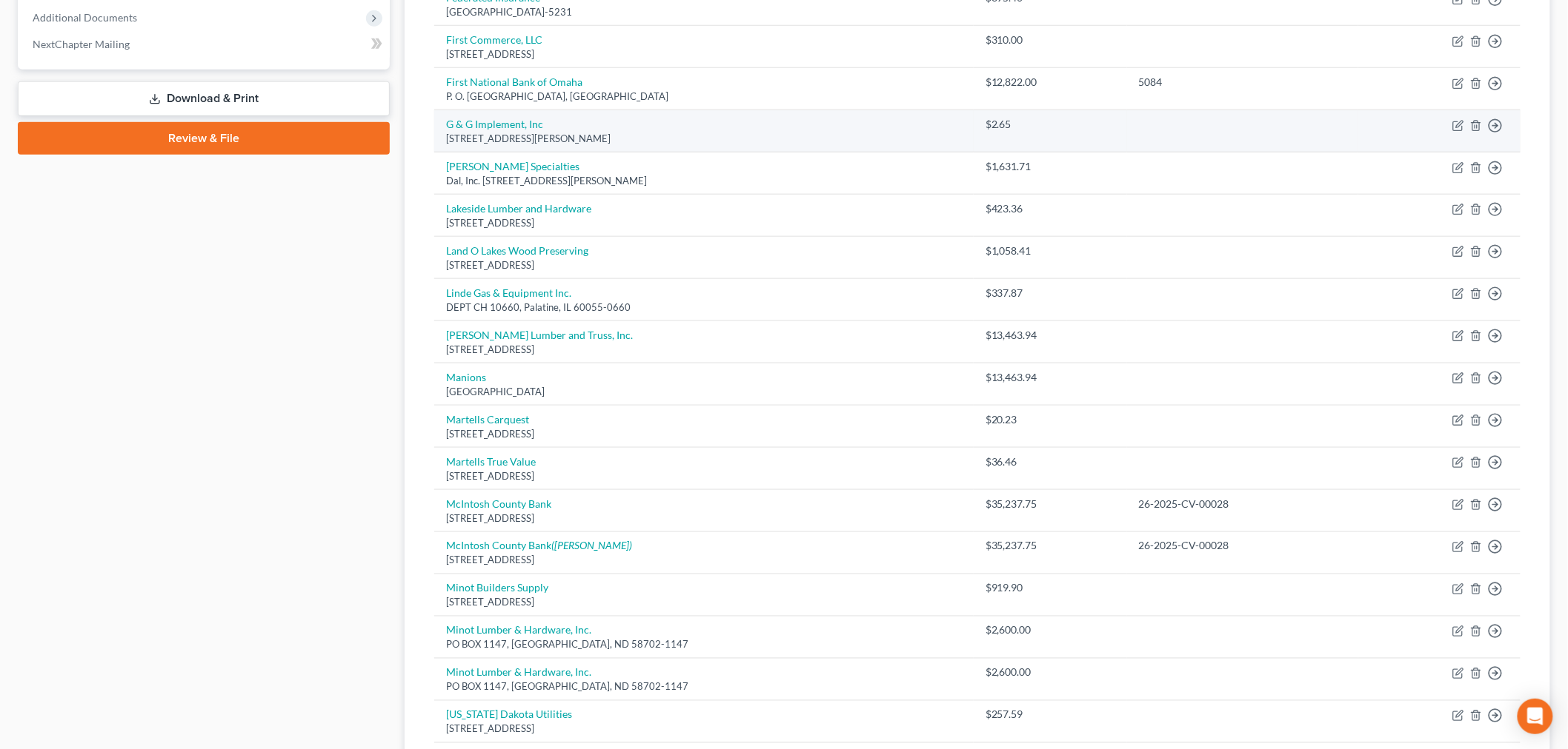
scroll to position [658, 0]
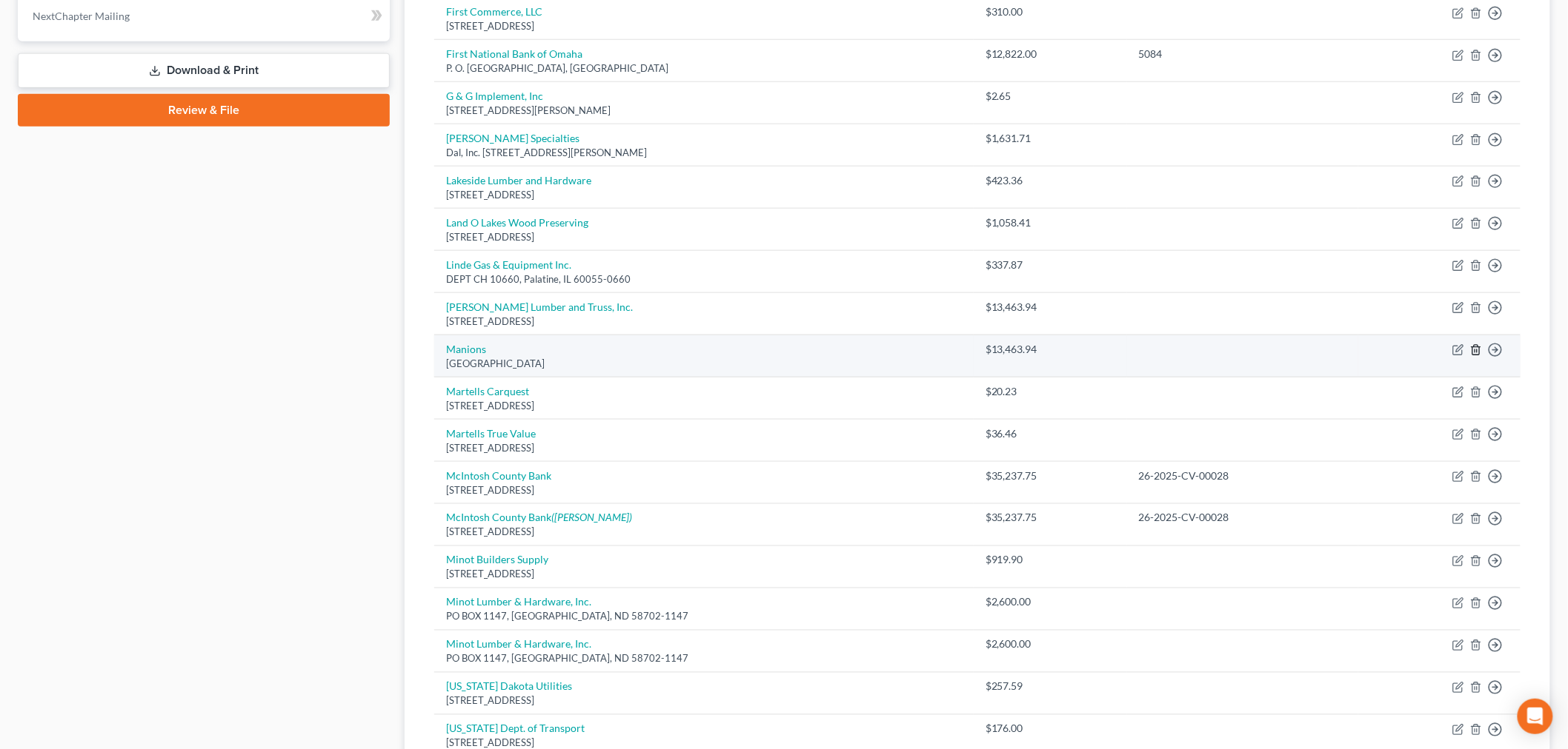
click at [1477, 349] on icon "button" at bounding box center [1476, 350] width 12 height 12
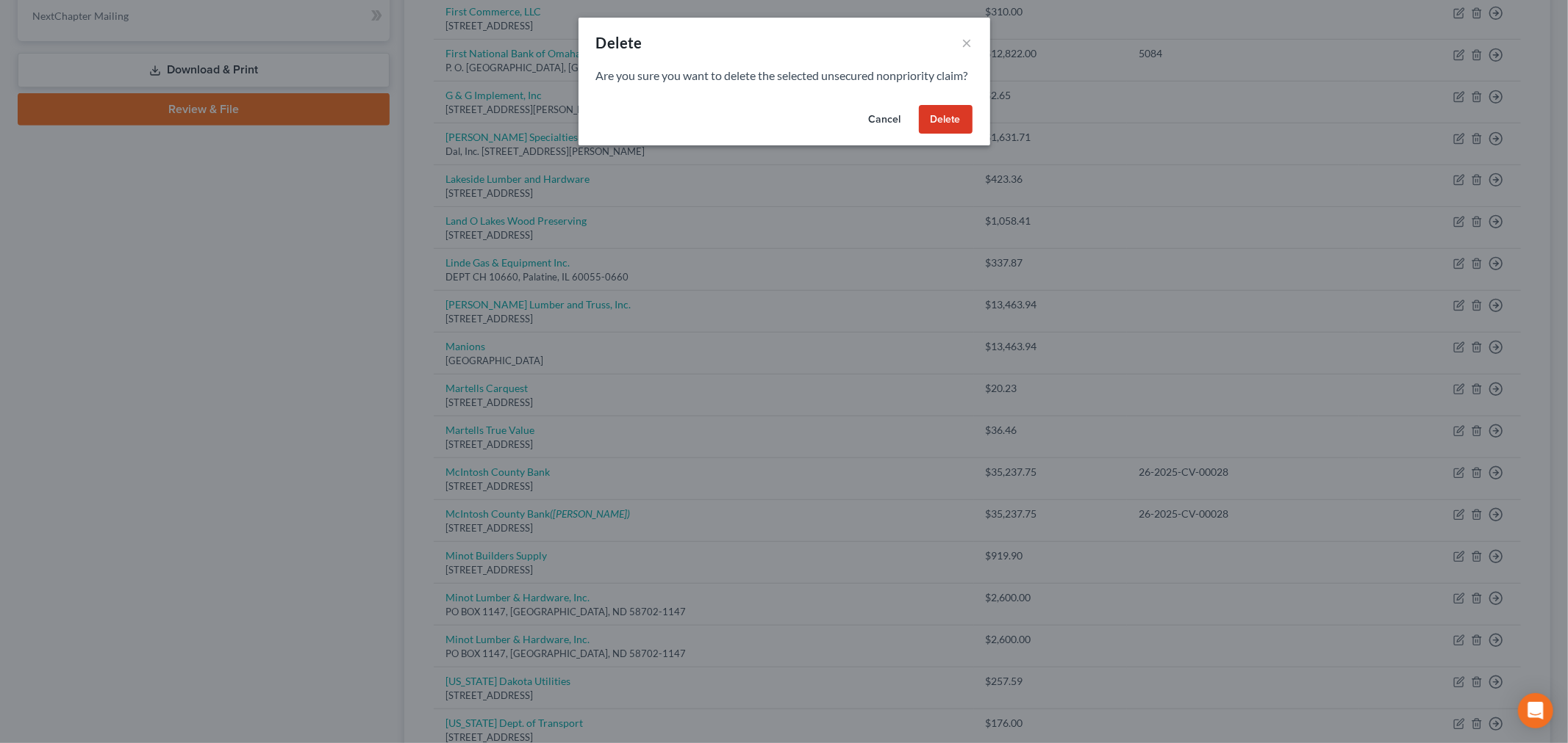
drag, startPoint x: 939, startPoint y: 127, endPoint x: 928, endPoint y: 116, distance: 15.6
click at [939, 127] on button "Delete" at bounding box center [945, 120] width 54 height 29
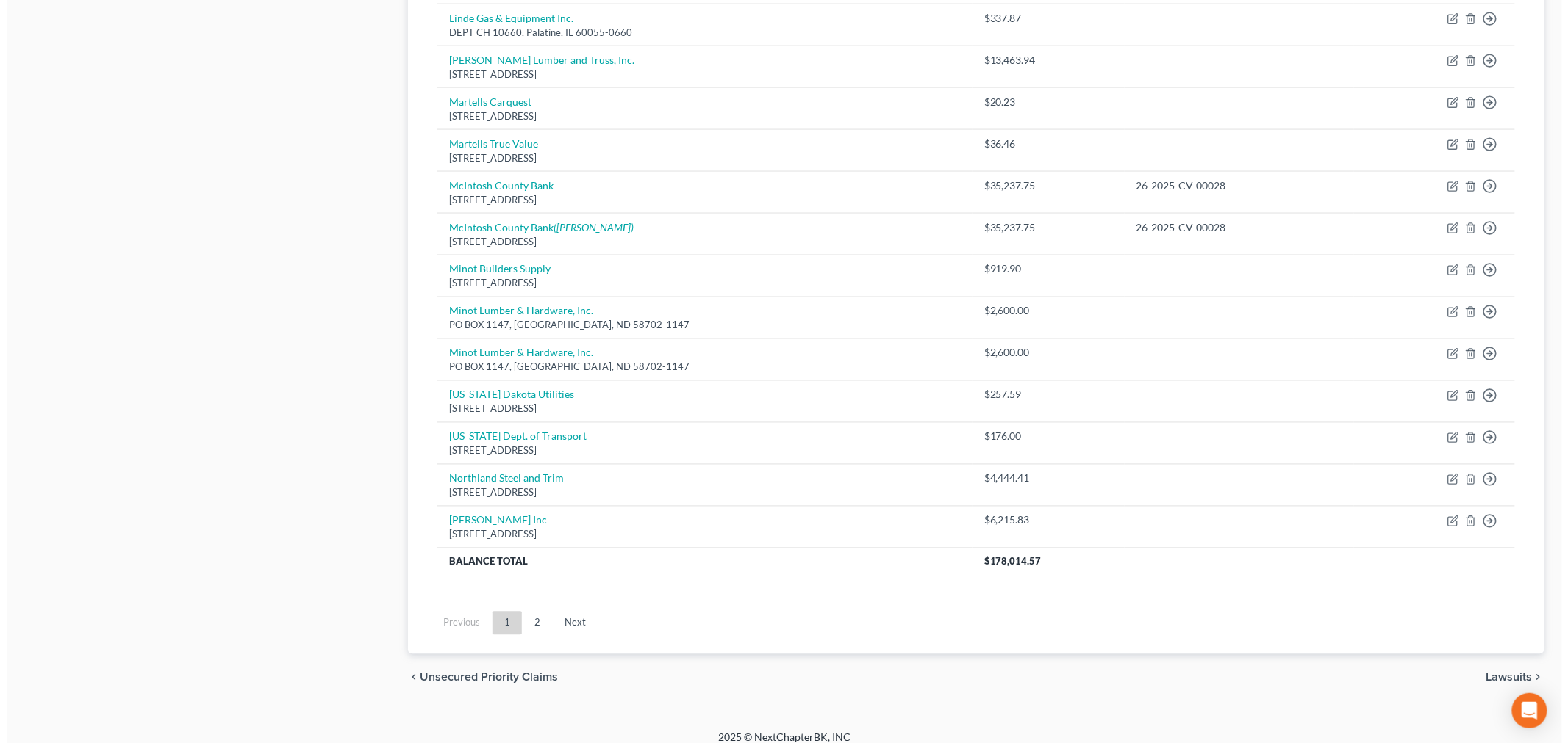
scroll to position [897, 0]
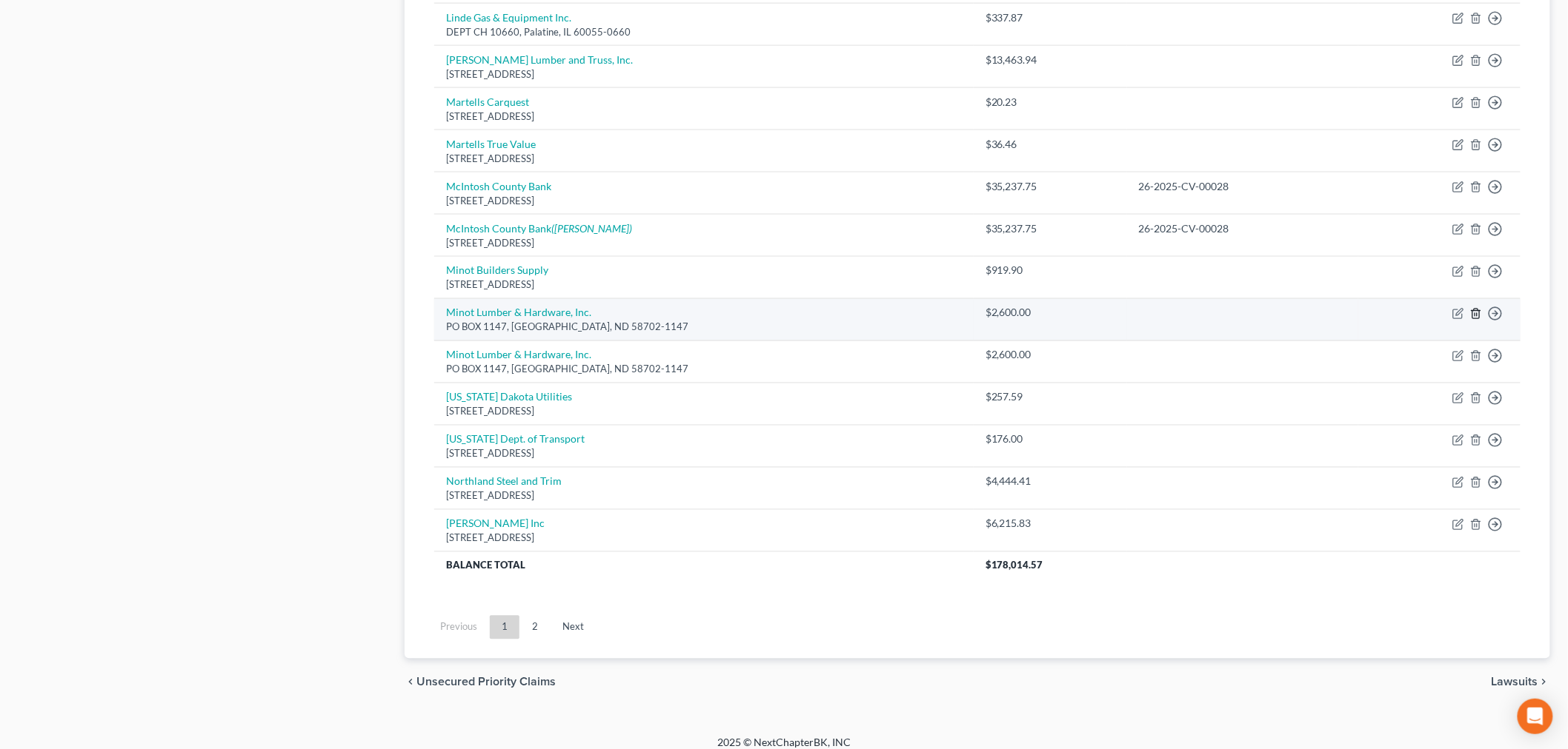
click at [1475, 316] on icon "button" at bounding box center [1476, 314] width 12 height 12
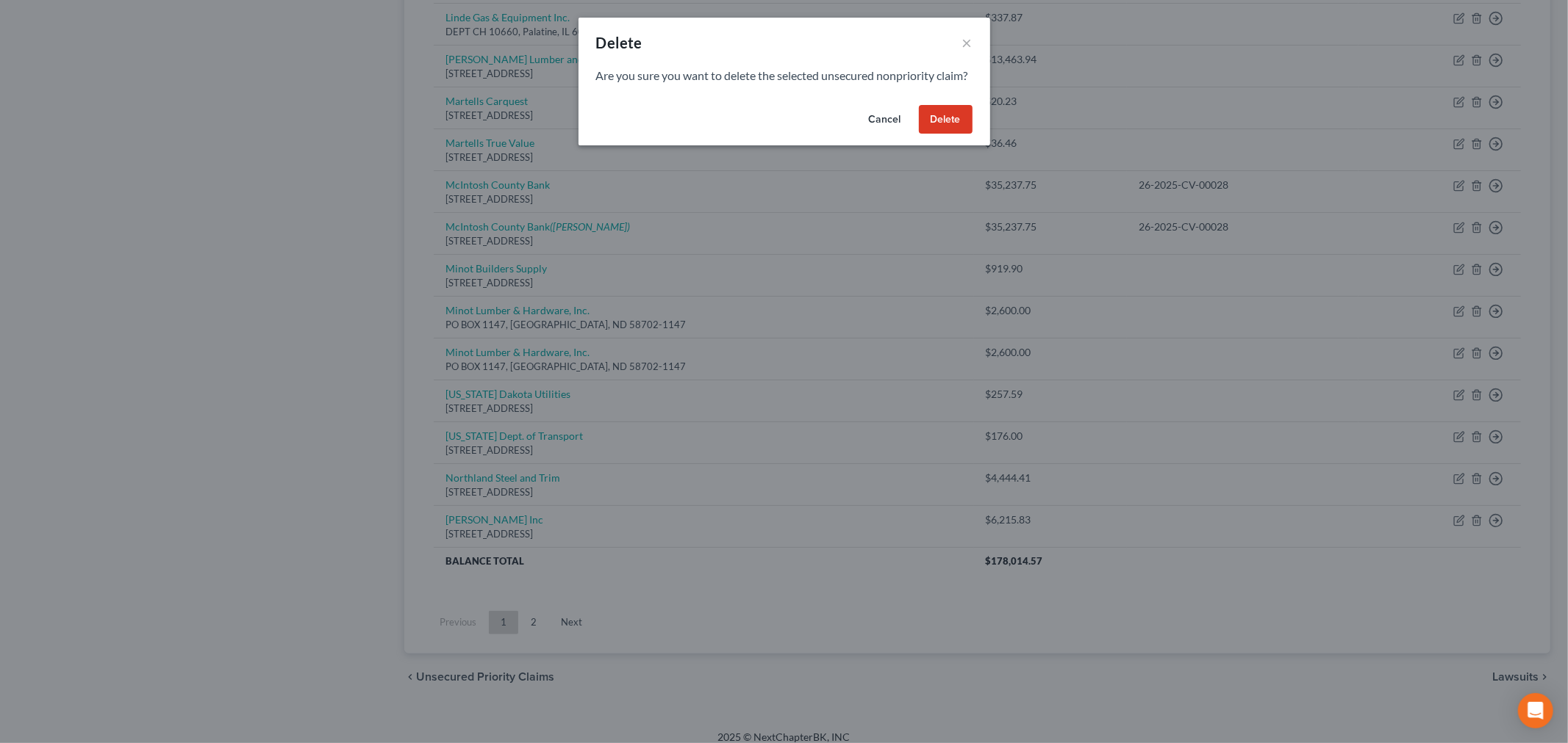
click at [952, 134] on button "Delete" at bounding box center [945, 120] width 54 height 29
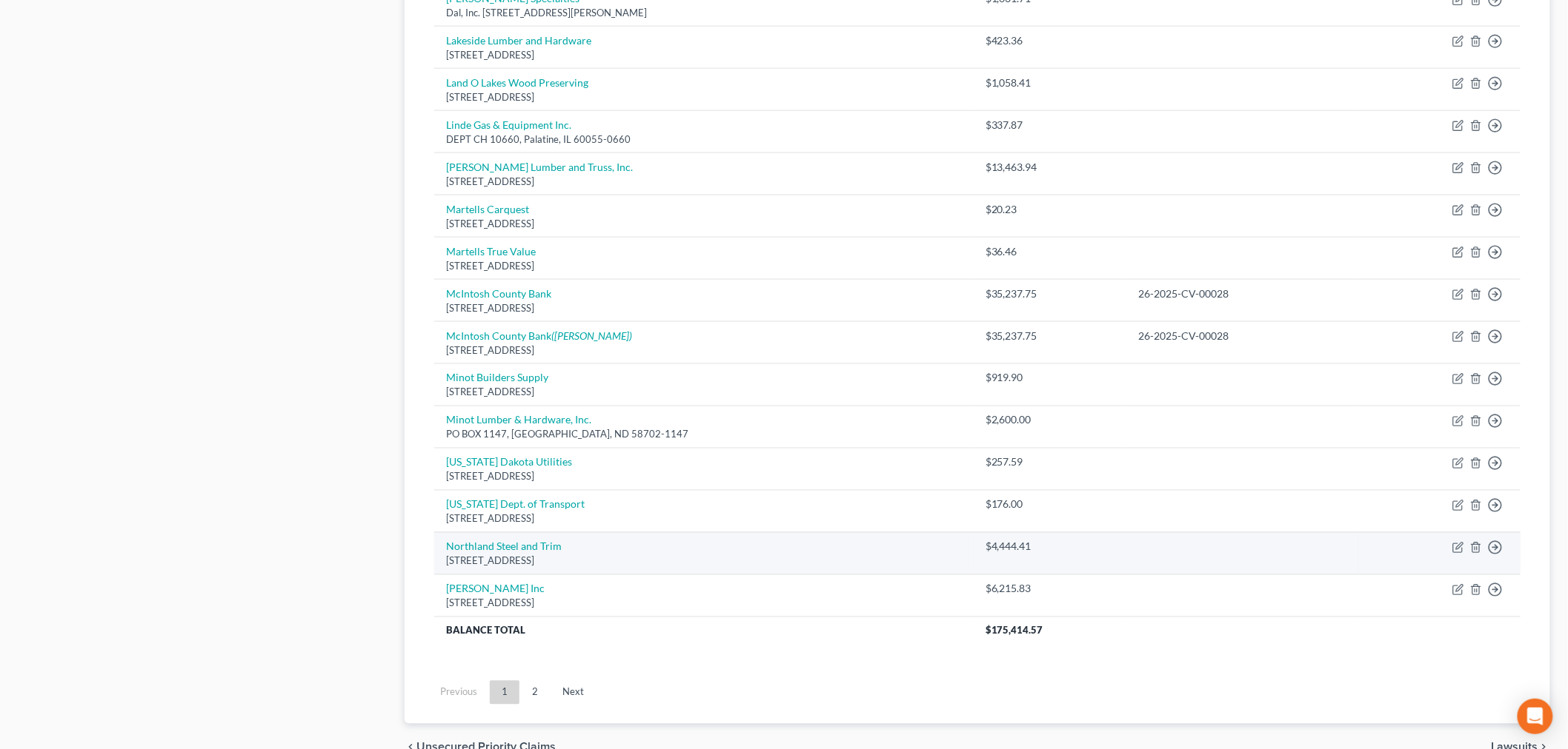
scroll to position [877, 0]
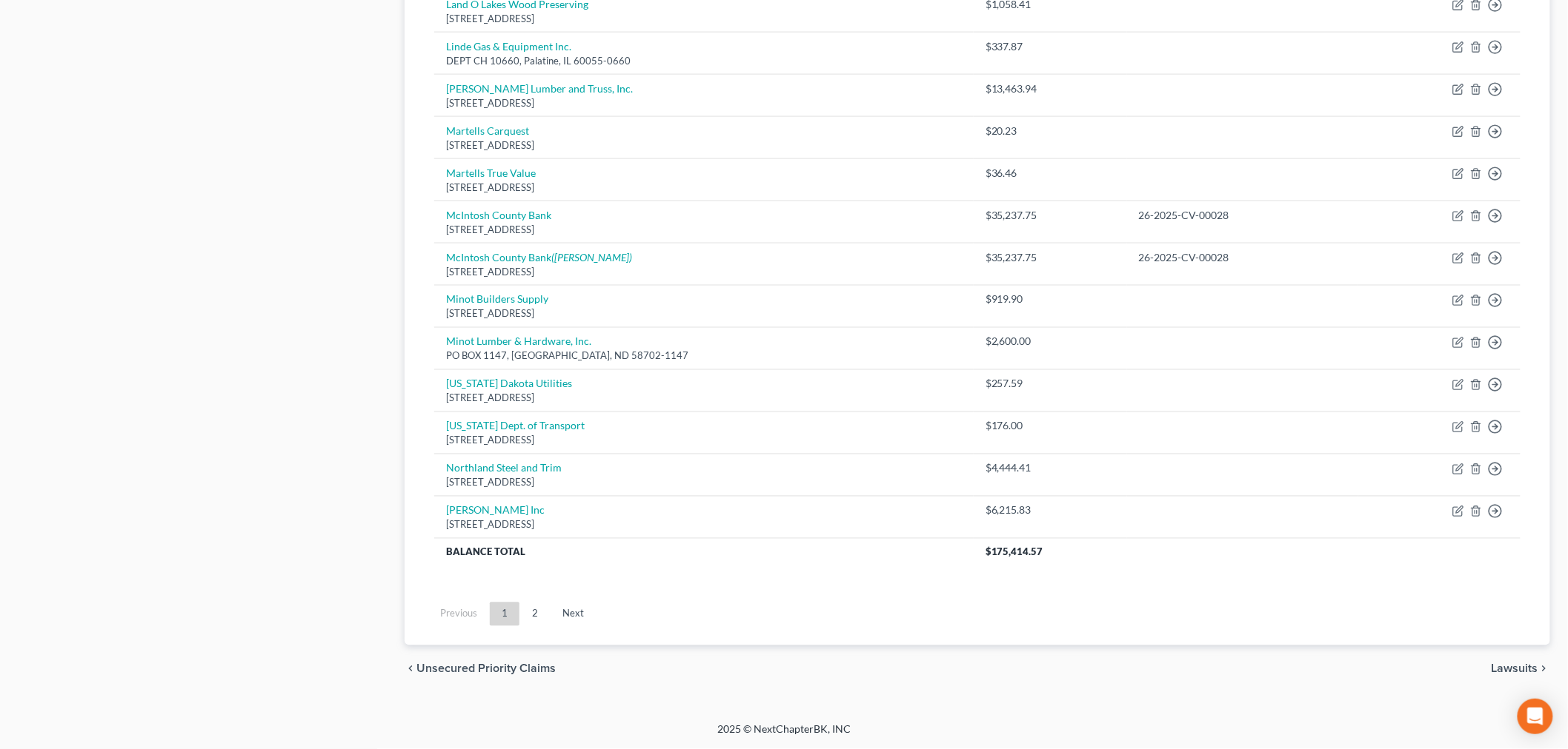
drag, startPoint x: 539, startPoint y: 618, endPoint x: 558, endPoint y: 618, distance: 19.0
click at [539, 618] on link "2" at bounding box center [534, 615] width 29 height 23
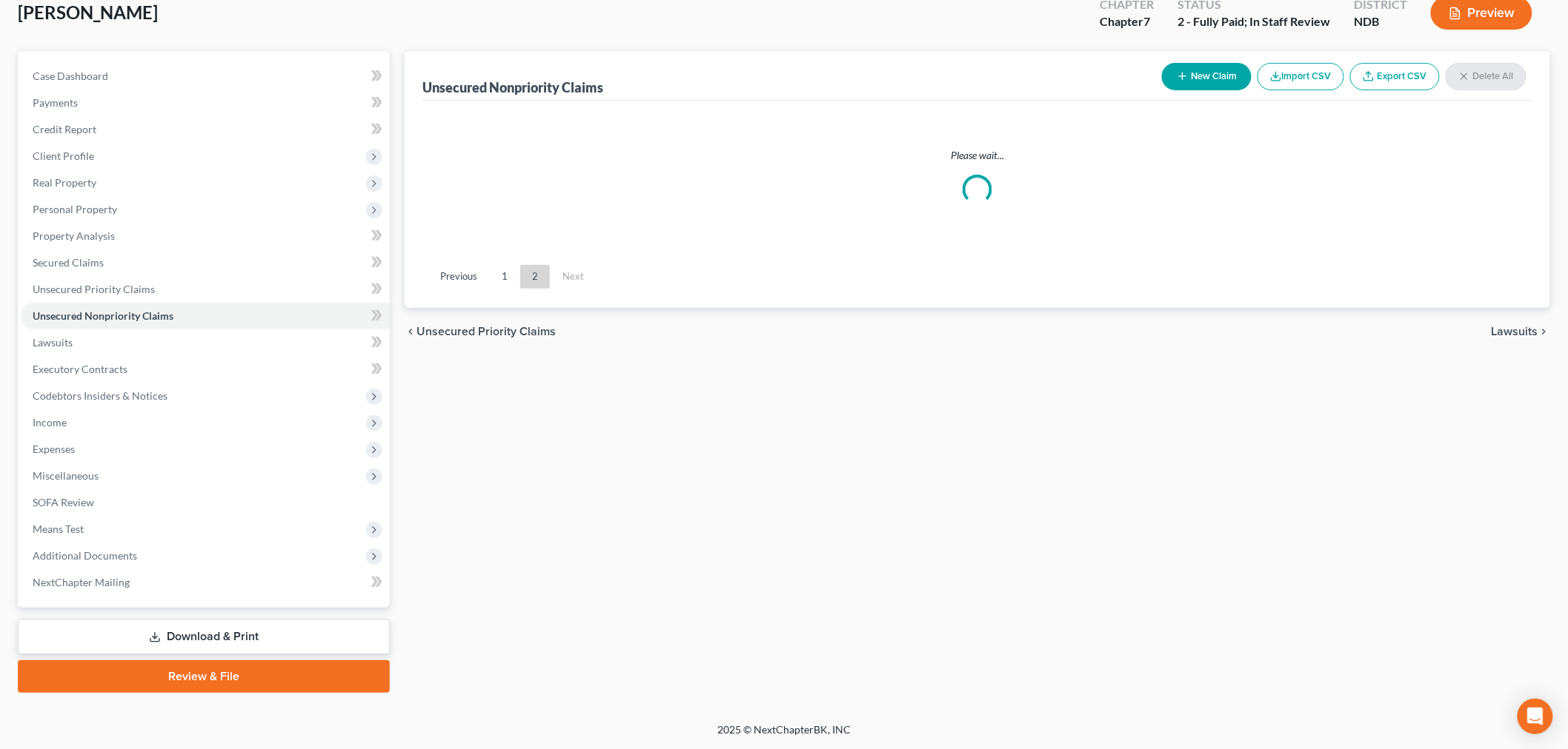
scroll to position [89, 0]
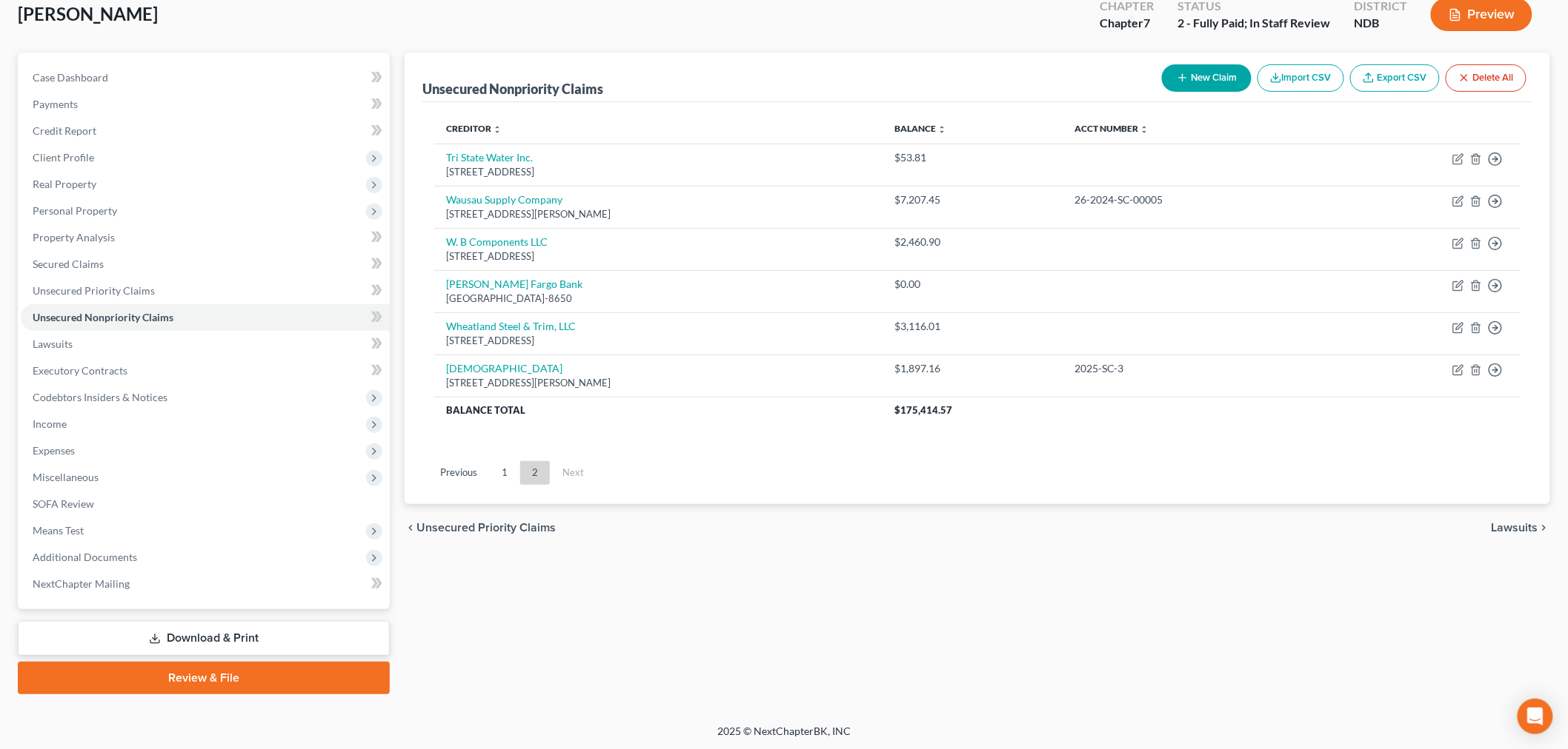
click at [551, 627] on div "Unsecured Nonpriority Claims New Claim Import CSV Export CSV Delete All Credito…" at bounding box center [977, 374] width 1160 height 642
click at [79, 258] on span "Secured Claims" at bounding box center [67, 264] width 71 height 13
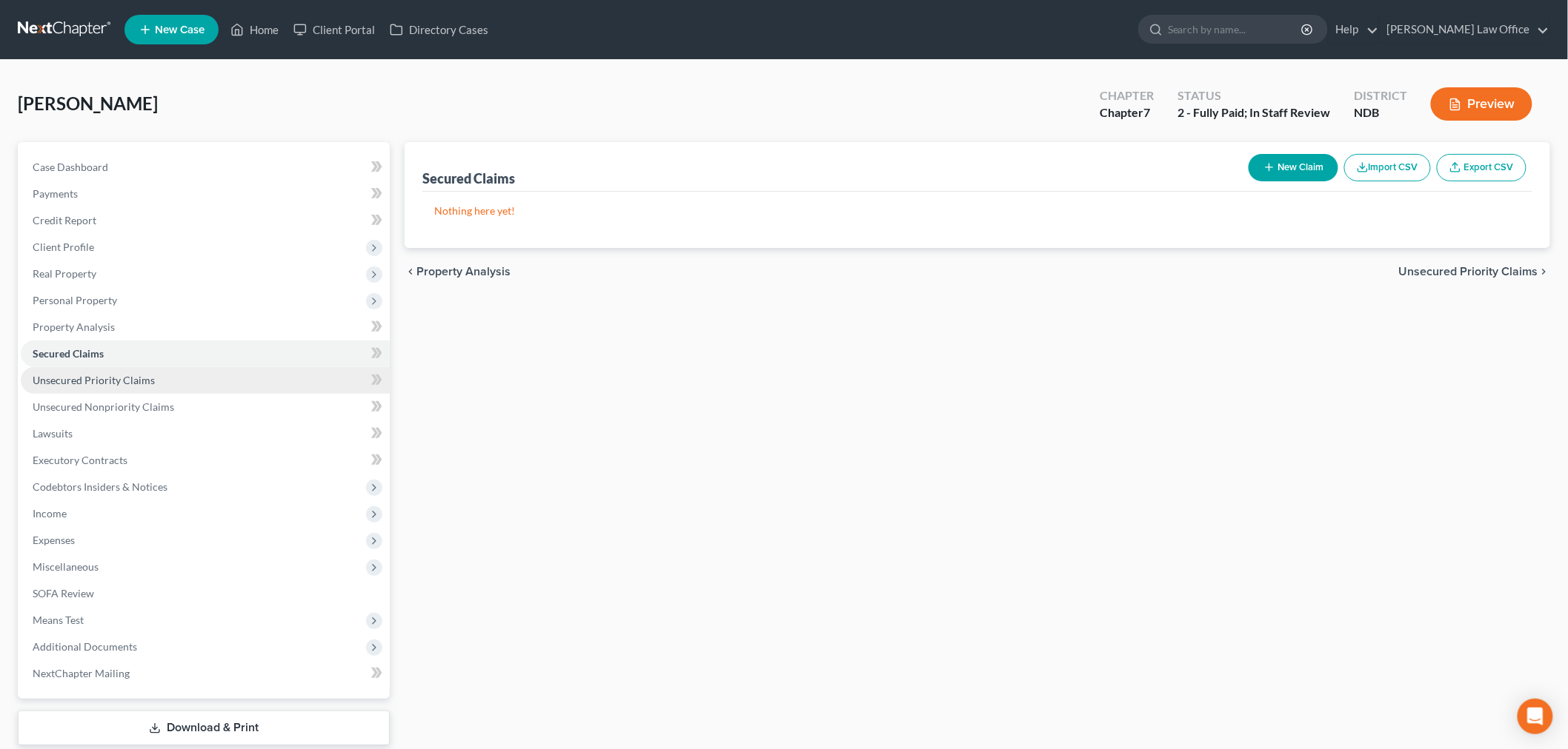
click at [113, 383] on span "Unsecured Priority Claims" at bounding box center [93, 379] width 123 height 13
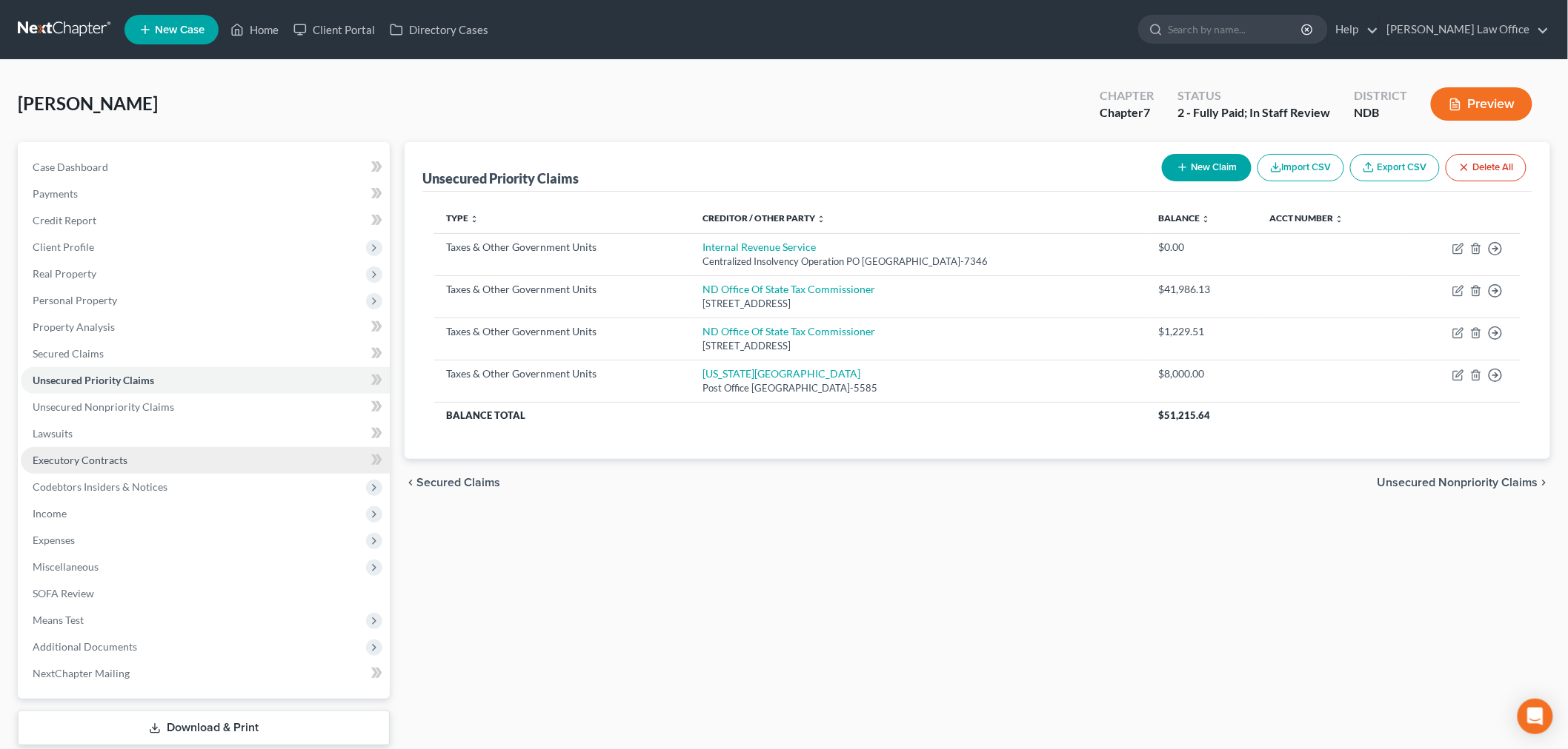
click at [147, 456] on link "Executory Contracts" at bounding box center [204, 460] width 369 height 26
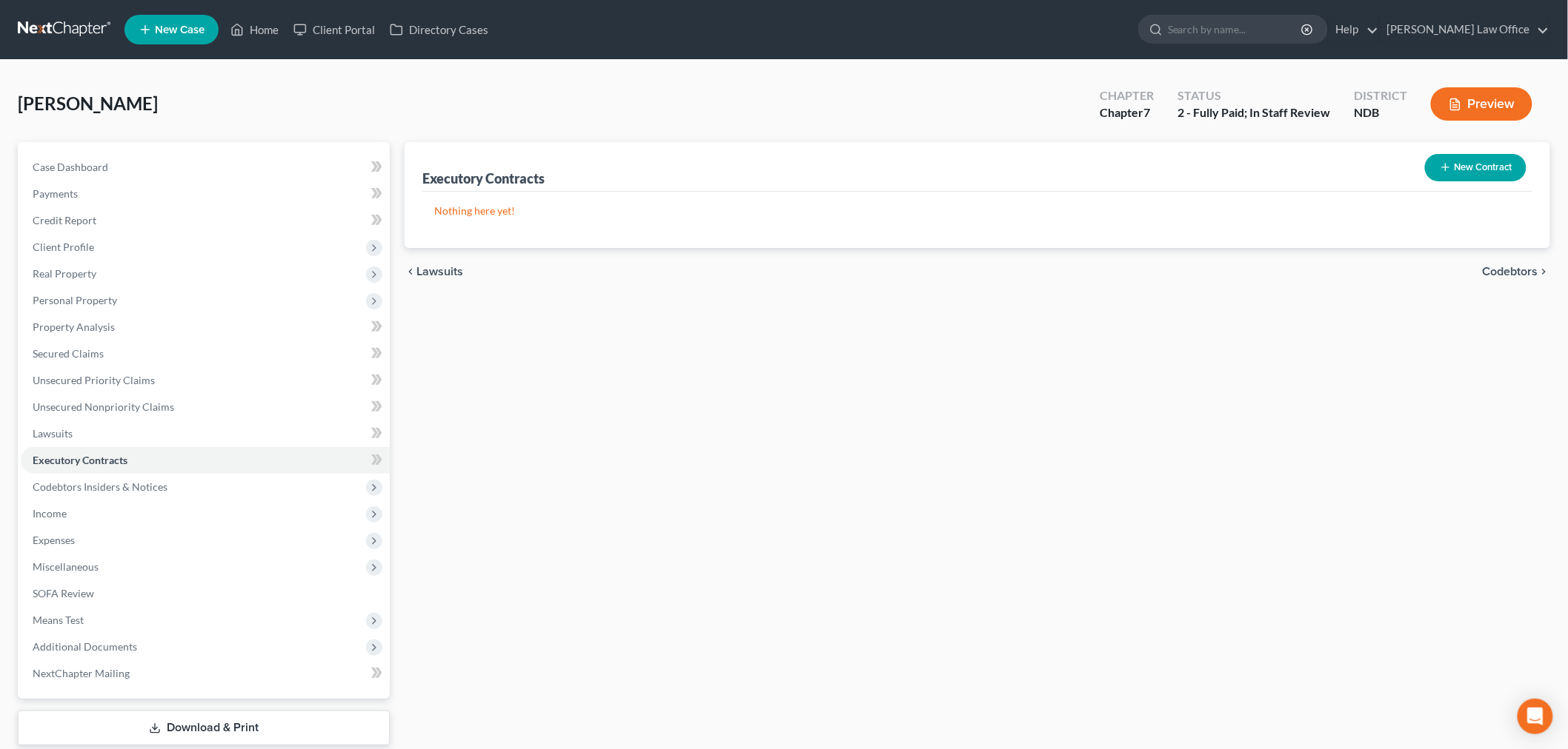
click at [1440, 171] on icon "button" at bounding box center [1445, 167] width 12 height 12
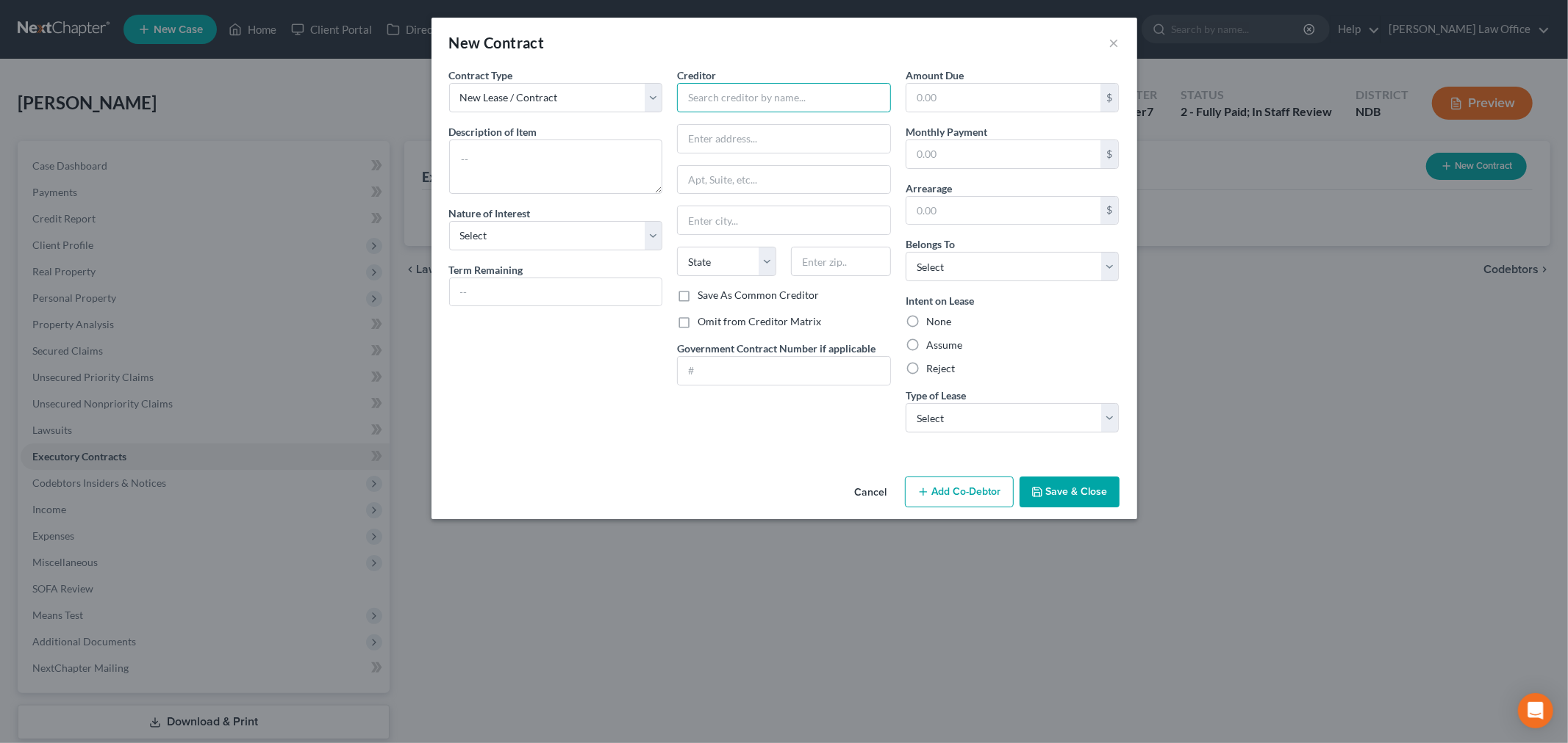
click at [733, 101] on input "text" at bounding box center [783, 97] width 213 height 29
click at [750, 145] on div "[PERSON_NAME] & [PERSON_NAME]" at bounding box center [775, 145] width 175 height 14
type input "[PERSON_NAME] & [PERSON_NAME]"
type input "PO Box 142"
type input "[PERSON_NAME]"
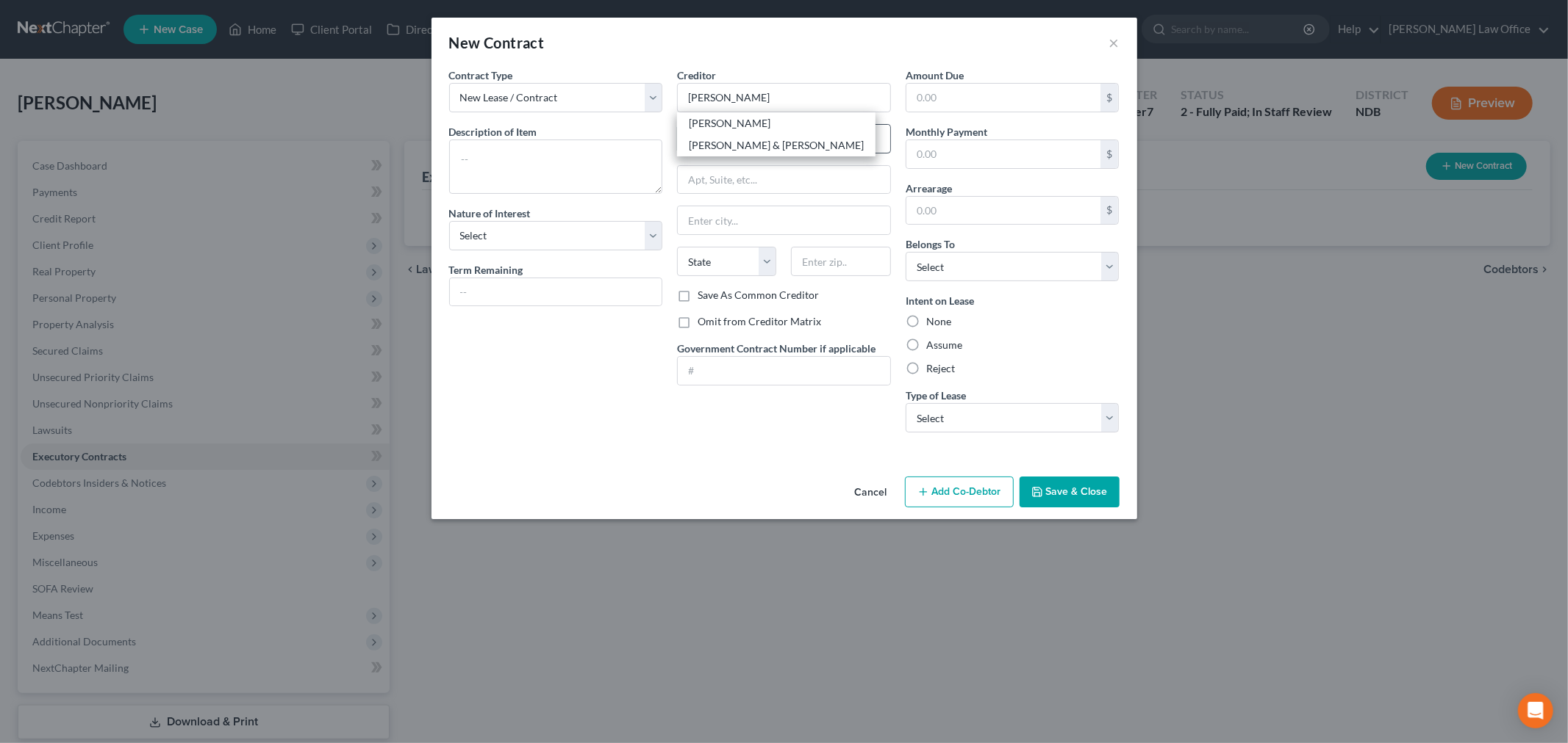
select select "29"
type input "58413"
click at [994, 261] on select "Select Debtor 1 Only Debtor 2 Only Debtor 1 And Debtor 2 Only At Least One Of T…" at bounding box center [1012, 266] width 213 height 29
select select "3"
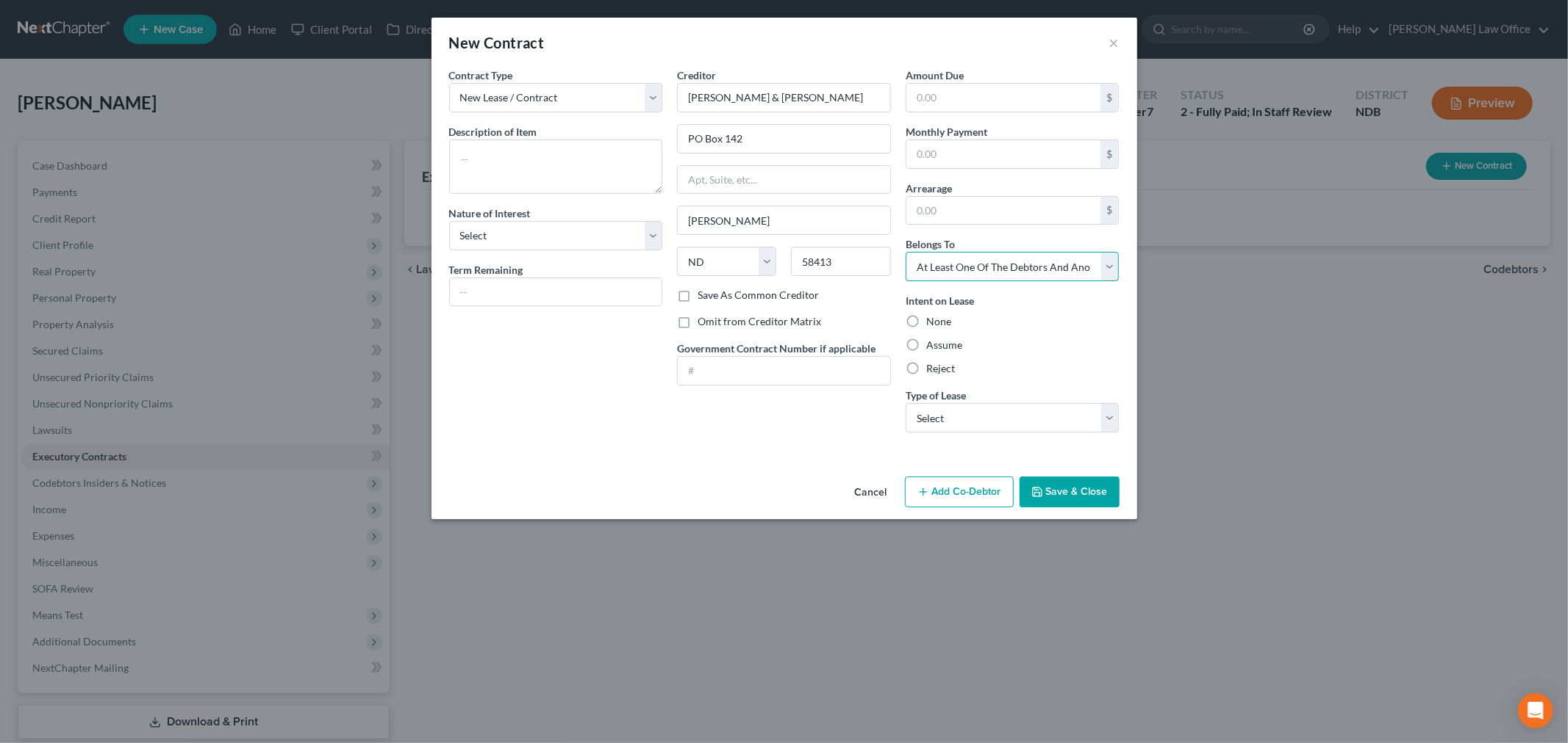
click at [906, 252] on select "Select Debtor 1 Only Debtor 2 Only Debtor 1 And Debtor 2 Only At Least One Of T…" at bounding box center [1012, 266] width 213 height 29
click at [1056, 487] on button "Save & Close" at bounding box center [1070, 492] width 100 height 31
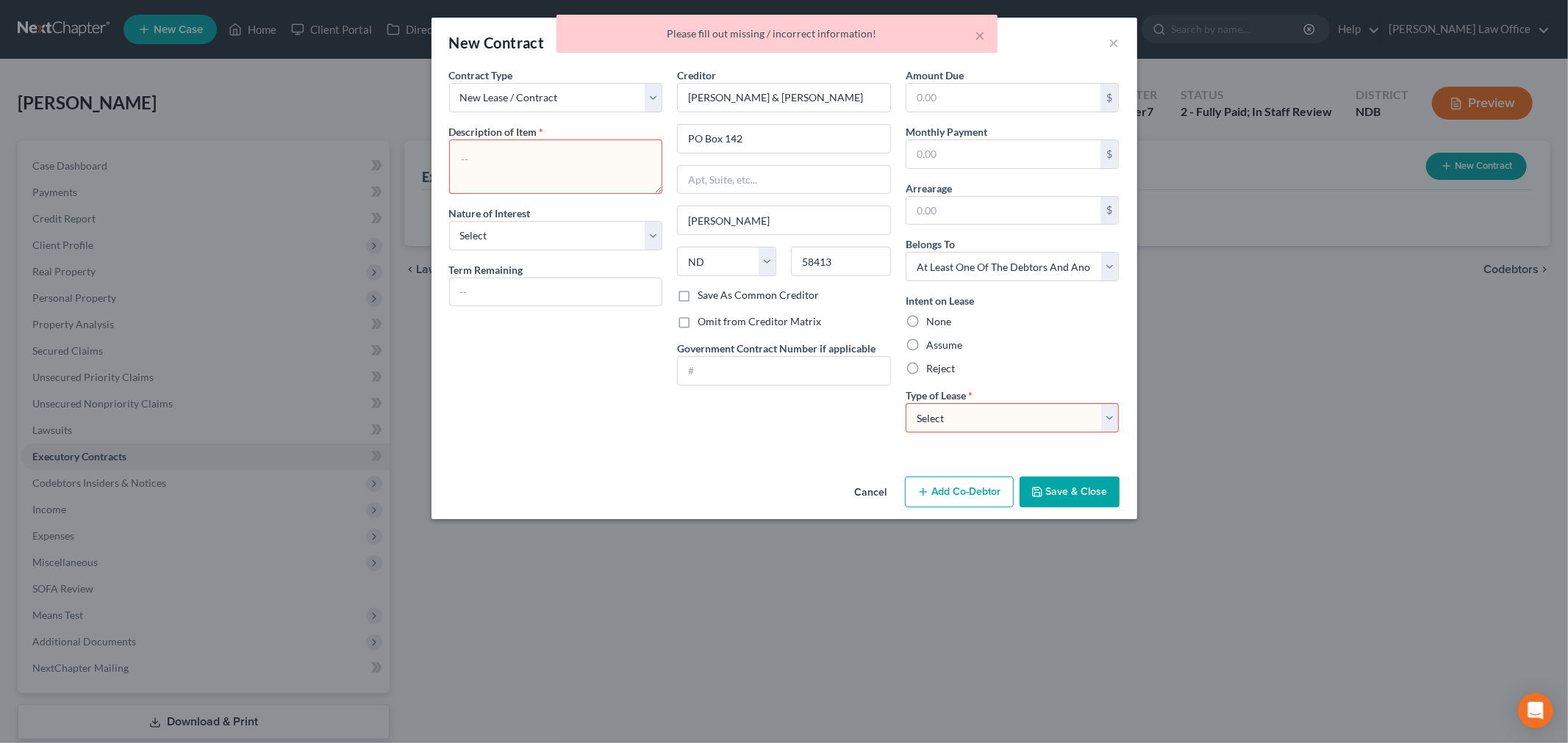
click at [607, 170] on textarea at bounding box center [555, 167] width 213 height 54
type textarea "Contract for Deed"
click at [1062, 495] on button "Save & Close" at bounding box center [1070, 492] width 100 height 31
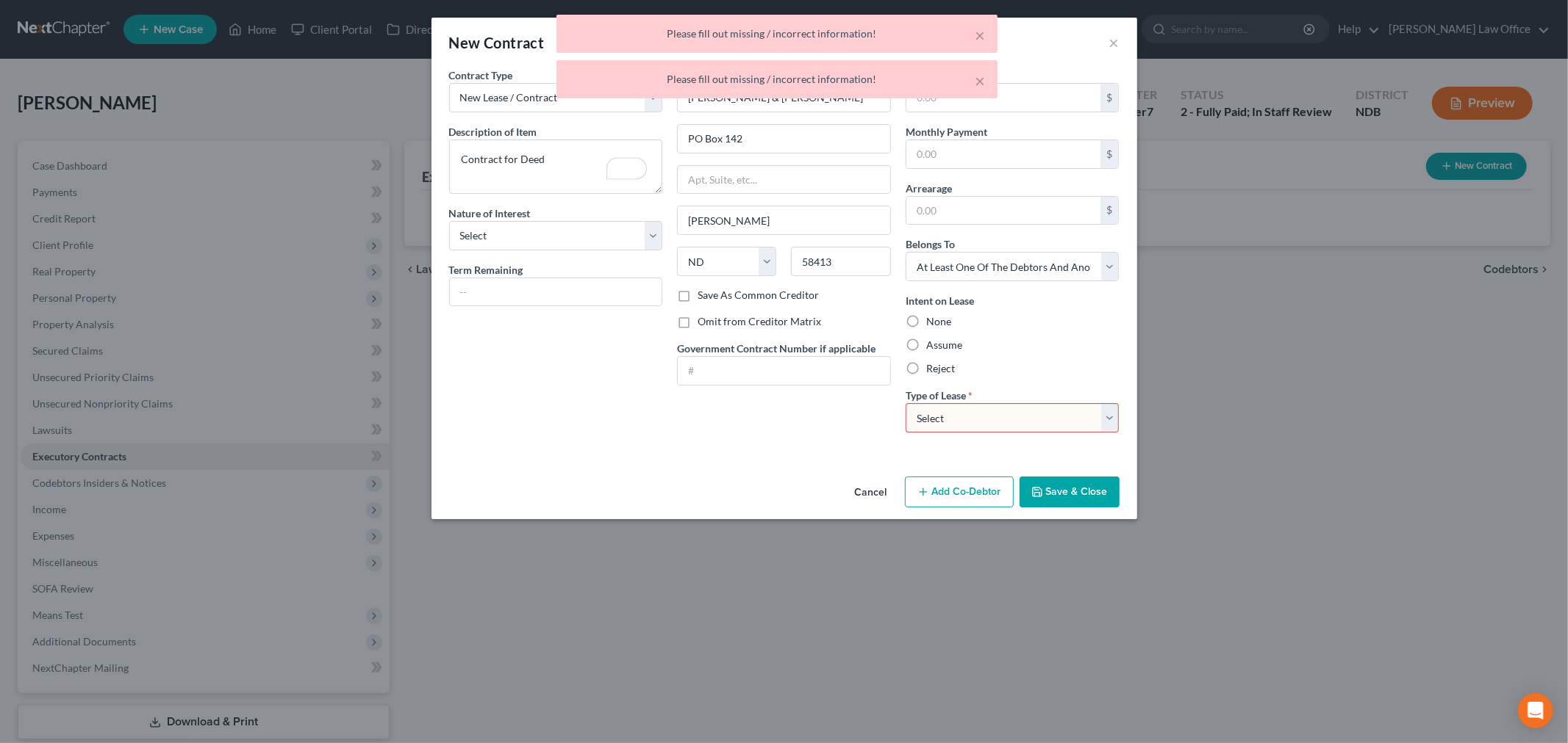
drag, startPoint x: 956, startPoint y: 417, endPoint x: 959, endPoint y: 431, distance: 14.3
click at [956, 417] on select "Select Real Estate Car Other" at bounding box center [1012, 418] width 213 height 29
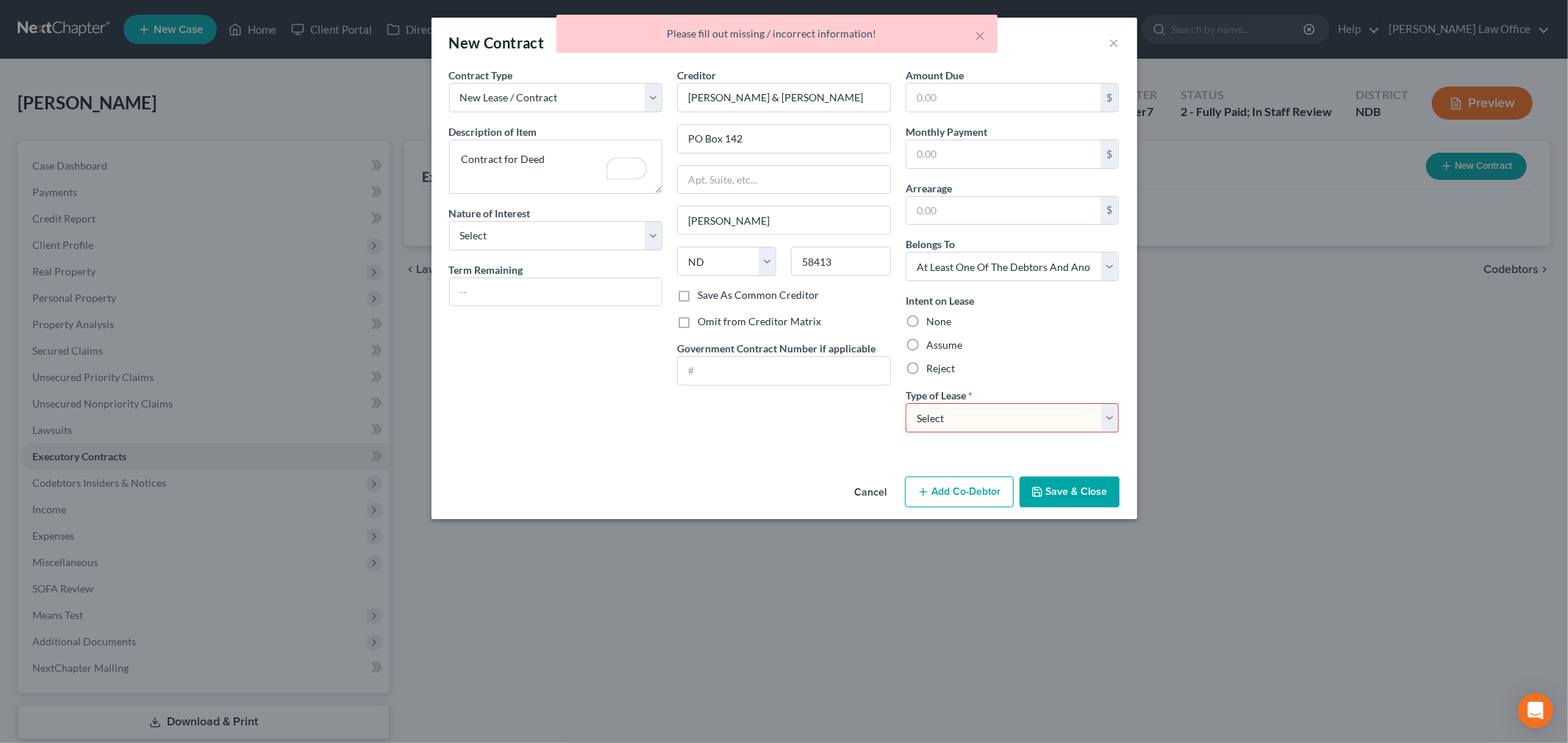
select select "0"
click at [906, 403] on select "Select Real Estate Car Other" at bounding box center [1012, 418] width 213 height 29
click at [1070, 504] on button "Save & Close" at bounding box center [1070, 492] width 100 height 31
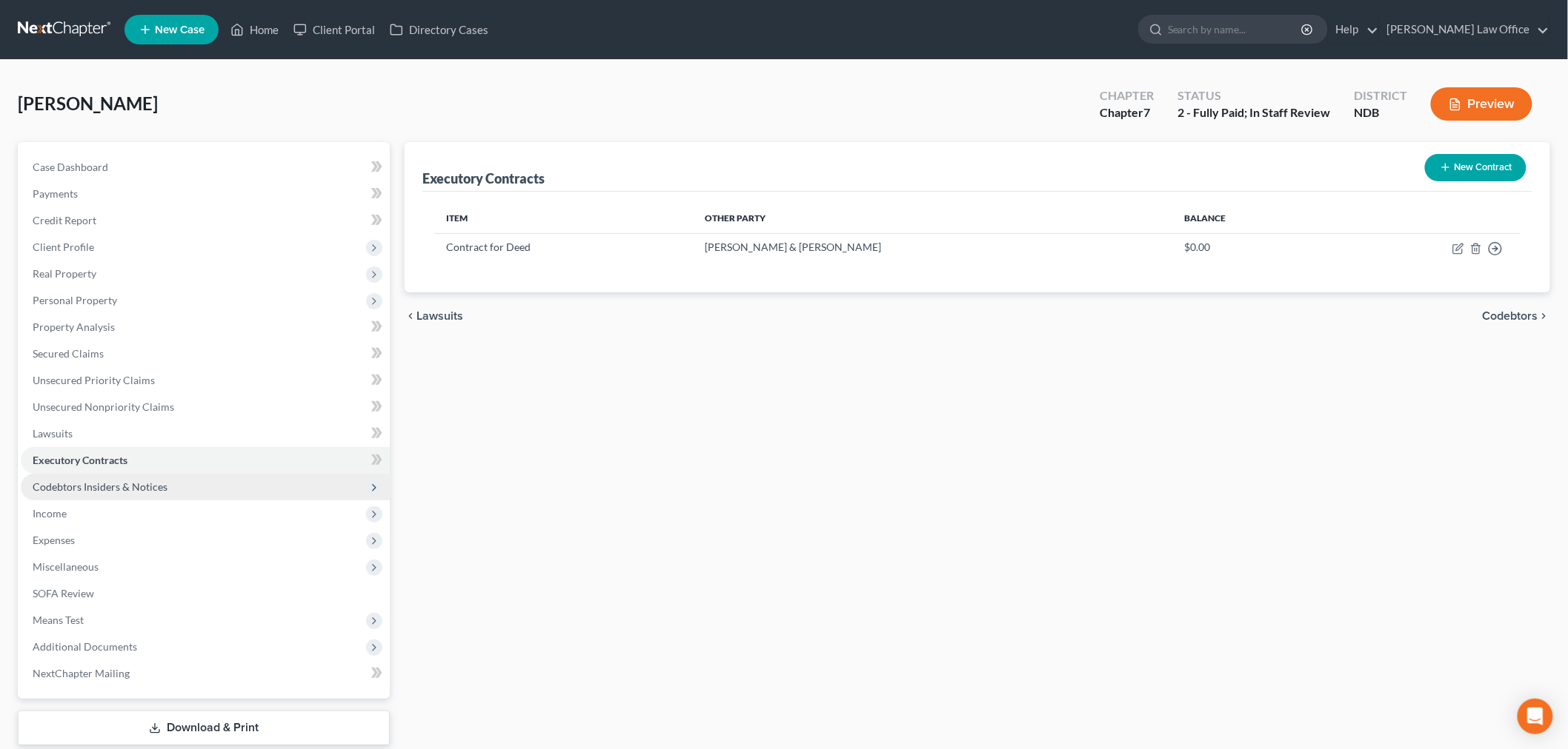
drag, startPoint x: 135, startPoint y: 482, endPoint x: 149, endPoint y: 489, distance: 15.7
click at [136, 482] on span "Codebtors Insiders & Notices" at bounding box center [99, 486] width 135 height 13
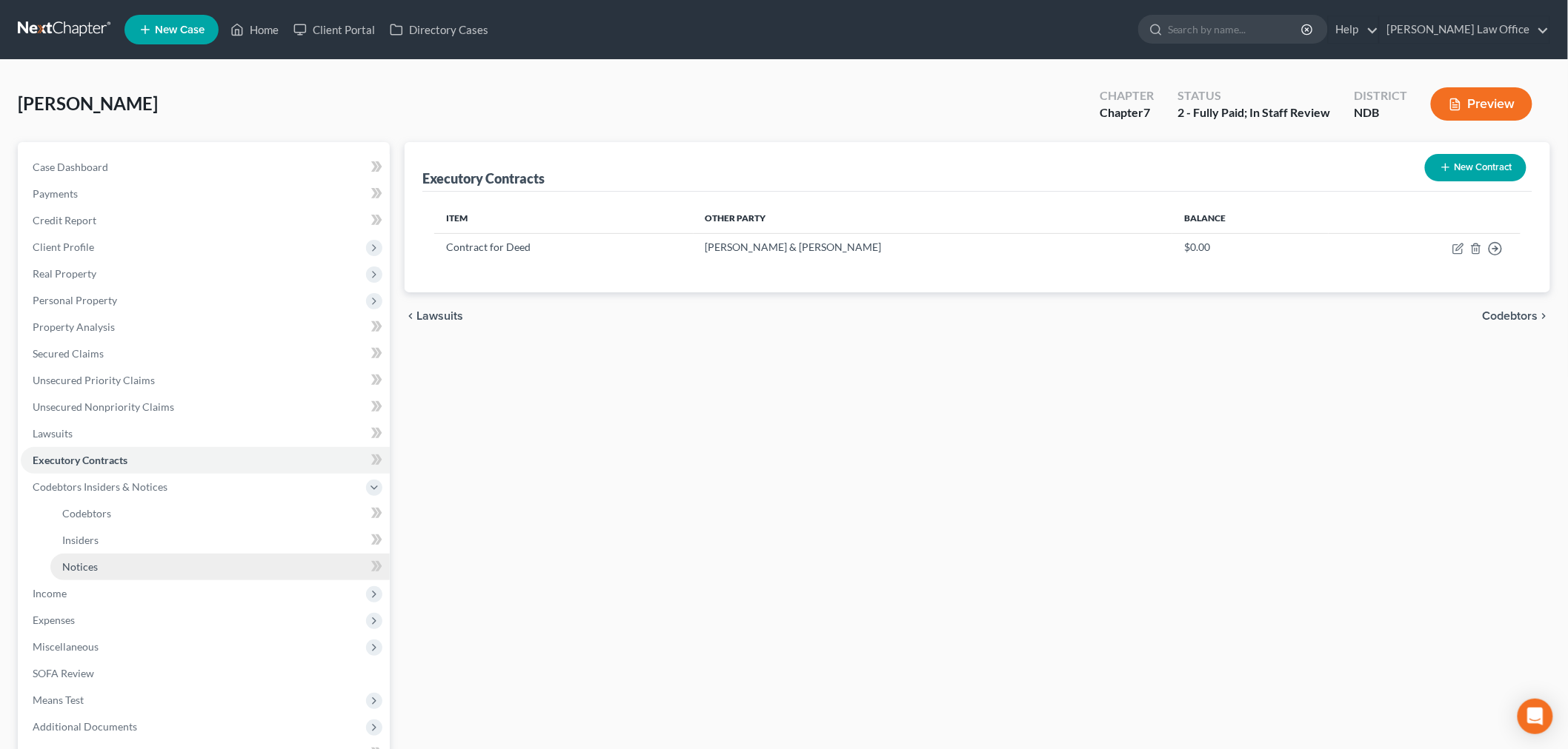
click at [101, 566] on link "Notices" at bounding box center [220, 566] width 340 height 26
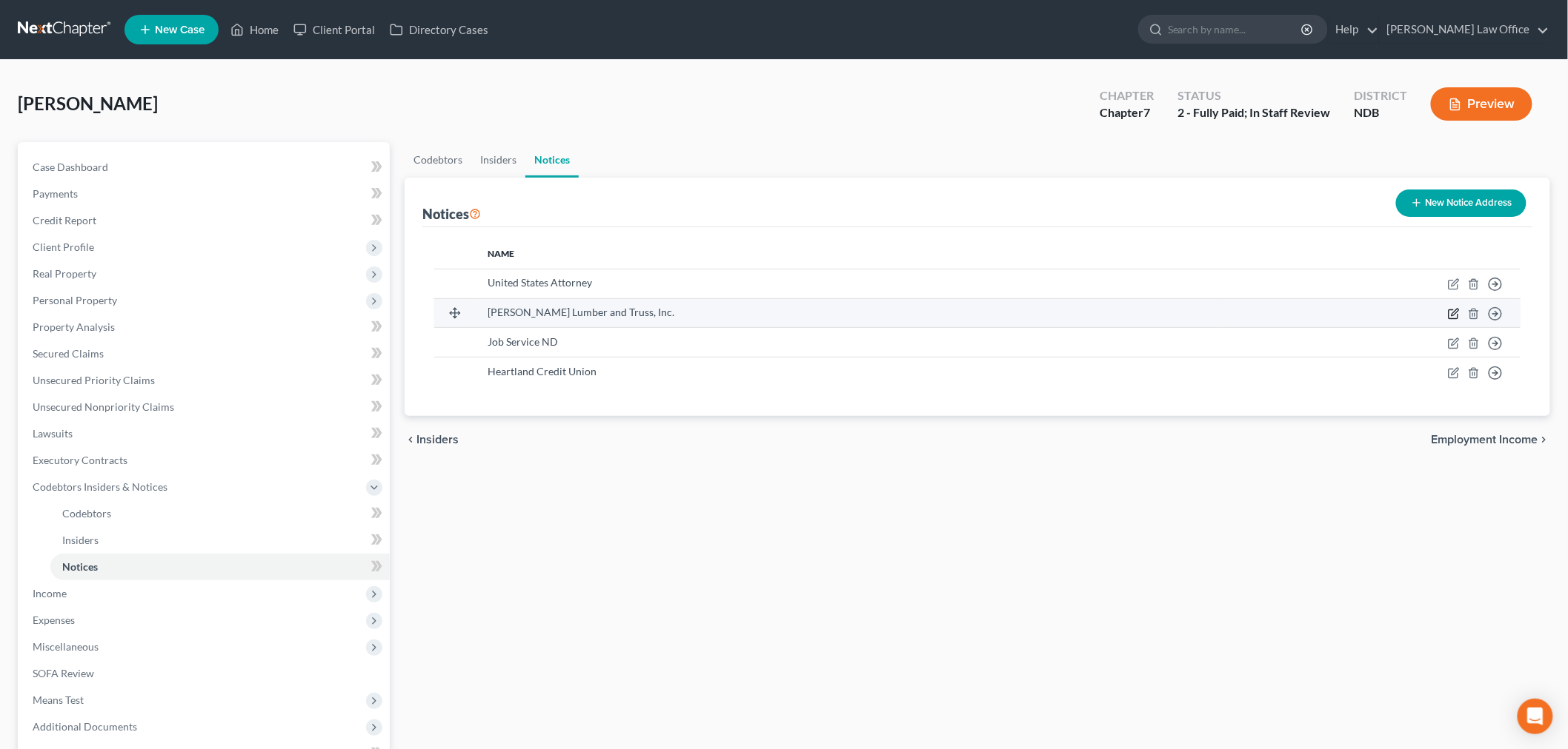
click at [1452, 309] on icon "button" at bounding box center [1453, 314] width 12 height 12
select select "24"
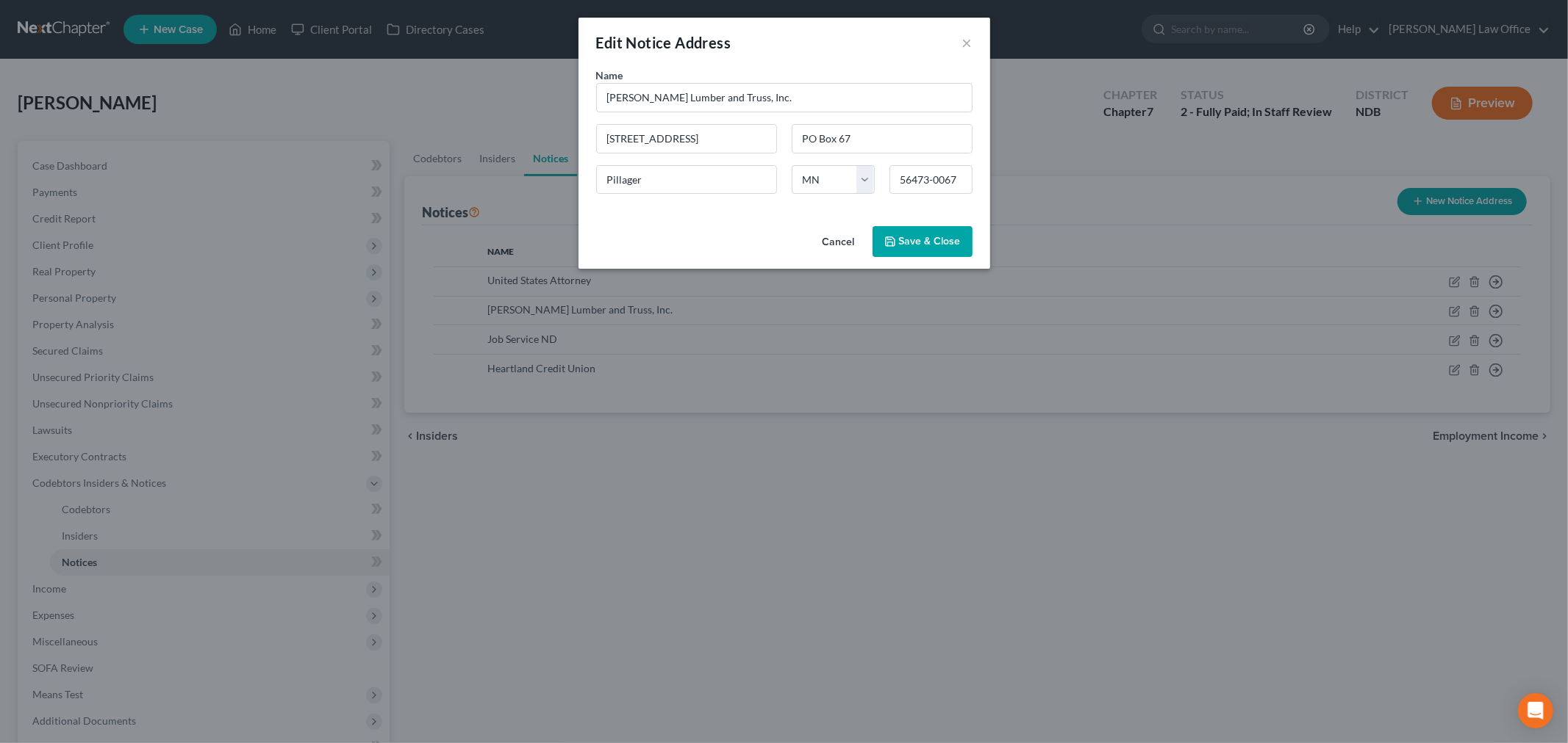
click at [828, 241] on button "Cancel" at bounding box center [839, 242] width 56 height 29
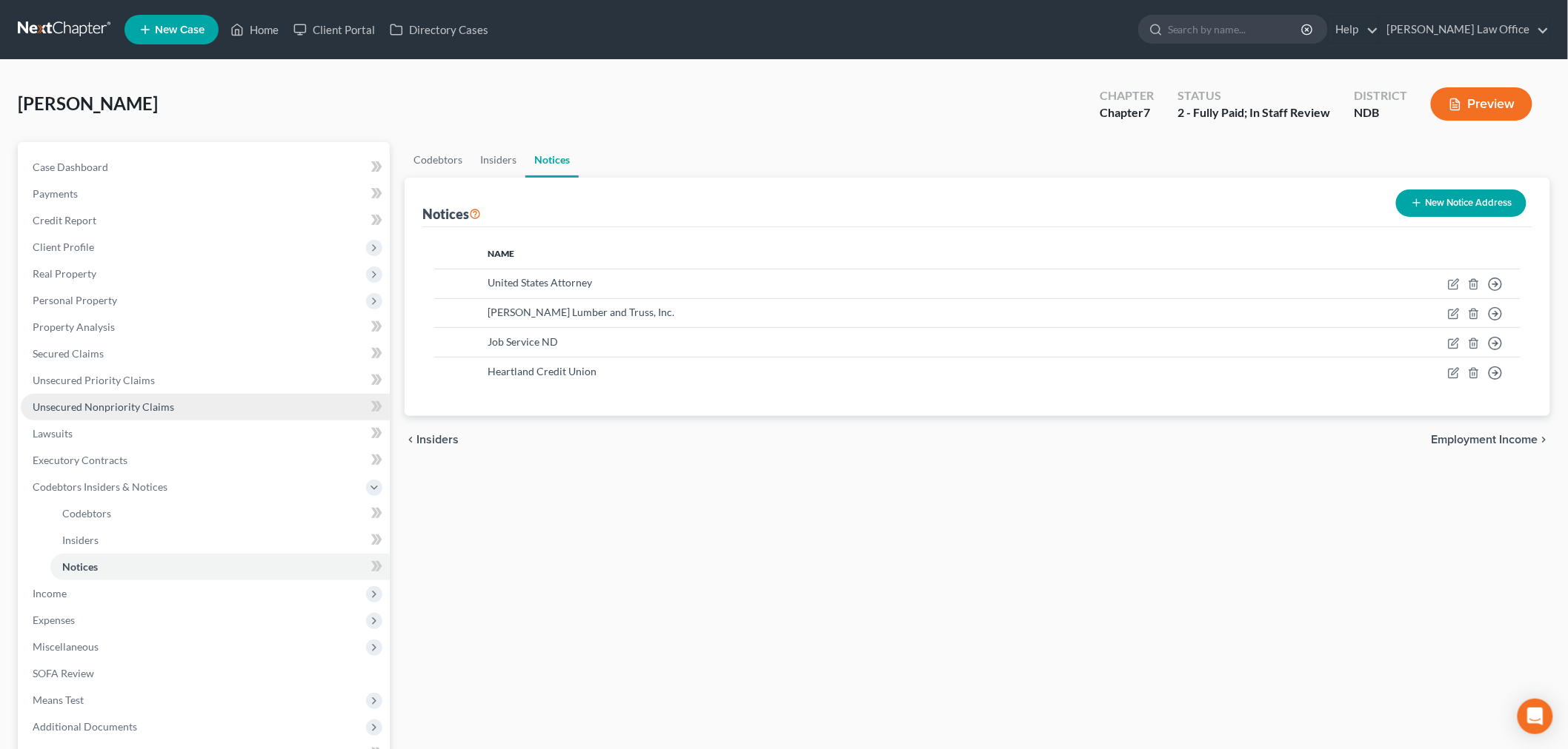
click at [137, 396] on link "Unsecured Nonpriority Claims" at bounding box center [204, 407] width 369 height 26
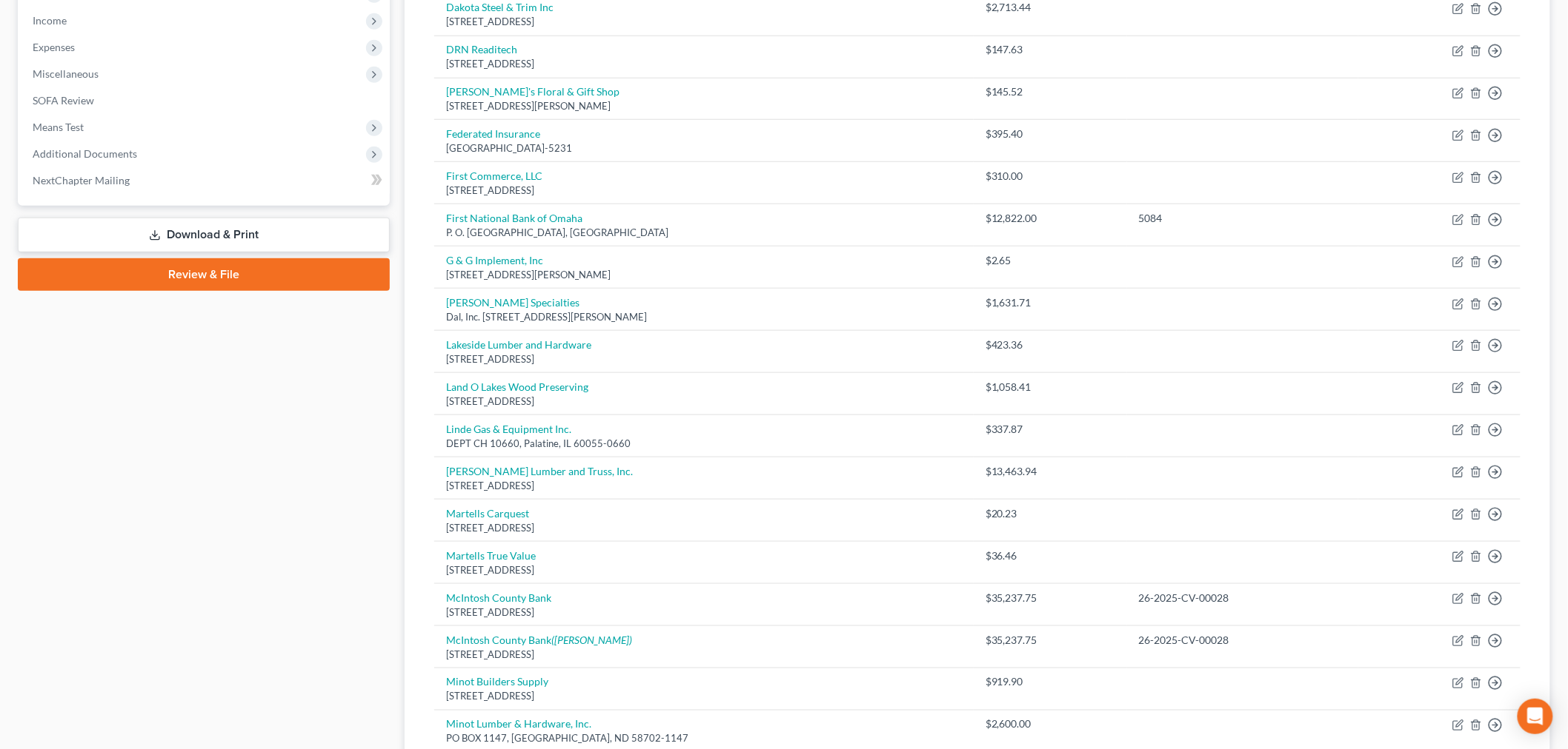
scroll to position [961, 0]
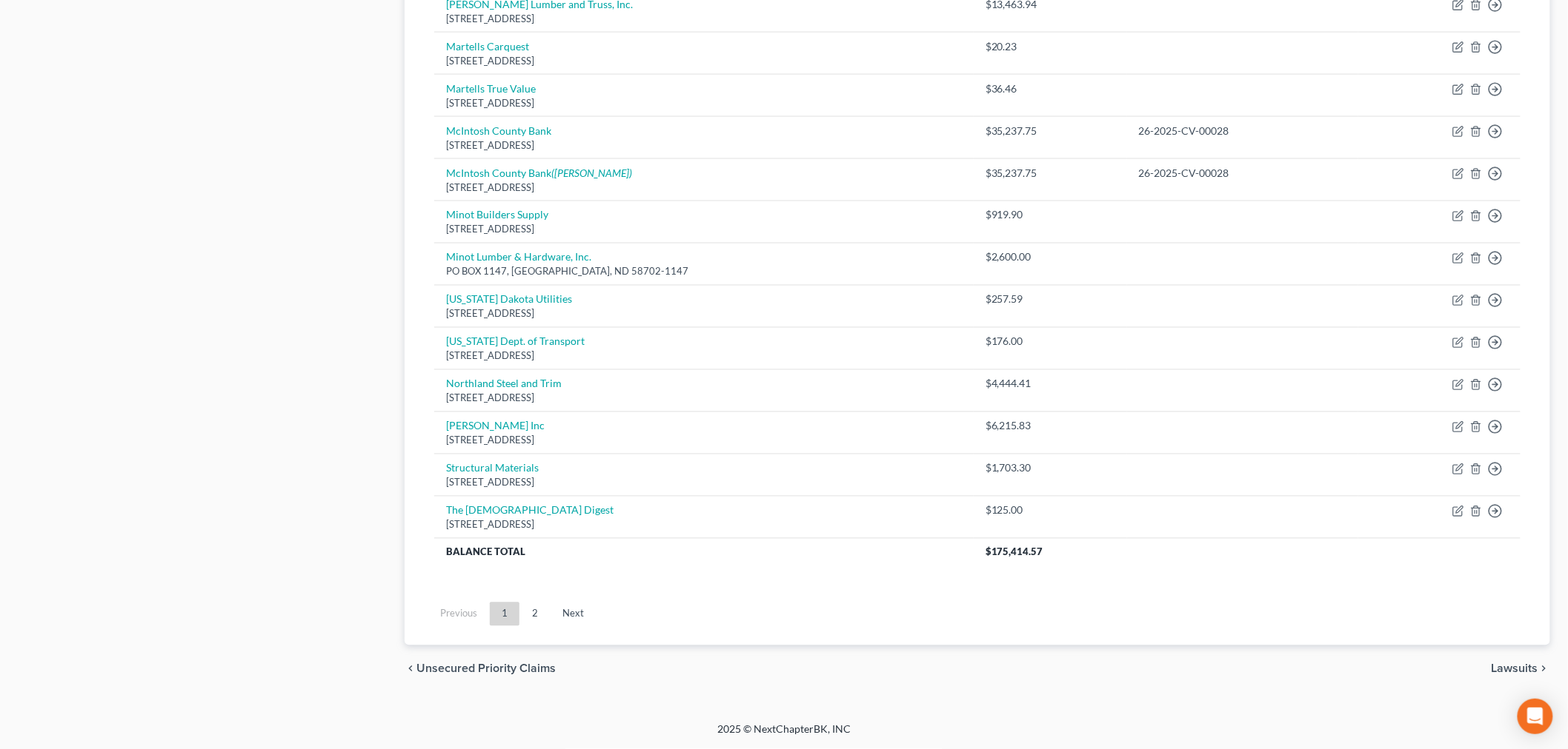
click at [535, 615] on link "2" at bounding box center [534, 615] width 29 height 23
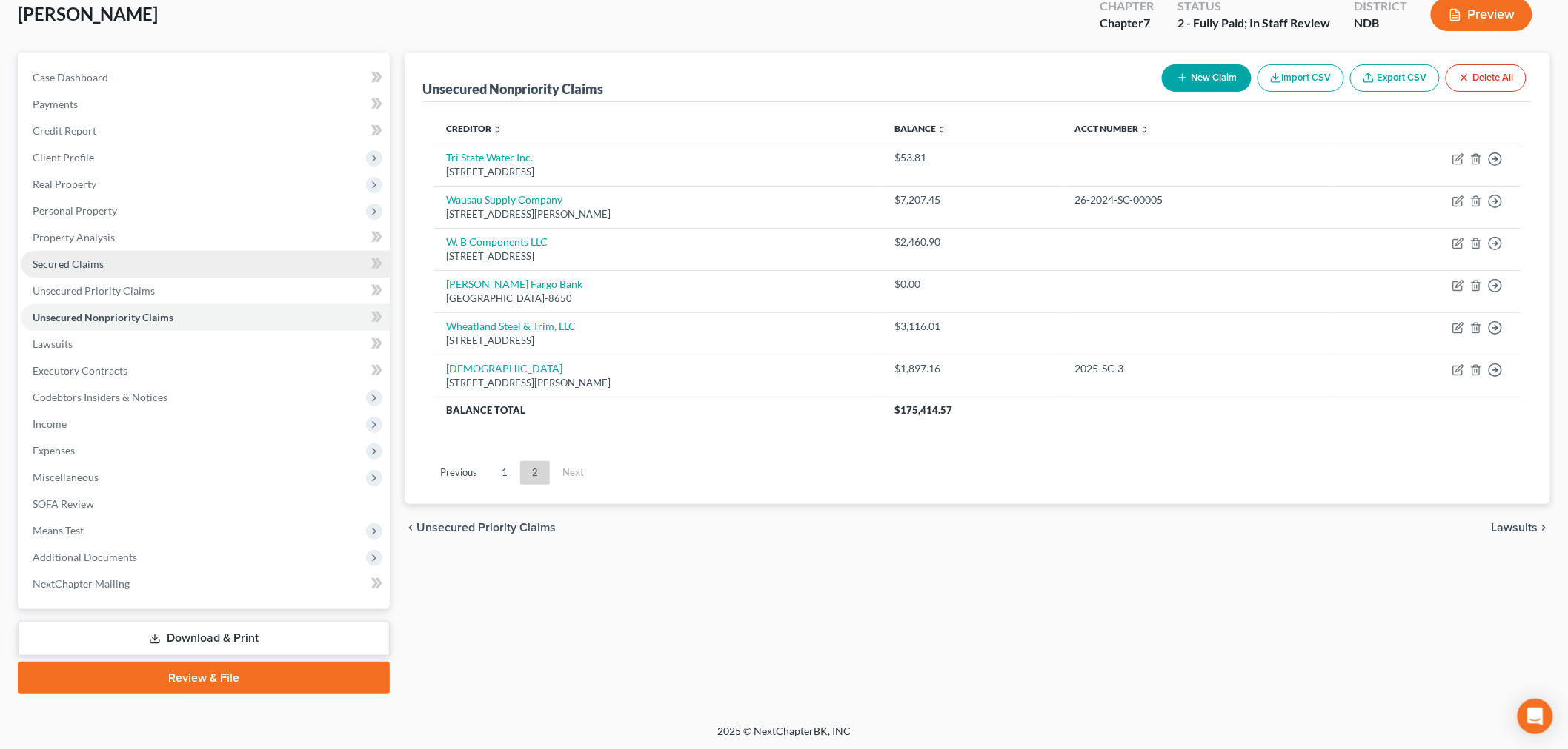
click at [98, 270] on link "Secured Claims" at bounding box center [204, 264] width 369 height 26
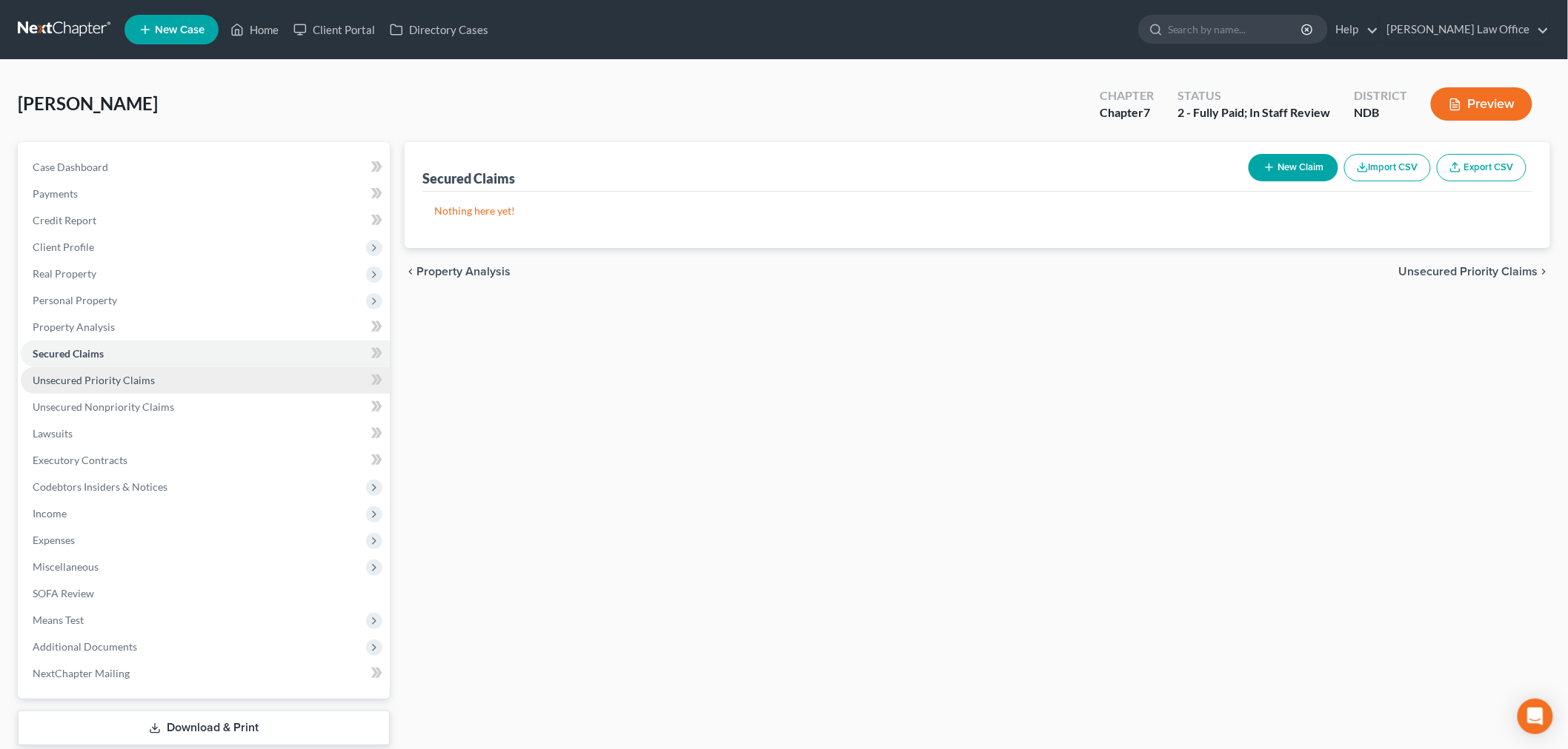
click at [136, 375] on span "Unsecured Priority Claims" at bounding box center [93, 379] width 123 height 13
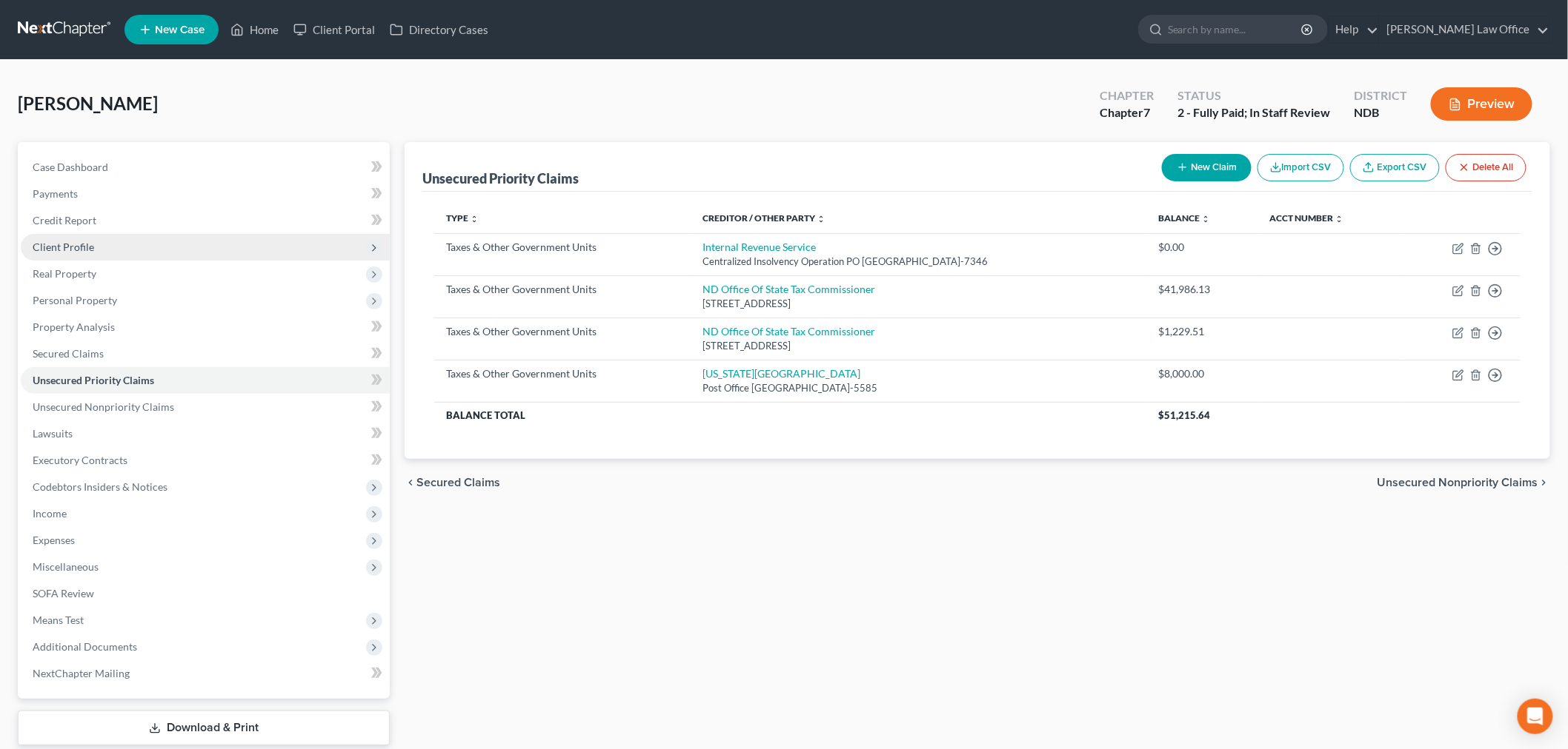
click at [76, 246] on span "Client Profile" at bounding box center [62, 246] width 61 height 13
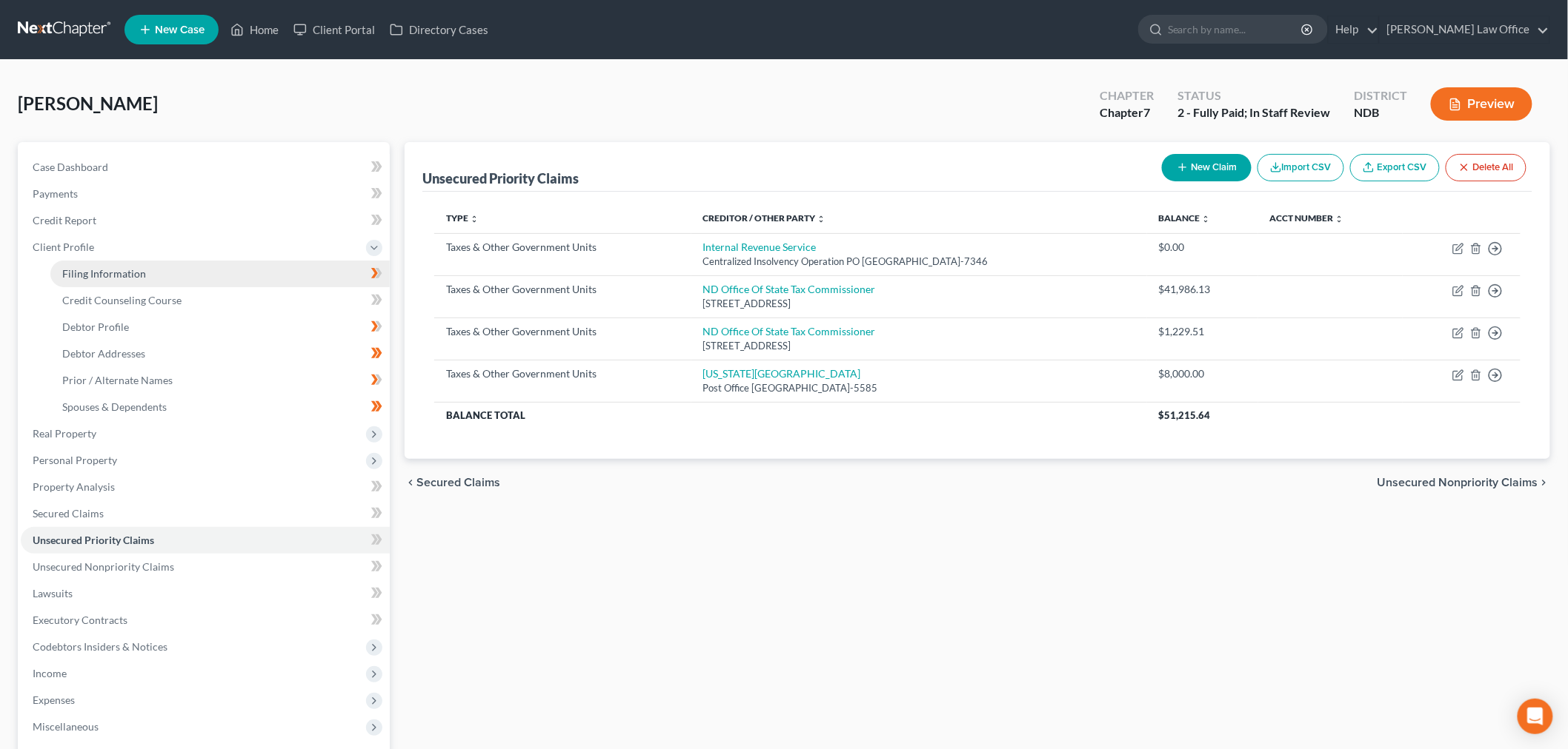
click at [107, 269] on span "Filing Information" at bounding box center [104, 273] width 84 height 13
select select "0"
select select "3"
select select "0"
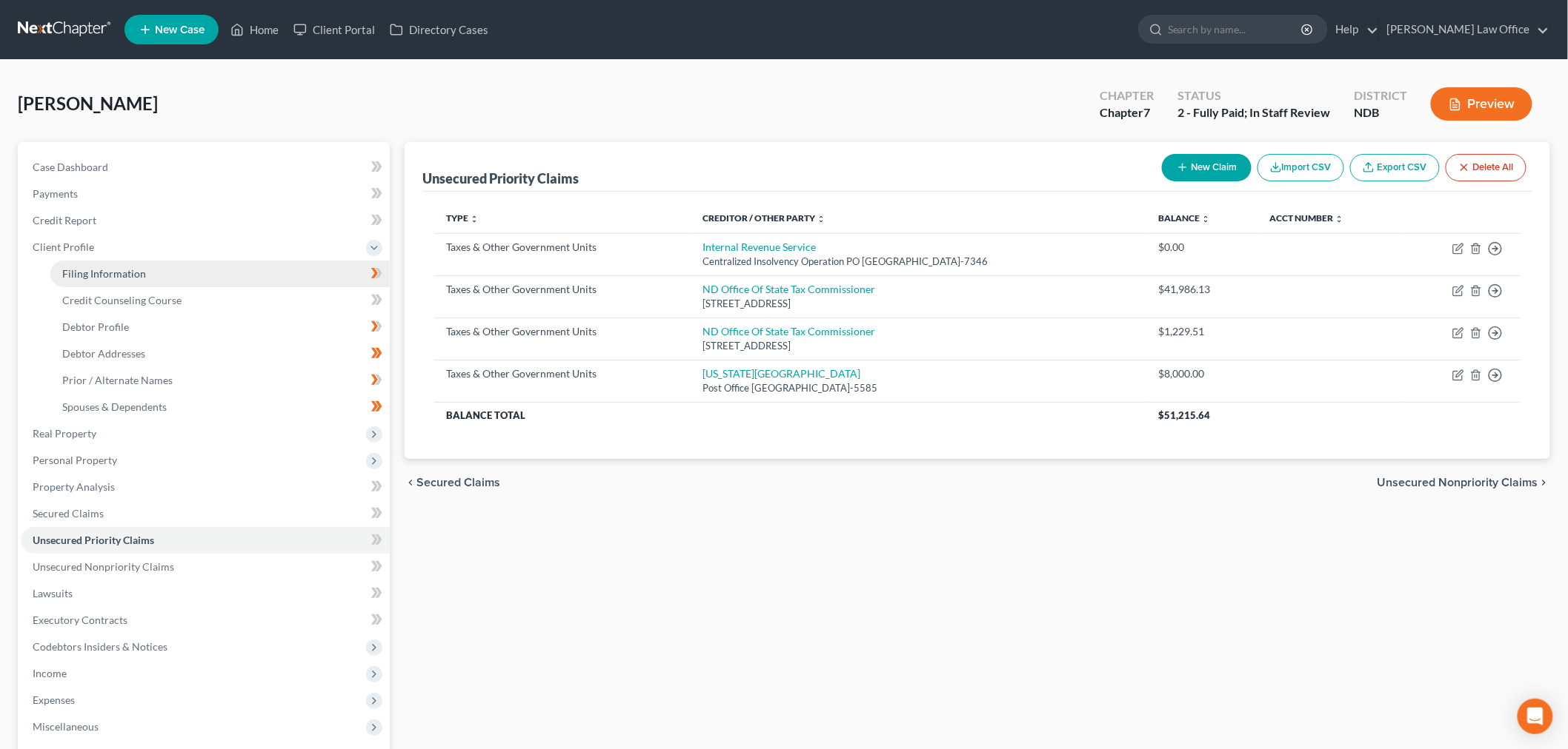
select select "60"
select select "0"
select select "29"
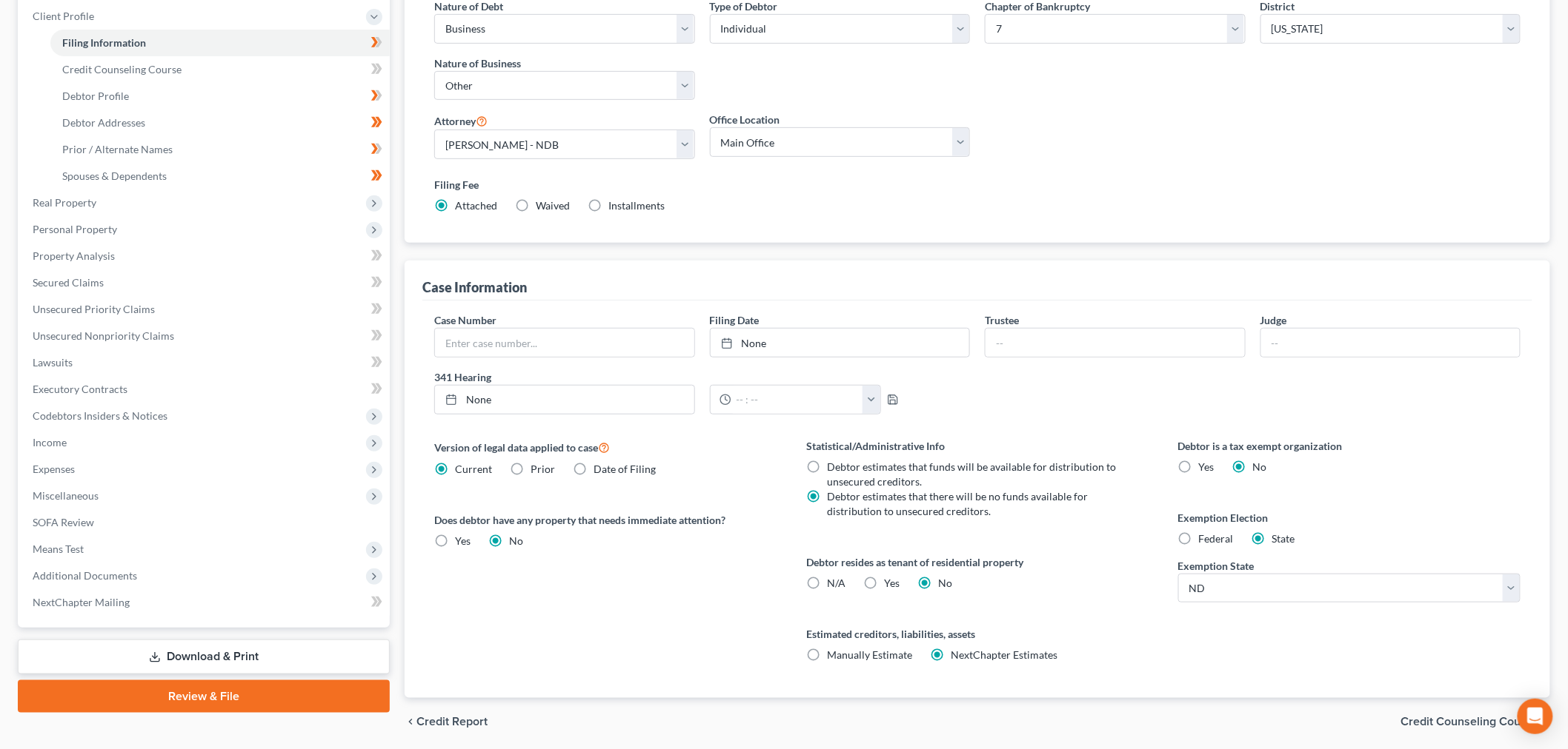
scroll to position [201, 0]
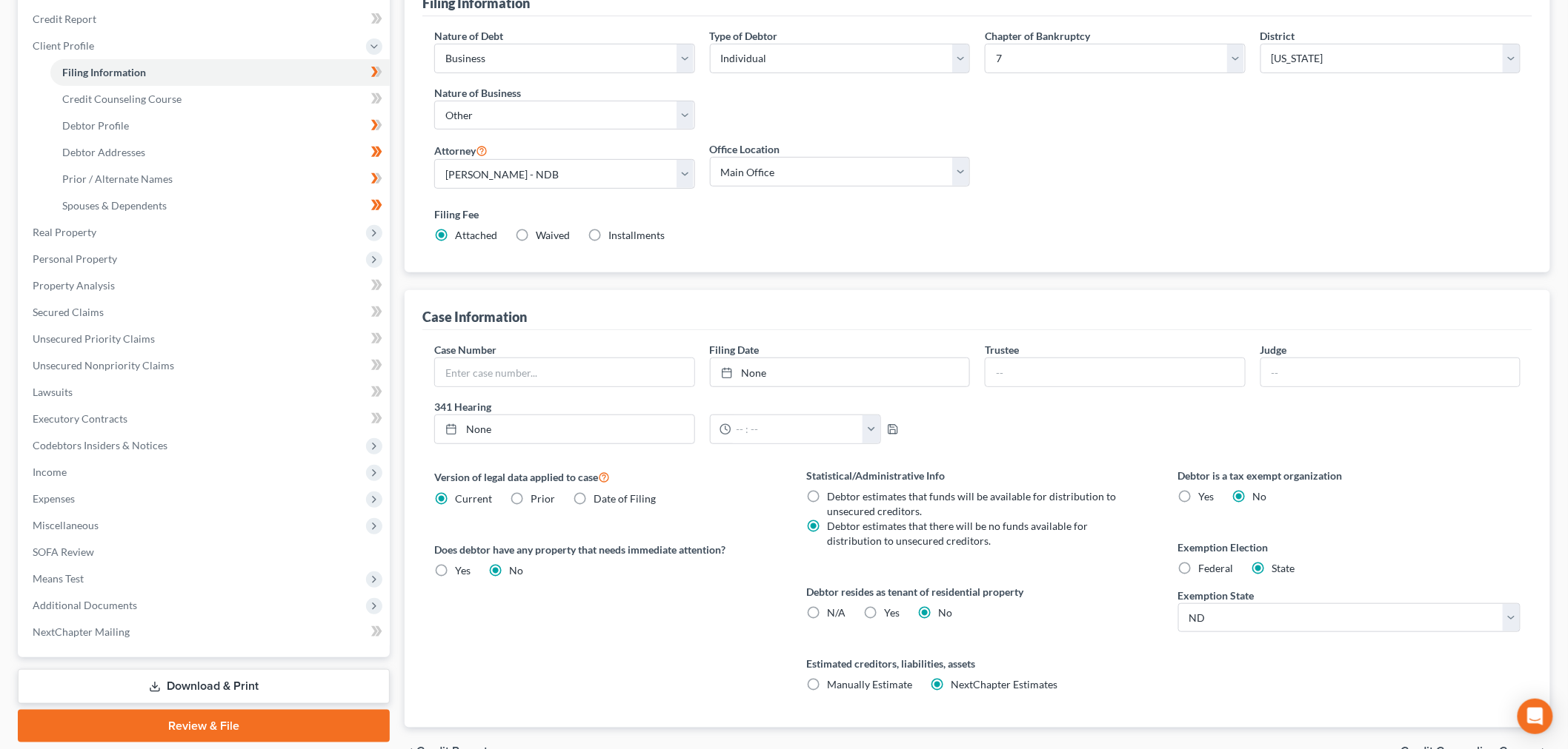
click at [826, 683] on label "Manually Estimate Manually Estimate" at bounding box center [869, 684] width 86 height 15
click at [833, 683] on input "Manually Estimate Manually Estimate" at bounding box center [838, 682] width 10 height 10
radio input "true"
radio input "false"
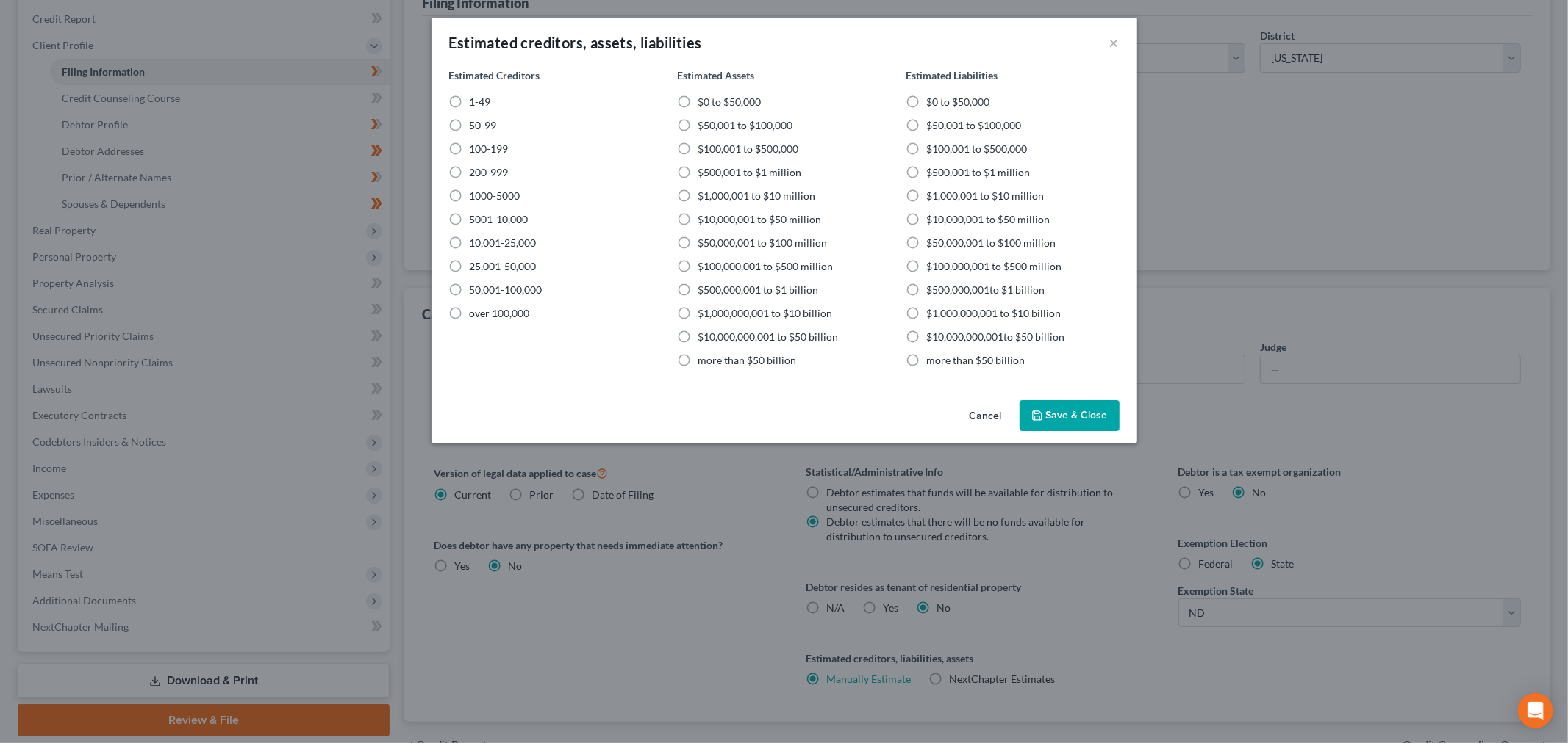
click at [469, 103] on label "1-49" at bounding box center [480, 101] width 21 height 14
click at [475, 103] on input "1-49" at bounding box center [480, 99] width 10 height 10
radio input "true"
click at [697, 150] on label "$100,001 to $500,000" at bounding box center [747, 149] width 100 height 14
click at [703, 150] on input "$100,001 to $500,000" at bounding box center [708, 147] width 10 height 10
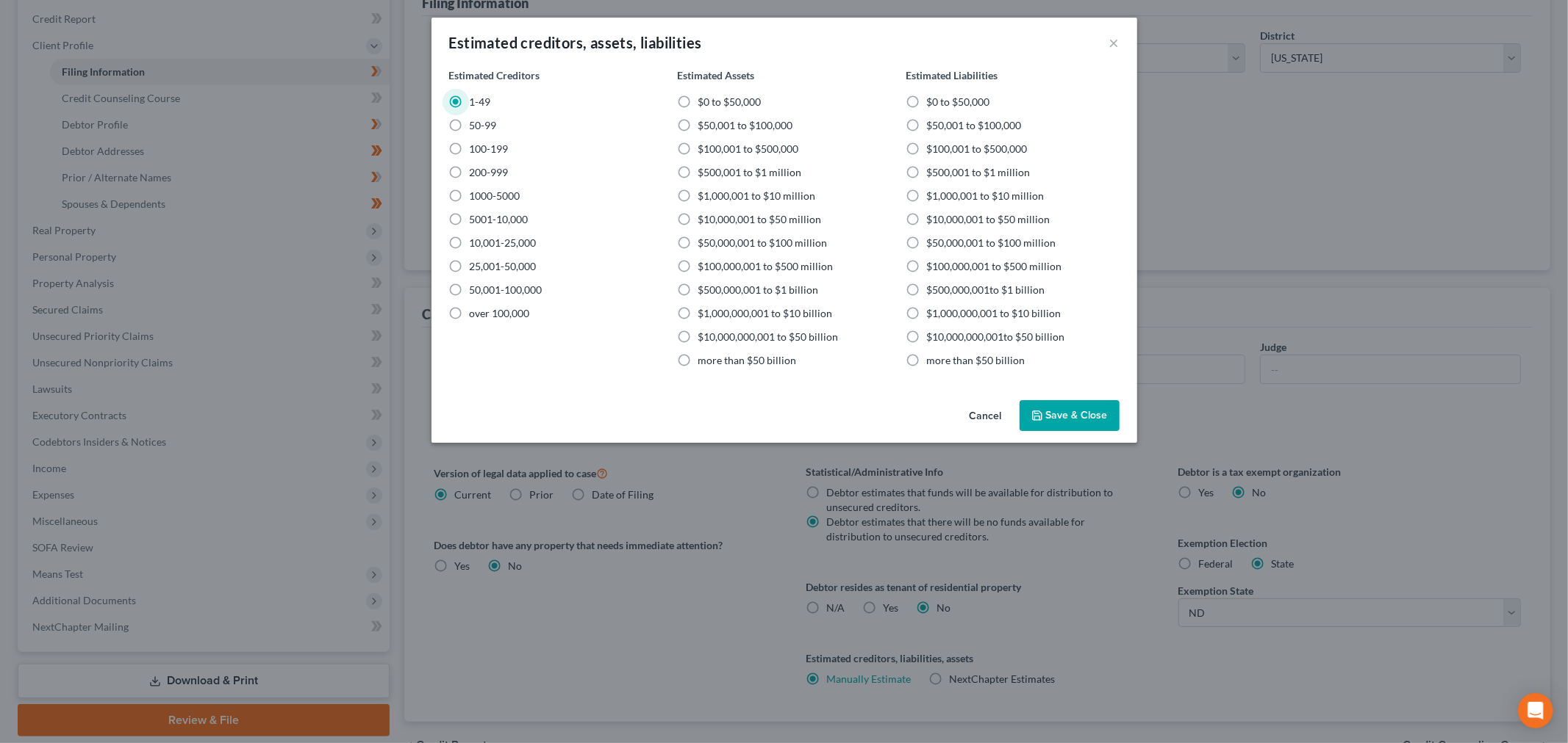
radio input "true"
drag, startPoint x: 685, startPoint y: 124, endPoint x: 813, endPoint y: 137, distance: 128.7
click at [697, 124] on label "$50,001 to $100,000" at bounding box center [744, 125] width 95 height 14
click at [703, 124] on input "$50,001 to $100,000" at bounding box center [708, 124] width 10 height 10
radio input "true"
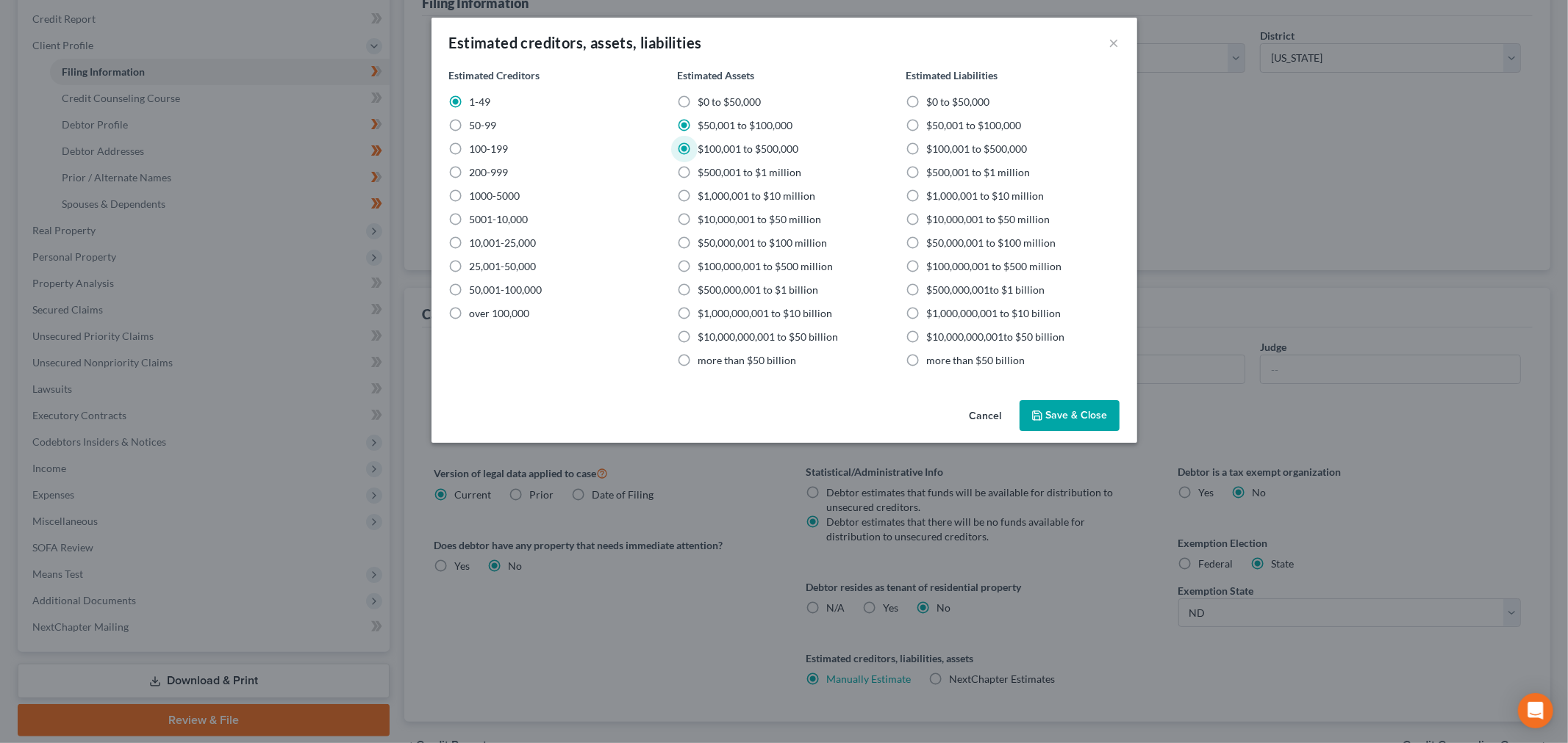
radio input "false"
click at [926, 149] on label "$100,001 to $500,000" at bounding box center [976, 149] width 100 height 14
click at [932, 149] on input "$100,001 to $500,000" at bounding box center [937, 147] width 10 height 10
radio input "true"
click at [1076, 413] on button "Save & Close" at bounding box center [1070, 416] width 100 height 31
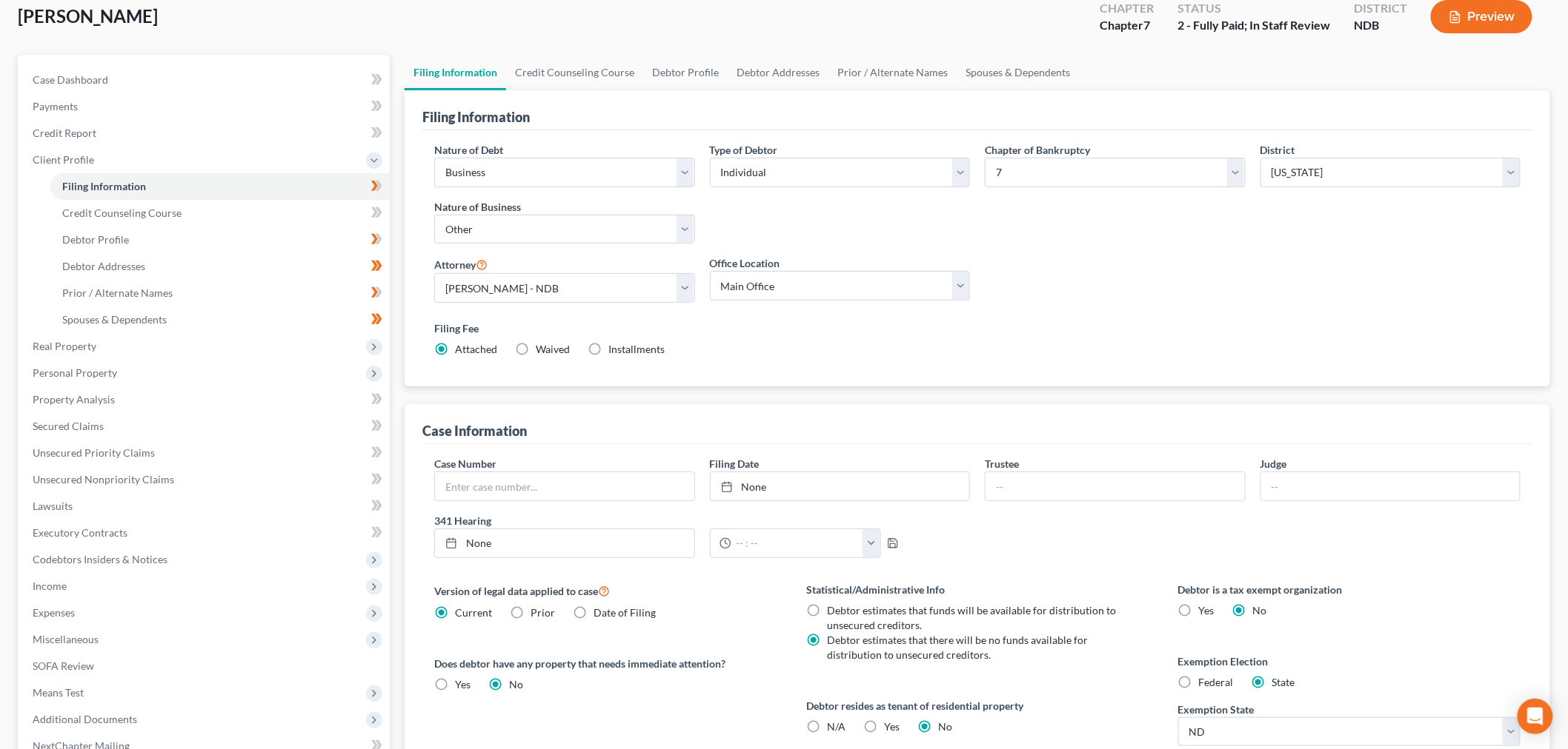
scroll to position [0, 0]
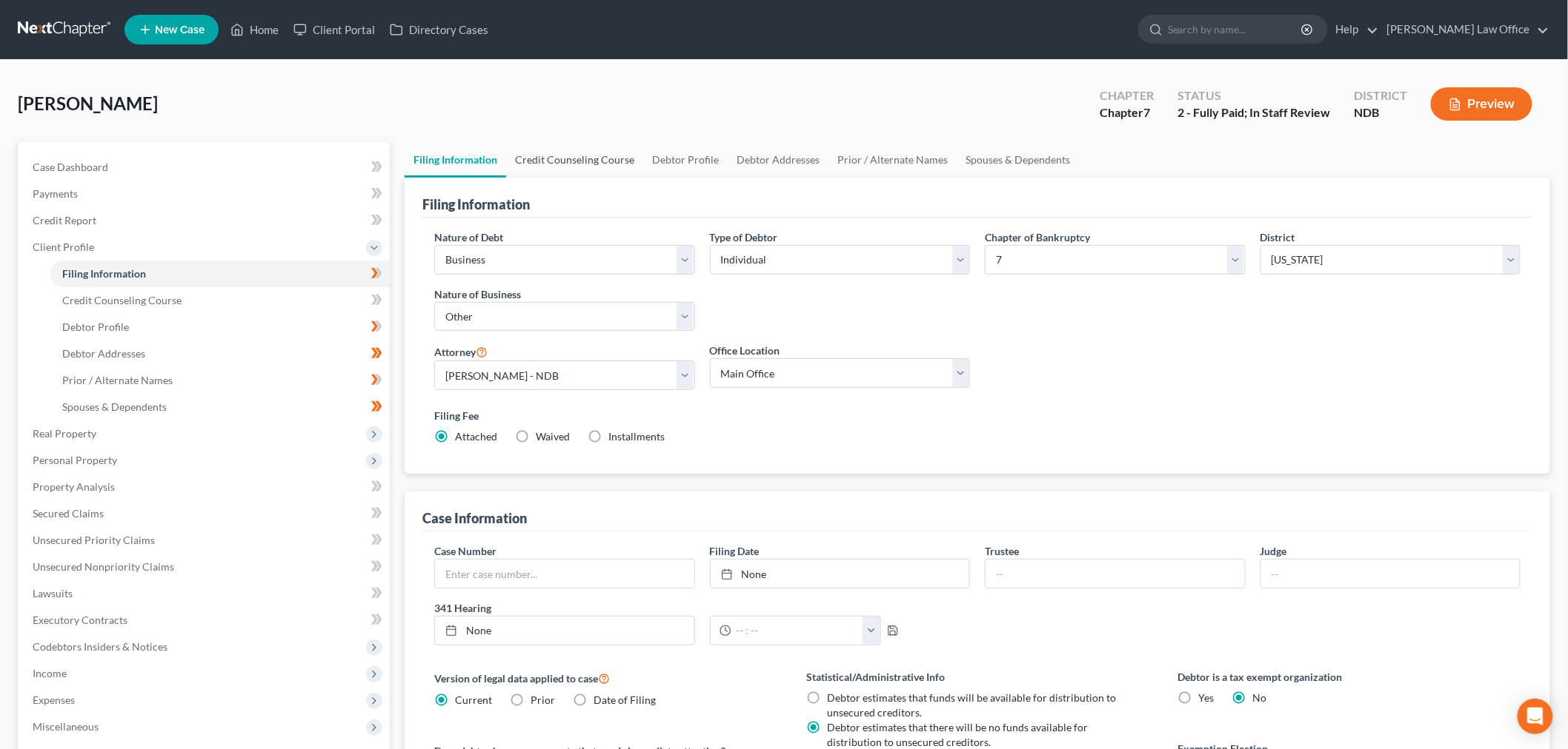
click at [578, 154] on link "Credit Counseling Course" at bounding box center [574, 160] width 137 height 36
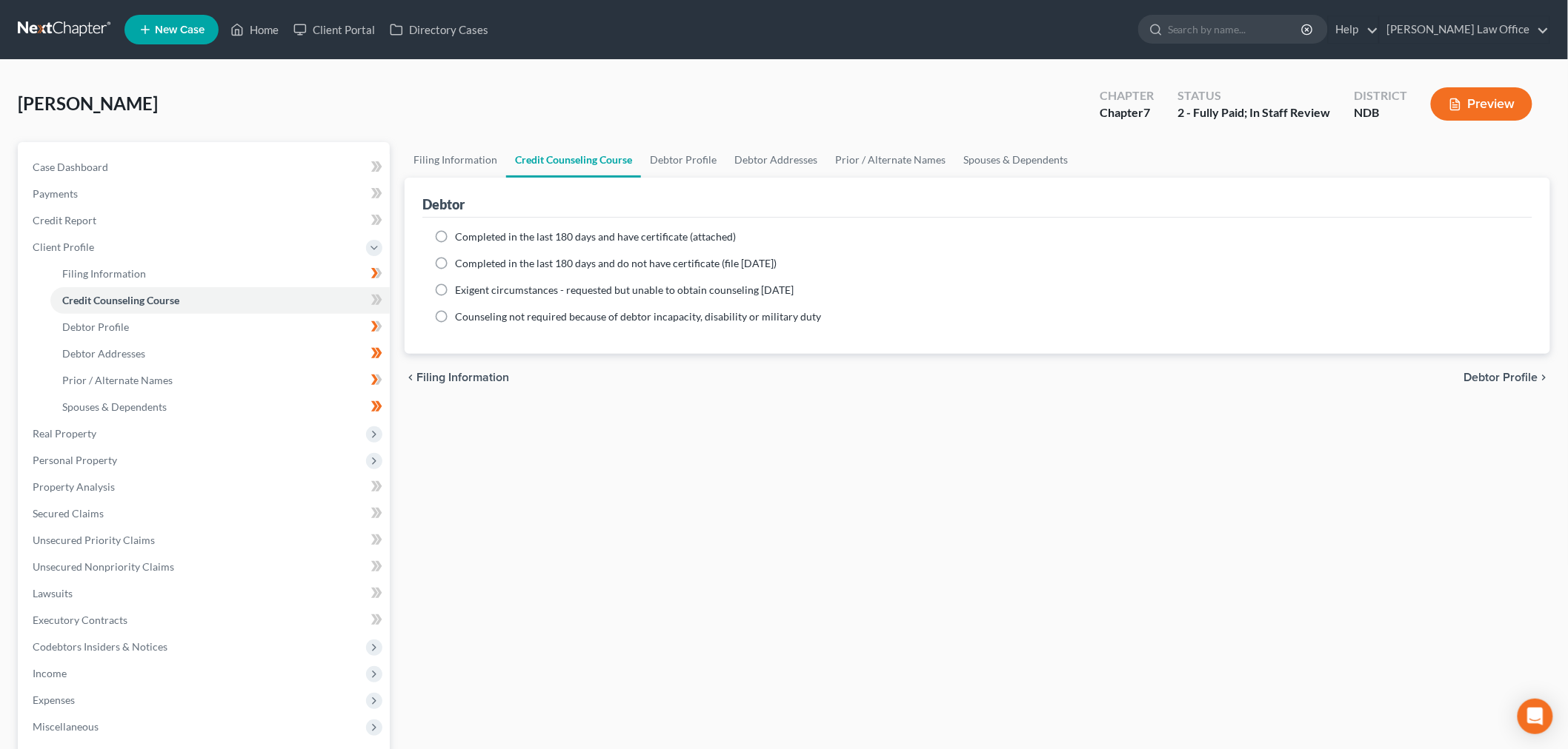
click at [455, 237] on label "Completed in the last 180 days and have certificate (attached)" at bounding box center [595, 236] width 280 height 15
click at [460, 237] on input "Completed in the last 180 days and have certificate (attached)" at bounding box center [465, 234] width 10 height 10
radio input "true"
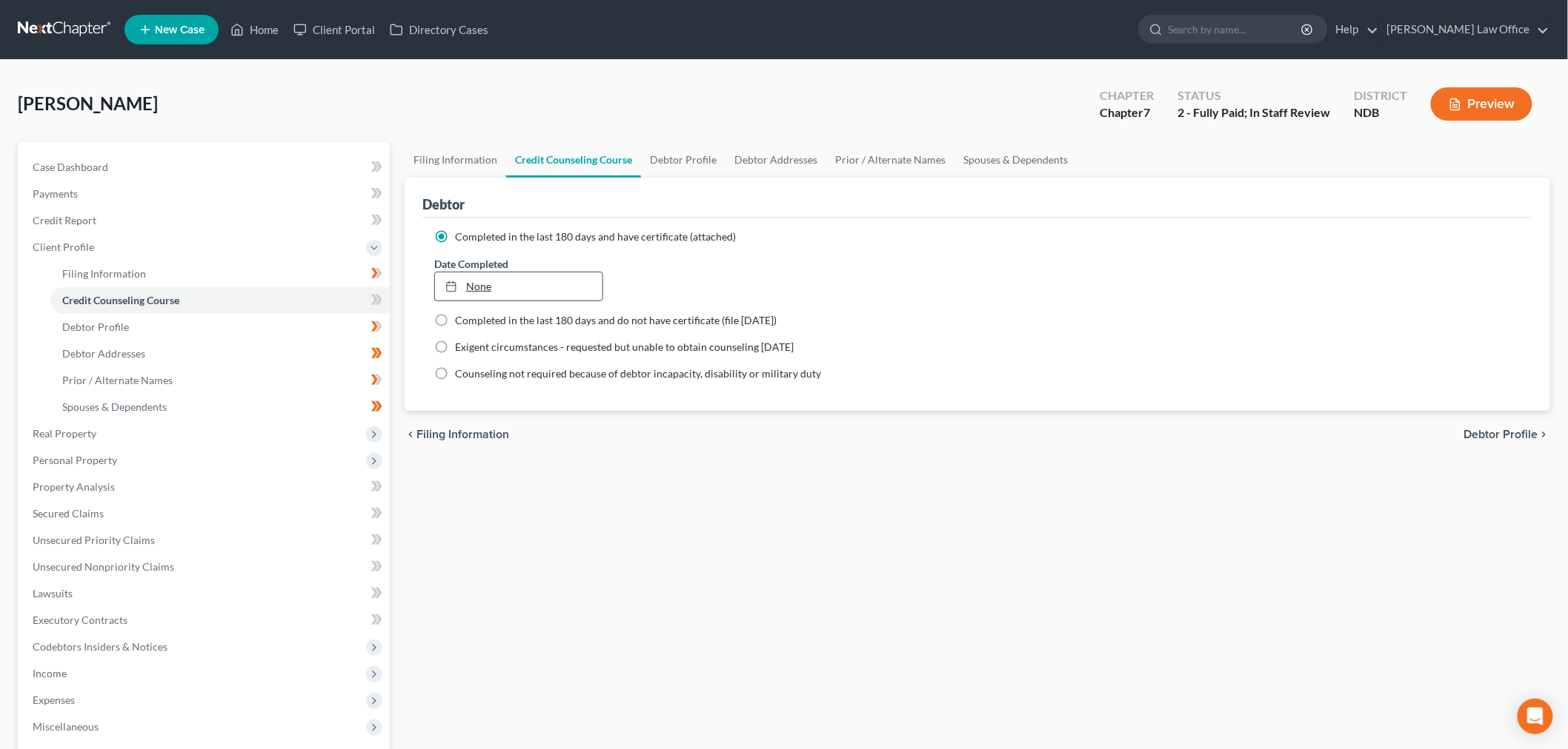
click at [513, 272] on link "None" at bounding box center [519, 286] width 167 height 28
type input "[DATE]"
click at [383, 303] on span at bounding box center [377, 302] width 26 height 22
click at [681, 159] on link "Debtor Profile" at bounding box center [682, 160] width 85 height 36
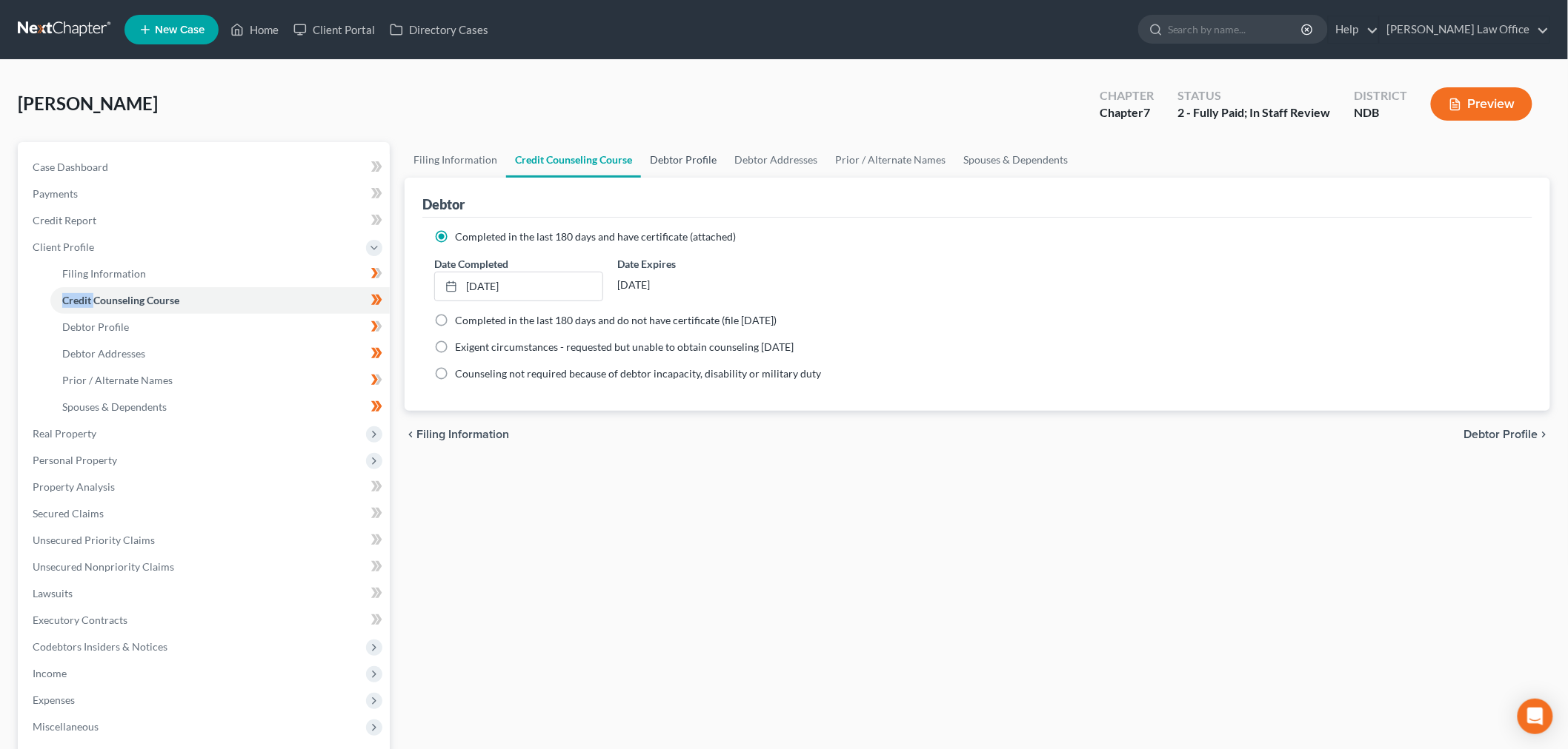
select select "0"
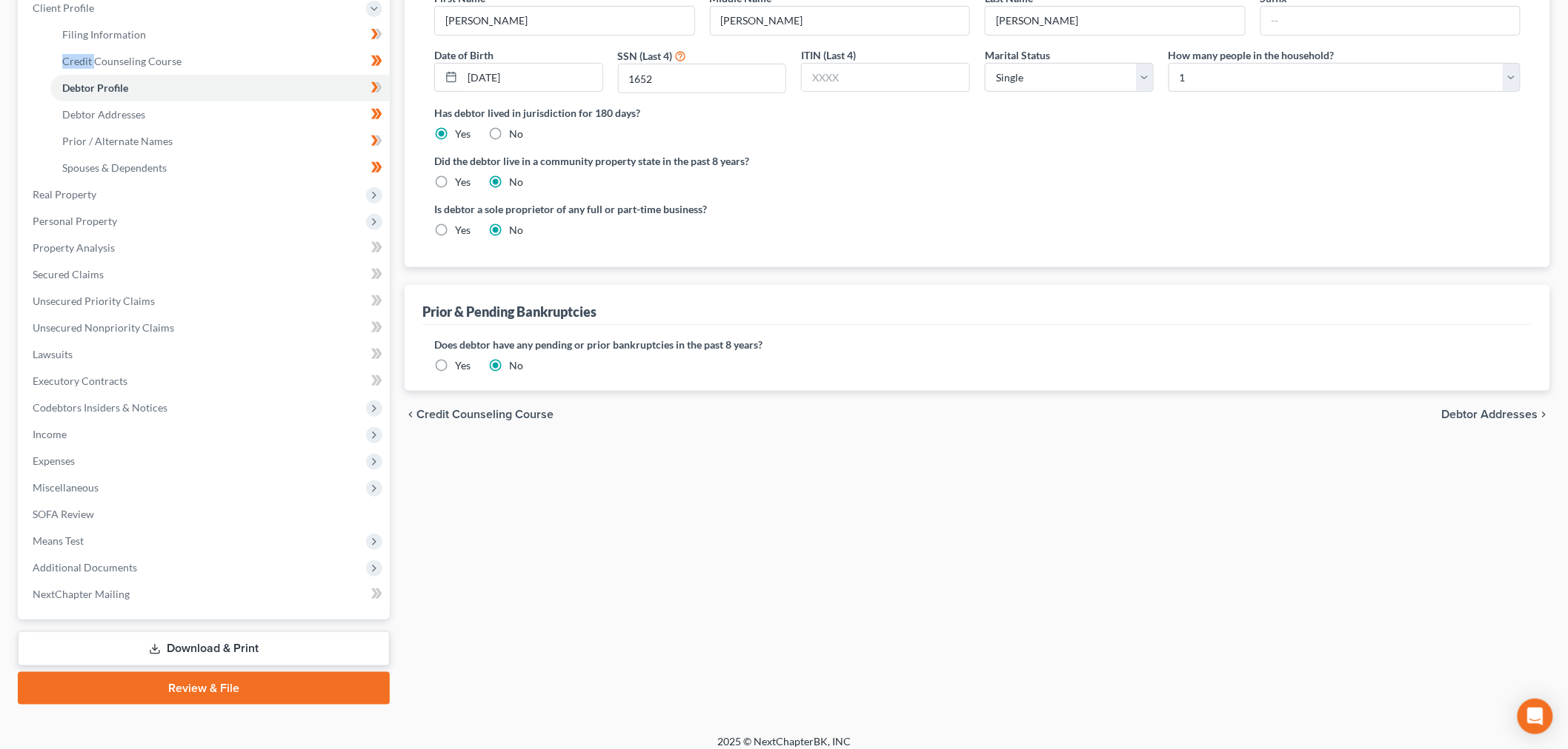
scroll to position [246, 0]
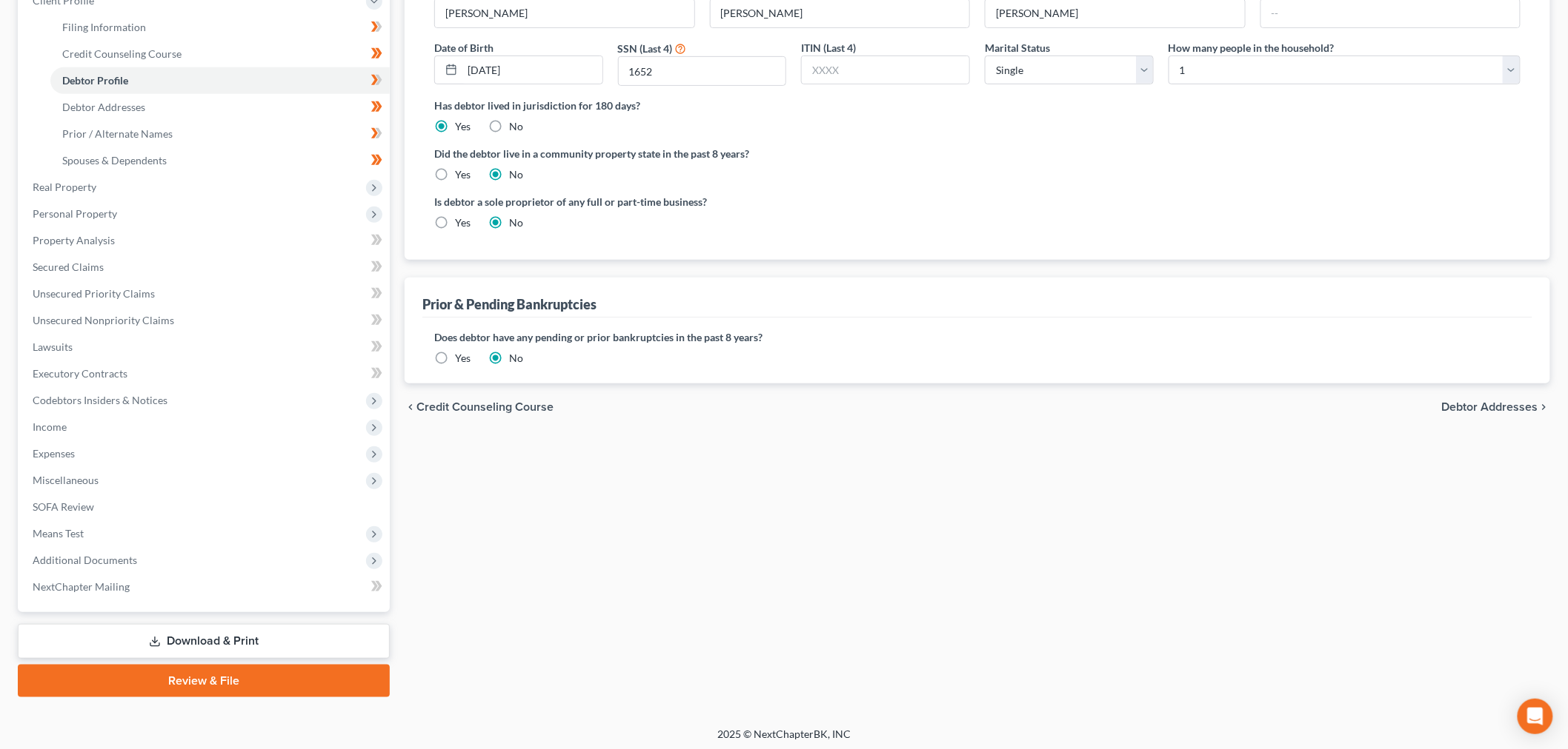
click at [455, 361] on label "Yes" at bounding box center [462, 358] width 16 height 15
click at [460, 361] on input "Yes" at bounding box center [465, 356] width 10 height 10
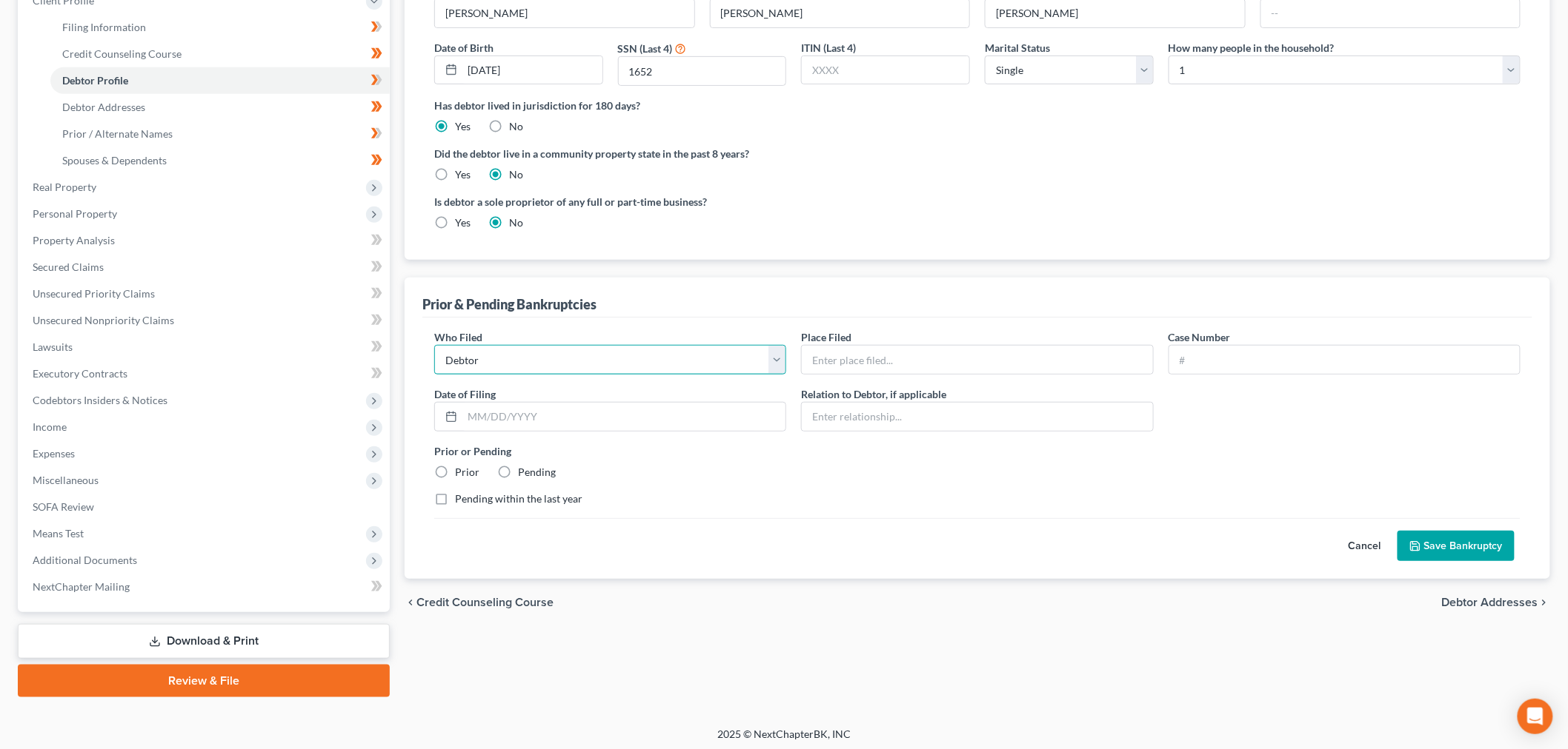
click at [516, 363] on select "Debtor Other" at bounding box center [610, 360] width 352 height 29
select select "other"
click at [434, 345] on select "Debtor Other" at bounding box center [610, 360] width 352 height 29
drag, startPoint x: 915, startPoint y: 359, endPoint x: 893, endPoint y: 349, distance: 24.2
click at [915, 359] on input "text" at bounding box center [977, 359] width 350 height 28
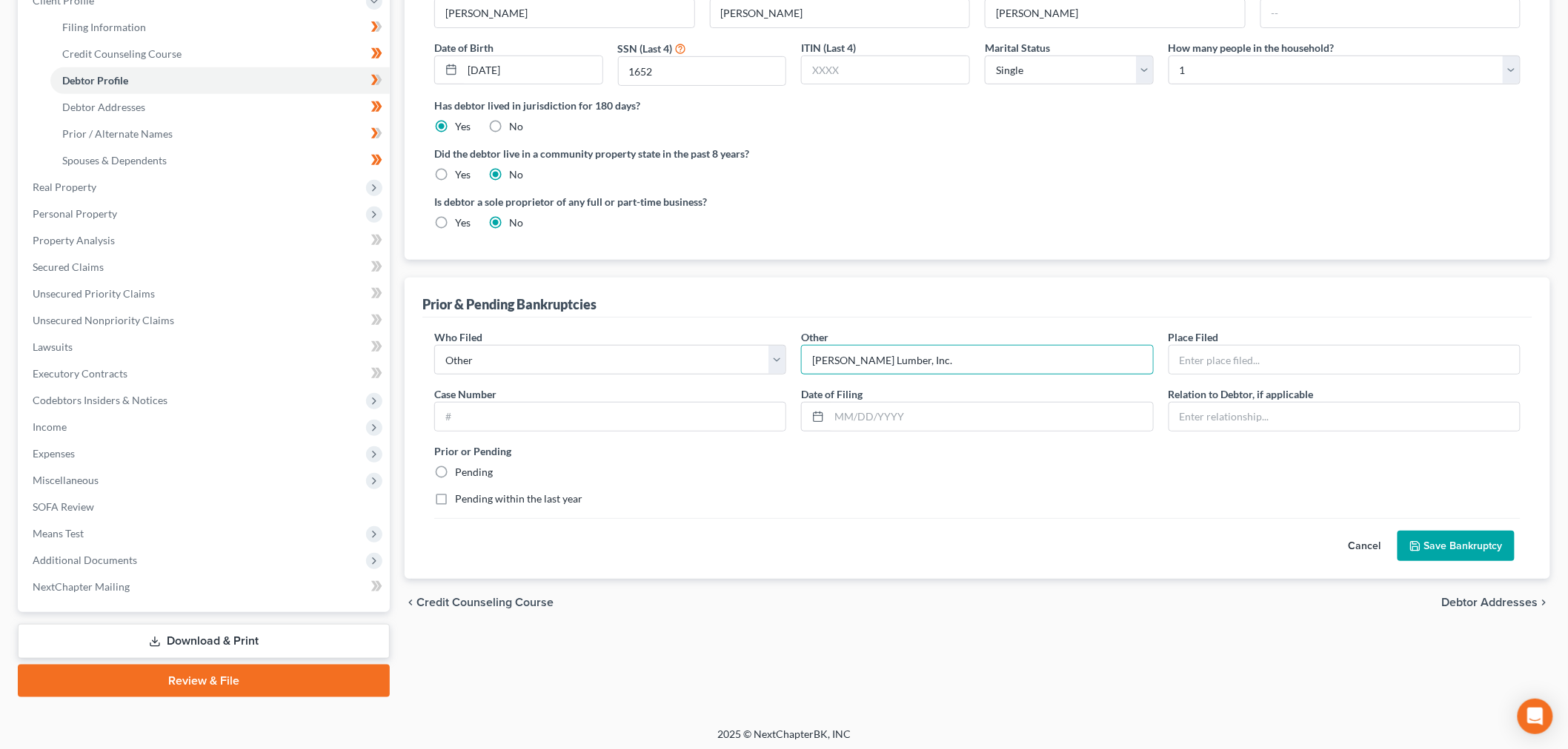
type input "[PERSON_NAME] Lumber, Inc."
type input "N"
type input "District of [US_STATE]"
click at [943, 423] on input "text" at bounding box center [991, 416] width 323 height 28
click at [935, 424] on input "08/13/" at bounding box center [991, 416] width 323 height 28
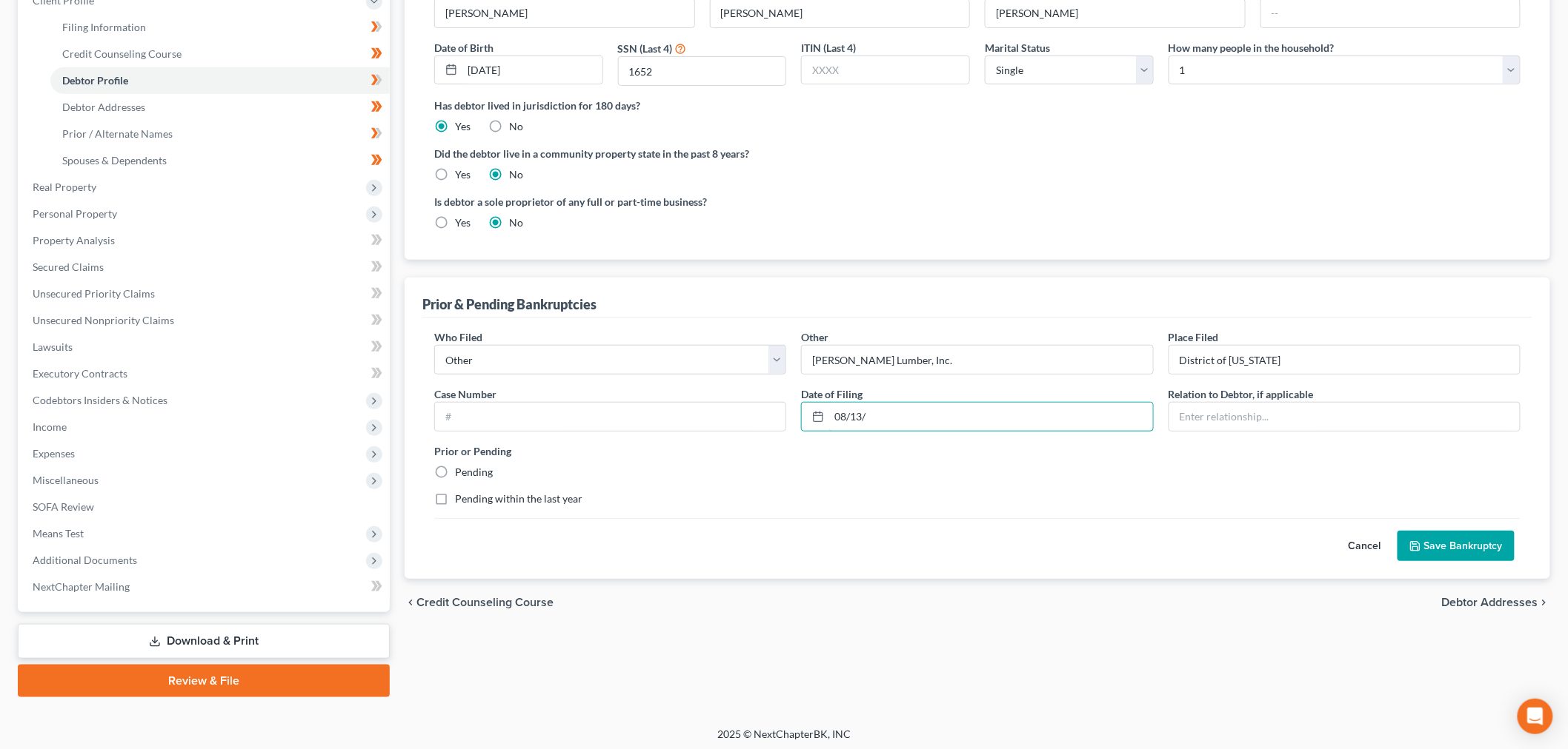
type input "[DATE]"
click at [1186, 505] on div "Pending within the last year" at bounding box center [977, 498] width 1086 height 15
click at [1249, 416] on input "text" at bounding box center [1344, 416] width 350 height 28
type input "Corporation owned by Debtor"
drag, startPoint x: 439, startPoint y: 472, endPoint x: 656, endPoint y: 535, distance: 226.0
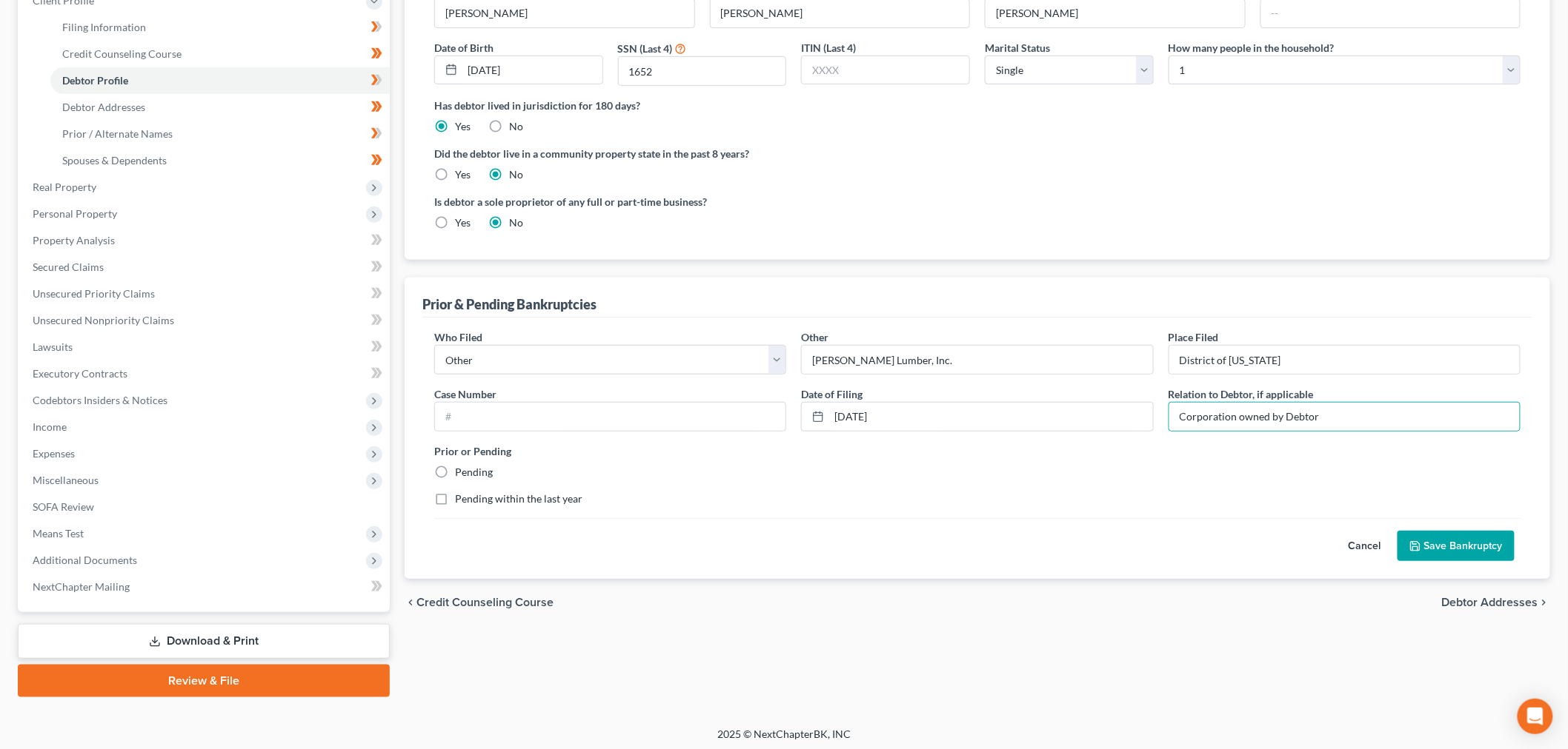
click at [455, 472] on label "Pending" at bounding box center [473, 472] width 38 height 15
click at [460, 472] on input "Pending" at bounding box center [465, 470] width 10 height 10
radio input "true"
click at [1477, 550] on button "Save Bankruptcy" at bounding box center [1456, 547] width 117 height 31
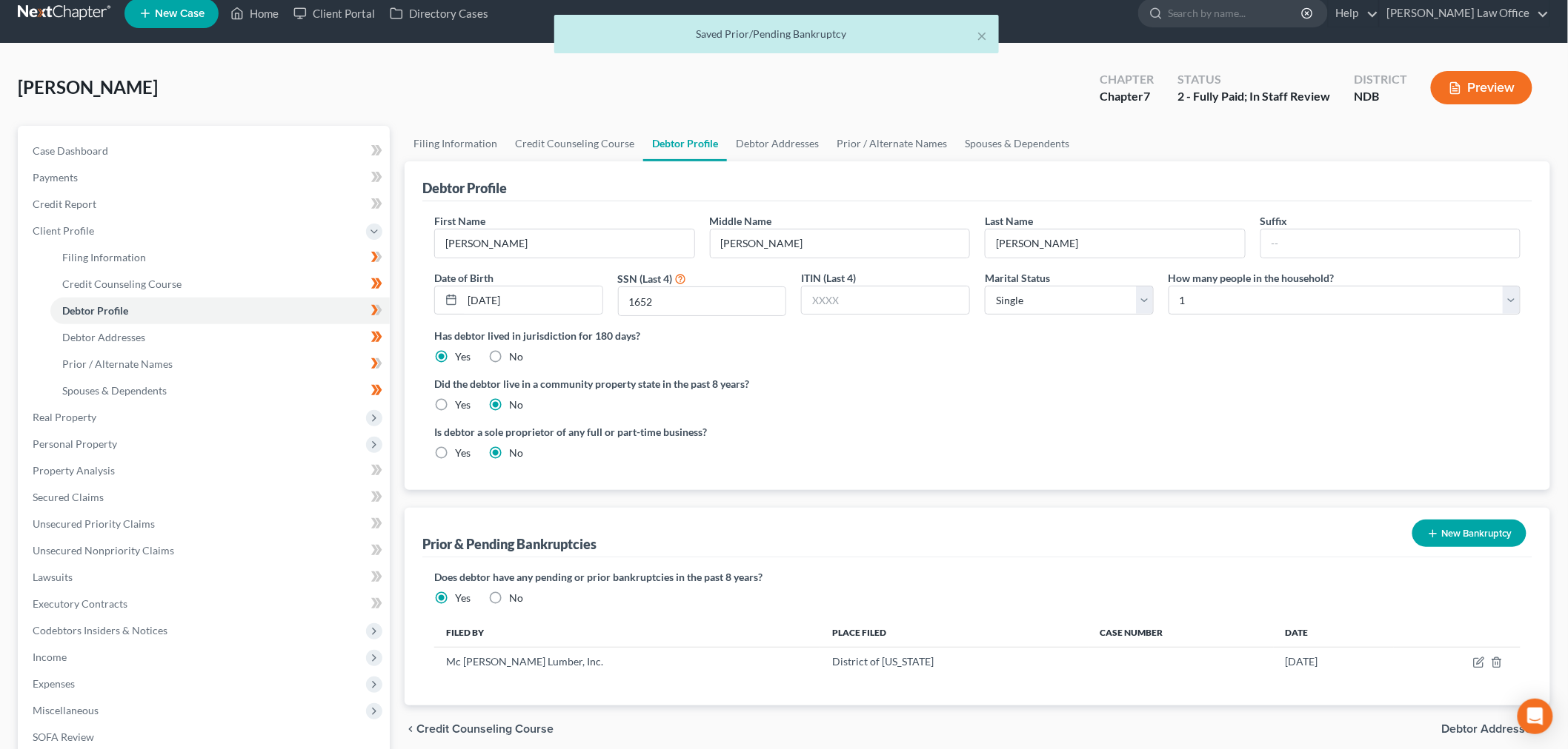
scroll to position [0, 0]
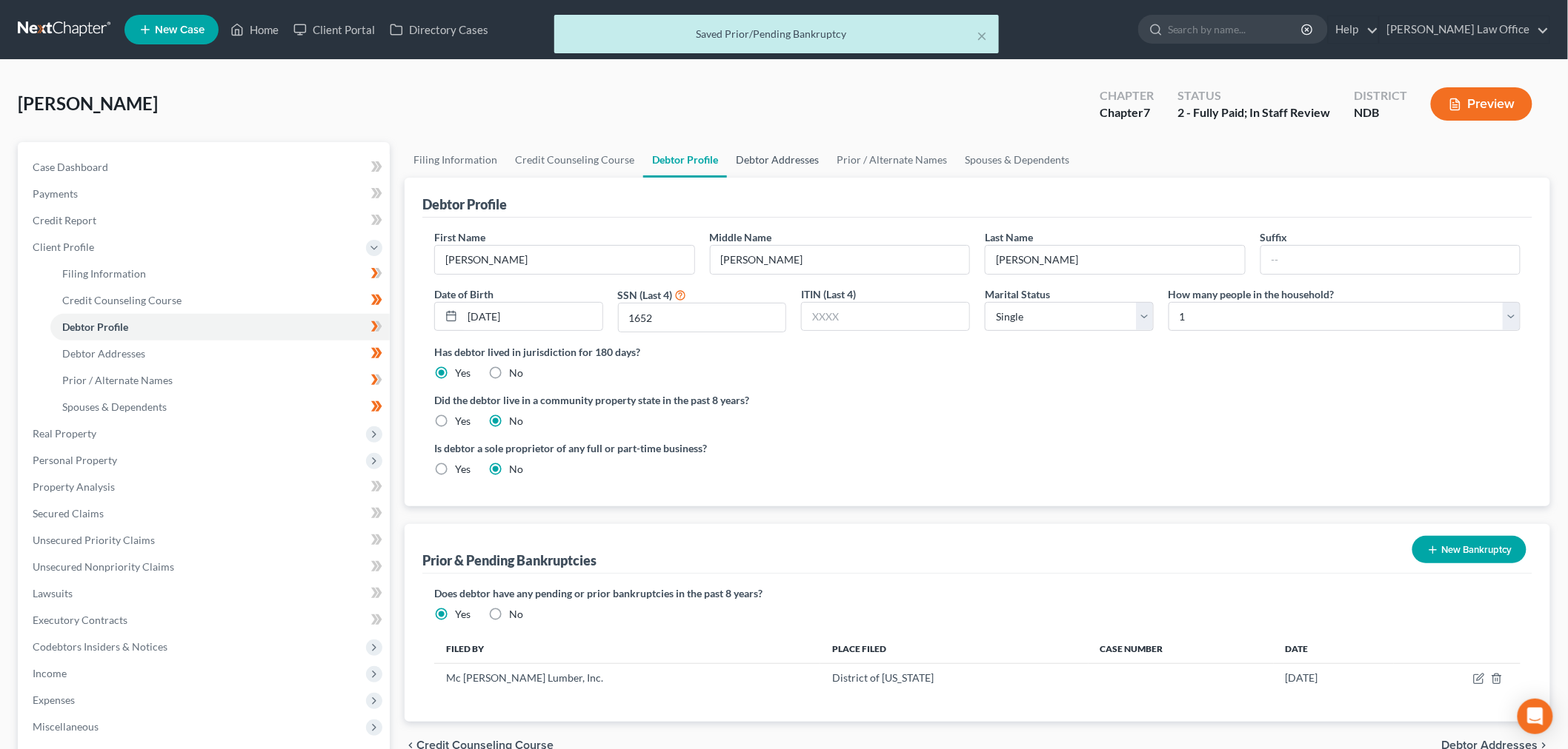
drag, startPoint x: 775, startPoint y: 165, endPoint x: 811, endPoint y: 168, distance: 36.1
click at [776, 165] on link "Debtor Addresses" at bounding box center [778, 160] width 101 height 36
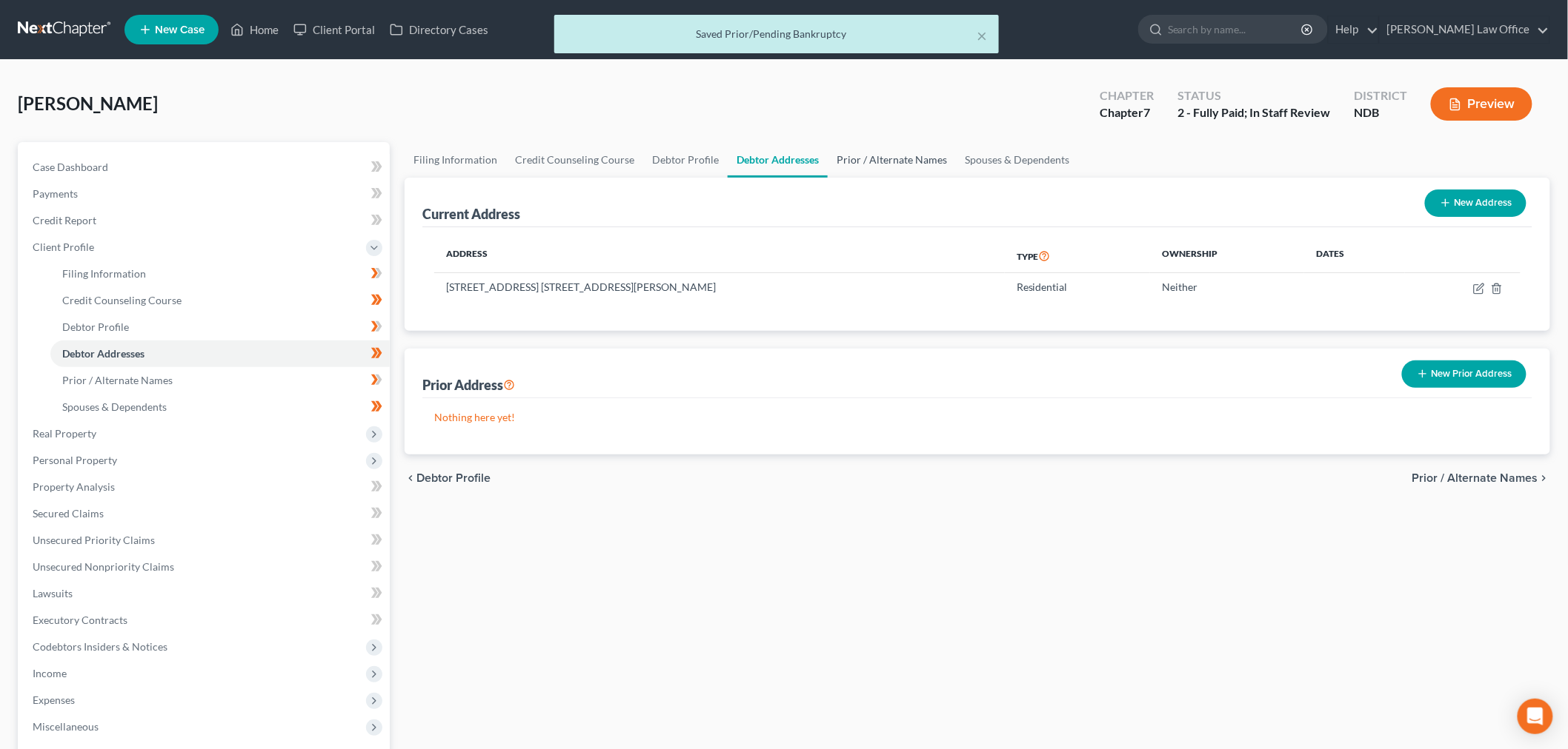
click at [854, 161] on link "Prior / Alternate Names" at bounding box center [892, 160] width 128 height 36
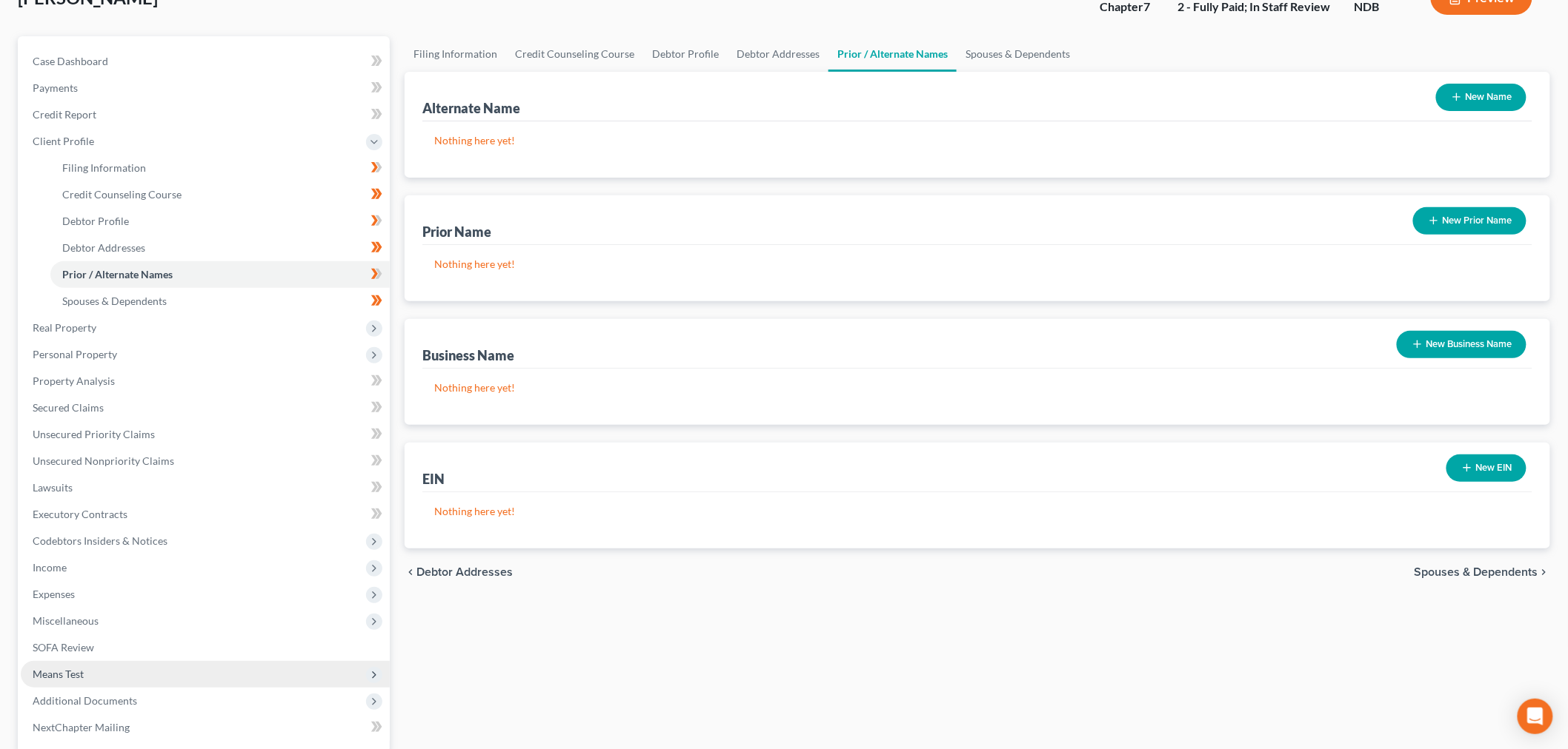
scroll to position [249, 0]
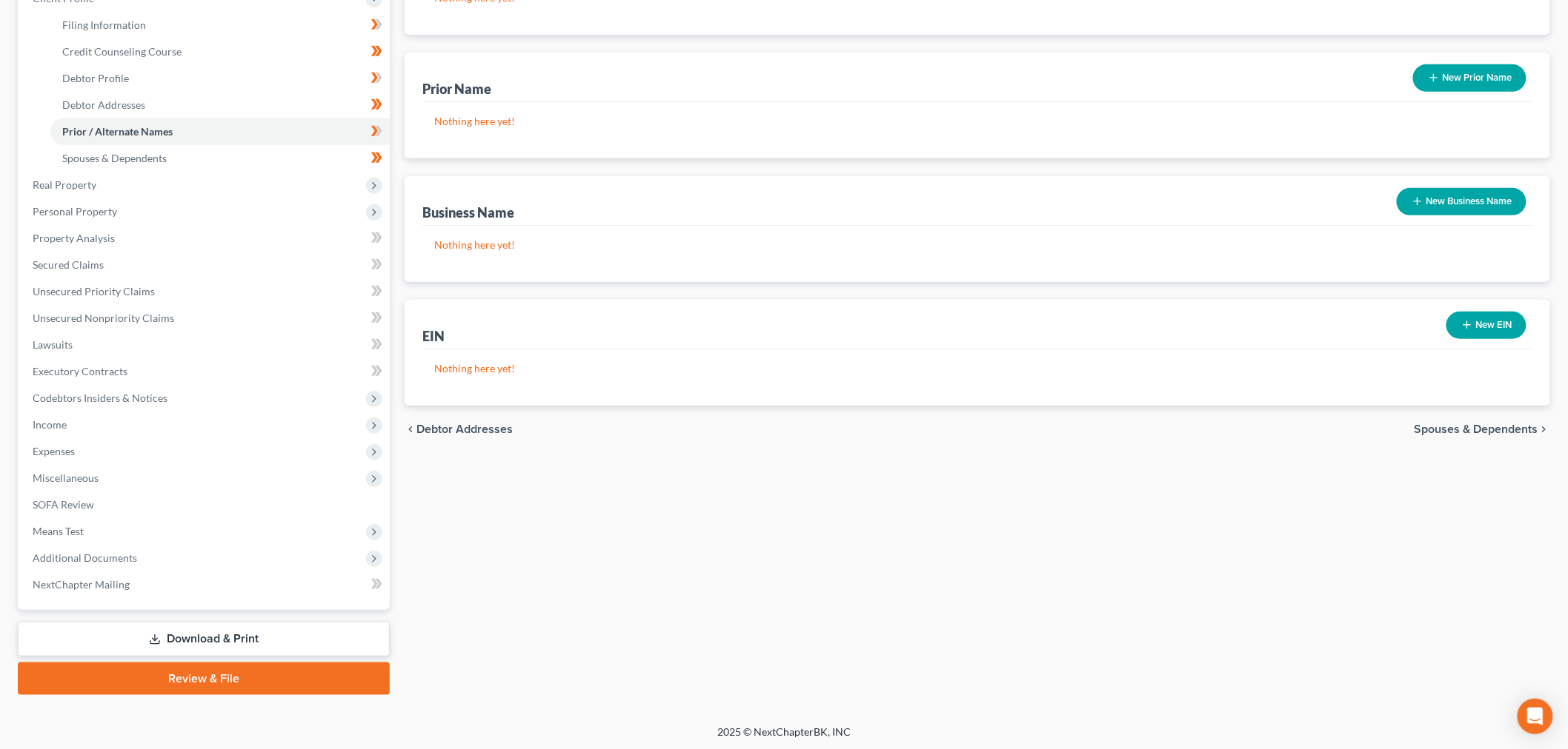
click at [239, 640] on link "Download & Print" at bounding box center [203, 639] width 372 height 35
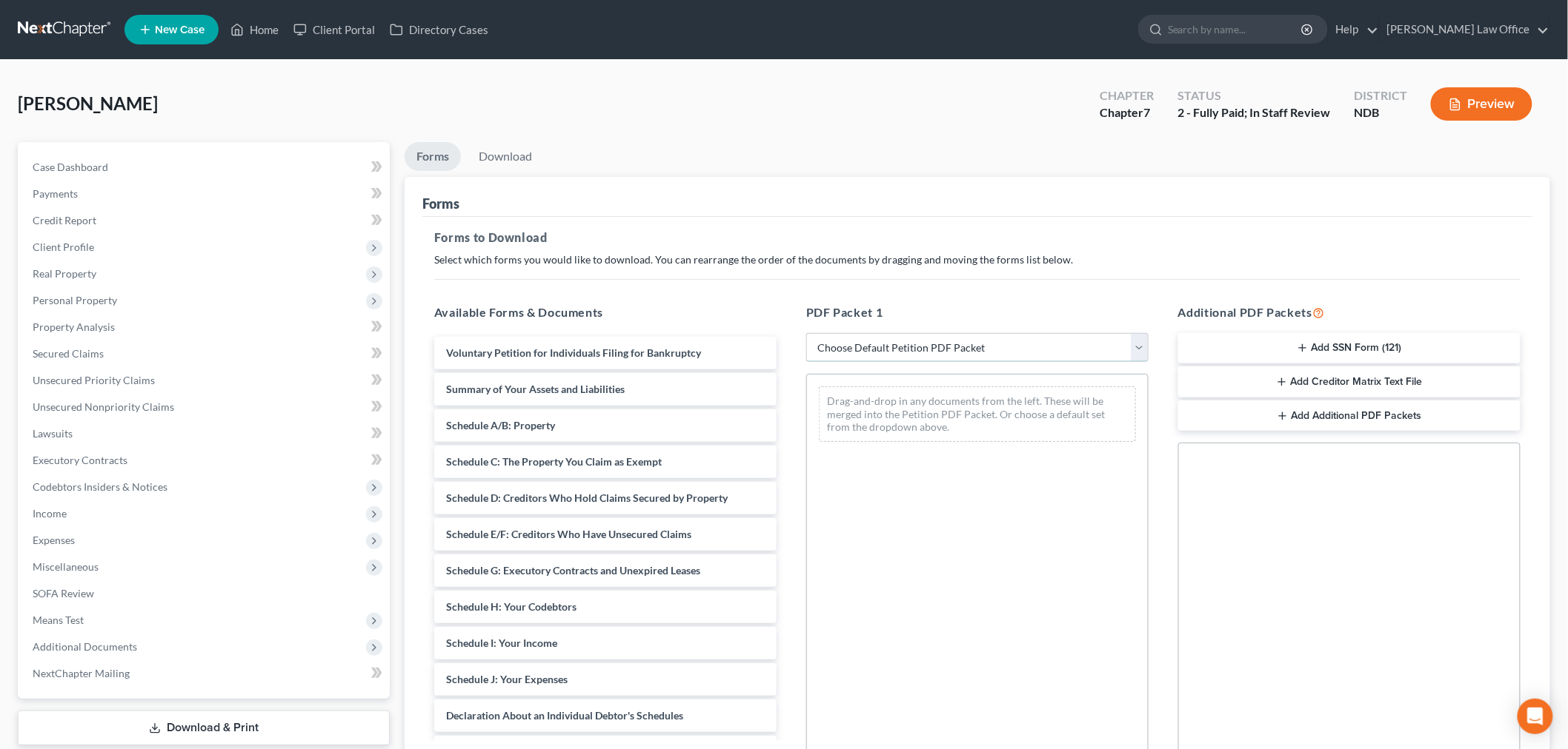
click at [876, 338] on select "Choose Default Petition PDF Packet Complete Bankruptcy Petition (all forms and …" at bounding box center [977, 348] width 343 height 29
select select "1"
click at [812, 334] on select "Choose Default Petition PDF Packet Complete Bankruptcy Petition (all forms and …" at bounding box center [977, 348] width 343 height 29
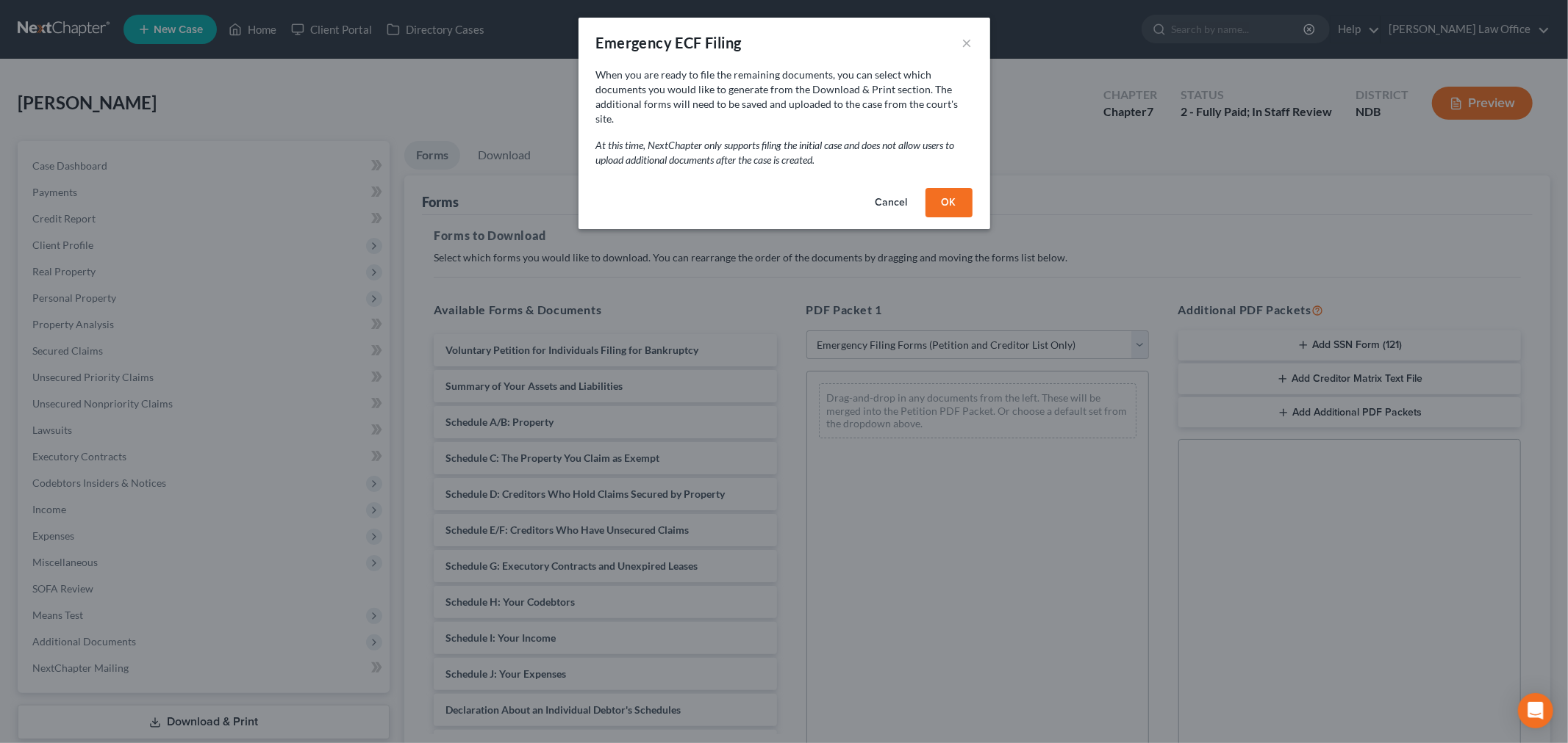
click at [954, 191] on button "OK" at bounding box center [948, 203] width 47 height 29
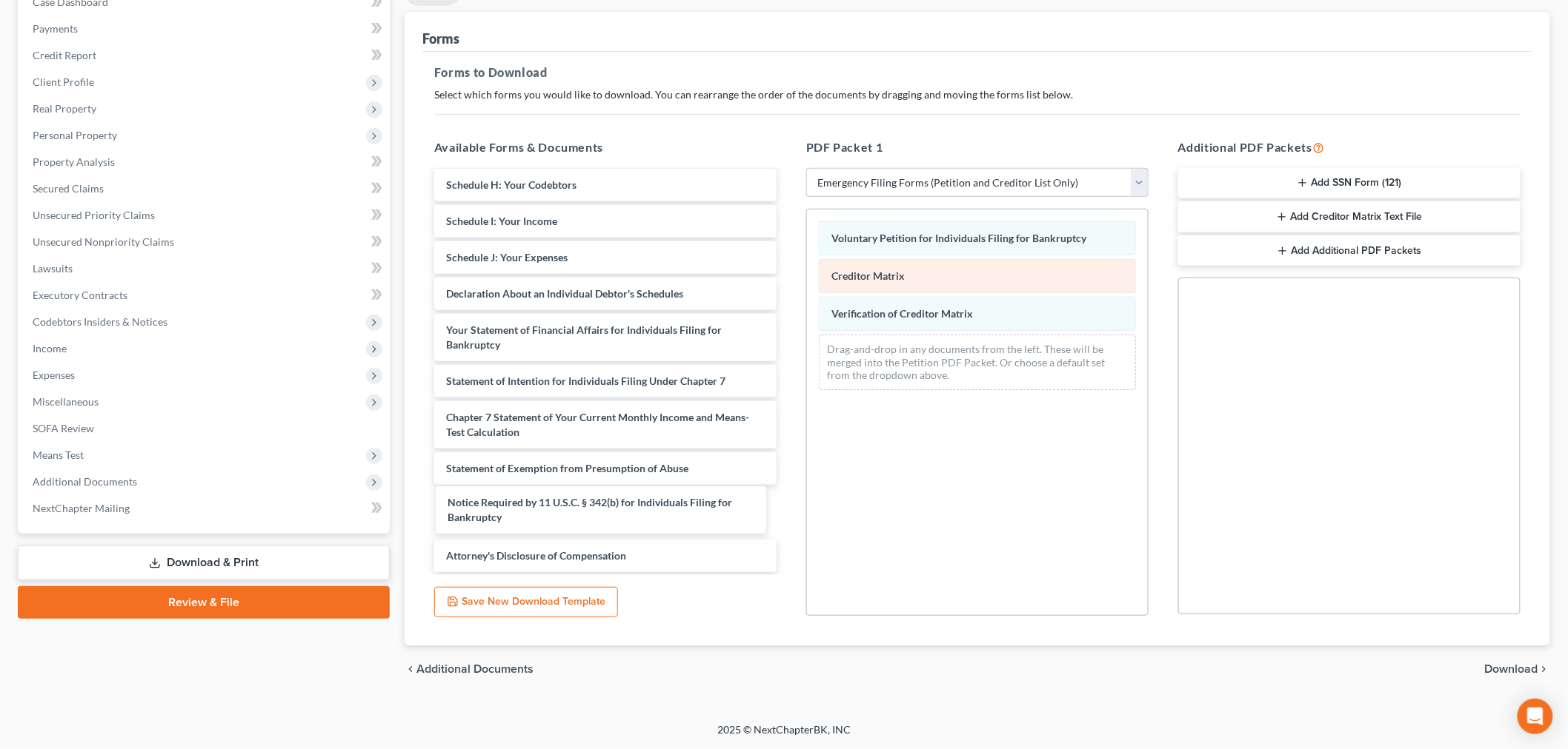
scroll to position [170, 0]
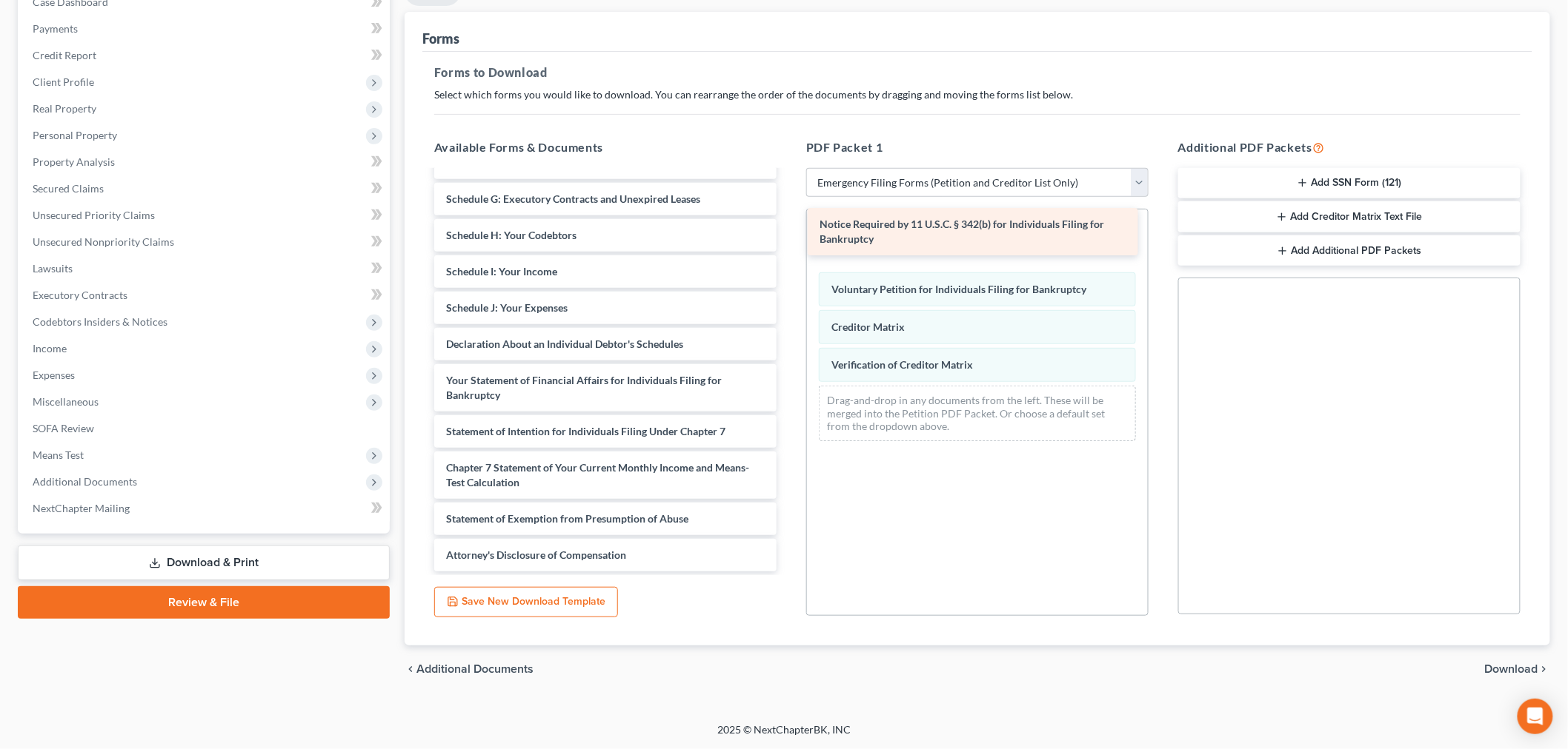
drag, startPoint x: 609, startPoint y: 501, endPoint x: 982, endPoint y: 223, distance: 465.2
click at [788, 223] on div "Notice Required by 11 U.S.C. § 342(b) for Individuals Filing for Bankruptcy Sum…" at bounding box center [605, 287] width 366 height 570
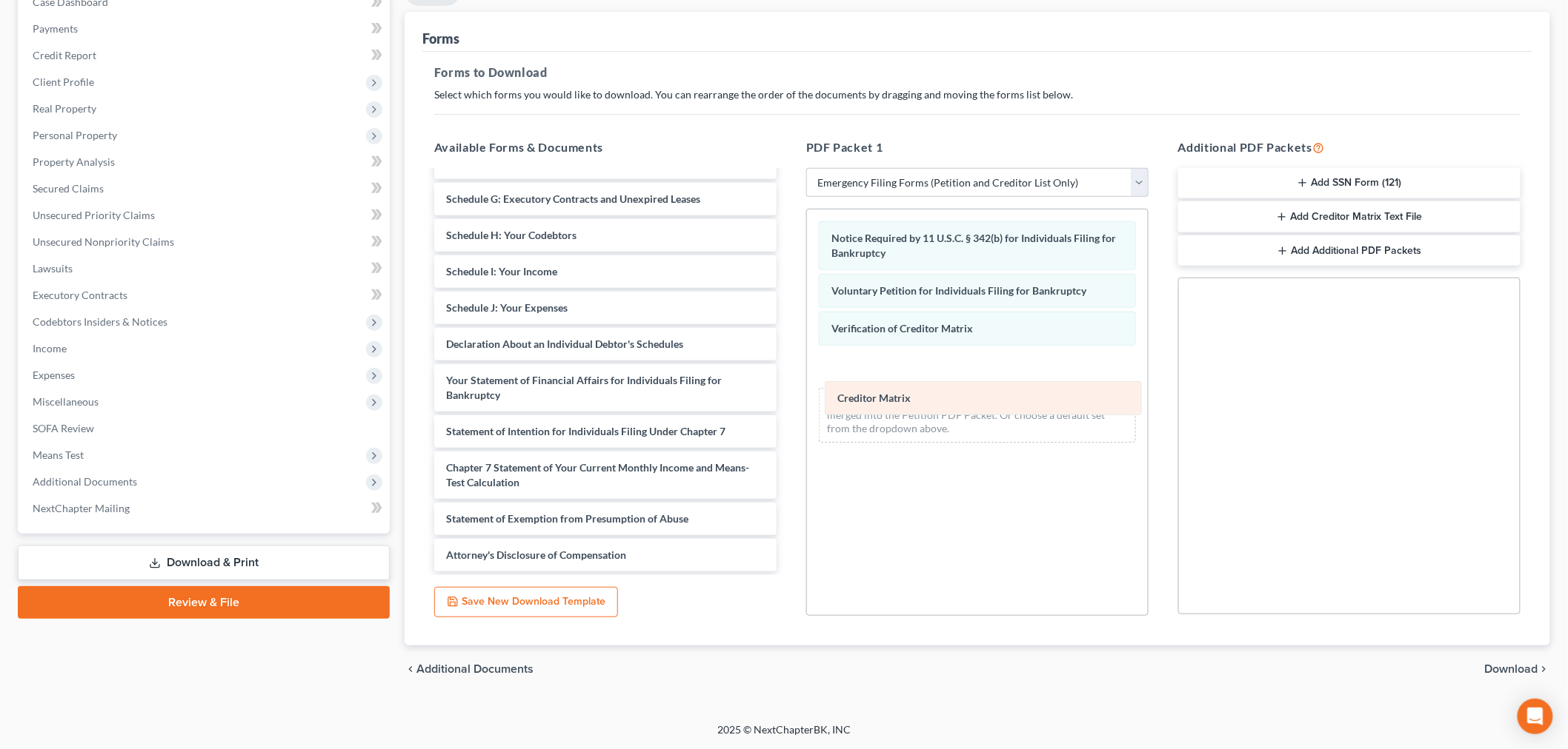
drag, startPoint x: 917, startPoint y: 330, endPoint x: 916, endPoint y: 361, distance: 31.0
click at [920, 361] on div "Creditor Matrix Notice Required by 11 U.S.C. § 342(b) for Individuals Filing fo…" at bounding box center [977, 332] width 341 height 245
click at [1331, 173] on button "Add SSN Form (121)" at bounding box center [1349, 184] width 343 height 31
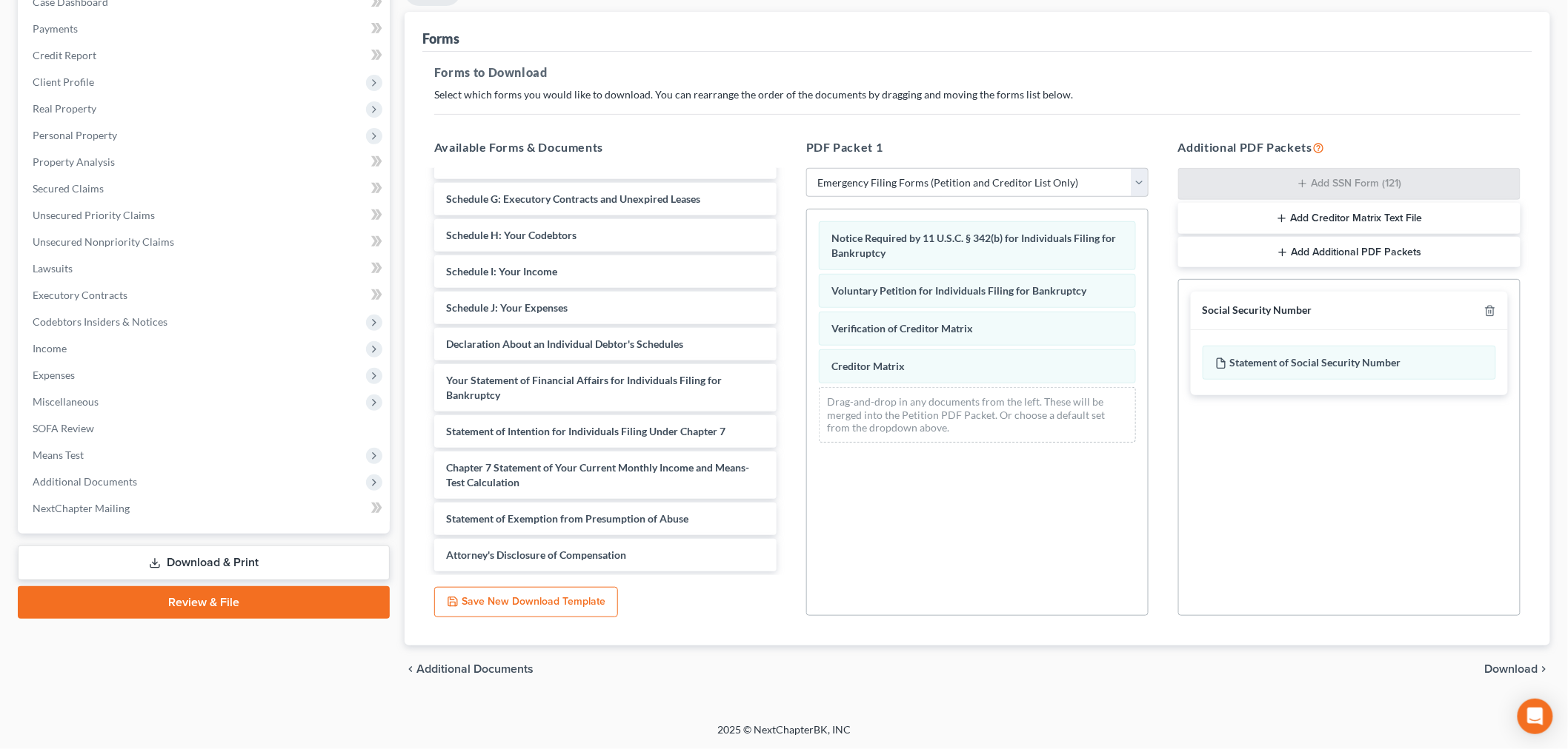
click at [1506, 668] on span "Download" at bounding box center [1511, 669] width 54 height 12
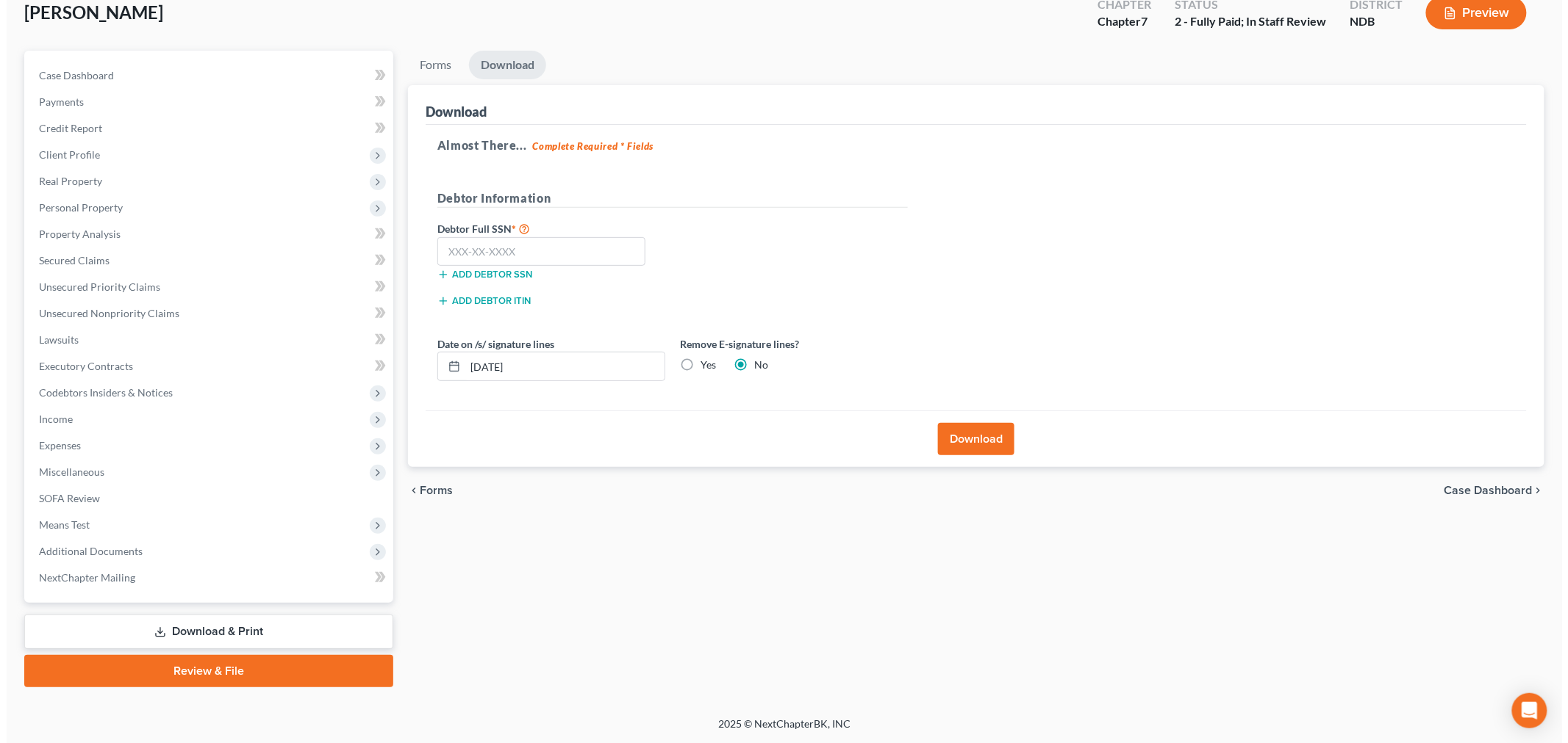
scroll to position [89, 0]
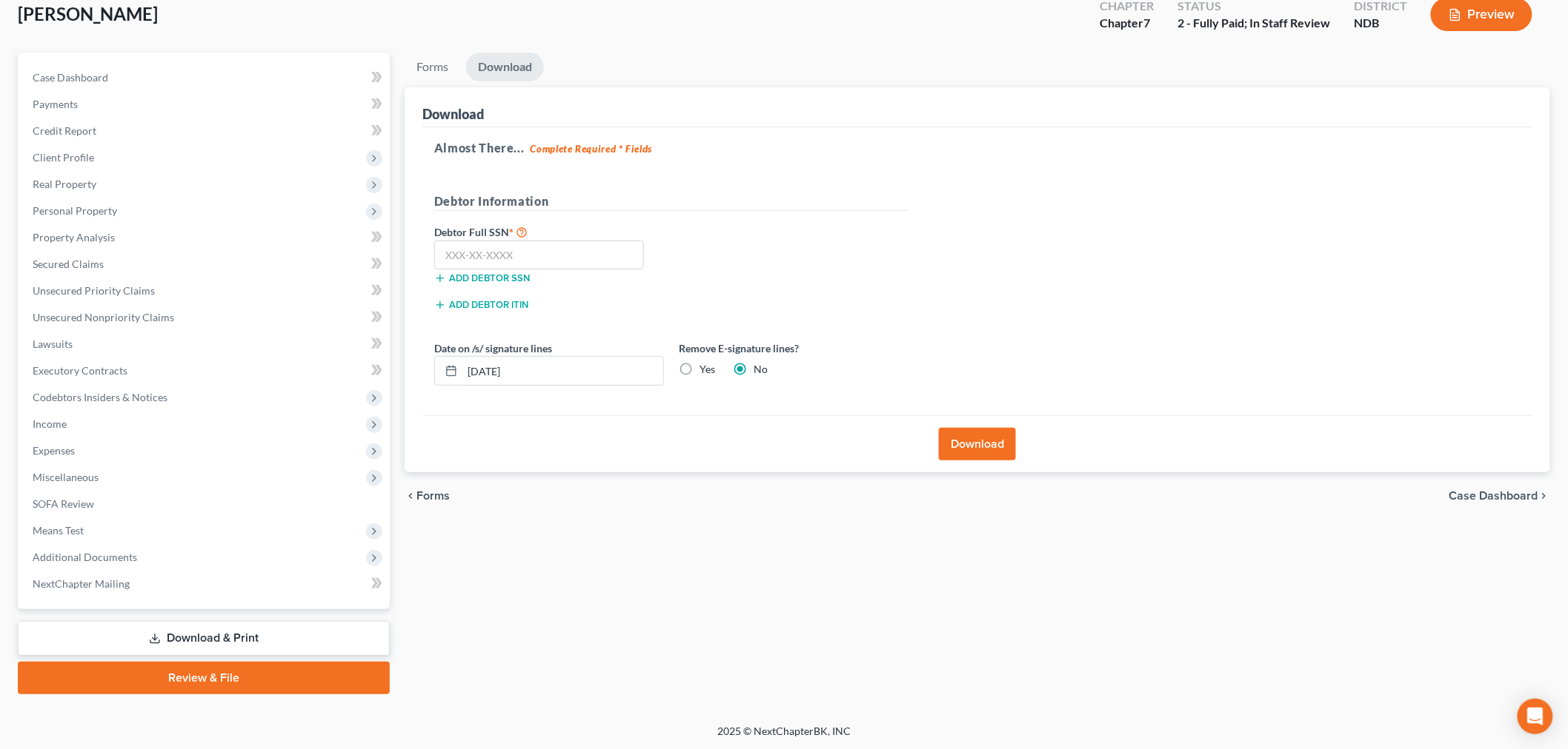
click at [700, 367] on label "Yes" at bounding box center [708, 369] width 16 height 15
click at [706, 367] on input "Yes" at bounding box center [711, 367] width 10 height 10
radio input "true"
radio input "false"
click at [557, 271] on div "Add debtor SSN" at bounding box center [548, 276] width 244 height 15
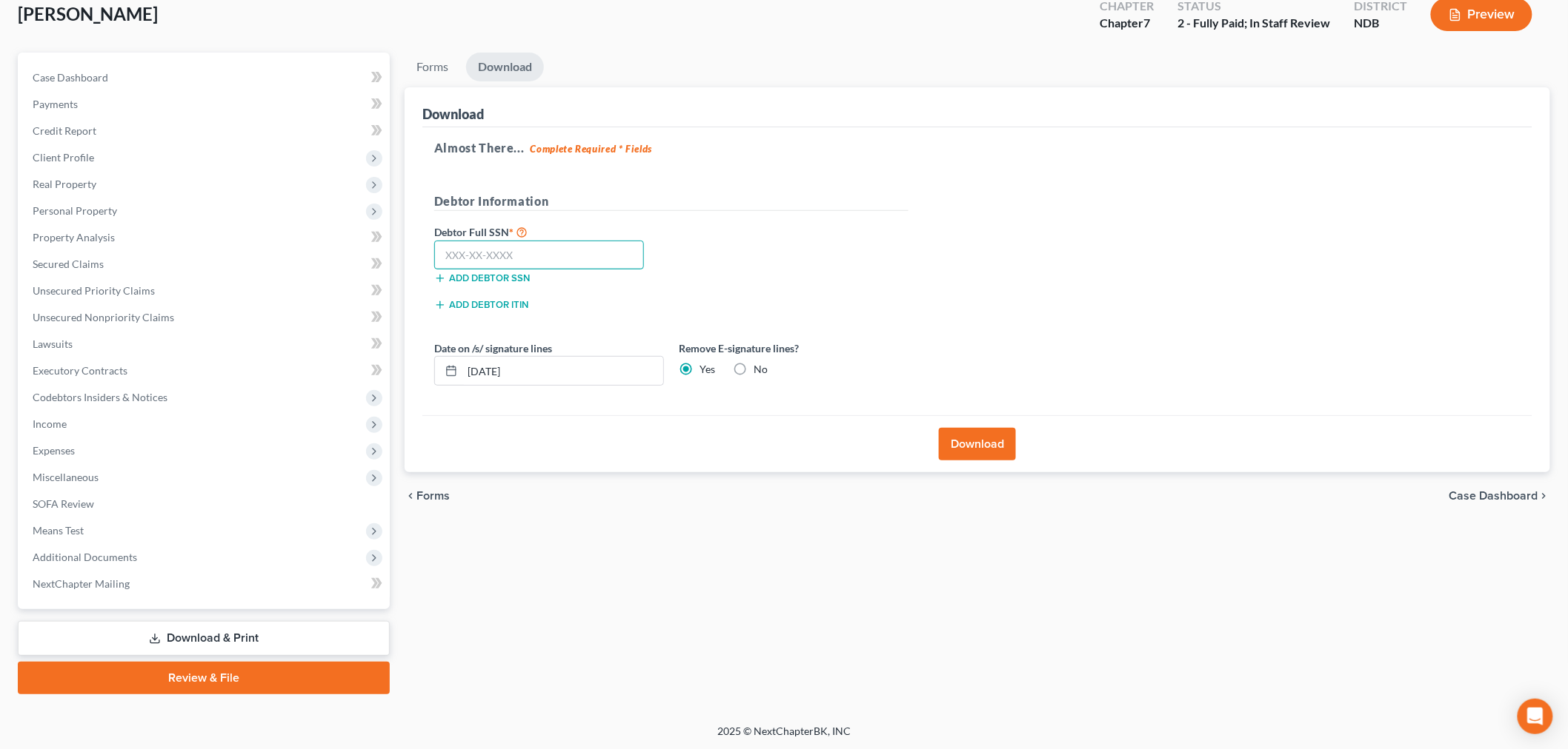
click at [567, 262] on input "text" at bounding box center [538, 255] width 209 height 29
click at [483, 250] on input "text" at bounding box center [538, 255] width 209 height 29
click at [551, 252] on input "text" at bounding box center [538, 255] width 209 height 29
type input "502-60-1652"
drag, startPoint x: 1003, startPoint y: 434, endPoint x: 989, endPoint y: 454, distance: 24.4
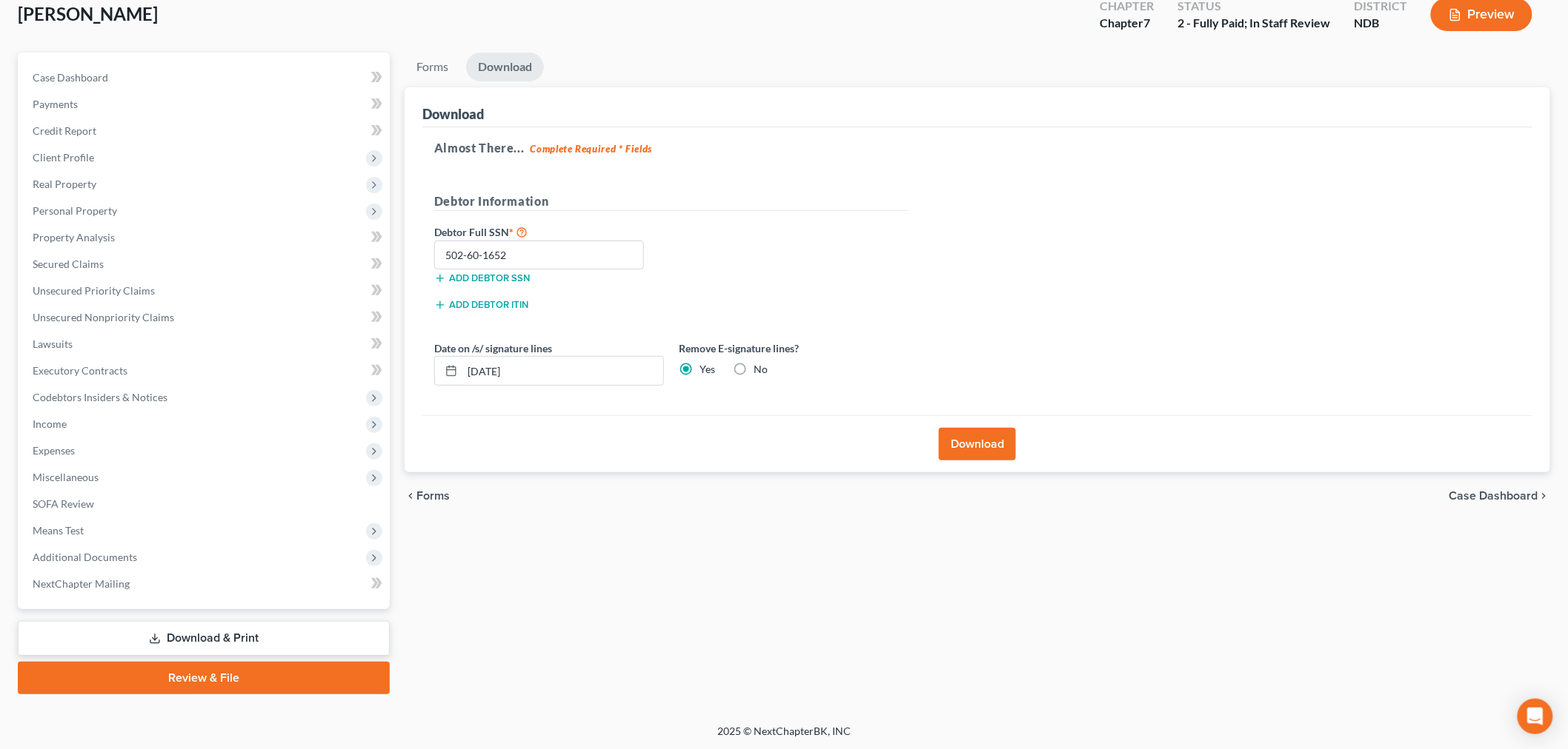
click at [1003, 434] on button "Download" at bounding box center [976, 444] width 77 height 32
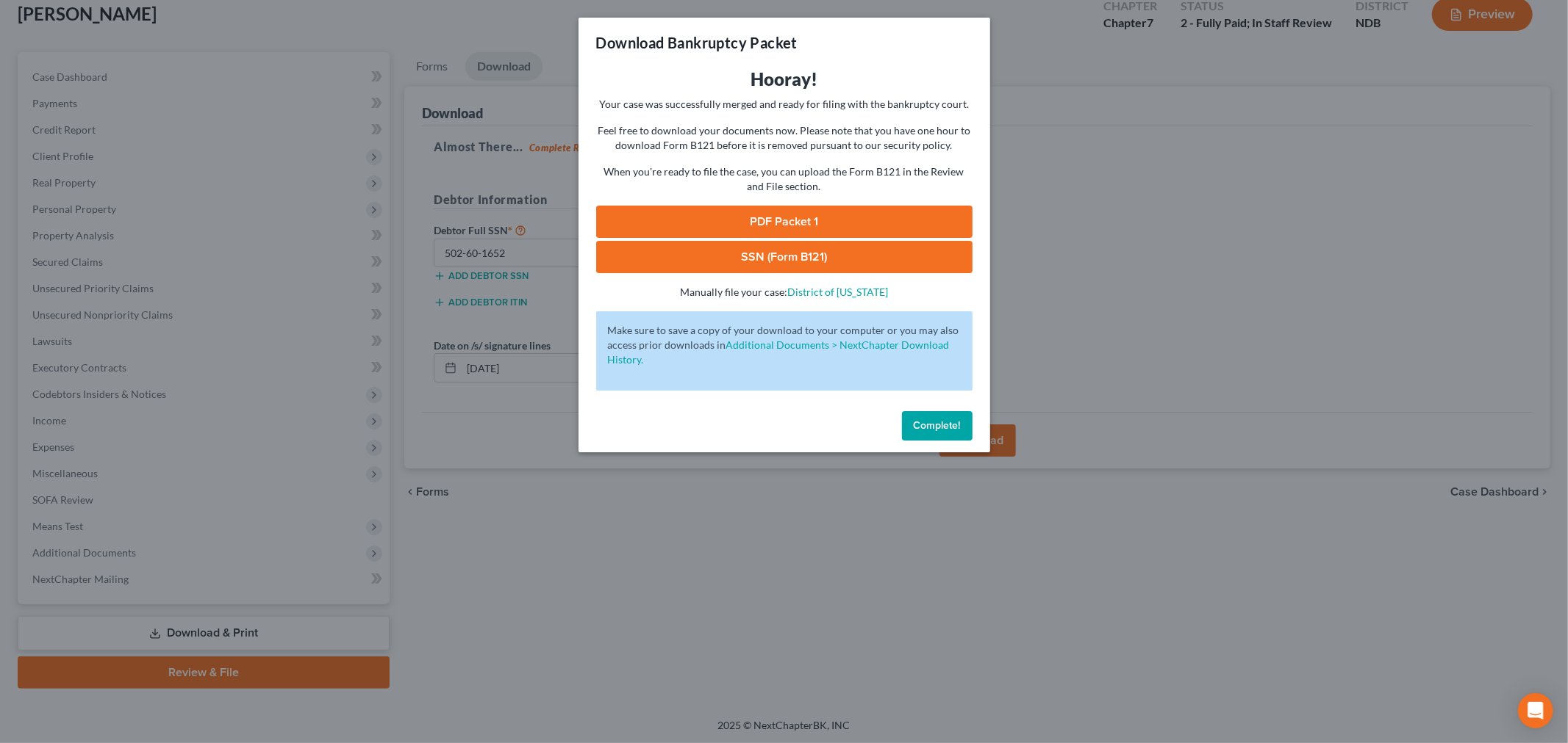
click at [716, 214] on link "PDF Packet 1" at bounding box center [784, 221] width 377 height 32
drag, startPoint x: 799, startPoint y: 257, endPoint x: 787, endPoint y: 260, distance: 12.4
click at [799, 257] on link "SSN (Form B121)" at bounding box center [784, 257] width 377 height 32
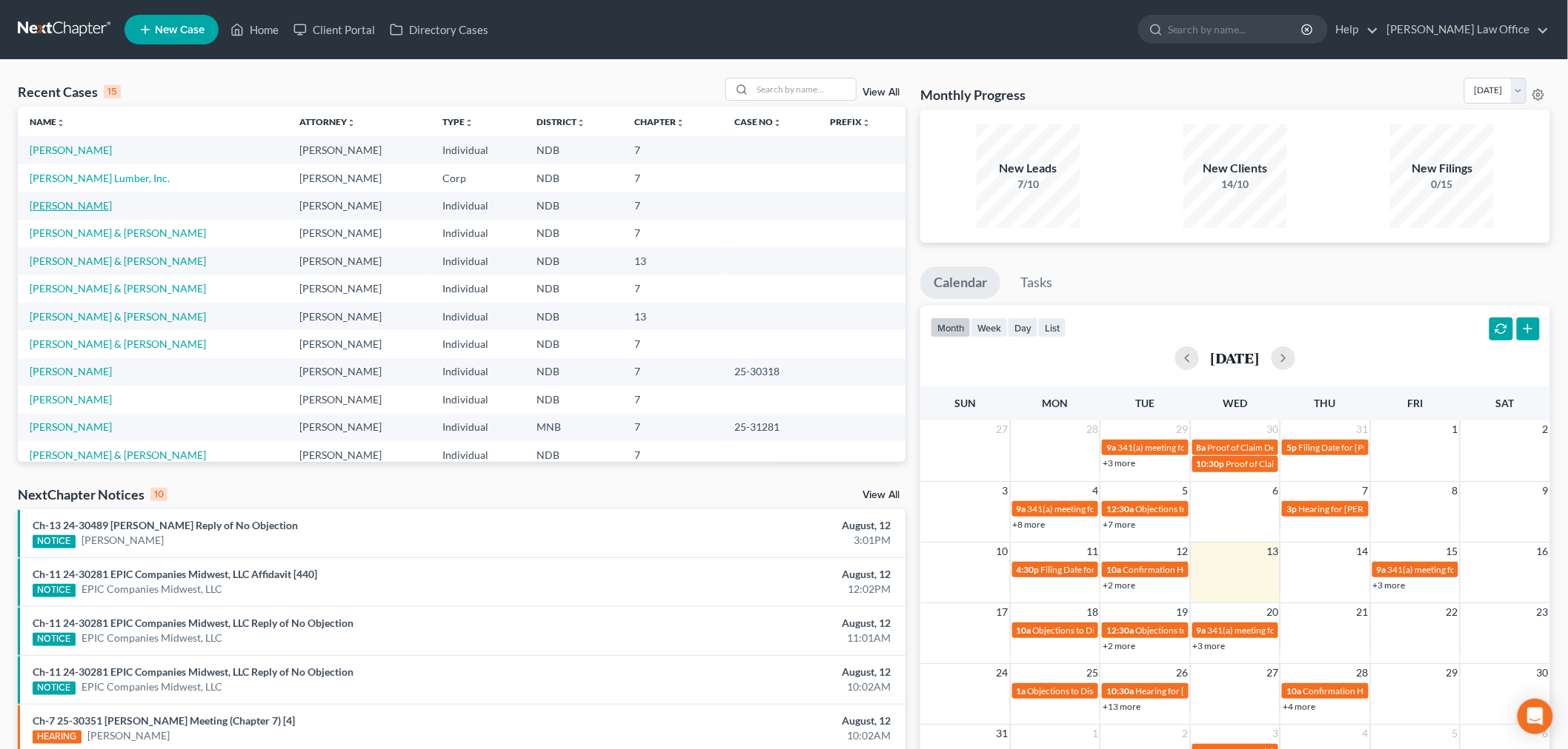
click at [68, 205] on link "Olsen, Ericka" at bounding box center [70, 205] width 82 height 13
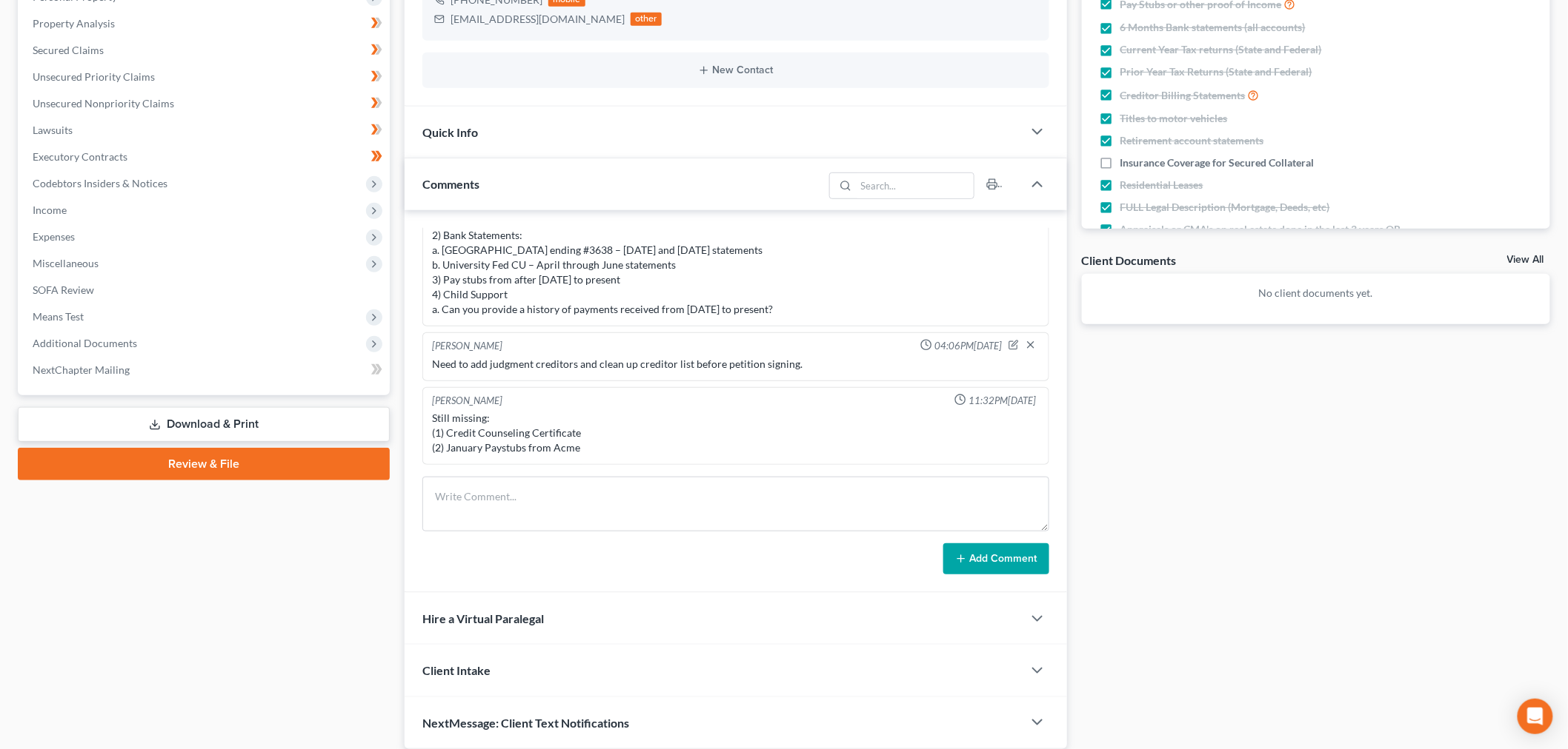
scroll to position [329, 0]
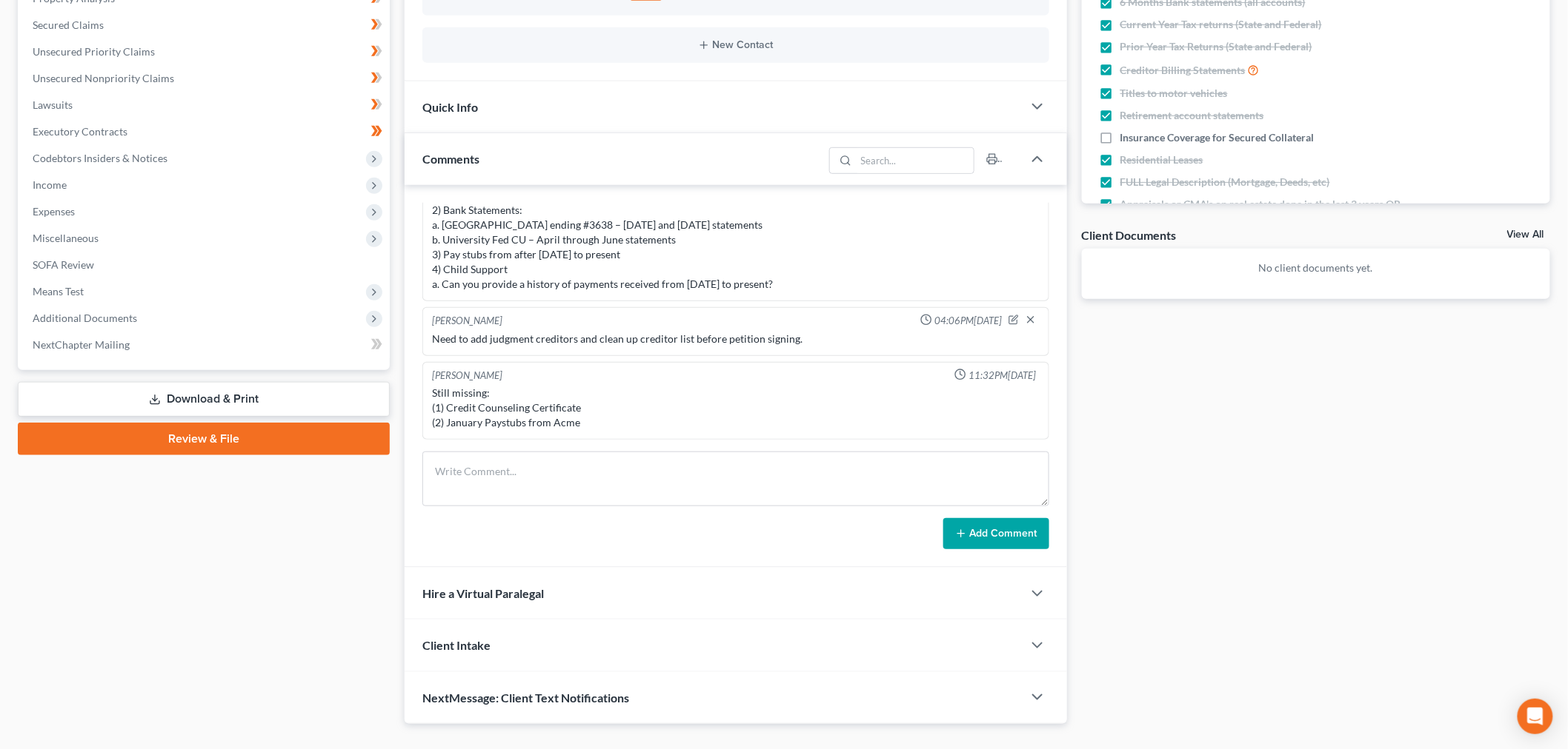
click at [256, 625] on div "Case Dashboard Payments Invoices Payments Payments Credit Report Client Profile" at bounding box center [203, 268] width 386 height 910
click at [91, 234] on span "Miscellaneous" at bounding box center [65, 237] width 66 height 13
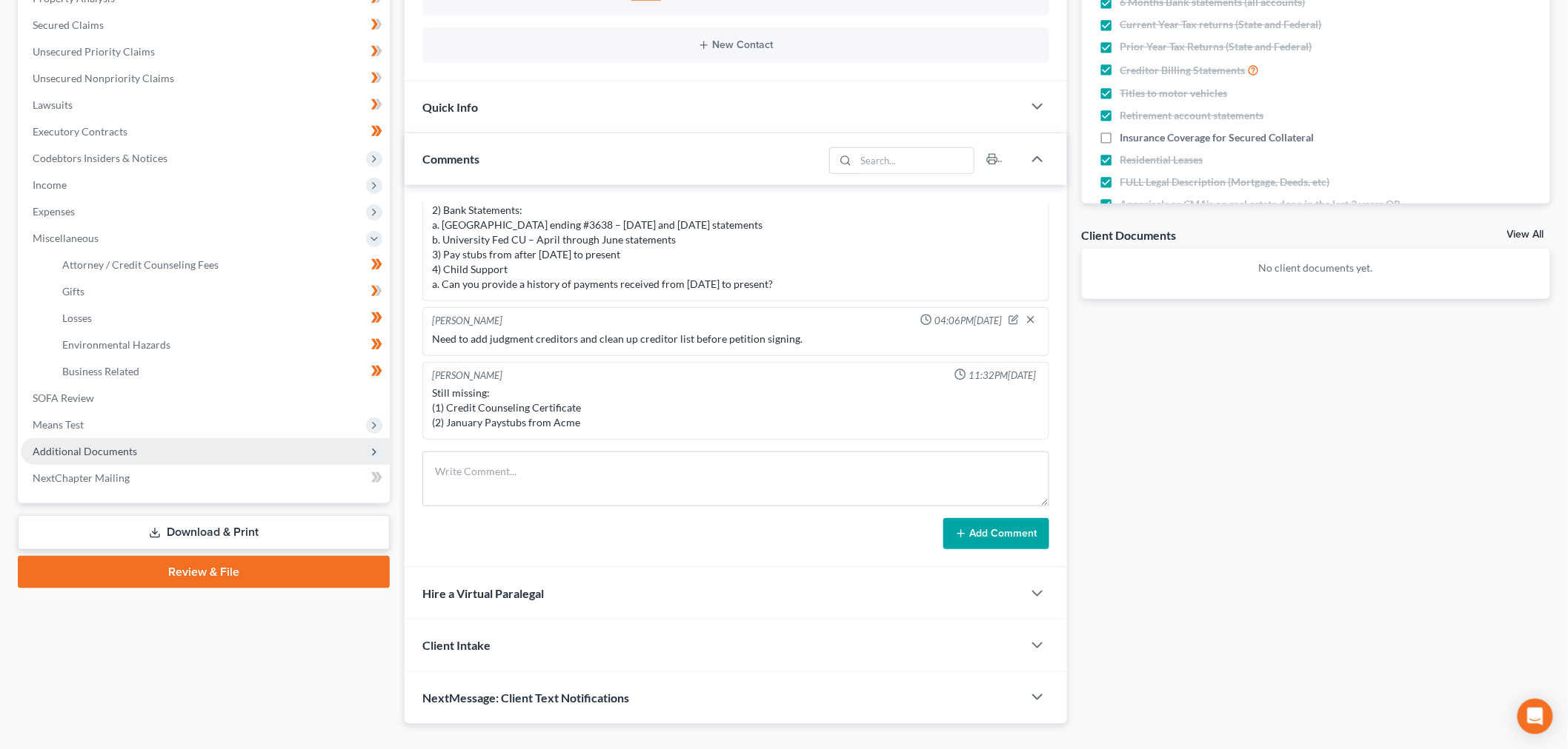
click at [127, 442] on span "Additional Documents" at bounding box center [204, 451] width 369 height 26
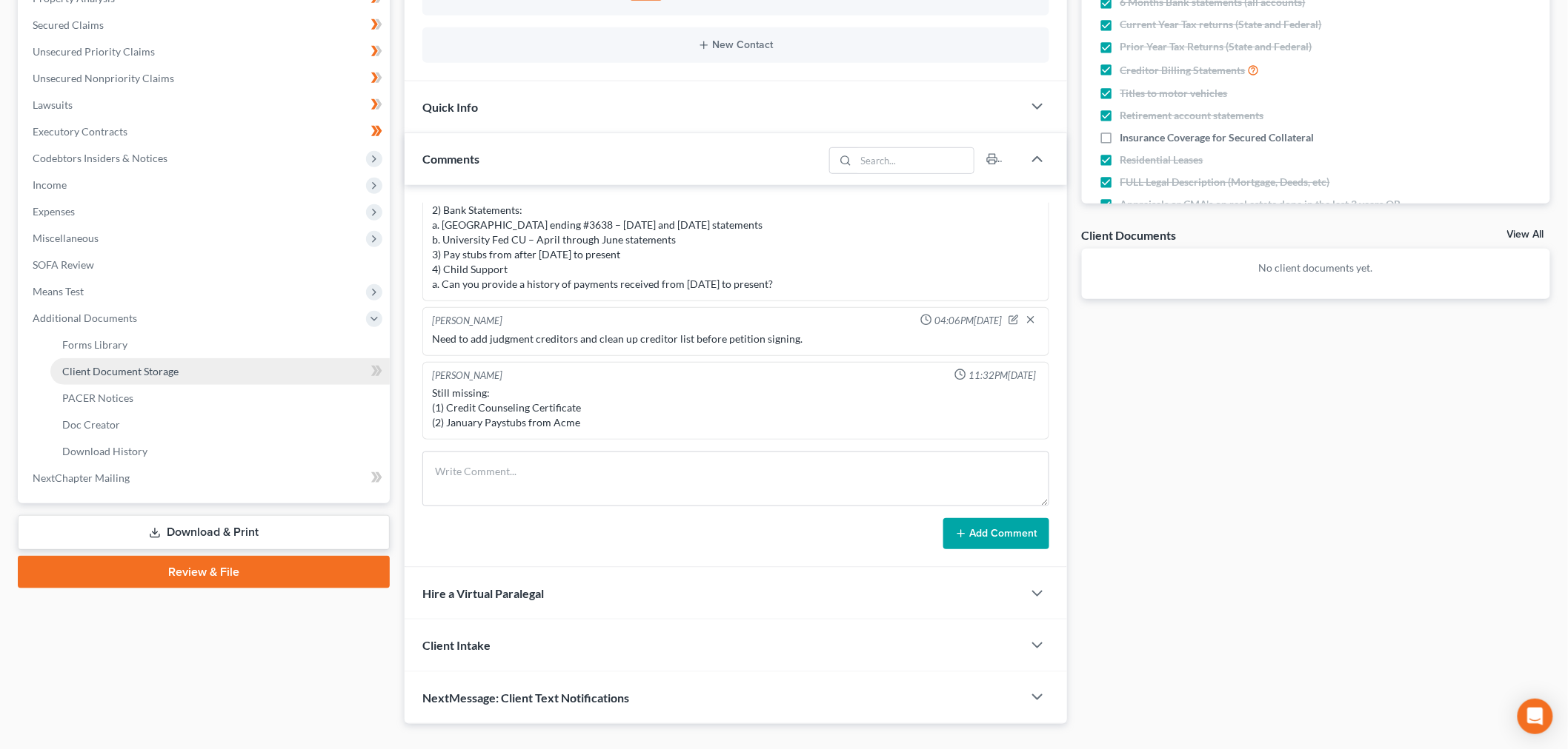
click at [126, 358] on link "Client Document Storage" at bounding box center [220, 371] width 340 height 26
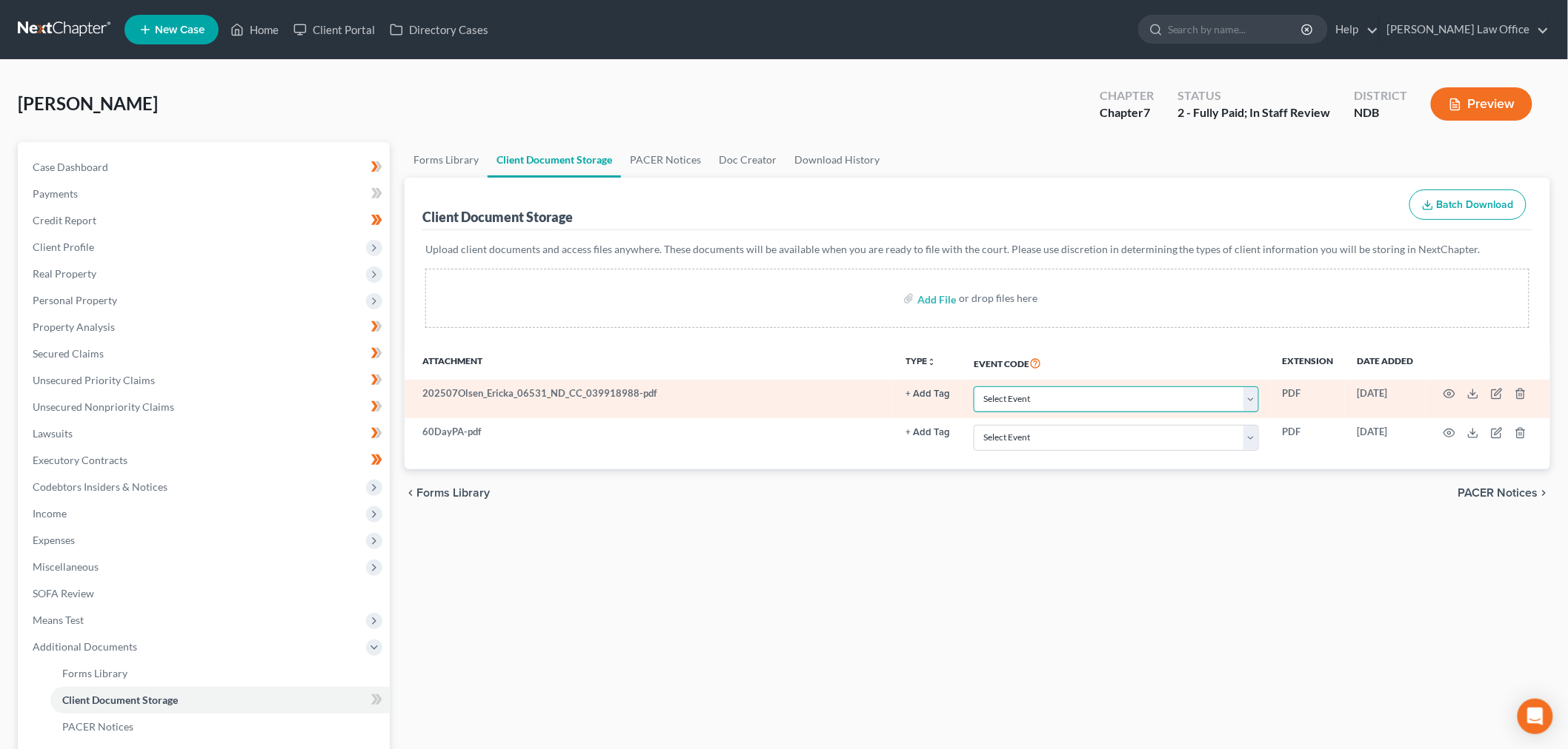
drag, startPoint x: 1027, startPoint y: 402, endPoint x: 1035, endPoint y: 410, distance: 11.3
click at [1027, 402] on select "Select Event Certificate of Credit Counseling Chapter 13 Plan Pay Filing Fee in…" at bounding box center [1115, 399] width 285 height 26
select select "0"
click at [973, 386] on select "Select Event Certificate of Credit Counseling Chapter 13 Plan Pay Filing Fee in…" at bounding box center [1115, 399] width 285 height 26
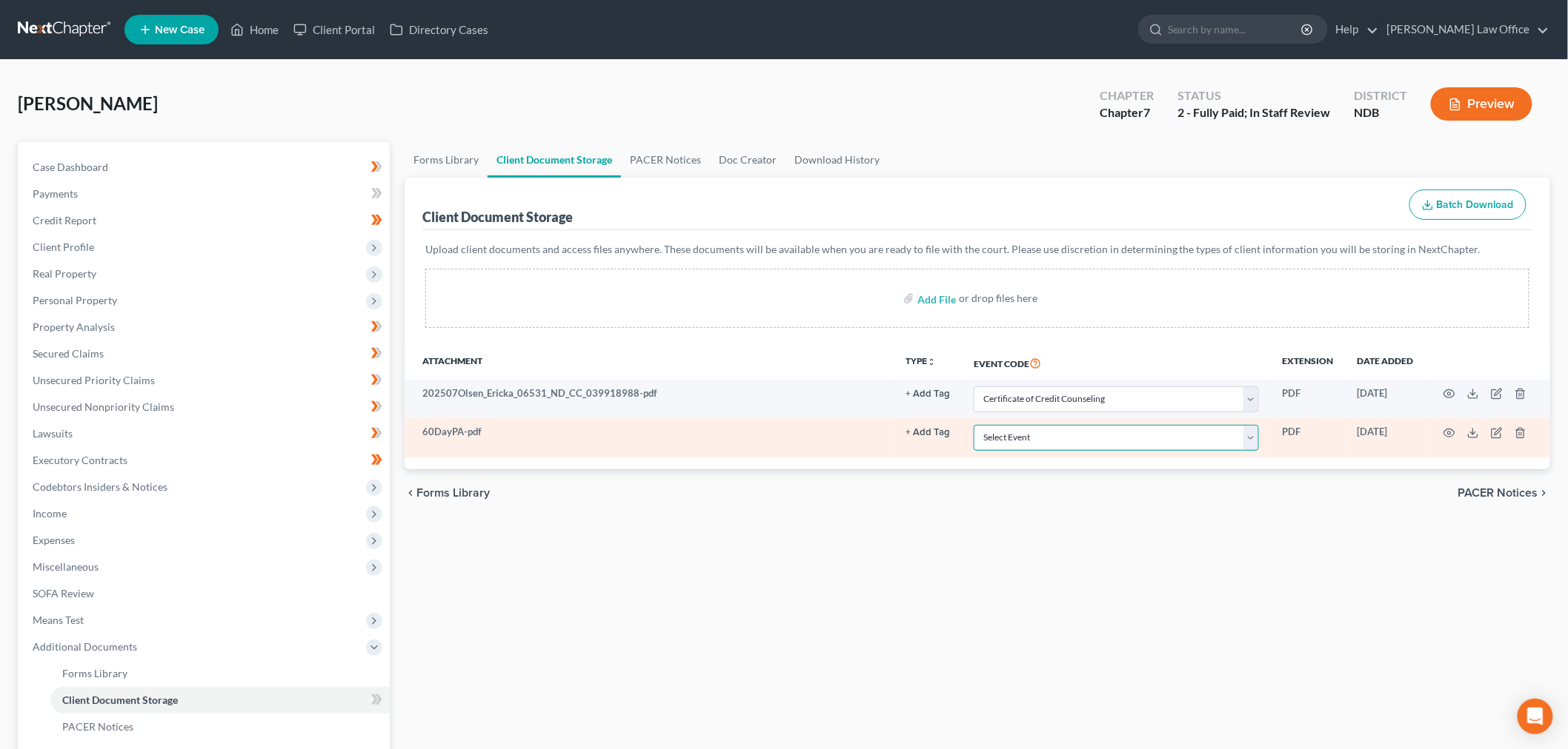
drag, startPoint x: 1044, startPoint y: 436, endPoint x: 1052, endPoint y: 449, distance: 15.3
click at [1044, 436] on select "Select Event Certificate of Credit Counseling Chapter 13 Plan Pay Filing Fee in…" at bounding box center [1115, 438] width 285 height 26
select select "3"
click at [973, 425] on select "Select Event Certificate of Credit Counseling Chapter 13 Plan Pay Filing Fee in…" at bounding box center [1115, 438] width 285 height 26
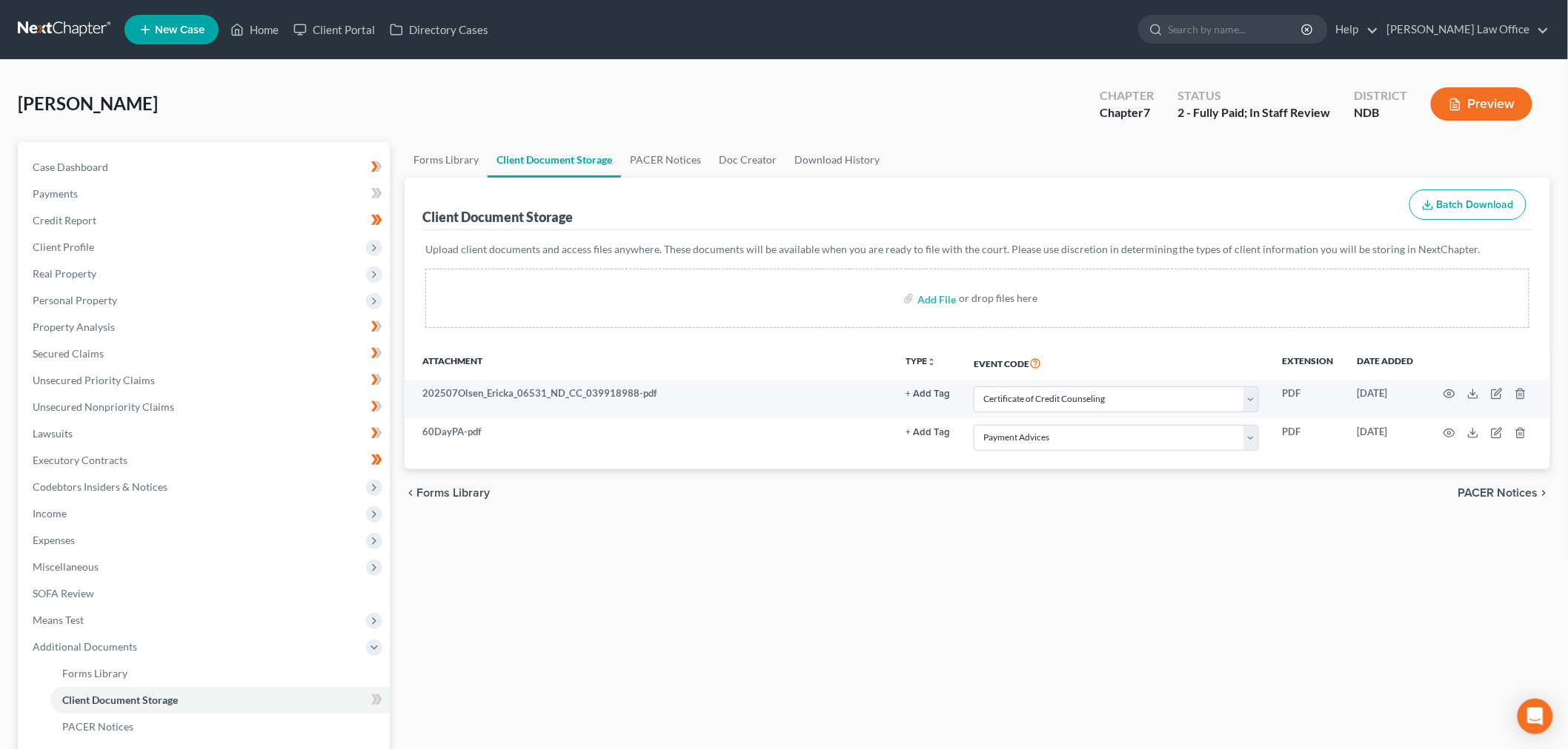
click at [771, 579] on div "Forms Library Client Document Storage PACER Notices Doc Creator Download Histor…" at bounding box center [977, 529] width 1160 height 775
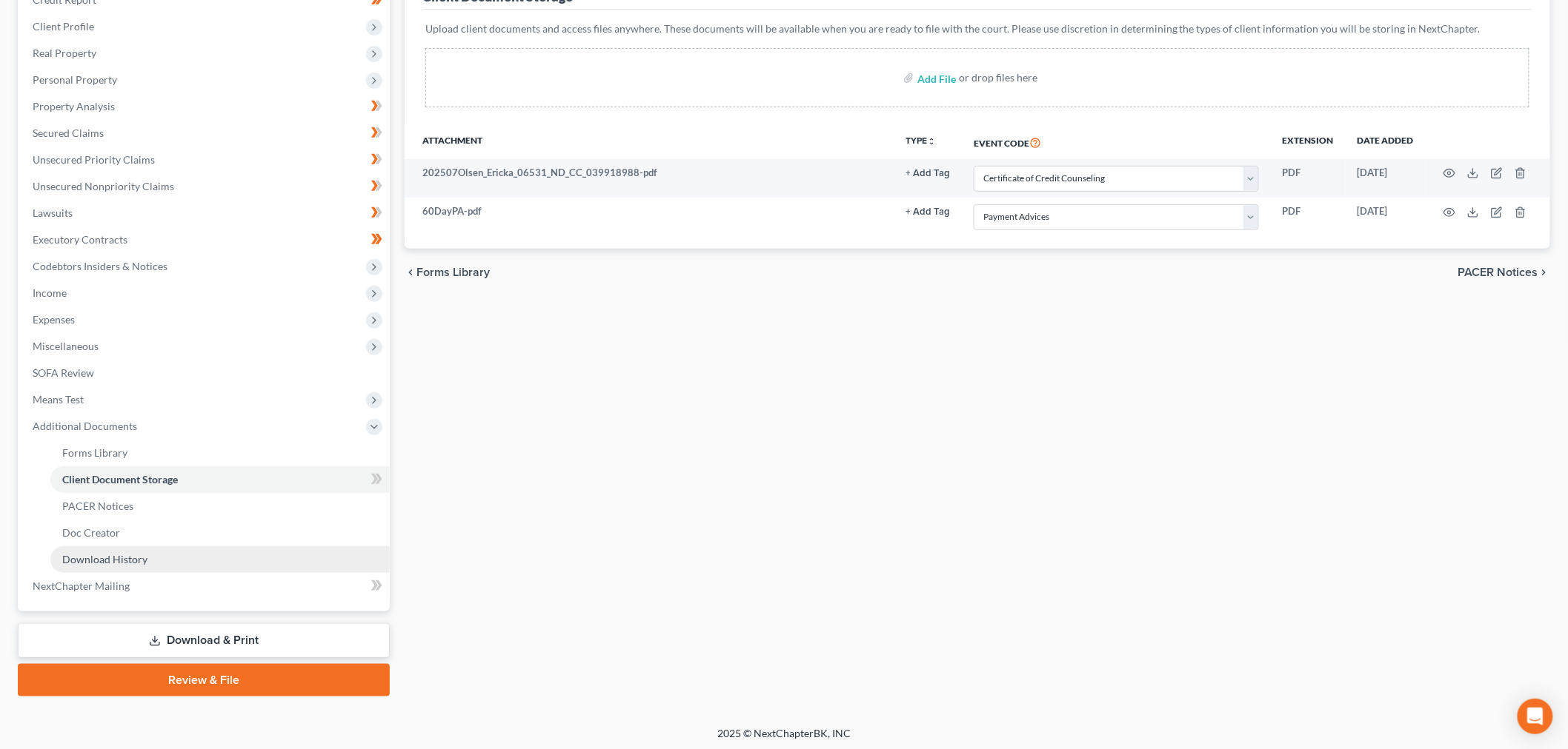
scroll to position [223, 0]
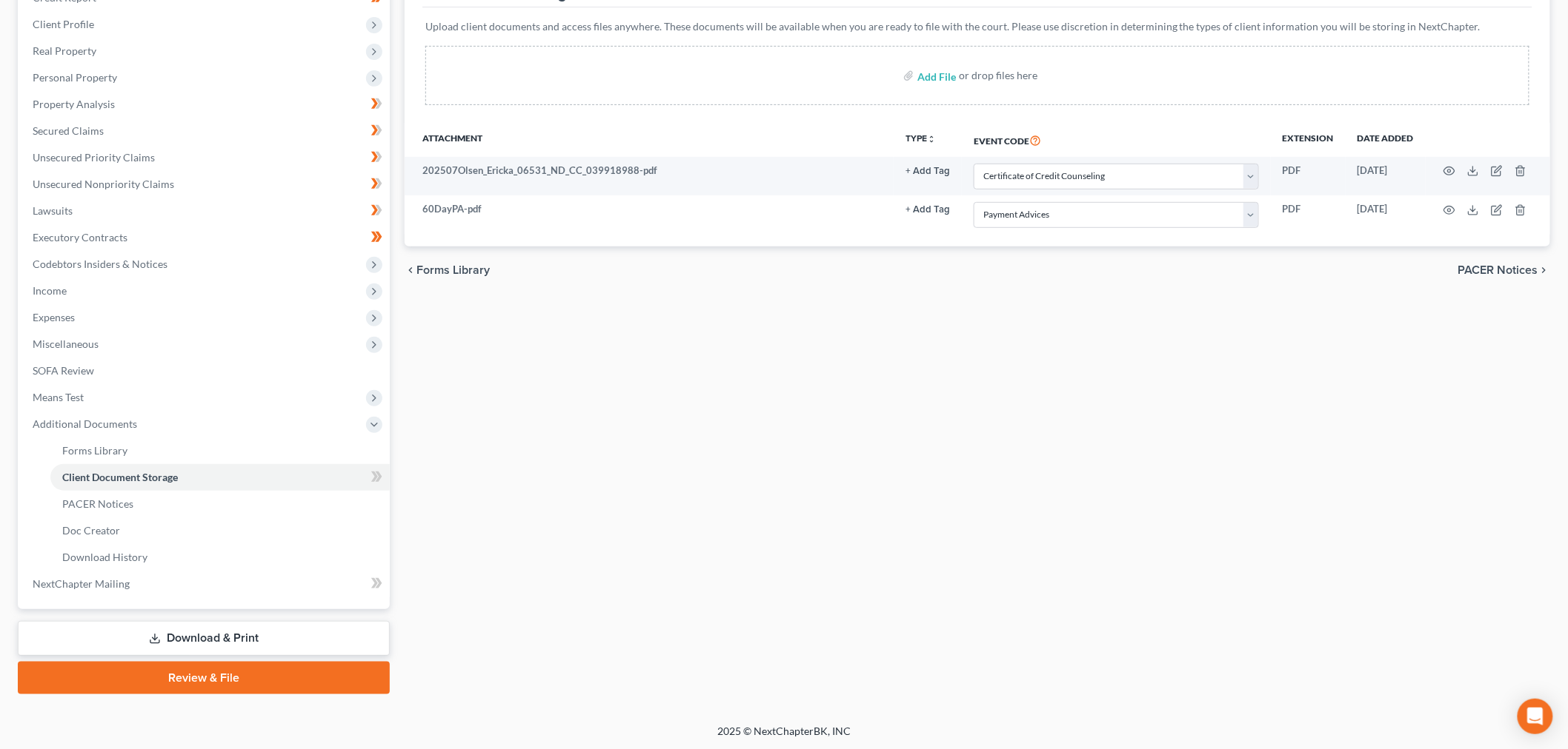
click at [233, 681] on link "Review & File" at bounding box center [203, 677] width 372 height 32
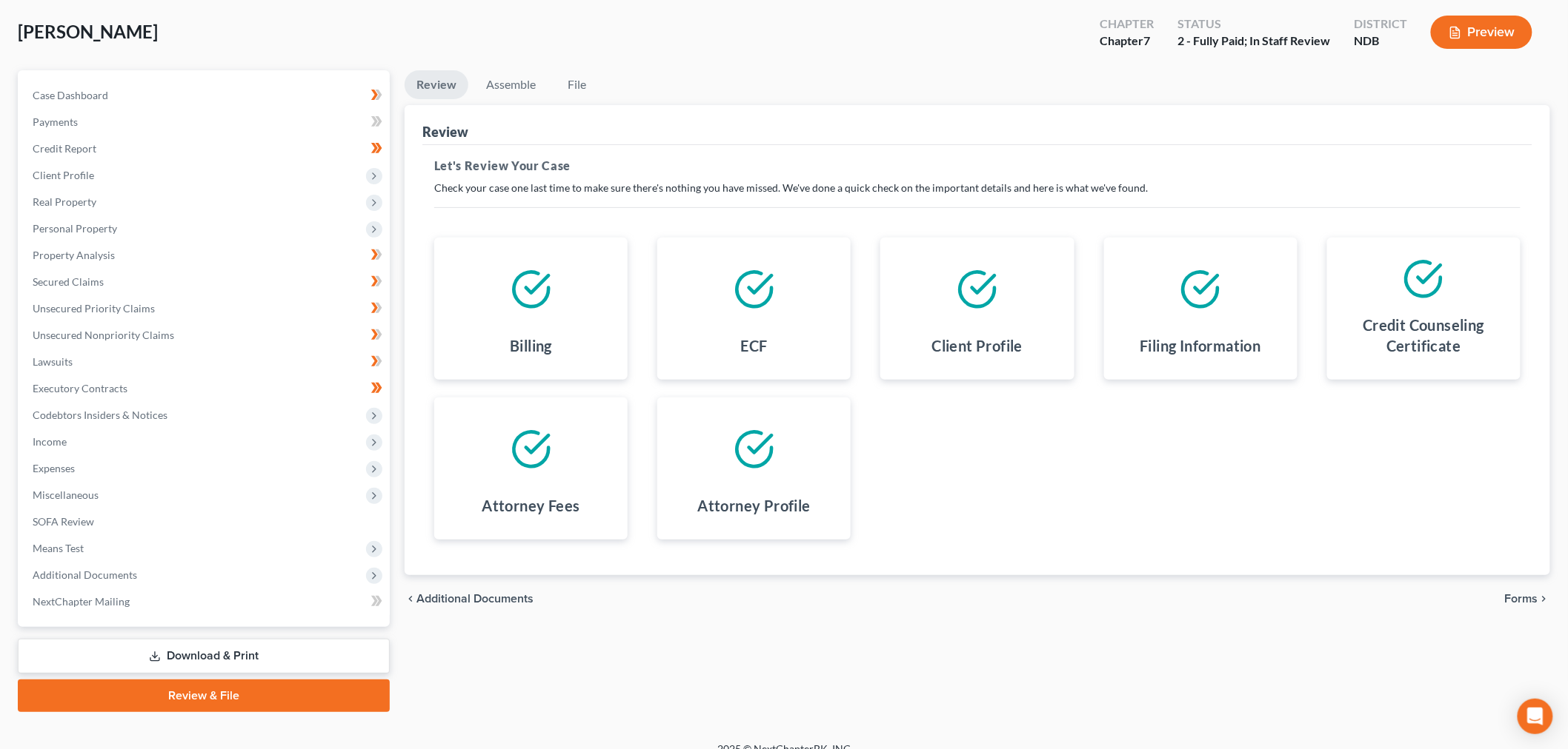
scroll to position [82, 0]
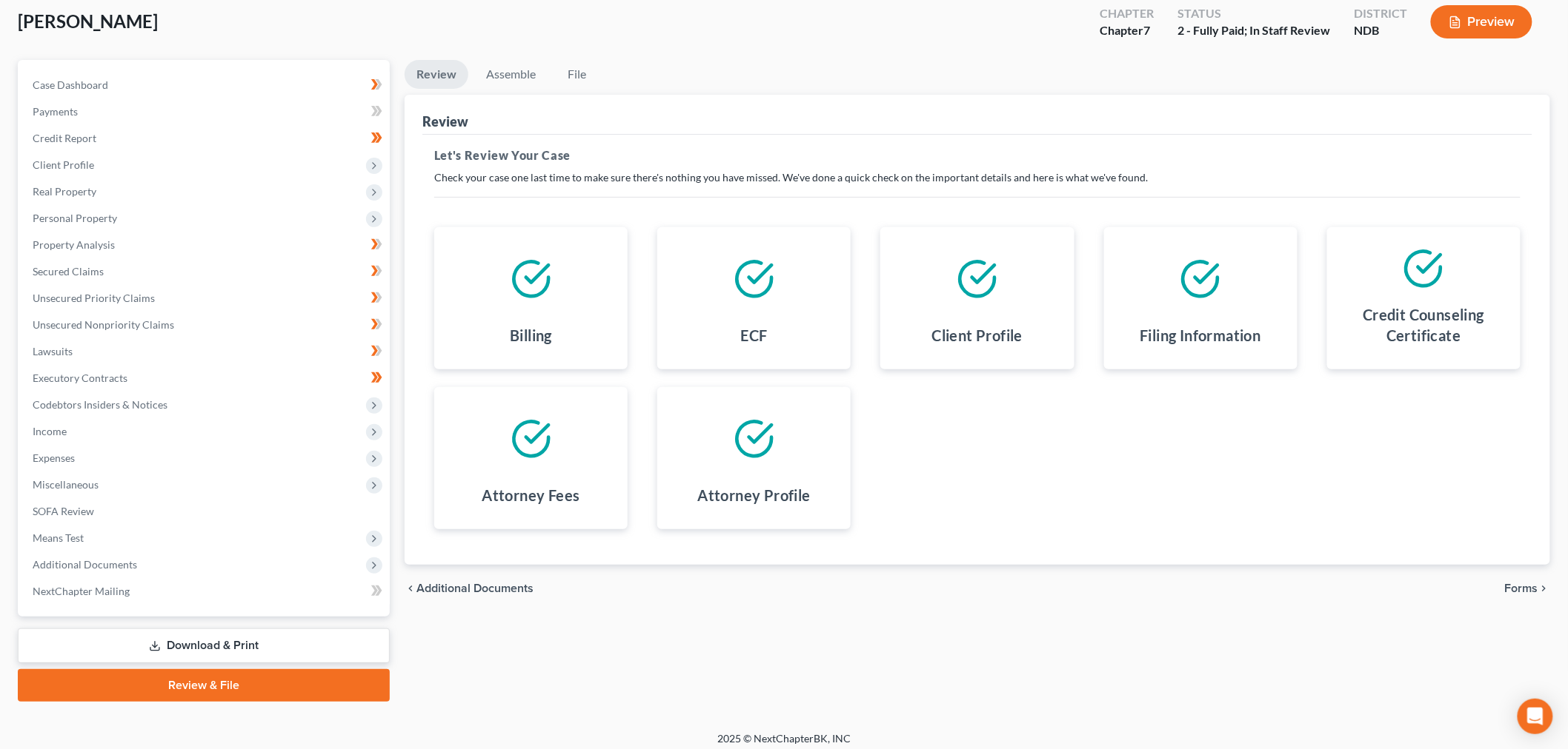
click at [1531, 588] on span "Forms" at bounding box center [1521, 588] width 33 height 12
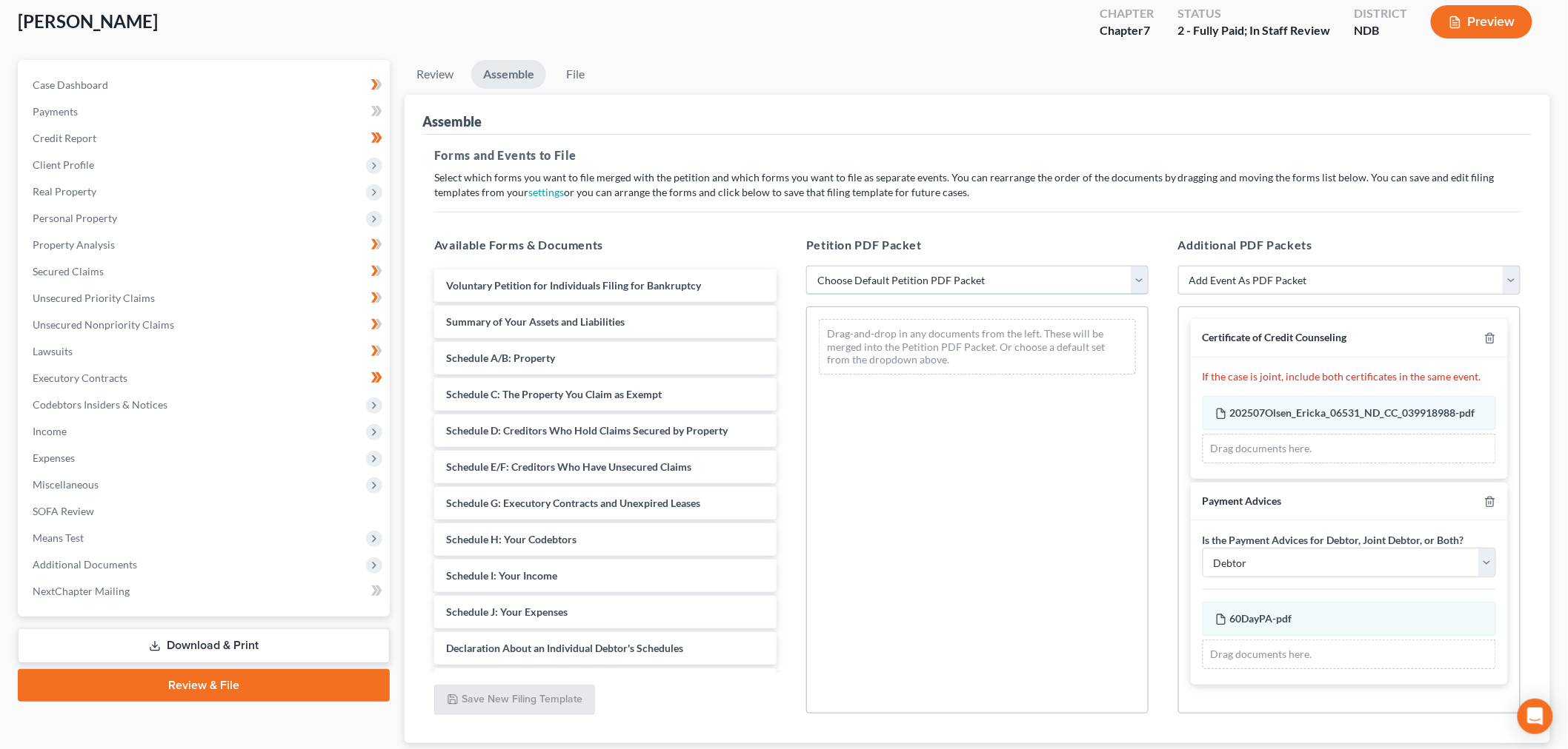
click at [924, 283] on select "Choose Default Petition PDF Packet Complete Bankruptcy Petition (all forms and …" at bounding box center [977, 280] width 343 height 29
click at [806, 266] on select "Choose Default Petition PDF Packet Complete Bankruptcy Petition (all forms and …" at bounding box center [977, 280] width 343 height 29
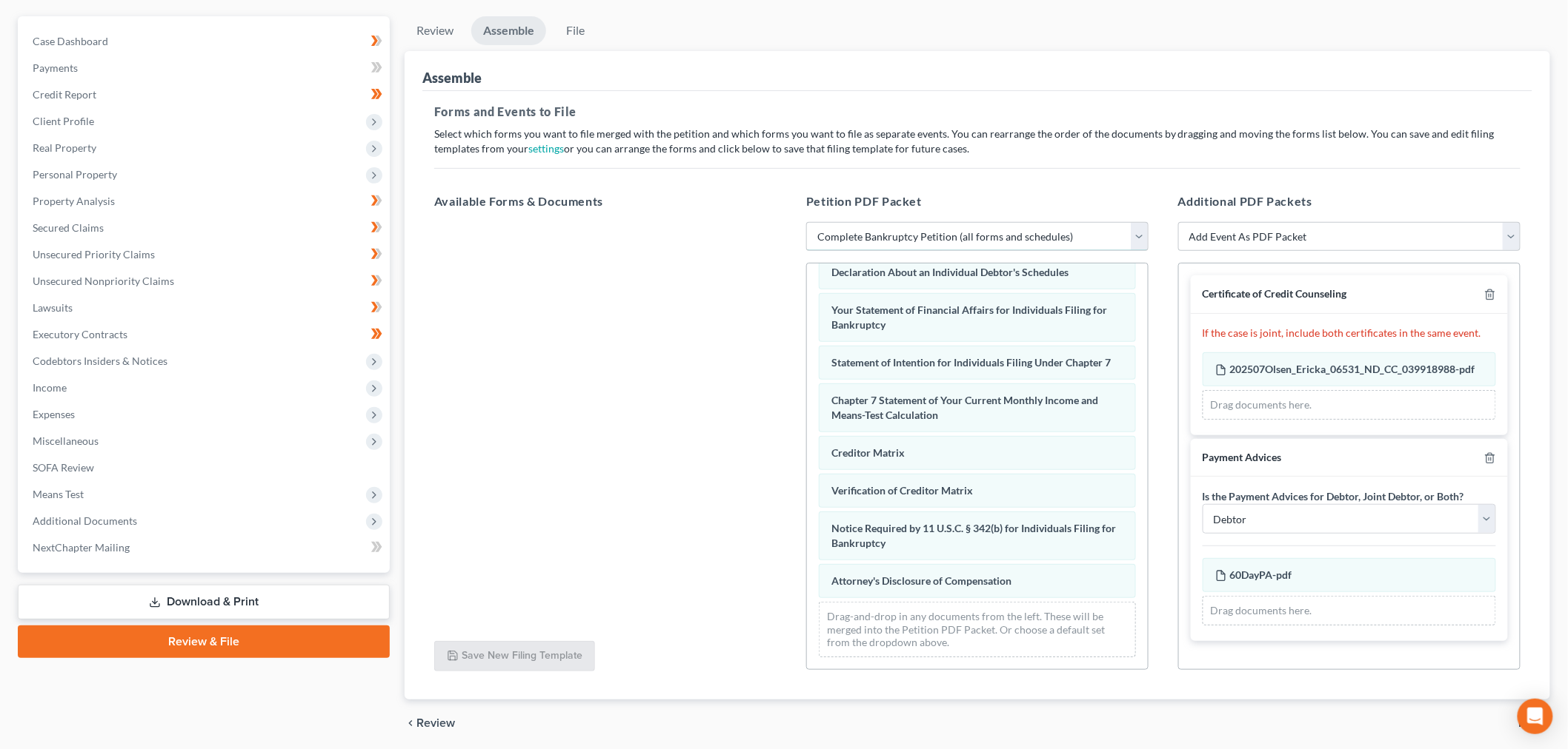
scroll to position [164, 0]
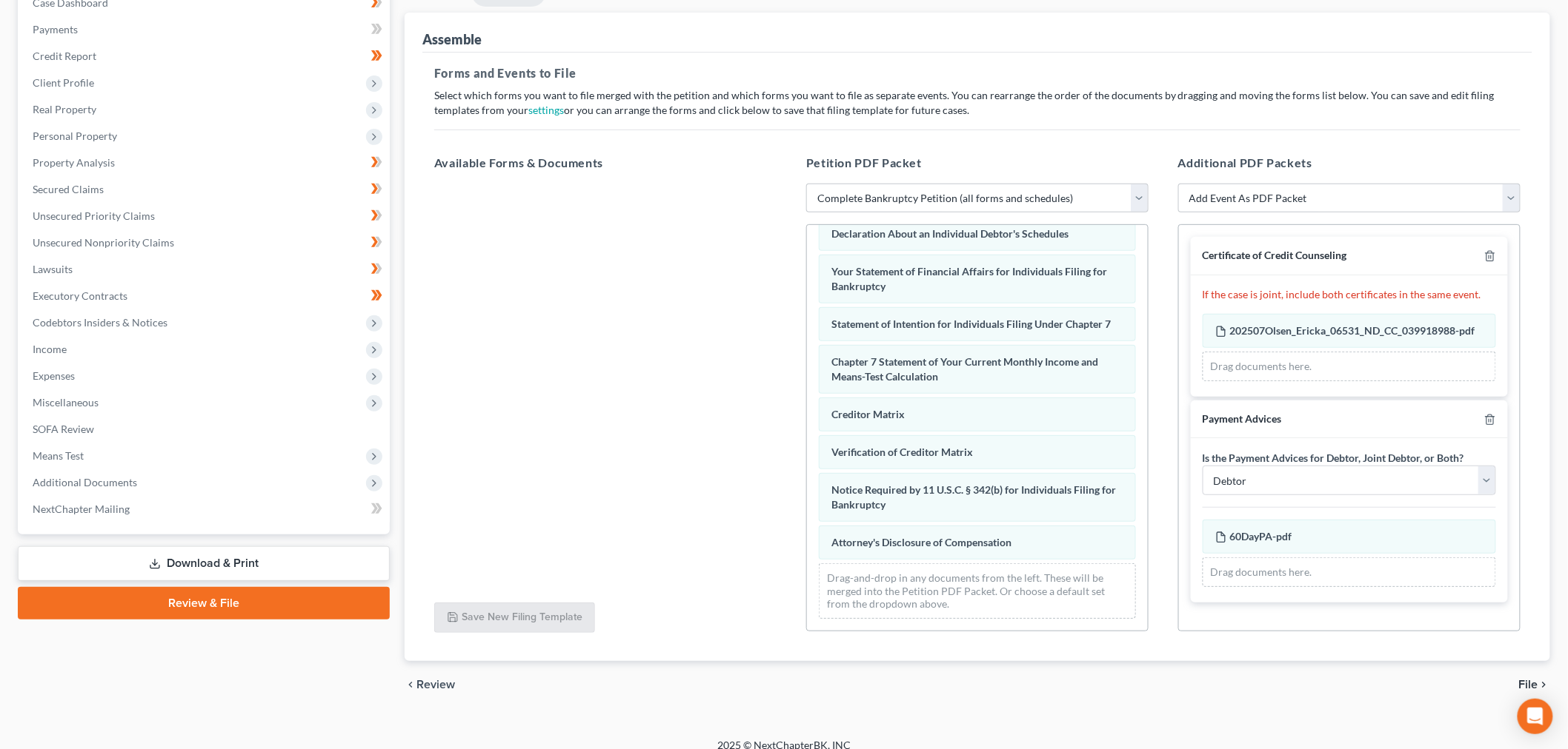
click at [933, 179] on div "Petition PDF Packet Choose Default Petition PDF Packet Complete Bankruptcy Peti…" at bounding box center [977, 393] width 372 height 502
drag, startPoint x: 933, startPoint y: 195, endPoint x: 932, endPoint y: 206, distance: 11.0
click at [933, 195] on select "Choose Default Petition PDF Packet Complete Bankruptcy Petition (all forms and …" at bounding box center [977, 198] width 343 height 29
select select "2"
click at [806, 184] on select "Choose Default Petition PDF Packet Complete Bankruptcy Petition (all forms and …" at bounding box center [977, 198] width 343 height 29
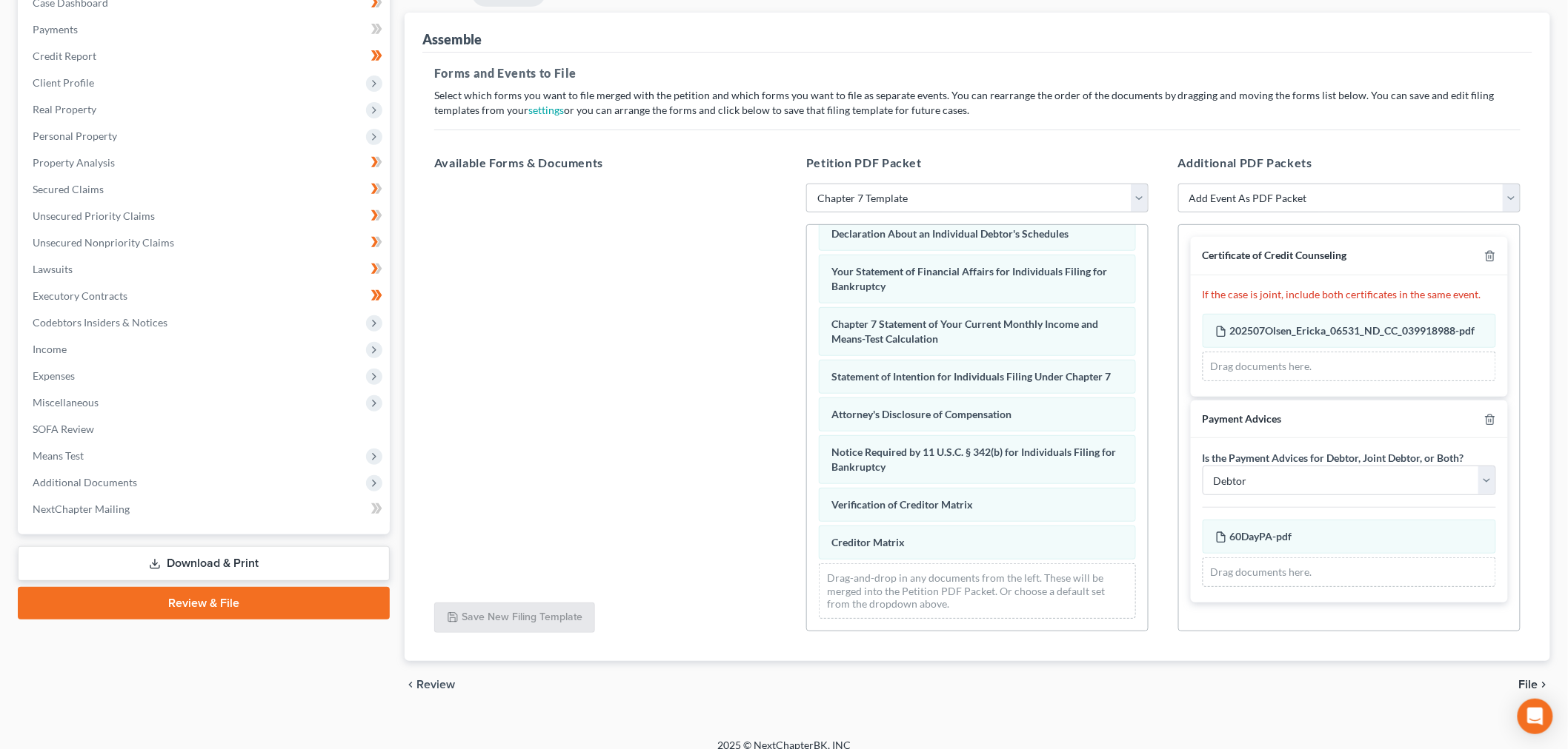
click at [1532, 682] on span "File" at bounding box center [1528, 685] width 19 height 12
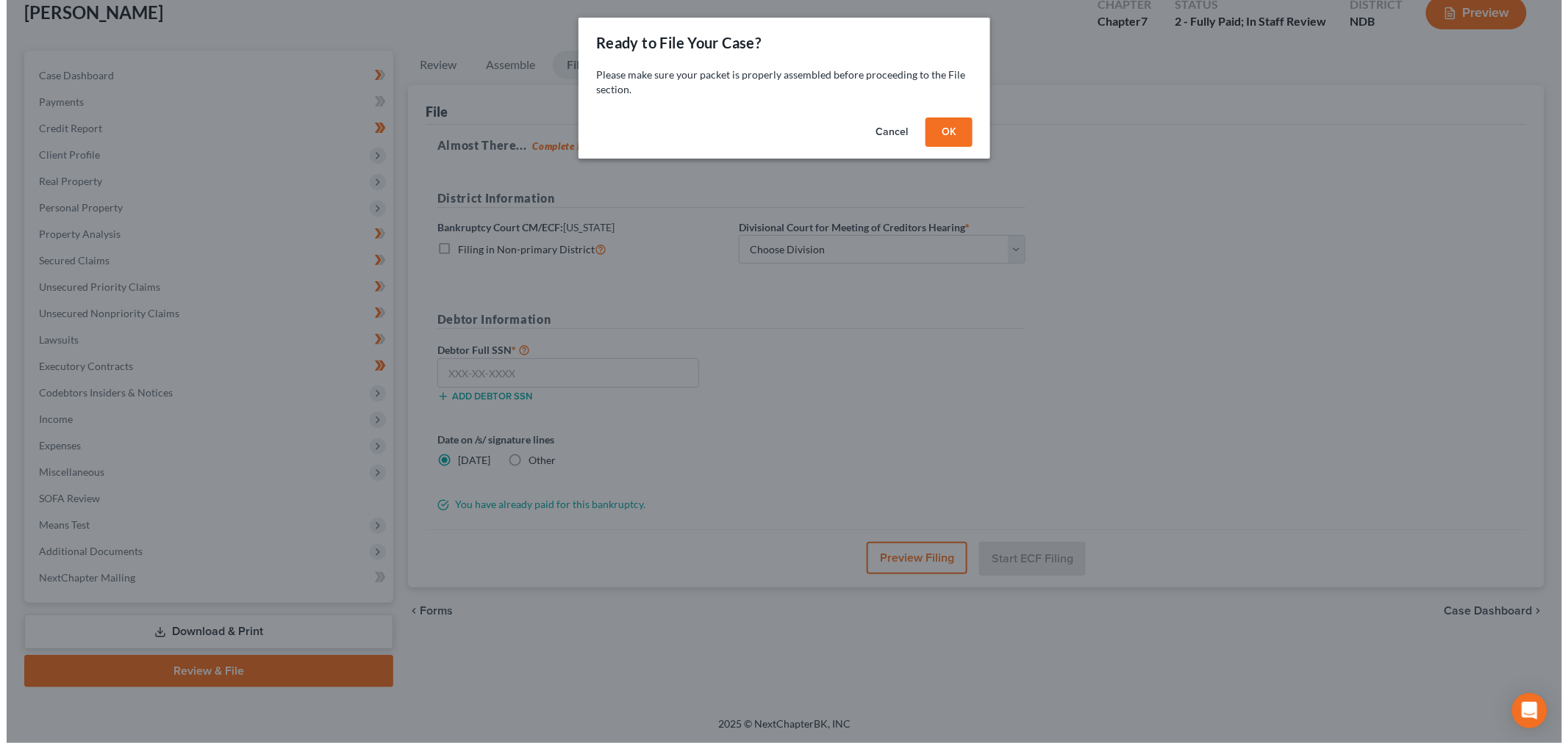
scroll to position [89, 0]
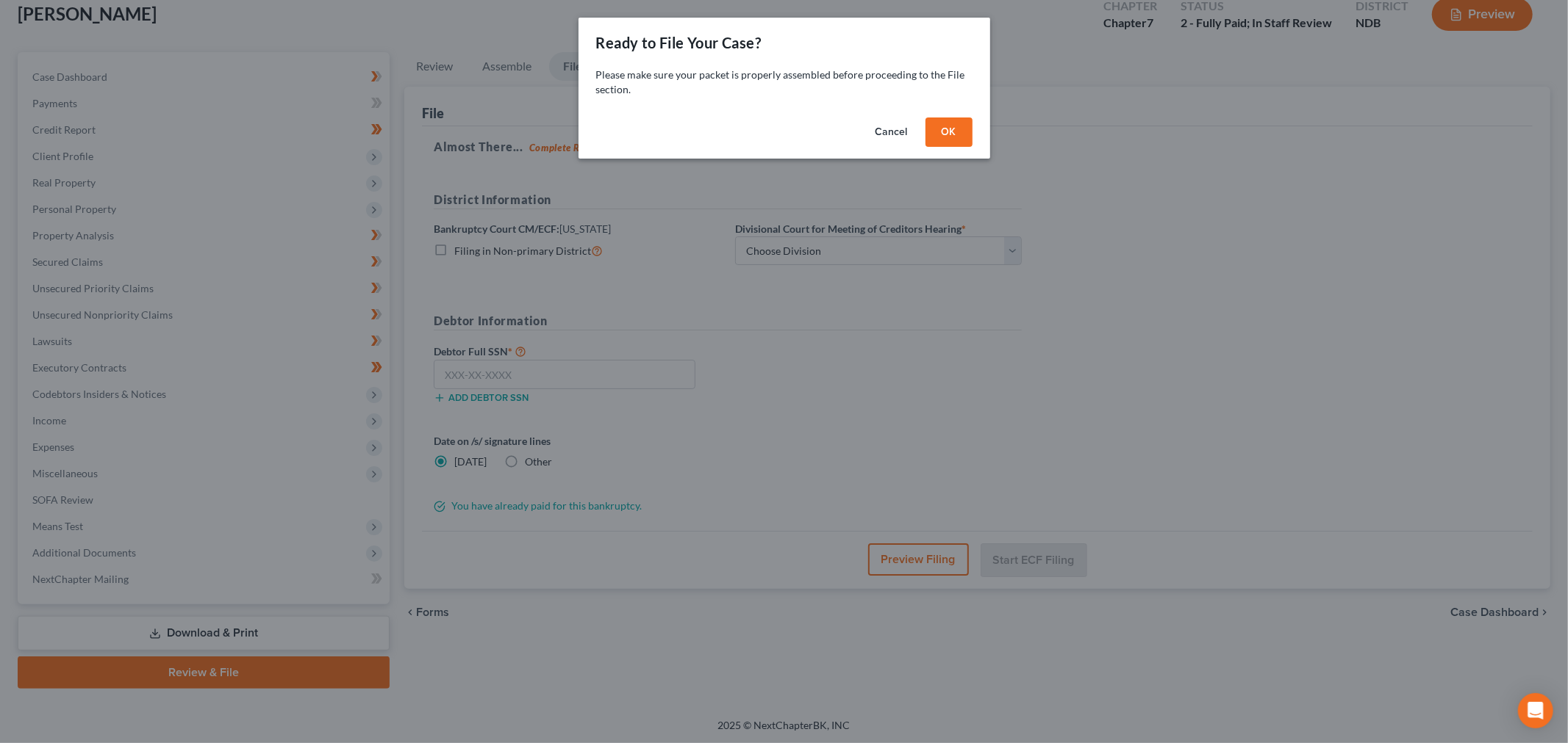
click at [952, 127] on button "OK" at bounding box center [948, 132] width 47 height 29
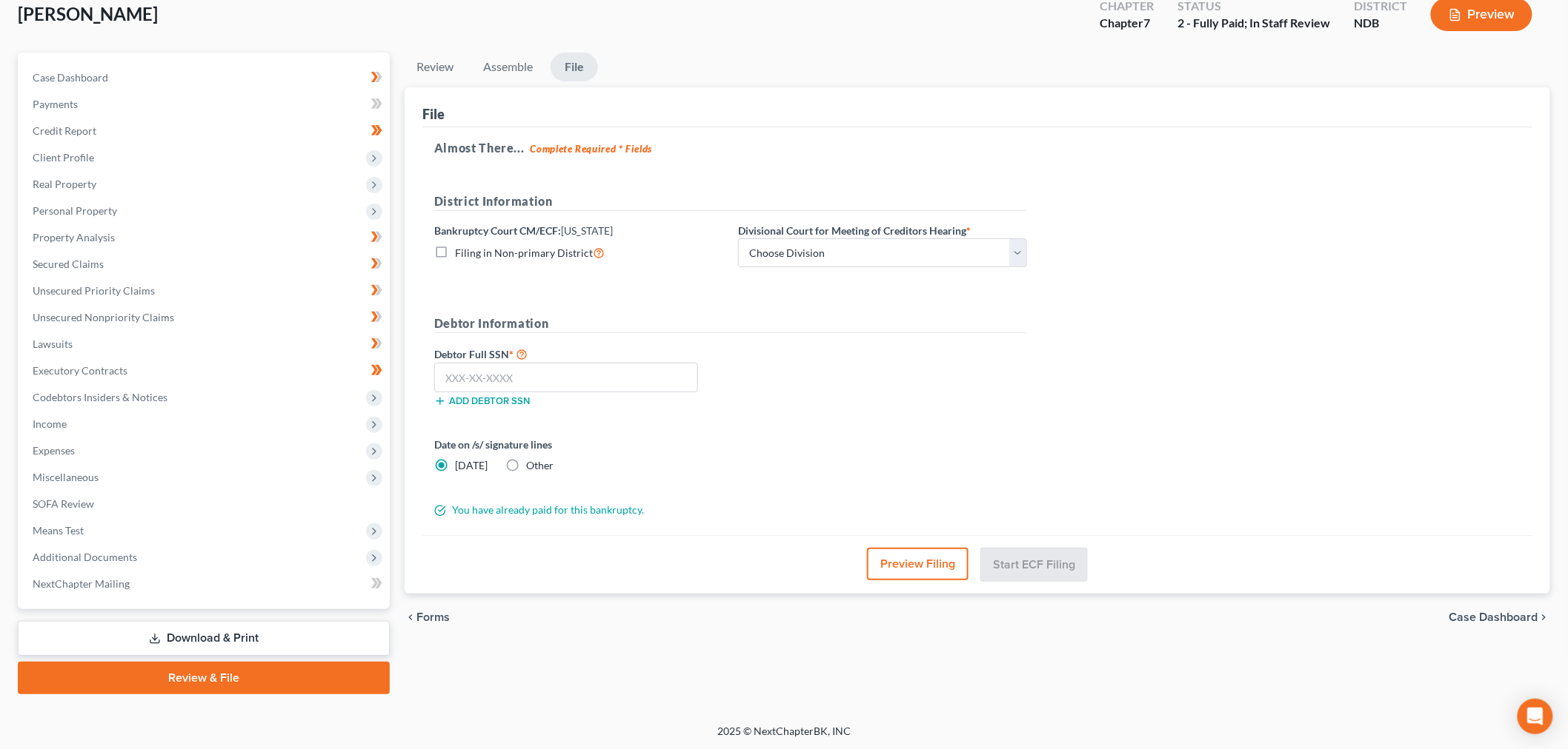
click at [808, 268] on div "District Information Bankruptcy Court CM/ECF: North Dakota Filing in Non-primar…" at bounding box center [730, 236] width 607 height 88
click at [811, 253] on select "Choose Division Fargo" at bounding box center [882, 253] width 289 height 29
select select "0"
click at [738, 238] on select "Choose Division Fargo" at bounding box center [882, 253] width 289 height 29
click at [500, 374] on input "text" at bounding box center [565, 377] width 264 height 29
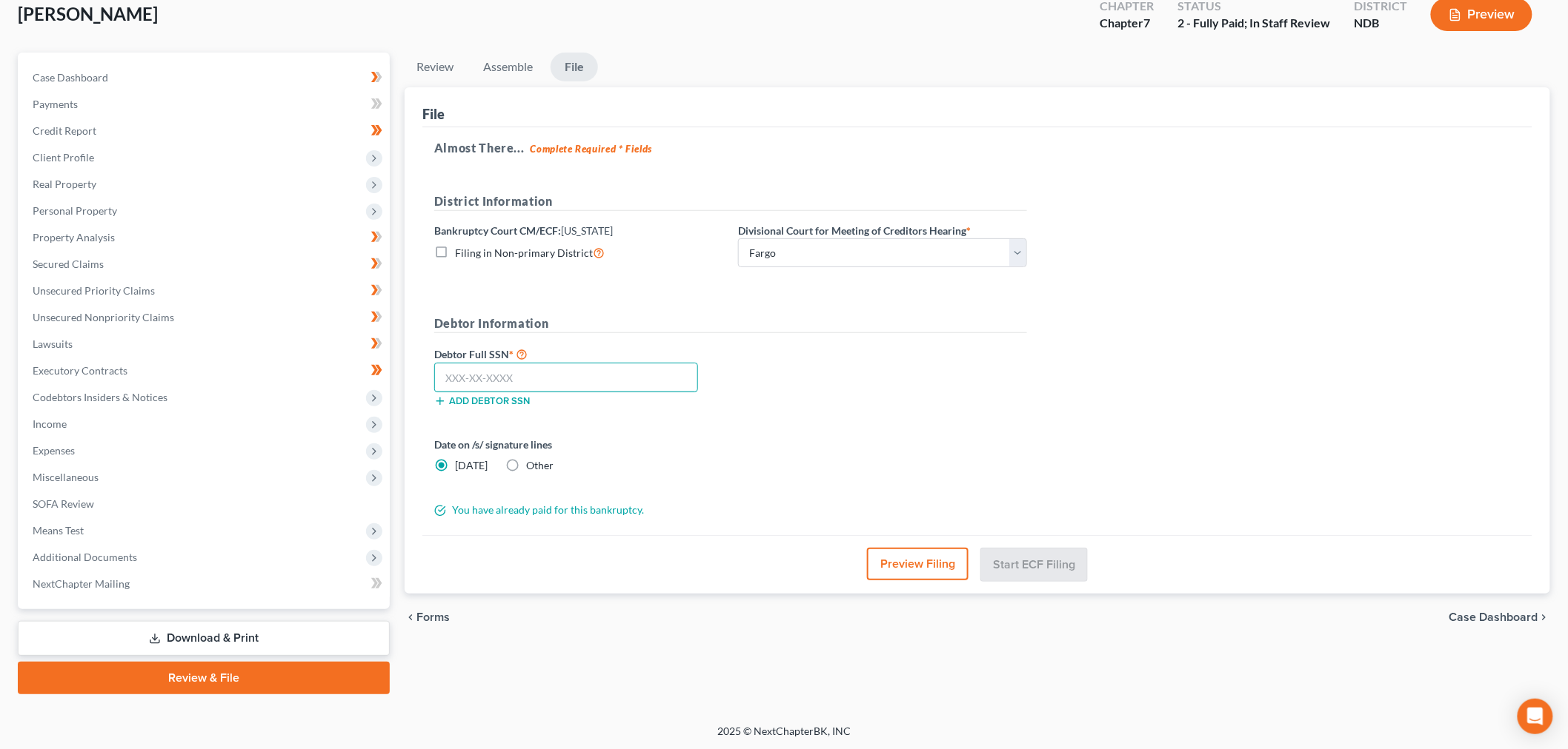
click at [603, 383] on input "text" at bounding box center [565, 377] width 264 height 29
type input "502-04-6913"
click at [526, 461] on label "Other" at bounding box center [539, 465] width 27 height 15
click at [532, 461] on input "Other" at bounding box center [537, 463] width 10 height 10
radio input "true"
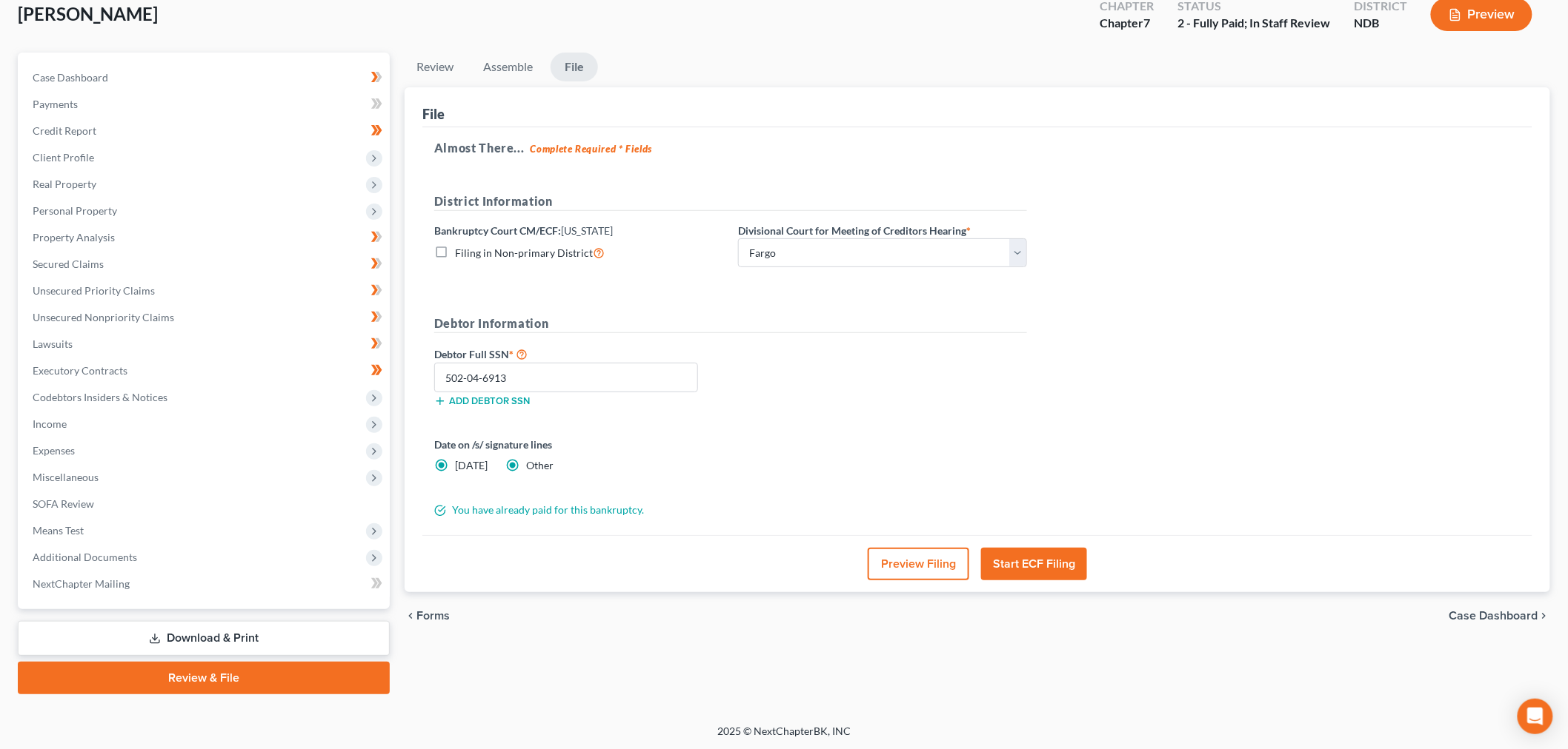
radio input "false"
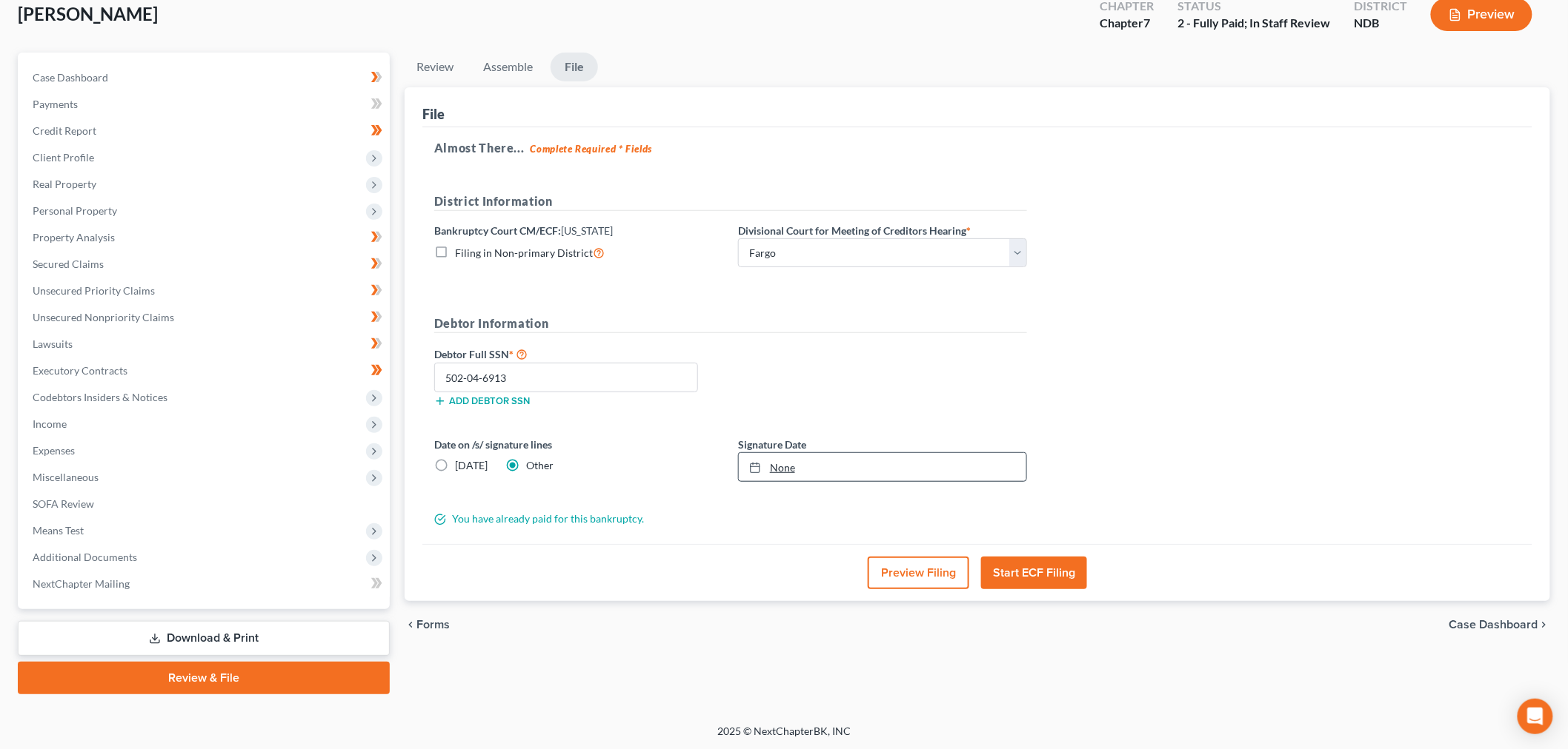
type input "[DATE]"
click at [781, 465] on link "None" at bounding box center [882, 467] width 287 height 28
click at [1233, 439] on div "Almost There... Complete Required * Fields District Information Bankruptcy Cour…" at bounding box center [977, 336] width 1110 height 417
click at [1058, 575] on button "Start ECF Filing" at bounding box center [1034, 572] width 106 height 32
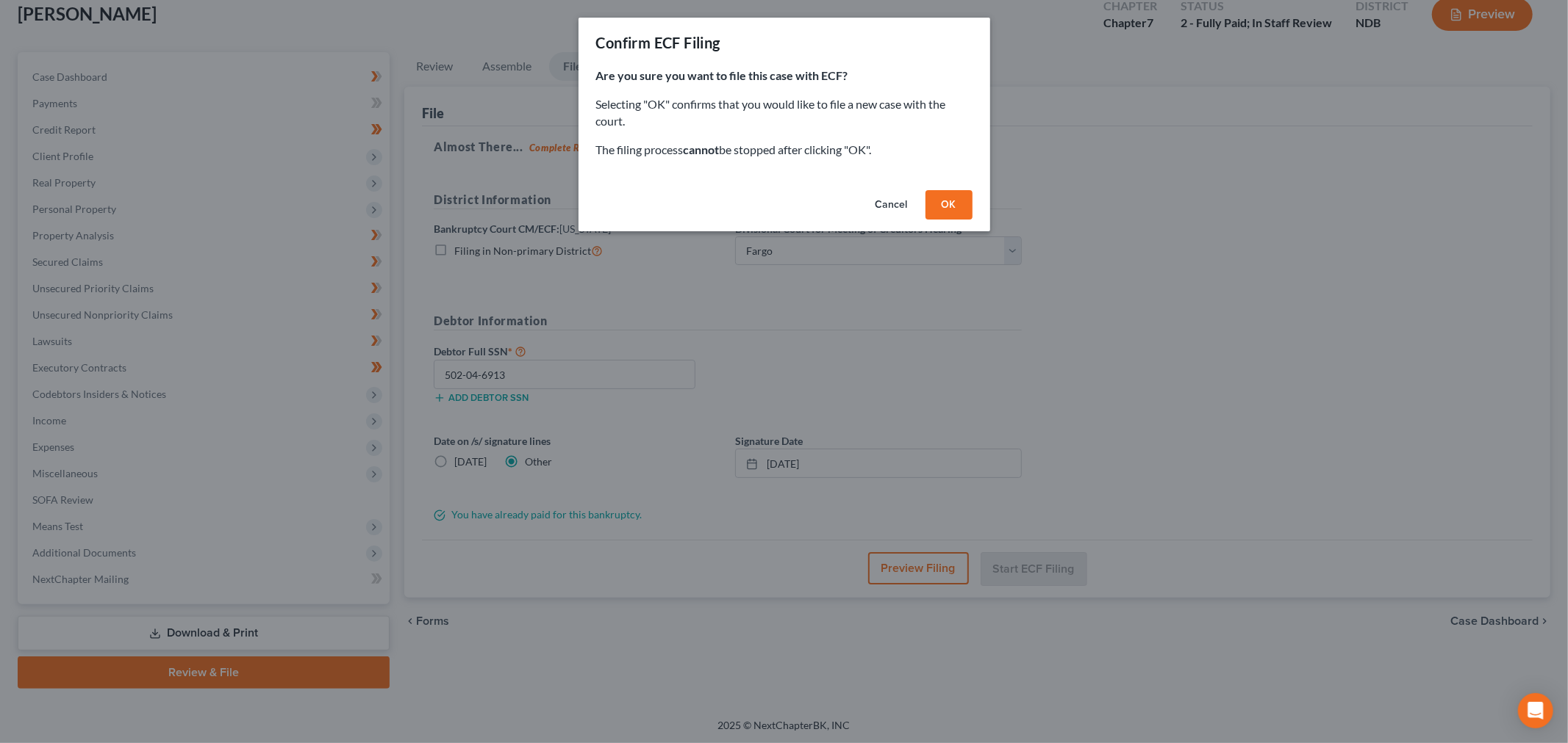
drag, startPoint x: 936, startPoint y: 194, endPoint x: 955, endPoint y: 267, distance: 75.4
click at [936, 194] on button "OK" at bounding box center [948, 205] width 47 height 29
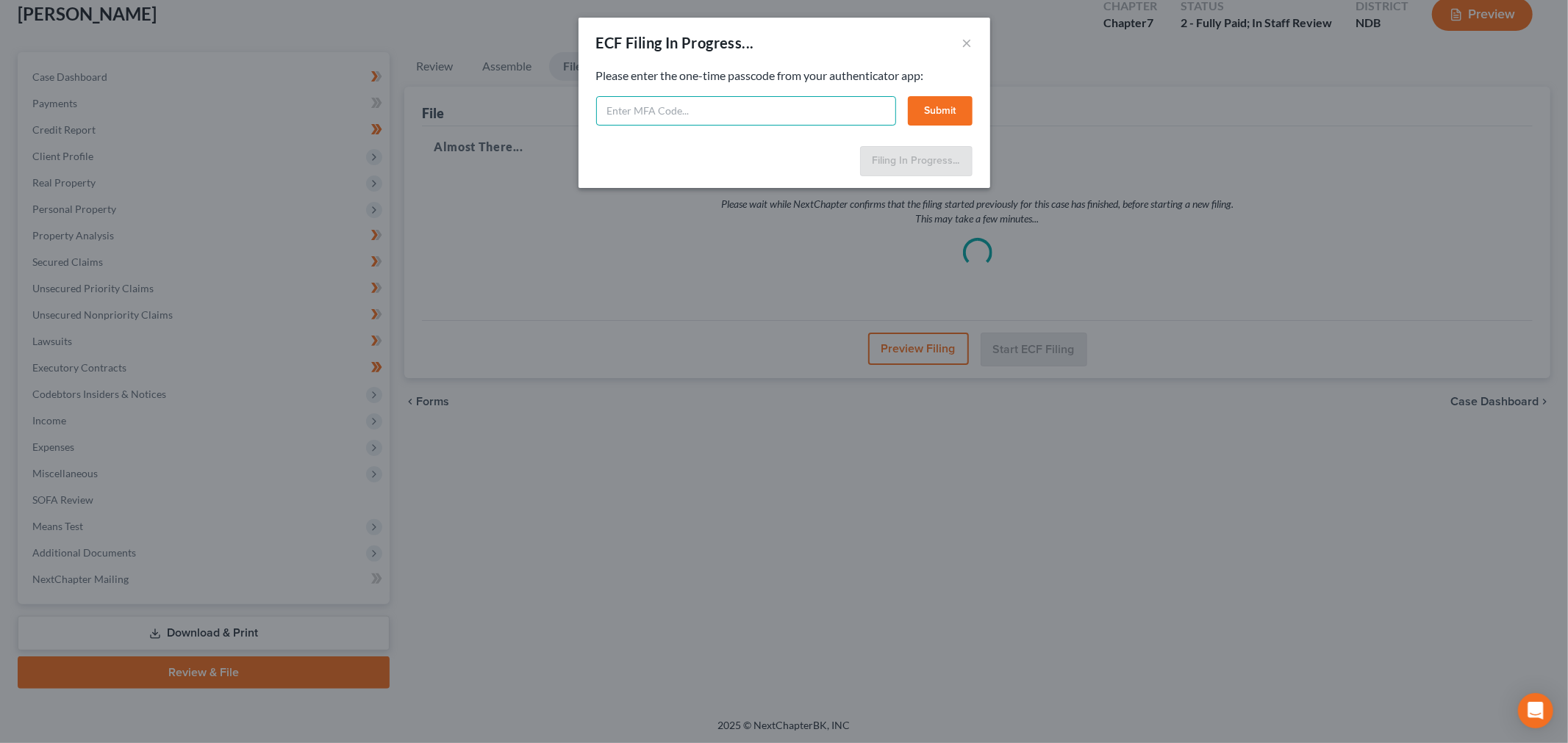
click at [827, 121] on input "text" at bounding box center [745, 111] width 300 height 29
type input "354788"
click at [931, 116] on button "Submit" at bounding box center [939, 111] width 65 height 29
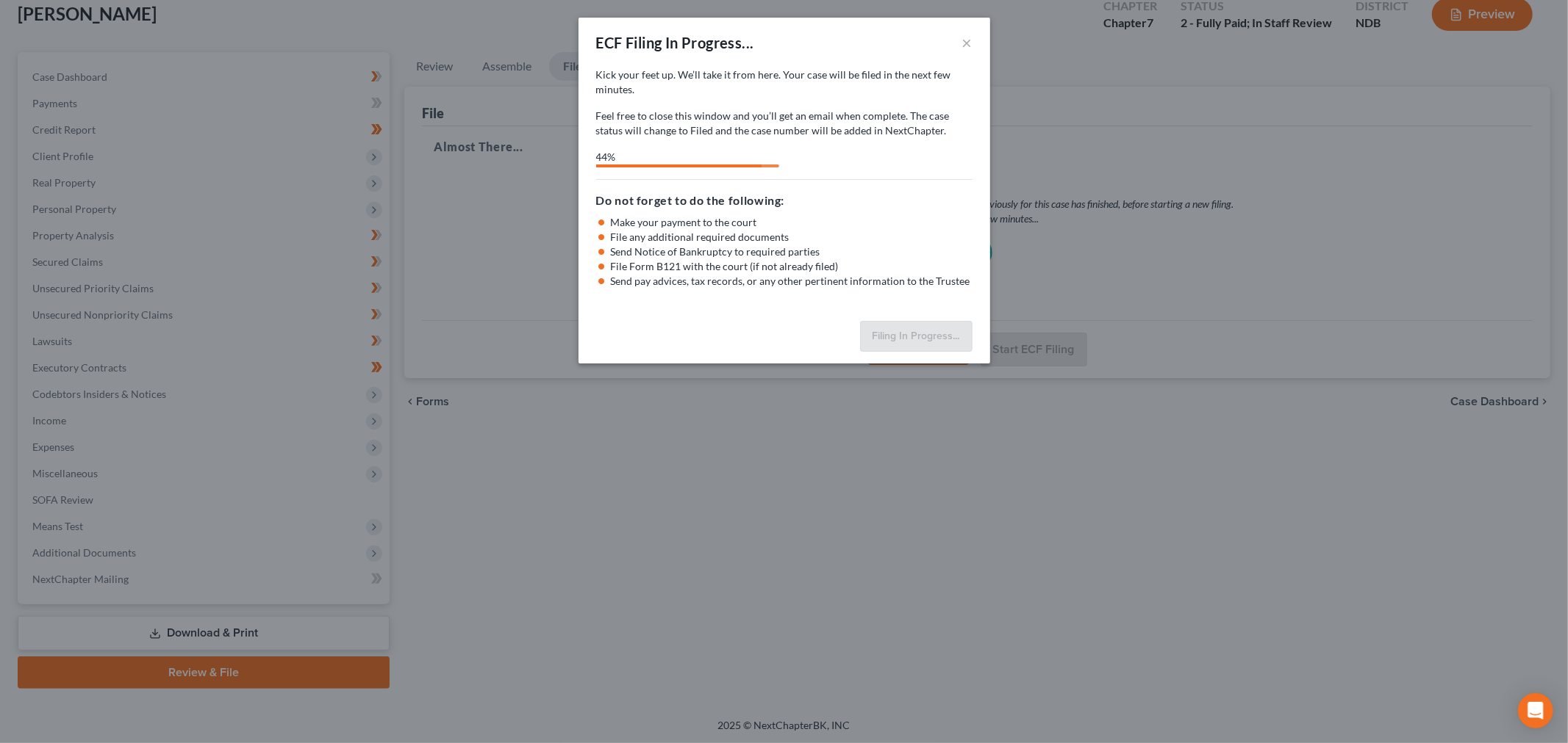
select select "0"
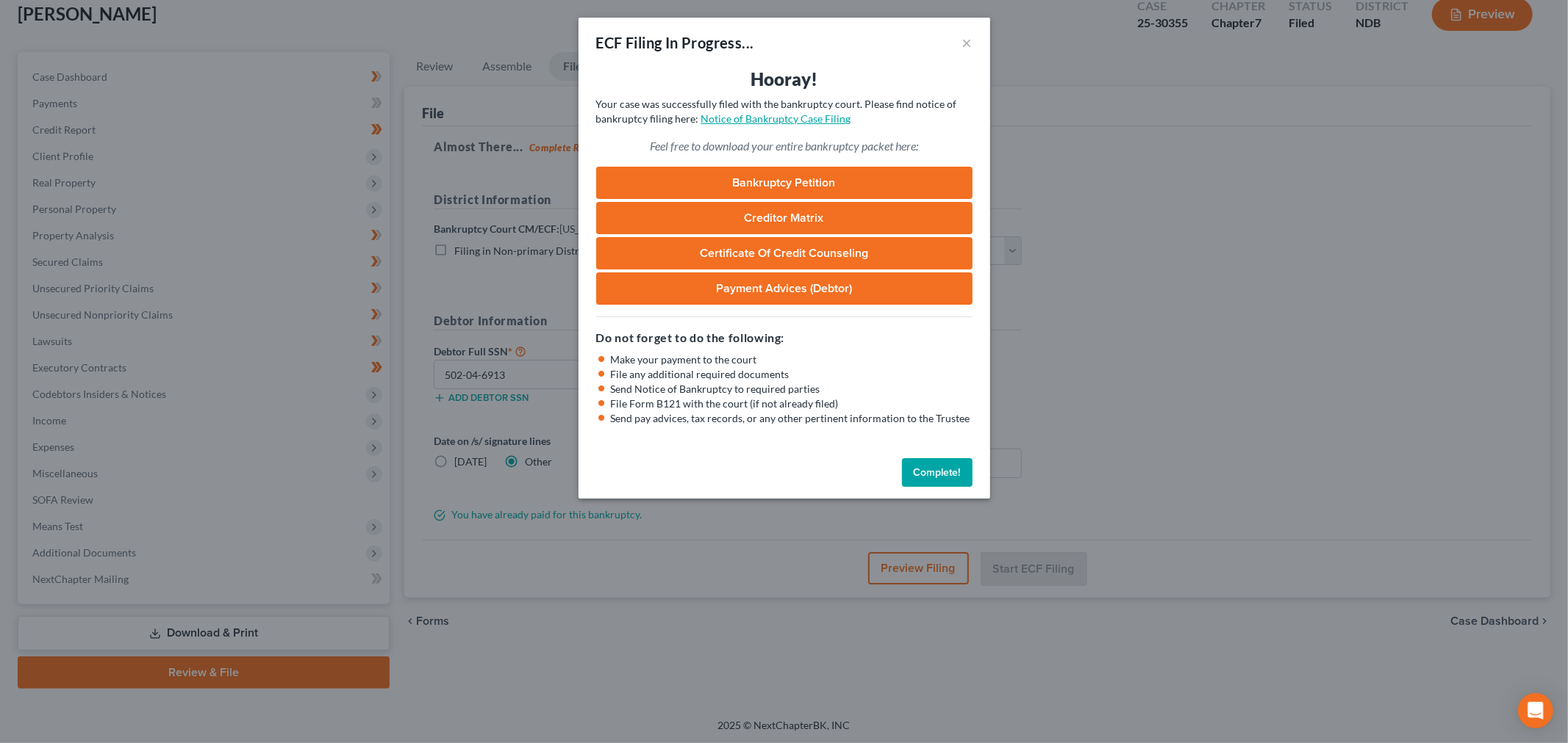
click at [791, 119] on link "Notice of Bankruptcy Case Filing" at bounding box center [775, 118] width 150 height 13
